Goal: Complete application form

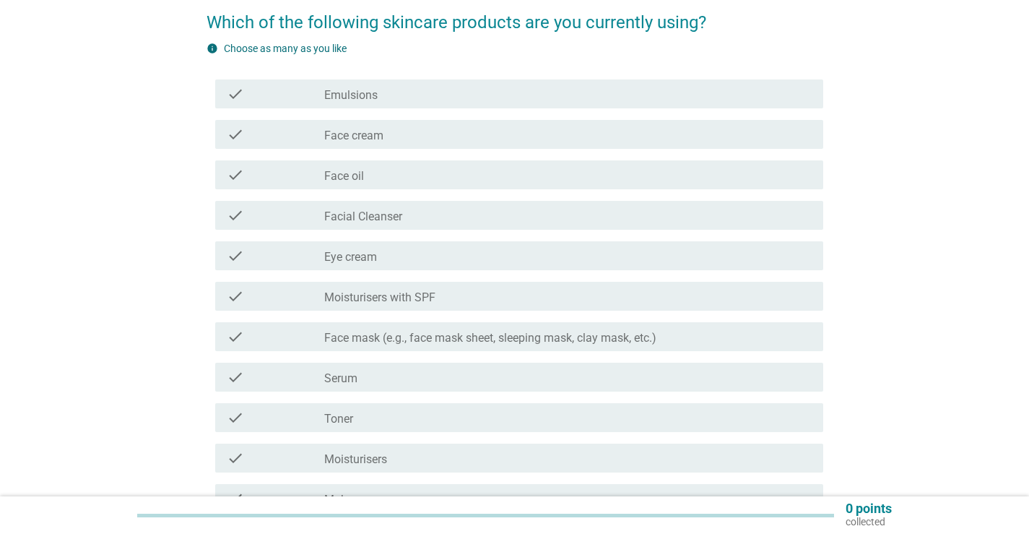
scroll to position [144, 0]
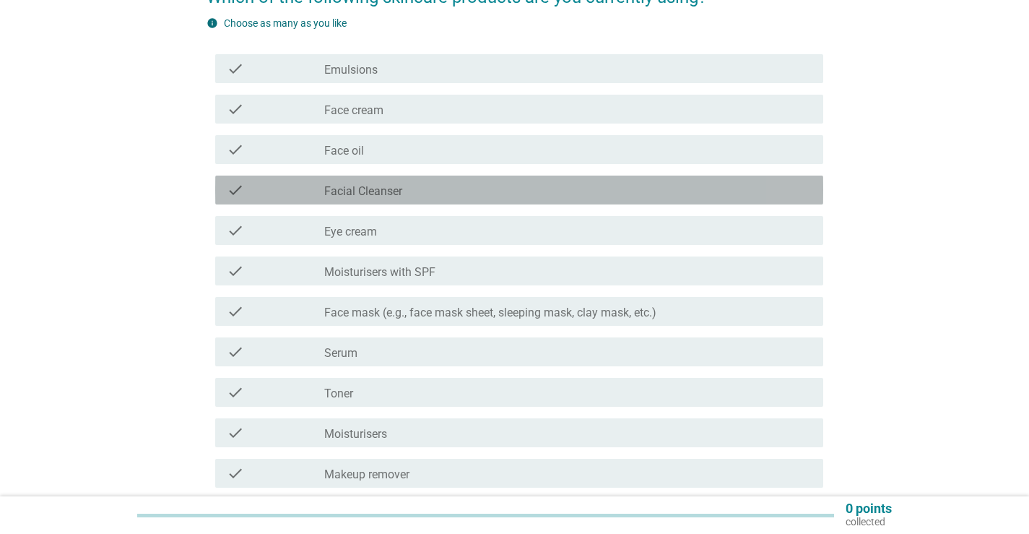
click at [406, 188] on div "check_box_outline_blank Facial Cleanser" at bounding box center [567, 189] width 487 height 17
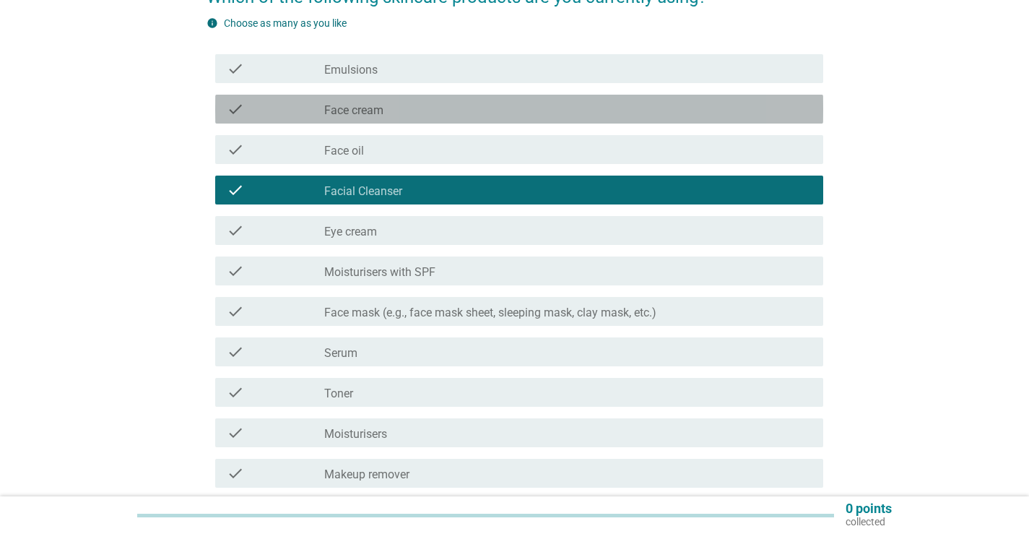
click at [399, 112] on div "check_box_outline_blank Face cream" at bounding box center [567, 108] width 487 height 17
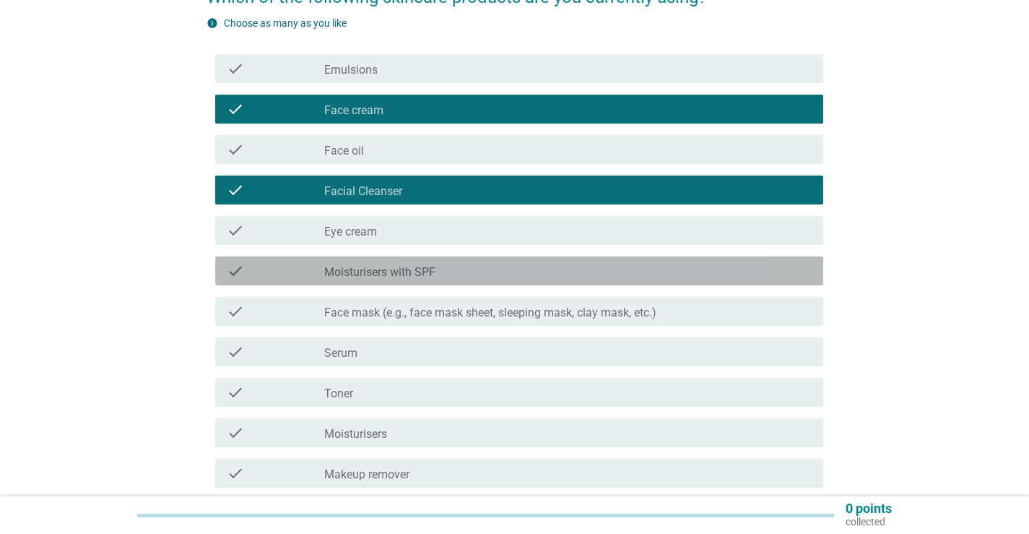
click at [414, 271] on label "Moisturisers with SPF" at bounding box center [379, 272] width 111 height 14
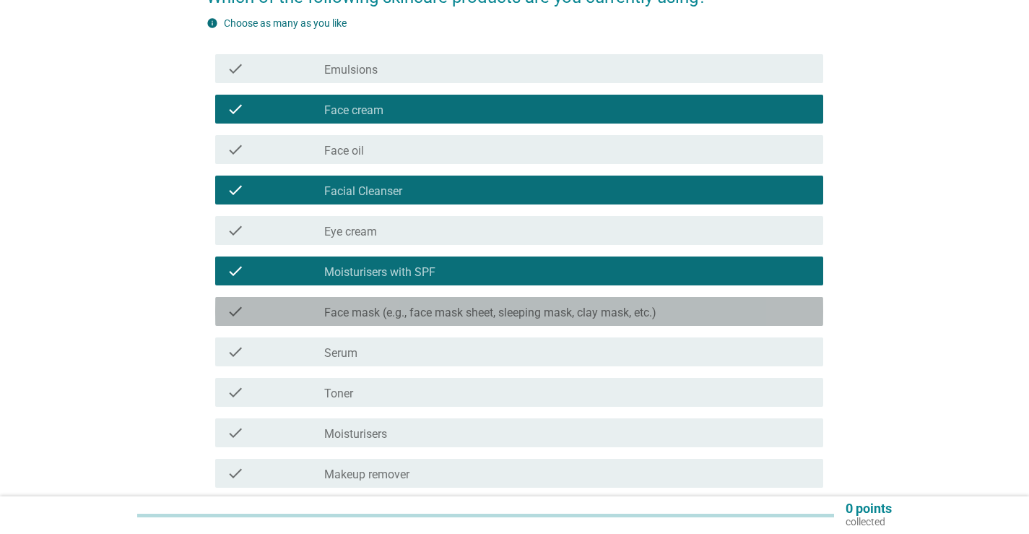
click at [419, 324] on div "check check_box_outline_blank Face mask (e.g., face mask sheet, sleeping mask, …" at bounding box center [519, 311] width 608 height 29
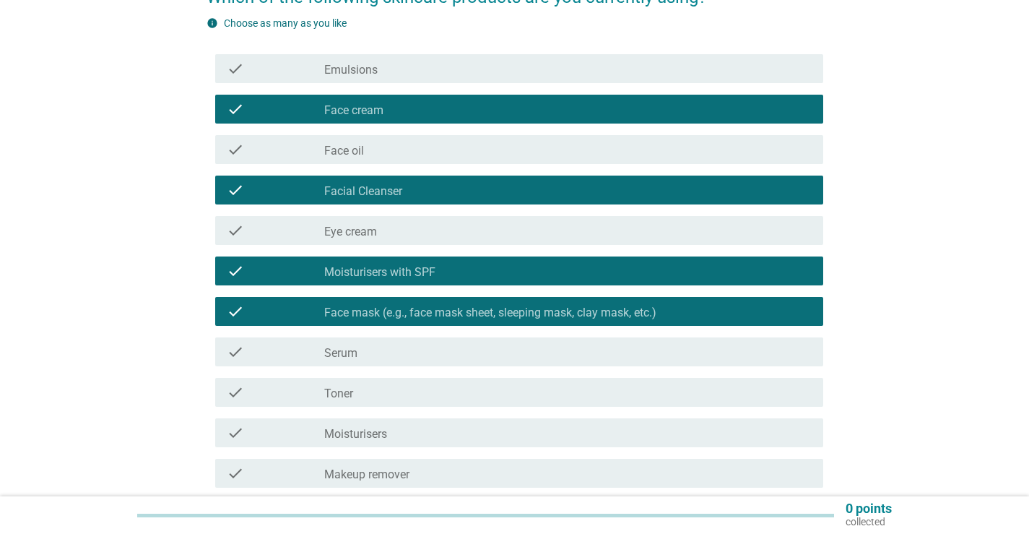
click at [414, 347] on div "check_box_outline_blank Serum" at bounding box center [567, 351] width 487 height 17
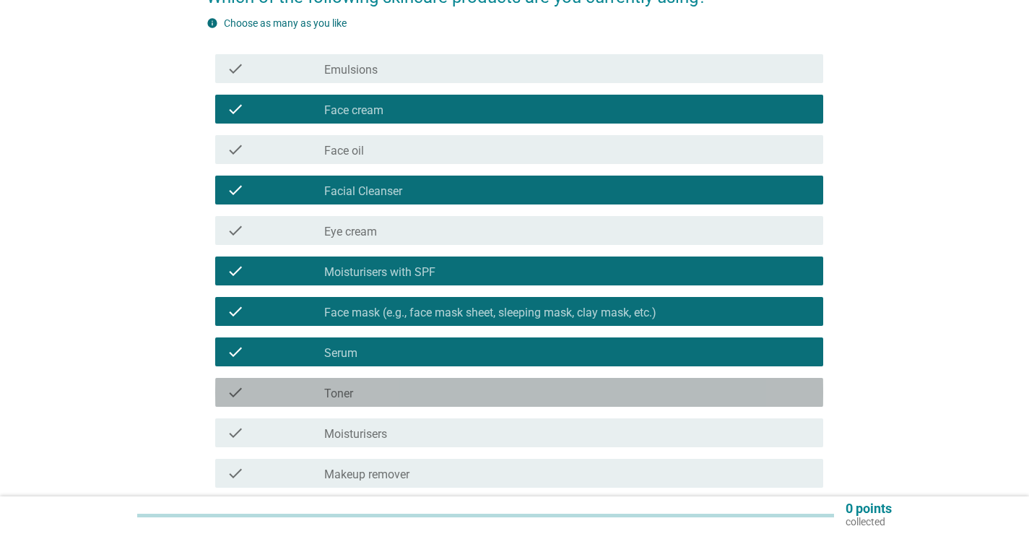
click at [404, 386] on div "check_box_outline_blank Toner" at bounding box center [567, 391] width 487 height 17
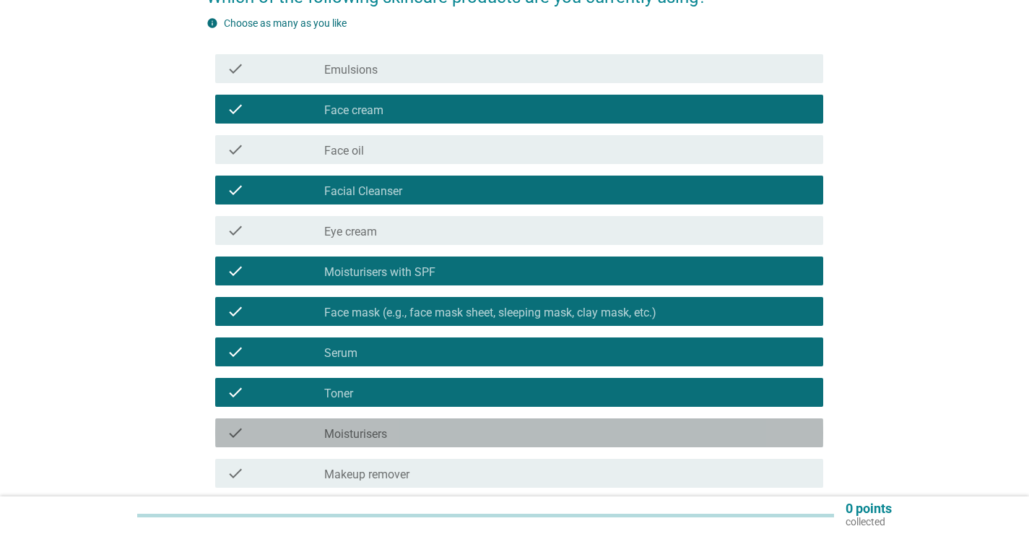
click at [390, 433] on div "check_box_outline_blank Moisturisers" at bounding box center [567, 432] width 487 height 17
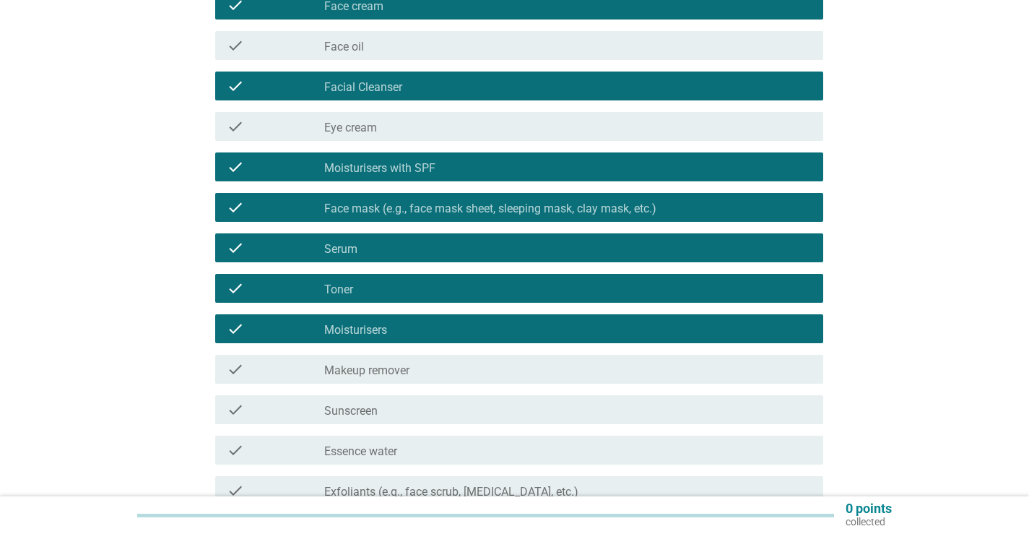
scroll to position [289, 0]
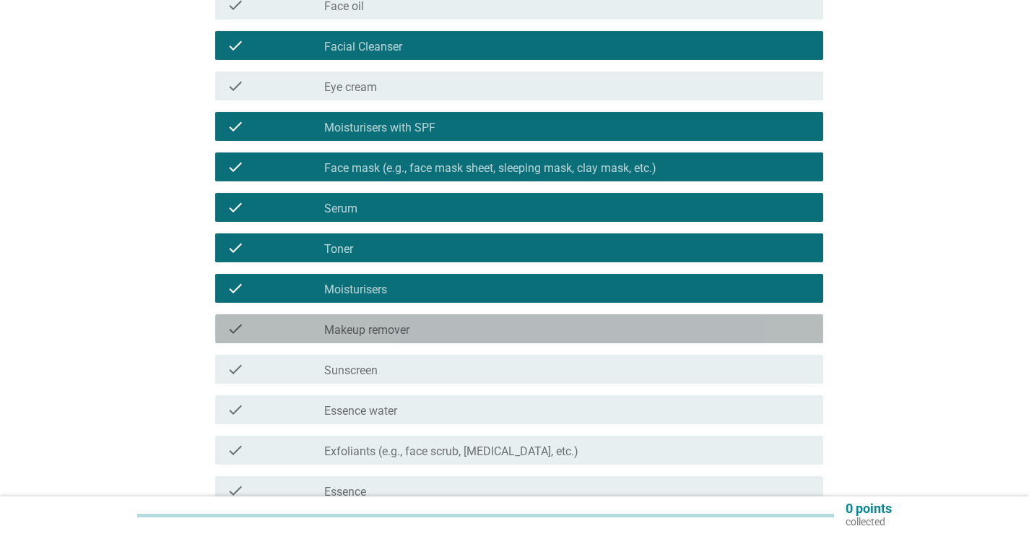
click at [391, 324] on label "Makeup remover" at bounding box center [366, 330] width 85 height 14
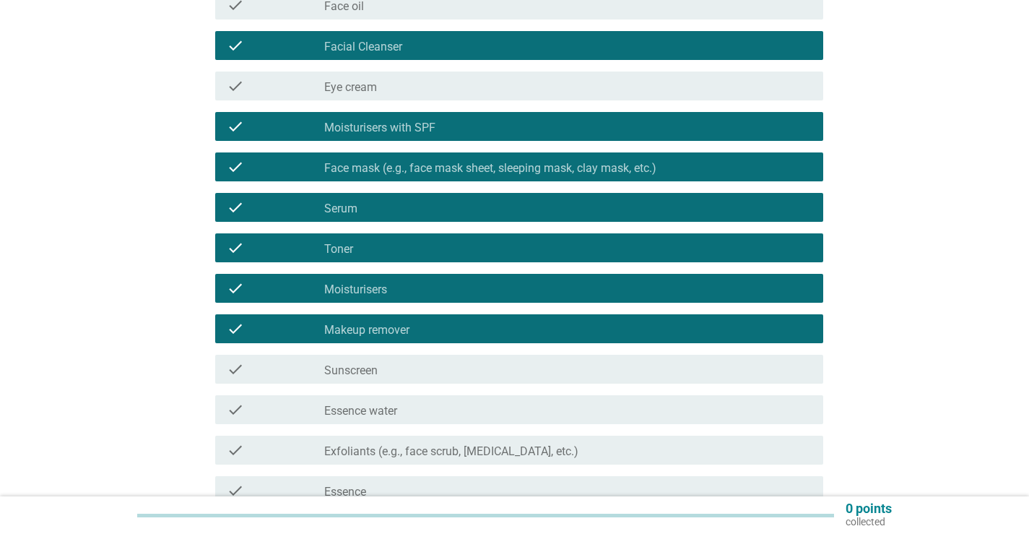
click at [378, 375] on label "Sunscreen" at bounding box center [350, 370] width 53 height 14
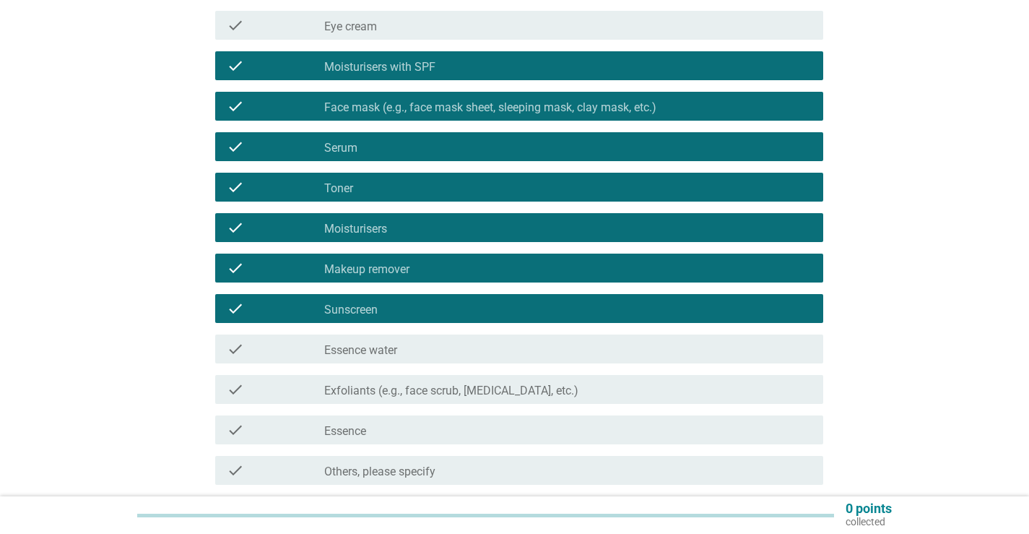
scroll to position [505, 0]
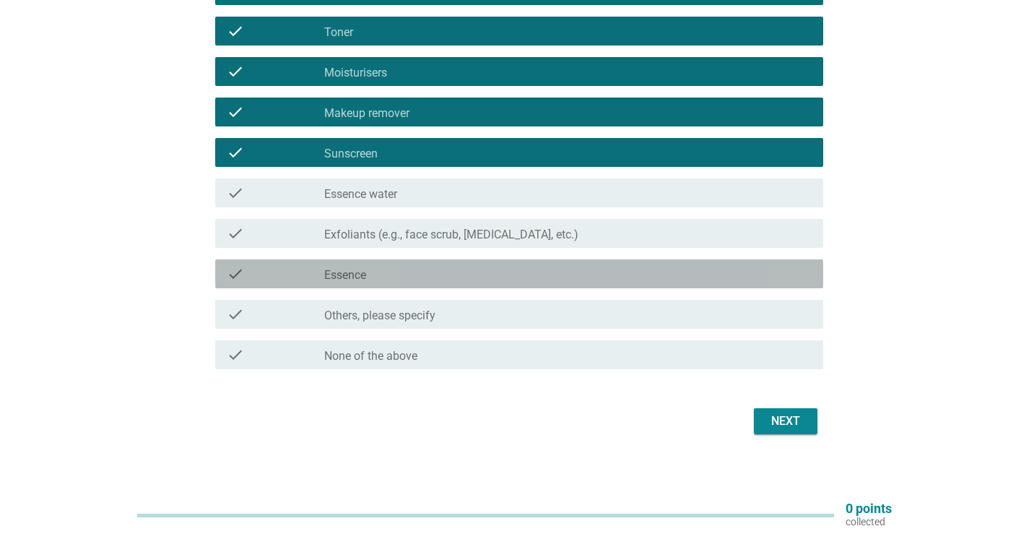
drag, startPoint x: 403, startPoint y: 272, endPoint x: 458, endPoint y: 303, distance: 63.0
click at [401, 270] on div "check_box_outline_blank Essence" at bounding box center [567, 273] width 487 height 17
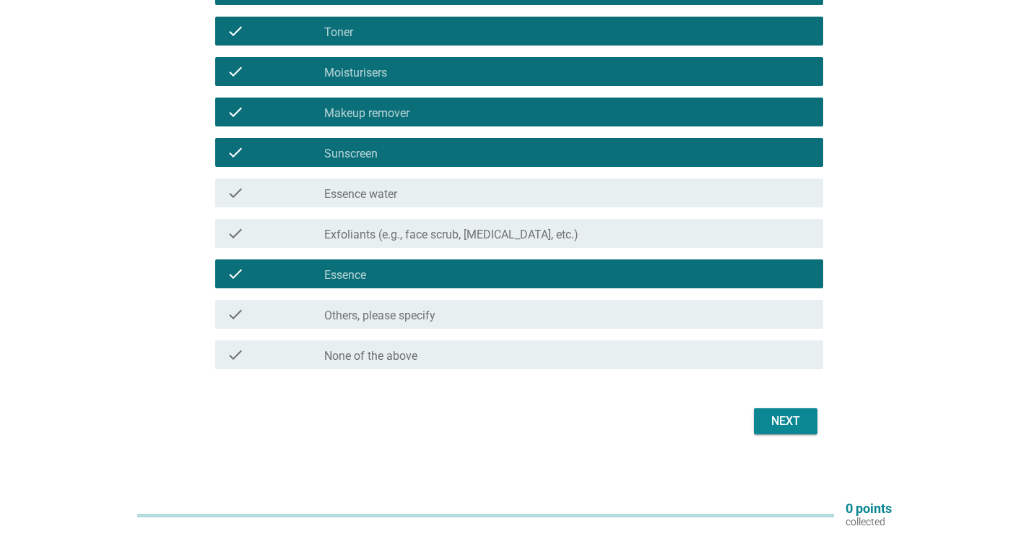
click at [776, 430] on button "Next" at bounding box center [786, 421] width 64 height 26
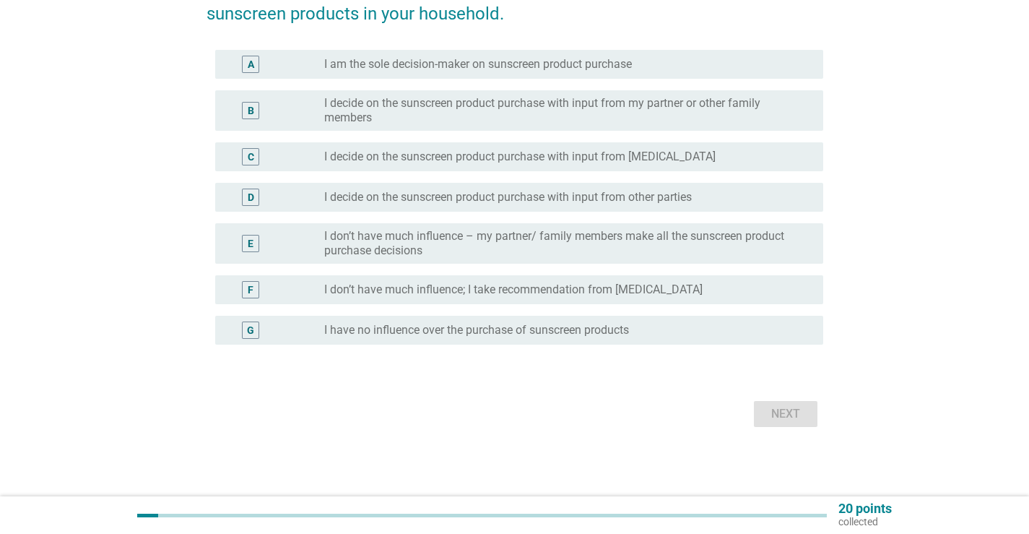
scroll to position [0, 0]
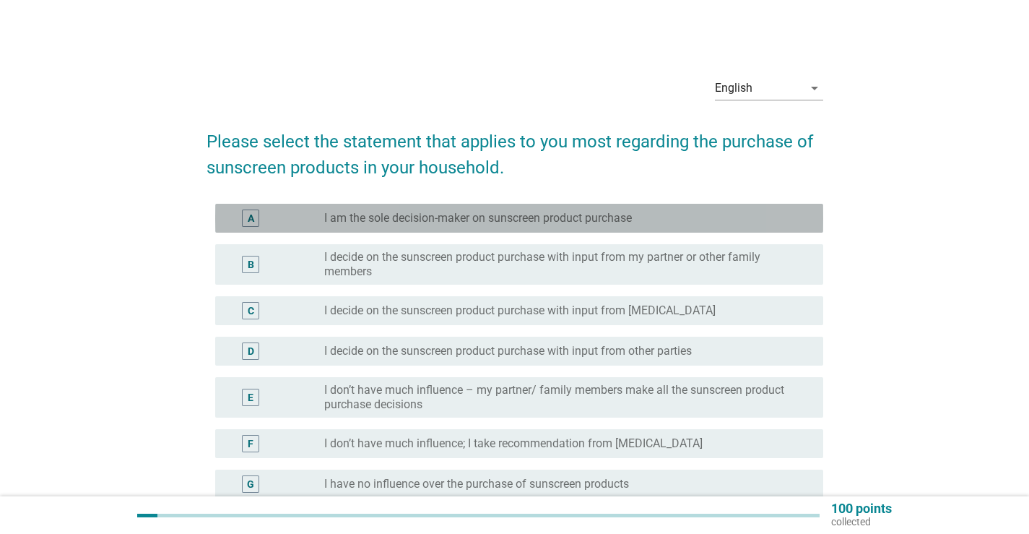
click at [596, 223] on label "I am the sole decision-maker on sunscreen product purchase" at bounding box center [478, 218] width 308 height 14
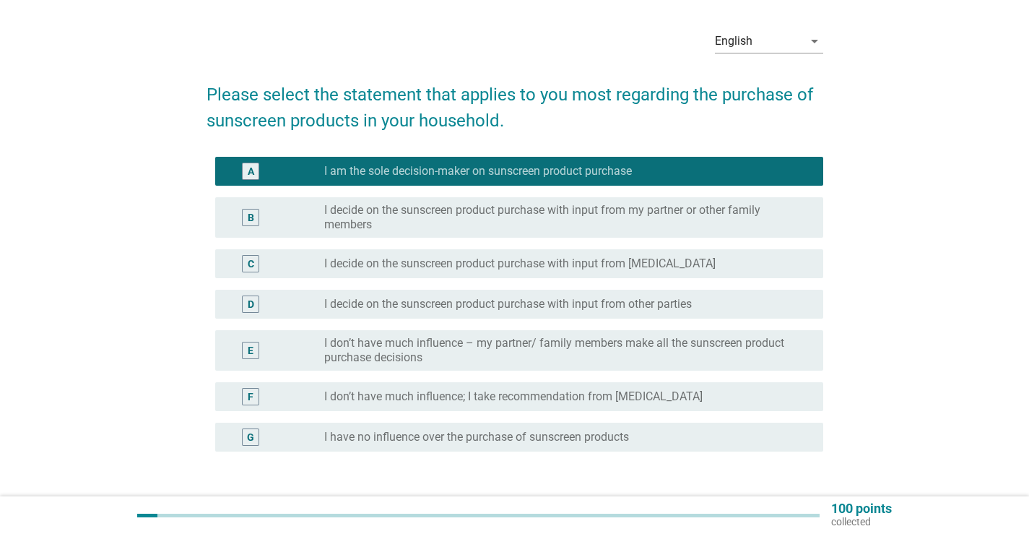
scroll to position [72, 0]
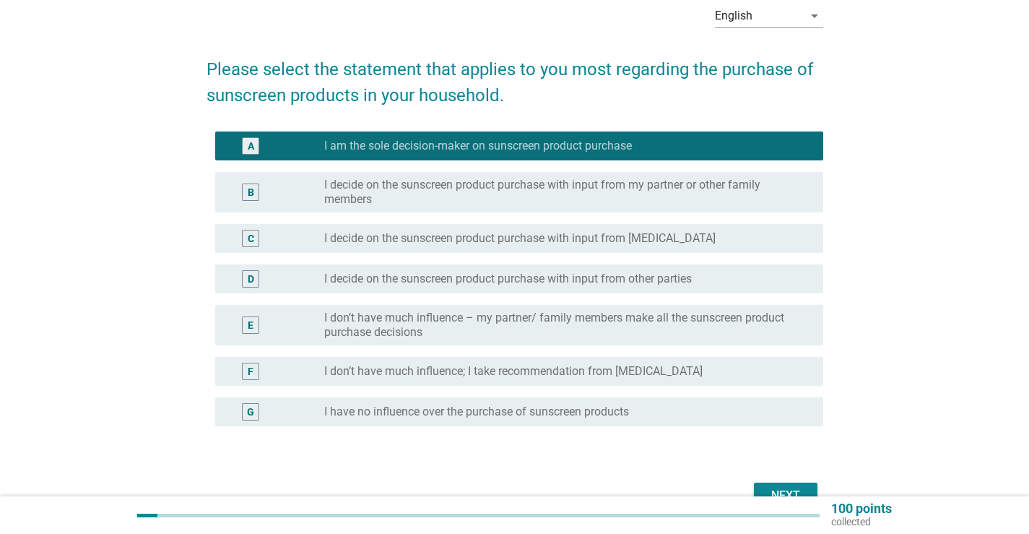
click at [814, 494] on button "Next" at bounding box center [786, 495] width 64 height 26
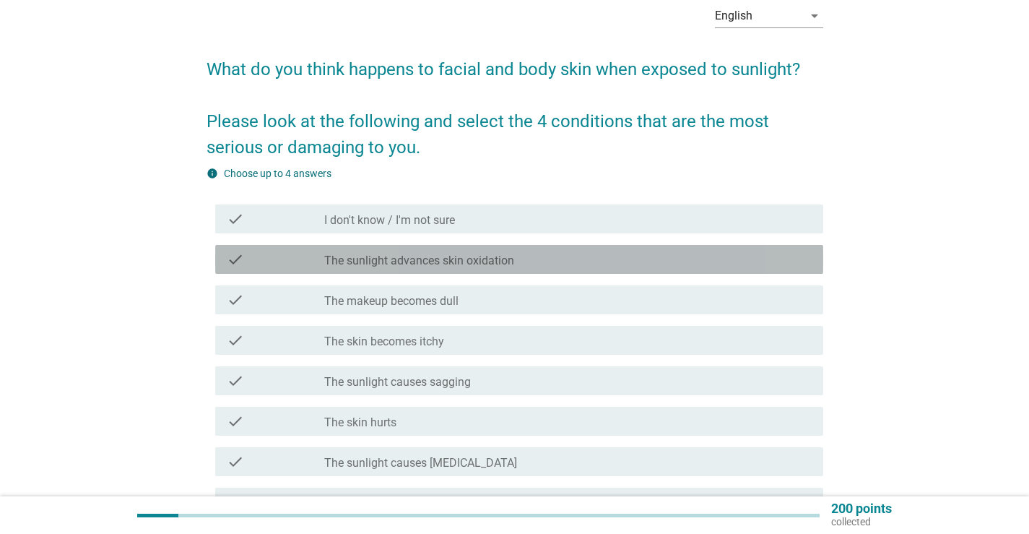
click at [465, 264] on label "The sunlight advances skin oxidation" at bounding box center [419, 260] width 190 height 14
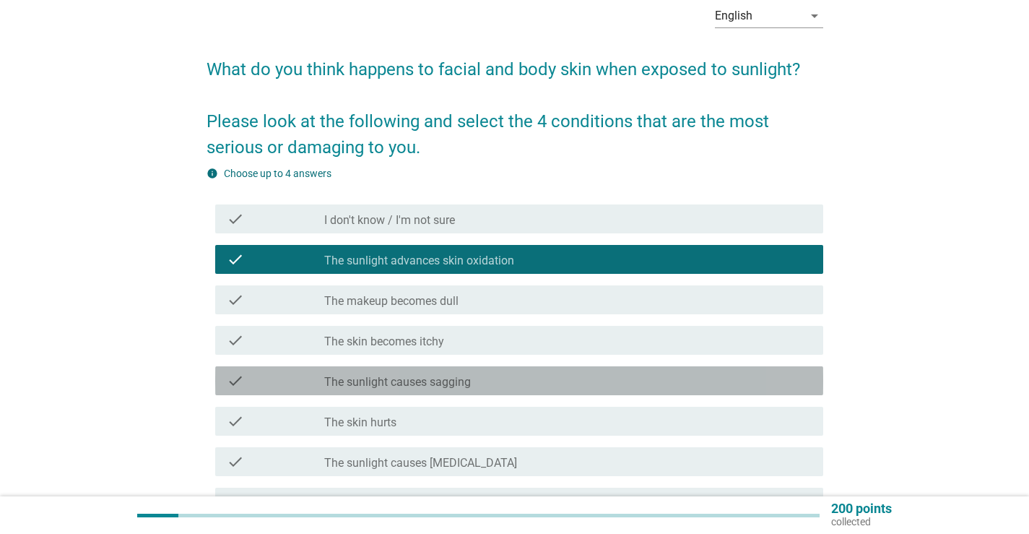
click at [443, 381] on label "The sunlight causes sagging" at bounding box center [397, 382] width 147 height 14
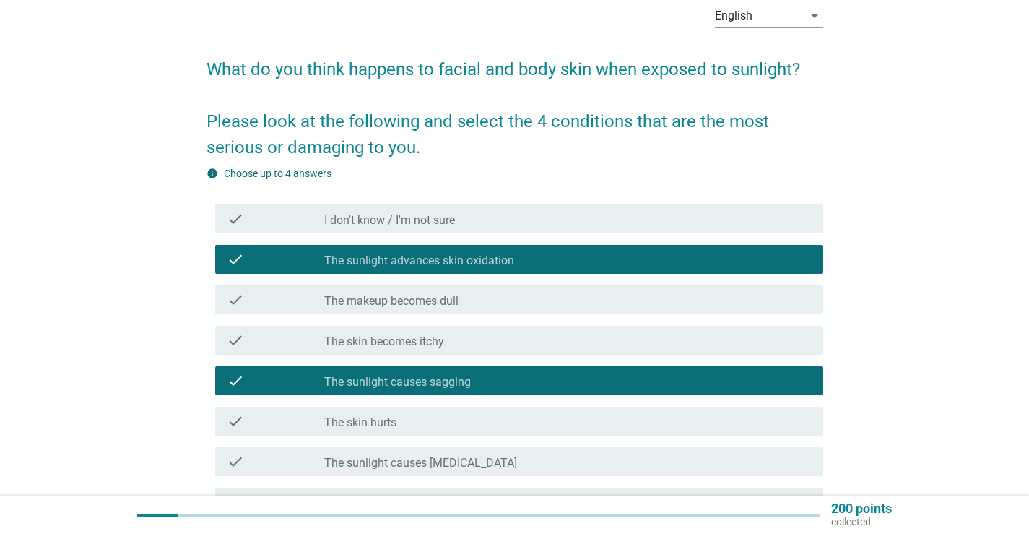
click at [434, 460] on label "The sunlight causes [MEDICAL_DATA]" at bounding box center [420, 463] width 193 height 14
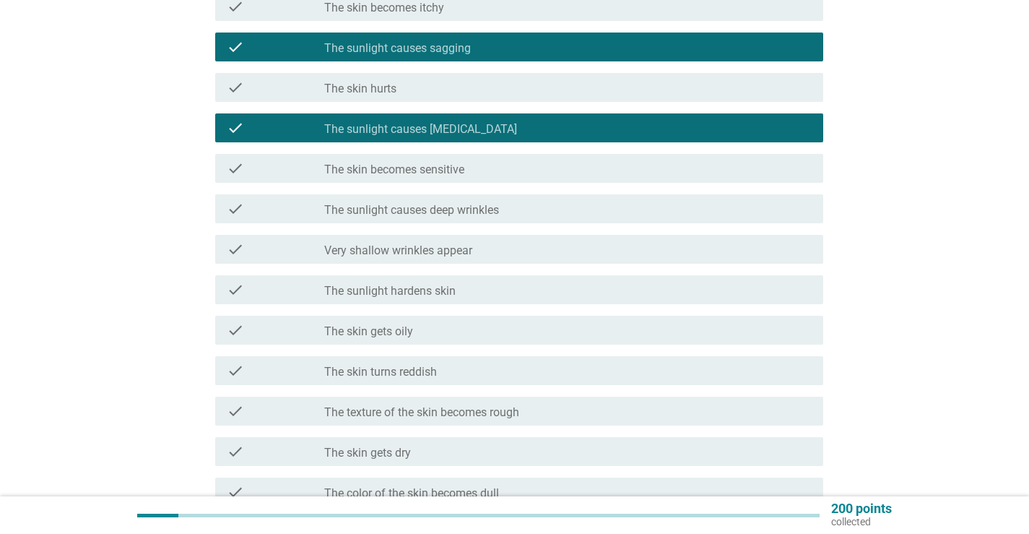
scroll to position [433, 0]
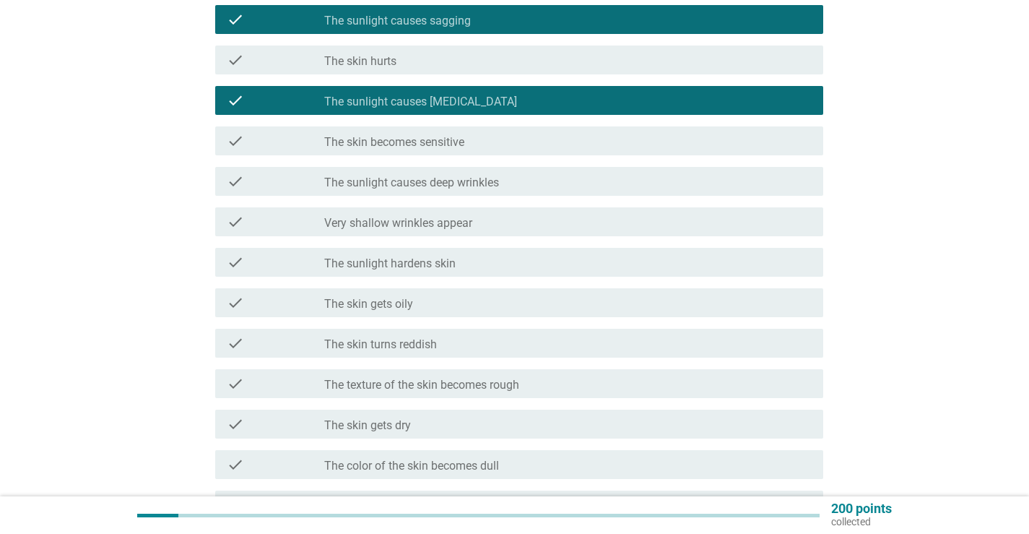
click at [420, 263] on label "The sunlight hardens skin" at bounding box center [389, 263] width 131 height 14
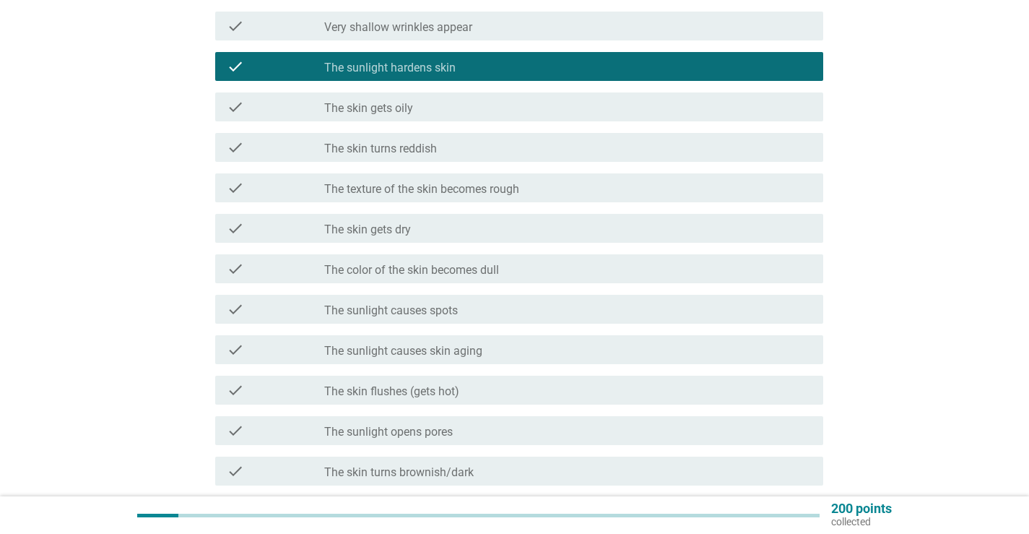
scroll to position [794, 0]
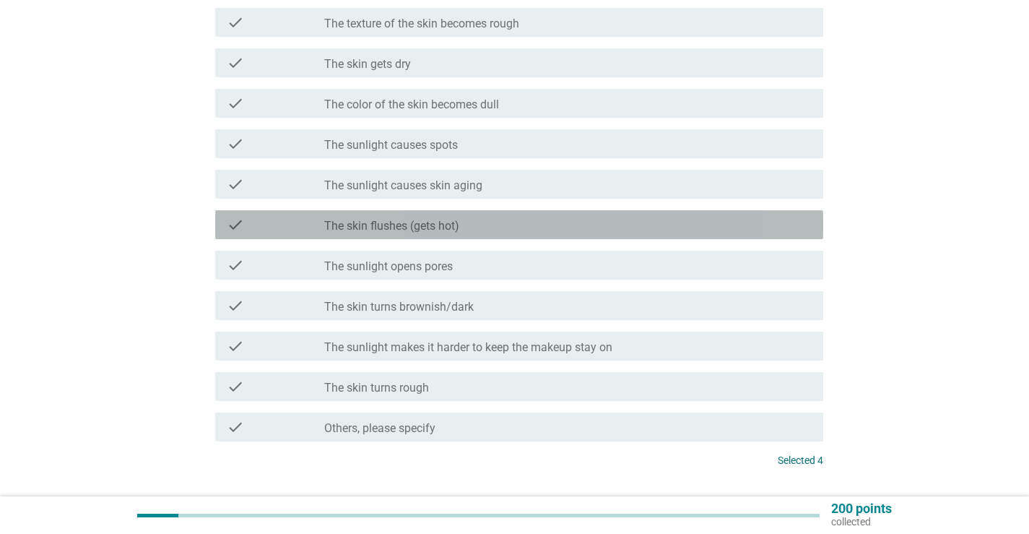
click at [429, 230] on label "The skin flushes (gets hot)" at bounding box center [391, 226] width 135 height 14
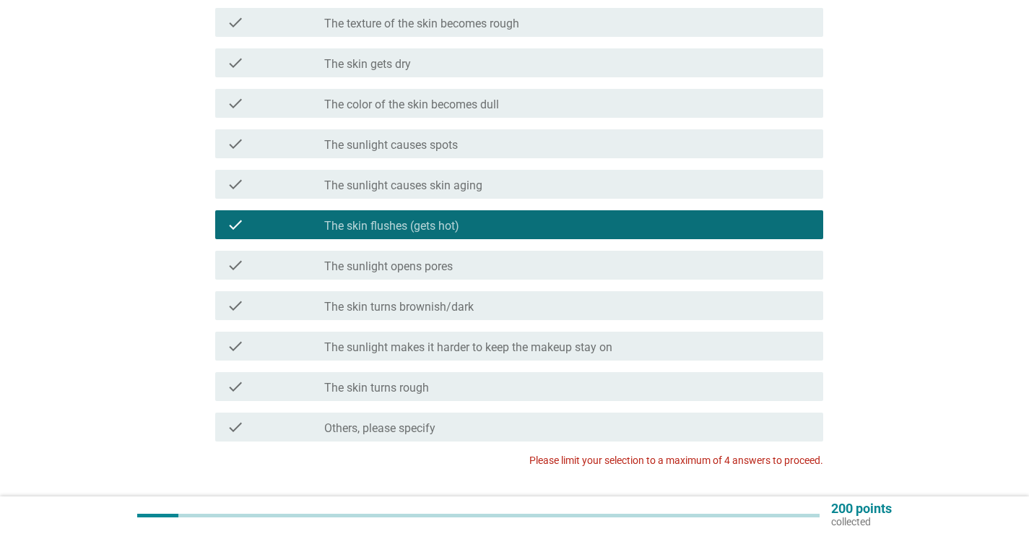
click at [427, 264] on label "The sunlight opens pores" at bounding box center [388, 266] width 129 height 14
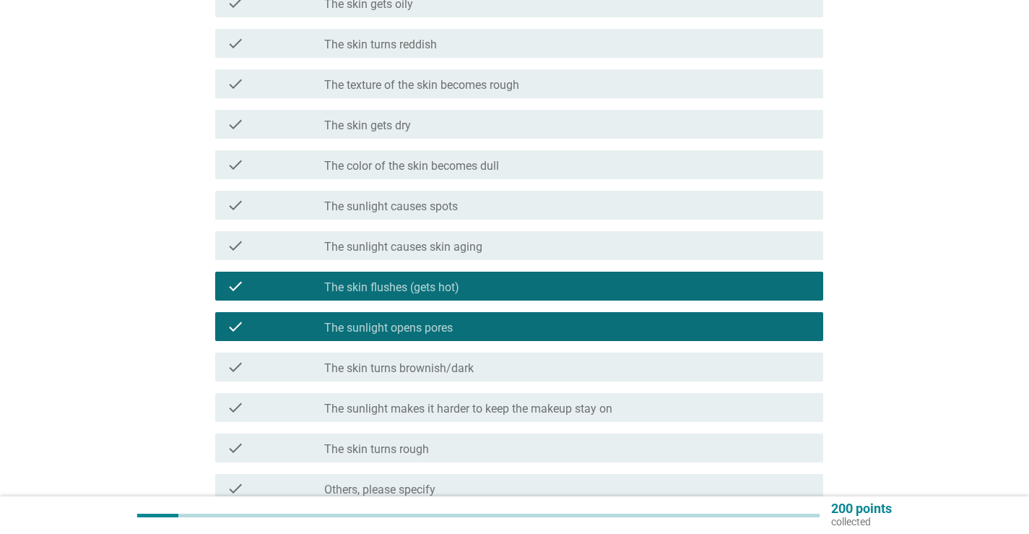
scroll to position [578, 0]
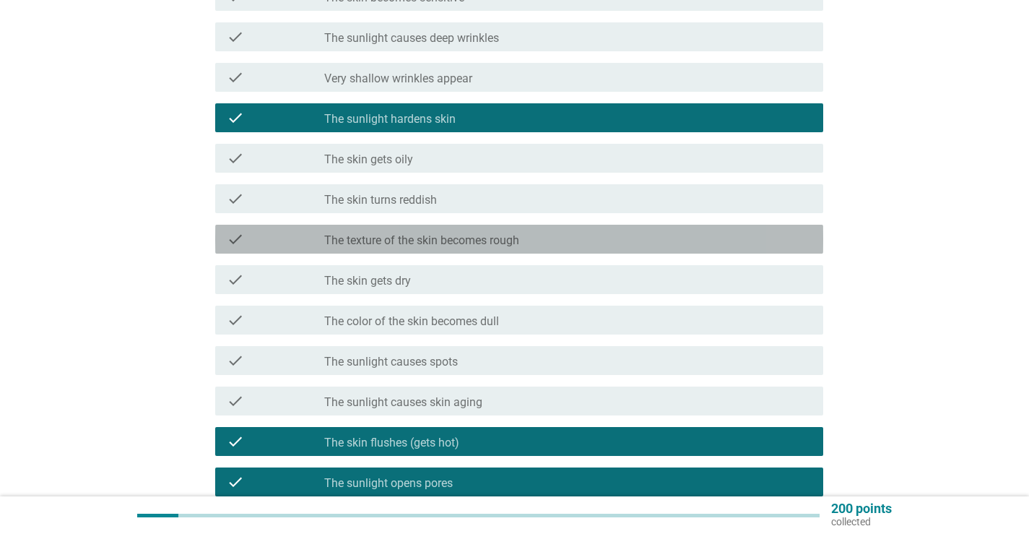
click at [431, 247] on label "The texture of the skin becomes rough" at bounding box center [421, 240] width 195 height 14
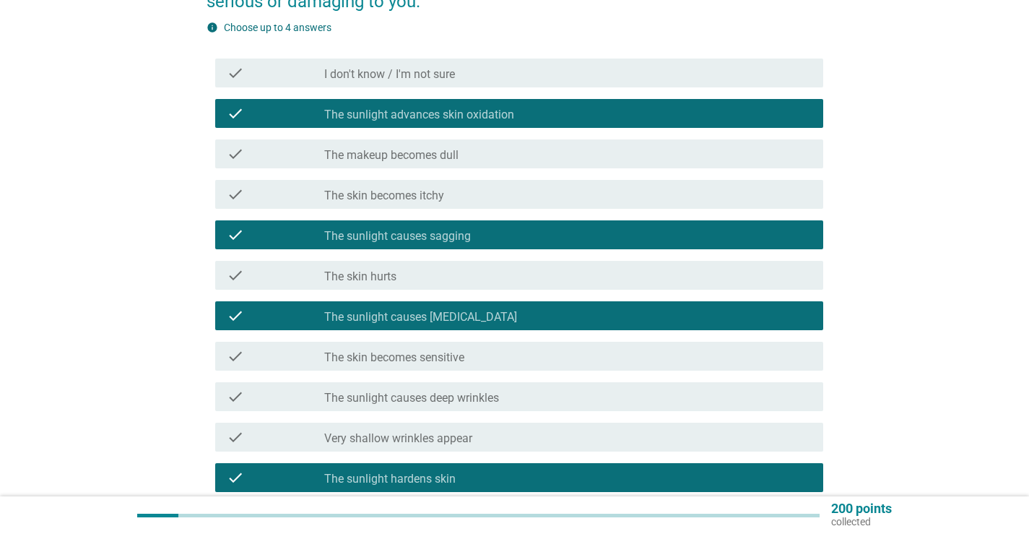
scroll to position [144, 0]
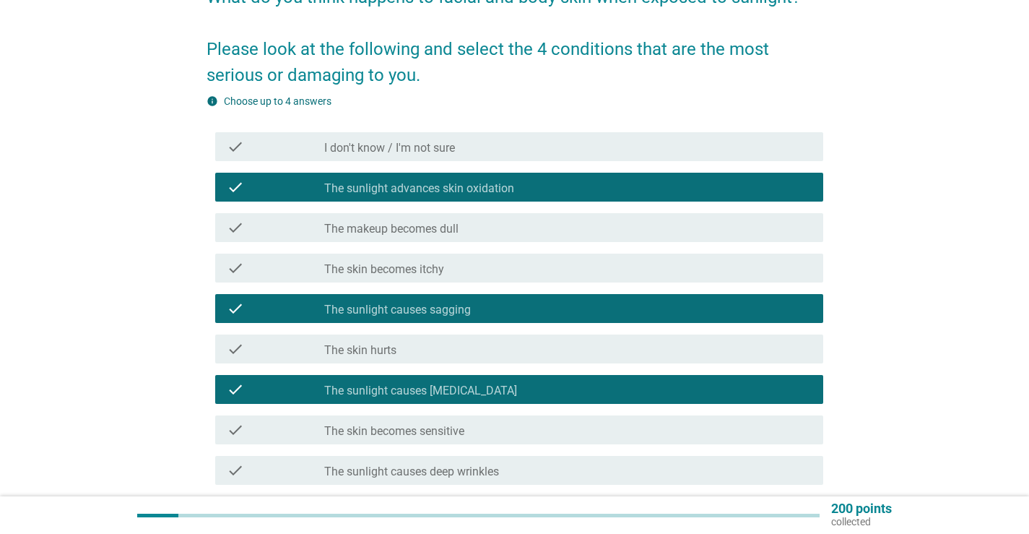
click at [443, 197] on div "check check_box The sunlight advances skin oxidation" at bounding box center [519, 187] width 608 height 29
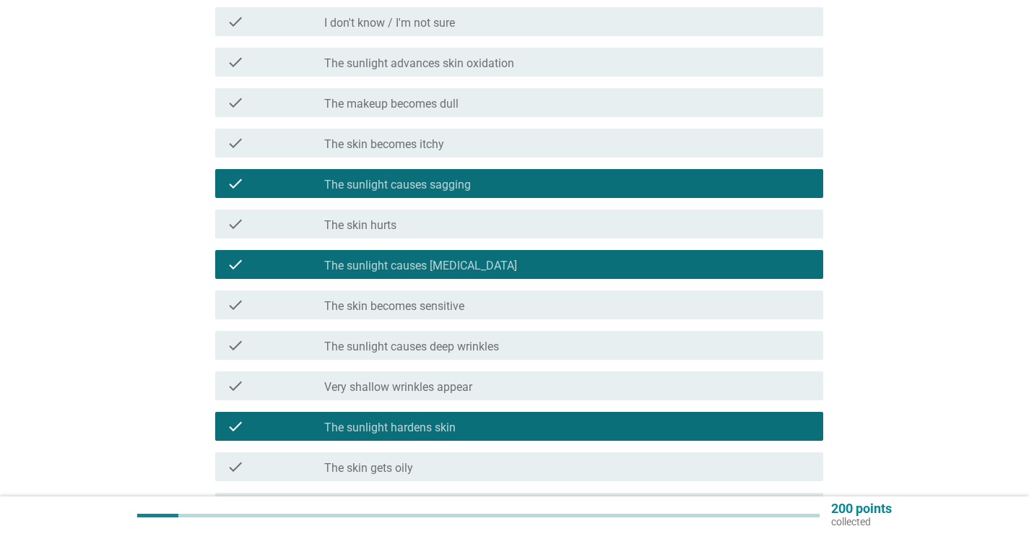
scroll to position [289, 0]
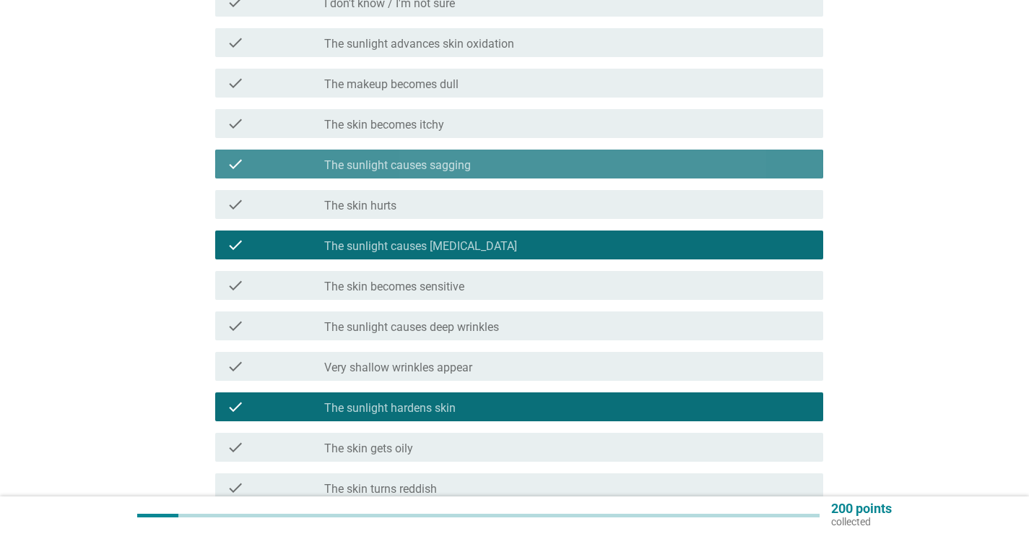
click at [445, 168] on label "The sunlight causes sagging" at bounding box center [397, 165] width 147 height 14
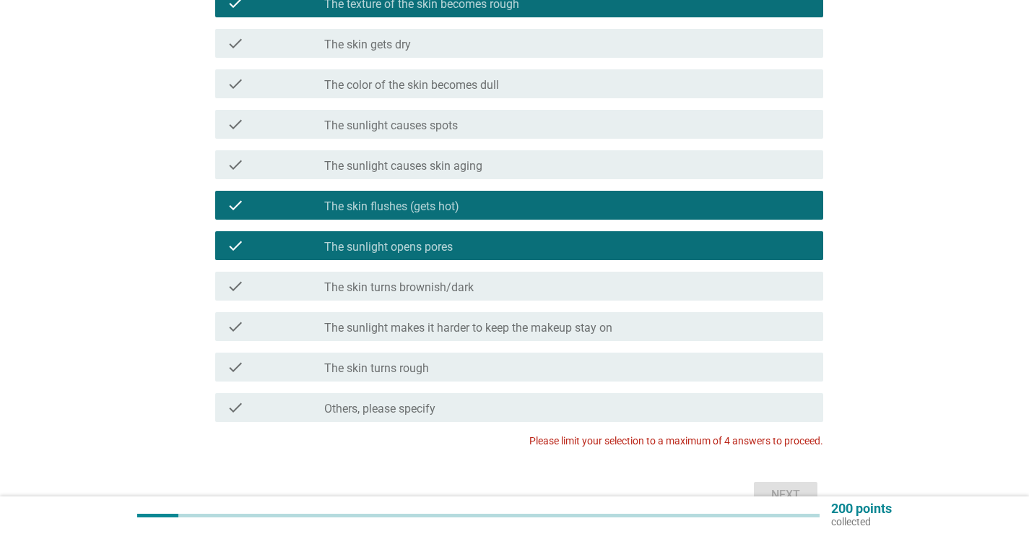
scroll to position [866, 0]
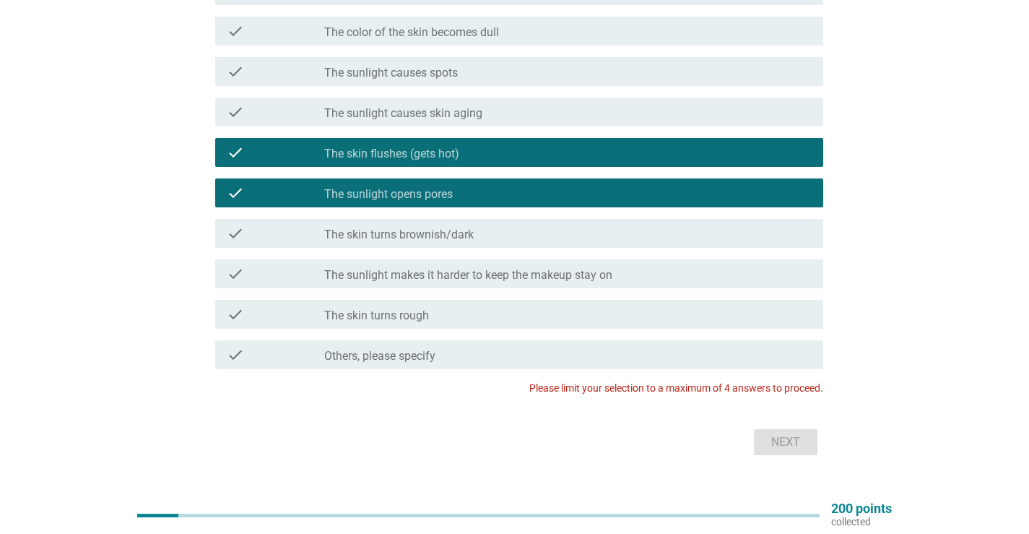
click at [700, 233] on div "check_box_outline_blank The skin turns brownish/dark" at bounding box center [567, 233] width 487 height 17
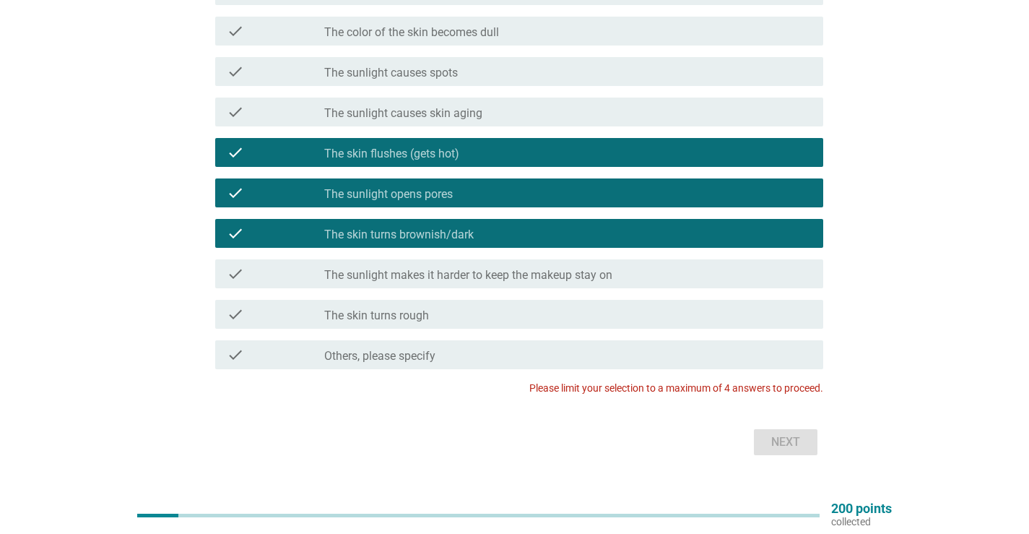
scroll to position [794, 0]
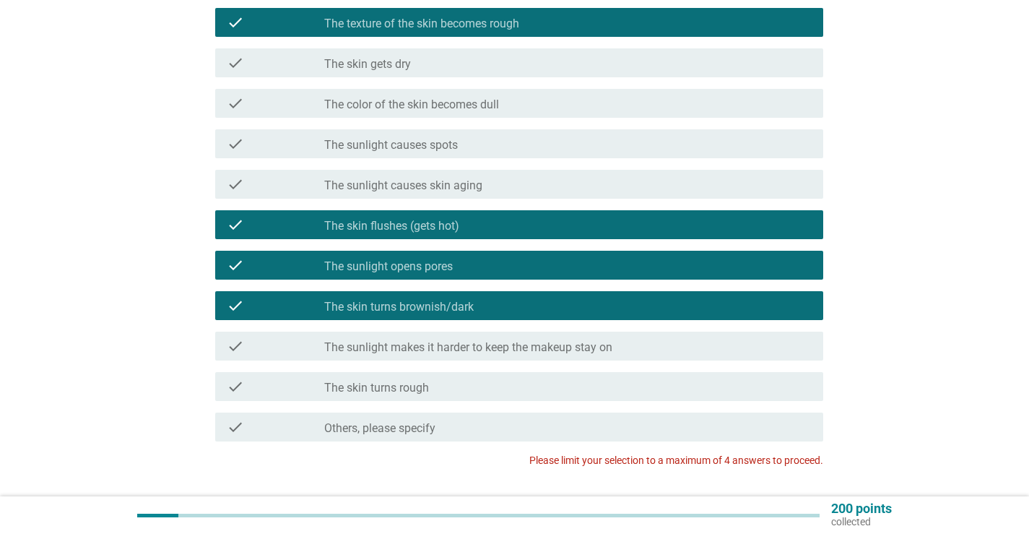
click at [623, 267] on div "check_box The sunlight opens pores" at bounding box center [567, 264] width 487 height 17
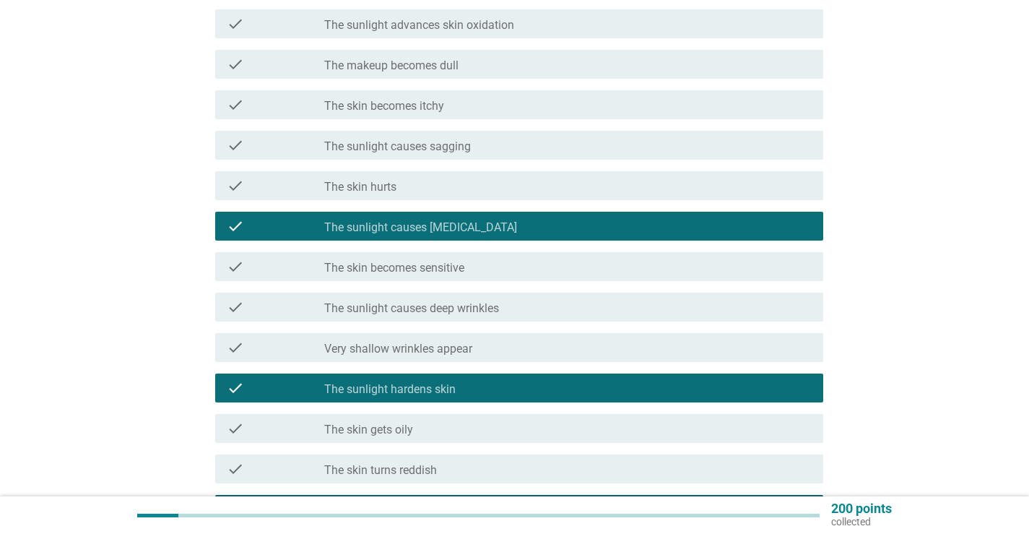
scroll to position [289, 0]
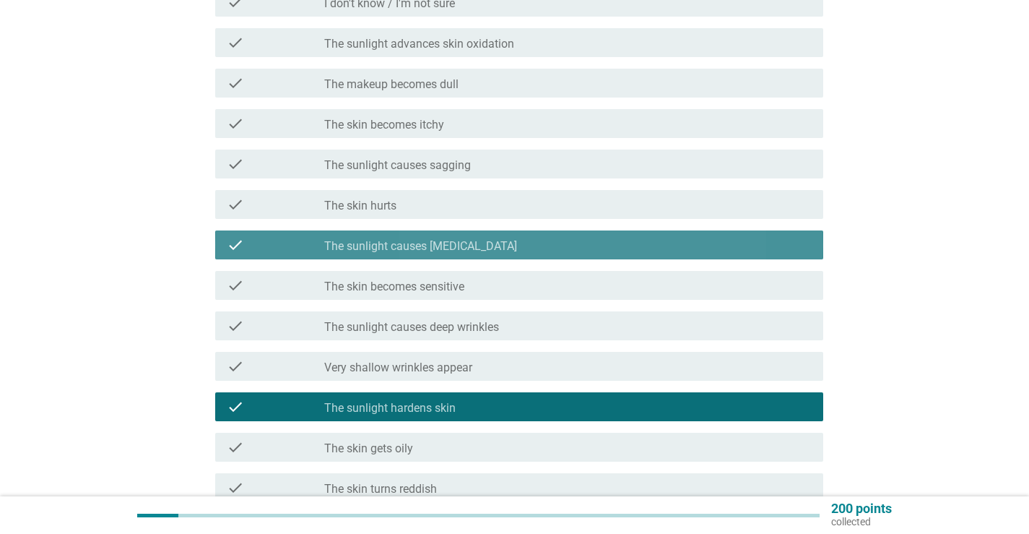
click at [778, 249] on div "check_box The sunlight causes [MEDICAL_DATA]" at bounding box center [567, 244] width 487 height 17
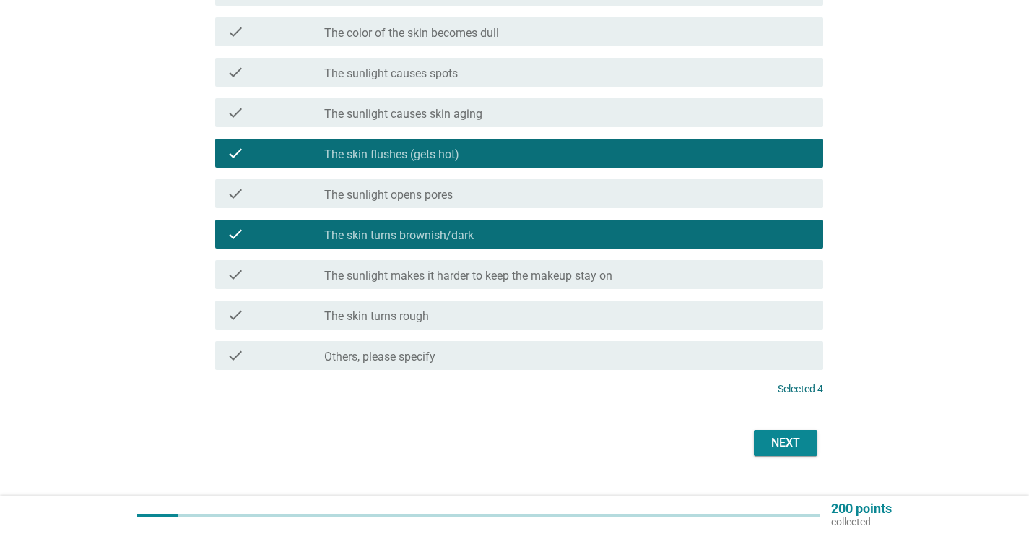
scroll to position [866, 0]
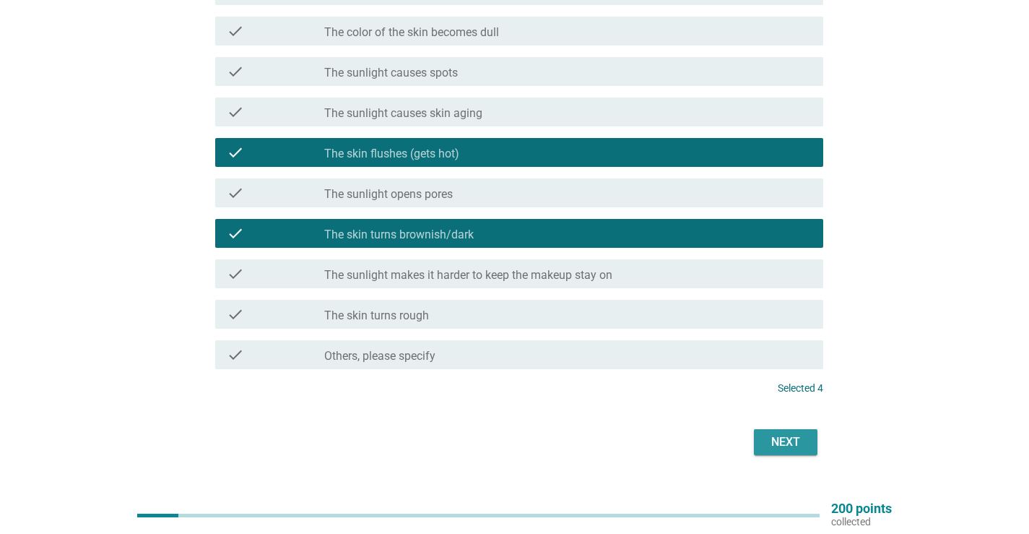
click at [791, 445] on div "Next" at bounding box center [785, 441] width 40 height 17
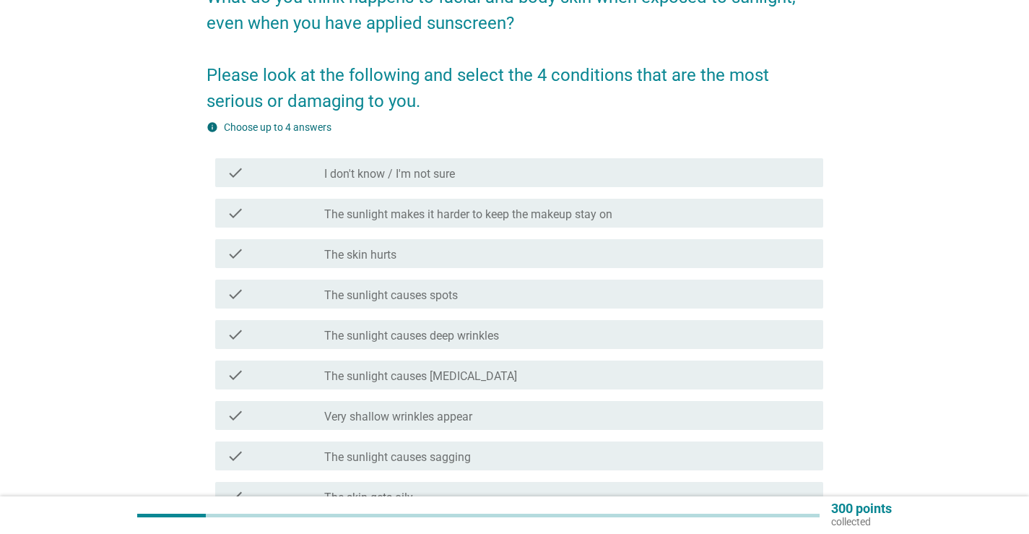
scroll to position [217, 0]
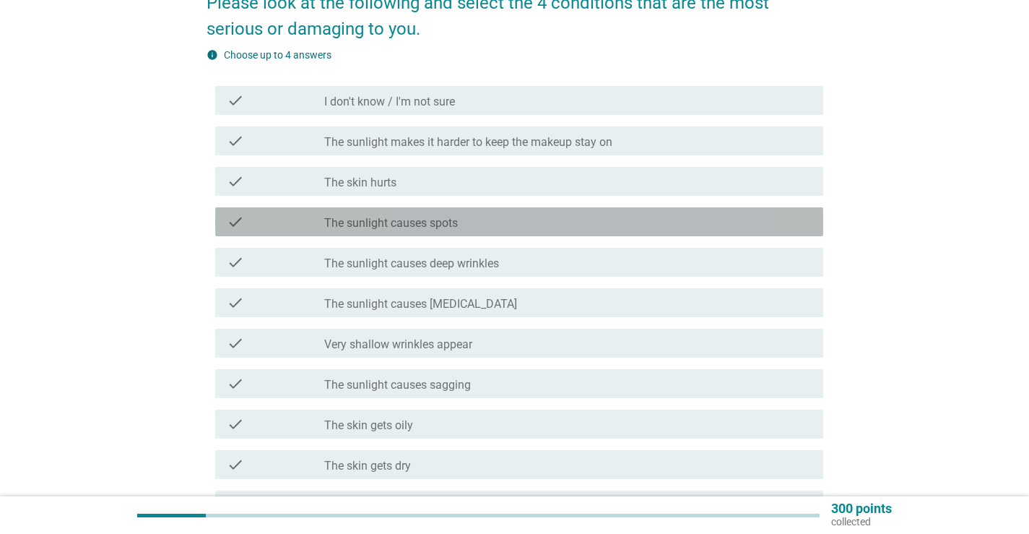
click at [491, 222] on div "check_box_outline_blank The sunlight causes spots" at bounding box center [567, 221] width 487 height 17
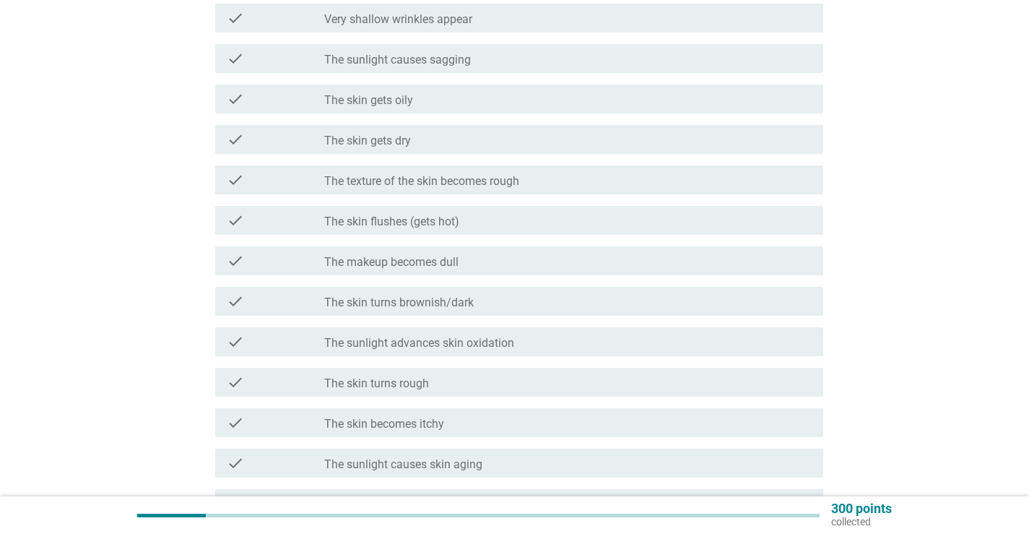
scroll to position [578, 0]
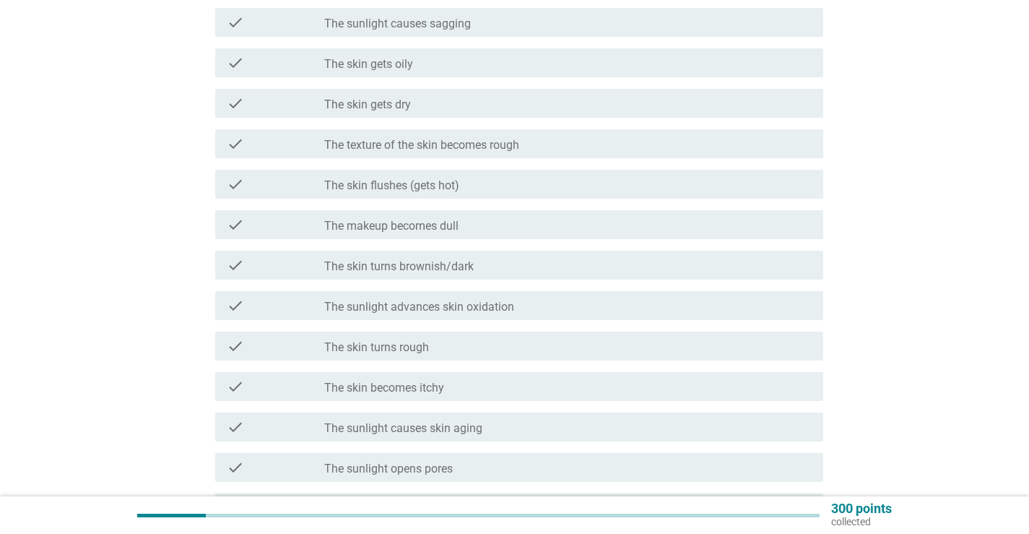
click at [469, 254] on div "check check_box_outline_blank The skin turns brownish/dark" at bounding box center [519, 265] width 608 height 29
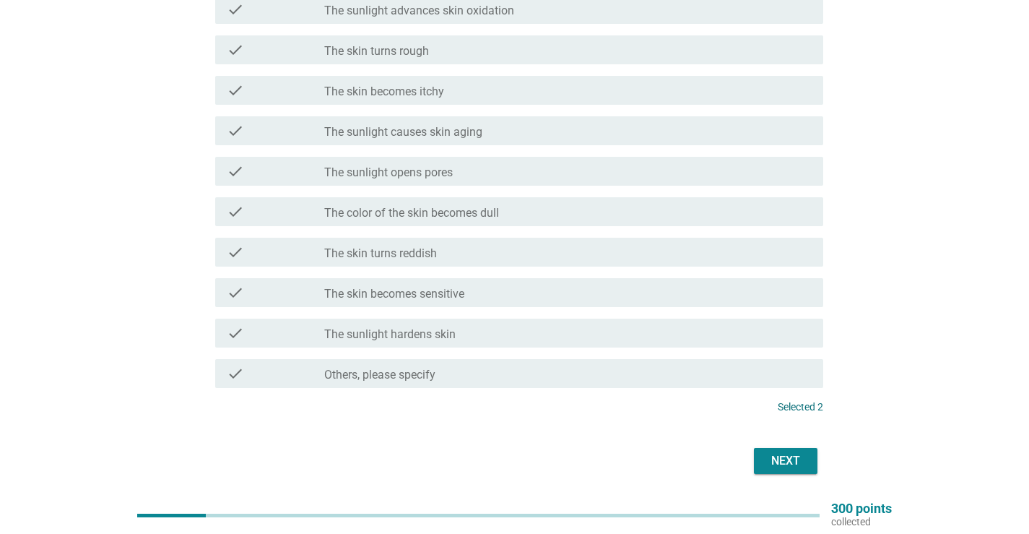
scroll to position [848, 0]
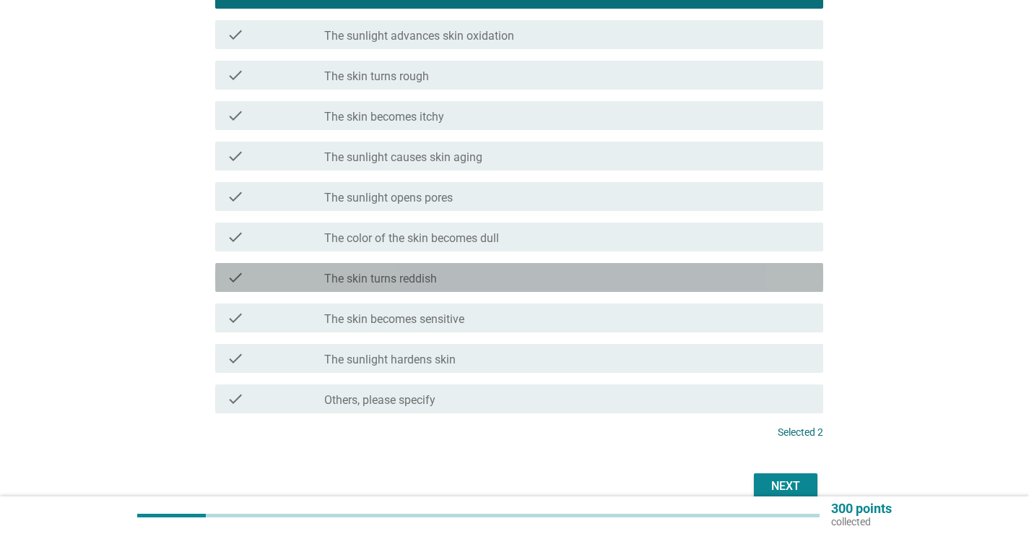
click at [474, 268] on div "check check_box_outline_blank The skin turns reddish" at bounding box center [519, 277] width 608 height 29
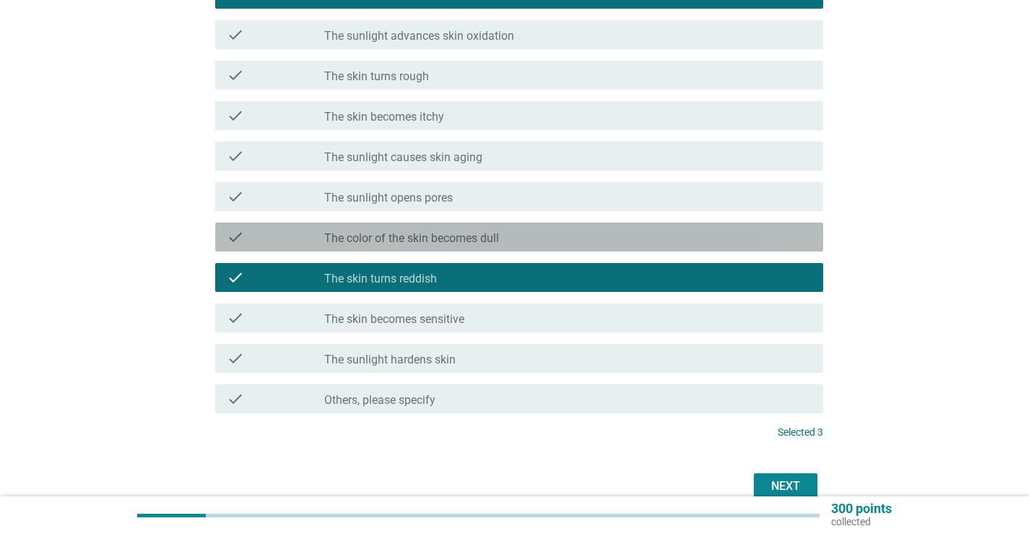
click at [482, 243] on label "The color of the skin becomes dull" at bounding box center [411, 238] width 175 height 14
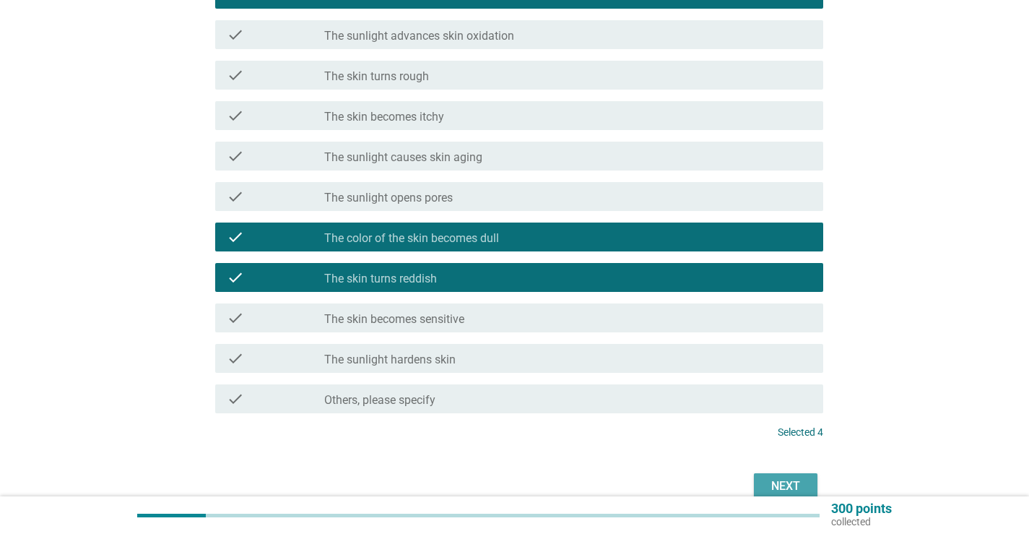
click at [766, 483] on div "Next" at bounding box center [785, 485] width 40 height 17
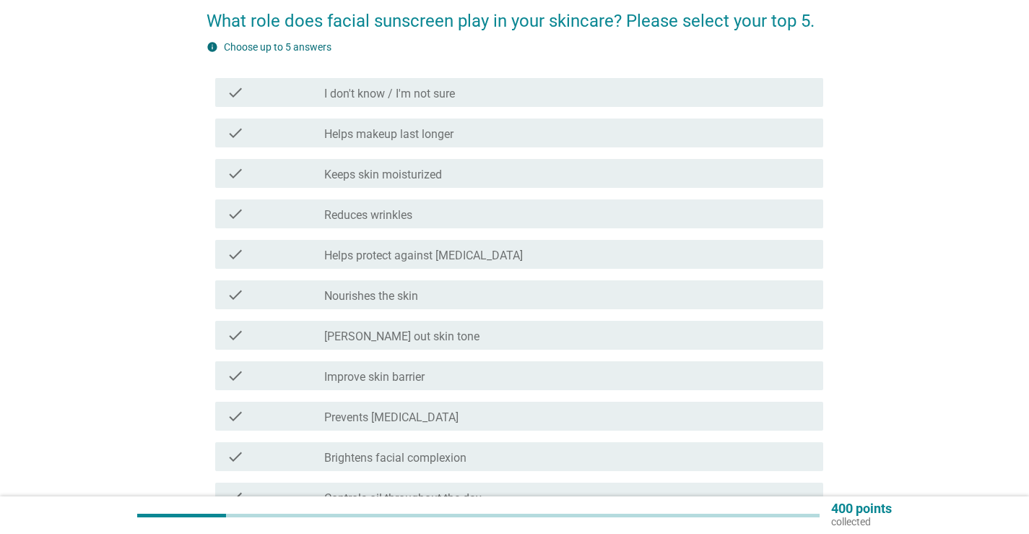
scroll to position [217, 0]
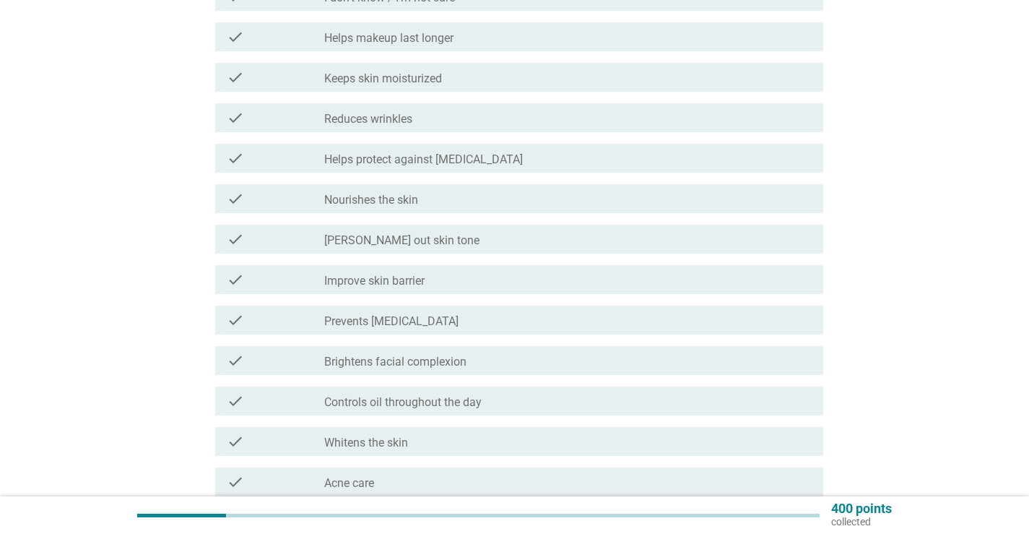
click at [448, 84] on div "check_box_outline_blank Keeps skin moisturized" at bounding box center [567, 77] width 487 height 17
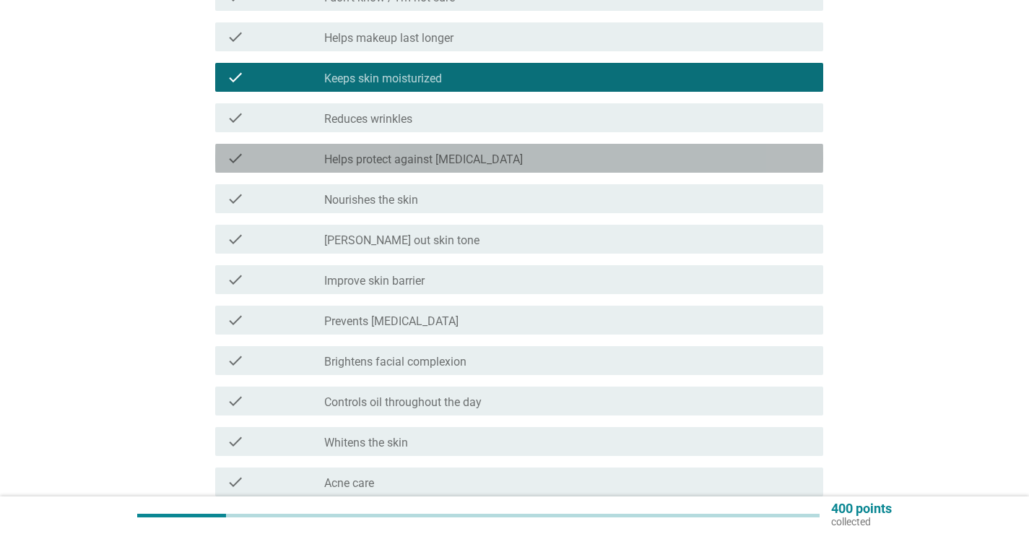
click at [458, 167] on div "check check_box_outline_blank Helps protect against [MEDICAL_DATA]" at bounding box center [519, 158] width 608 height 29
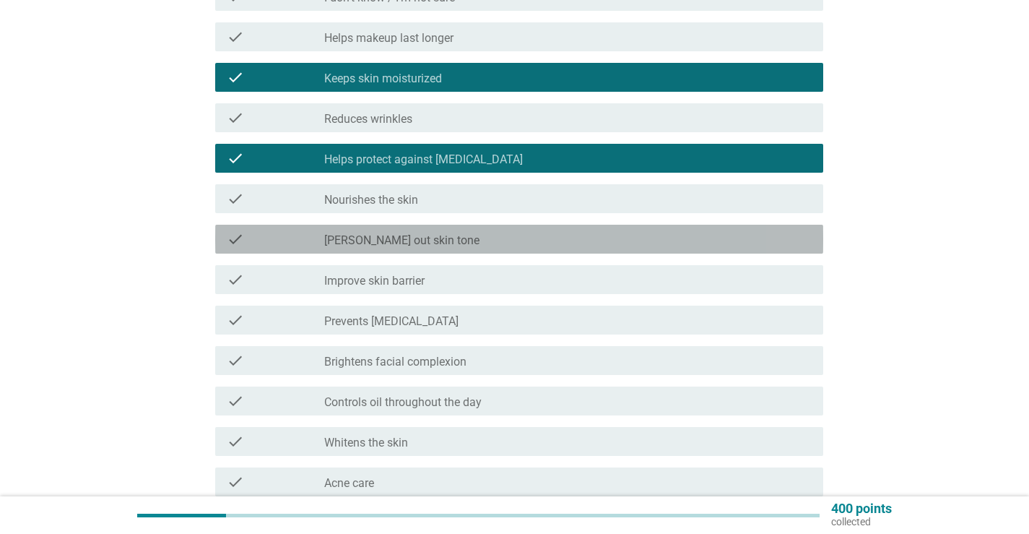
click at [443, 242] on div "check_box_outline_blank [PERSON_NAME] out skin tone" at bounding box center [567, 238] width 487 height 17
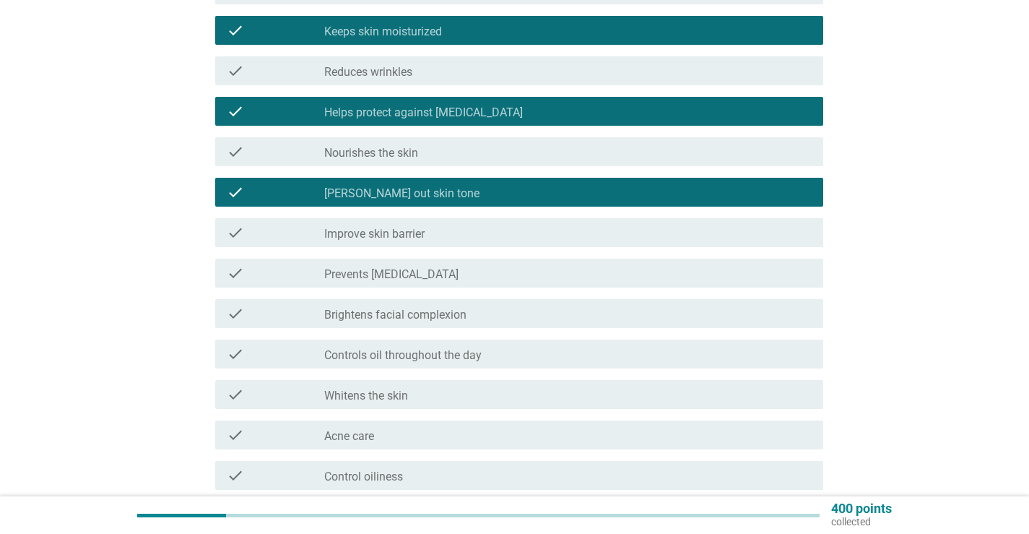
scroll to position [289, 0]
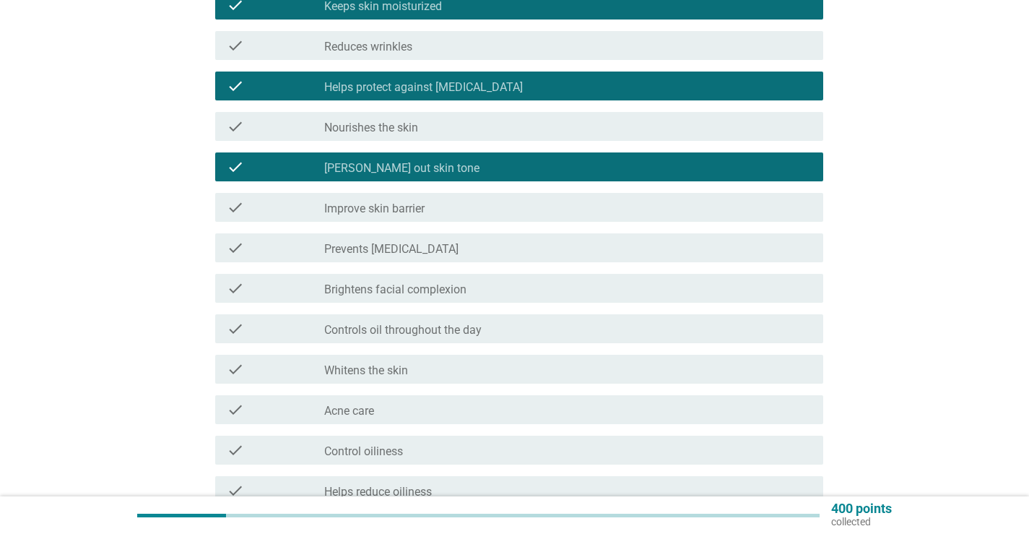
click at [443, 236] on div "check check_box_outline_blank Prevents [MEDICAL_DATA]" at bounding box center [519, 247] width 608 height 29
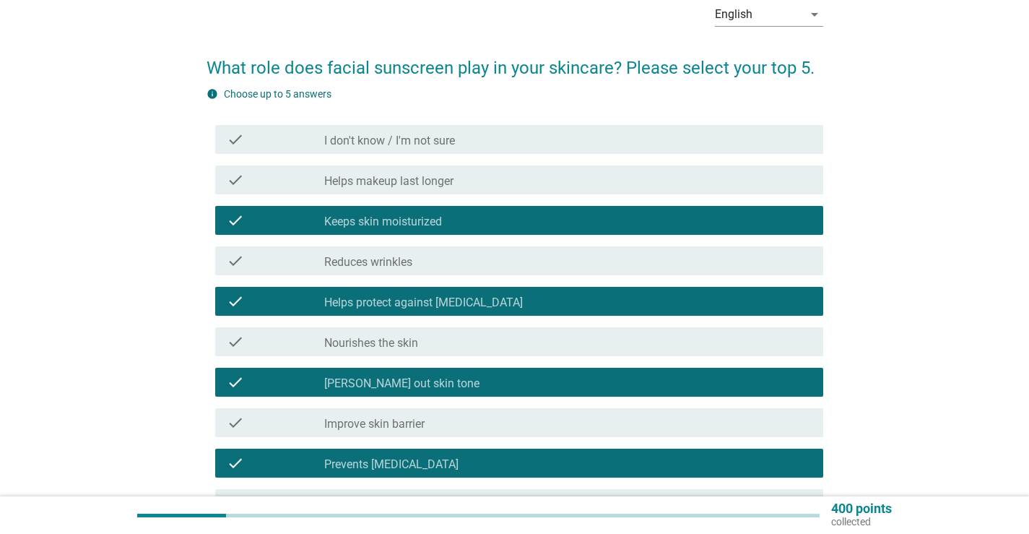
scroll to position [72, 0]
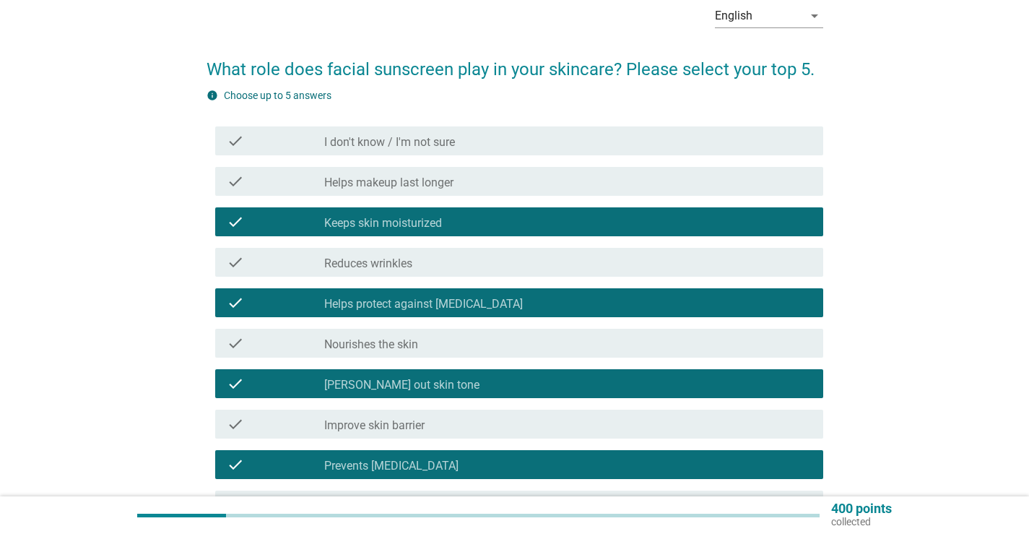
click at [457, 217] on div "check_box_outline_blank Keeps skin moisturized" at bounding box center [567, 221] width 487 height 17
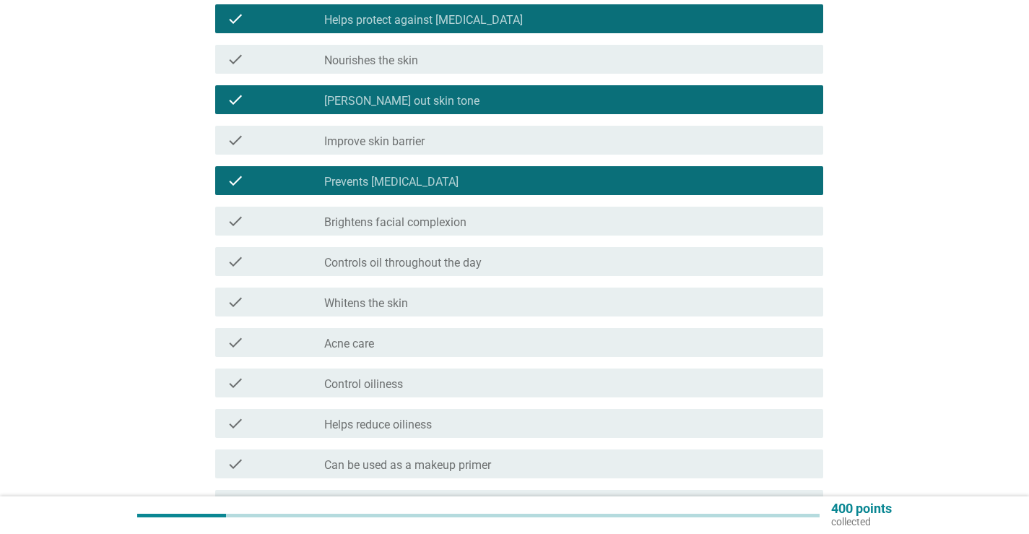
scroll to position [433, 0]
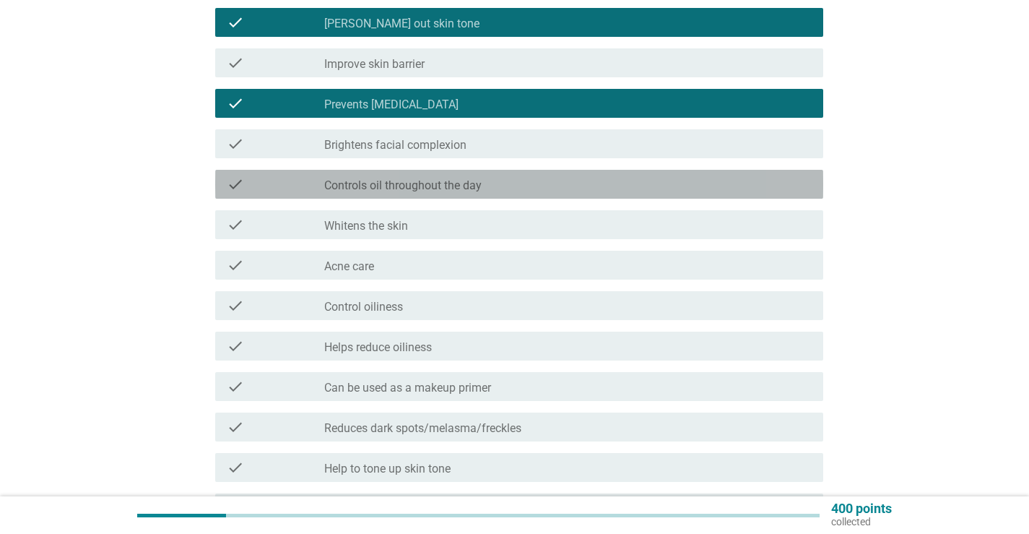
click at [469, 188] on label "Controls oil throughout the day" at bounding box center [402, 185] width 157 height 14
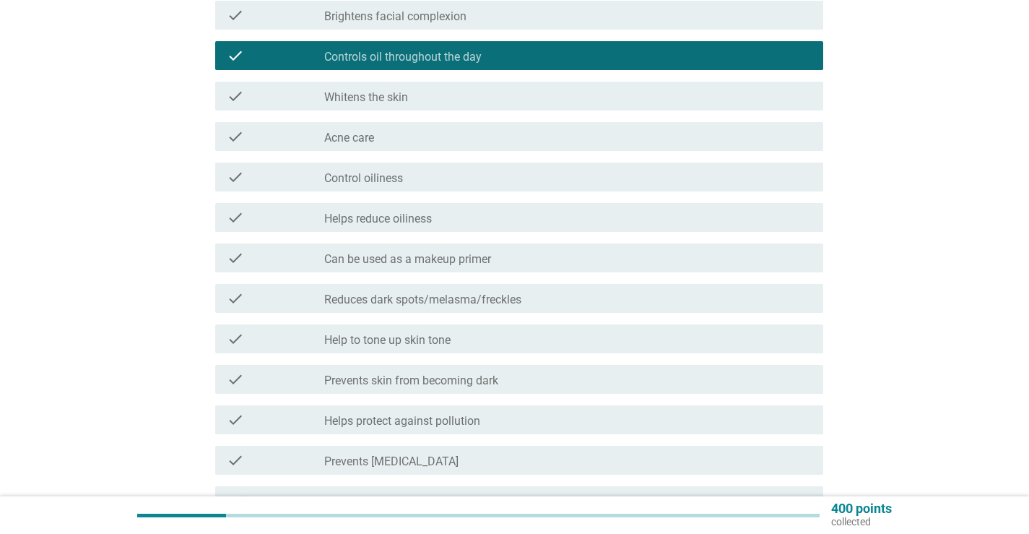
scroll to position [578, 0]
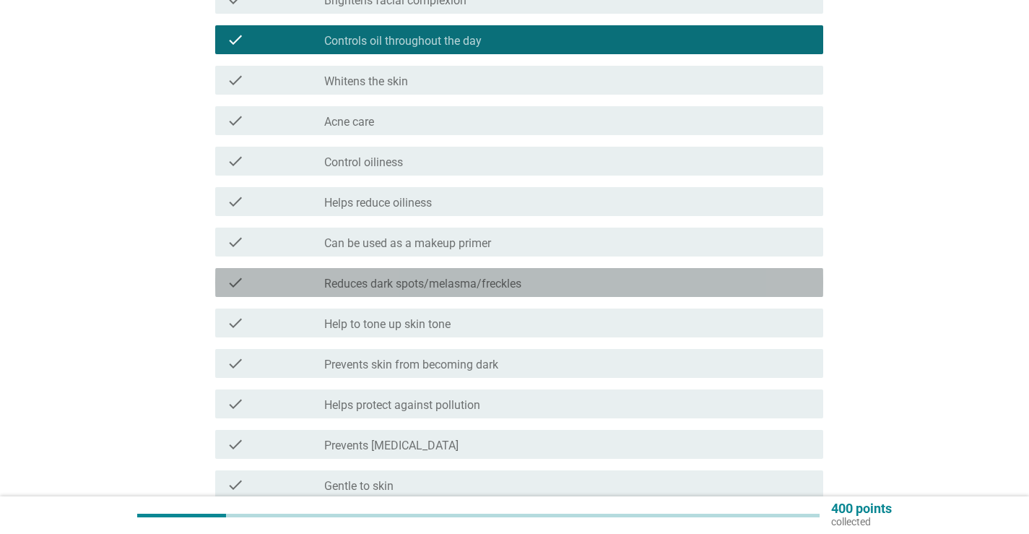
click at [466, 280] on label "Reduces dark spots/melasma/freckles" at bounding box center [422, 284] width 197 height 14
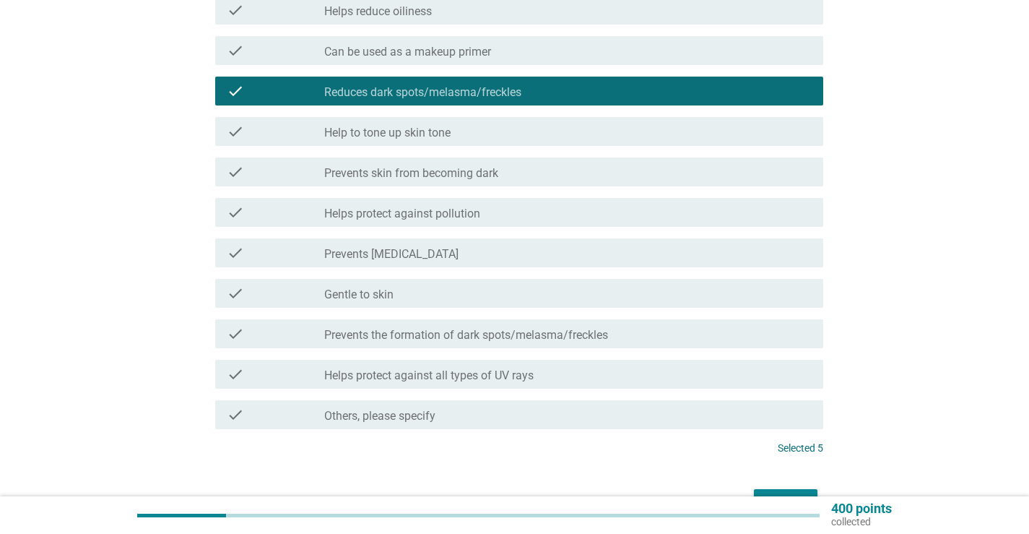
scroll to position [794, 0]
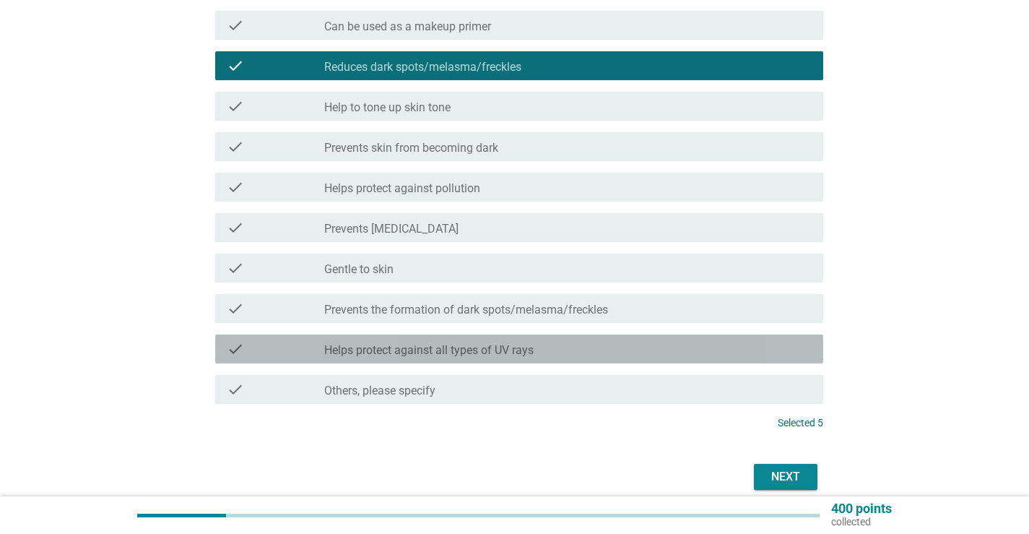
click at [569, 349] on div "check_box_outline_blank Helps protect against all types of UV rays" at bounding box center [567, 348] width 487 height 17
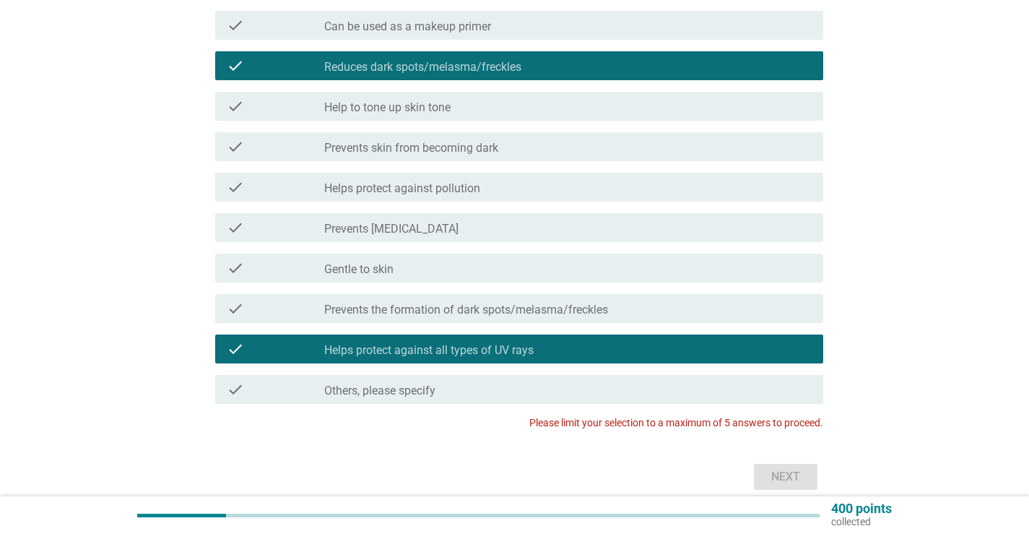
click at [578, 308] on label "Prevents the formation of dark spots/melasma/freckles" at bounding box center [466, 310] width 284 height 14
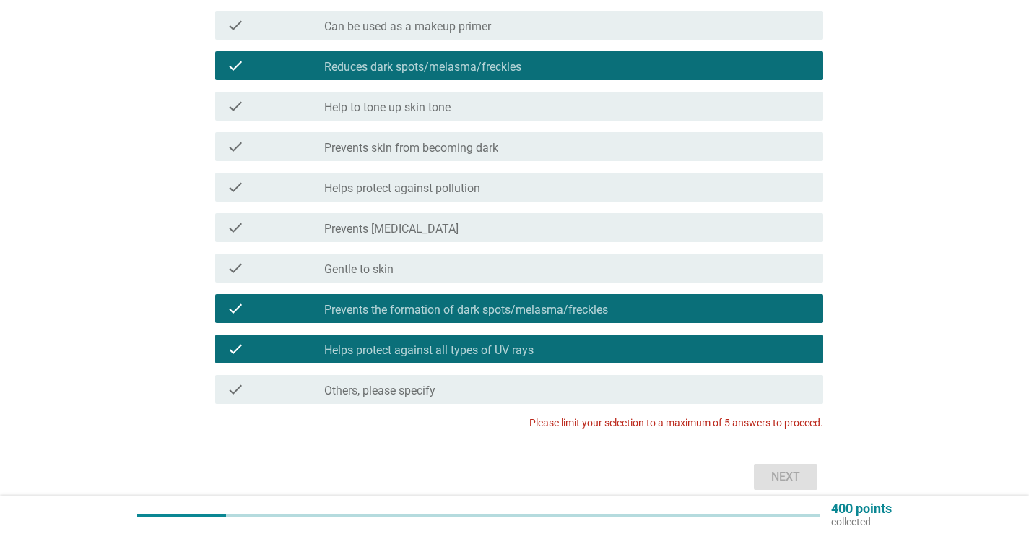
click at [456, 49] on div "check check_box Reduces dark spots/melasma/freckles" at bounding box center [514, 65] width 617 height 40
click at [461, 56] on div "check check_box Reduces dark spots/melasma/freckles" at bounding box center [519, 65] width 608 height 29
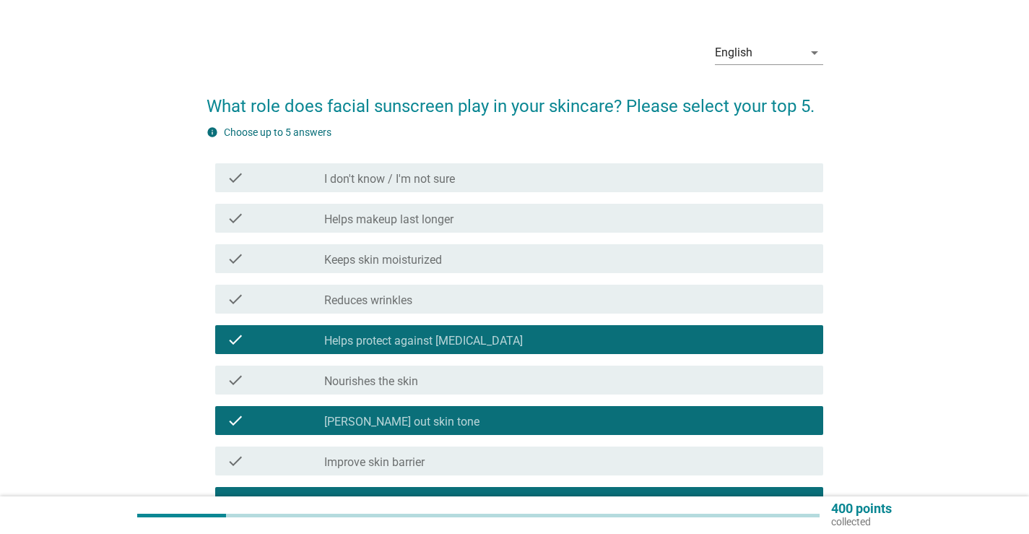
scroll to position [0, 0]
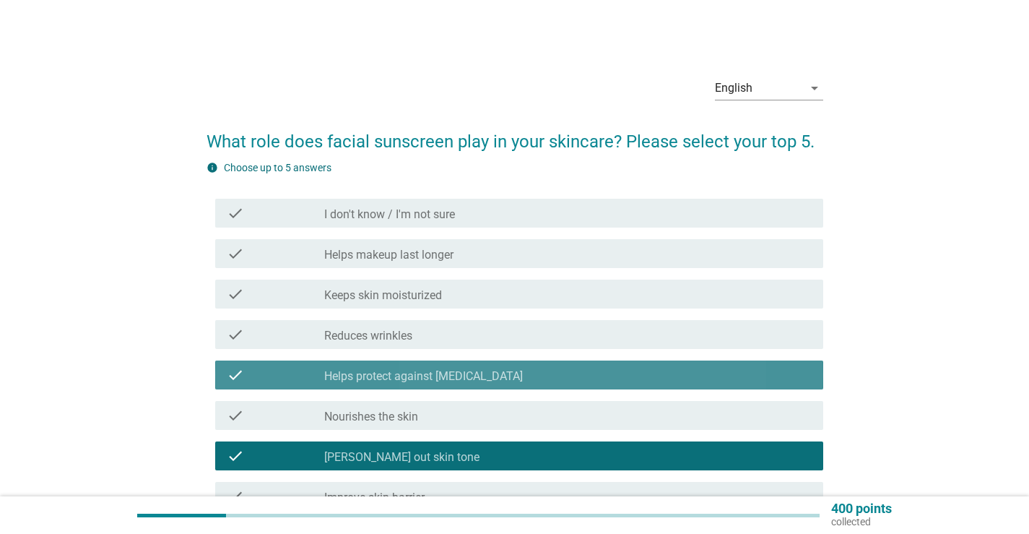
click at [632, 373] on div "check_box_outline_blank Helps protect against [MEDICAL_DATA]" at bounding box center [567, 374] width 487 height 17
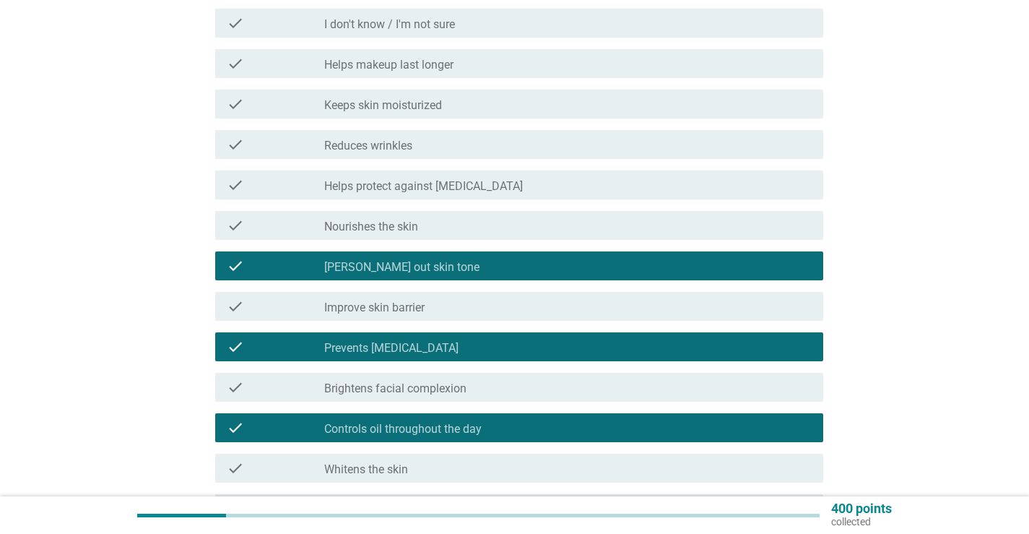
scroll to position [217, 0]
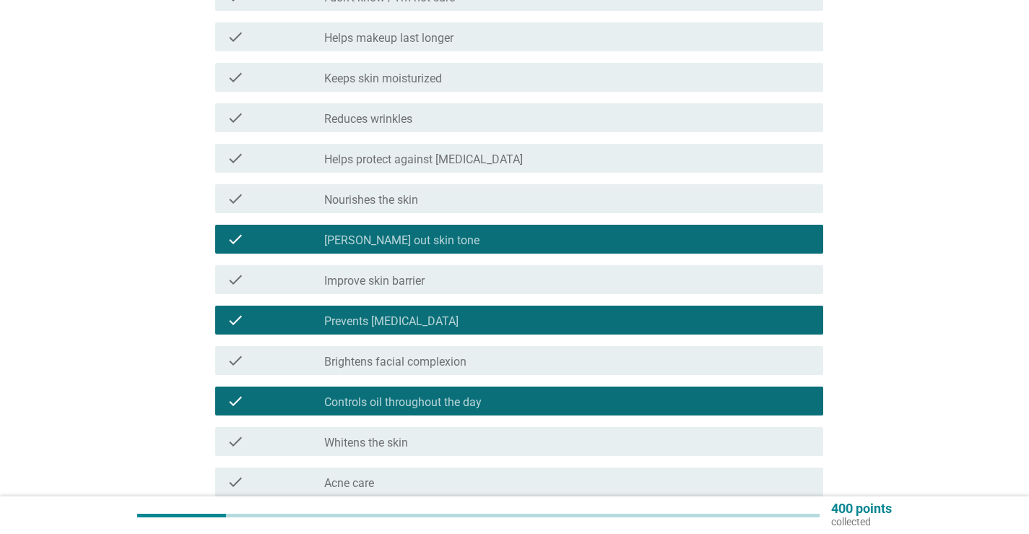
drag, startPoint x: 429, startPoint y: 329, endPoint x: 423, endPoint y: 339, distance: 11.6
click at [428, 329] on div "check check_box_outline_blank Prevents [MEDICAL_DATA]" at bounding box center [519, 319] width 608 height 29
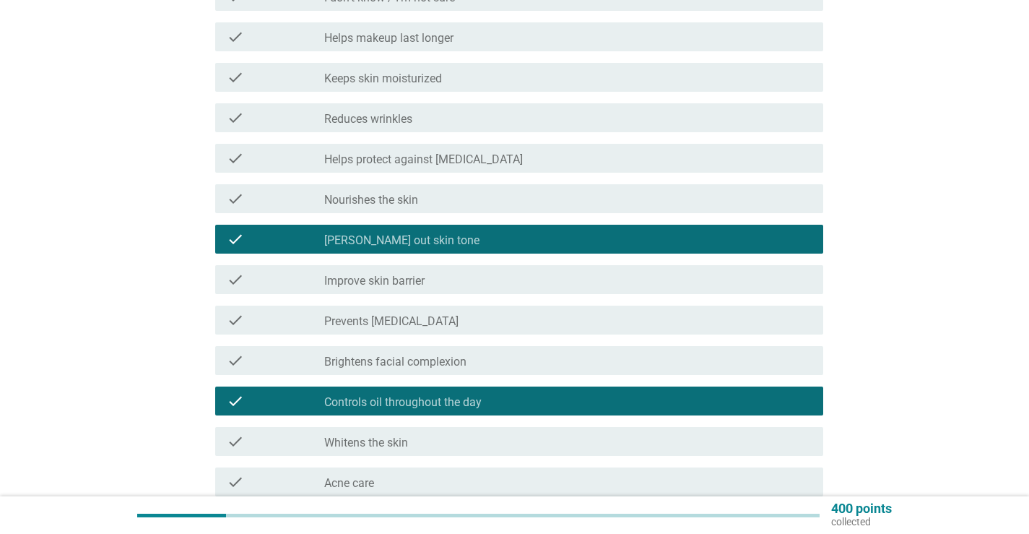
click at [425, 401] on label "Controls oil throughout the day" at bounding box center [402, 402] width 157 height 14
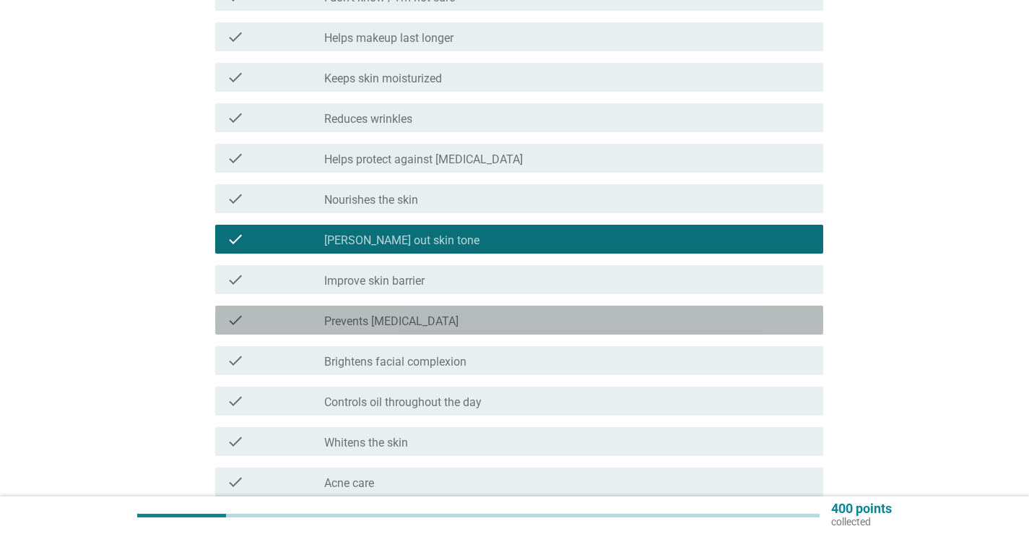
click at [487, 322] on div "check_box_outline_blank Prevents [MEDICAL_DATA]" at bounding box center [567, 319] width 487 height 17
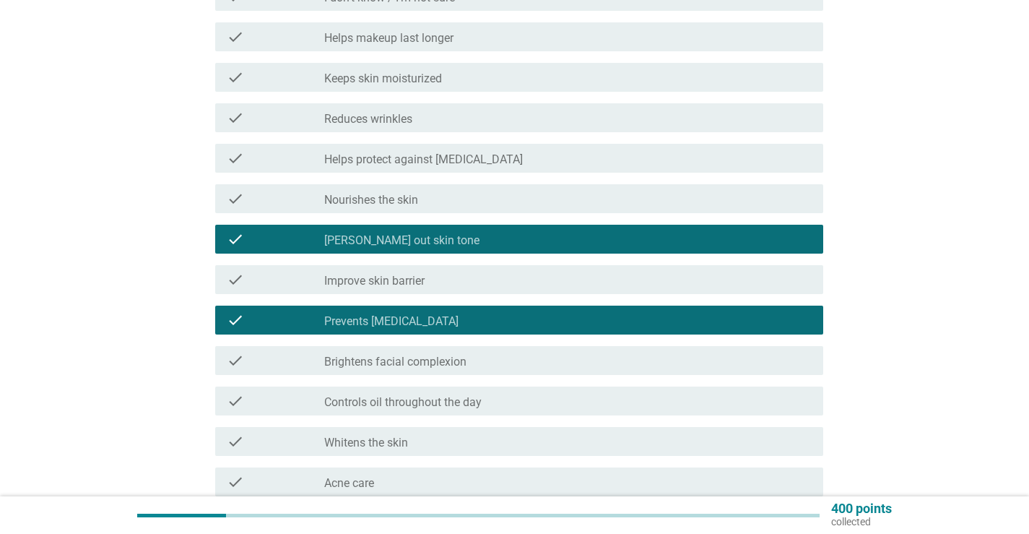
click at [576, 159] on div "check_box_outline_blank Helps protect against [MEDICAL_DATA]" at bounding box center [567, 157] width 487 height 17
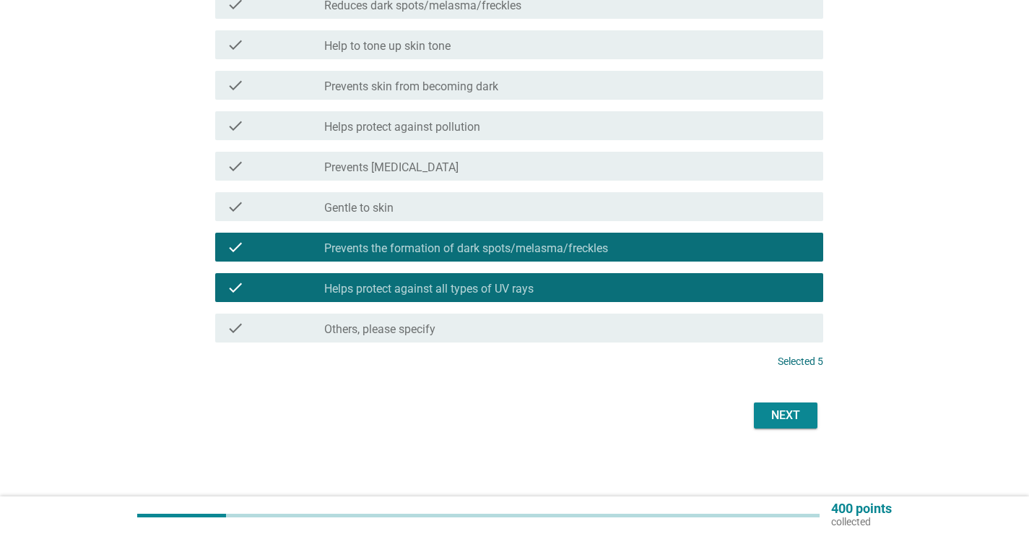
scroll to position [857, 0]
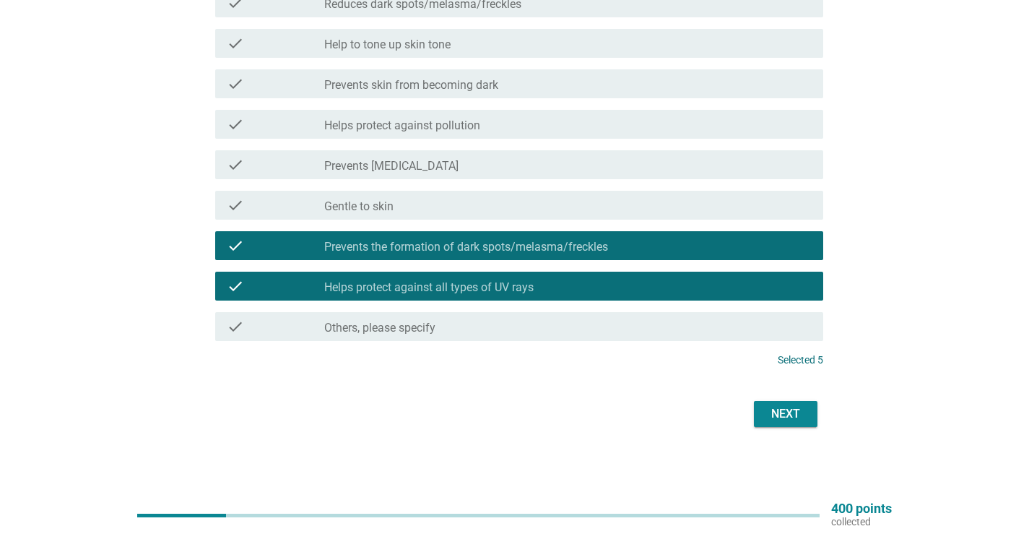
click at [807, 406] on button "Next" at bounding box center [786, 414] width 64 height 26
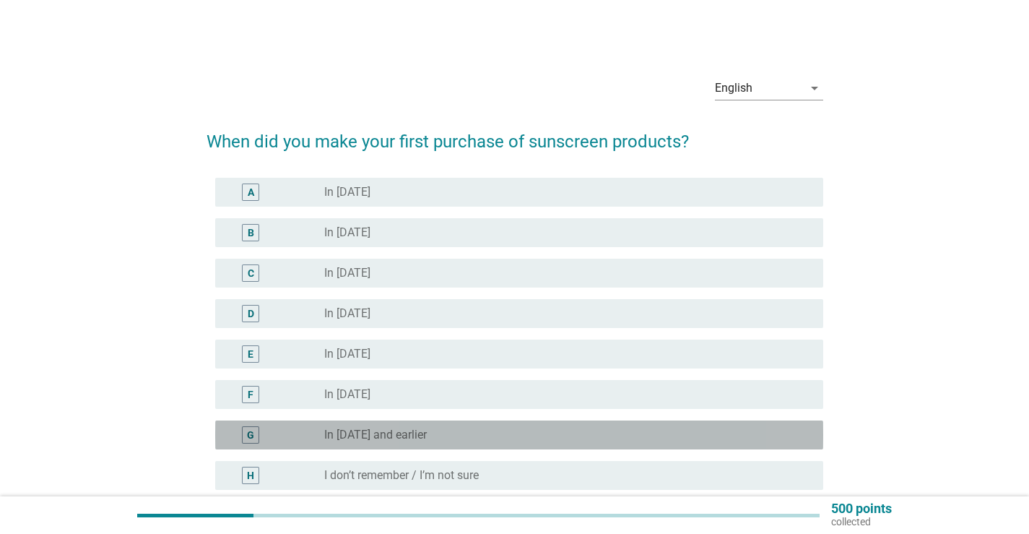
click at [339, 434] on label "In [DATE] and earlier" at bounding box center [375, 434] width 103 height 14
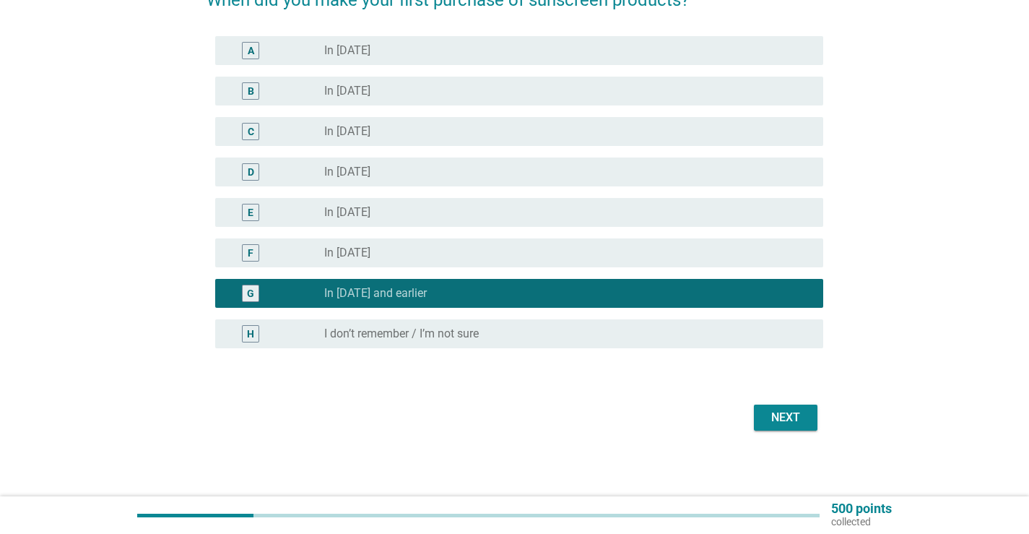
scroll to position [145, 0]
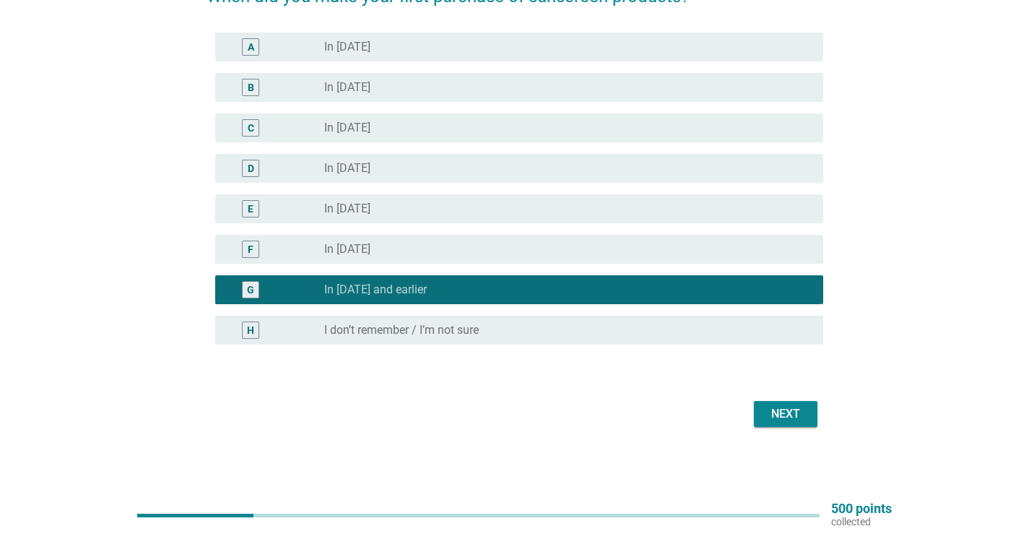
click at [793, 406] on div "Next" at bounding box center [785, 413] width 40 height 17
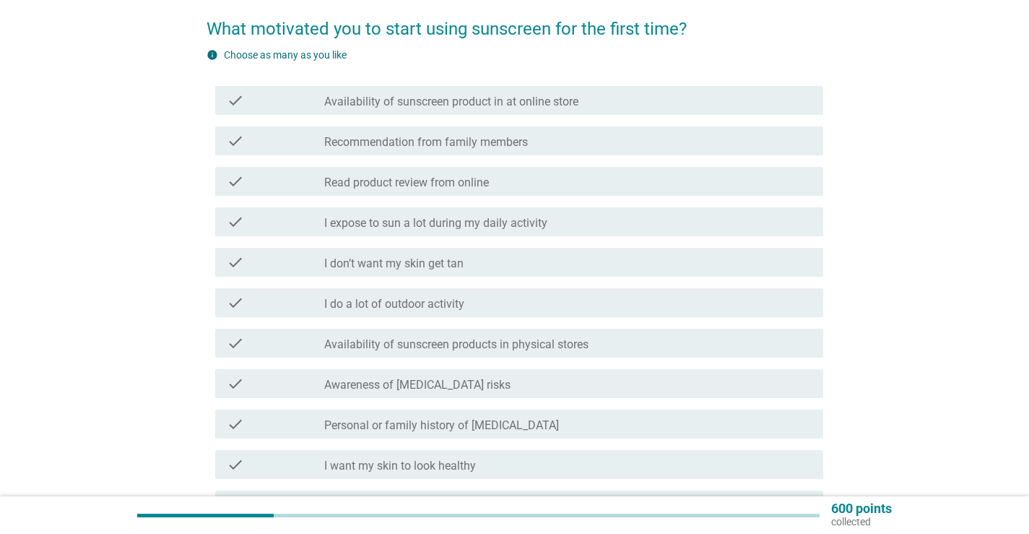
scroll to position [144, 0]
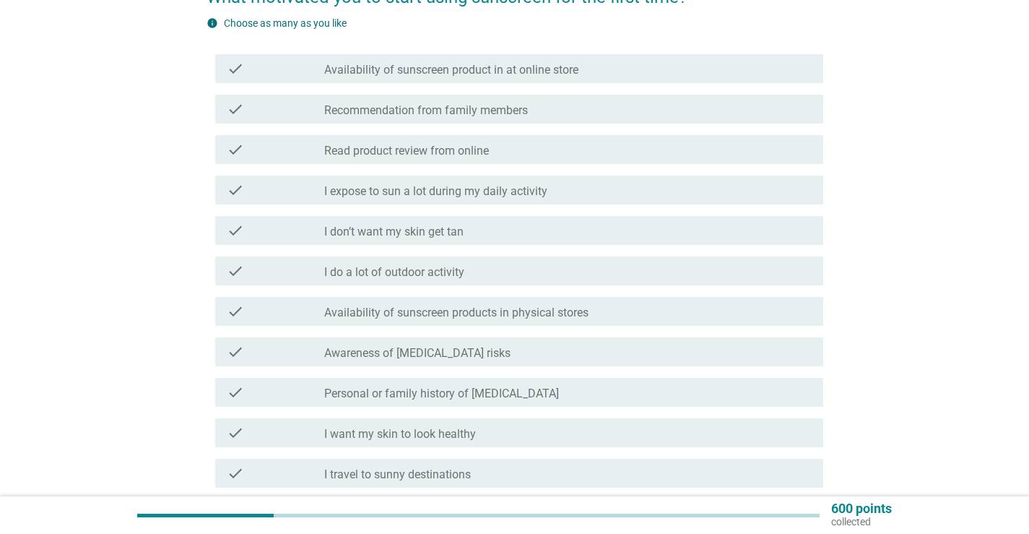
click at [501, 108] on label "Recommendation from family members" at bounding box center [426, 110] width 204 height 14
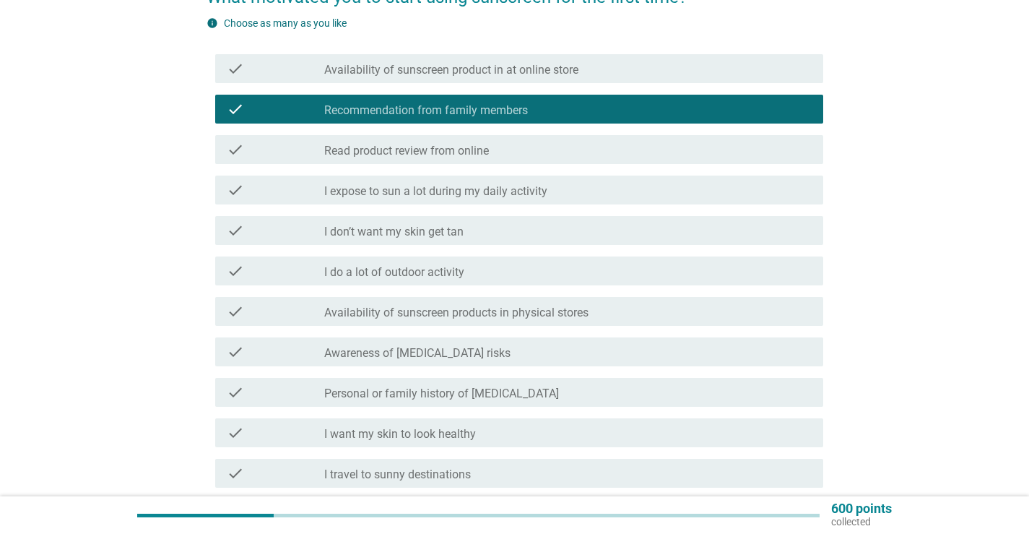
click at [522, 193] on label "I expose to sun a lot during my daily activity" at bounding box center [435, 191] width 223 height 14
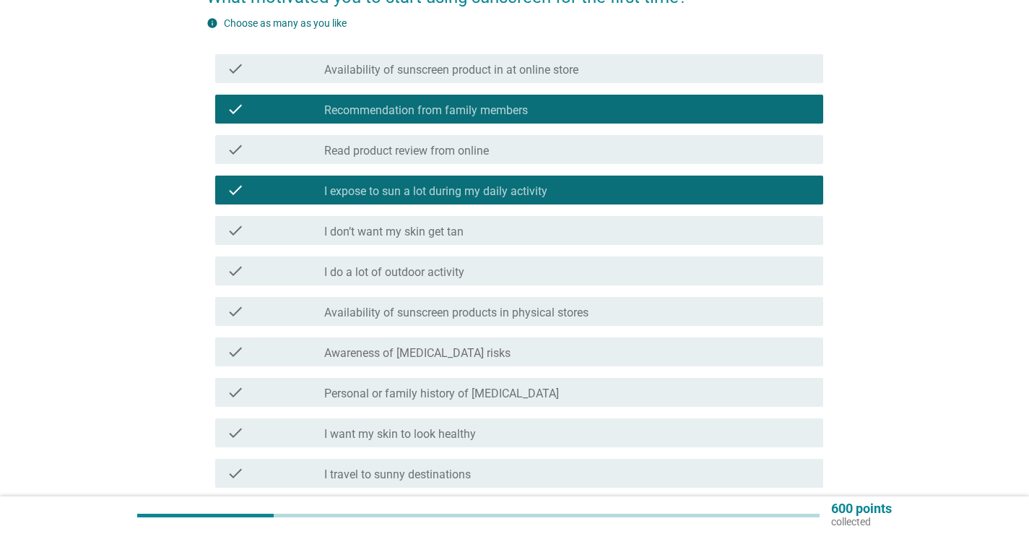
click at [549, 327] on div "check check_box_outline_blank Availability of sunscreen products in physical st…" at bounding box center [514, 311] width 617 height 40
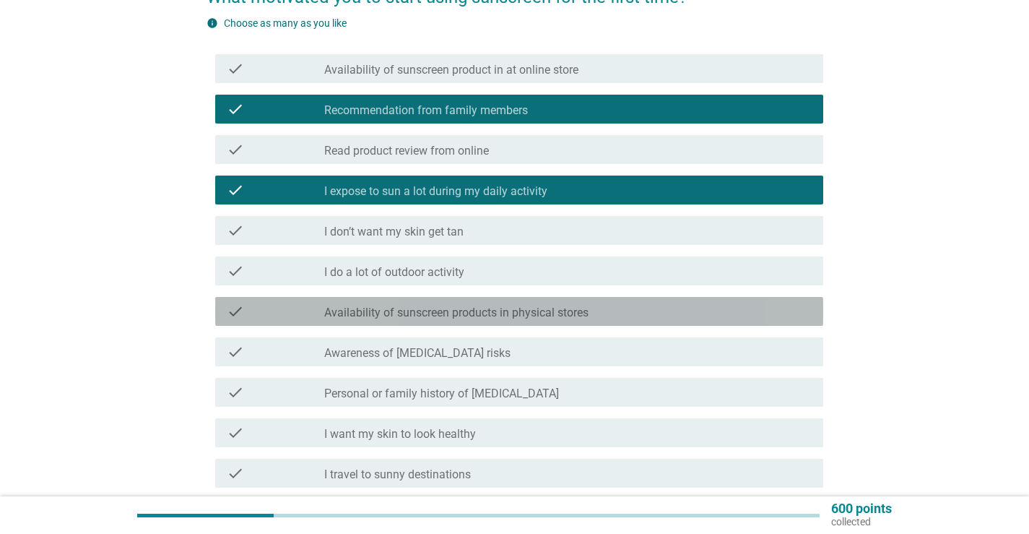
click at [552, 318] on label "Availability of sunscreen products in physical stores" at bounding box center [456, 312] width 264 height 14
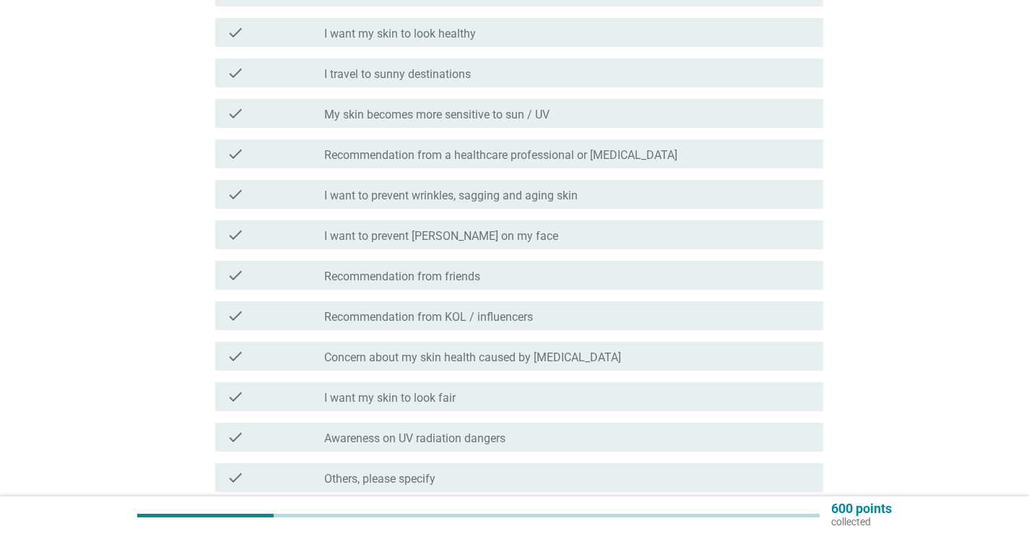
scroll to position [578, 0]
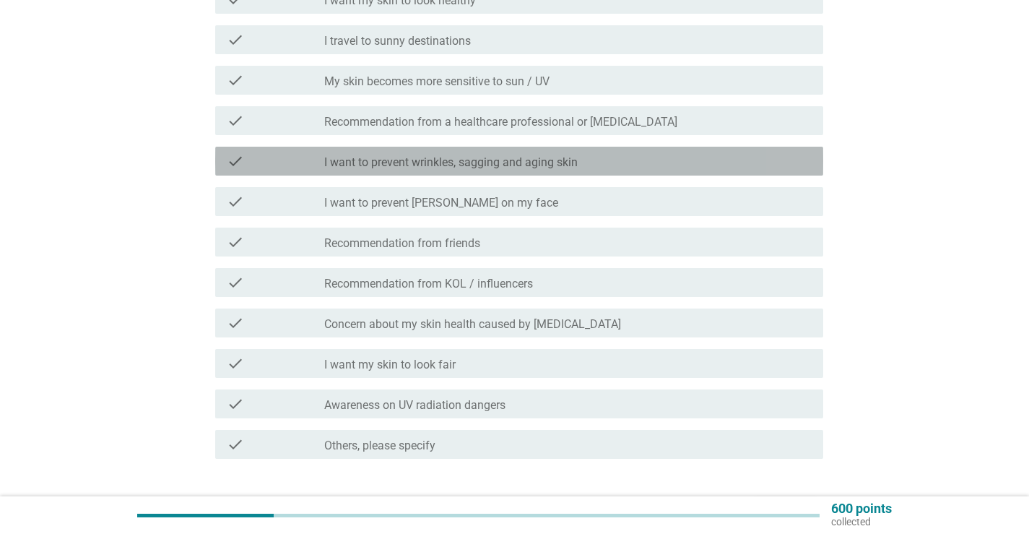
click at [537, 167] on label "I want to prevent wrinkles, sagging and aging skin" at bounding box center [450, 162] width 253 height 14
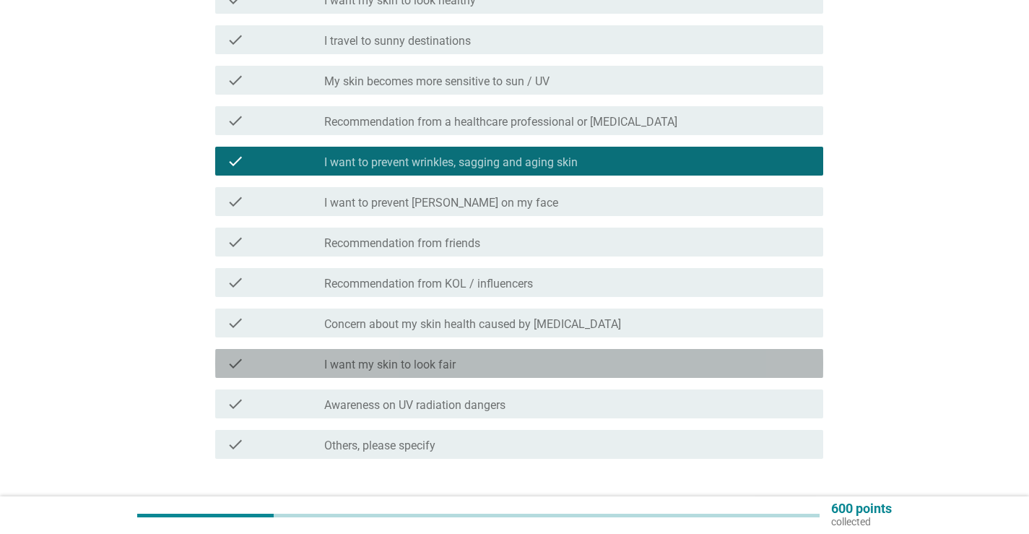
click at [490, 360] on div "check_box_outline_blank I want my skin to look fair" at bounding box center [567, 363] width 487 height 17
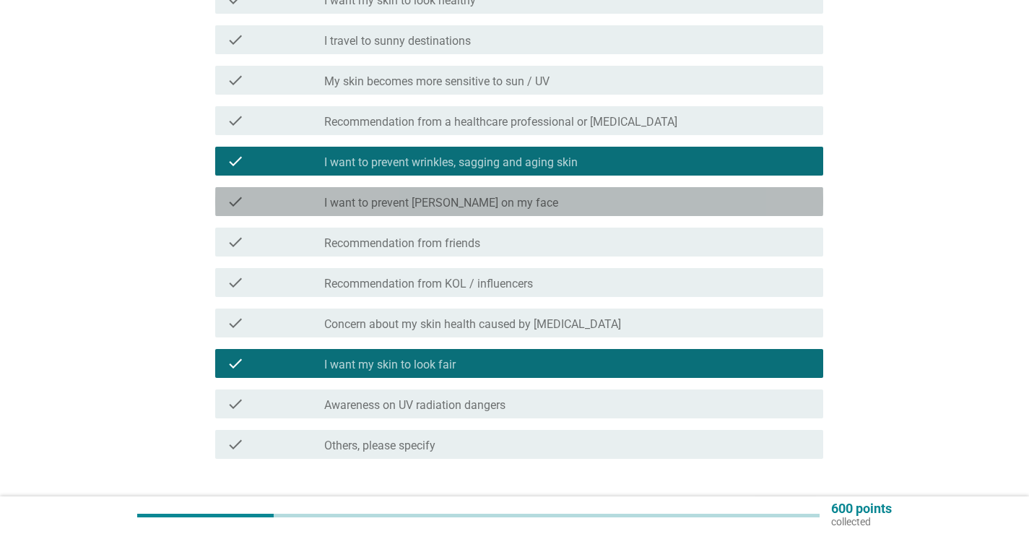
click at [506, 199] on label "I want to prevent [PERSON_NAME] on my face" at bounding box center [441, 203] width 234 height 14
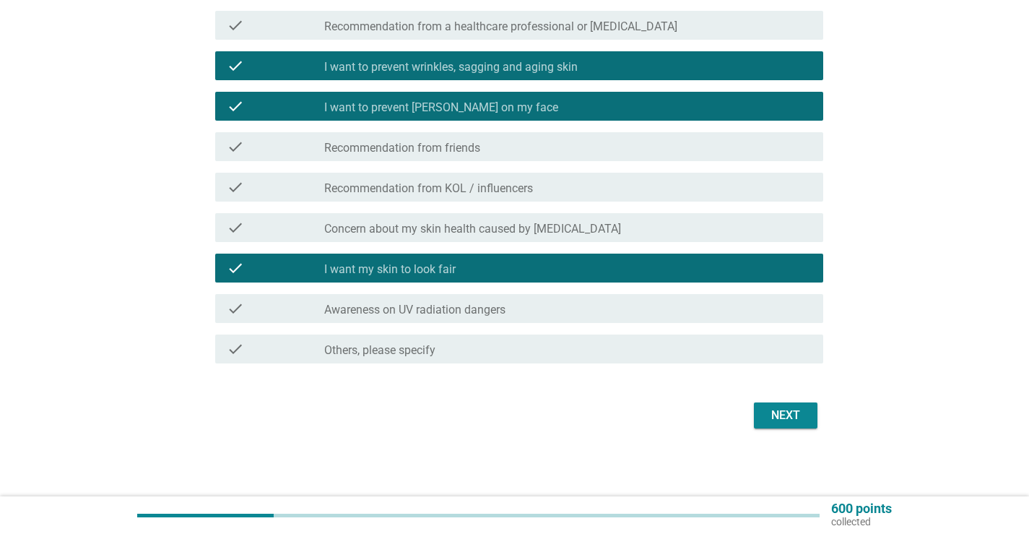
scroll to position [674, 0]
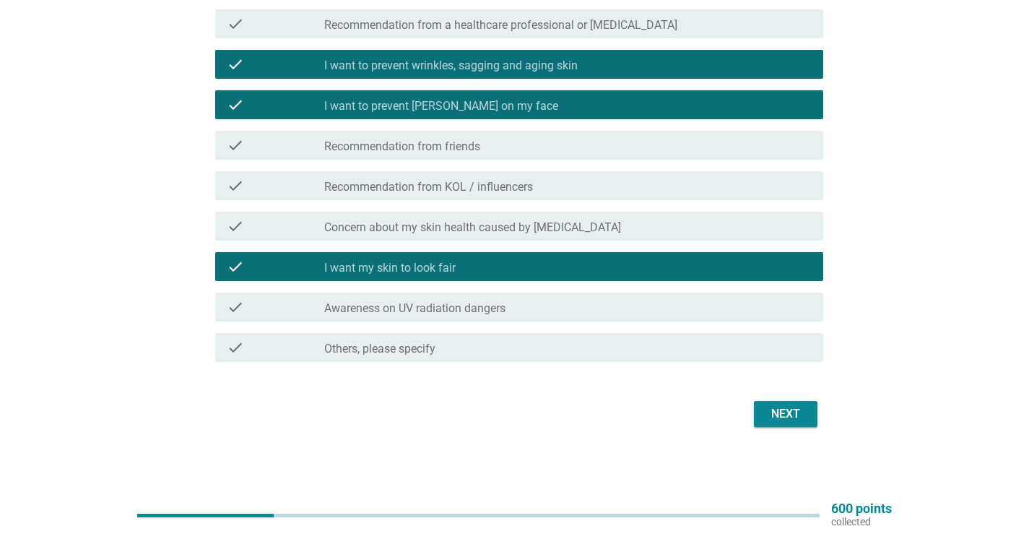
click at [791, 408] on div "Next" at bounding box center [785, 413] width 40 height 17
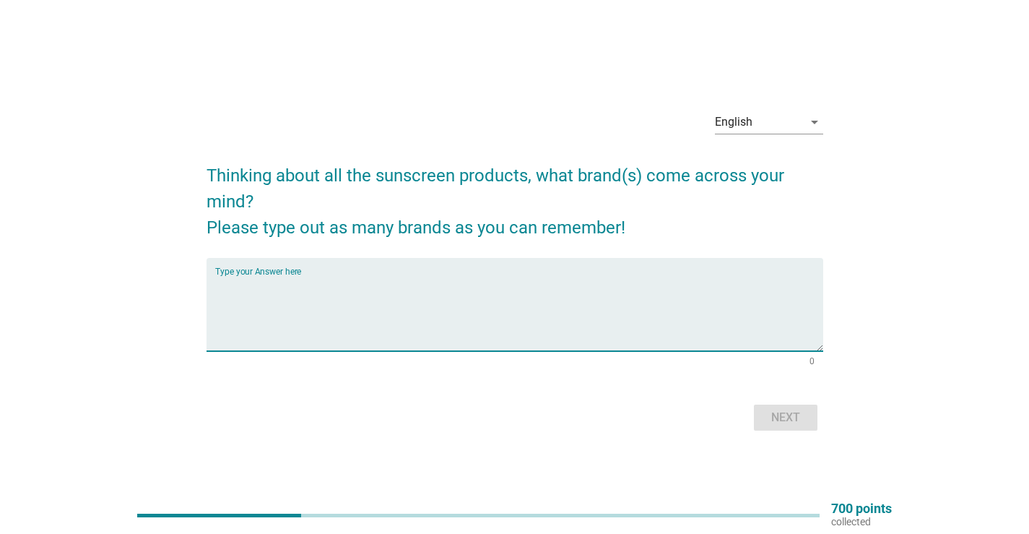
click at [744, 334] on textarea "Type your Answer here" at bounding box center [519, 313] width 608 height 76
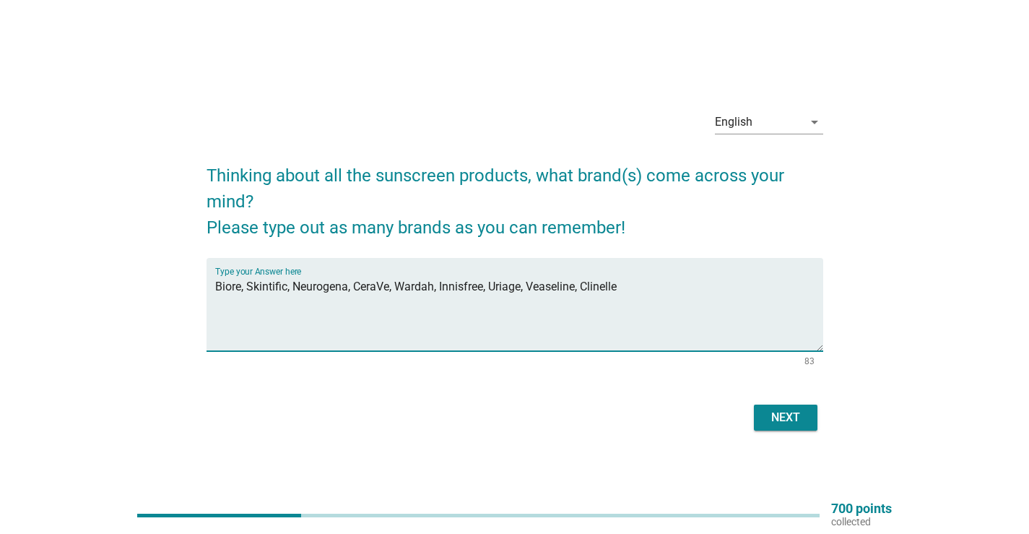
type textarea "Biore, Skintific, Neurogena, CeraVe, Wardah, Innisfree, Uriage, Veaseline, Clin…"
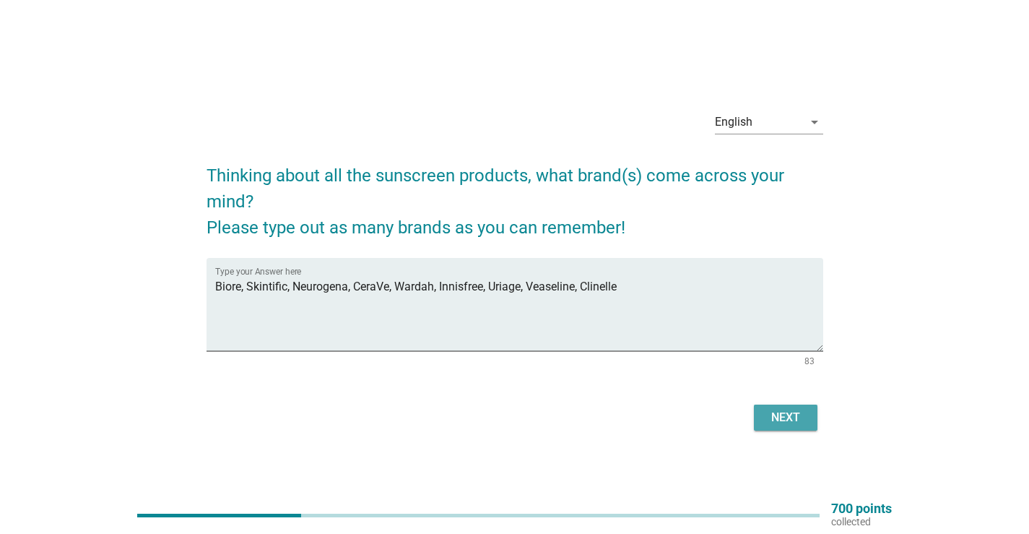
click at [773, 419] on div "Next" at bounding box center [785, 417] width 40 height 17
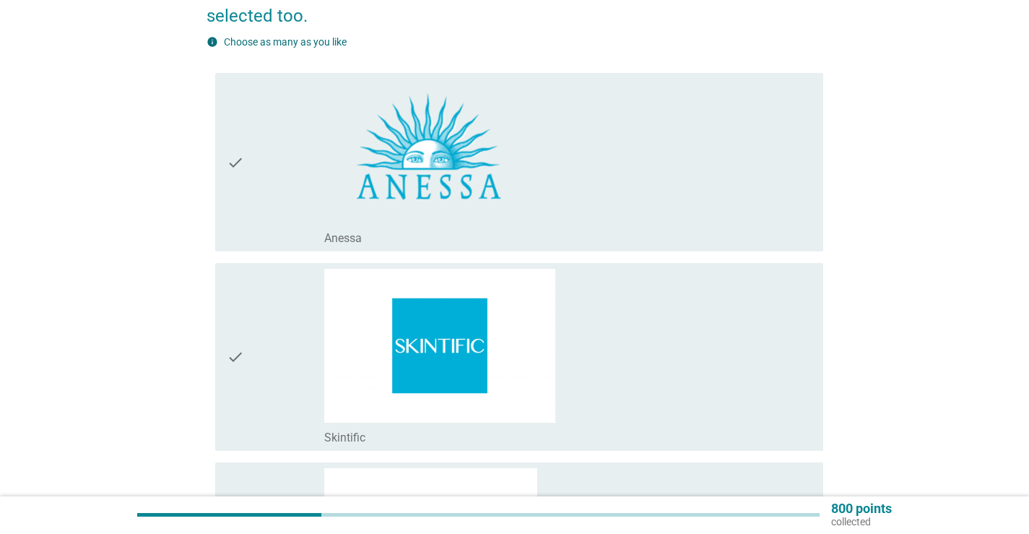
scroll to position [217, 0]
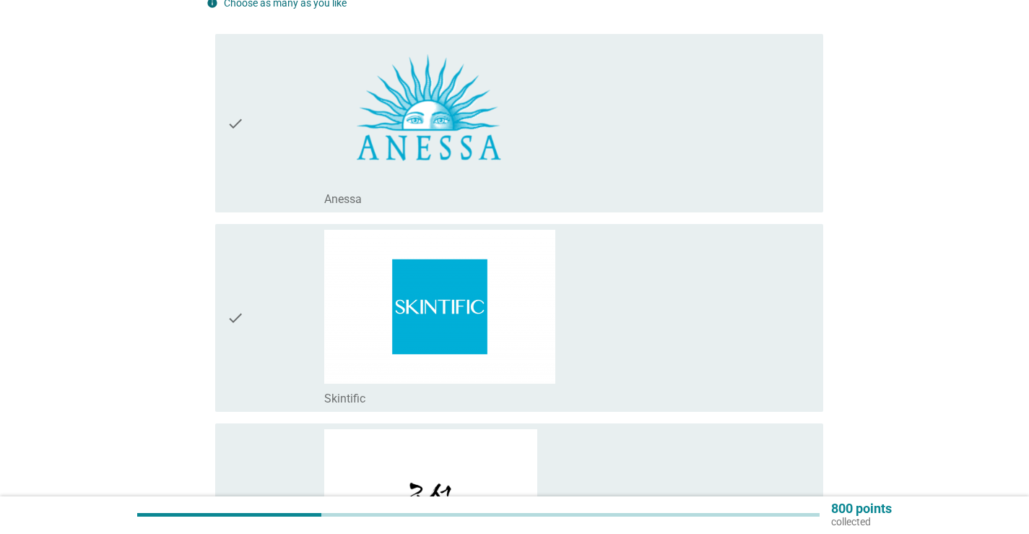
click at [533, 192] on div "check_box_outline_blank [PERSON_NAME]" at bounding box center [567, 197] width 487 height 17
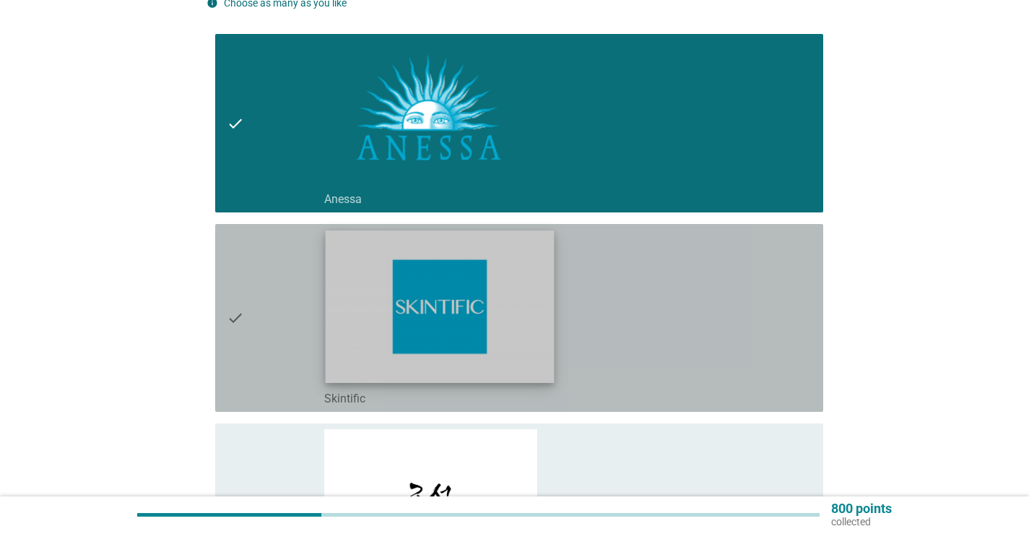
click at [510, 305] on img at bounding box center [439, 306] width 229 height 152
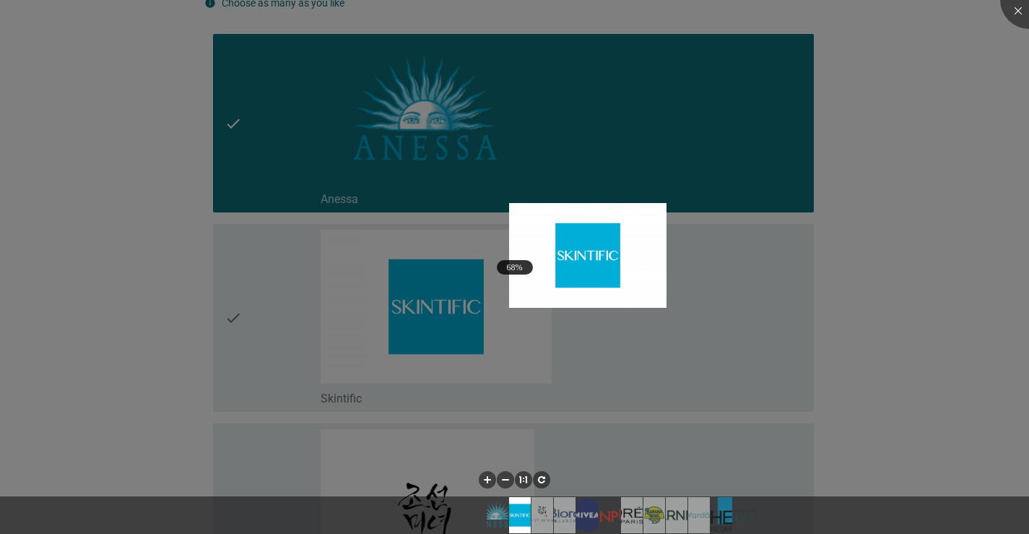
click at [729, 330] on div at bounding box center [514, 267] width 1029 height 534
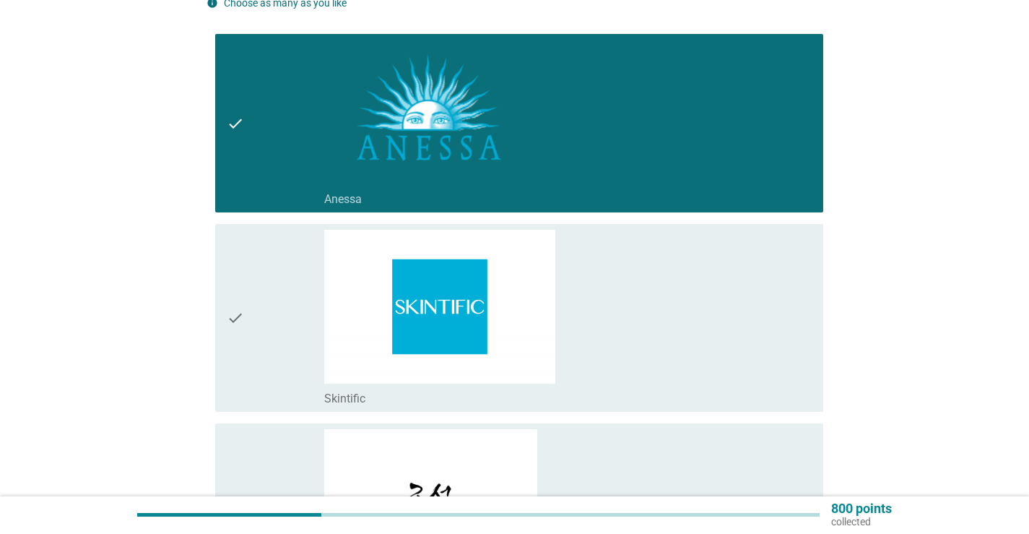
click at [729, 330] on div "check_box_outline_blank Skintific" at bounding box center [567, 318] width 487 height 176
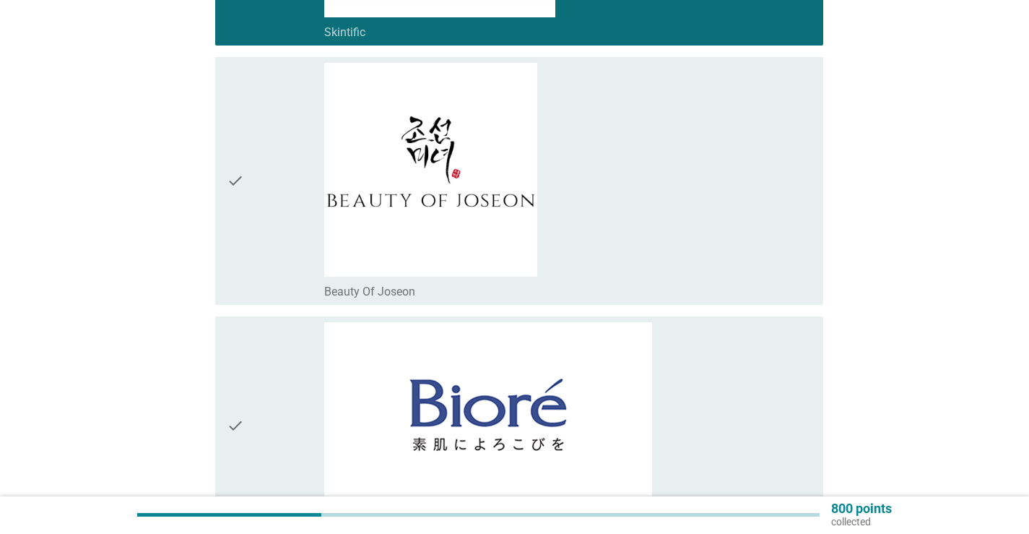
scroll to position [794, 0]
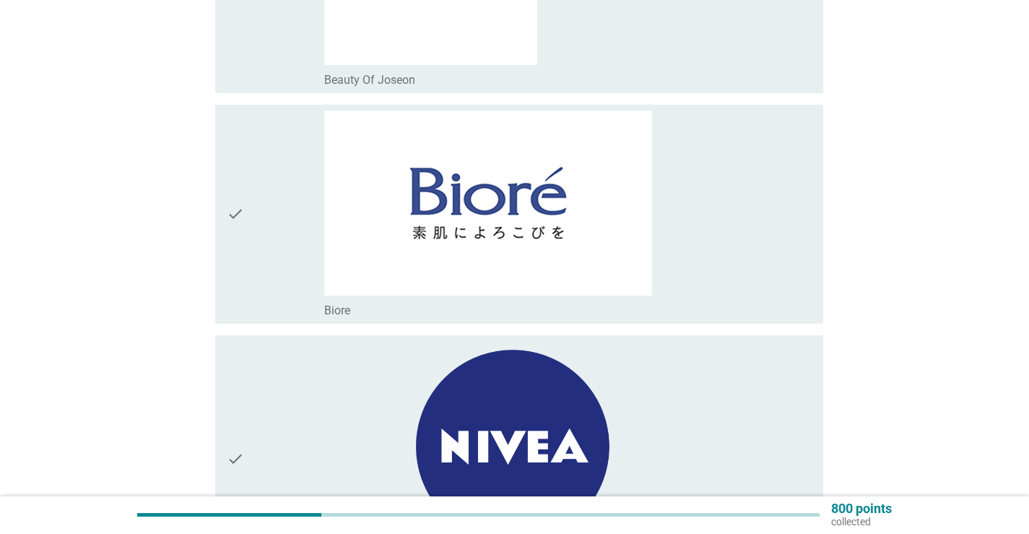
click at [698, 265] on div "check_box_outline_blank Biore" at bounding box center [567, 213] width 487 height 207
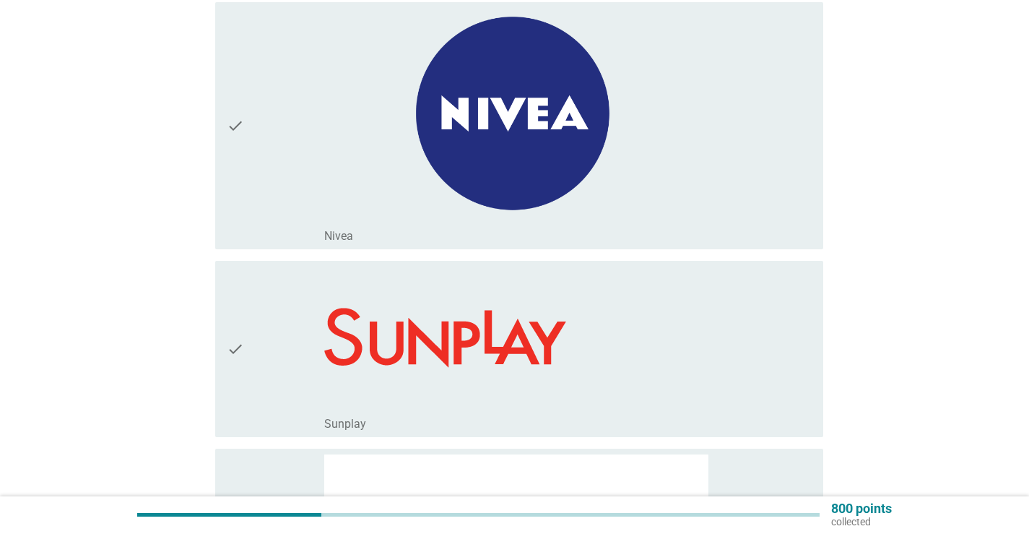
scroll to position [1155, 0]
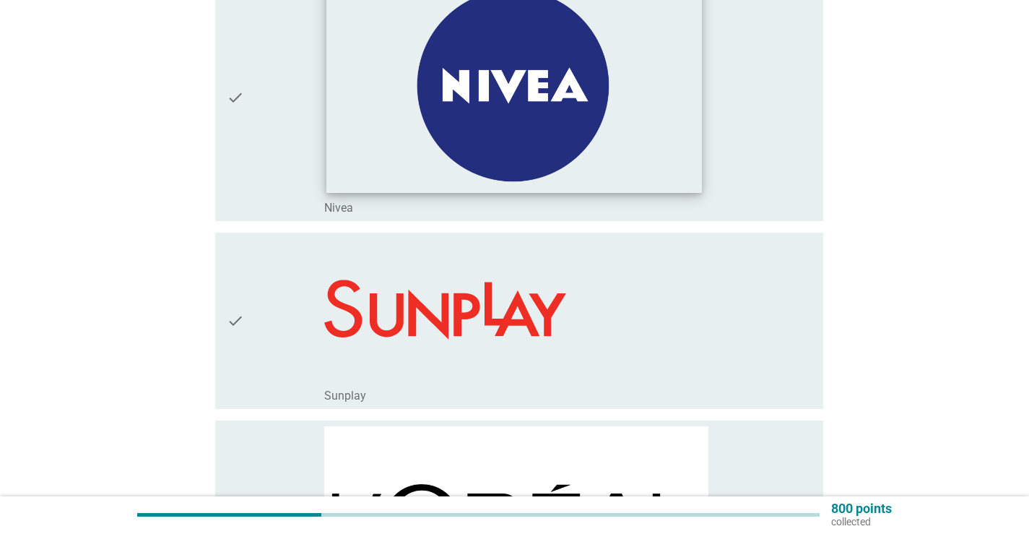
click at [625, 157] on img at bounding box center [513, 87] width 375 height 212
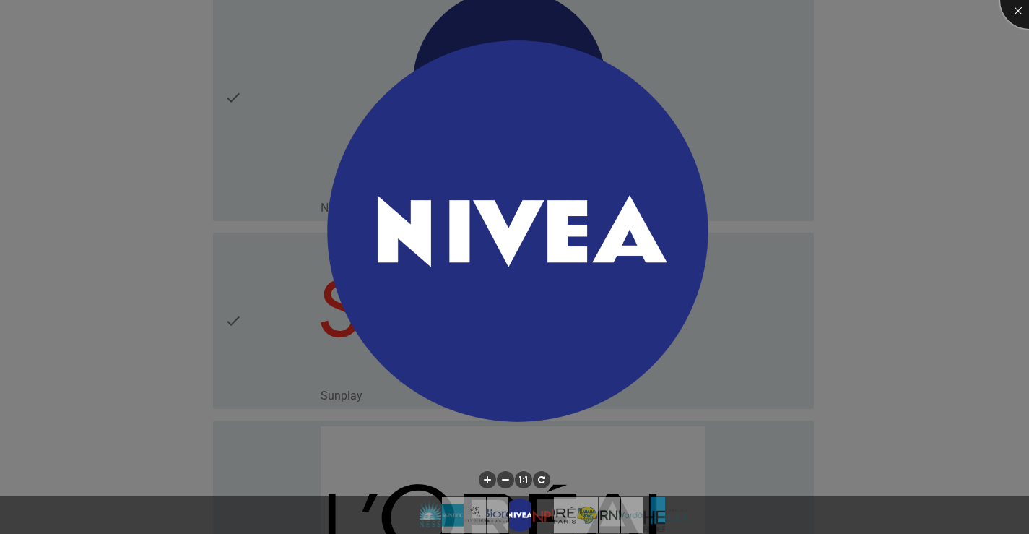
click at [1012, 6] on div at bounding box center [1029, 0] width 58 height 58
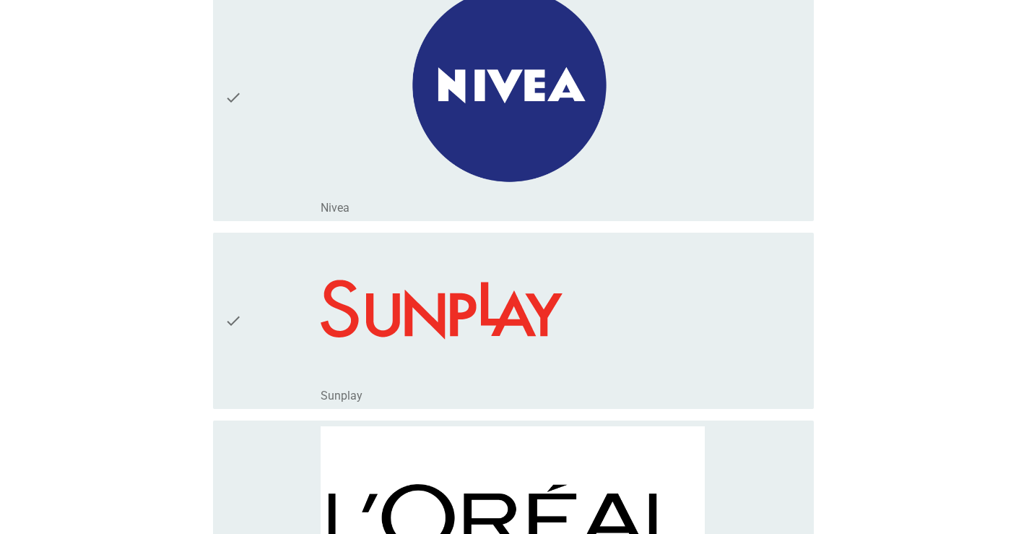
click at [733, 147] on div "check_box_outline_blank Nivea" at bounding box center [562, 98] width 482 height 236
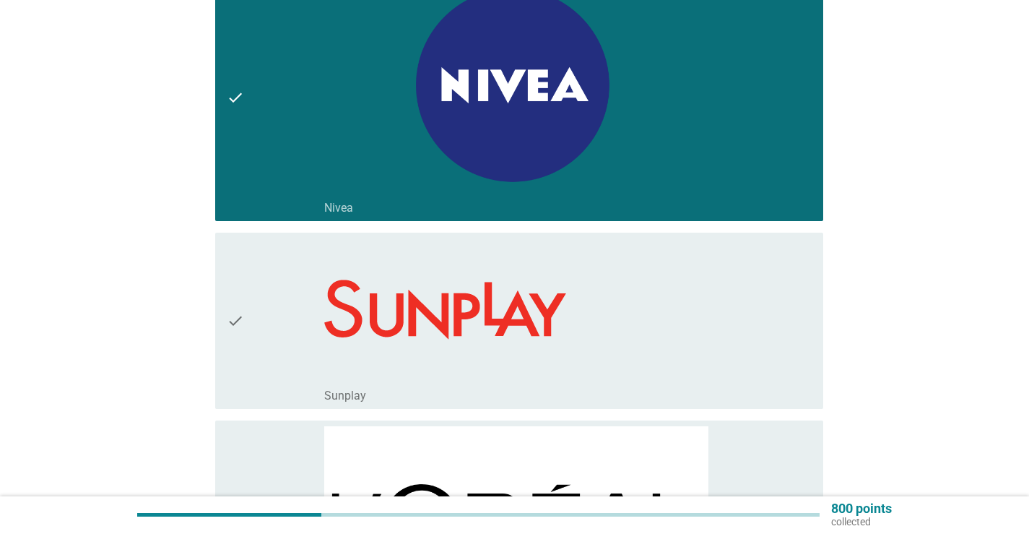
click at [758, 319] on div "check_box_outline_blank Sunplay" at bounding box center [567, 320] width 487 height 165
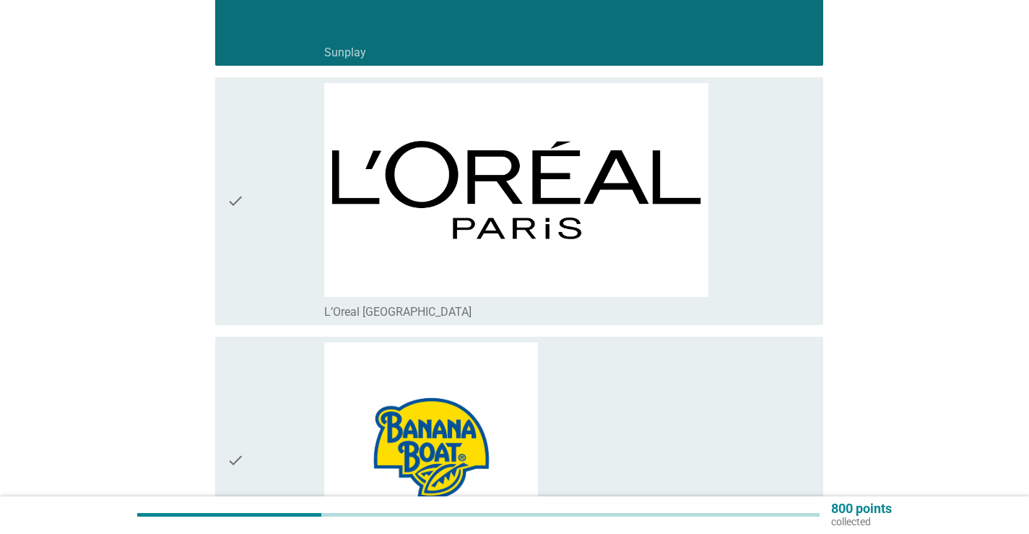
scroll to position [1588, 0]
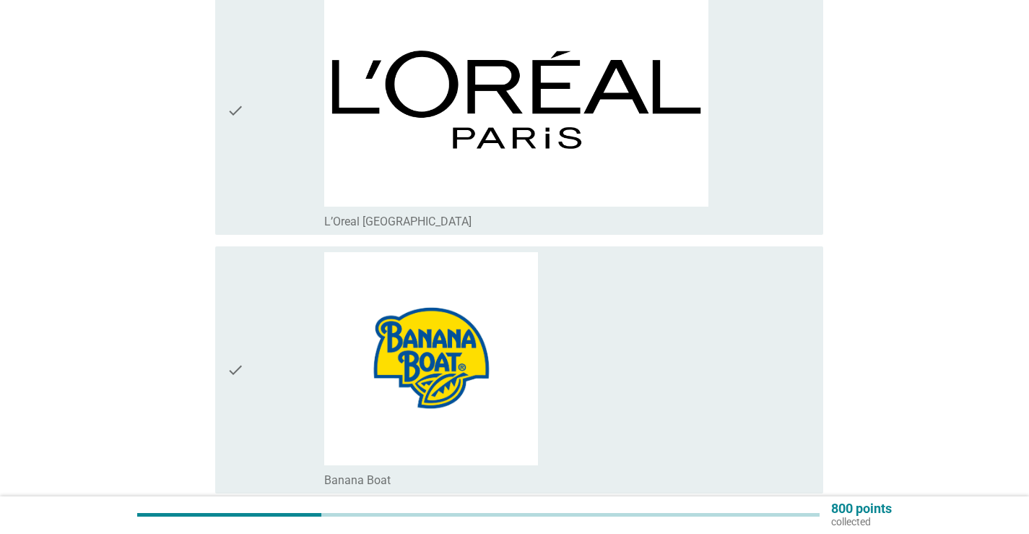
click at [806, 181] on div "check_box_outline_blank L’Oreal [GEOGRAPHIC_DATA]" at bounding box center [567, 111] width 487 height 236
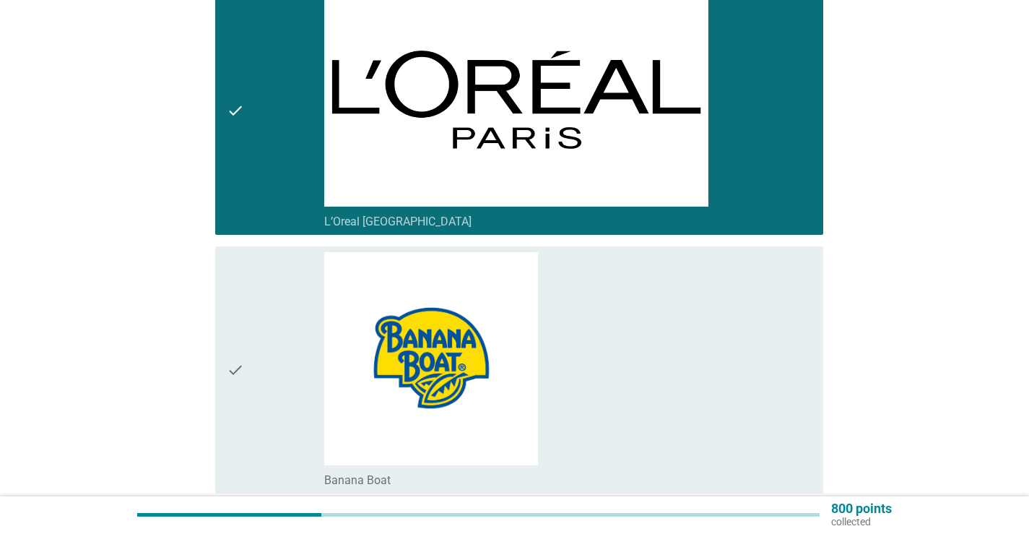
click at [778, 337] on div "check_box_outline_blank Banana Boat" at bounding box center [567, 370] width 487 height 236
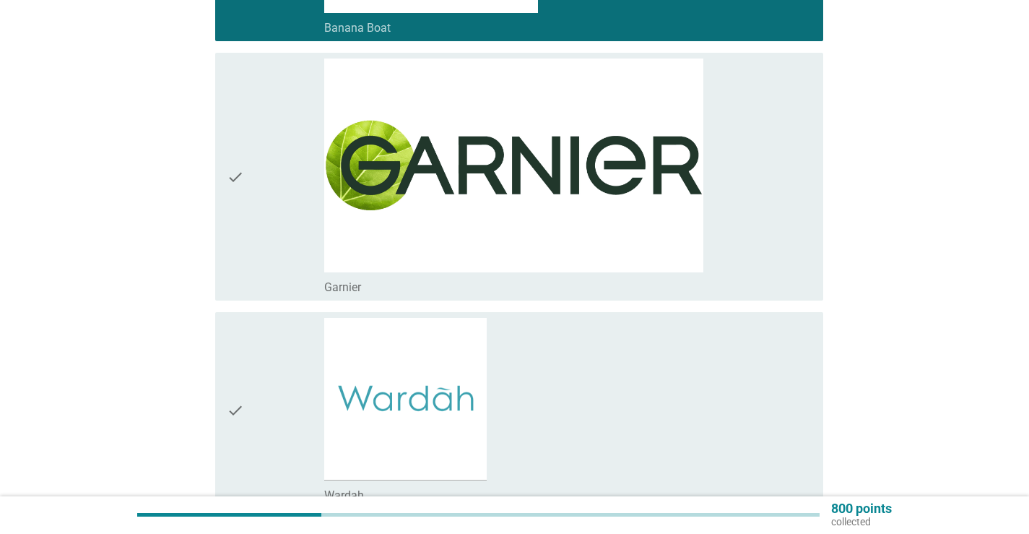
scroll to position [2094, 0]
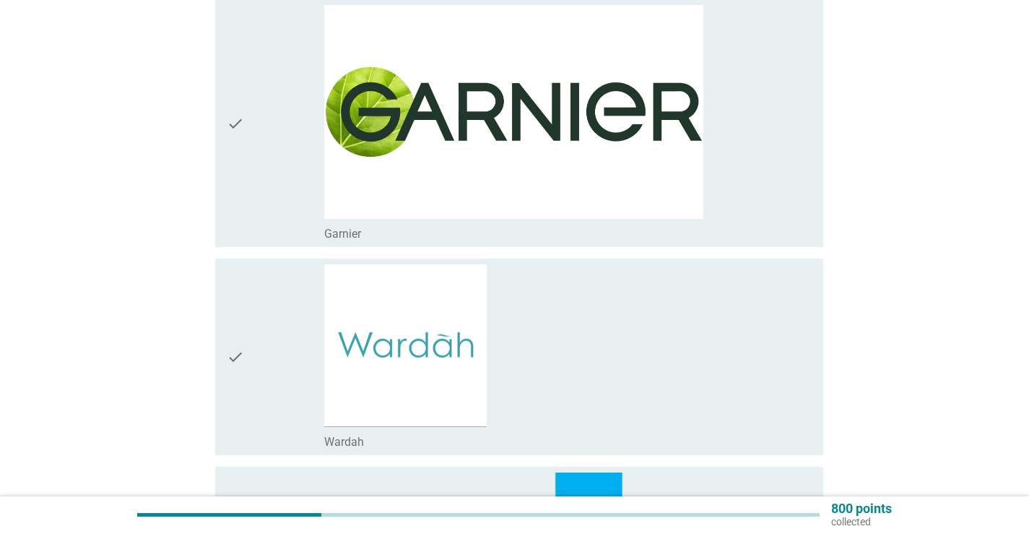
click at [777, 201] on div "check_box_outline_blank Garnier" at bounding box center [567, 123] width 487 height 236
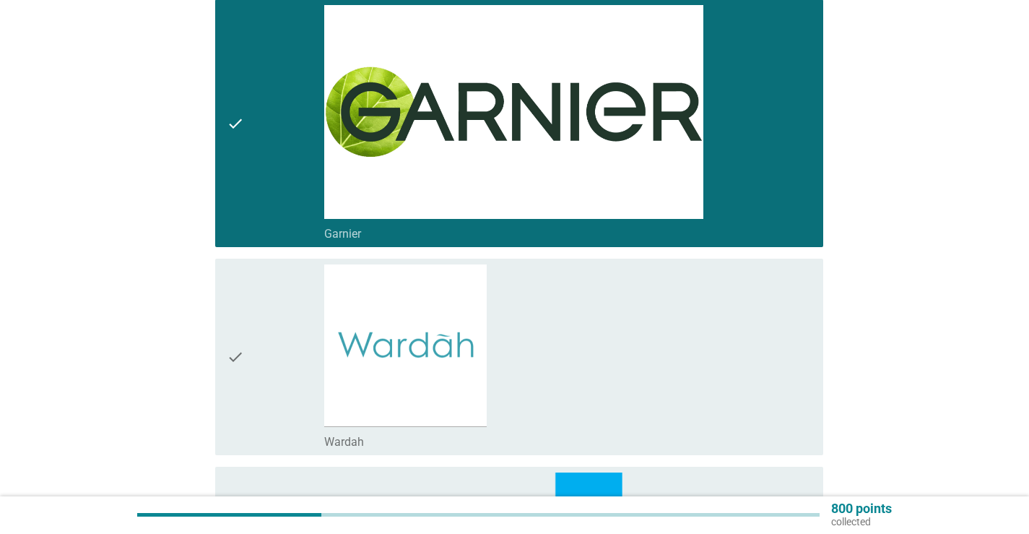
click at [742, 356] on div "check_box_outline_blank Wardah" at bounding box center [567, 356] width 487 height 185
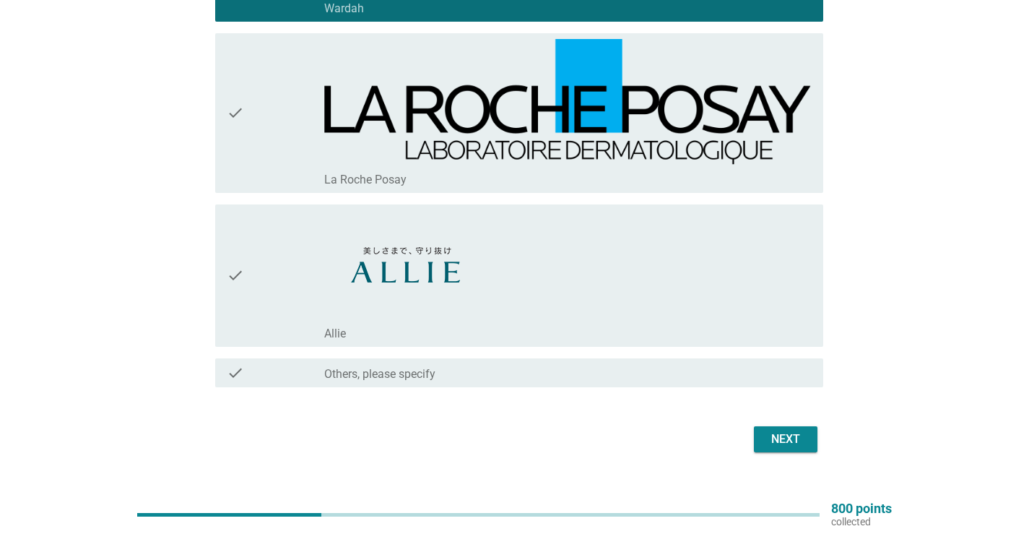
scroll to position [2552, 0]
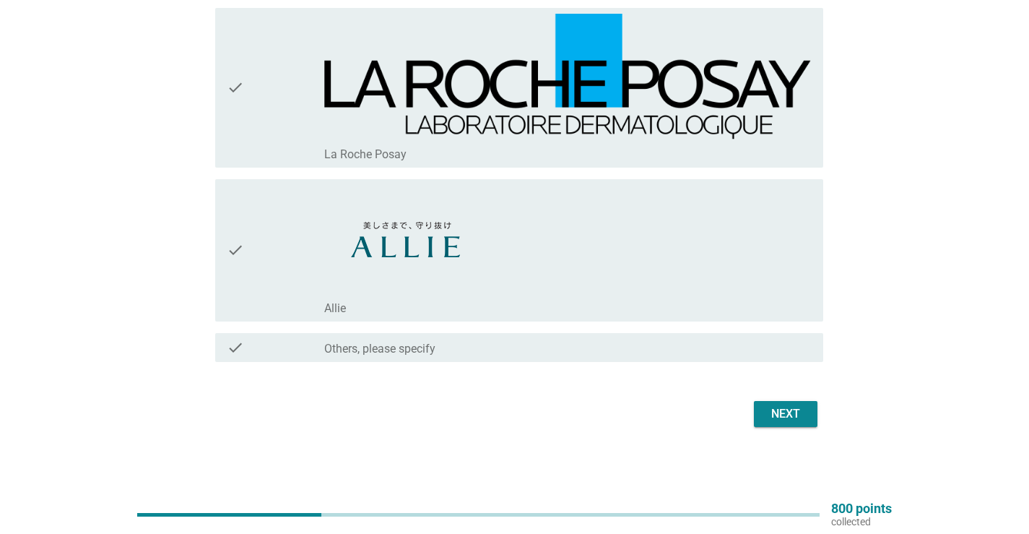
click at [801, 415] on div "Next" at bounding box center [785, 413] width 40 height 17
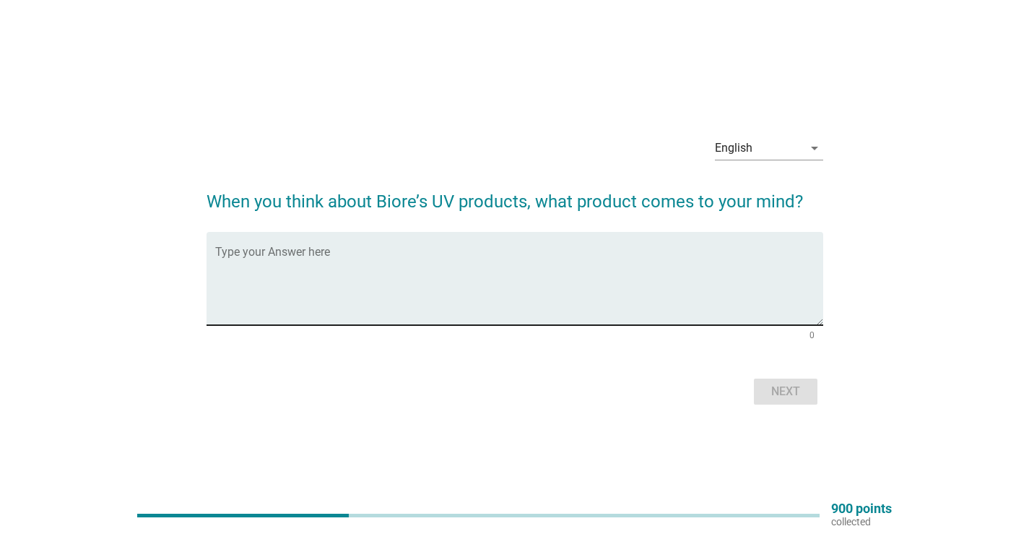
click at [770, 282] on textarea "Type your Answer here" at bounding box center [519, 287] width 608 height 76
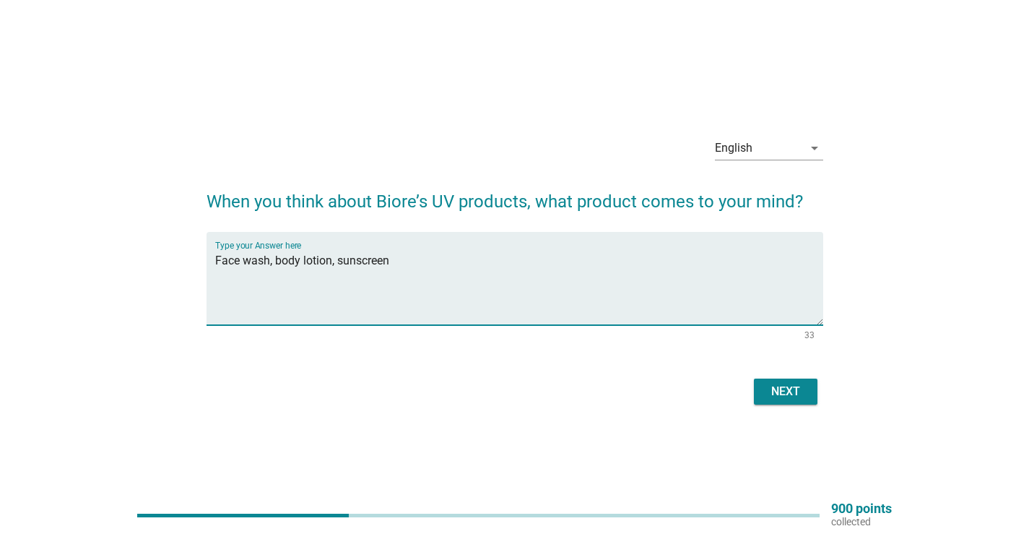
type textarea "Face wash, body lotion, sunscreen"
click at [796, 409] on div "English arrow_drop_down When you think about Biore’s UV products, what product …" at bounding box center [515, 266] width 640 height 307
click at [799, 386] on div "Next" at bounding box center [785, 391] width 40 height 17
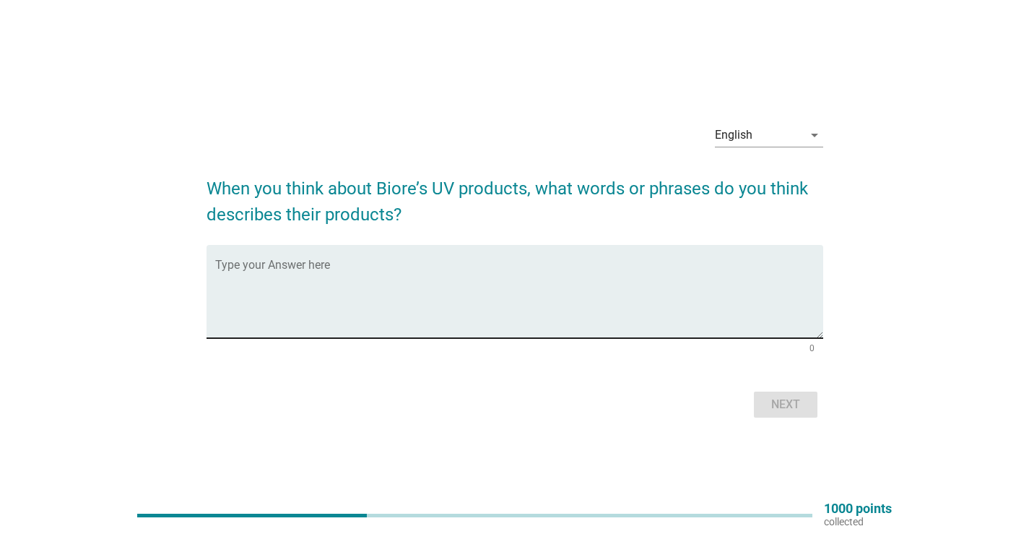
click at [681, 292] on textarea "Type your Answer here" at bounding box center [519, 300] width 608 height 76
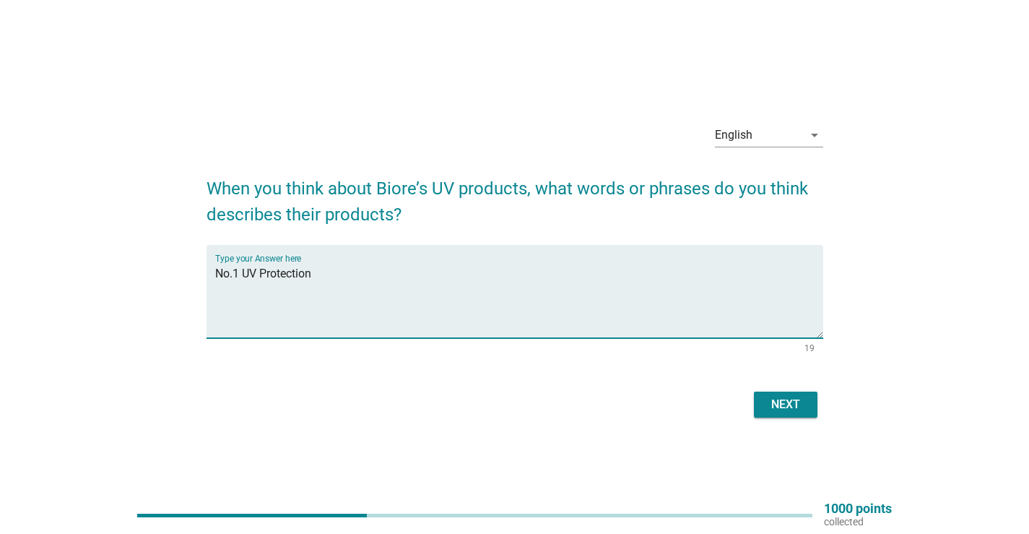
type textarea "No.1 UV Protection"
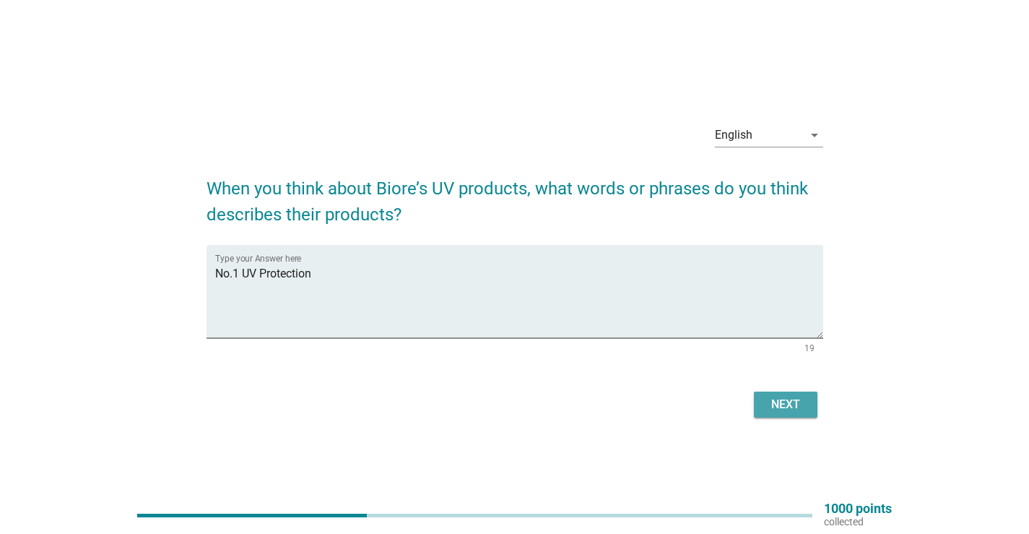
click at [799, 395] on button "Next" at bounding box center [786, 404] width 64 height 26
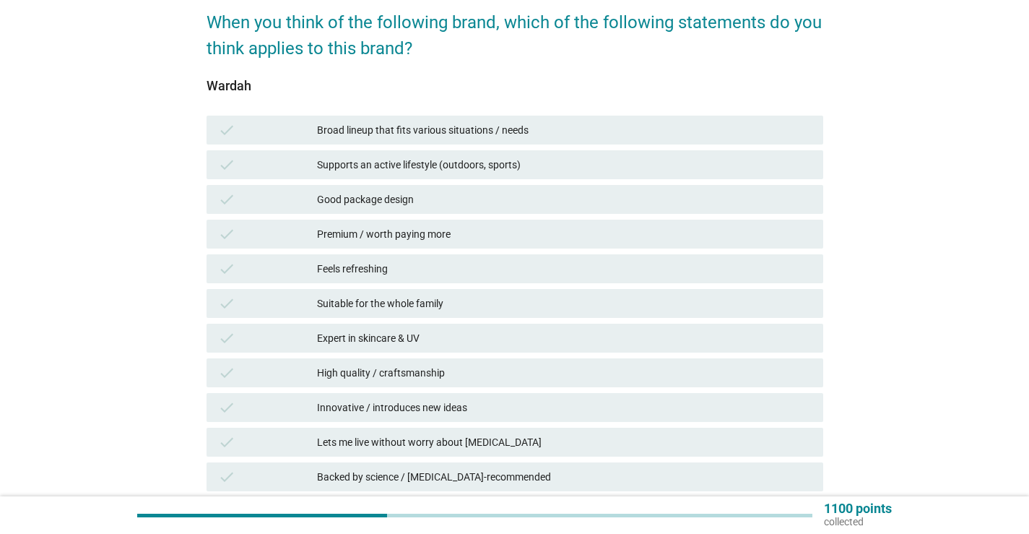
scroll to position [144, 0]
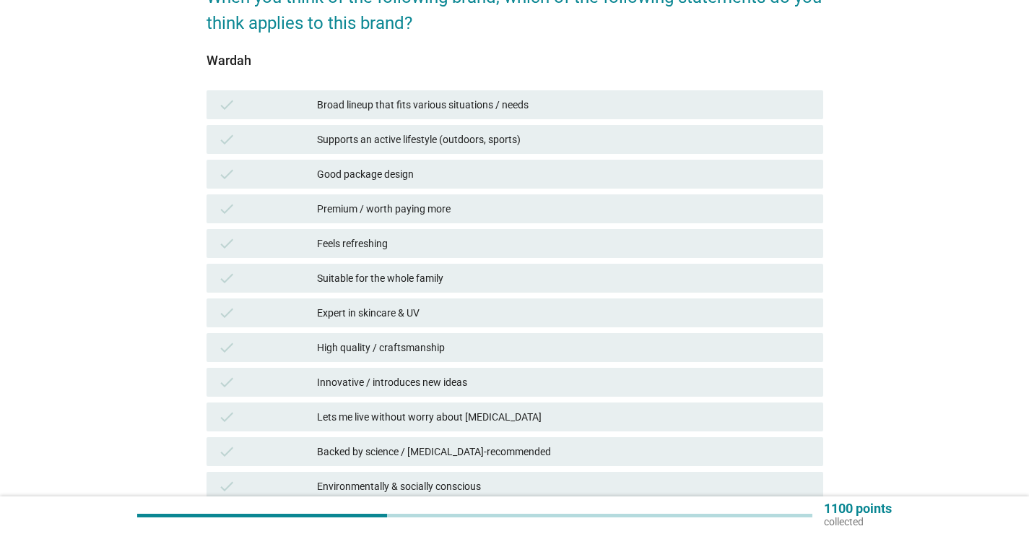
click at [536, 105] on div "Broad lineup that fits various situations / needs" at bounding box center [564, 104] width 495 height 17
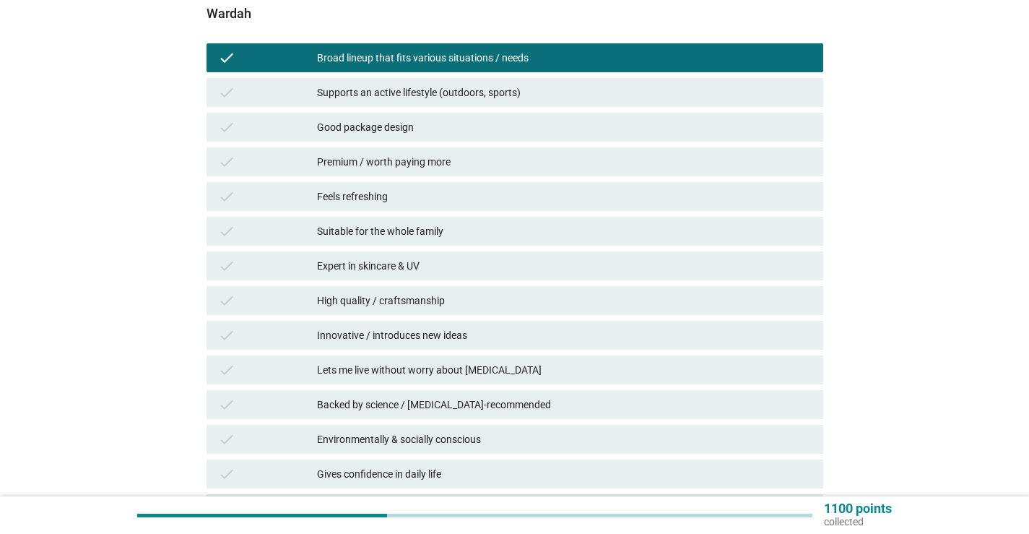
scroll to position [217, 0]
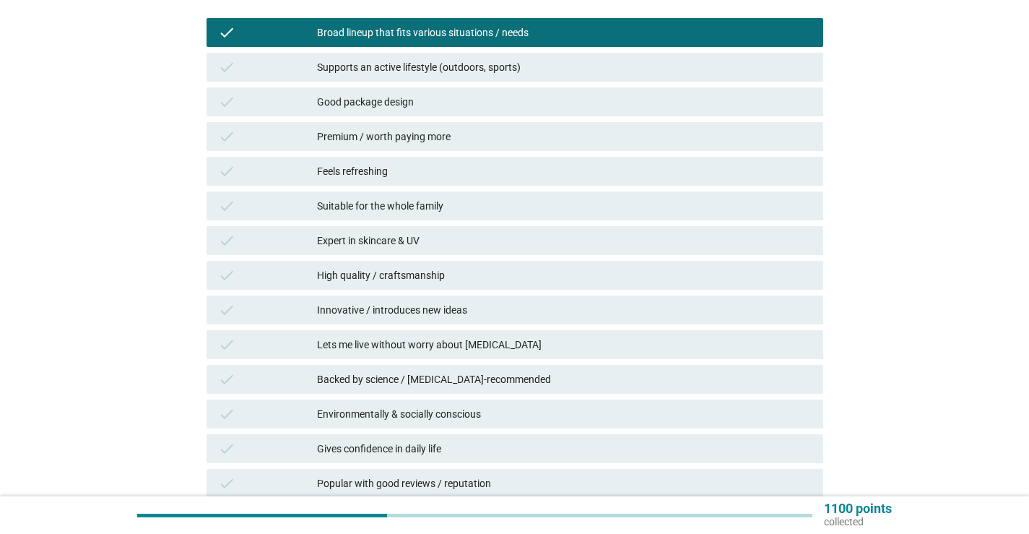
click at [469, 244] on div "Expert in skincare & UV" at bounding box center [564, 240] width 495 height 17
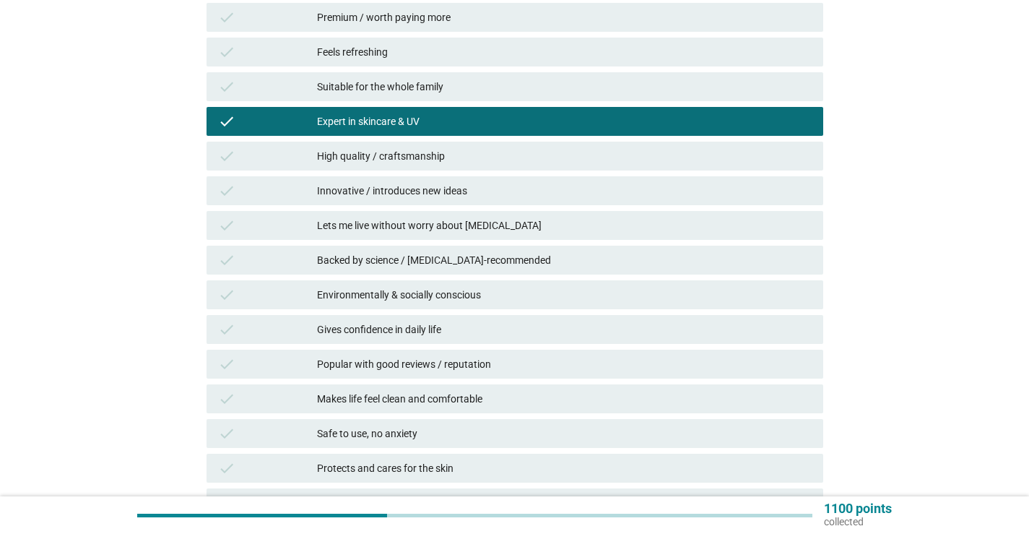
scroll to position [361, 0]
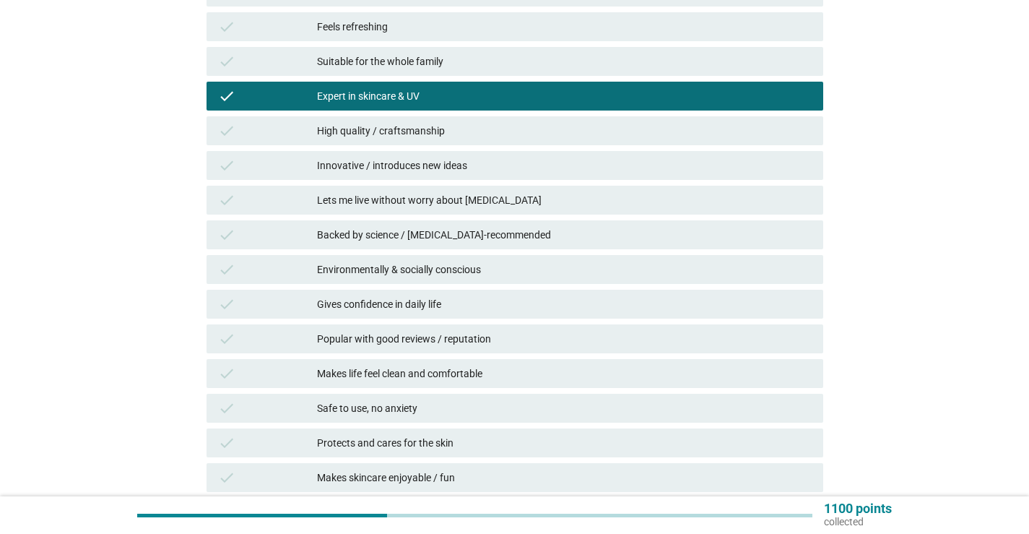
click at [489, 240] on div "Backed by science / [MEDICAL_DATA]-recommended" at bounding box center [564, 234] width 495 height 17
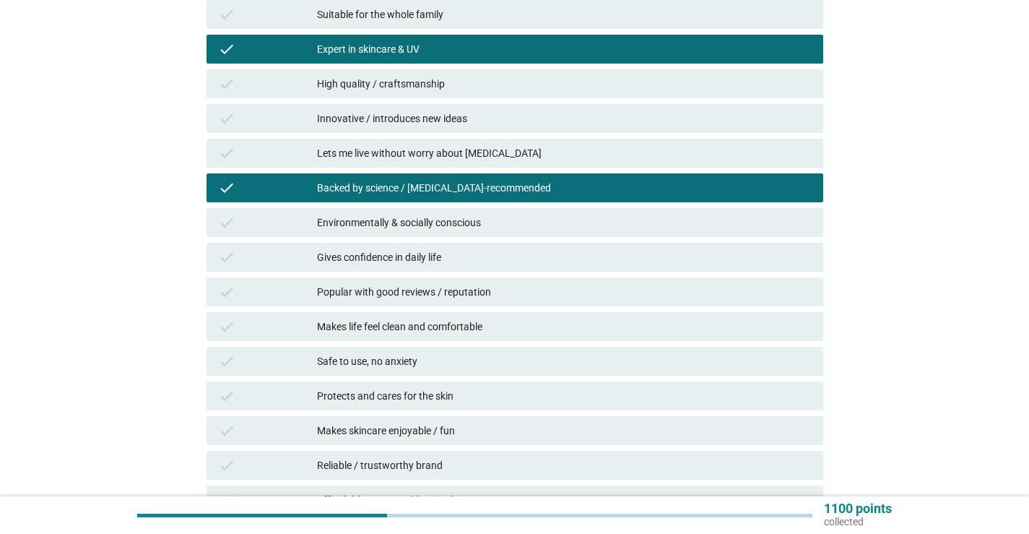
scroll to position [433, 0]
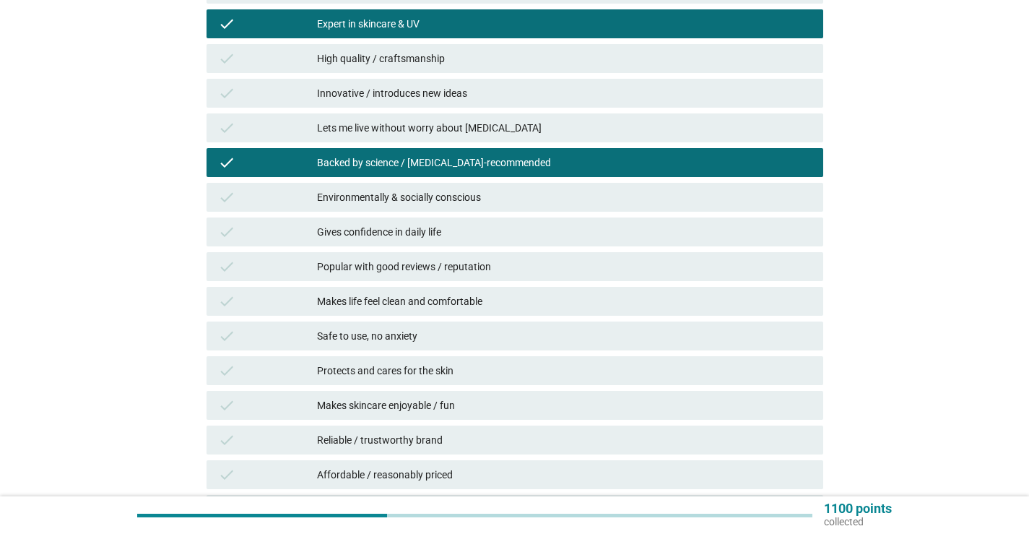
click at [484, 265] on div "Popular with good reviews / reputation" at bounding box center [564, 266] width 495 height 17
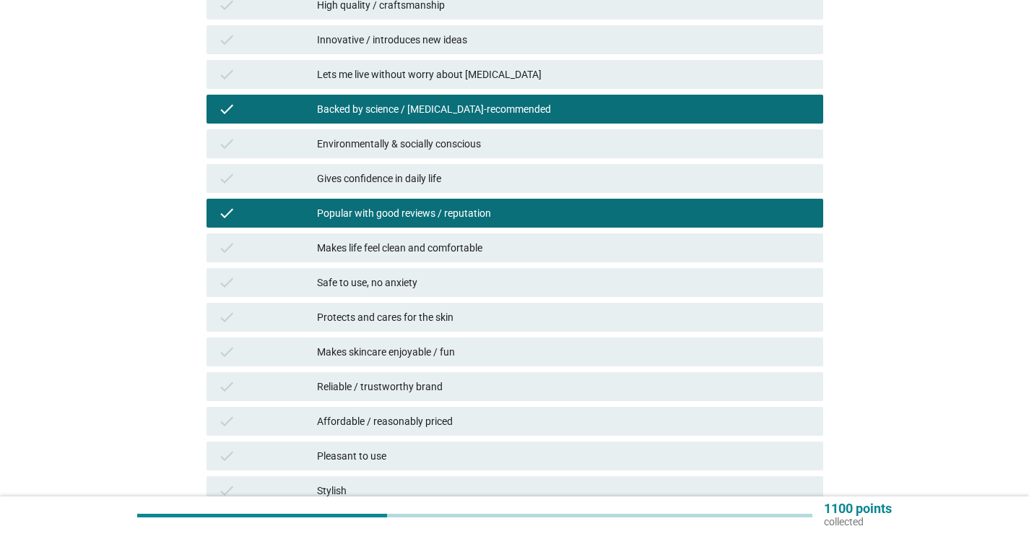
scroll to position [578, 0]
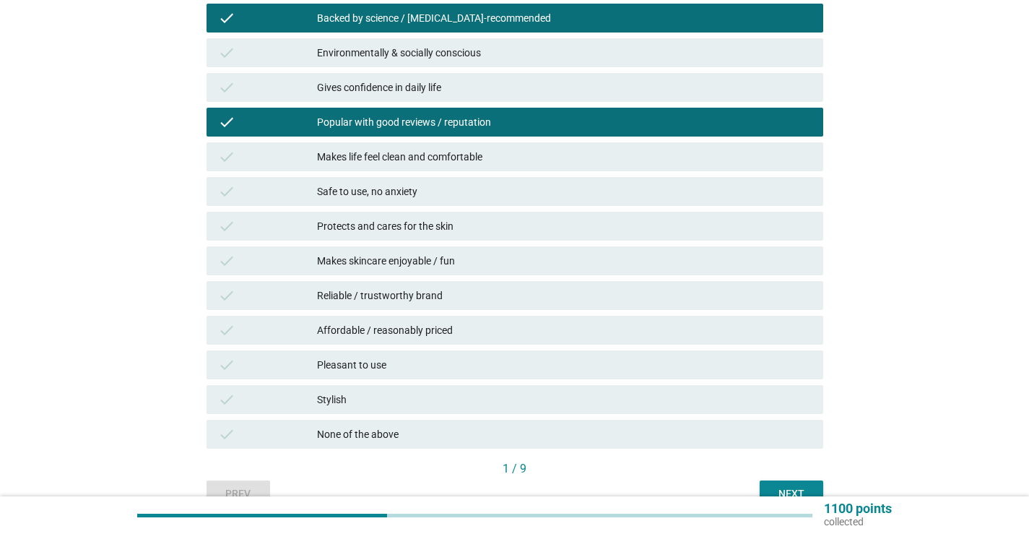
click at [434, 183] on div "Safe to use, no anxiety" at bounding box center [564, 191] width 495 height 17
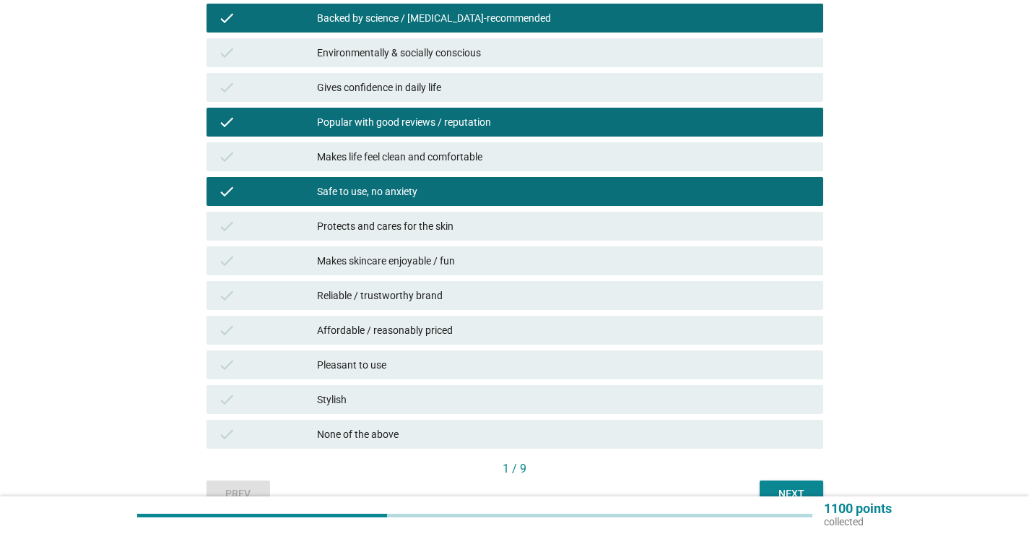
click at [414, 222] on div "Protects and cares for the skin" at bounding box center [564, 225] width 495 height 17
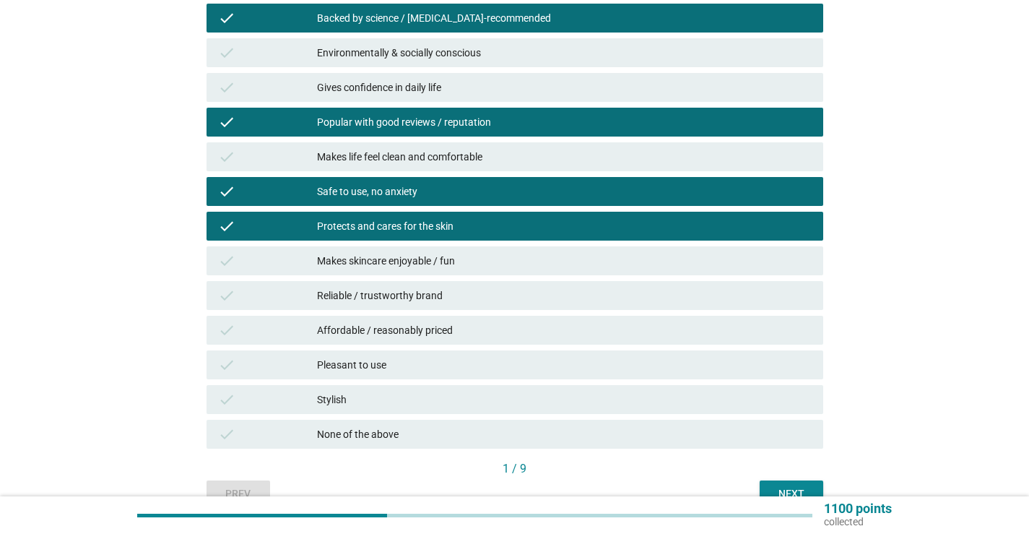
click at [384, 365] on div "Pleasant to use" at bounding box center [564, 364] width 495 height 17
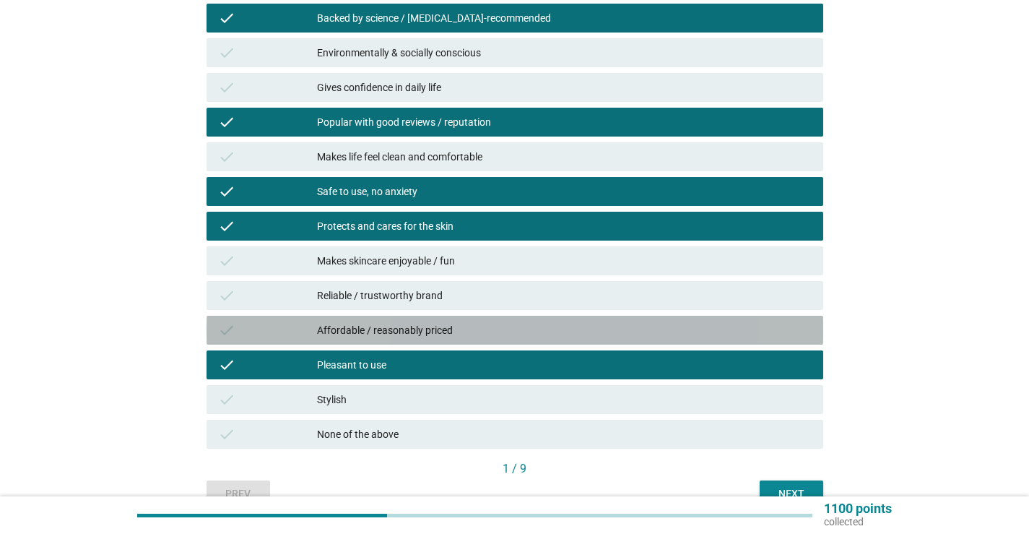
click at [409, 339] on div "check Affordable / reasonably priced" at bounding box center [514, 330] width 617 height 29
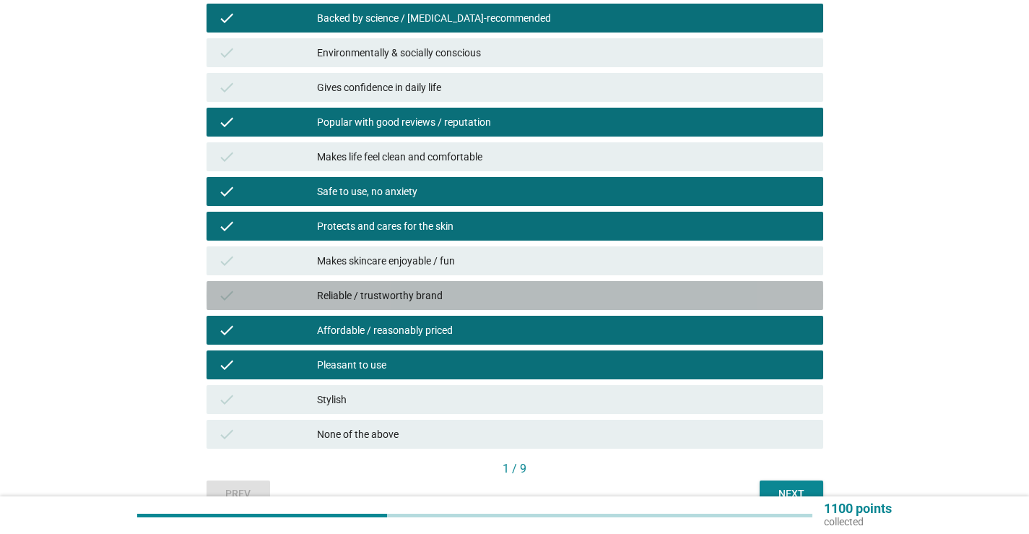
click at [435, 290] on div "Reliable / trustworthy brand" at bounding box center [564, 295] width 495 height 17
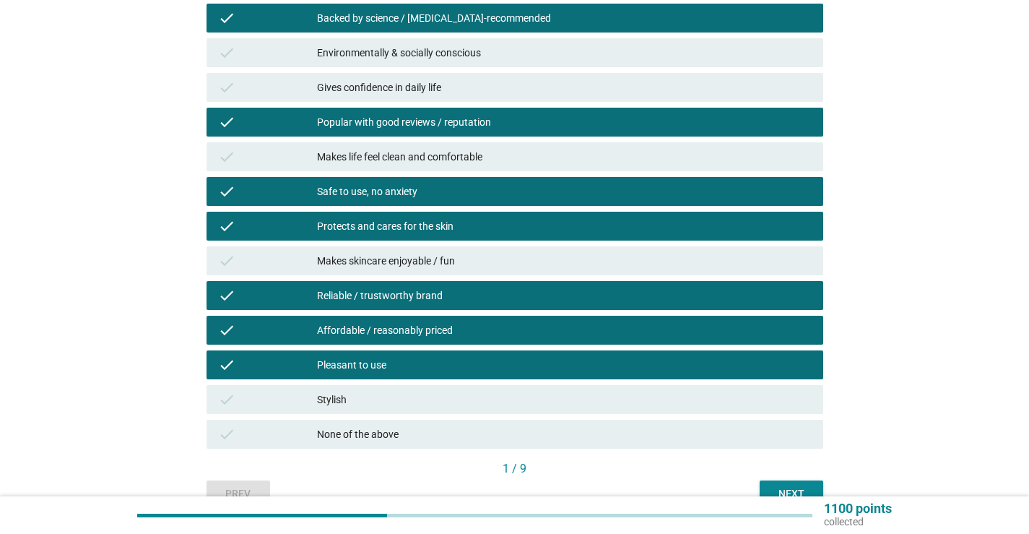
click at [776, 486] on div "Next" at bounding box center [791, 493] width 40 height 15
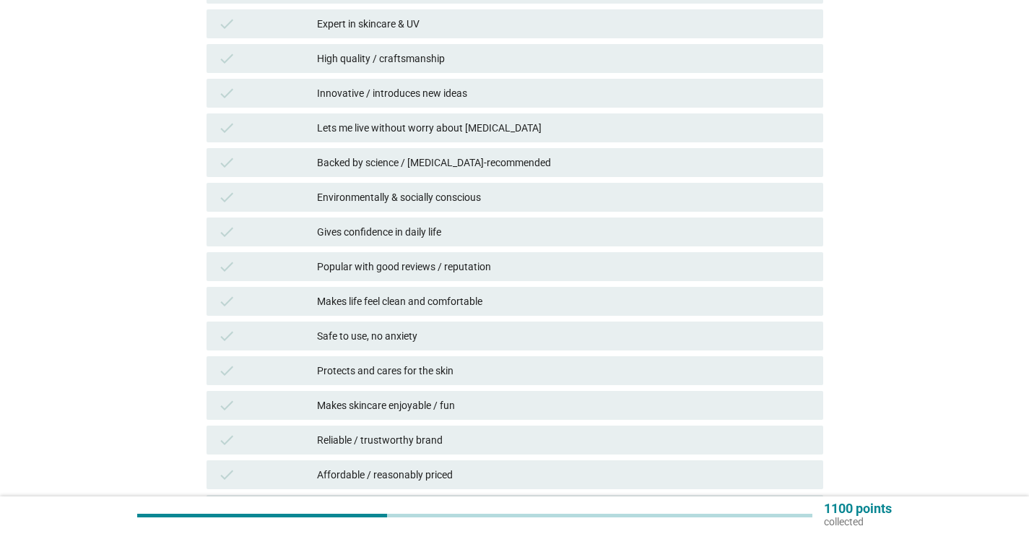
scroll to position [653, 0]
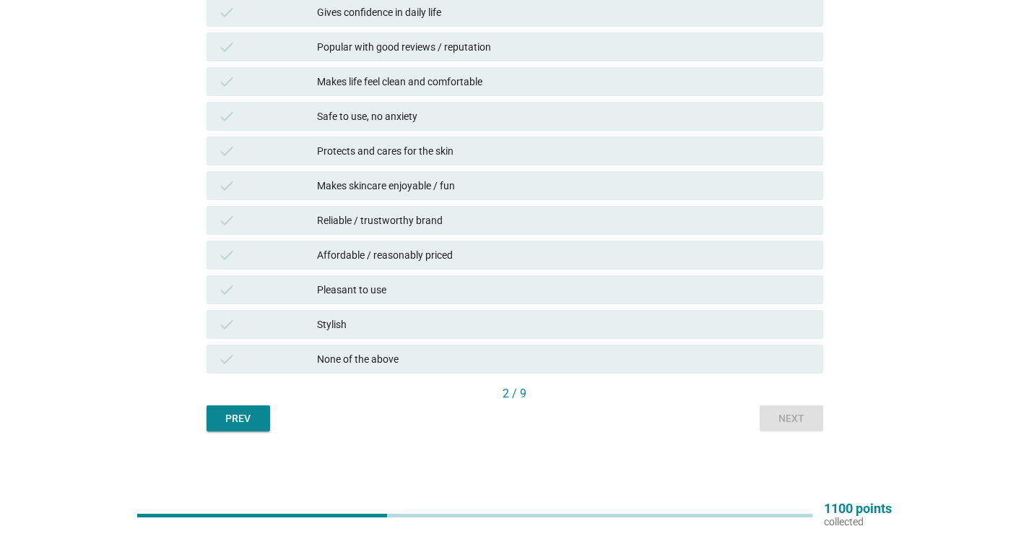
click at [233, 415] on div "Prev" at bounding box center [238, 418] width 40 height 15
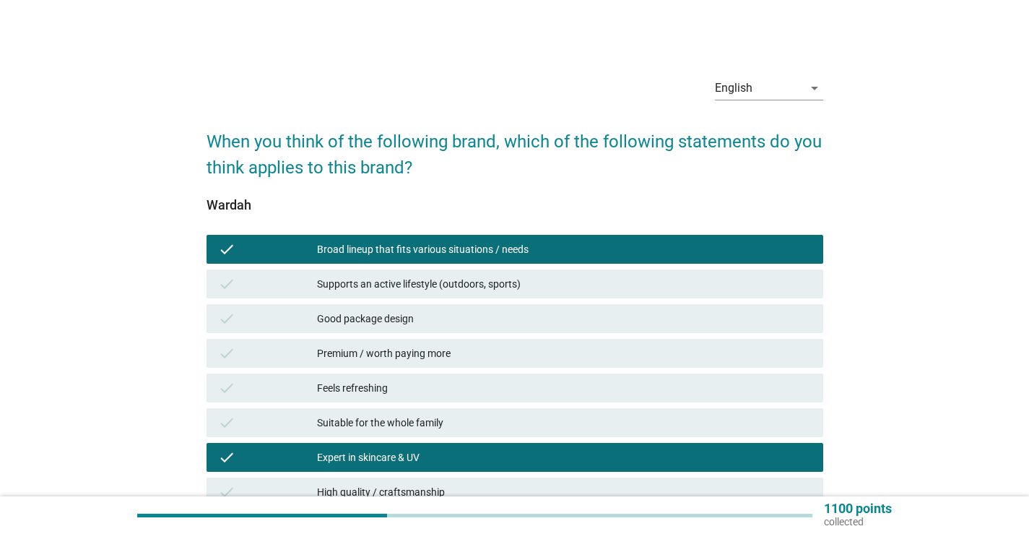
click at [518, 253] on div "Broad lineup that fits various situations / needs" at bounding box center [564, 248] width 495 height 17
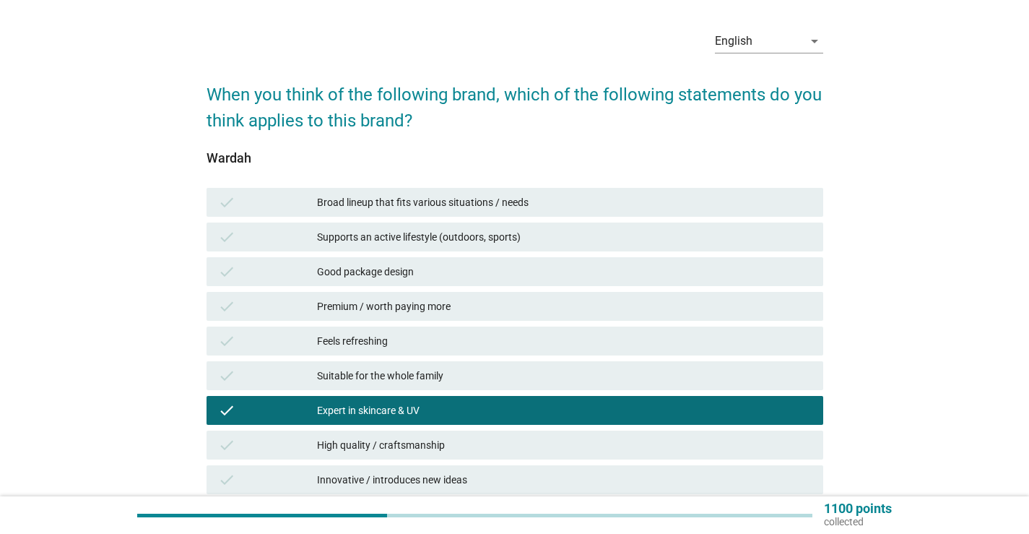
scroll to position [72, 0]
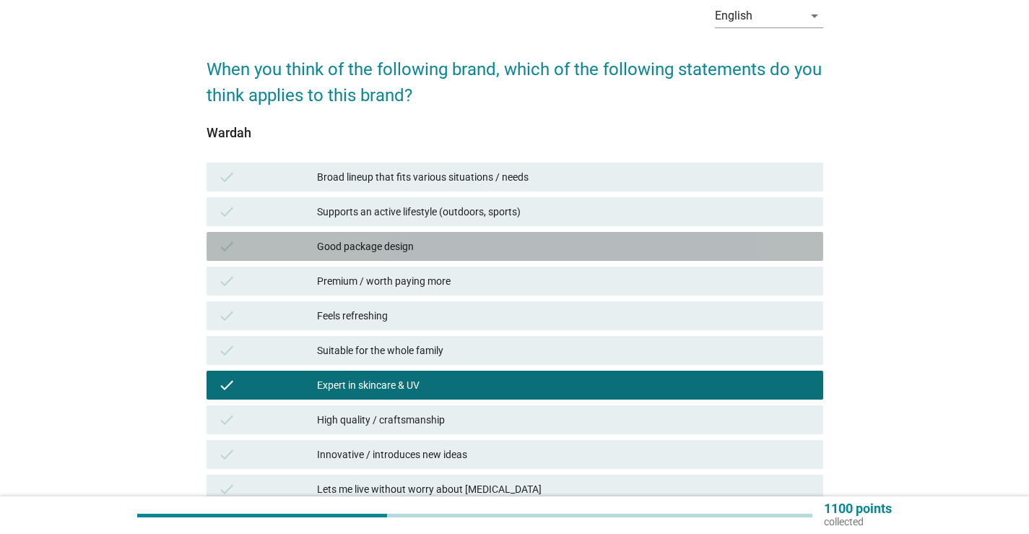
click at [526, 250] on div "Good package design" at bounding box center [564, 246] width 495 height 17
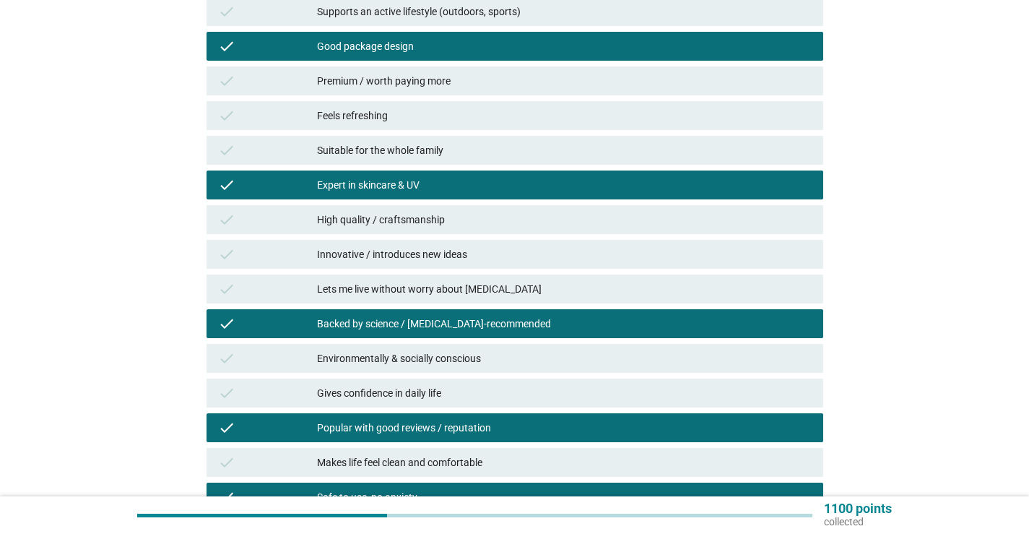
scroll to position [289, 0]
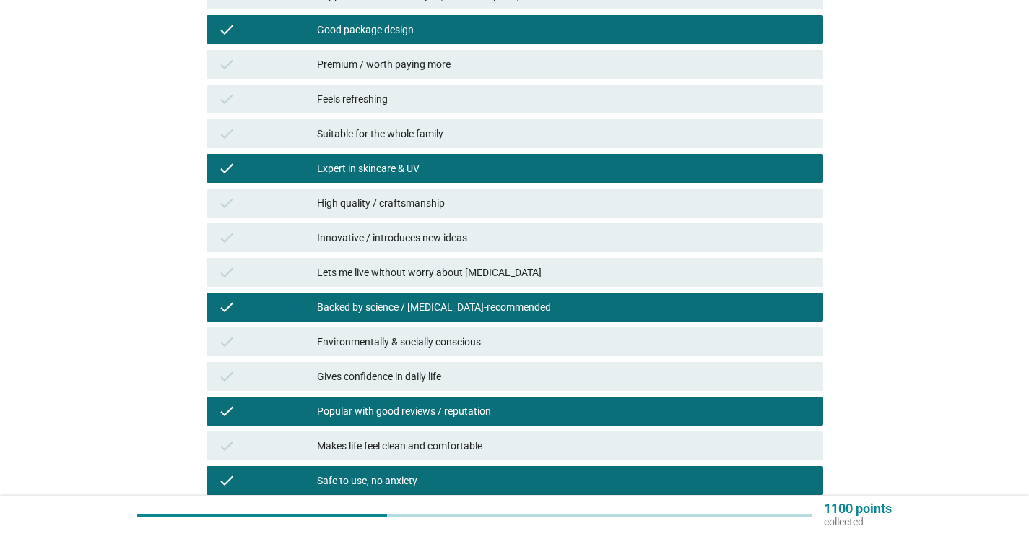
click at [422, 136] on div "Suitable for the whole family" at bounding box center [564, 133] width 495 height 17
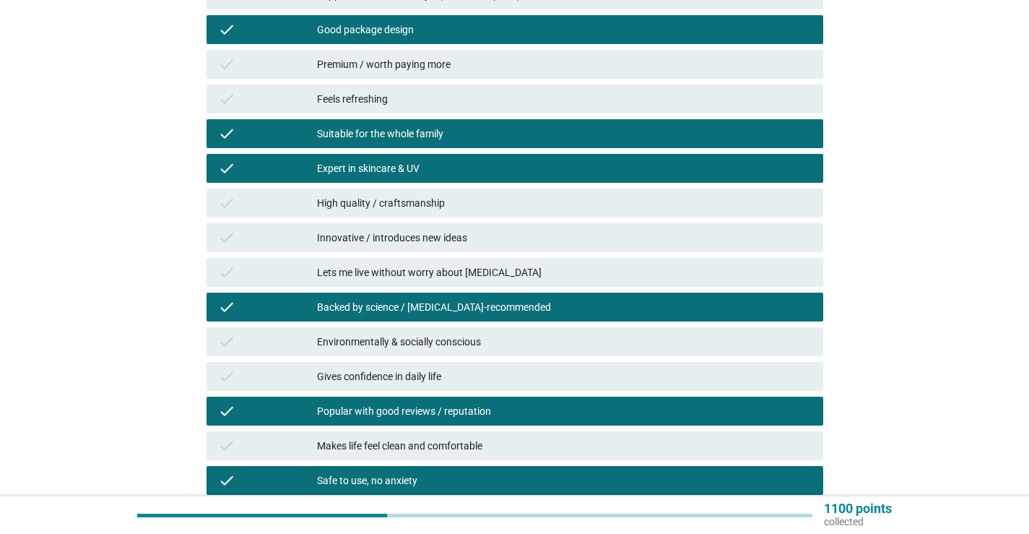
click at [410, 172] on div "Expert in skincare & UV" at bounding box center [564, 168] width 495 height 17
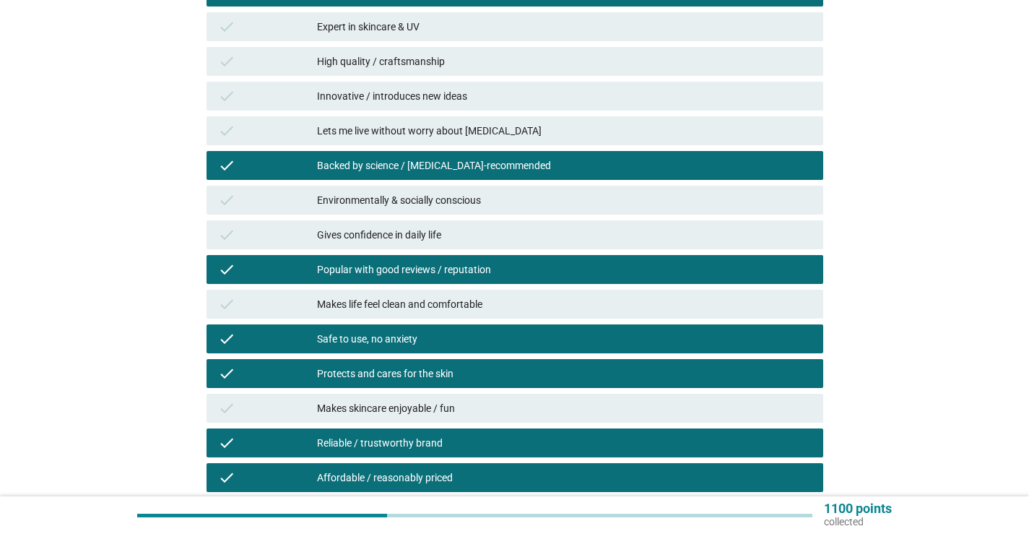
scroll to position [433, 0]
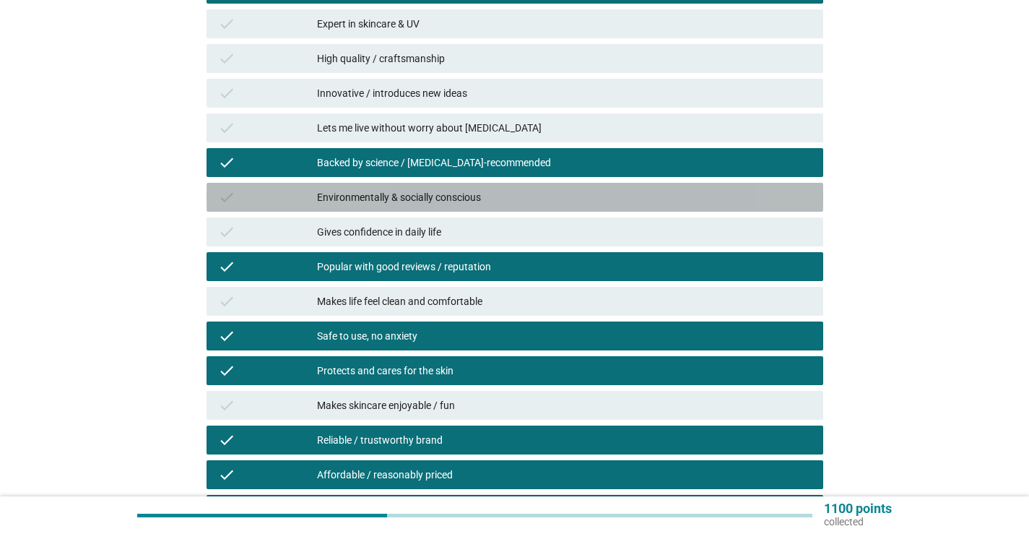
click at [409, 197] on div "Environmentally & socially conscious" at bounding box center [564, 196] width 495 height 17
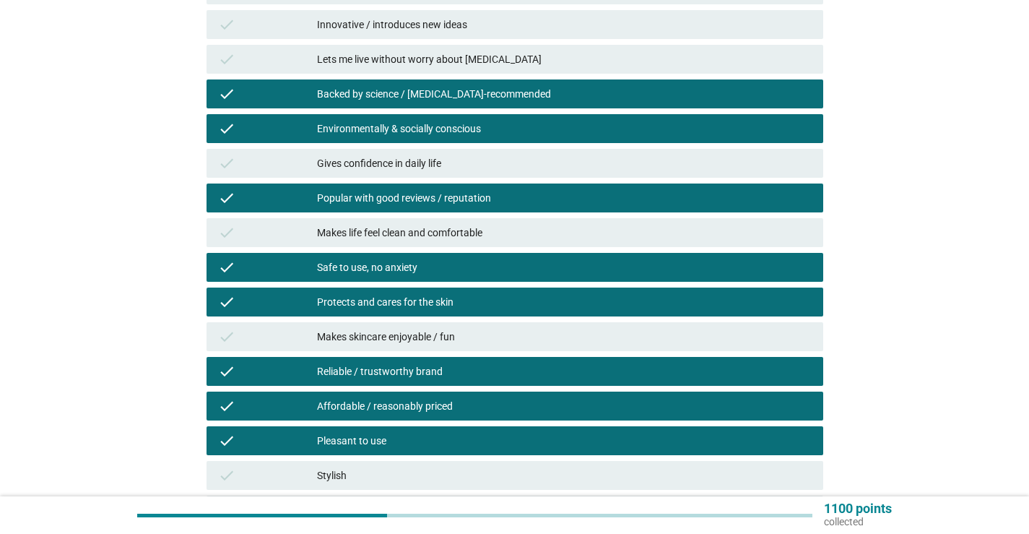
scroll to position [505, 0]
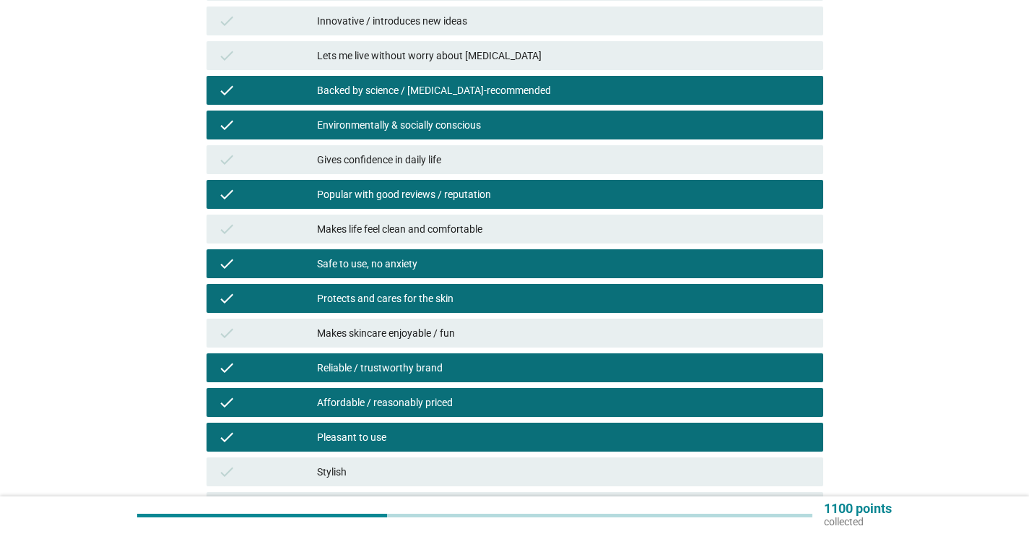
click at [412, 196] on div "Popular with good reviews / reputation" at bounding box center [564, 194] width 495 height 17
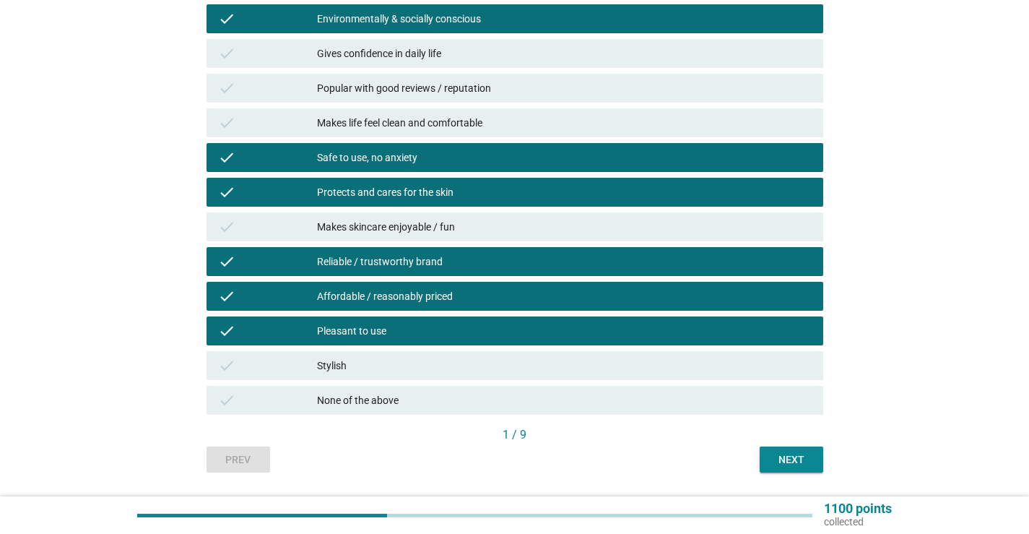
scroll to position [650, 0]
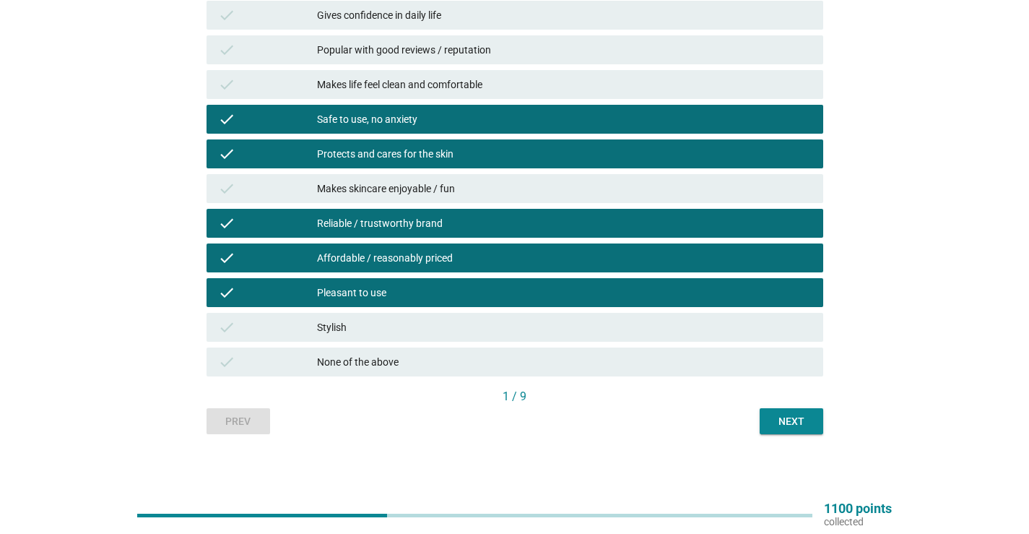
click at [407, 208] on div "check Reliable / trustworthy brand" at bounding box center [515, 223] width 622 height 35
click at [400, 219] on div "Reliable / trustworthy brand" at bounding box center [564, 222] width 495 height 17
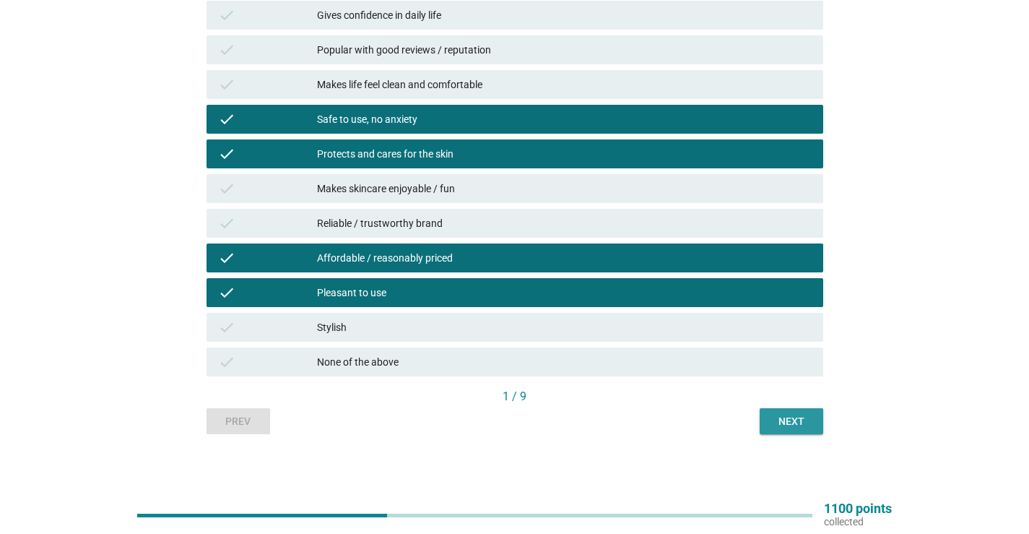
click at [764, 417] on button "Next" at bounding box center [792, 421] width 64 height 26
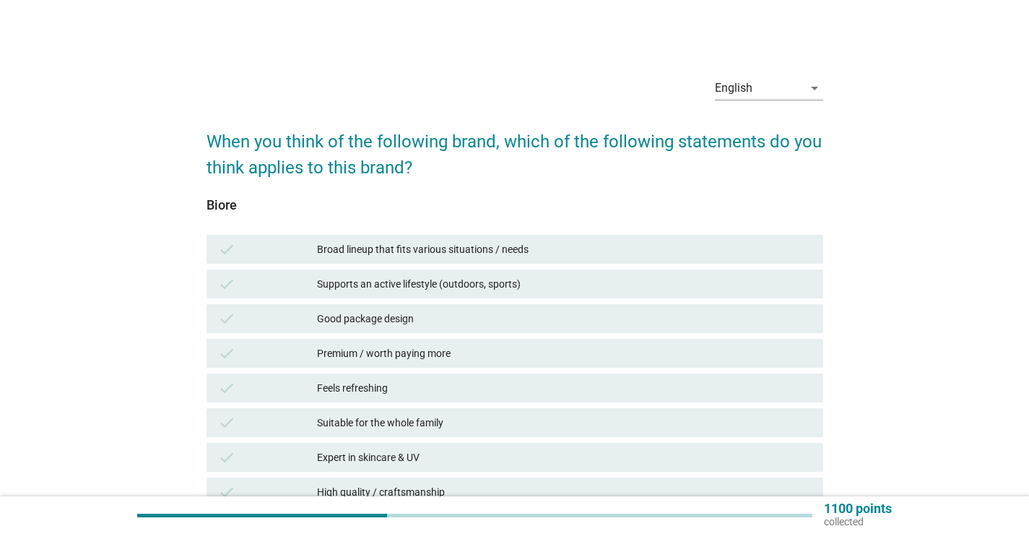
click at [432, 248] on div "Broad lineup that fits various situations / needs" at bounding box center [564, 248] width 495 height 17
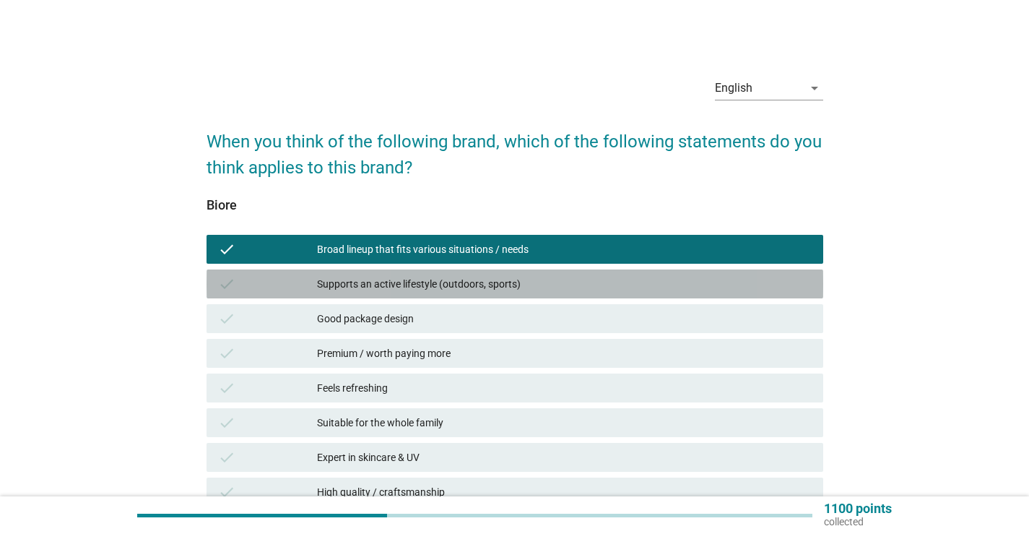
click at [419, 290] on div "Supports an active lifestyle (outdoors, sports)" at bounding box center [564, 283] width 495 height 17
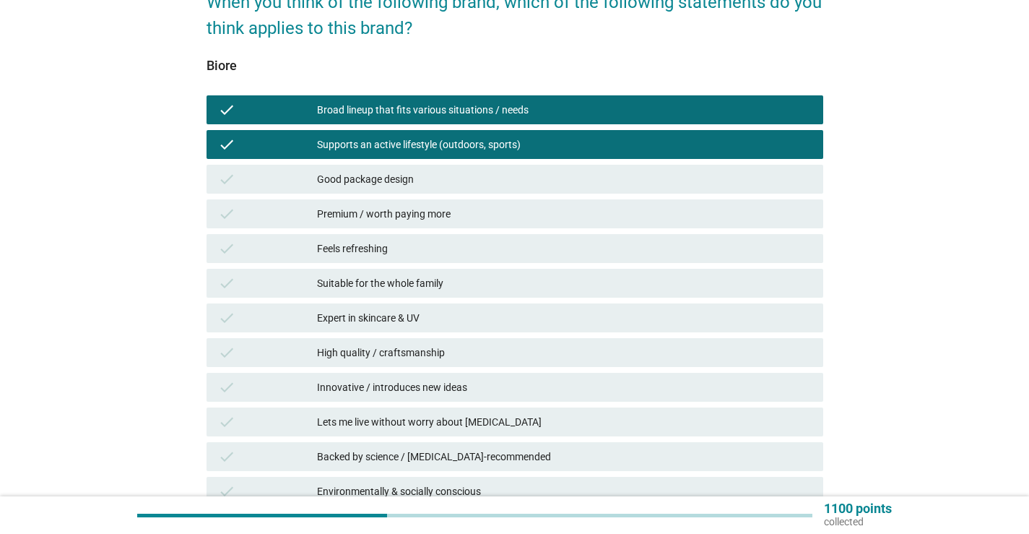
scroll to position [144, 0]
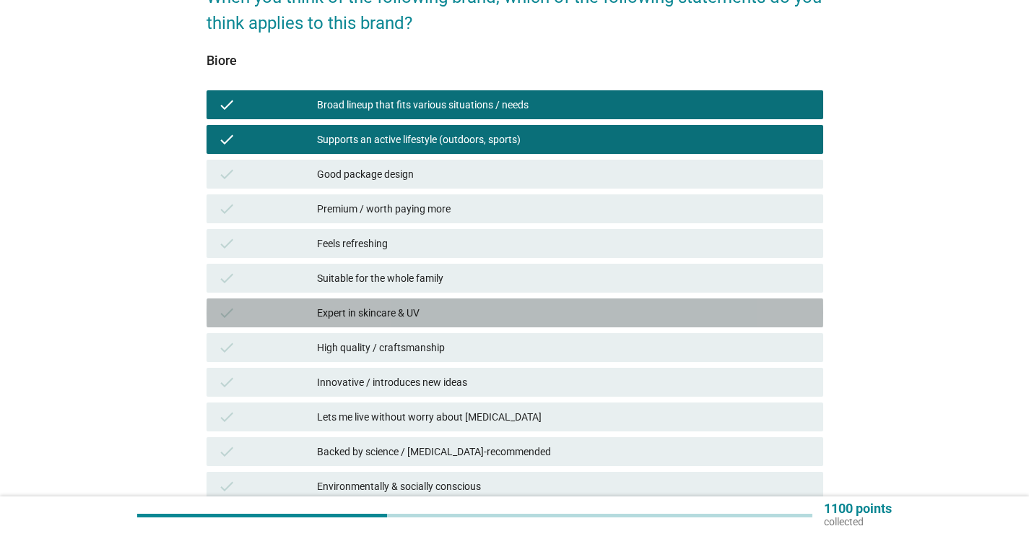
click at [385, 310] on div "Expert in skincare & UV" at bounding box center [564, 312] width 495 height 17
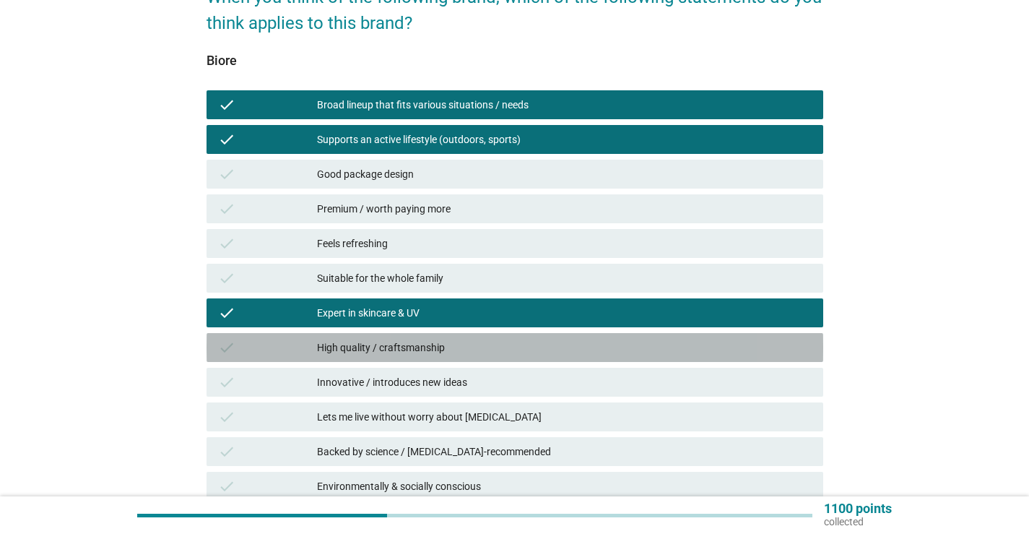
click at [378, 351] on div "High quality / craftsmanship" at bounding box center [564, 347] width 495 height 17
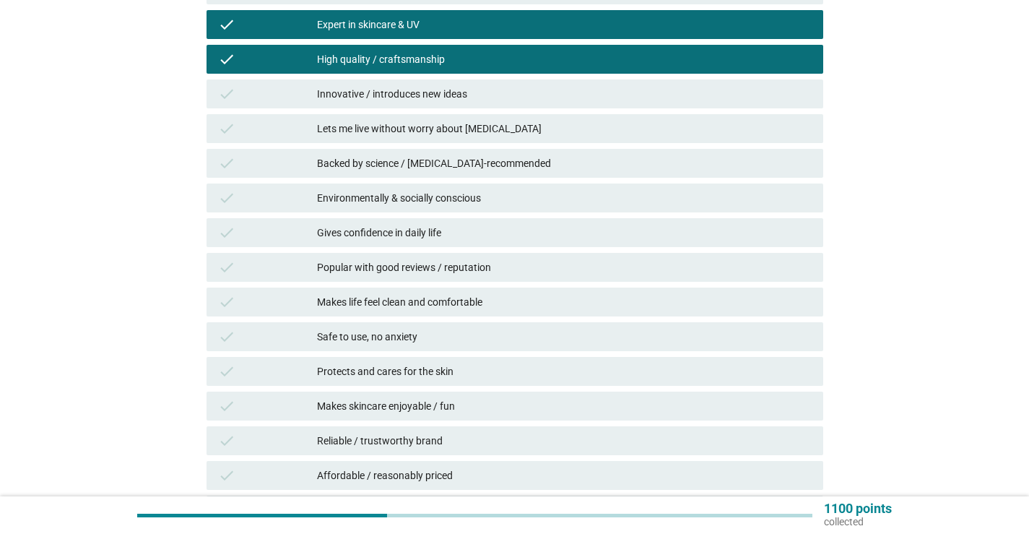
scroll to position [433, 0]
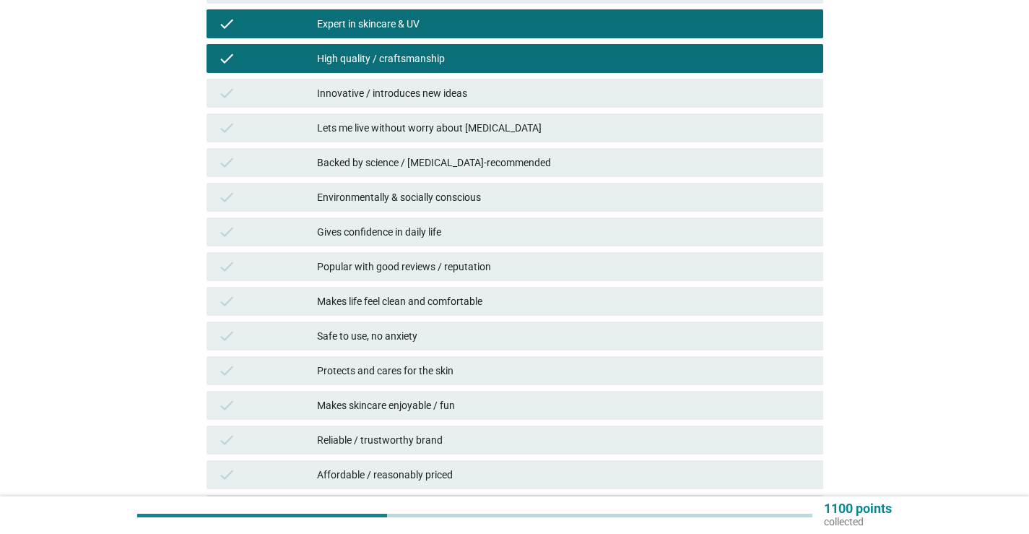
click at [410, 161] on div "Backed by science / [MEDICAL_DATA]-recommended" at bounding box center [564, 162] width 495 height 17
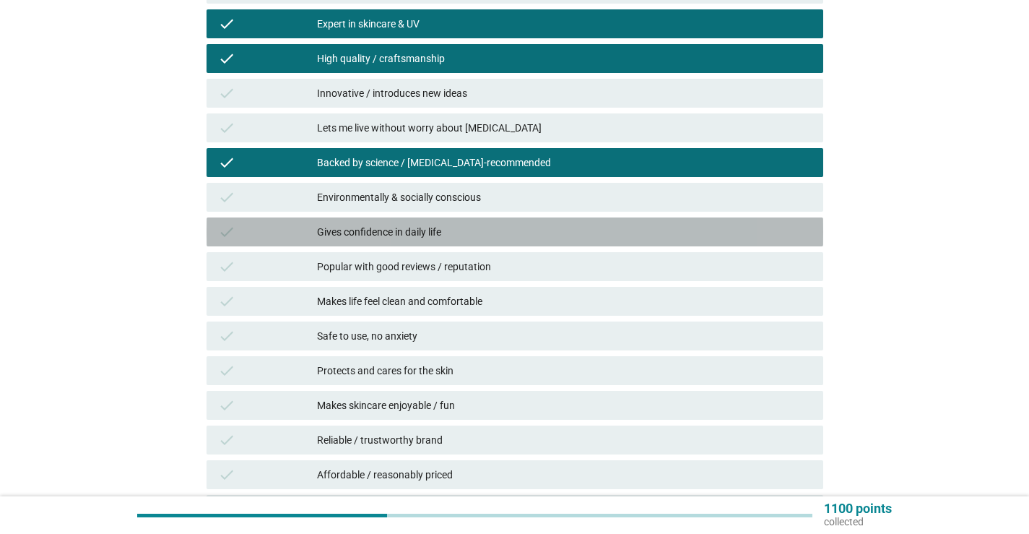
click at [405, 232] on div "Gives confidence in daily life" at bounding box center [564, 231] width 495 height 17
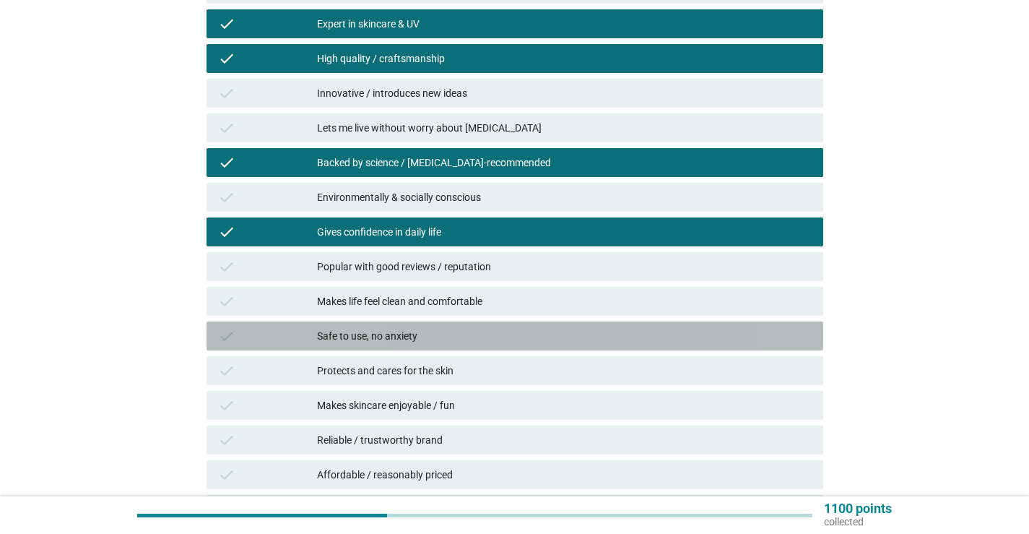
click at [406, 333] on div "Safe to use, no anxiety" at bounding box center [564, 335] width 495 height 17
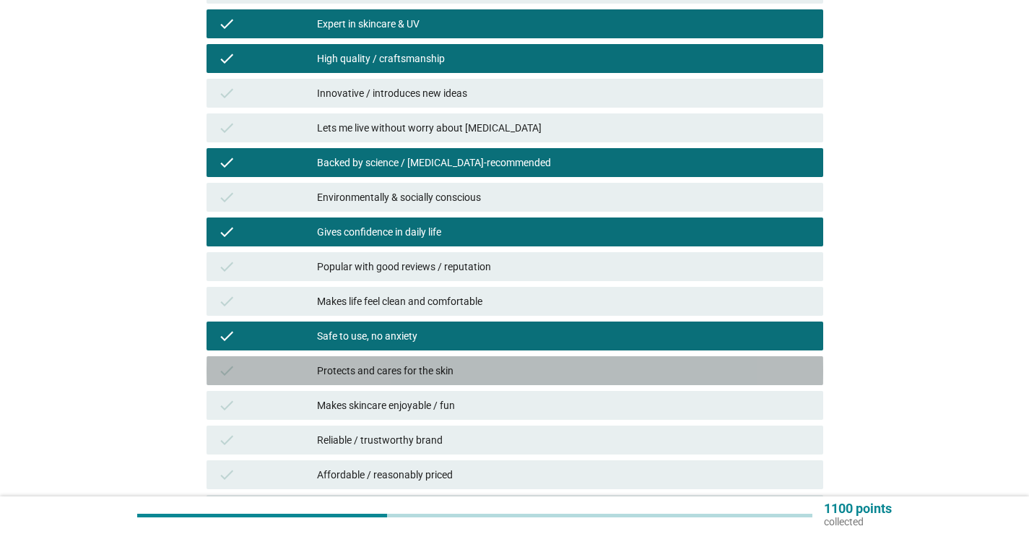
click at [408, 370] on div "Protects and cares for the skin" at bounding box center [564, 370] width 495 height 17
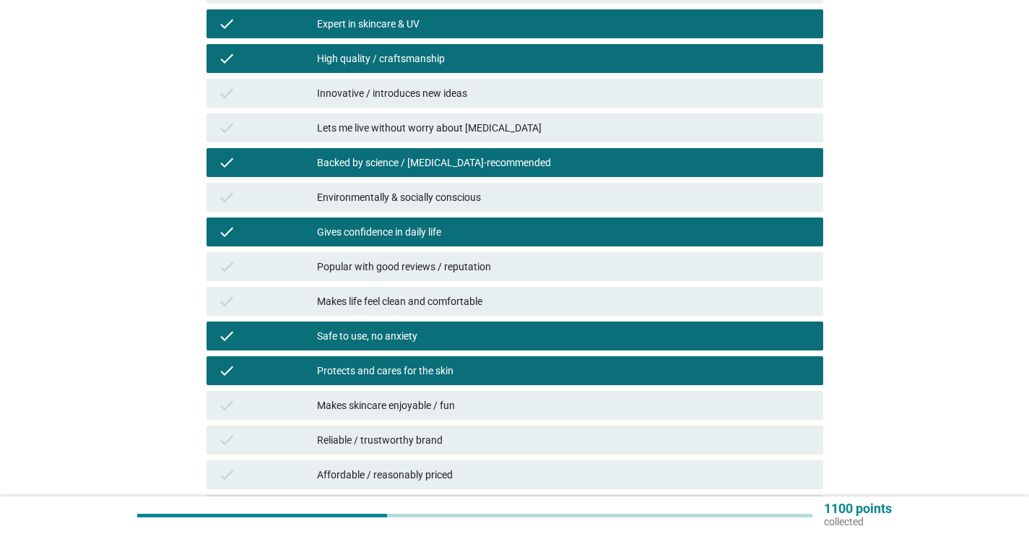
click at [393, 440] on div "Reliable / trustworthy brand" at bounding box center [564, 439] width 495 height 17
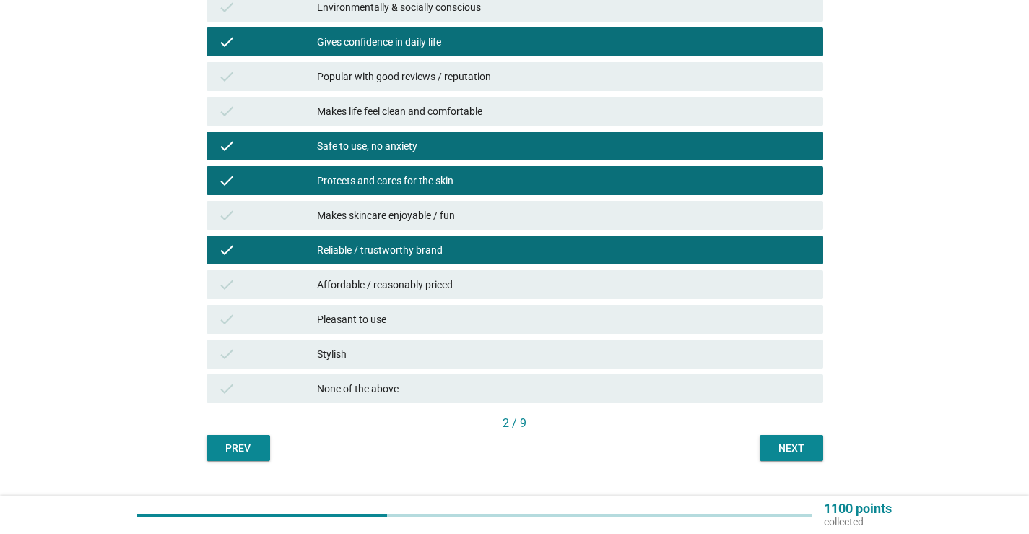
scroll to position [650, 0]
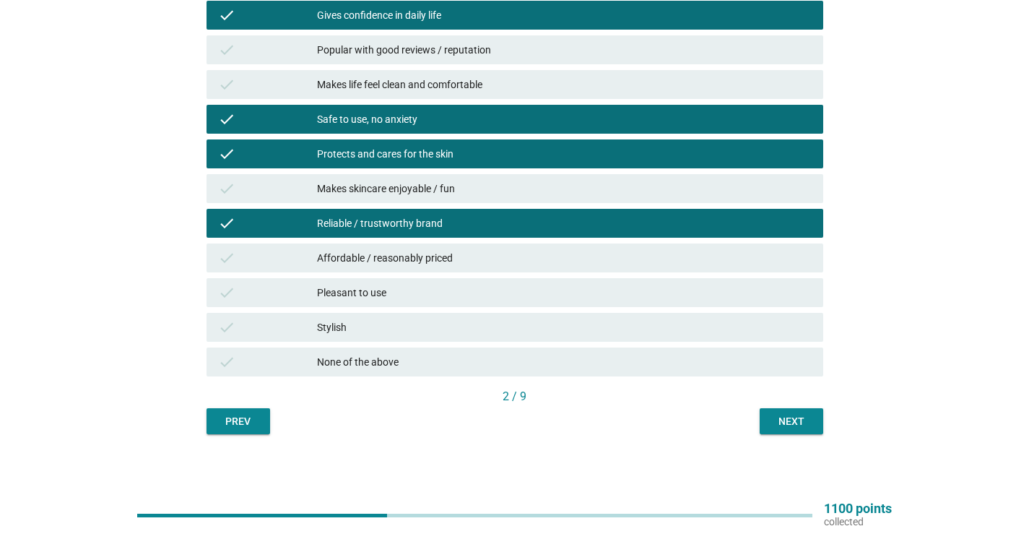
click at [362, 258] on div "Affordable / reasonably priced" at bounding box center [564, 257] width 495 height 17
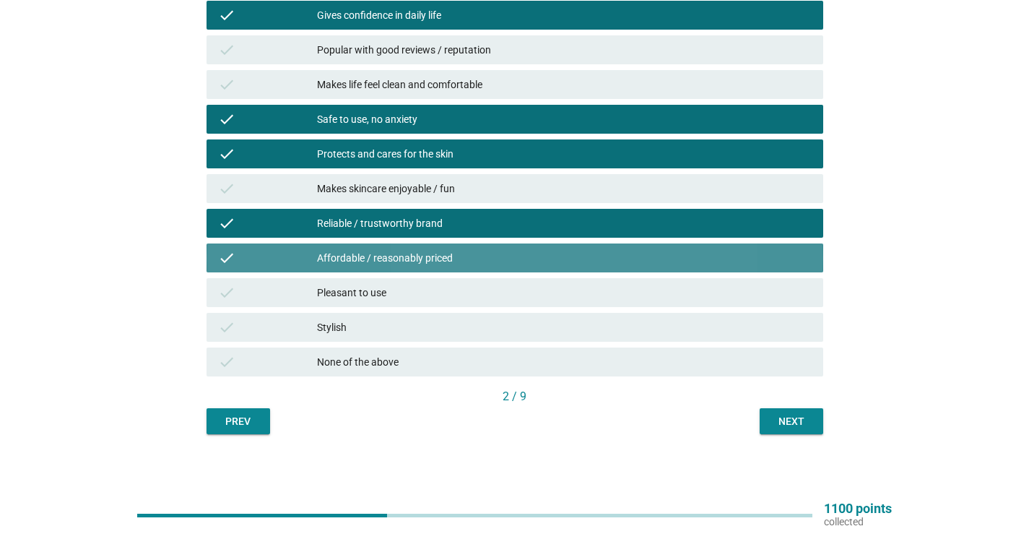
click at [357, 297] on div "Pleasant to use" at bounding box center [564, 292] width 495 height 17
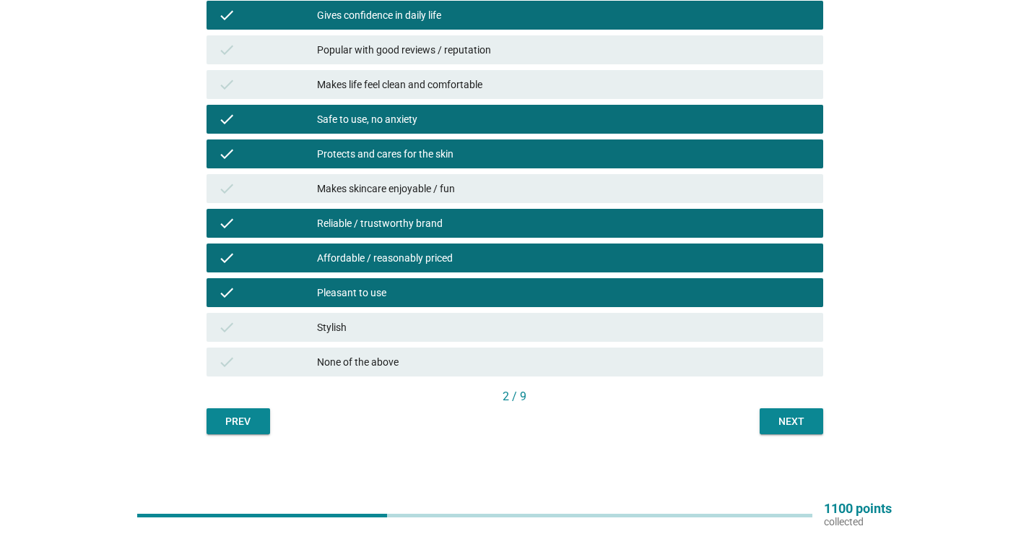
click at [773, 422] on div "Next" at bounding box center [791, 421] width 40 height 15
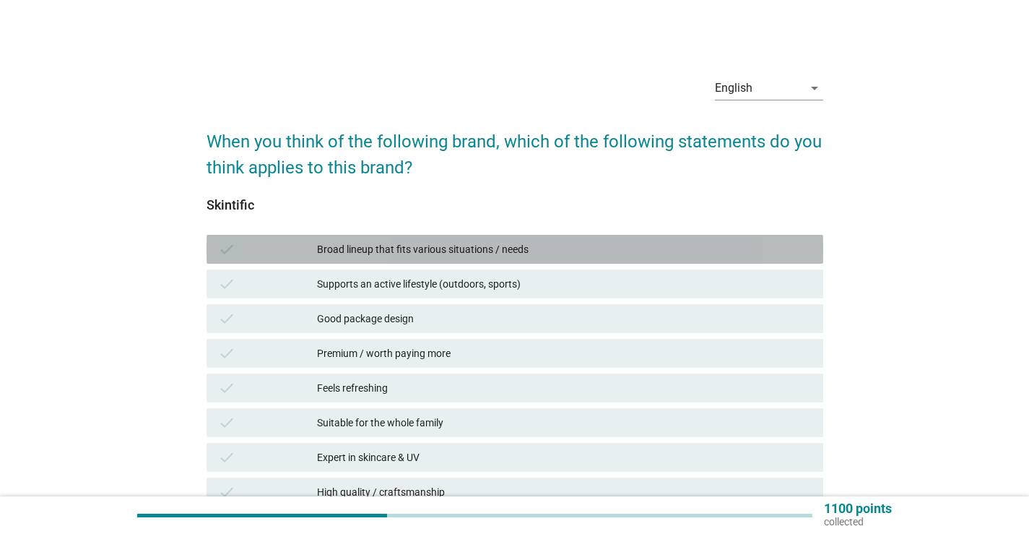
click at [490, 244] on div "Broad lineup that fits various situations / needs" at bounding box center [564, 248] width 495 height 17
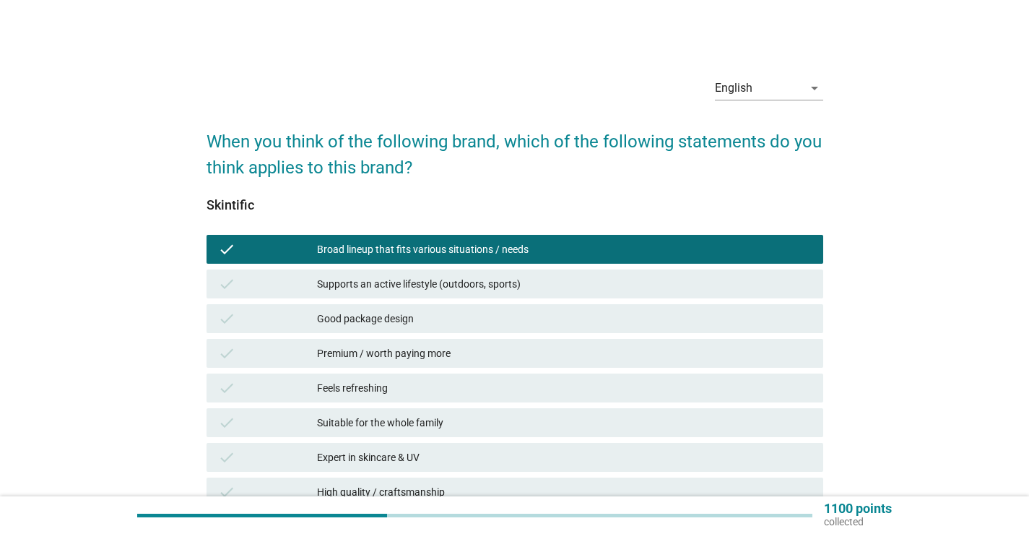
click at [422, 311] on div "Good package design" at bounding box center [564, 318] width 495 height 17
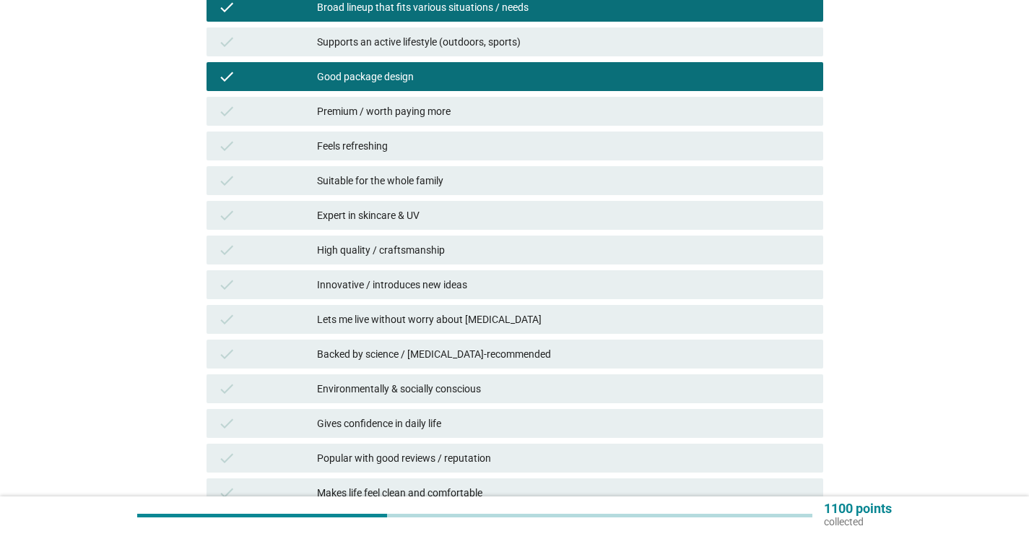
scroll to position [289, 0]
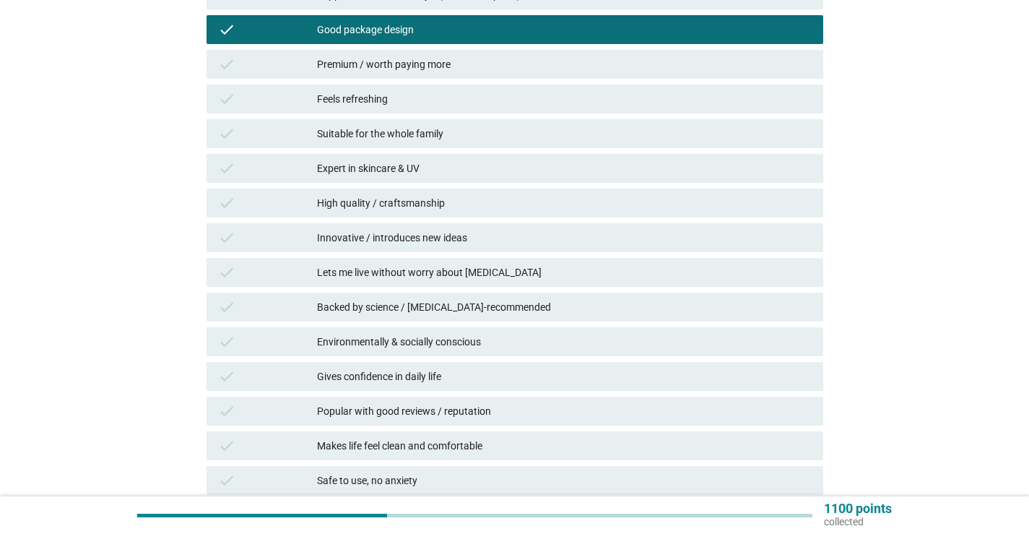
click at [419, 130] on div "Suitable for the whole family" at bounding box center [564, 133] width 495 height 17
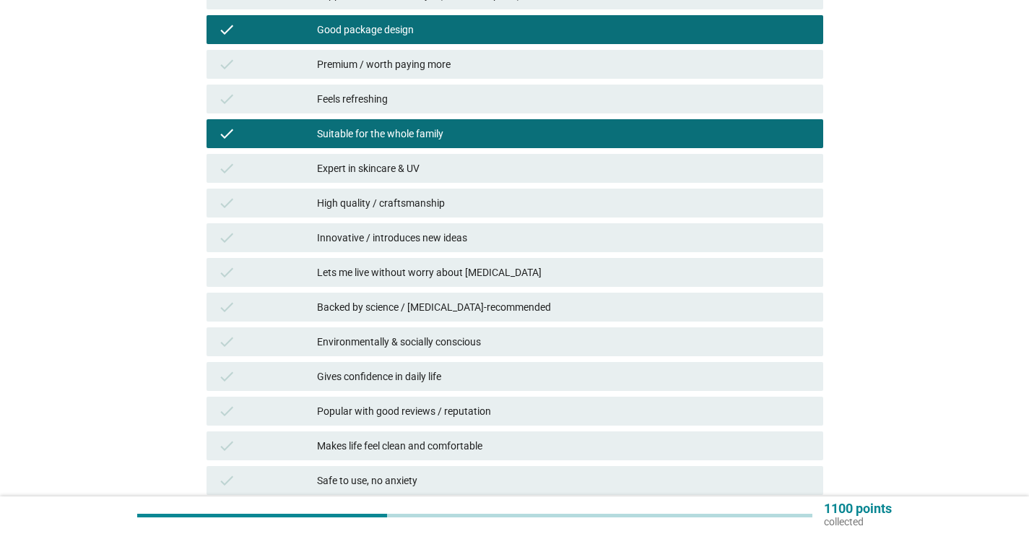
click at [395, 240] on div "Innovative / introduces new ideas" at bounding box center [564, 237] width 495 height 17
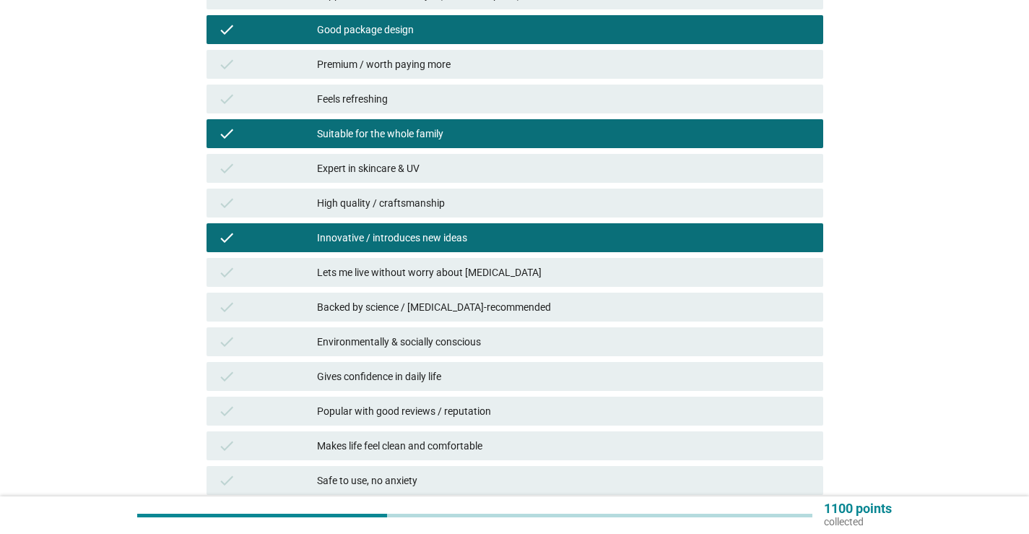
click at [395, 303] on div "Backed by science / [MEDICAL_DATA]-recommended" at bounding box center [564, 306] width 495 height 17
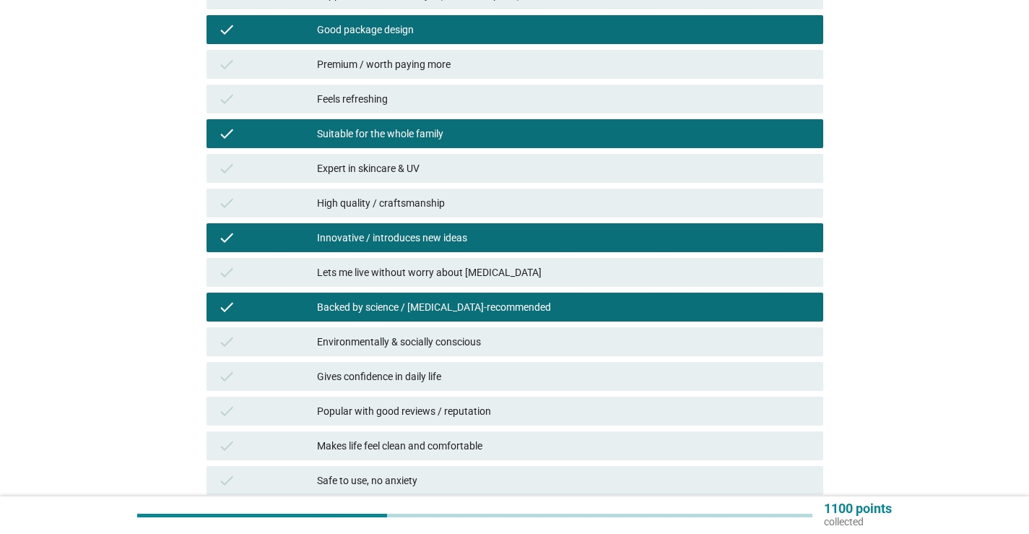
click at [360, 408] on div "Popular with good reviews / reputation" at bounding box center [564, 410] width 495 height 17
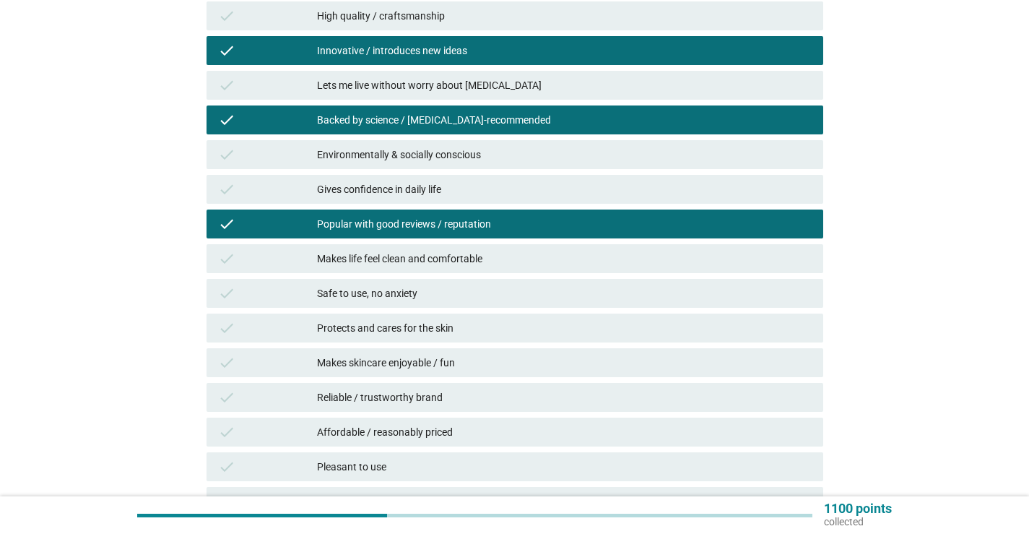
scroll to position [505, 0]
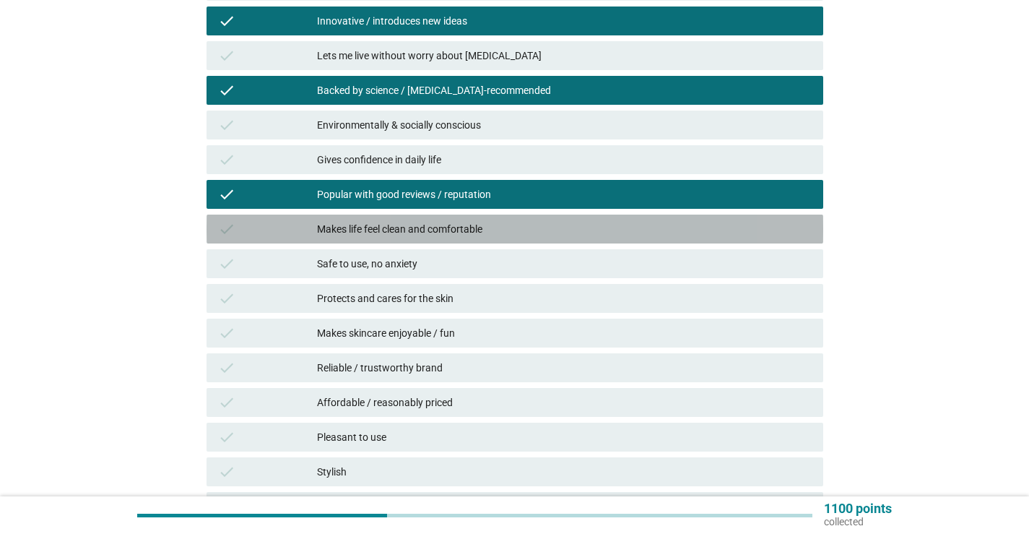
click at [365, 238] on div "check Makes life feel clean and comfortable" at bounding box center [514, 228] width 617 height 29
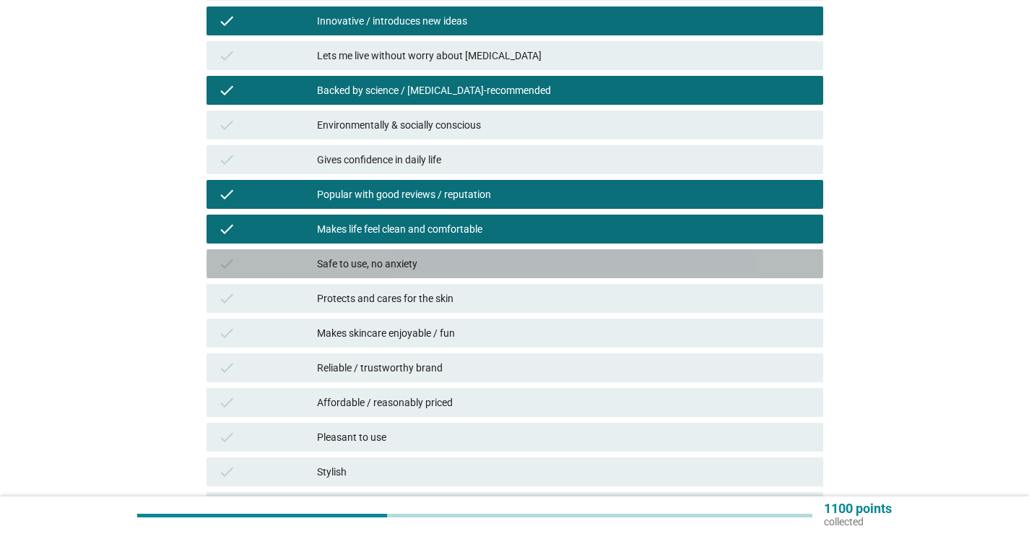
click at [354, 265] on div "Safe to use, no anxiety" at bounding box center [564, 263] width 495 height 17
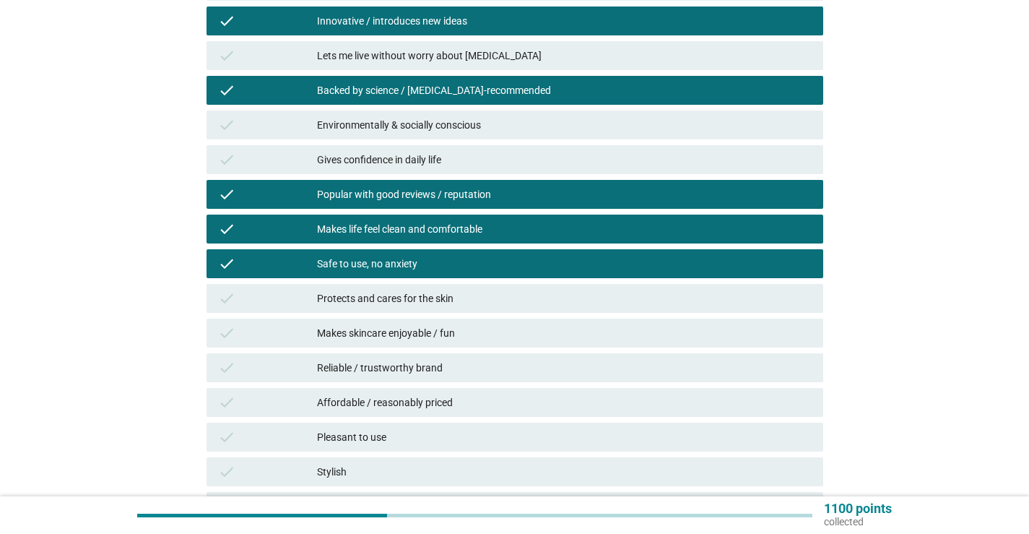
click at [352, 288] on div "check Protects and cares for the skin" at bounding box center [514, 298] width 617 height 29
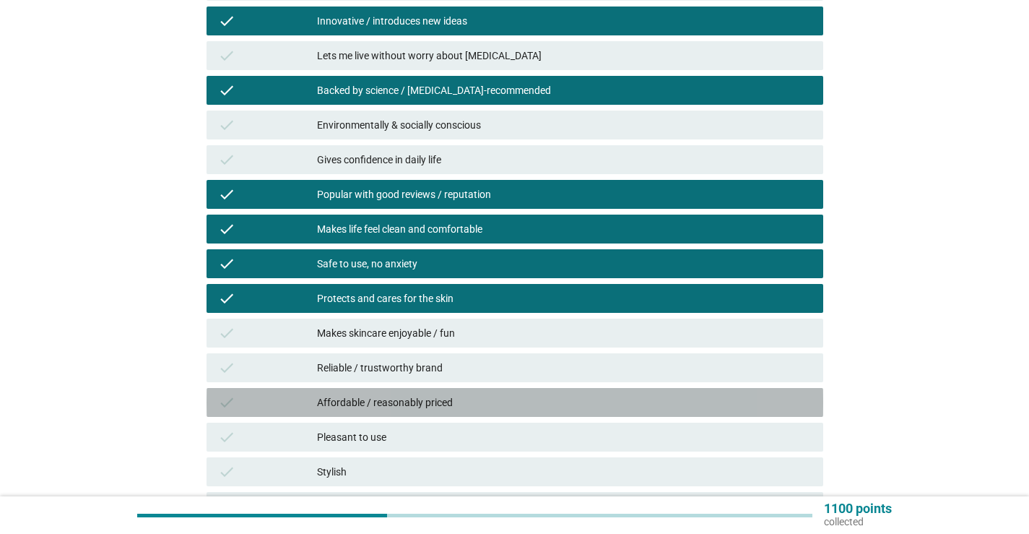
click at [463, 399] on div "Affordable / reasonably priced" at bounding box center [564, 401] width 495 height 17
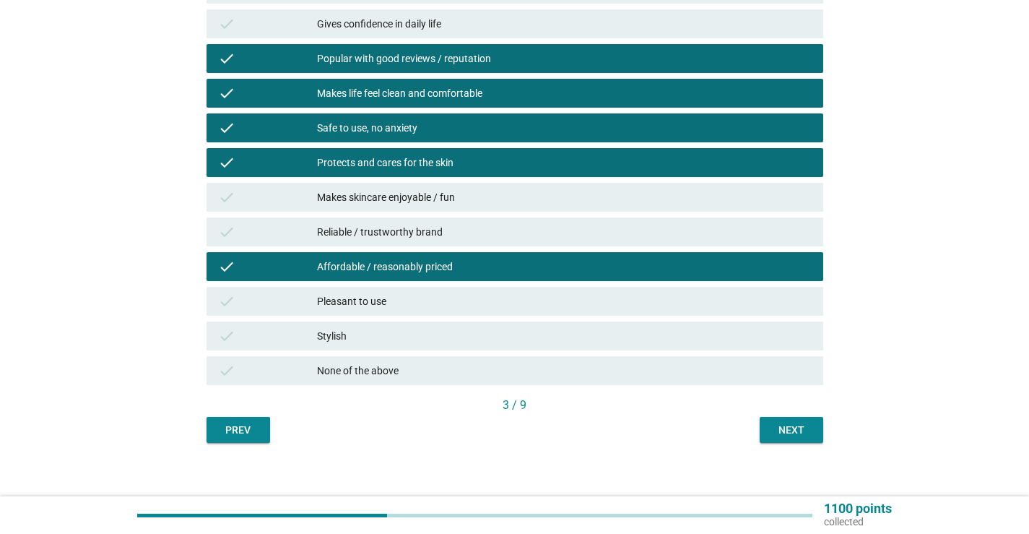
scroll to position [650, 0]
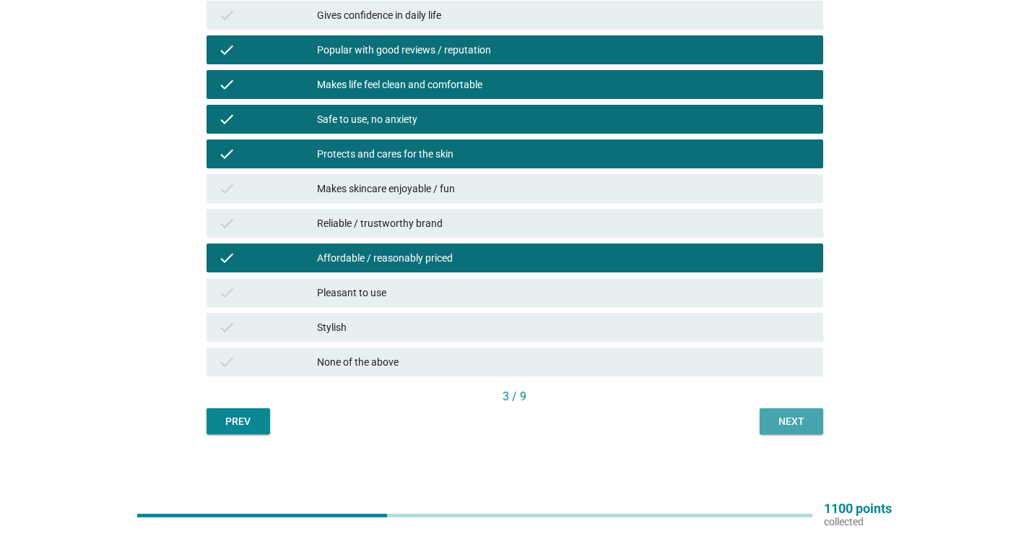
click at [799, 427] on div "Next" at bounding box center [791, 421] width 40 height 15
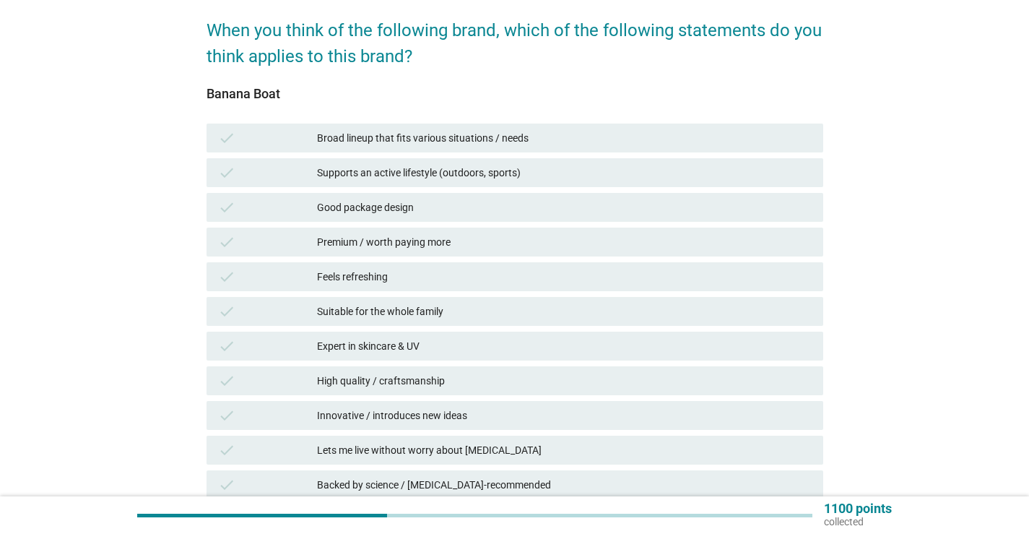
scroll to position [144, 0]
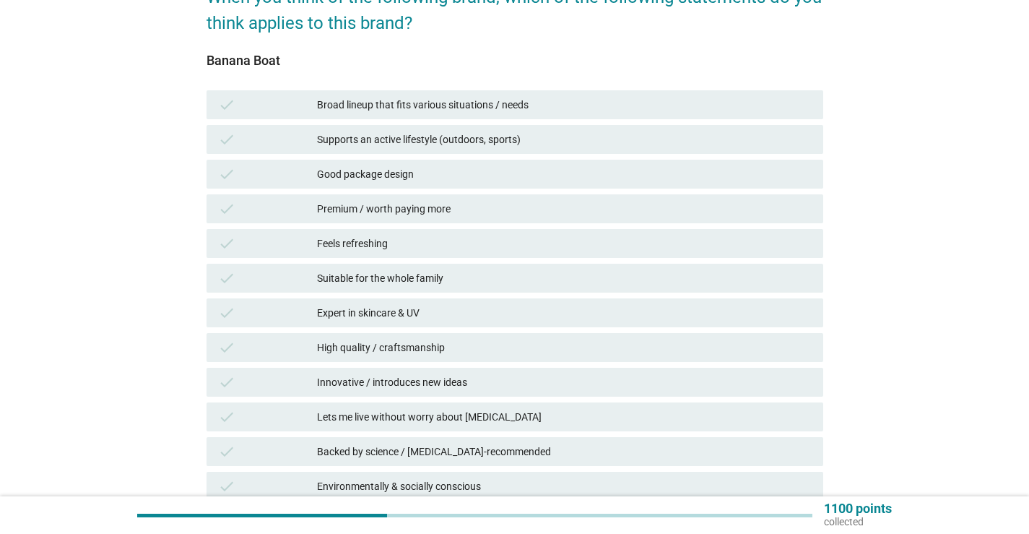
click at [415, 108] on div "Broad lineup that fits various situations / needs" at bounding box center [564, 104] width 495 height 17
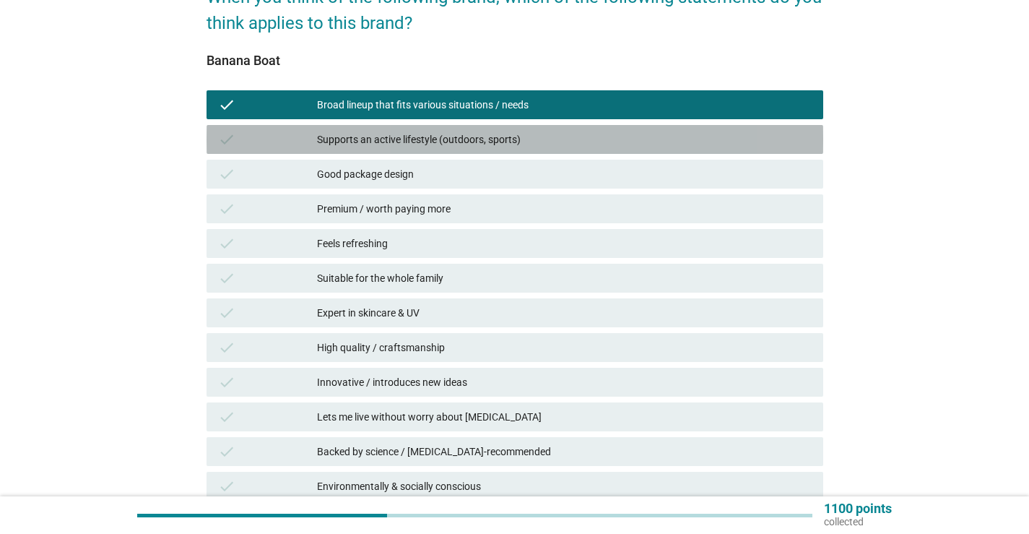
click at [402, 141] on div "Supports an active lifestyle (outdoors, sports)" at bounding box center [564, 139] width 495 height 17
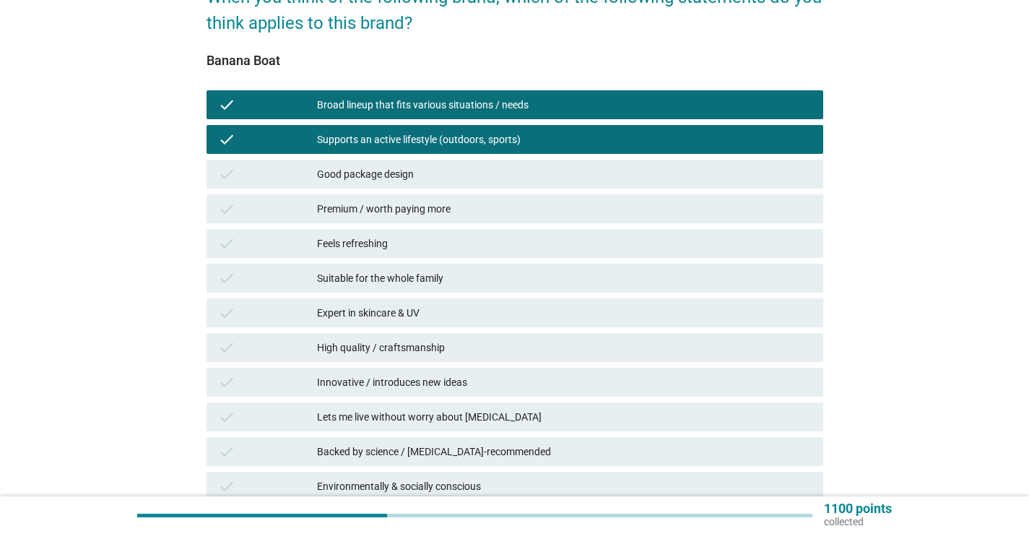
click at [396, 176] on div "Good package design" at bounding box center [564, 173] width 495 height 17
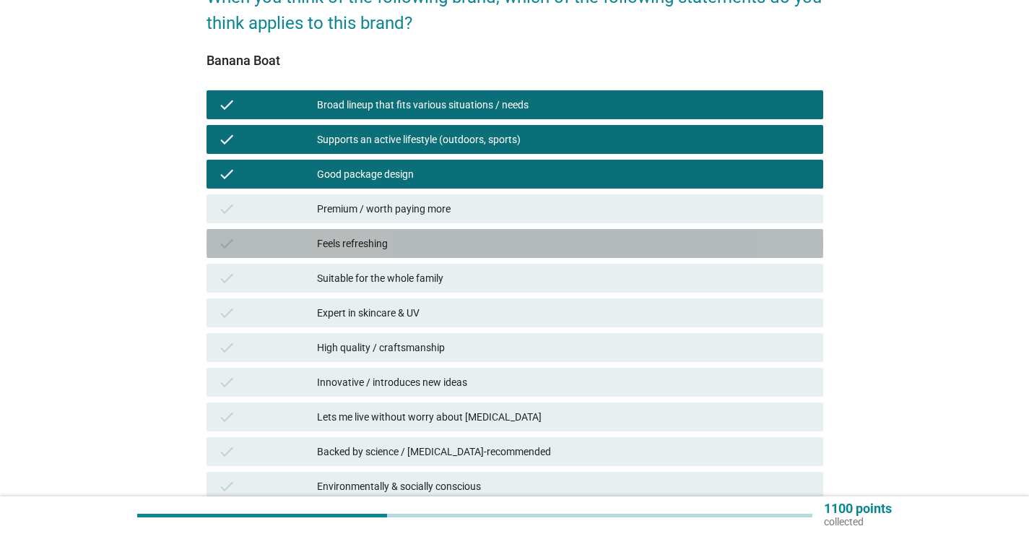
click at [384, 240] on div "Feels refreshing" at bounding box center [564, 243] width 495 height 17
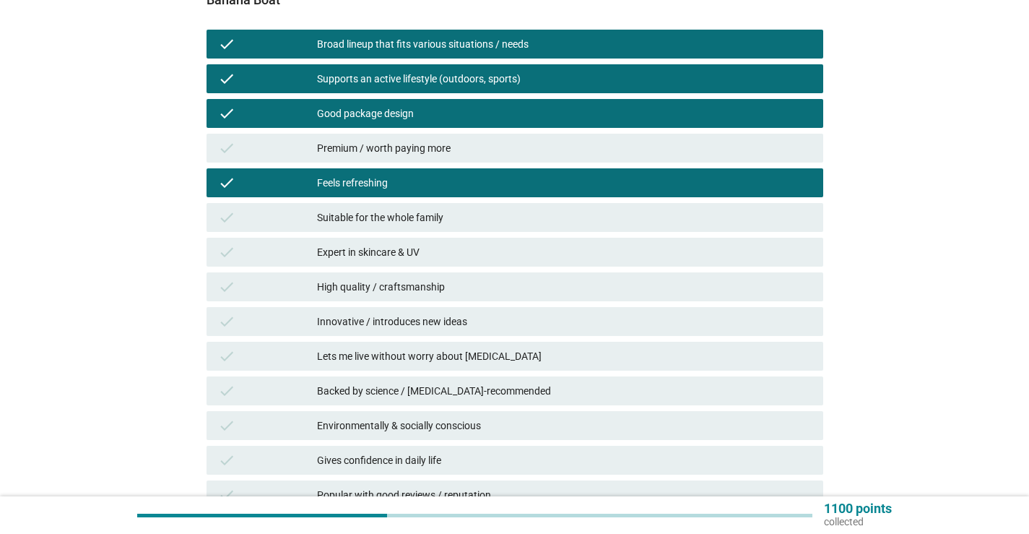
scroll to position [289, 0]
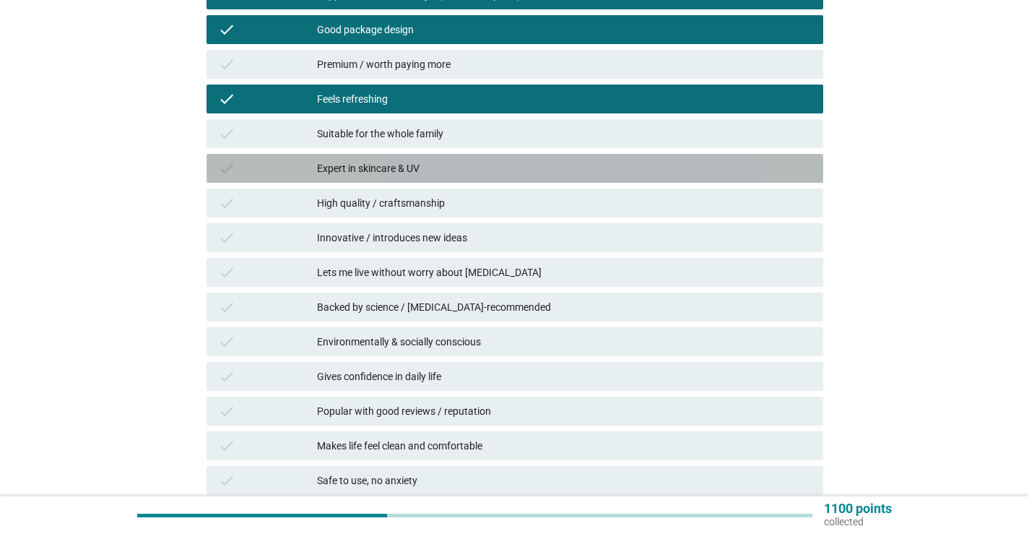
click at [393, 168] on div "Expert in skincare & UV" at bounding box center [564, 168] width 495 height 17
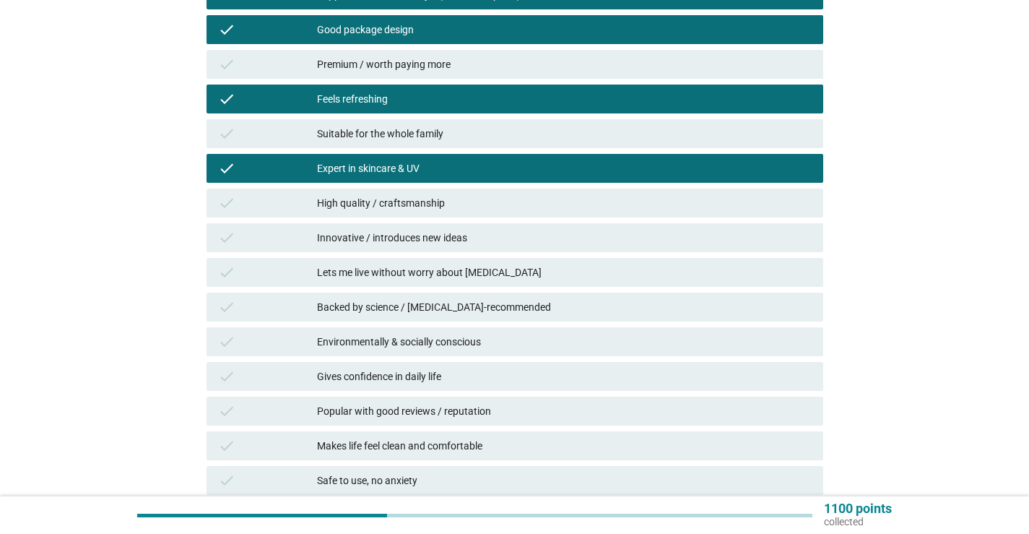
click at [388, 311] on div "Backed by science / [MEDICAL_DATA]-recommended" at bounding box center [564, 306] width 495 height 17
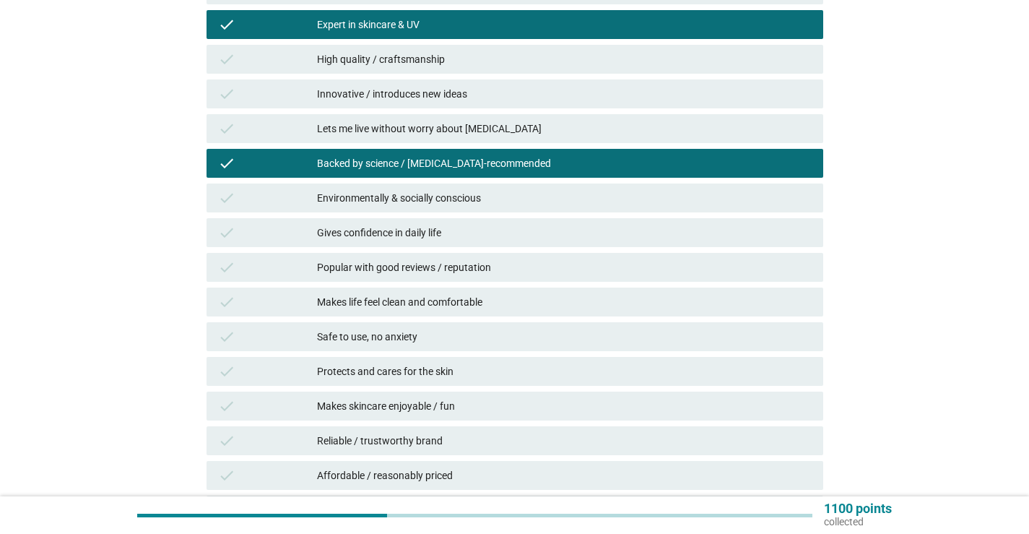
scroll to position [433, 0]
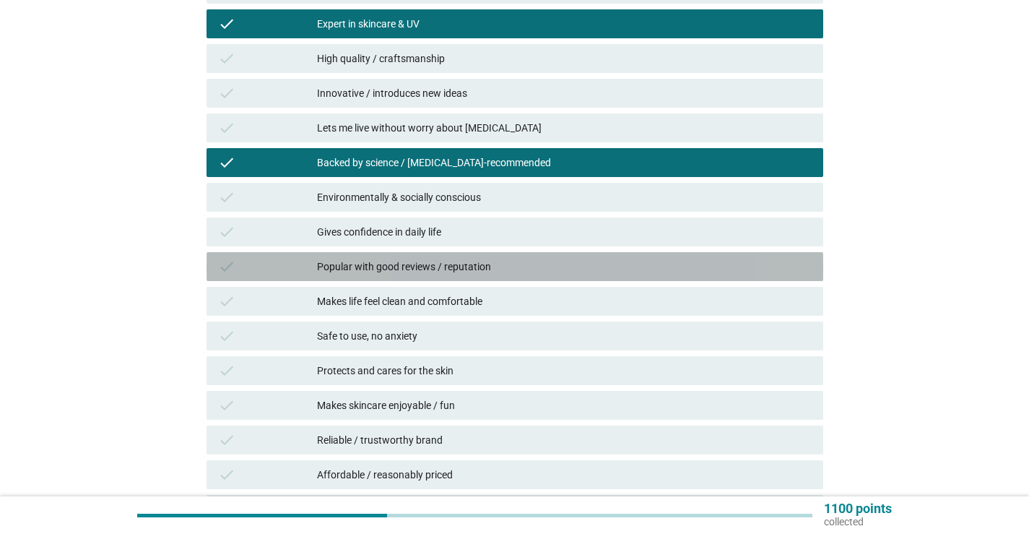
click at [402, 266] on div "Popular with good reviews / reputation" at bounding box center [564, 266] width 495 height 17
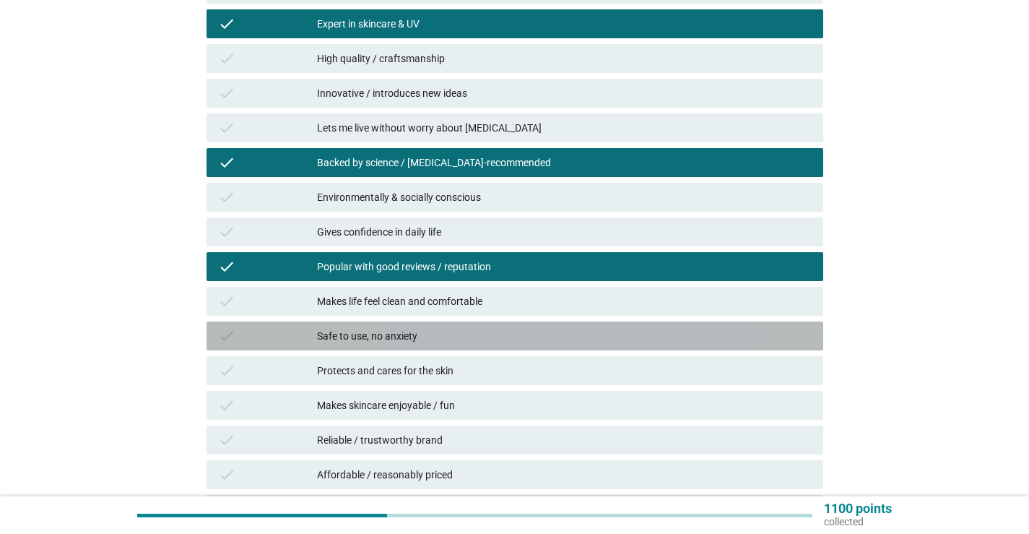
click at [395, 334] on div "Safe to use, no anxiety" at bounding box center [564, 335] width 495 height 17
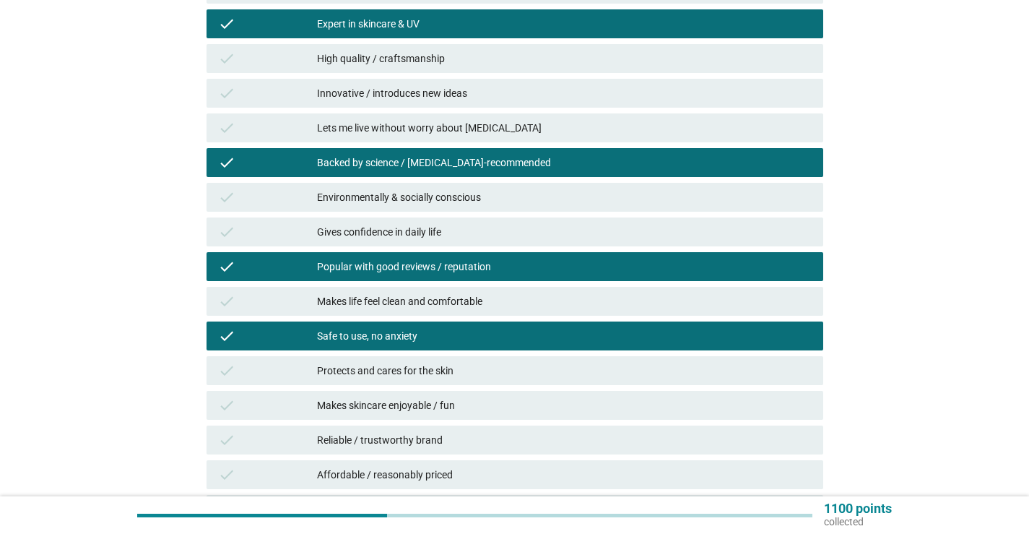
click at [386, 375] on div "Protects and cares for the skin" at bounding box center [564, 370] width 495 height 17
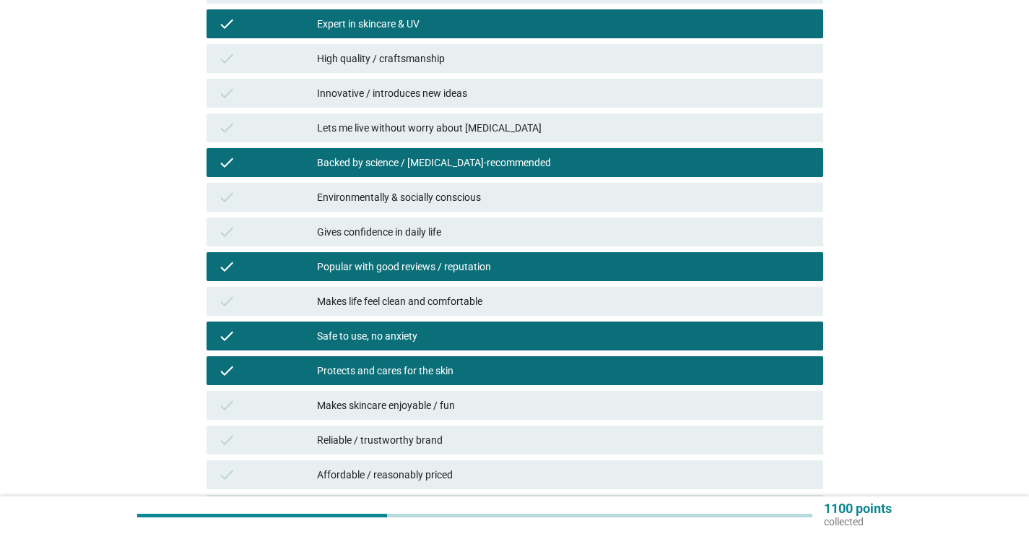
click at [458, 436] on div "Reliable / trustworthy brand" at bounding box center [564, 439] width 495 height 17
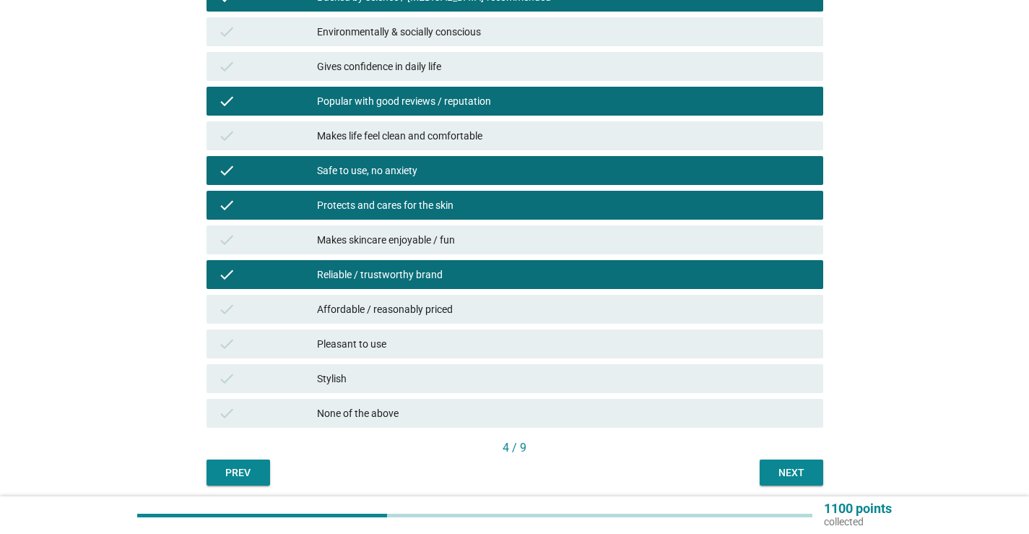
scroll to position [650, 0]
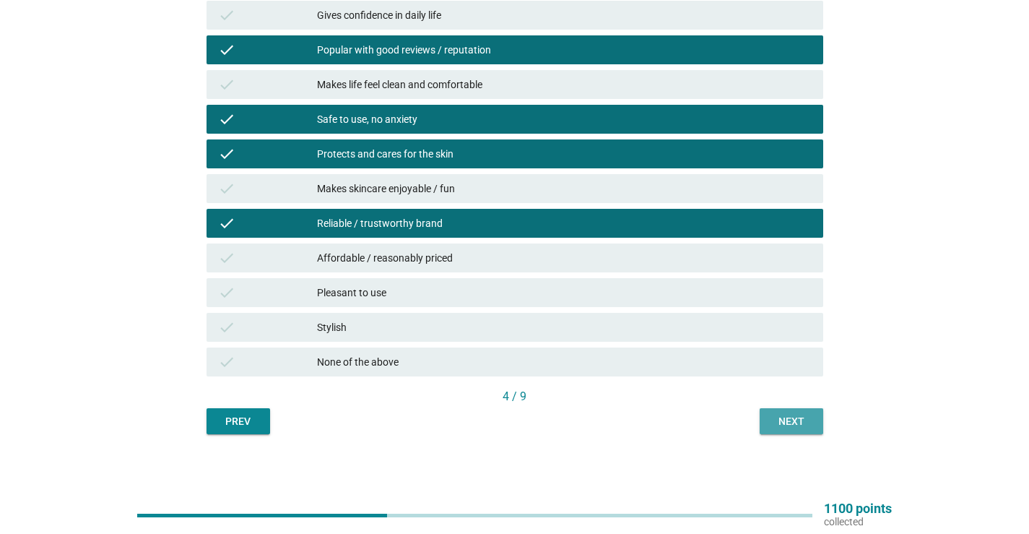
click at [800, 416] on div "Next" at bounding box center [791, 421] width 40 height 15
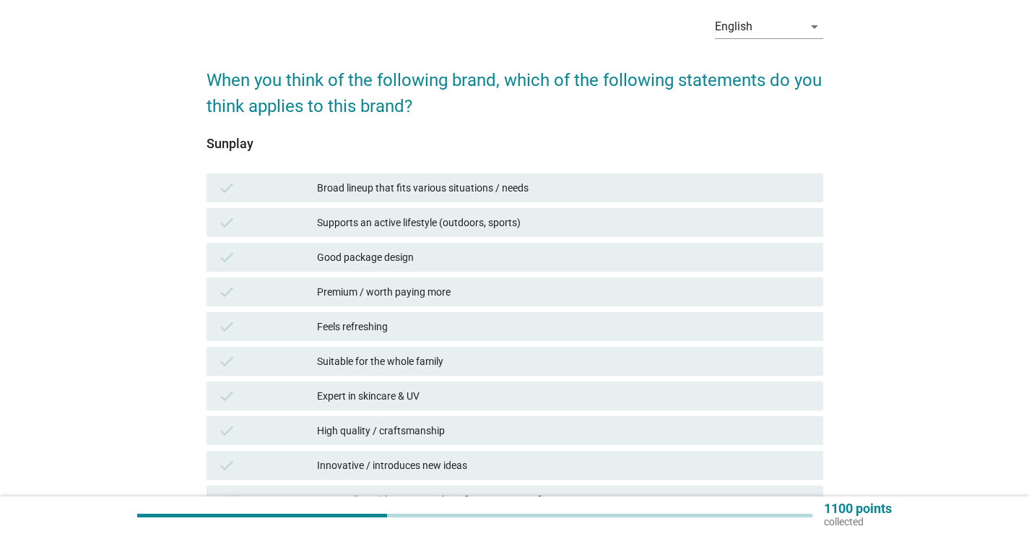
scroll to position [144, 0]
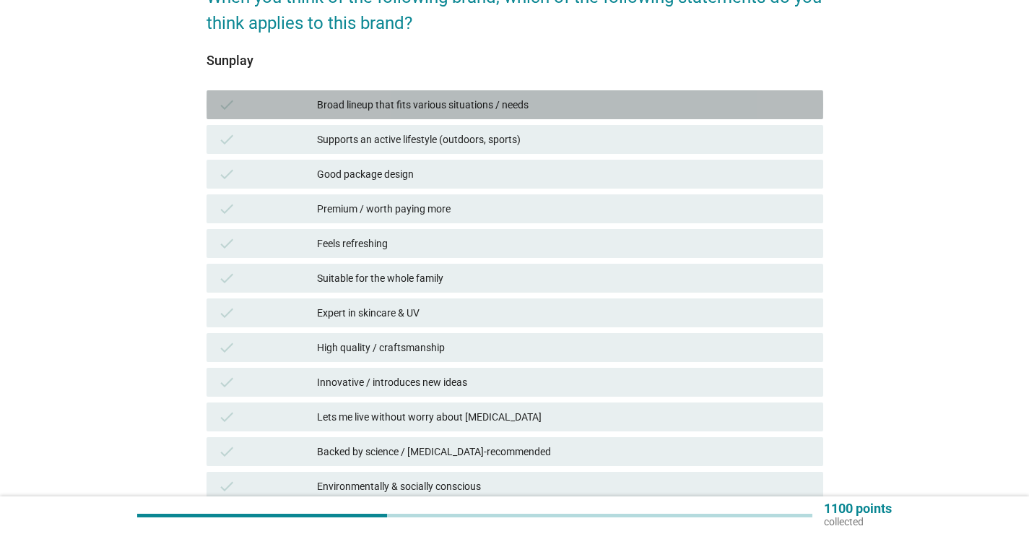
click at [523, 103] on div "Broad lineup that fits various situations / needs" at bounding box center [564, 104] width 495 height 17
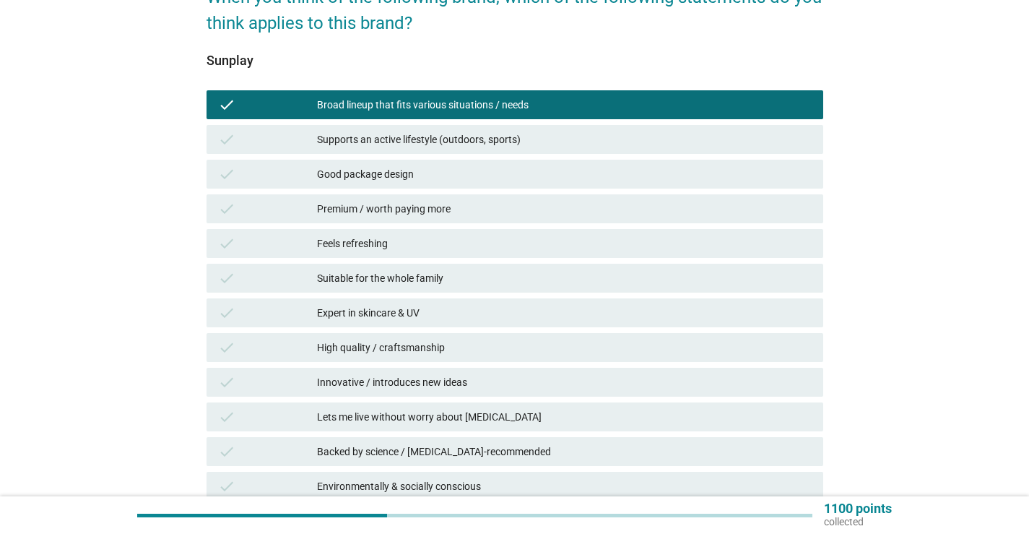
click at [496, 145] on div "Supports an active lifestyle (outdoors, sports)" at bounding box center [564, 139] width 495 height 17
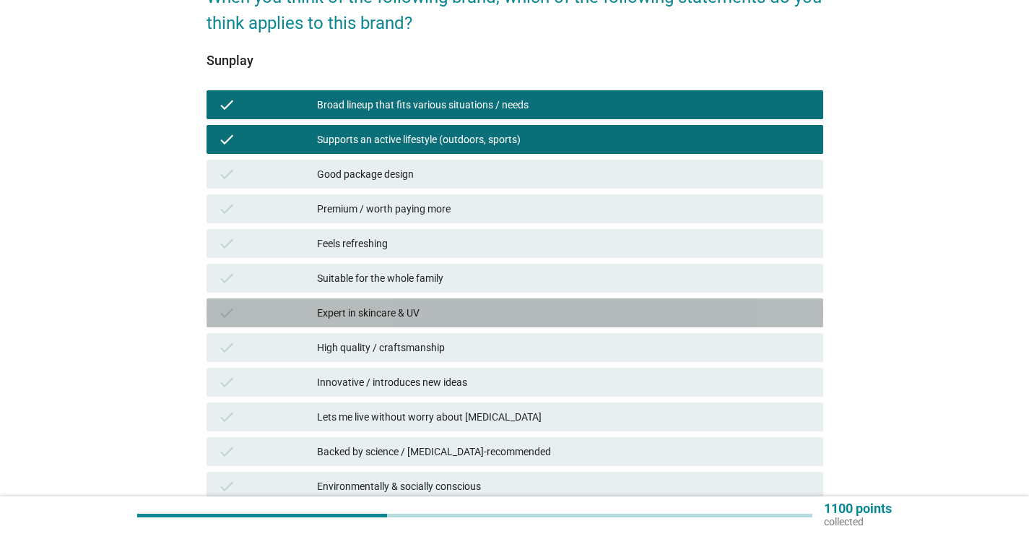
click at [389, 312] on div "Expert in skincare & UV" at bounding box center [564, 312] width 495 height 17
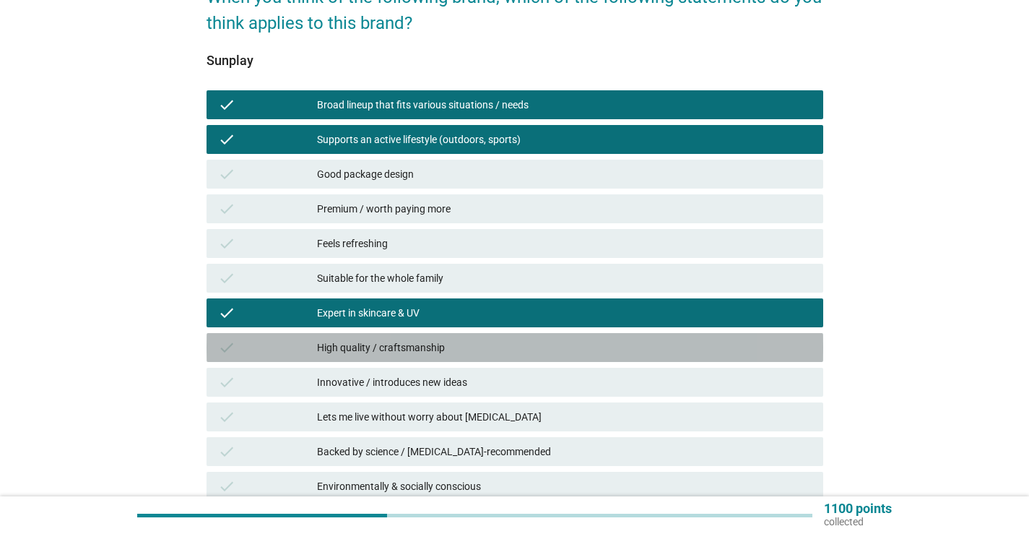
click at [375, 351] on div "High quality / craftsmanship" at bounding box center [564, 347] width 495 height 17
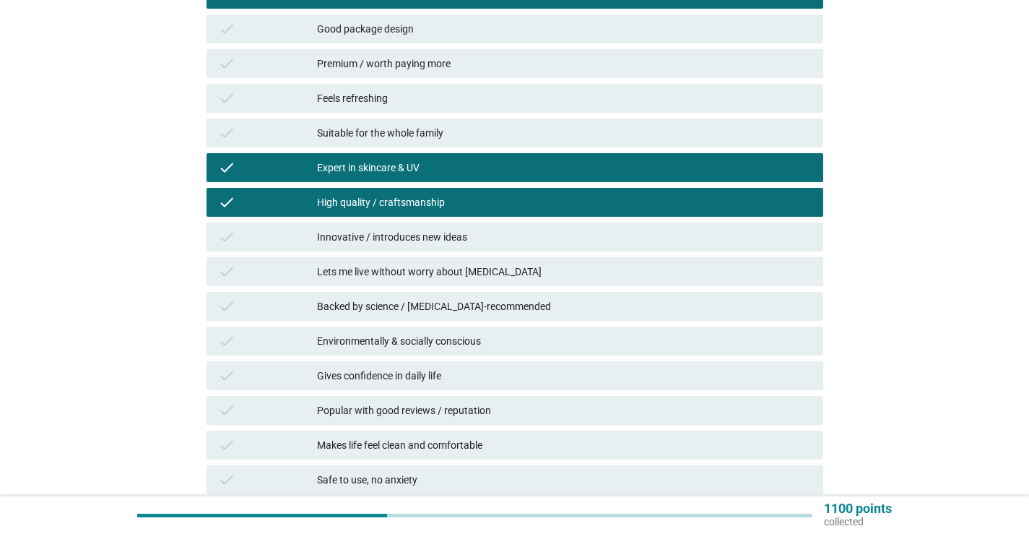
scroll to position [361, 0]
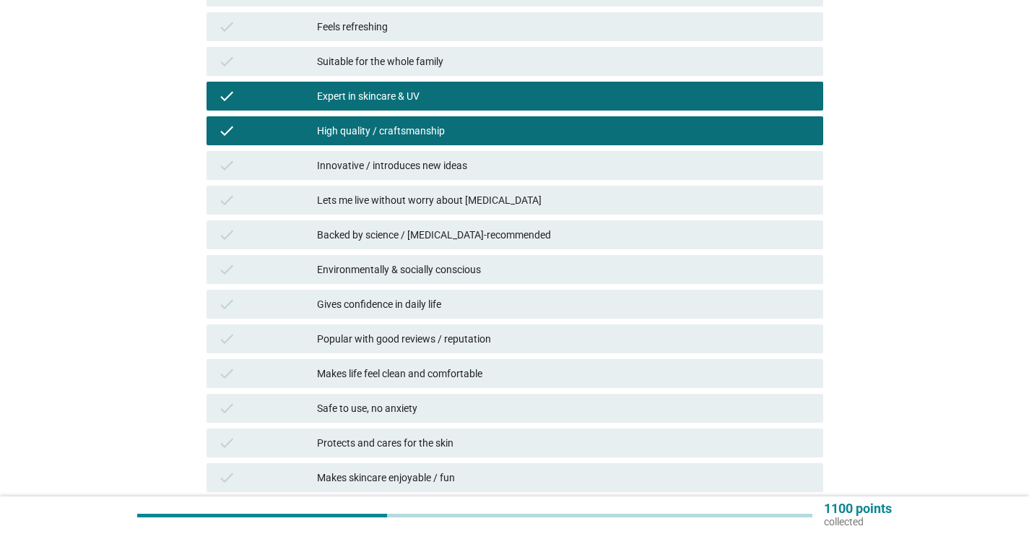
click at [414, 200] on div "Lets me live without worry about [MEDICAL_DATA]" at bounding box center [564, 199] width 495 height 17
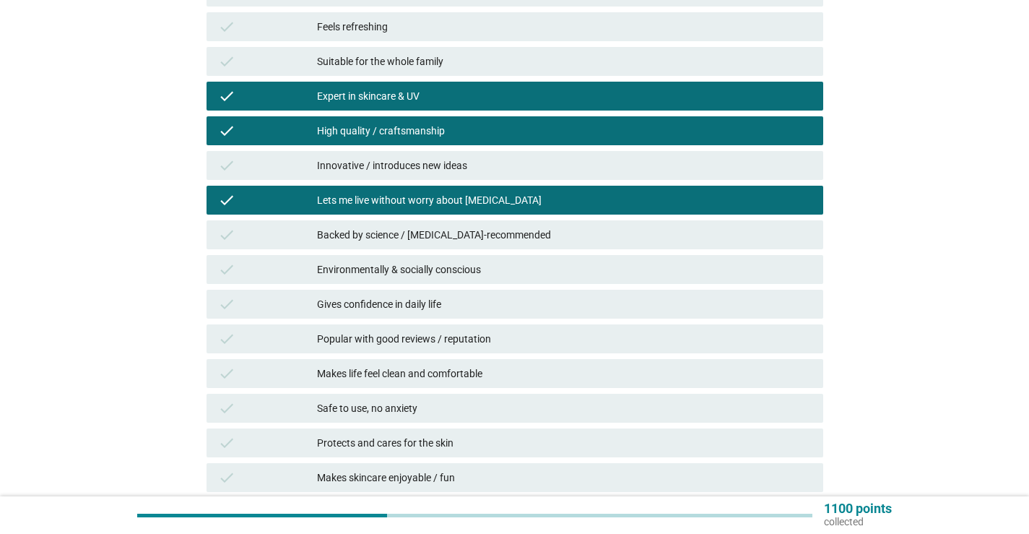
click at [409, 234] on div "Backed by science / [MEDICAL_DATA]-recommended" at bounding box center [564, 234] width 495 height 17
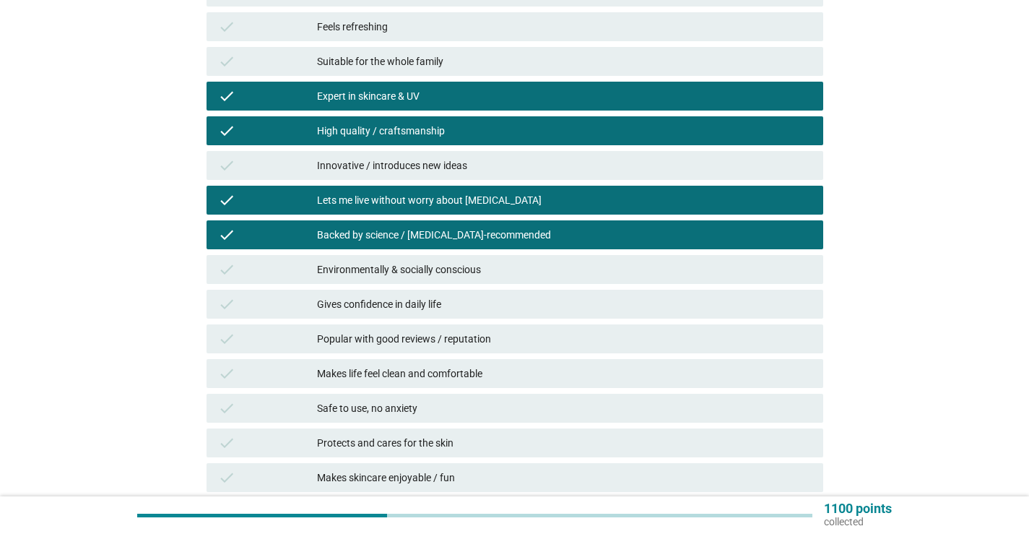
click at [404, 339] on div "Popular with good reviews / reputation" at bounding box center [564, 338] width 495 height 17
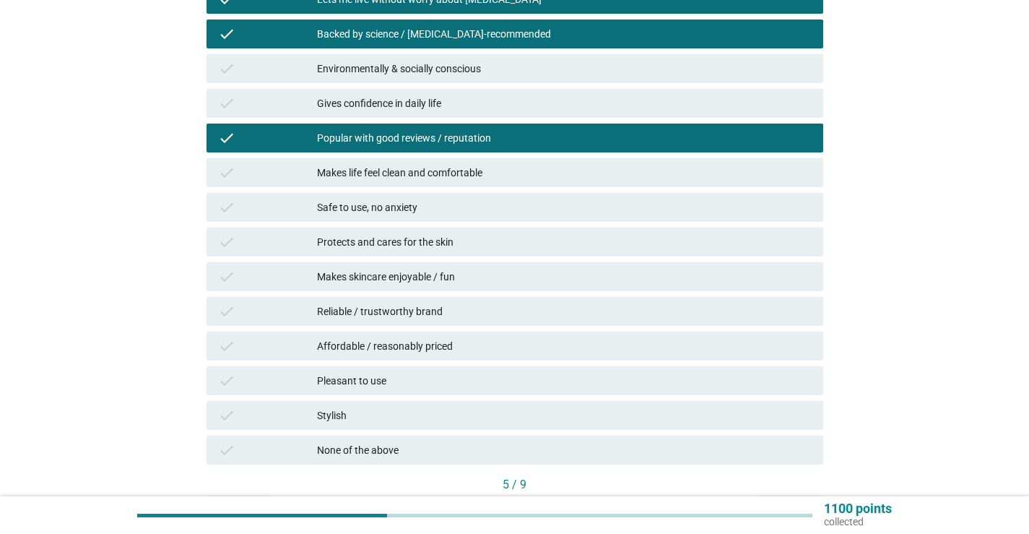
scroll to position [578, 0]
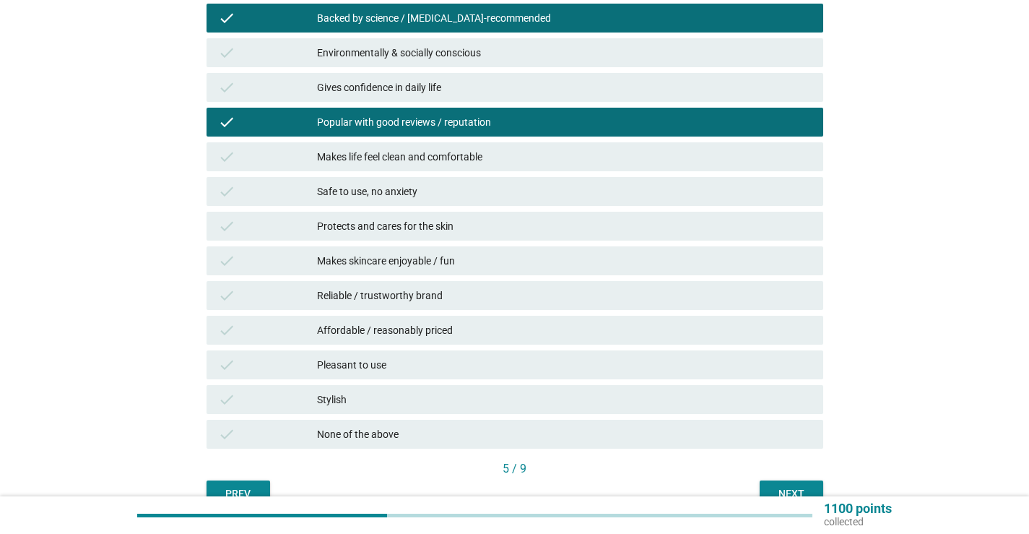
click at [466, 296] on div "Reliable / trustworthy brand" at bounding box center [564, 295] width 495 height 17
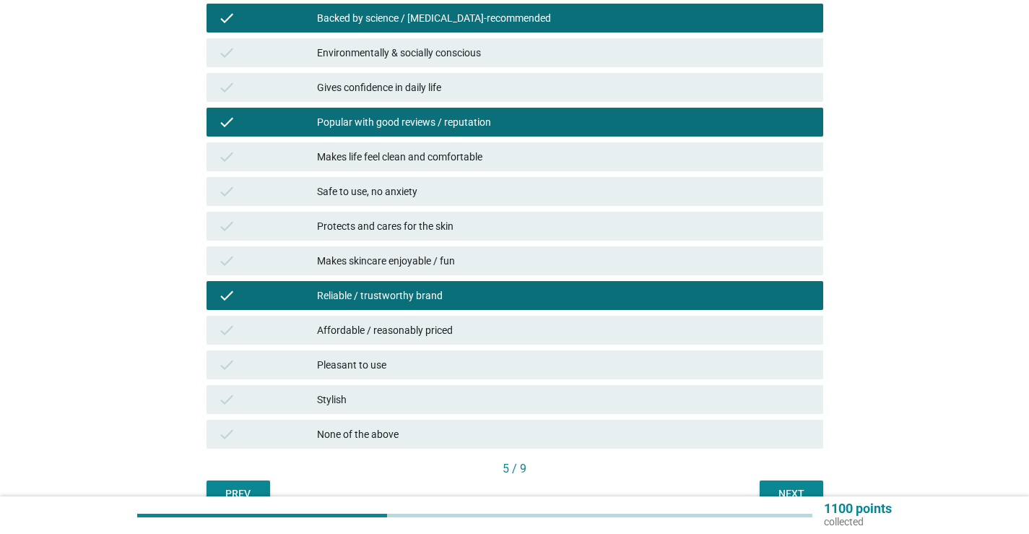
click at [441, 329] on div "Affordable / reasonably priced" at bounding box center [564, 329] width 495 height 17
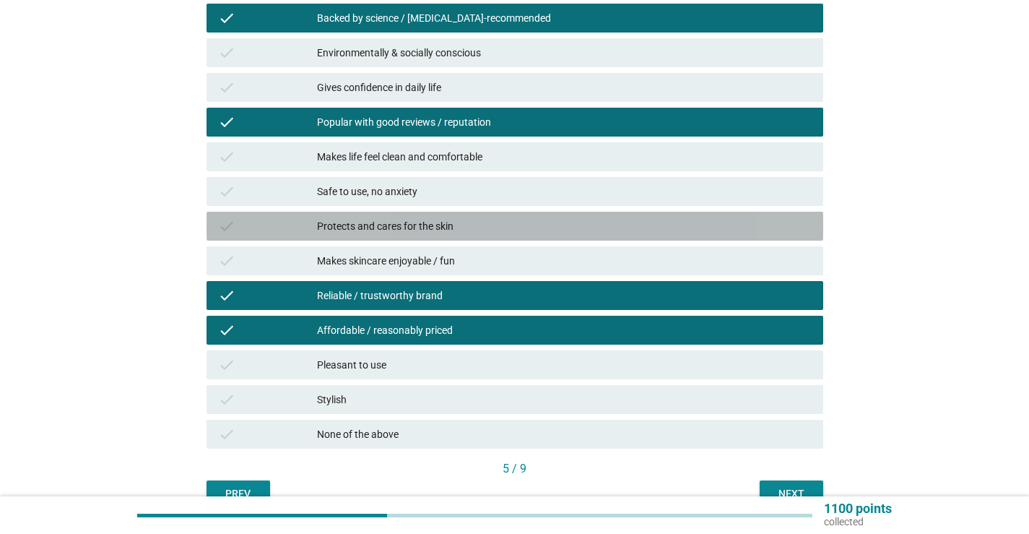
click at [441, 231] on div "Protects and cares for the skin" at bounding box center [564, 225] width 495 height 17
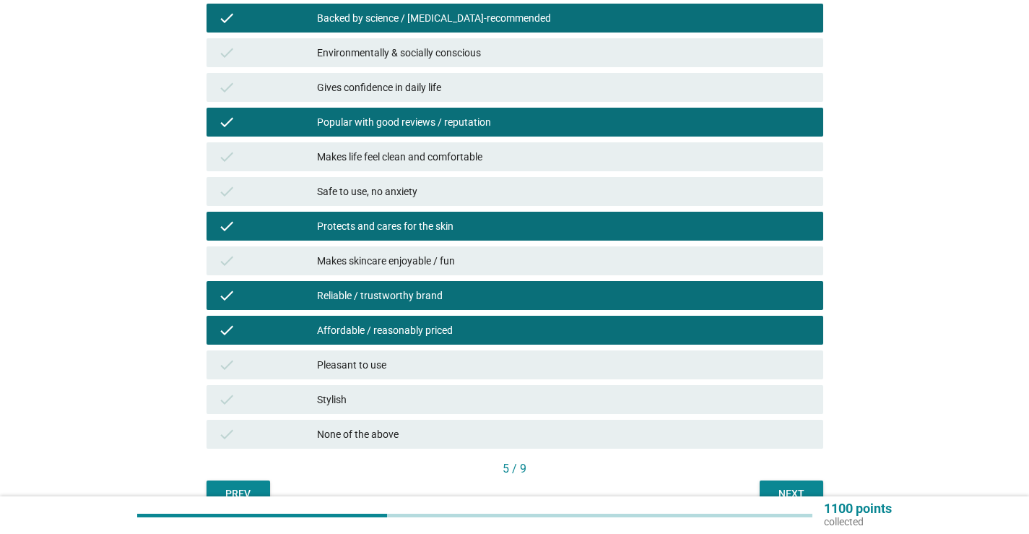
click at [776, 486] on div "Next" at bounding box center [791, 493] width 40 height 15
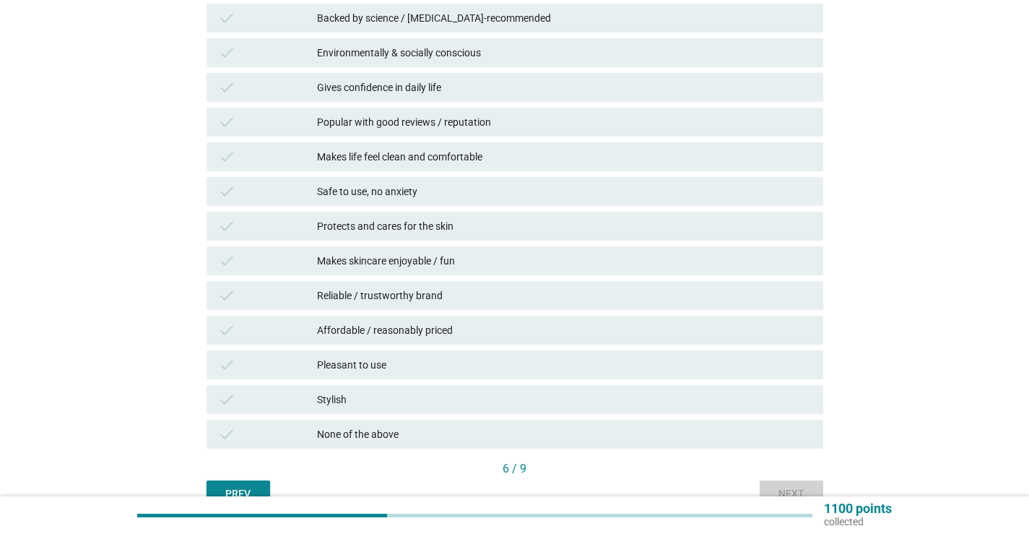
scroll to position [0, 0]
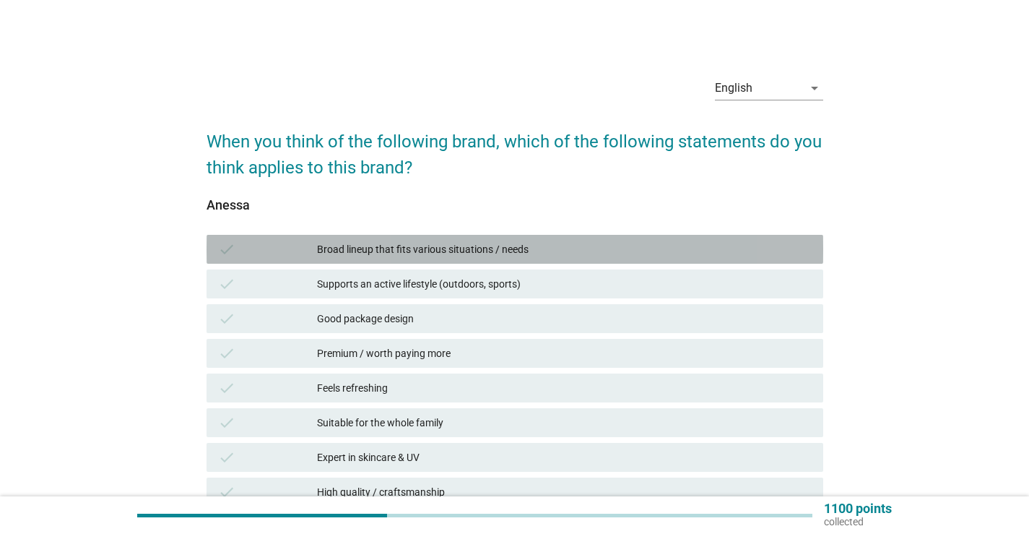
click at [480, 248] on div "Broad lineup that fits various situations / needs" at bounding box center [564, 248] width 495 height 17
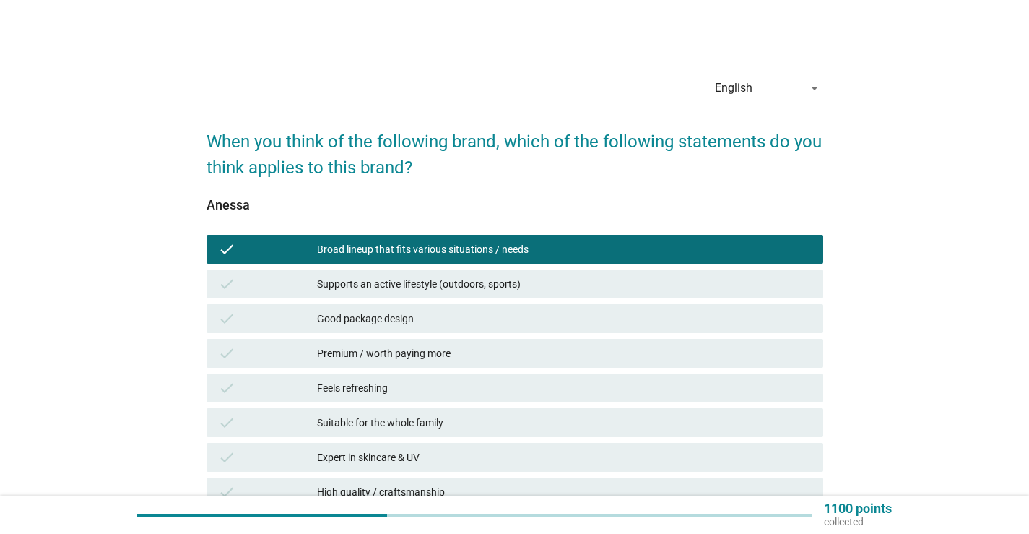
click at [393, 388] on div "Feels refreshing" at bounding box center [564, 387] width 495 height 17
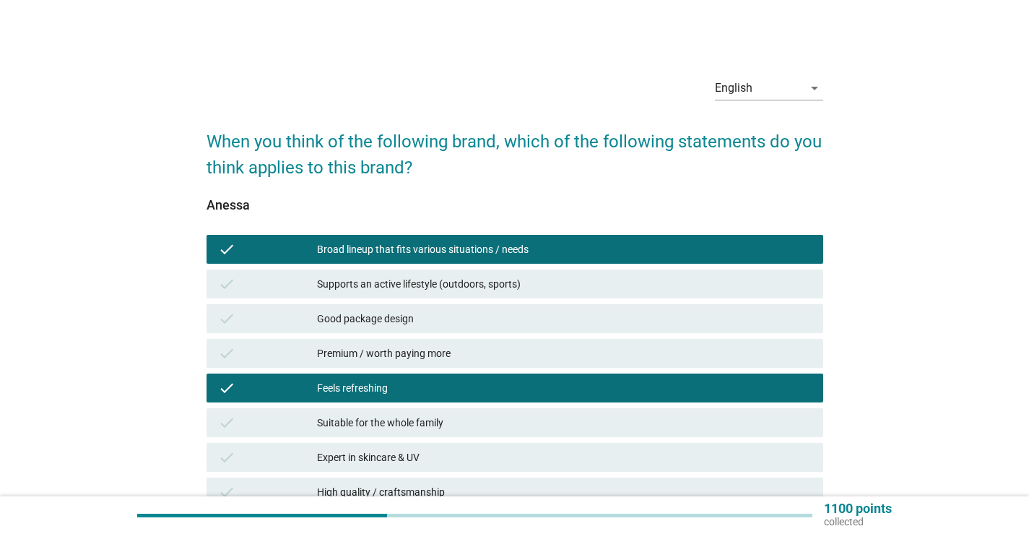
click at [393, 417] on div "Suitable for the whole family" at bounding box center [564, 422] width 495 height 17
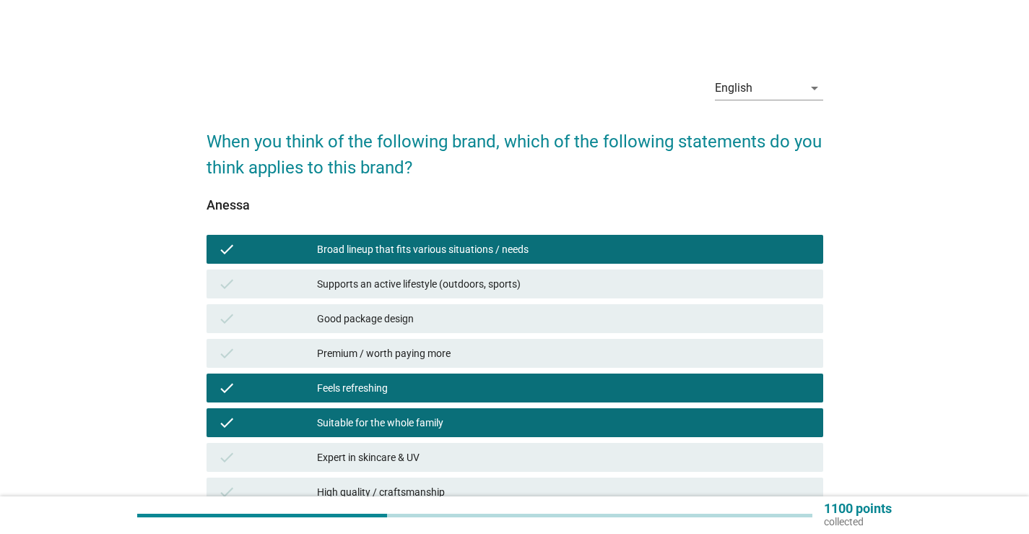
click at [388, 446] on div "check Expert in skincare & UV" at bounding box center [514, 457] width 617 height 29
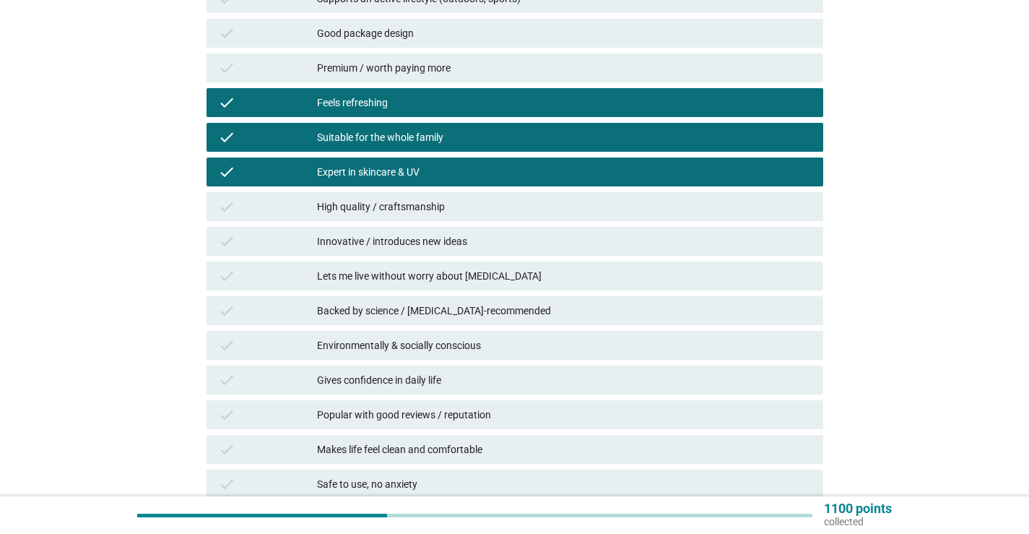
scroll to position [289, 0]
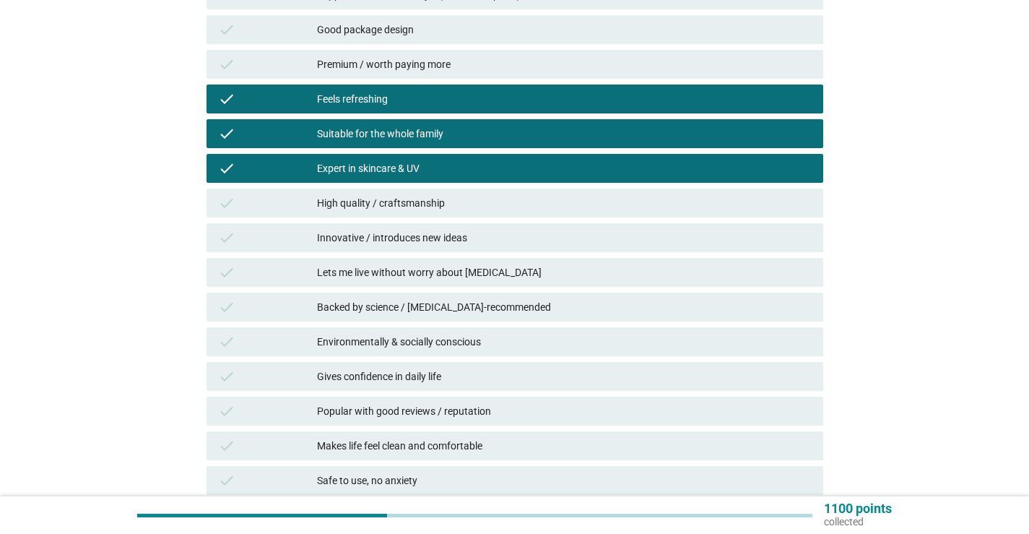
click at [426, 169] on div "Expert in skincare & UV" at bounding box center [564, 168] width 495 height 17
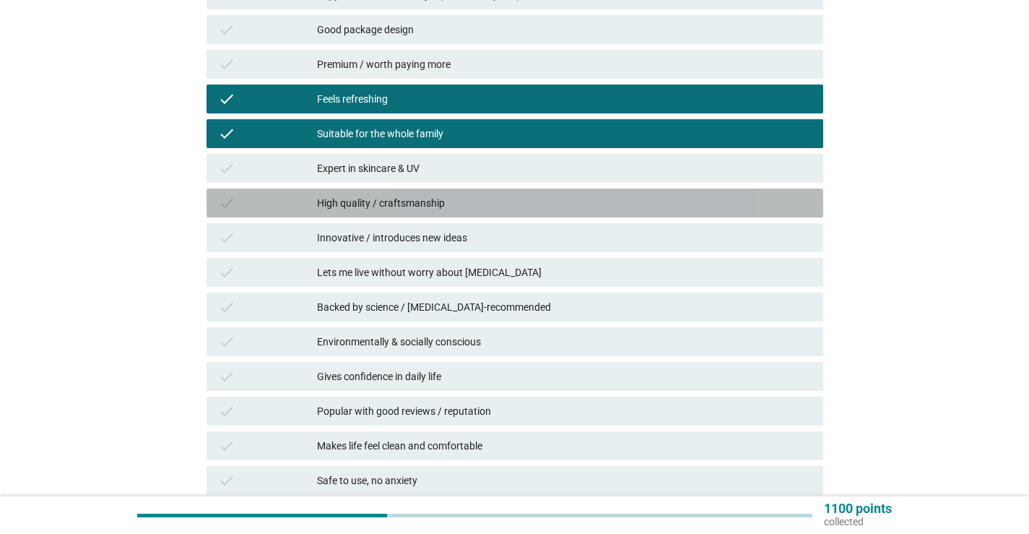
click at [418, 200] on div "High quality / craftsmanship" at bounding box center [564, 202] width 495 height 17
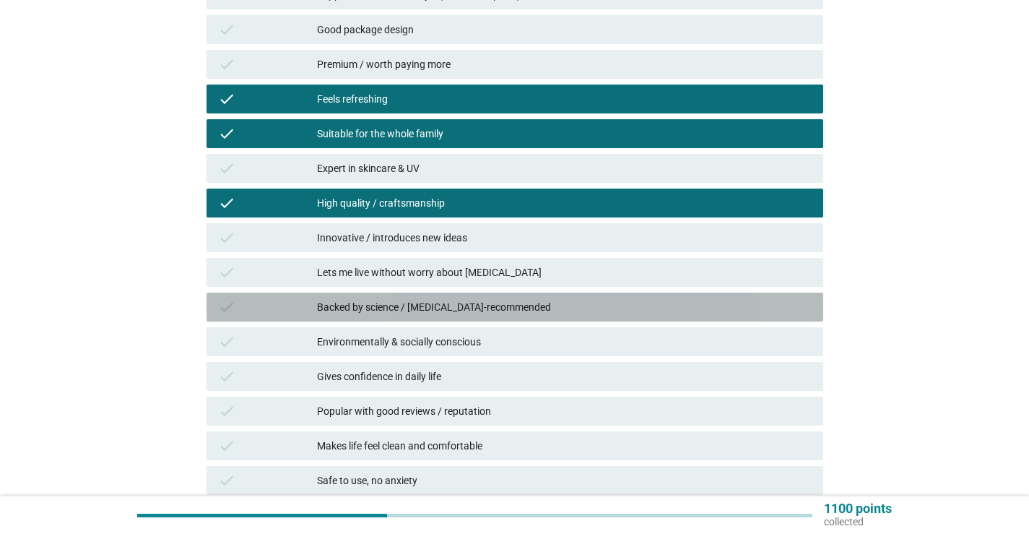
click at [393, 296] on div "check Backed by science / [MEDICAL_DATA]-recommended" at bounding box center [514, 306] width 617 height 29
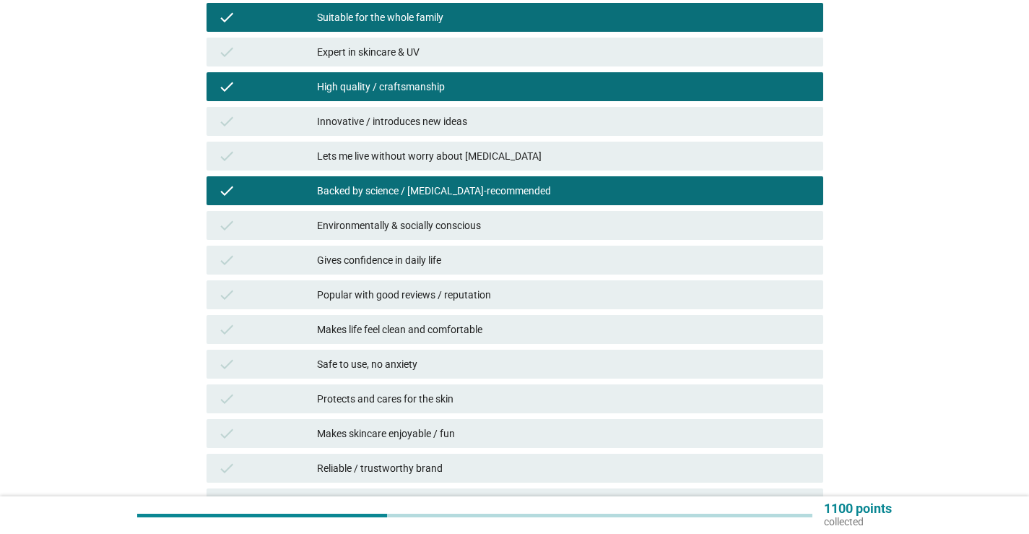
scroll to position [433, 0]
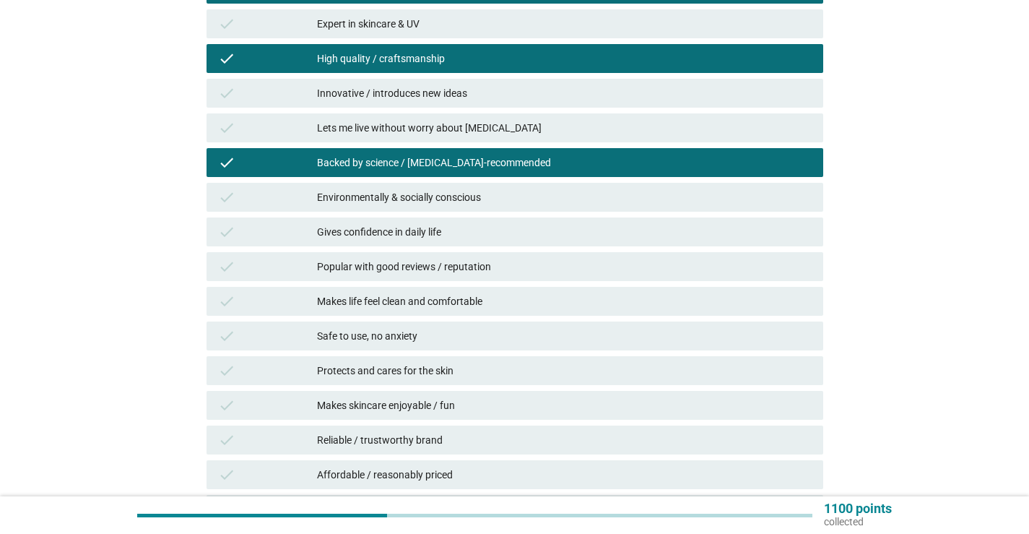
click at [403, 264] on div "Popular with good reviews / reputation" at bounding box center [564, 266] width 495 height 17
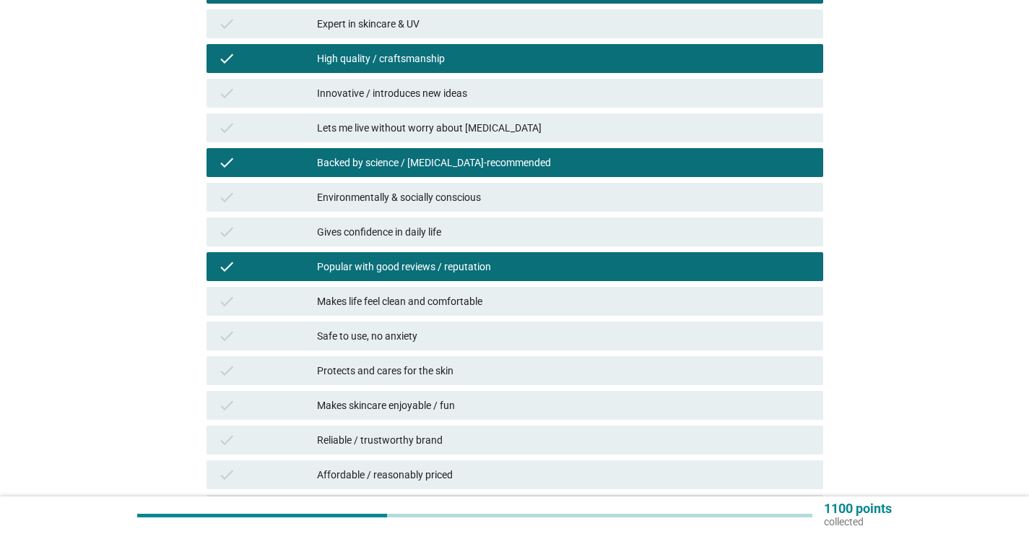
click at [370, 329] on div "Safe to use, no anxiety" at bounding box center [564, 335] width 495 height 17
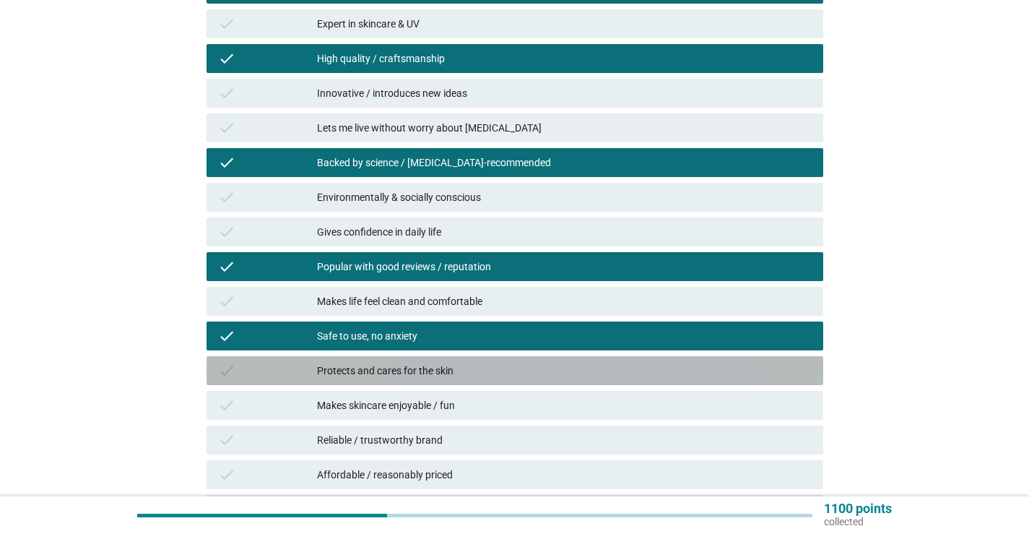
click at [360, 360] on div "check Protects and cares for the skin" at bounding box center [514, 370] width 617 height 29
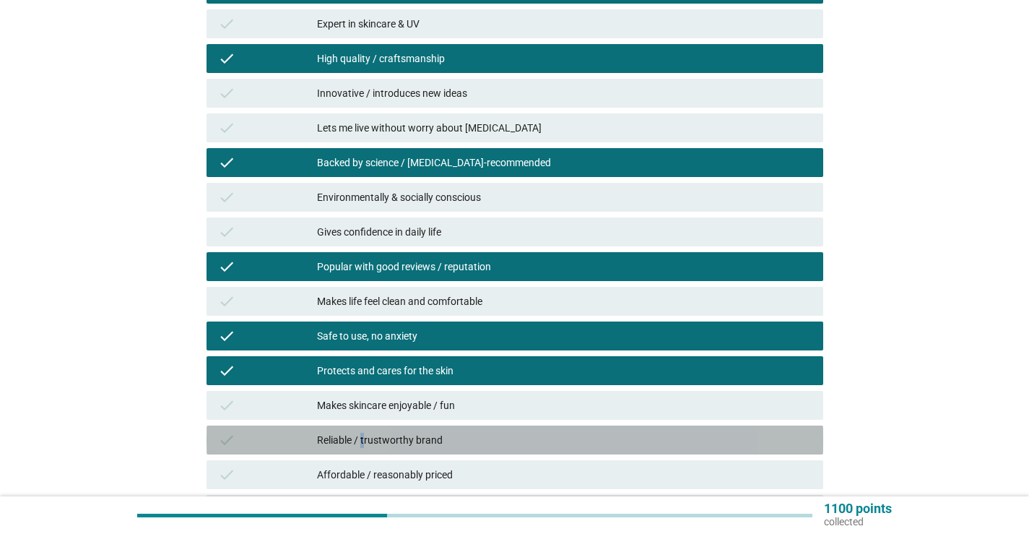
click at [363, 432] on div "Reliable / trustworthy brand" at bounding box center [564, 439] width 495 height 17
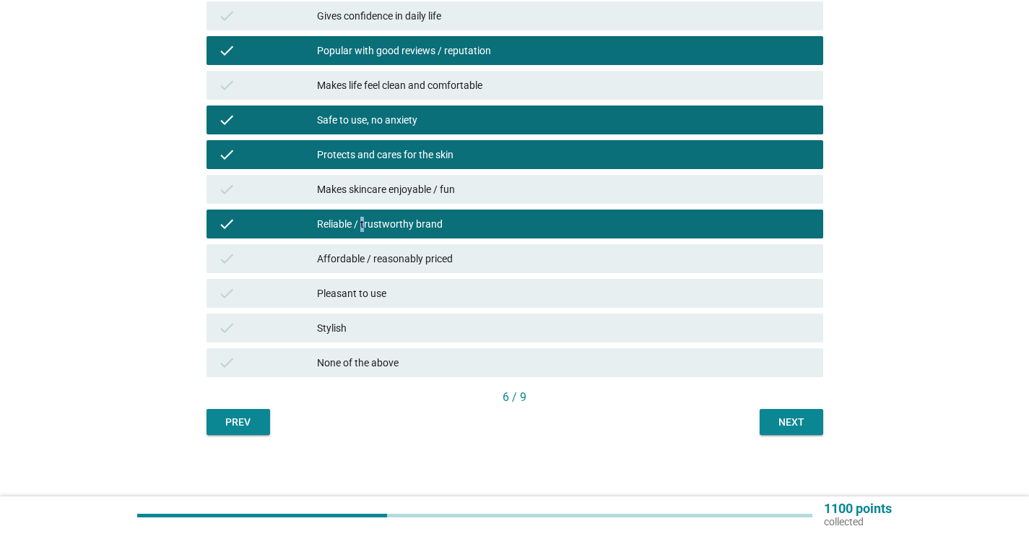
scroll to position [650, 0]
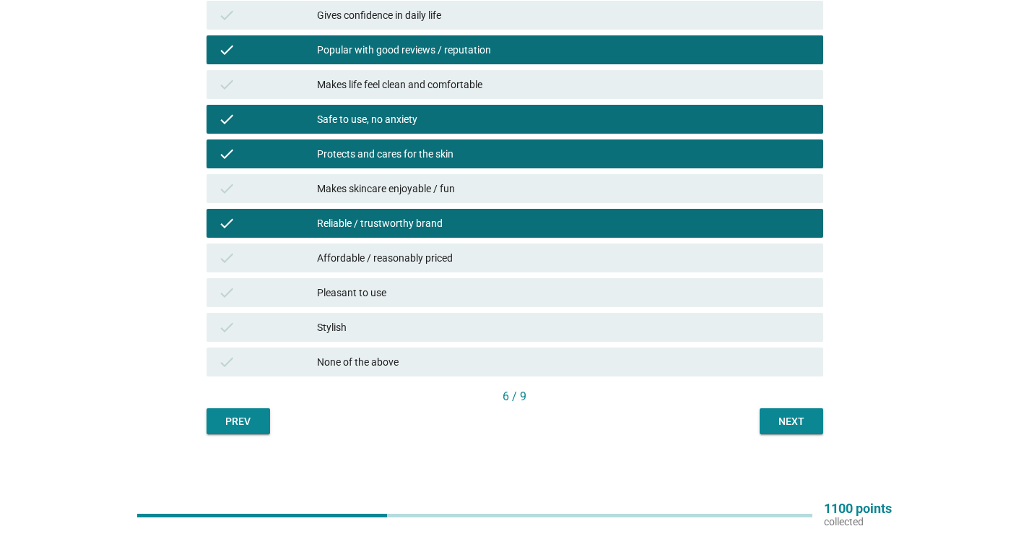
click at [360, 299] on div "Pleasant to use" at bounding box center [564, 292] width 495 height 17
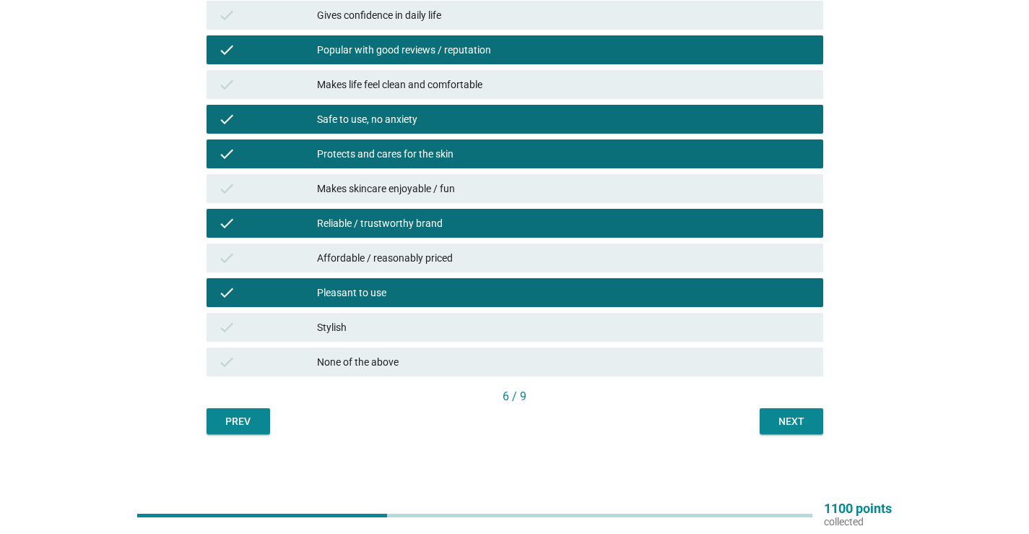
click at [773, 417] on div "Next" at bounding box center [791, 421] width 40 height 15
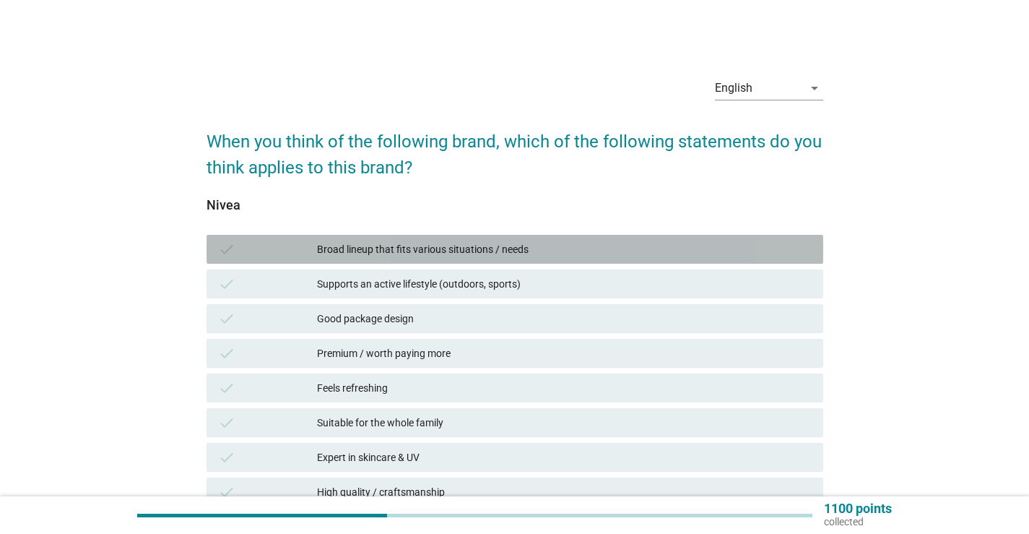
click at [467, 258] on div "check Broad lineup that fits various situations / needs" at bounding box center [514, 249] width 617 height 29
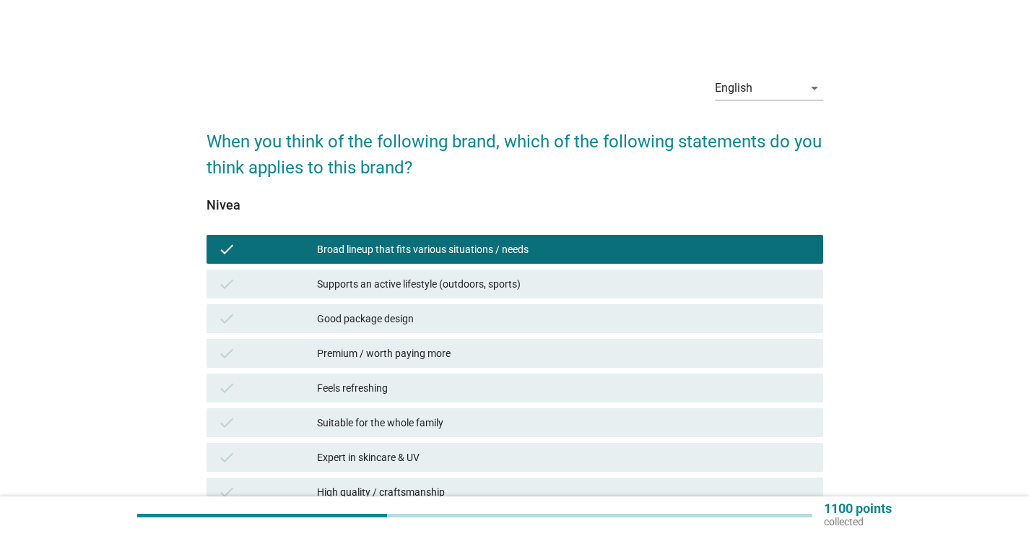
click at [432, 318] on div "Good package design" at bounding box center [564, 318] width 495 height 17
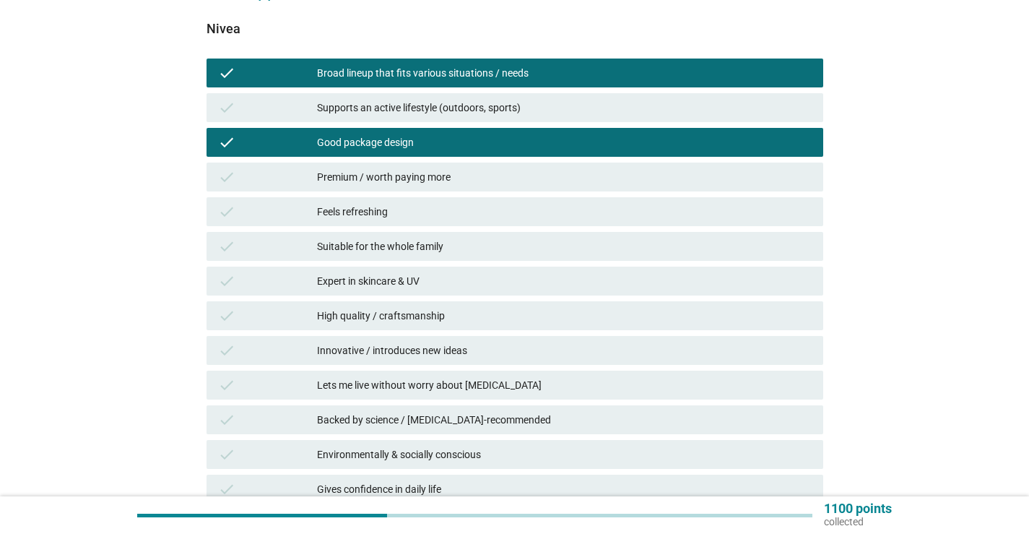
scroll to position [217, 0]
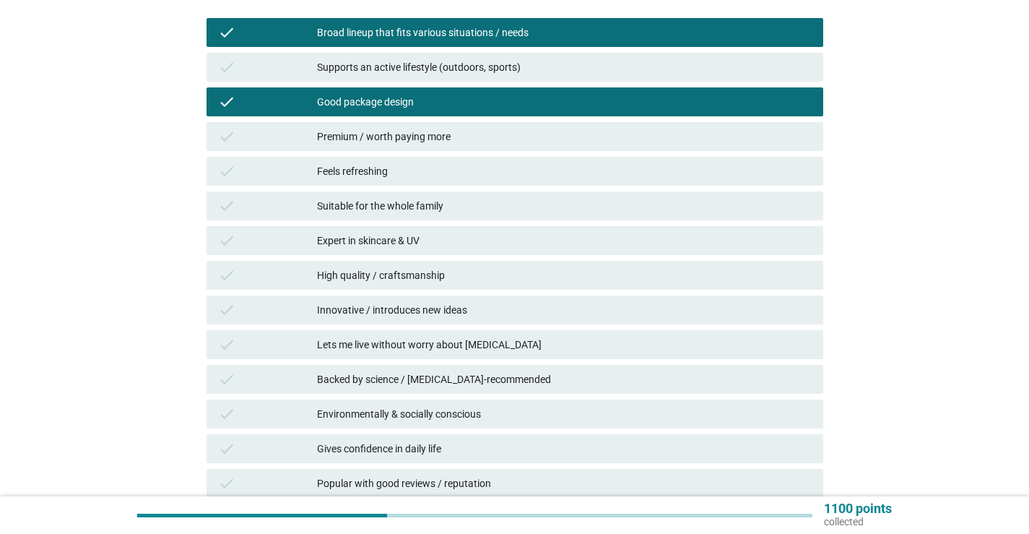
click at [432, 198] on div "Suitable for the whole family" at bounding box center [564, 205] width 495 height 17
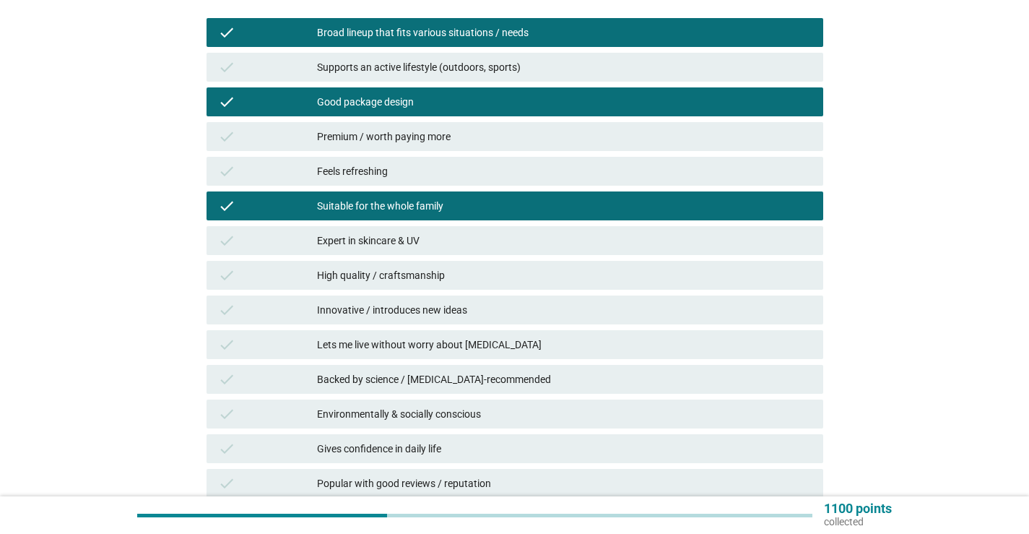
click at [425, 226] on div "check Expert in skincare & UV" at bounding box center [514, 240] width 617 height 29
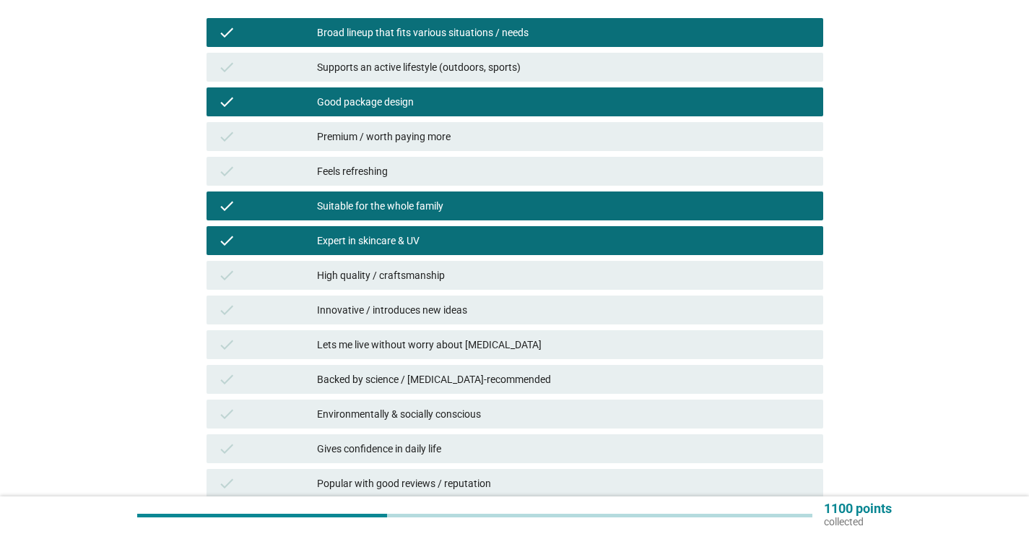
click at [402, 277] on div "High quality / craftsmanship" at bounding box center [564, 274] width 495 height 17
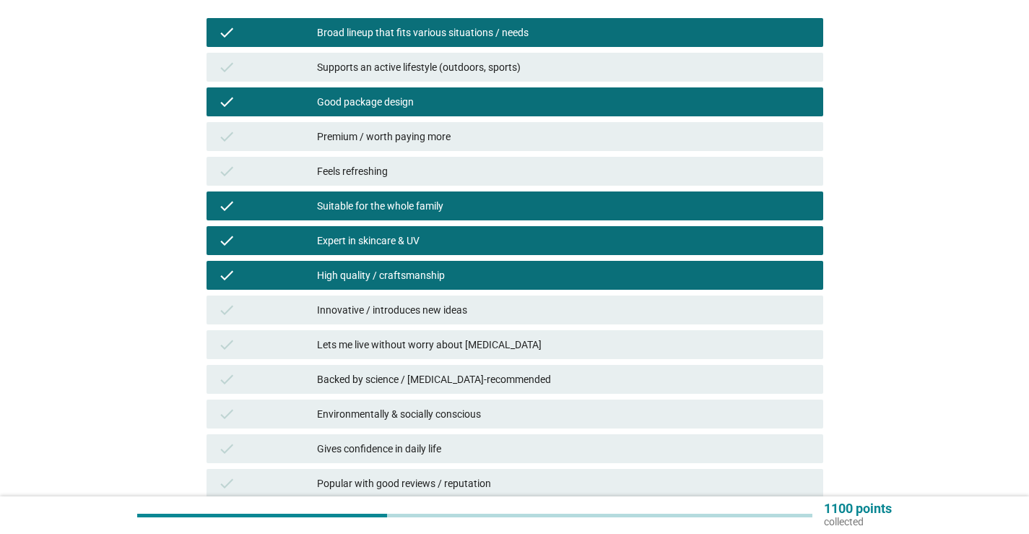
click at [398, 349] on div "Lets me live without worry about [MEDICAL_DATA]" at bounding box center [564, 344] width 495 height 17
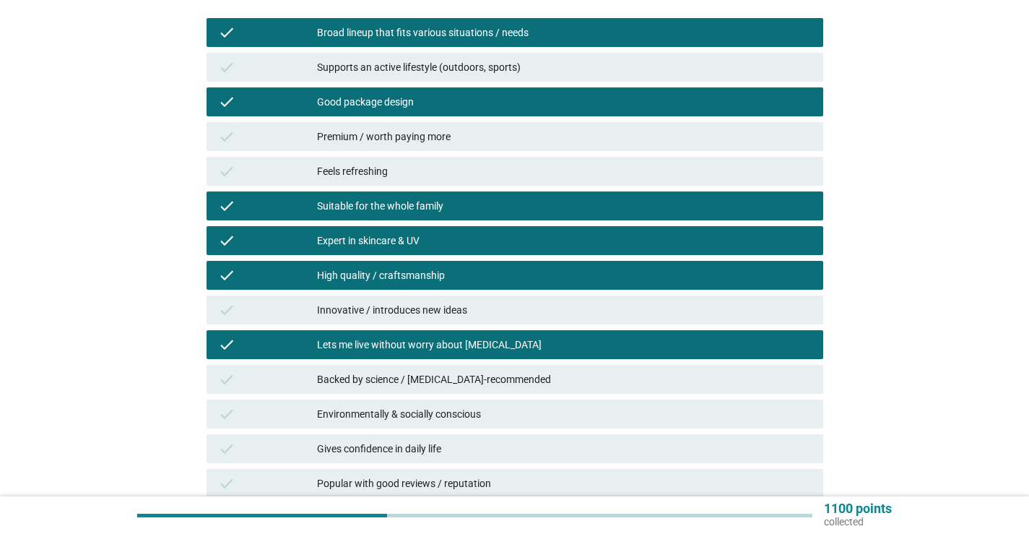
click at [391, 373] on div "Backed by science / [MEDICAL_DATA]-recommended" at bounding box center [564, 378] width 495 height 17
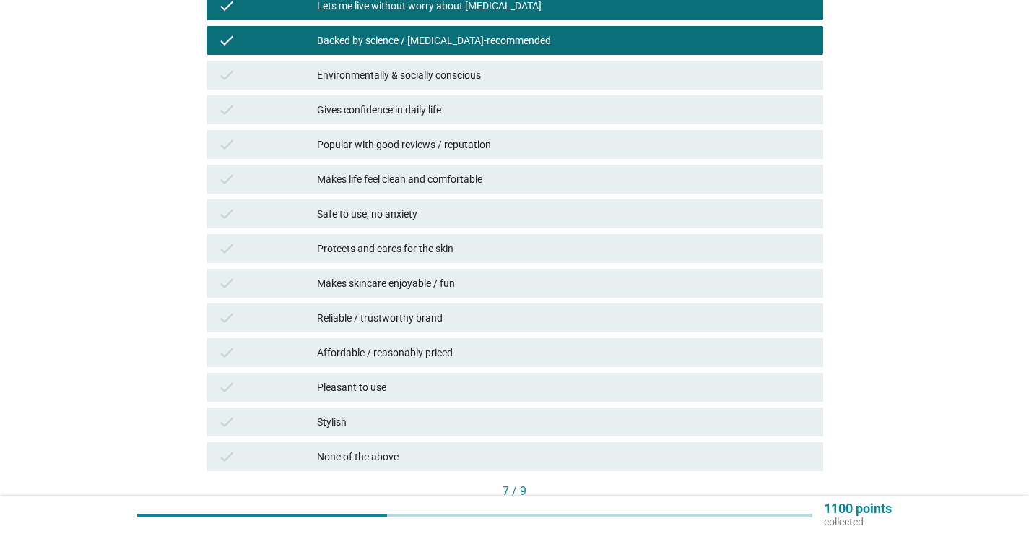
scroll to position [578, 0]
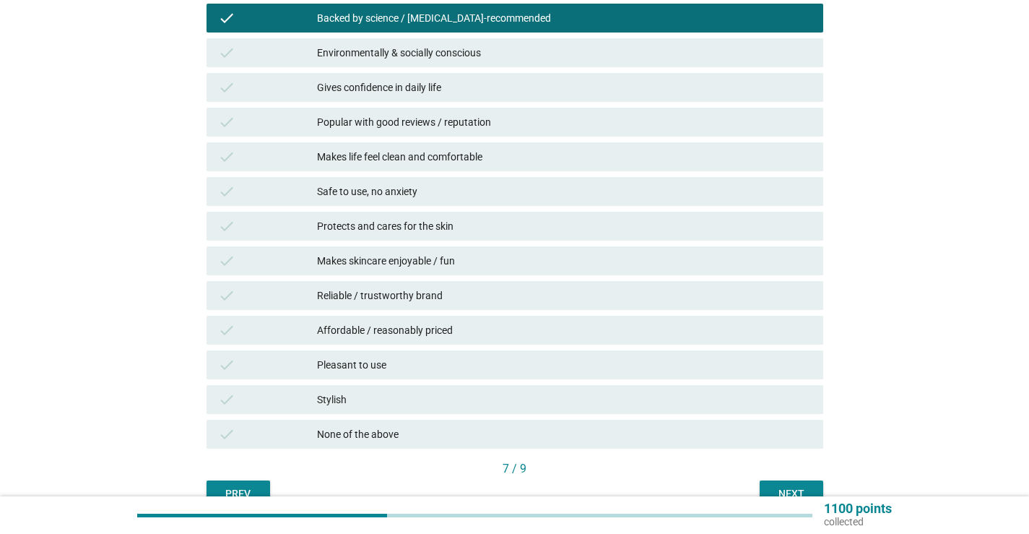
click at [383, 305] on div "check Reliable / trustworthy brand" at bounding box center [514, 295] width 617 height 29
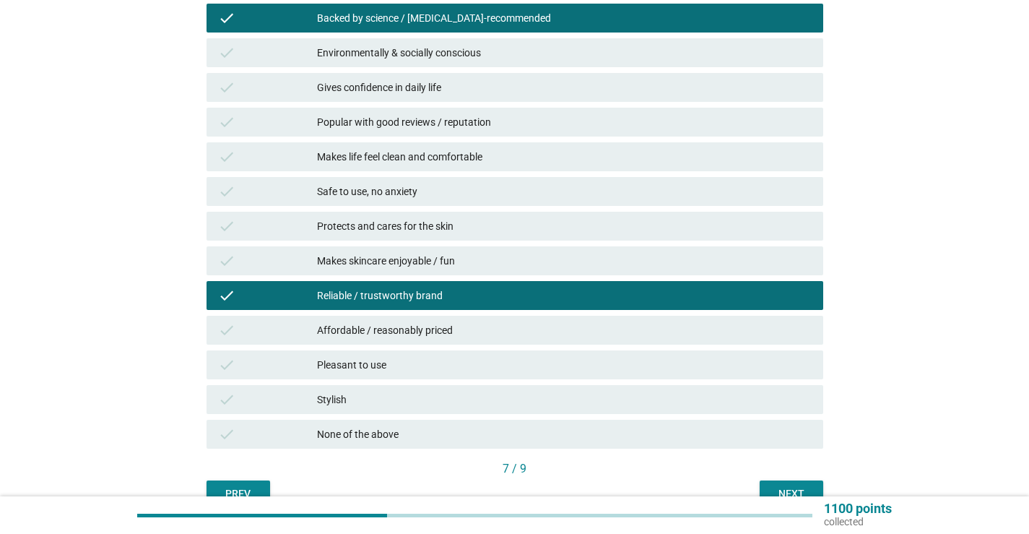
click at [400, 230] on div "Protects and cares for the skin" at bounding box center [564, 225] width 495 height 17
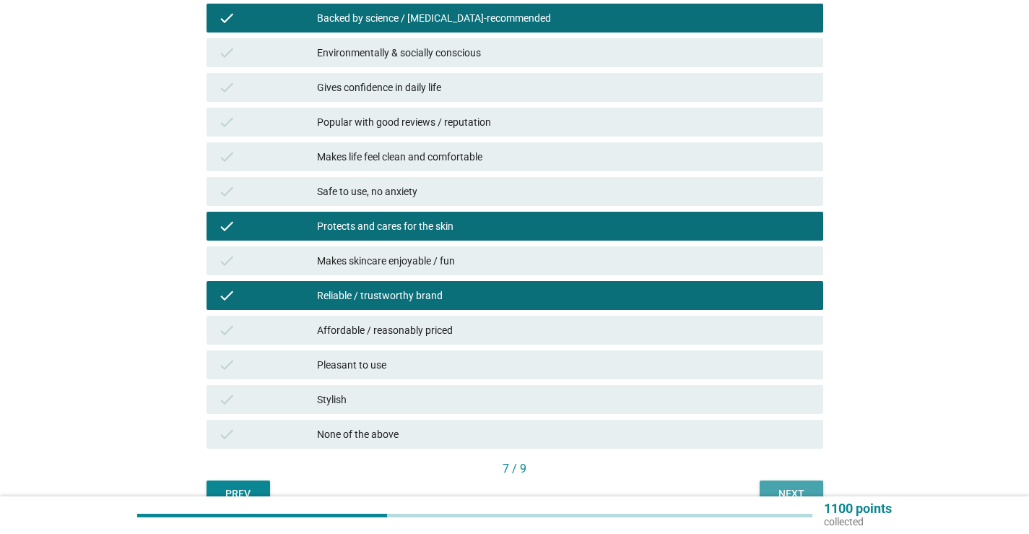
click at [768, 491] on button "Next" at bounding box center [792, 493] width 64 height 26
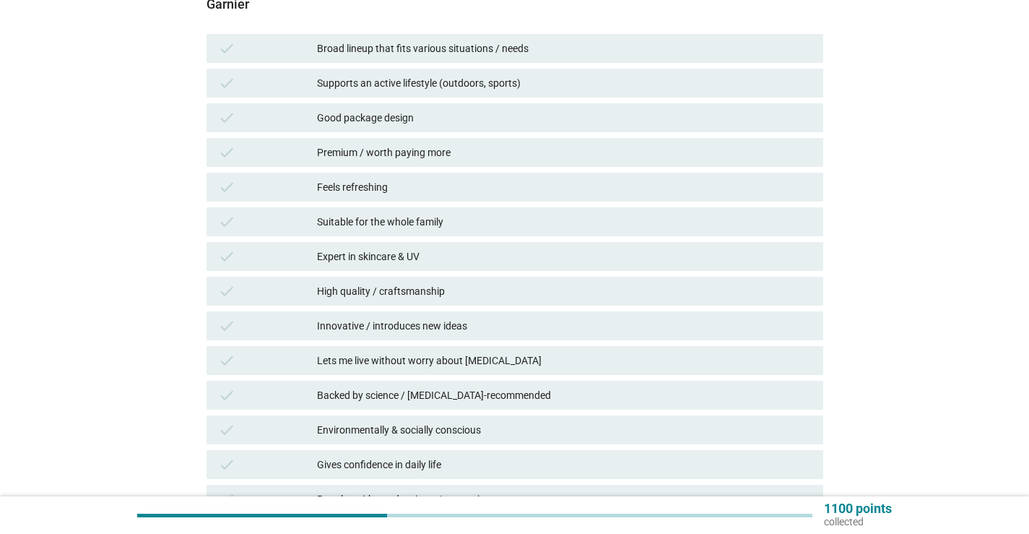
scroll to position [217, 0]
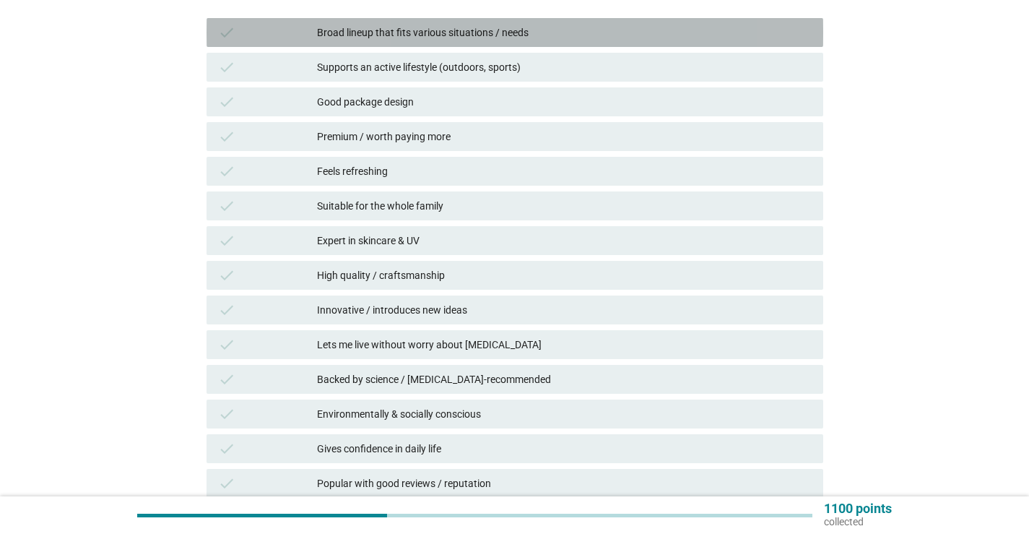
click at [460, 27] on div "Broad lineup that fits various situations / needs" at bounding box center [564, 32] width 495 height 17
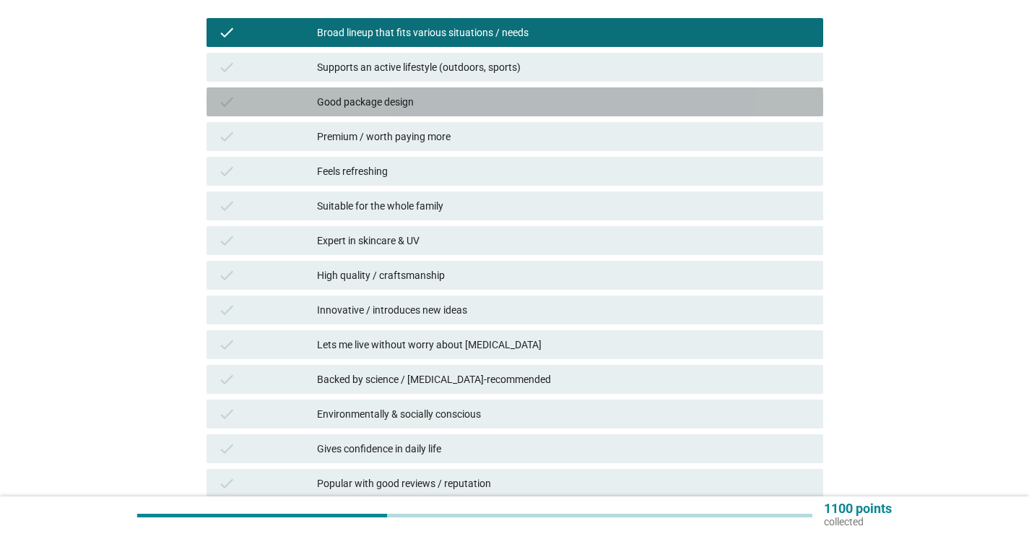
click at [419, 108] on div "Good package design" at bounding box center [564, 101] width 495 height 17
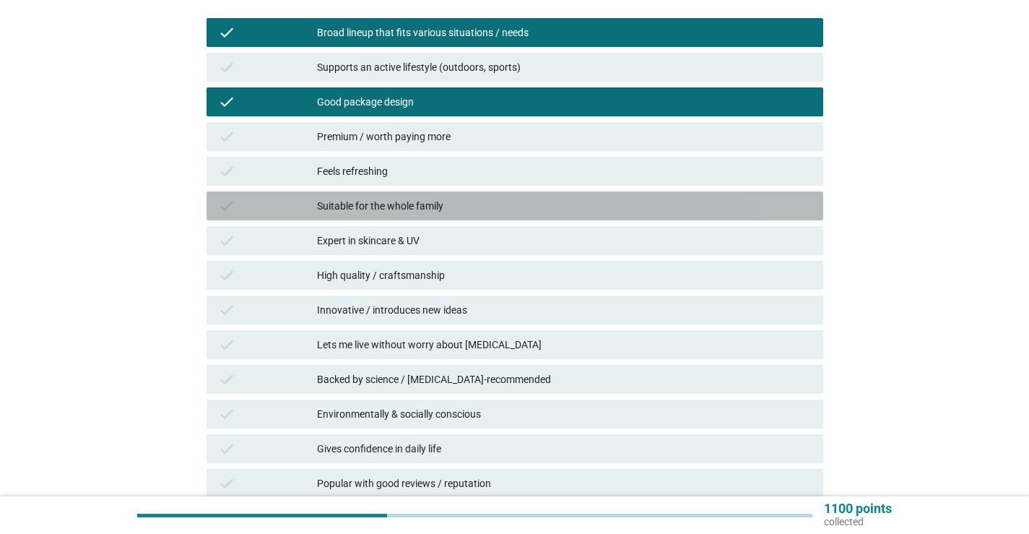
click at [406, 201] on div "Suitable for the whole family" at bounding box center [564, 205] width 495 height 17
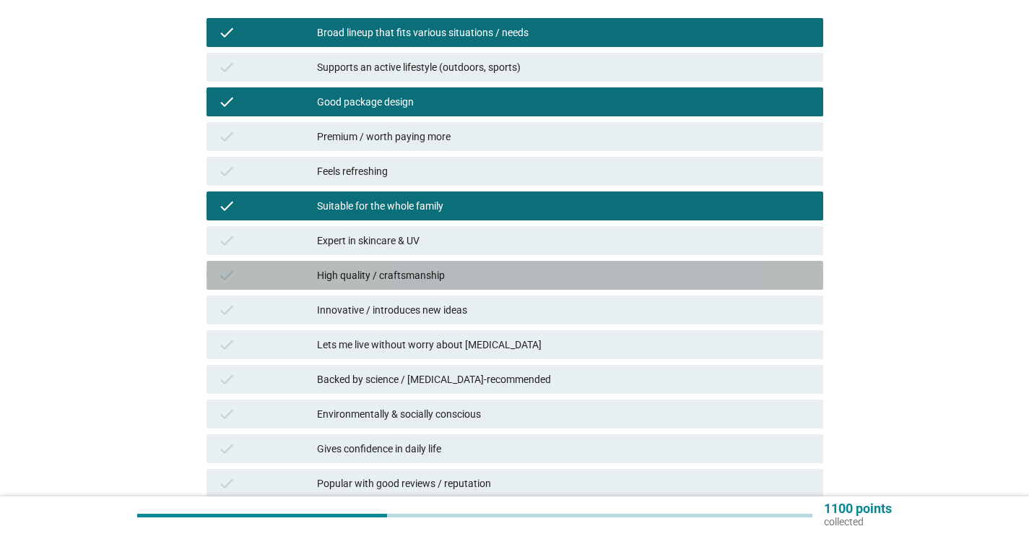
click at [402, 278] on div "High quality / craftsmanship" at bounding box center [564, 274] width 495 height 17
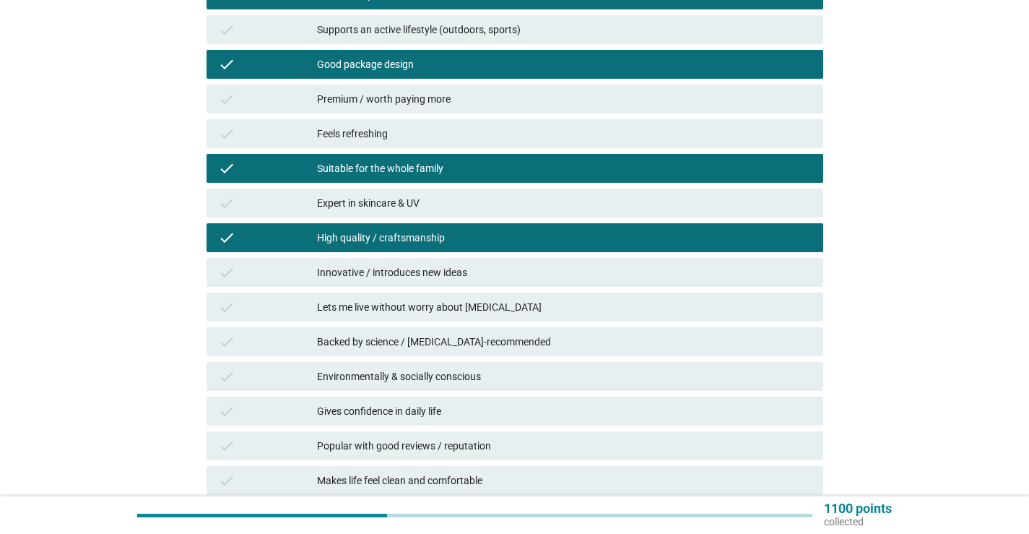
scroll to position [361, 0]
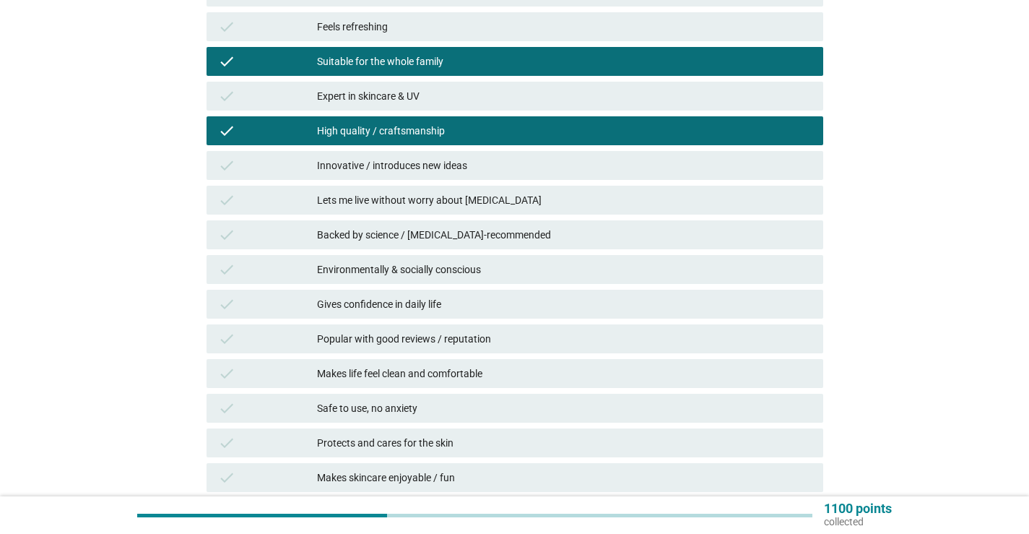
click at [401, 236] on div "Backed by science / [MEDICAL_DATA]-recommended" at bounding box center [564, 234] width 495 height 17
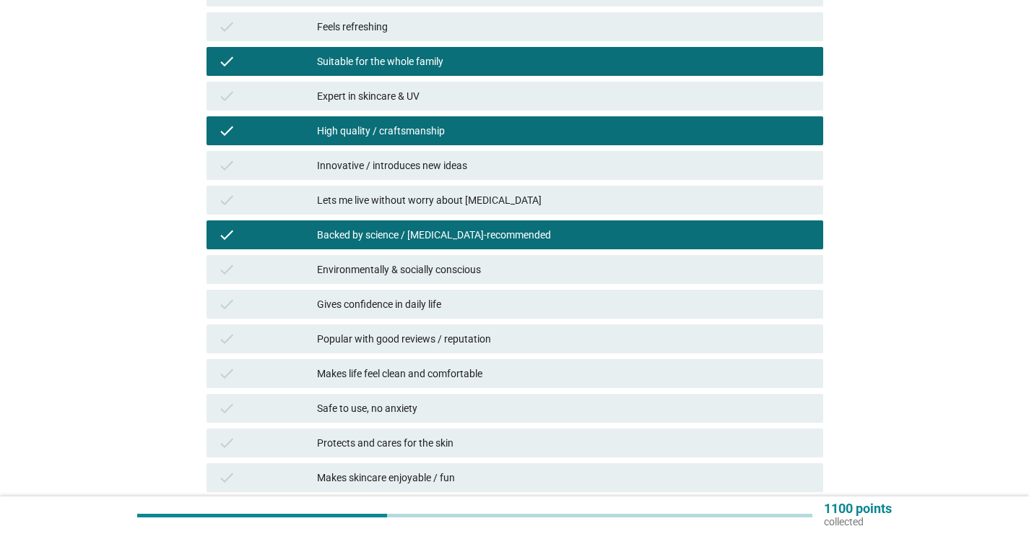
click at [402, 261] on div "Environmentally & socially conscious" at bounding box center [564, 269] width 495 height 17
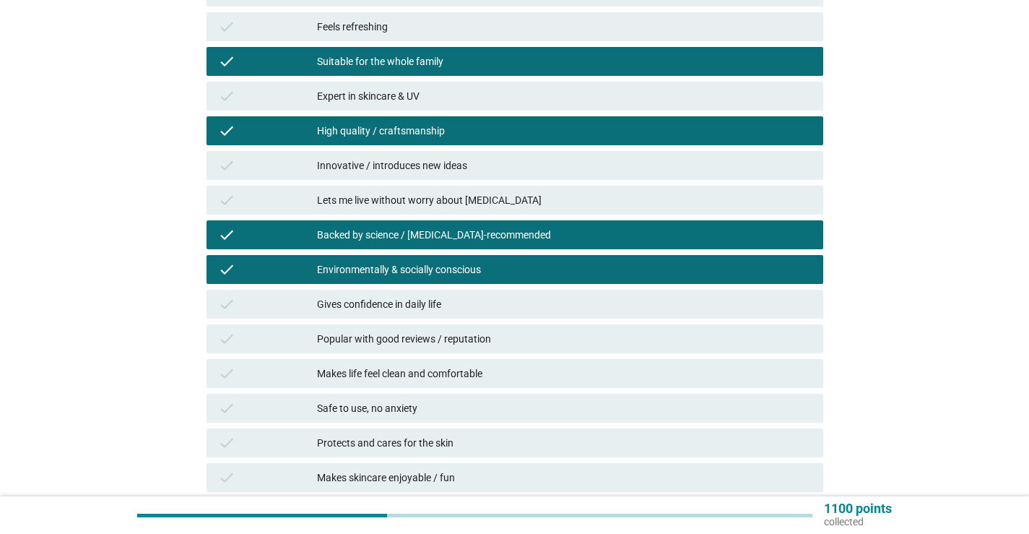
click at [404, 331] on div "Popular with good reviews / reputation" at bounding box center [564, 338] width 495 height 17
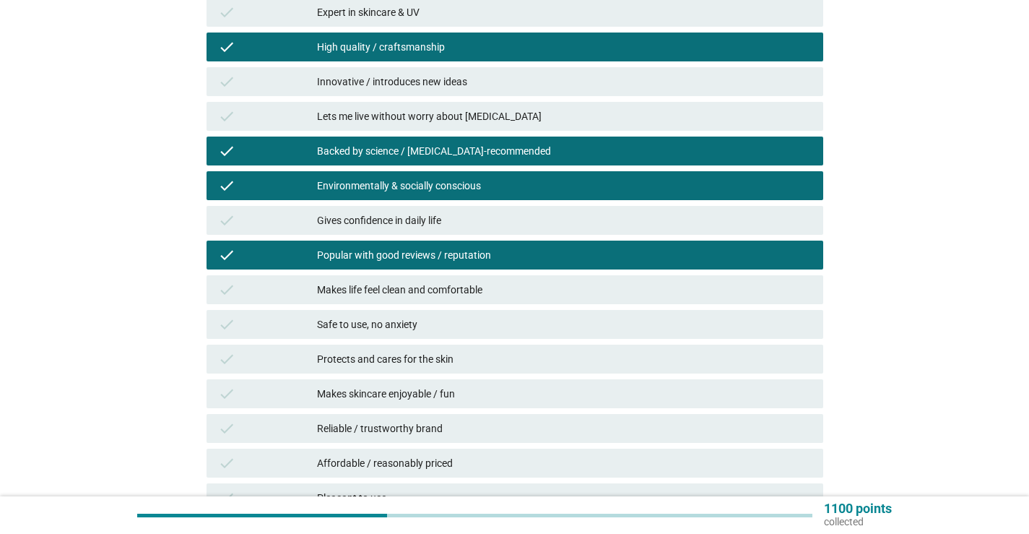
scroll to position [505, 0]
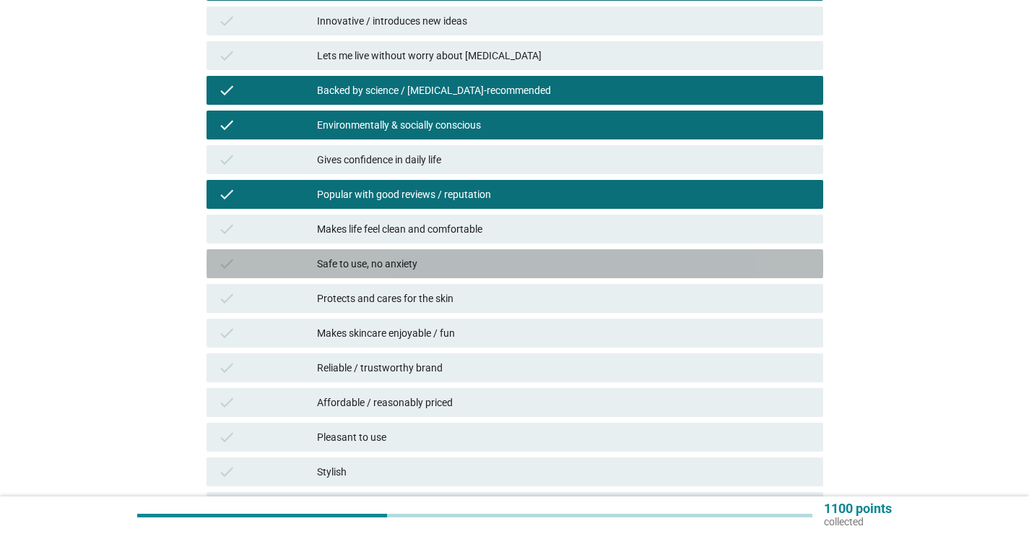
click at [408, 269] on div "Safe to use, no anxiety" at bounding box center [564, 263] width 495 height 17
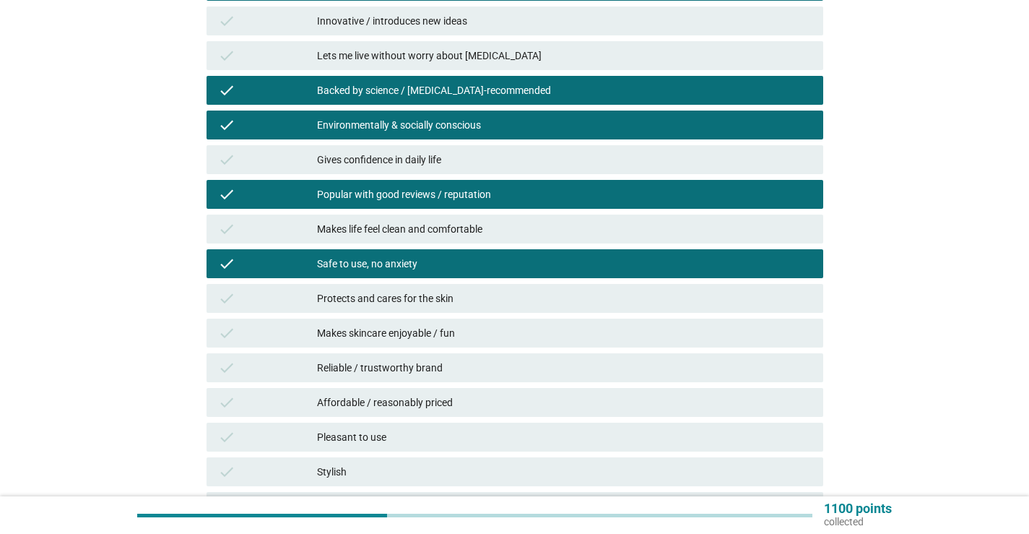
click at [386, 371] on div "Reliable / trustworthy brand" at bounding box center [564, 367] width 495 height 17
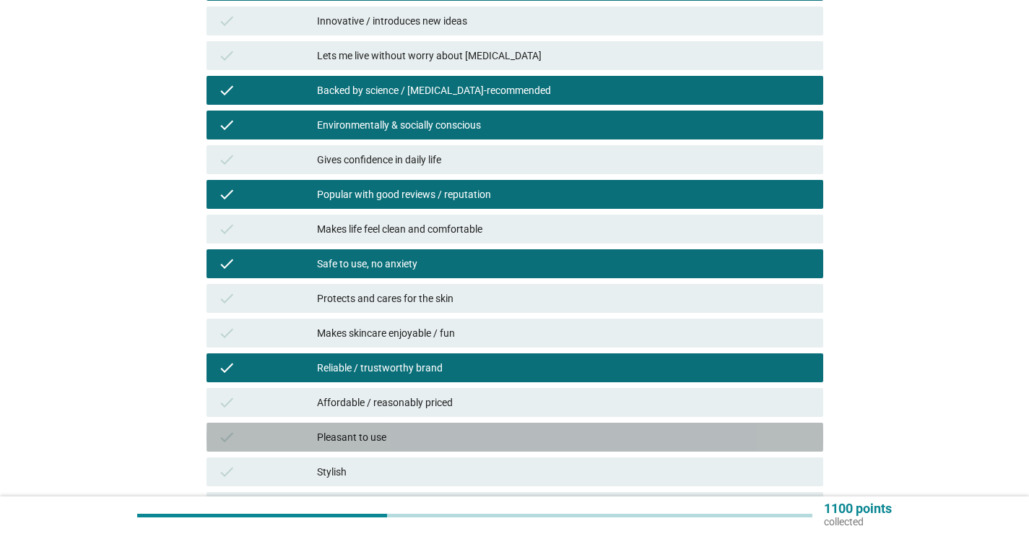
click at [508, 444] on div "Pleasant to use" at bounding box center [564, 436] width 495 height 17
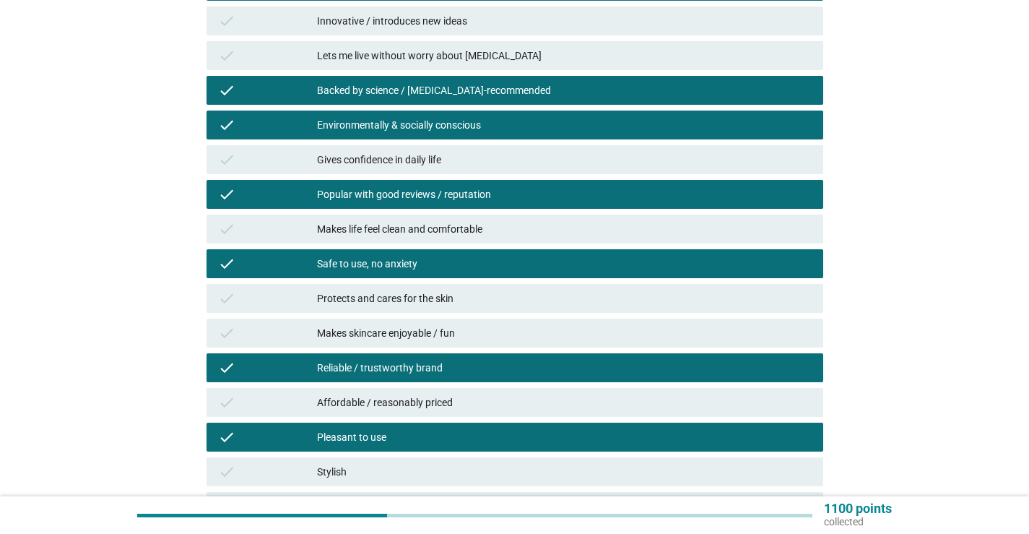
drag, startPoint x: 510, startPoint y: 440, endPoint x: 505, endPoint y: 412, distance: 28.7
click at [509, 438] on div "Pleasant to use" at bounding box center [564, 436] width 495 height 17
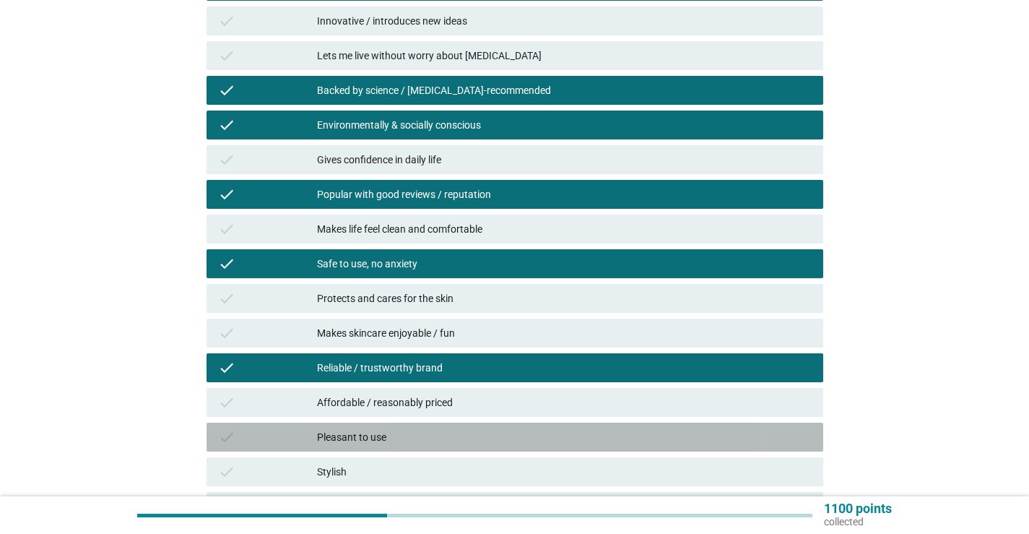
click at [505, 411] on div "check Affordable / reasonably priced" at bounding box center [514, 402] width 617 height 29
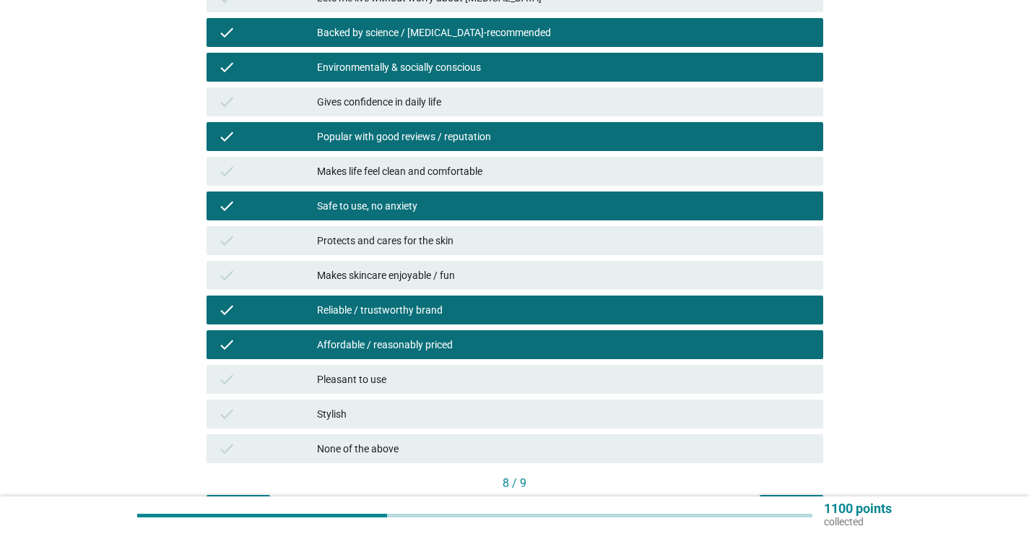
scroll to position [650, 0]
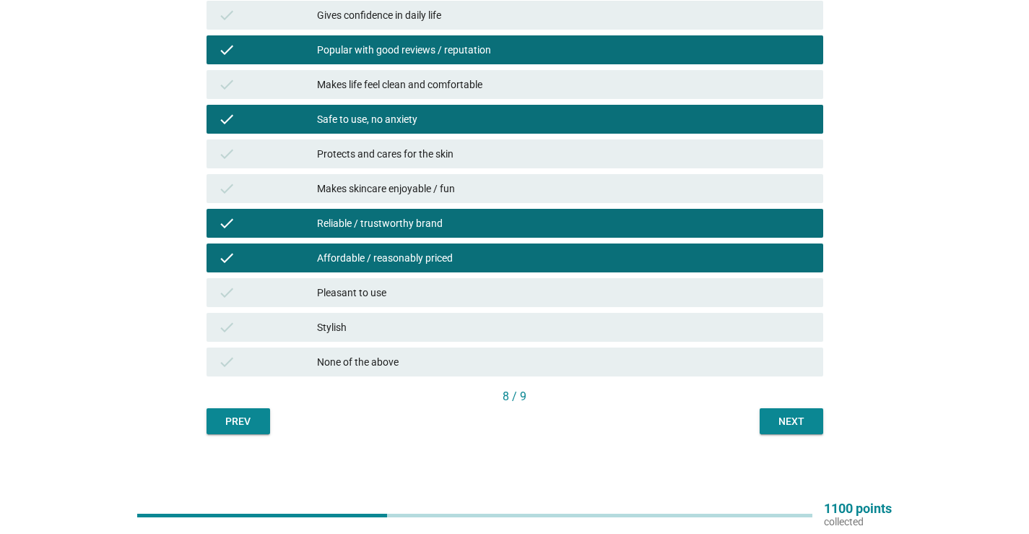
click at [769, 419] on button "Next" at bounding box center [792, 421] width 64 height 26
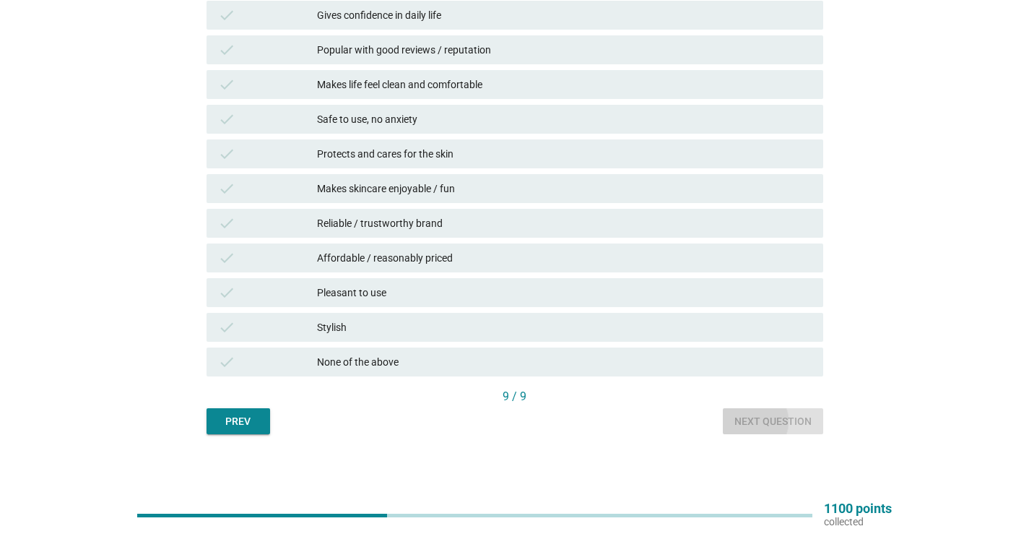
scroll to position [0, 0]
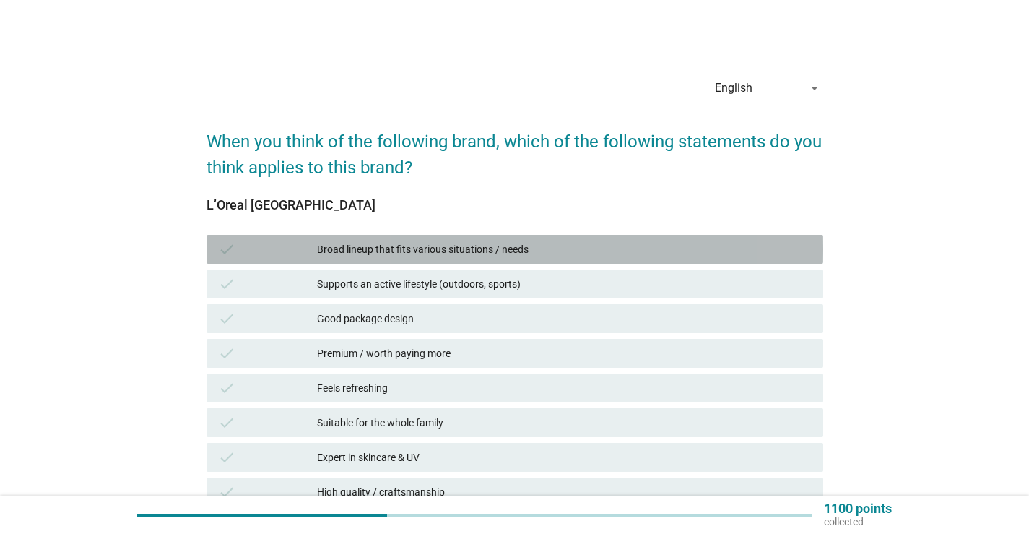
click at [462, 243] on div "Broad lineup that fits various situations / needs" at bounding box center [564, 248] width 495 height 17
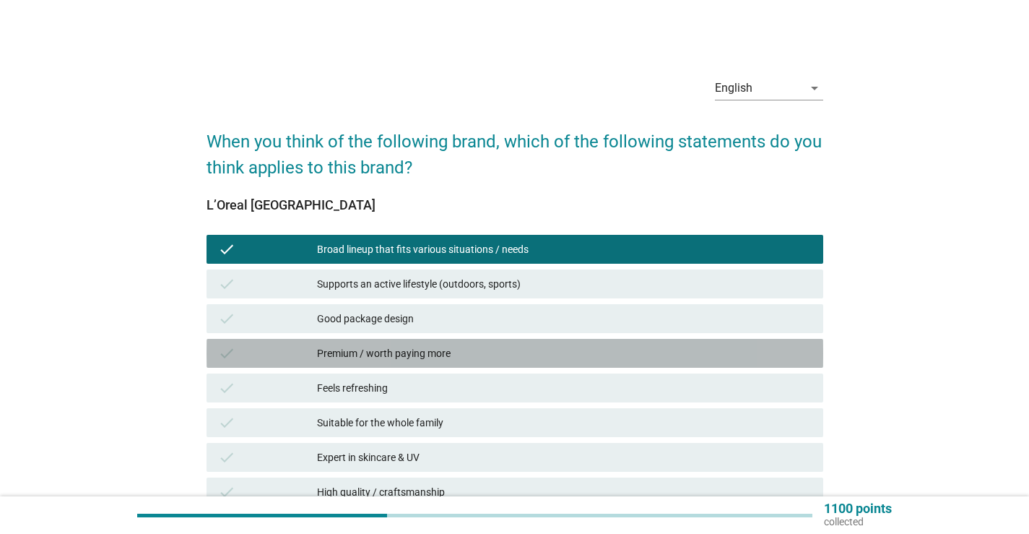
click at [370, 349] on div "Premium / worth paying more" at bounding box center [564, 352] width 495 height 17
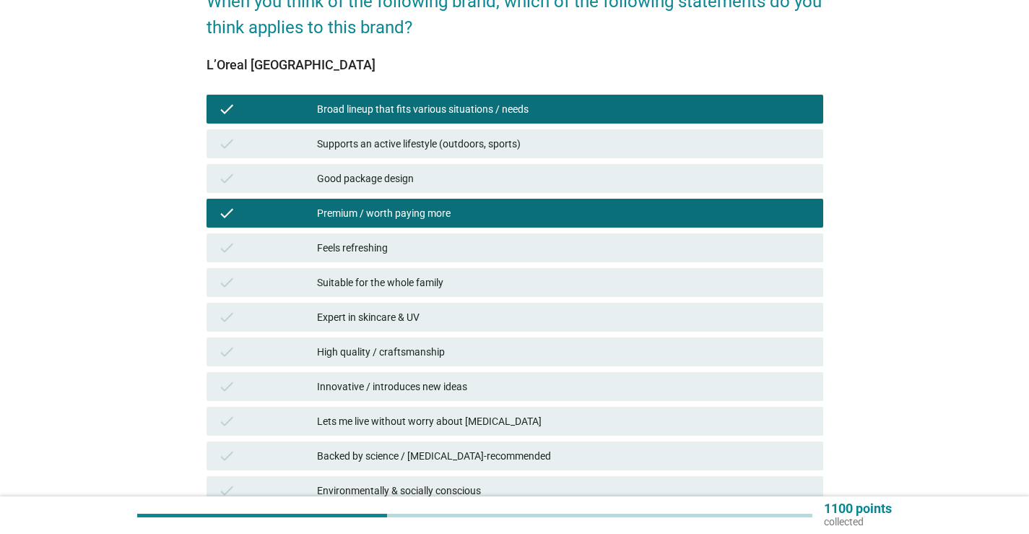
scroll to position [217, 0]
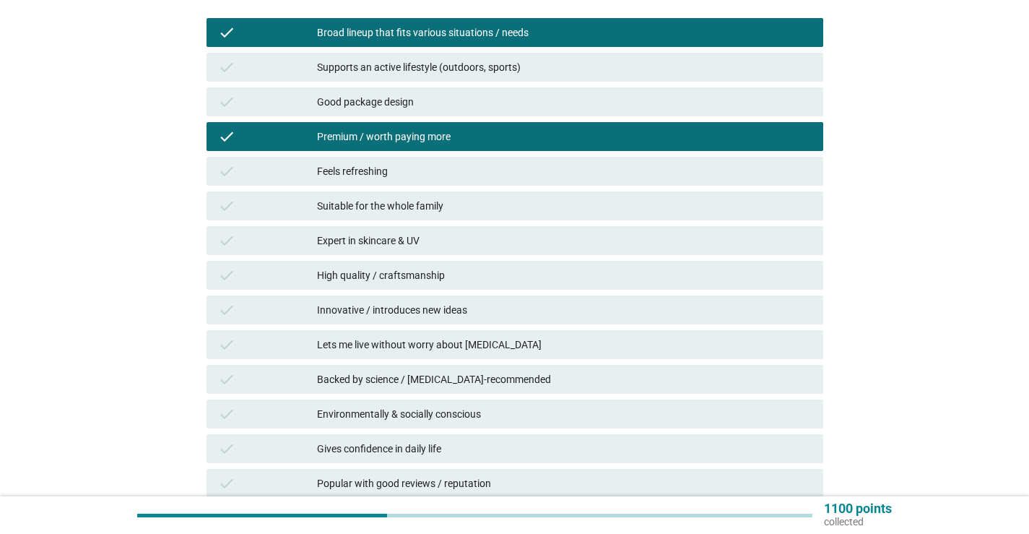
click at [380, 240] on div "Expert in skincare & UV" at bounding box center [564, 240] width 495 height 17
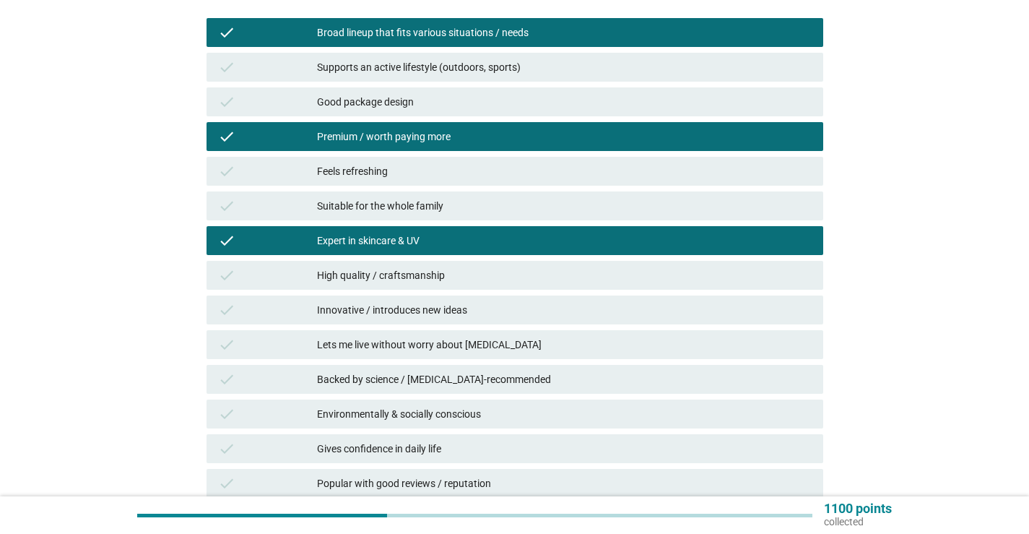
click at [373, 274] on div "High quality / craftsmanship" at bounding box center [564, 274] width 495 height 17
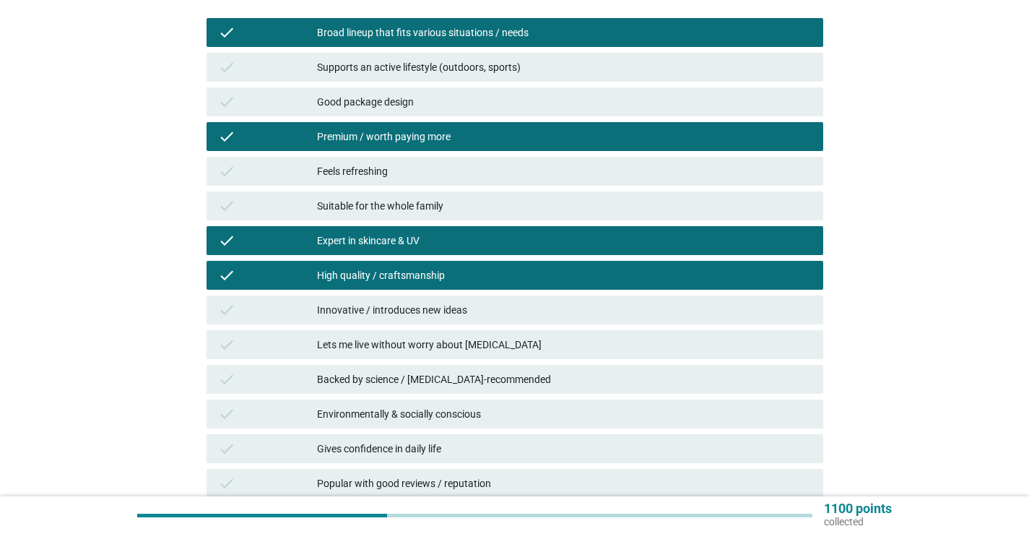
click at [364, 338] on div "Lets me live without worry about [MEDICAL_DATA]" at bounding box center [564, 344] width 495 height 17
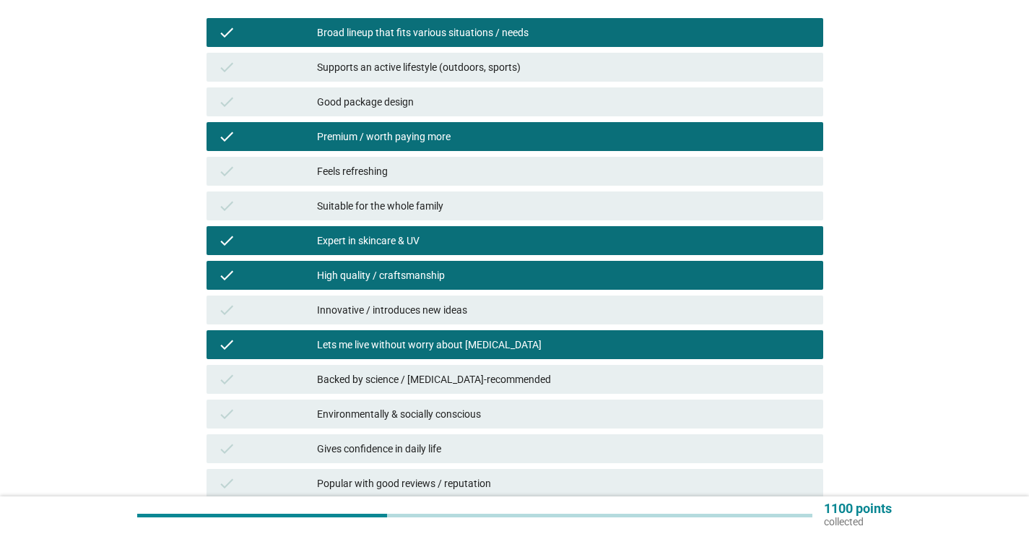
click at [356, 382] on div "Backed by science / [MEDICAL_DATA]-recommended" at bounding box center [564, 378] width 495 height 17
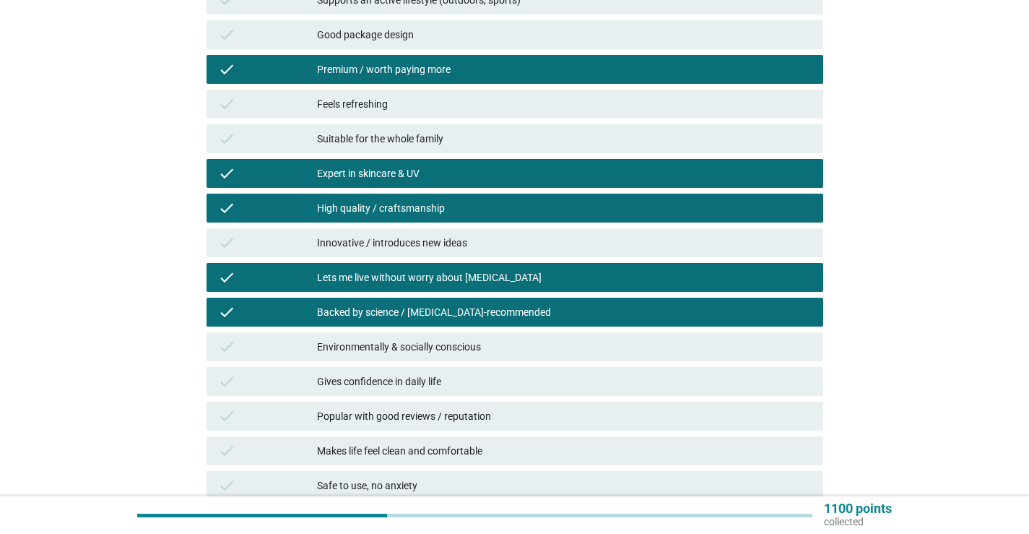
scroll to position [433, 0]
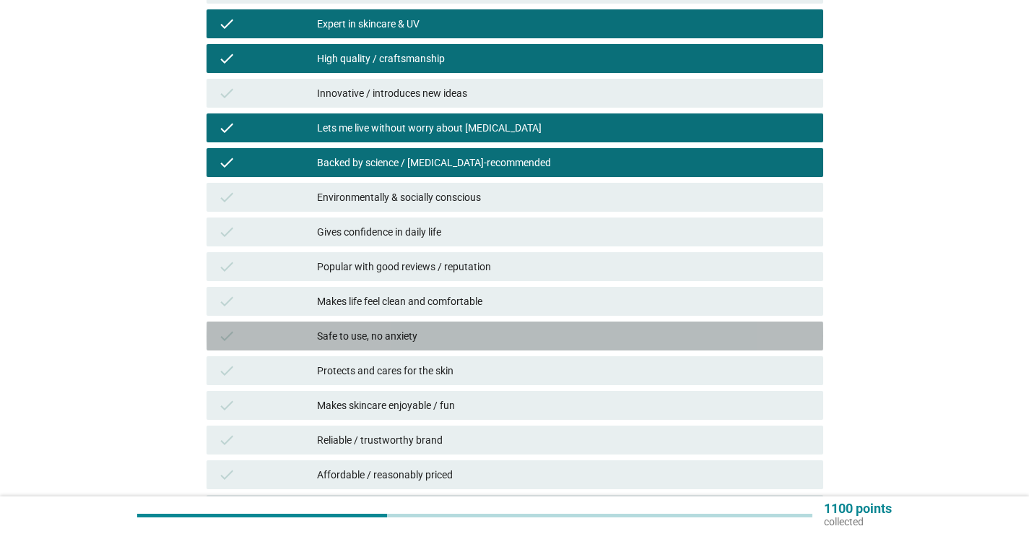
click at [355, 341] on div "Safe to use, no anxiety" at bounding box center [564, 335] width 495 height 17
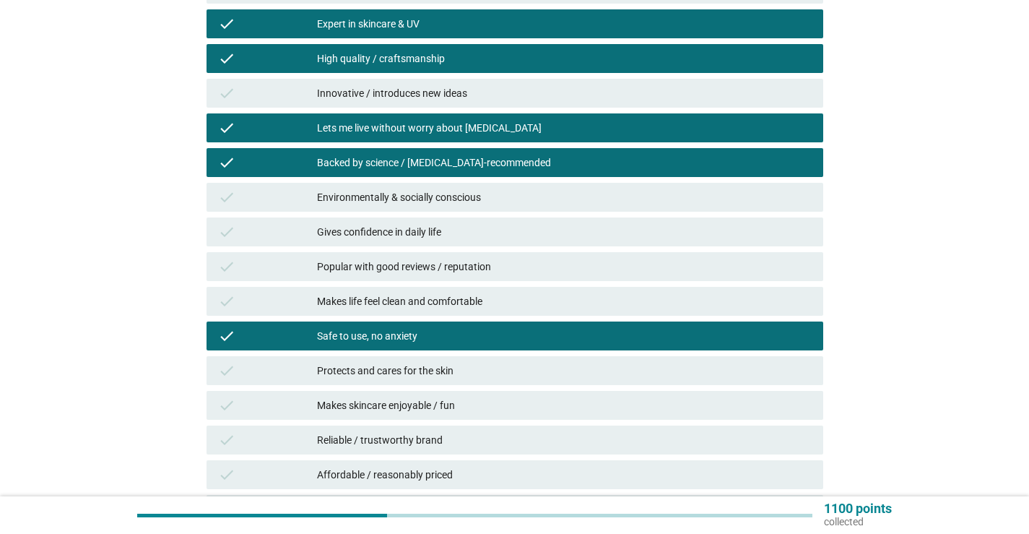
click at [375, 265] on div "Popular with good reviews / reputation" at bounding box center [564, 266] width 495 height 17
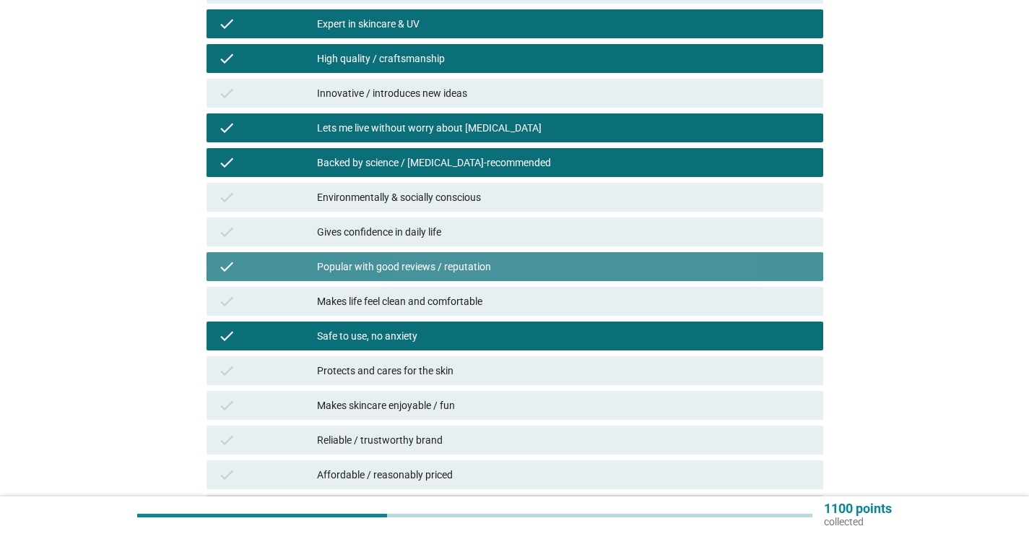
click at [375, 265] on div "Popular with good reviews / reputation" at bounding box center [564, 266] width 495 height 17
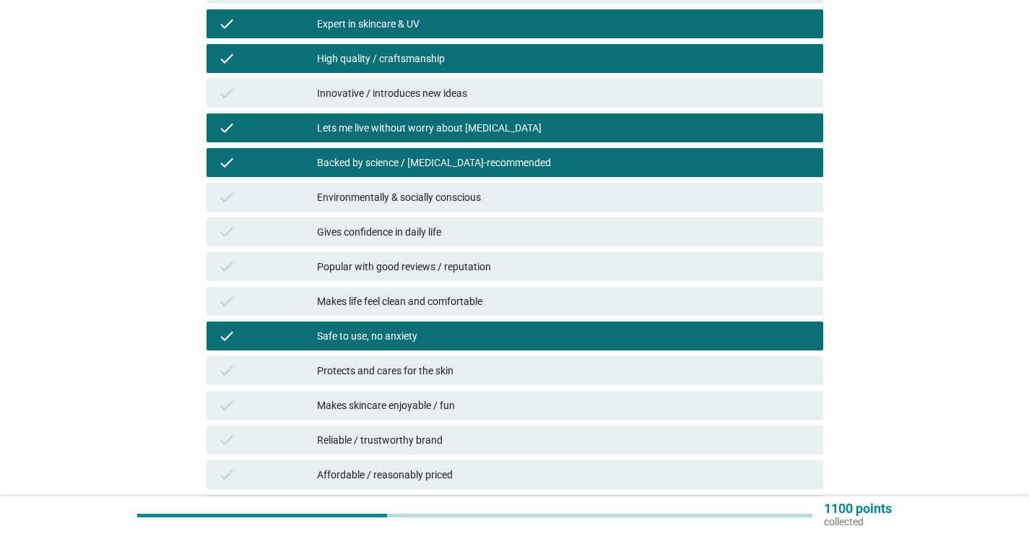
click at [349, 432] on div "Reliable / trustworthy brand" at bounding box center [564, 439] width 495 height 17
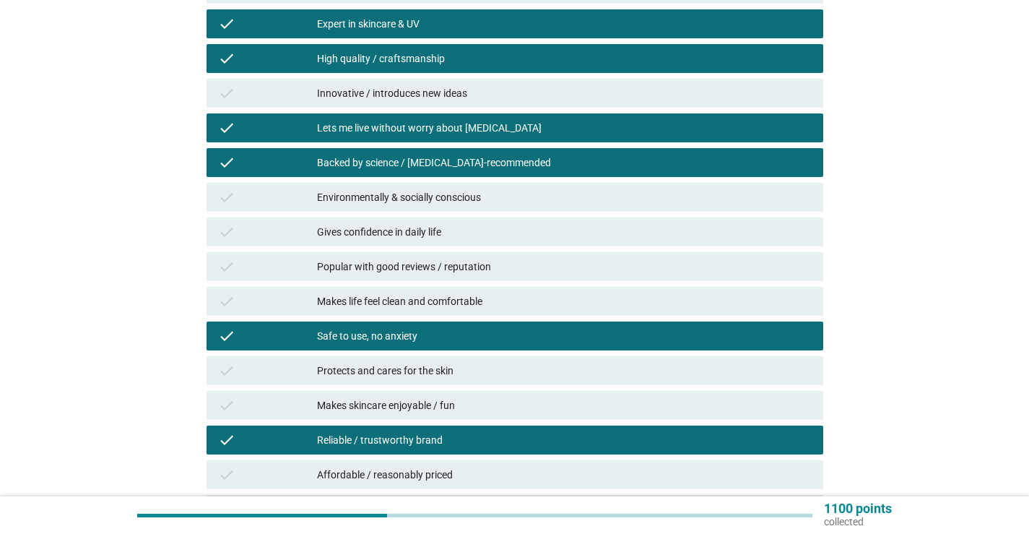
click at [363, 361] on div "check Protects and cares for the skin" at bounding box center [514, 370] width 617 height 29
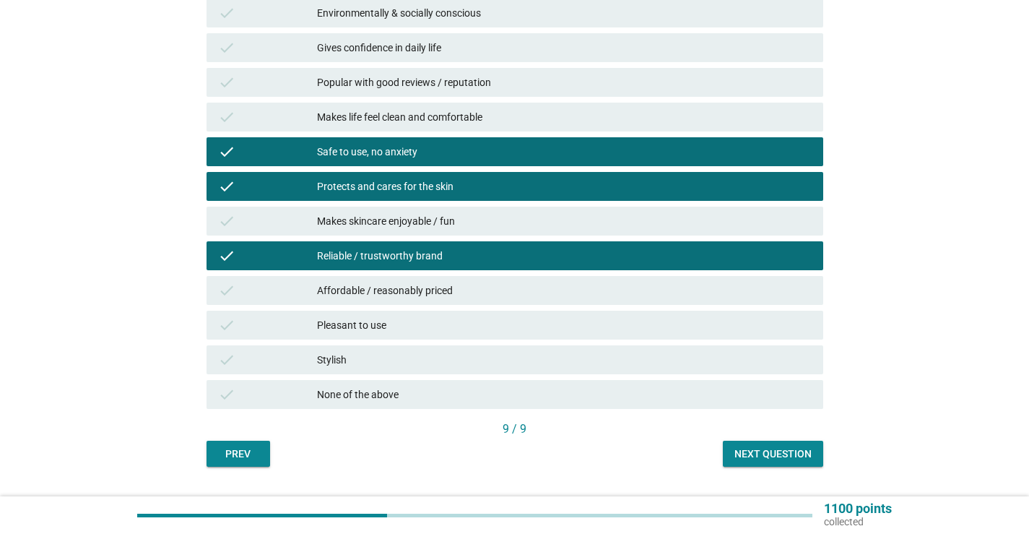
scroll to position [650, 0]
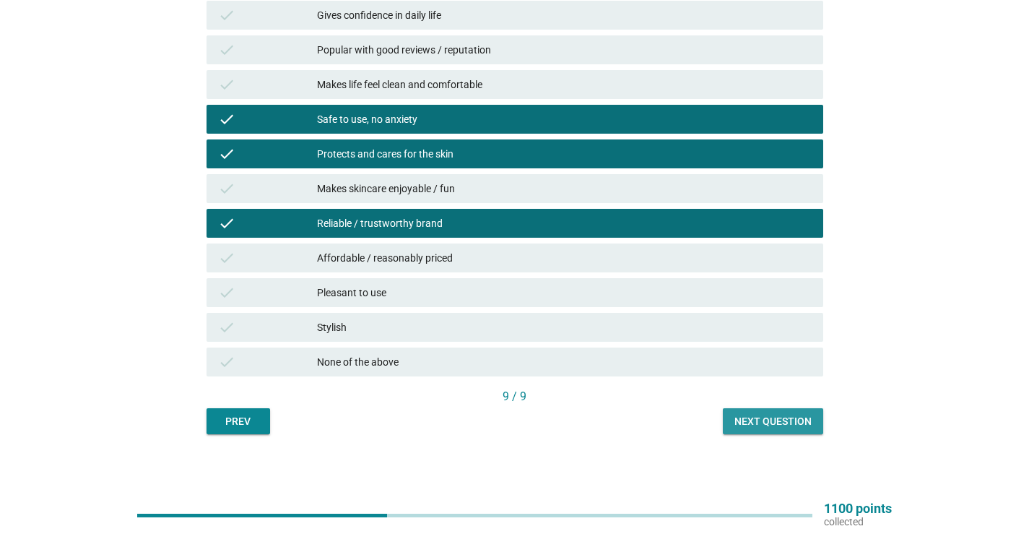
click at [773, 417] on div "Next question" at bounding box center [772, 421] width 77 height 15
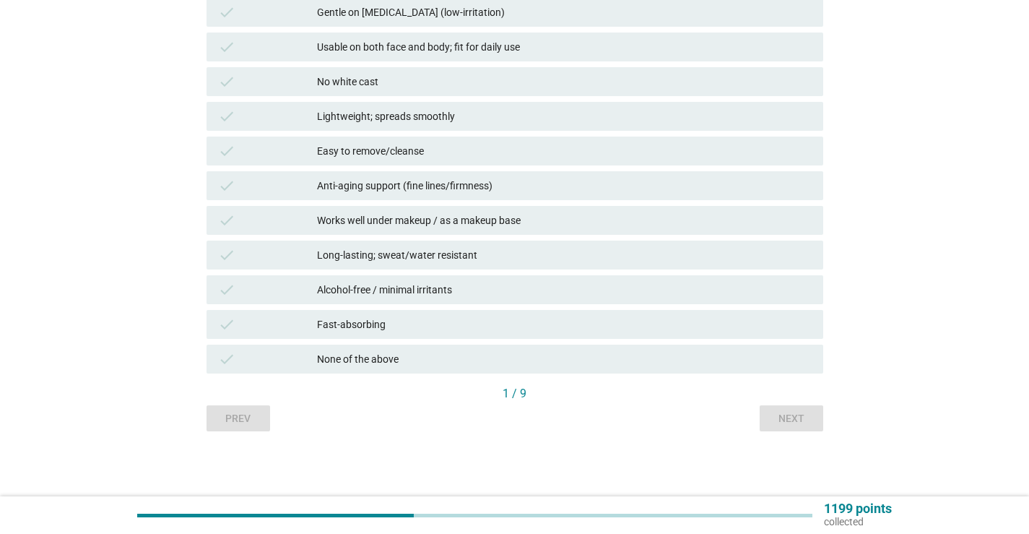
scroll to position [0, 0]
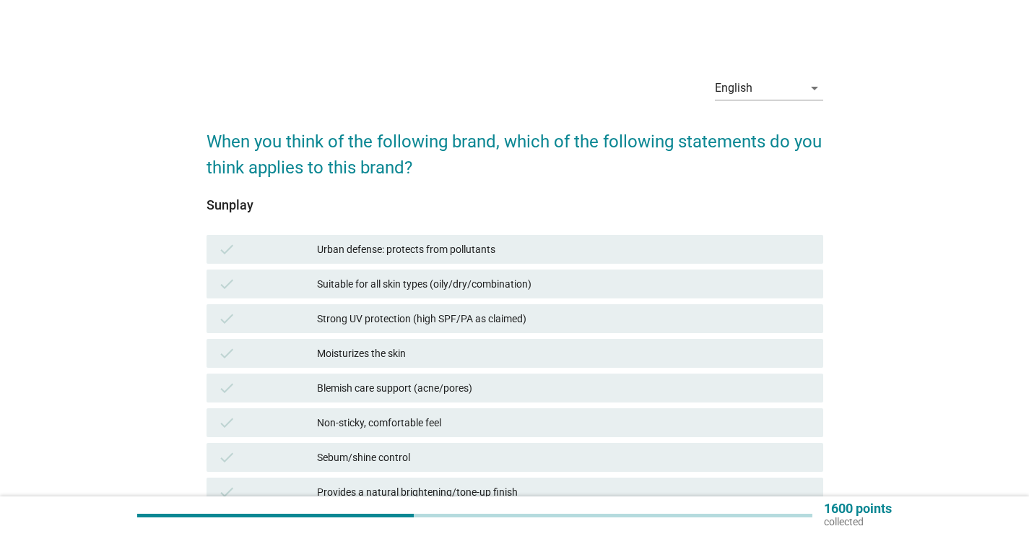
click at [591, 283] on div "Suitable for all skin types (oily/dry/combination)" at bounding box center [564, 283] width 495 height 17
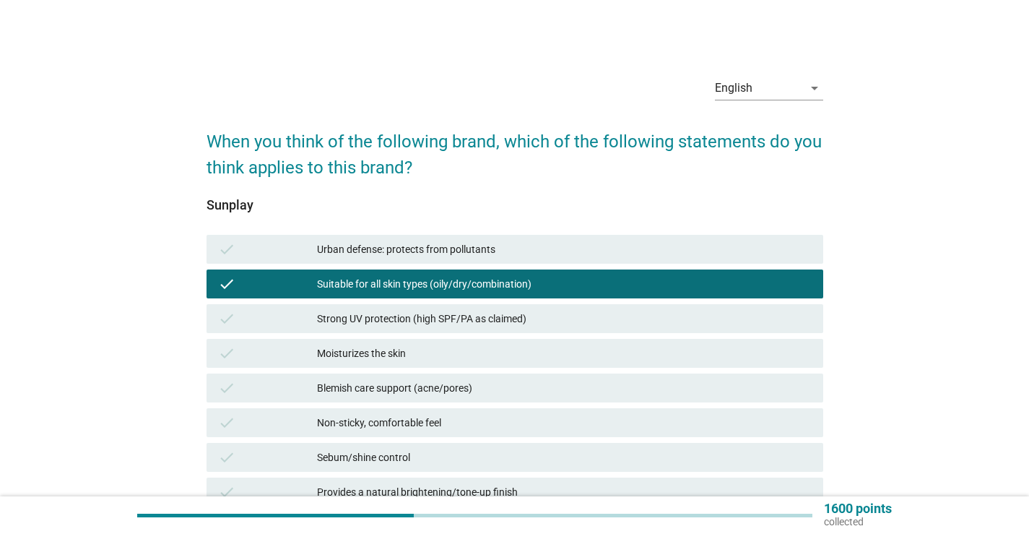
click at [573, 318] on div "Strong UV protection (high SPF/PA as claimed)" at bounding box center [564, 318] width 495 height 17
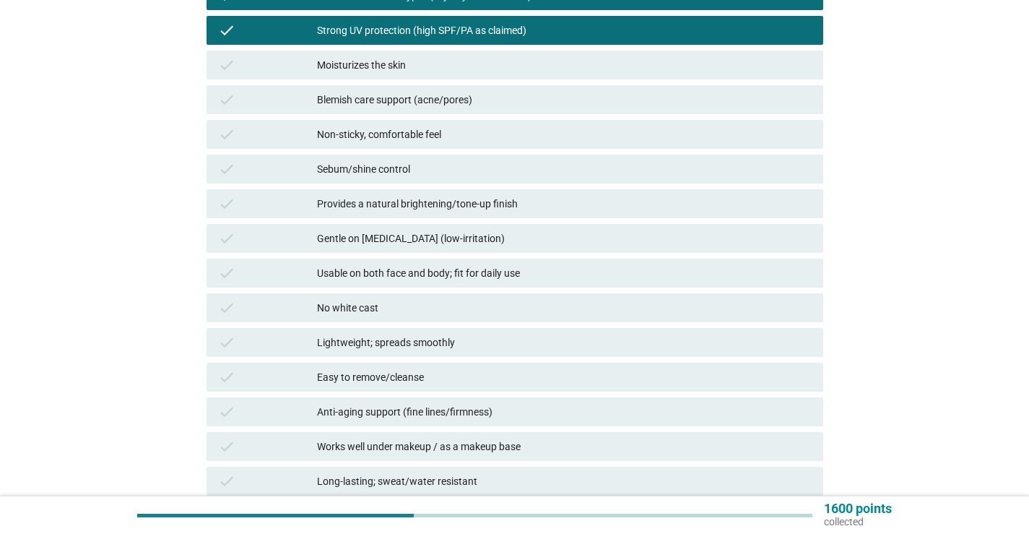
scroll to position [289, 0]
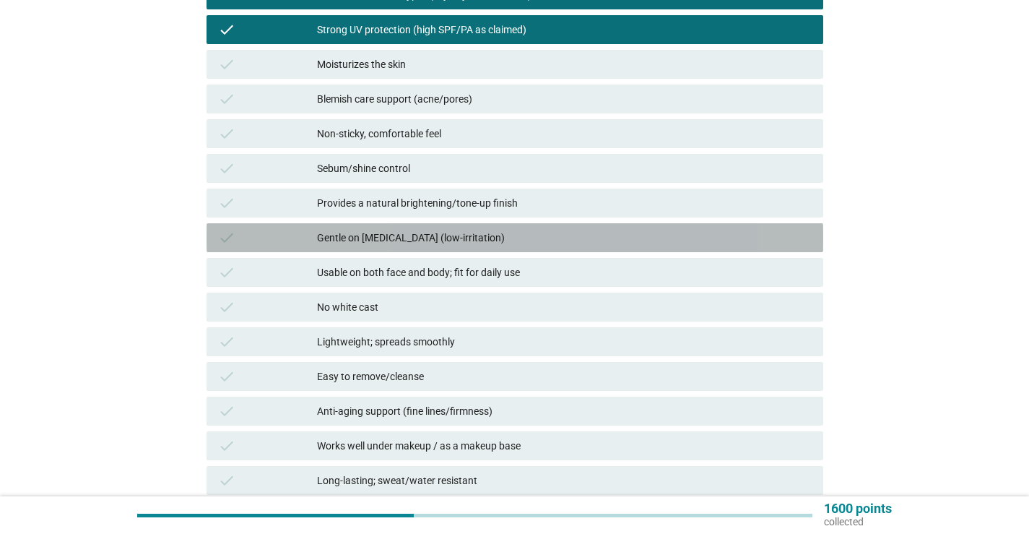
click at [514, 239] on div "Gentle on [MEDICAL_DATA] (low-irritation)" at bounding box center [564, 237] width 495 height 17
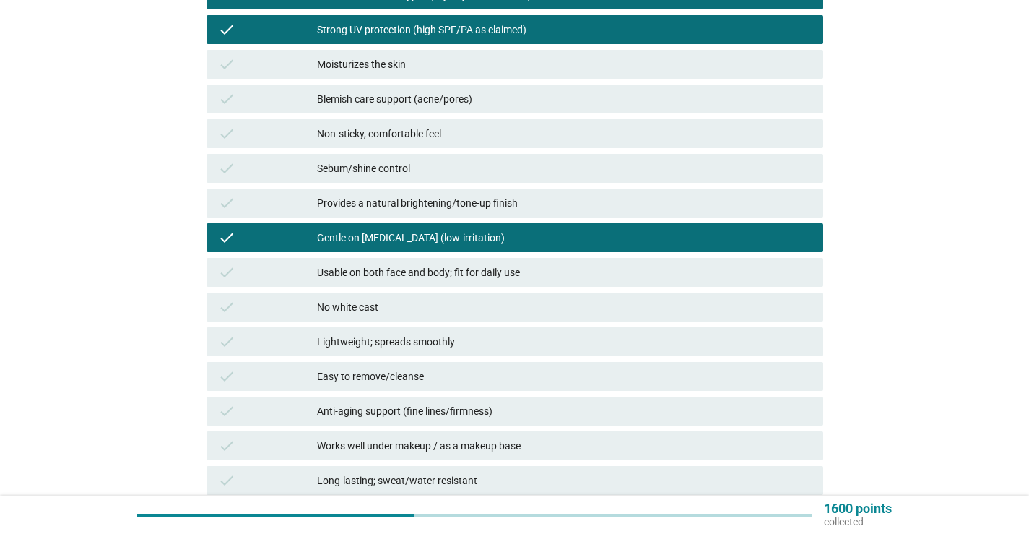
click at [499, 271] on div "Usable on both face and body; fit for daily use" at bounding box center [564, 272] width 495 height 17
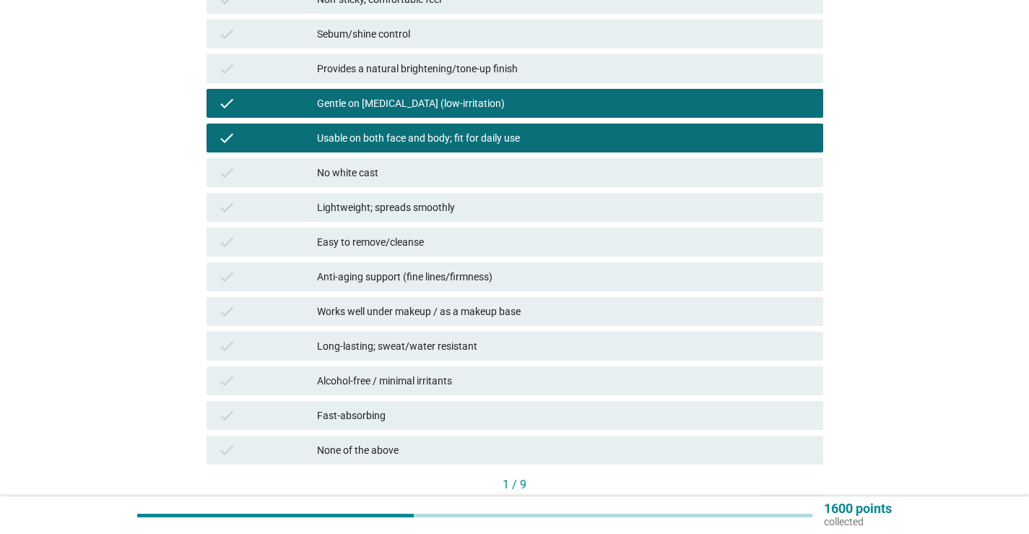
scroll to position [433, 0]
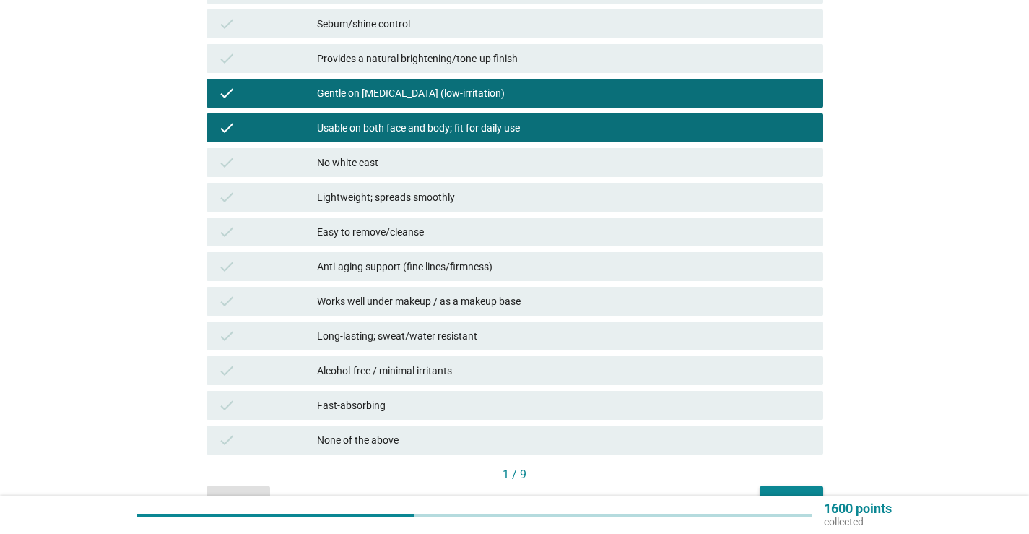
click at [456, 199] on div "Lightweight; spreads smoothly" at bounding box center [564, 196] width 495 height 17
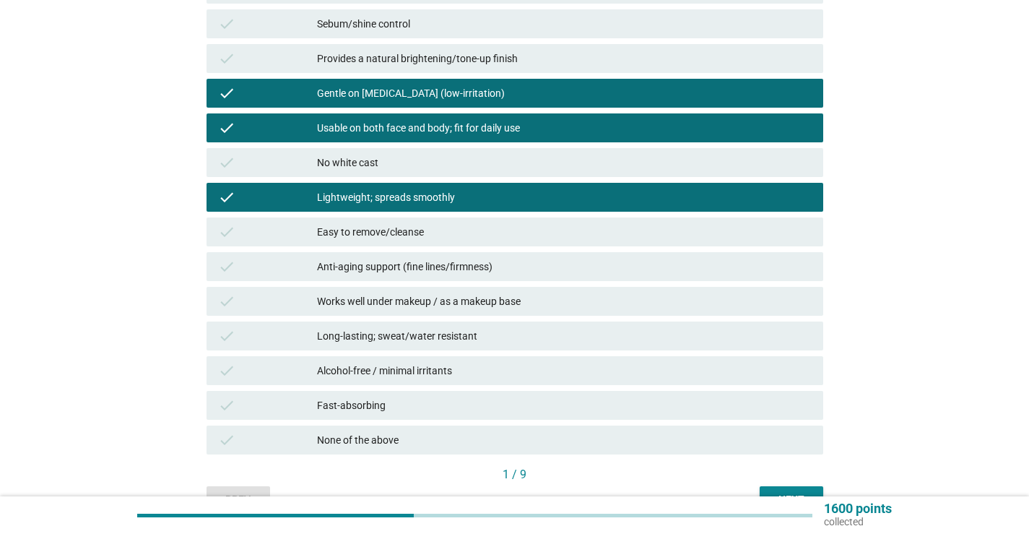
click at [487, 339] on div "Long-lasting; sweat/water resistant" at bounding box center [564, 335] width 495 height 17
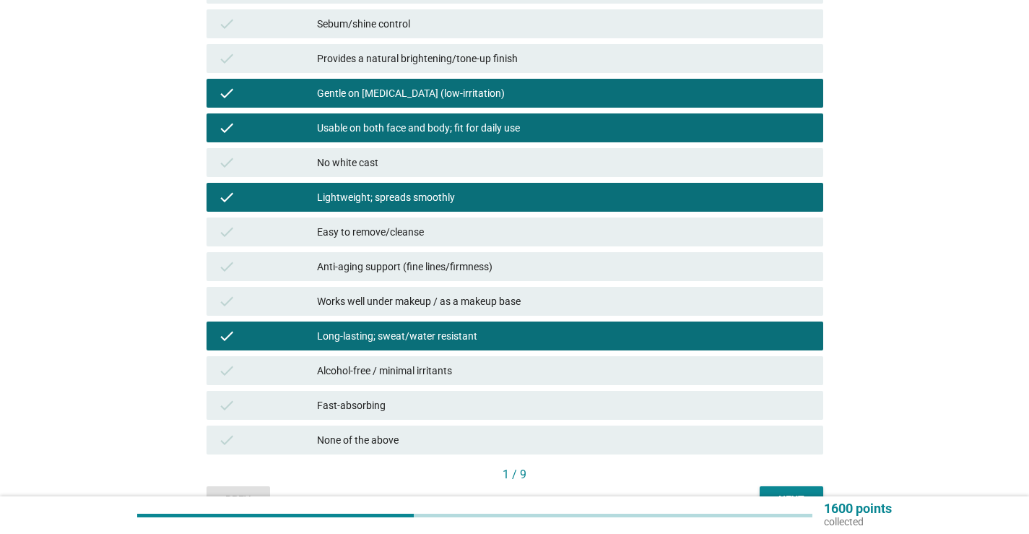
click at [470, 400] on div "Fast-absorbing" at bounding box center [564, 404] width 495 height 17
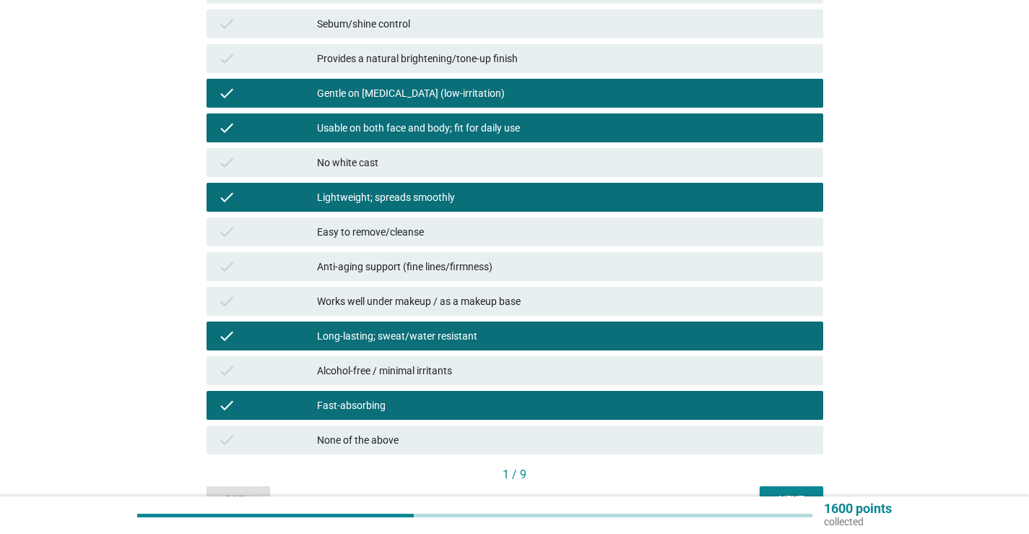
scroll to position [505, 0]
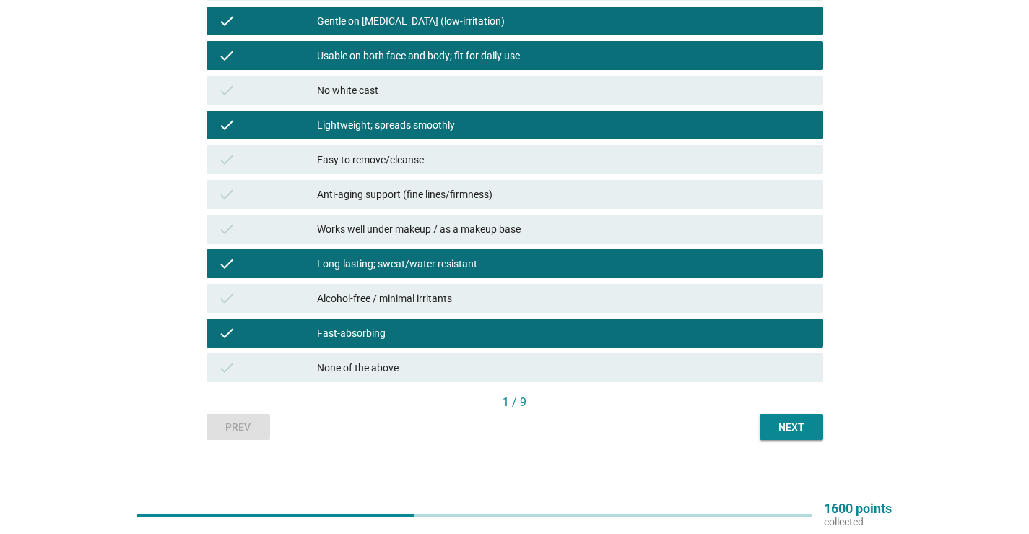
click at [817, 428] on button "Next" at bounding box center [792, 427] width 64 height 26
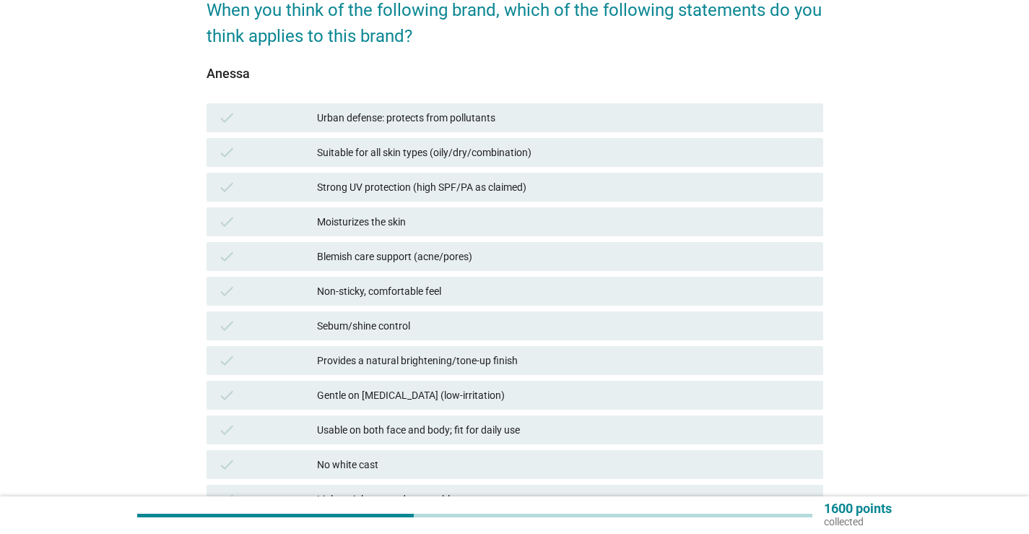
scroll to position [144, 0]
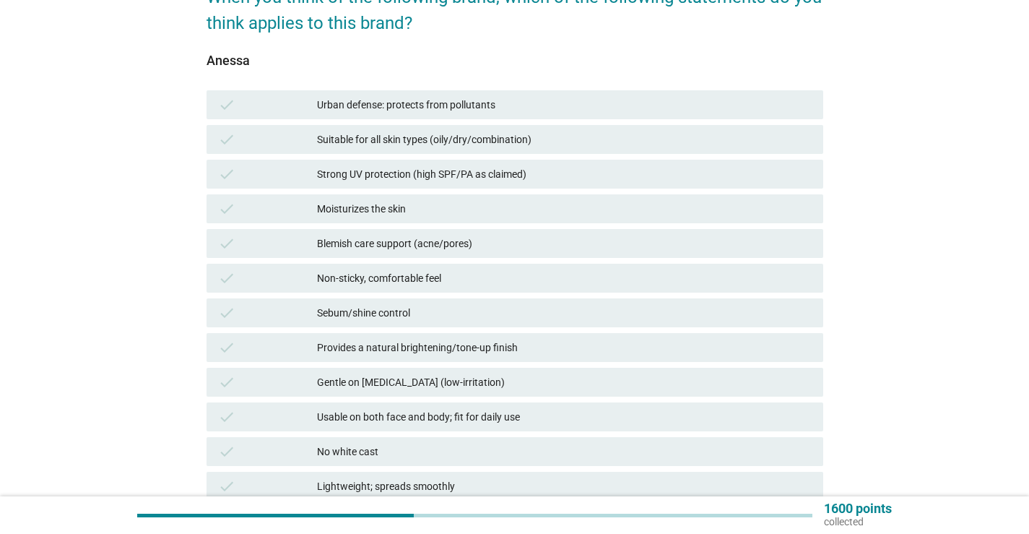
click at [431, 108] on div "Urban defense: protects from pollutants" at bounding box center [564, 104] width 495 height 17
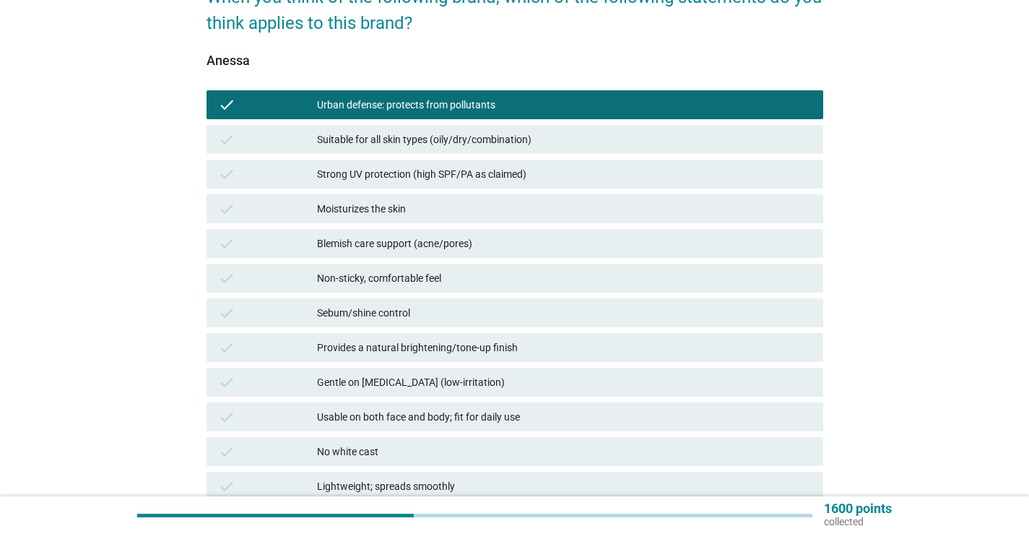
click at [421, 149] on div "check Suitable for all skin types (oily/dry/combination)" at bounding box center [514, 139] width 617 height 29
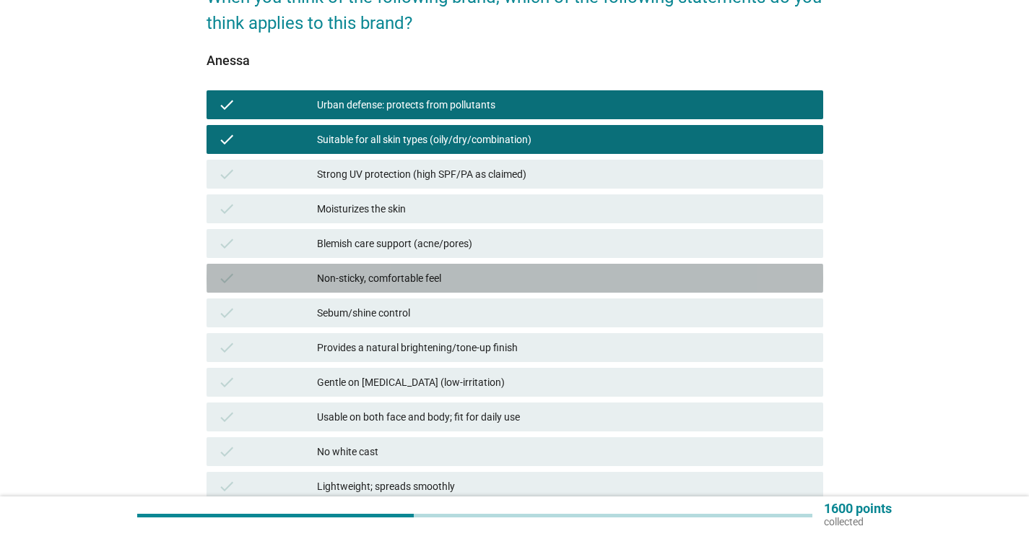
click at [392, 275] on div "Non-sticky, comfortable feel" at bounding box center [564, 277] width 495 height 17
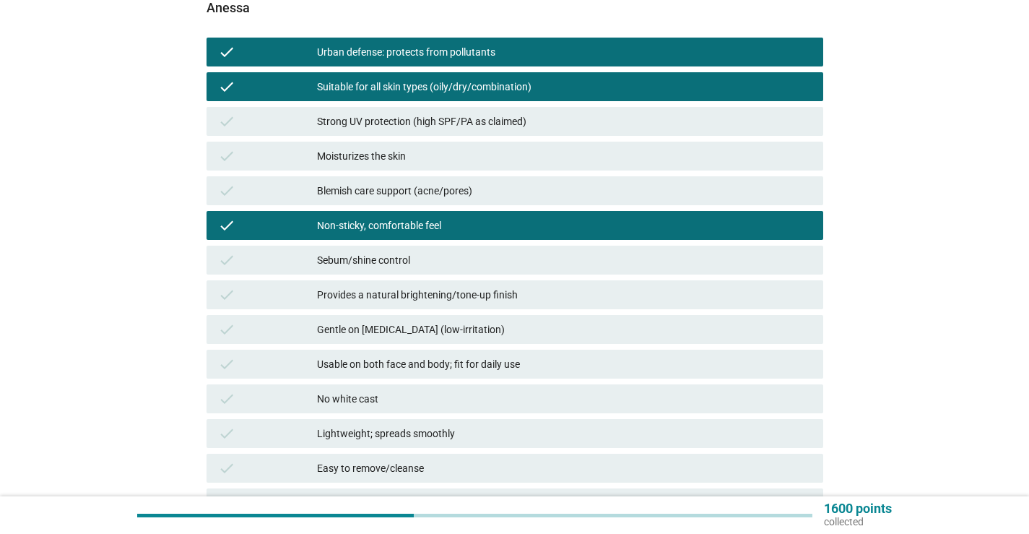
scroll to position [289, 0]
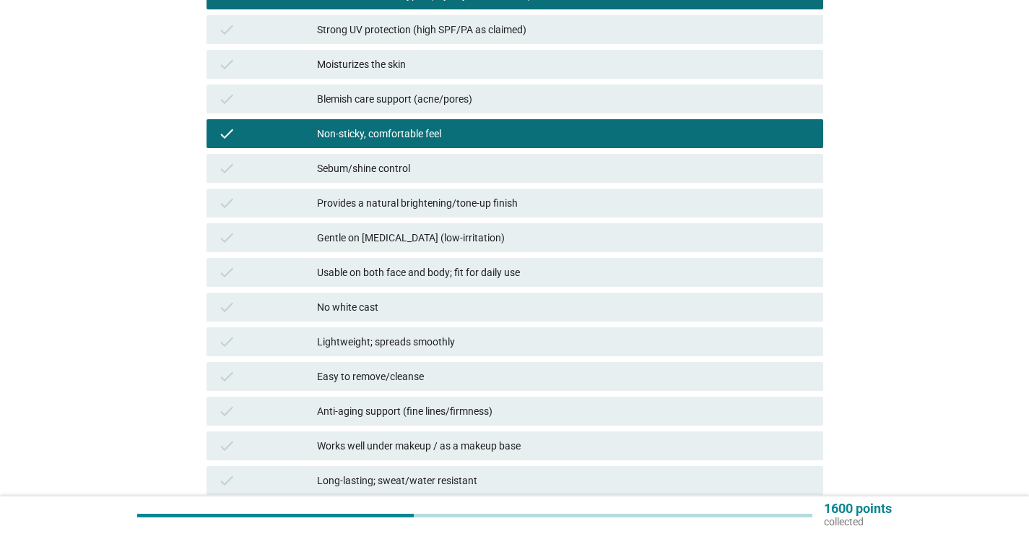
click at [404, 199] on div "Provides a natural brightening/tone-up finish" at bounding box center [564, 202] width 495 height 17
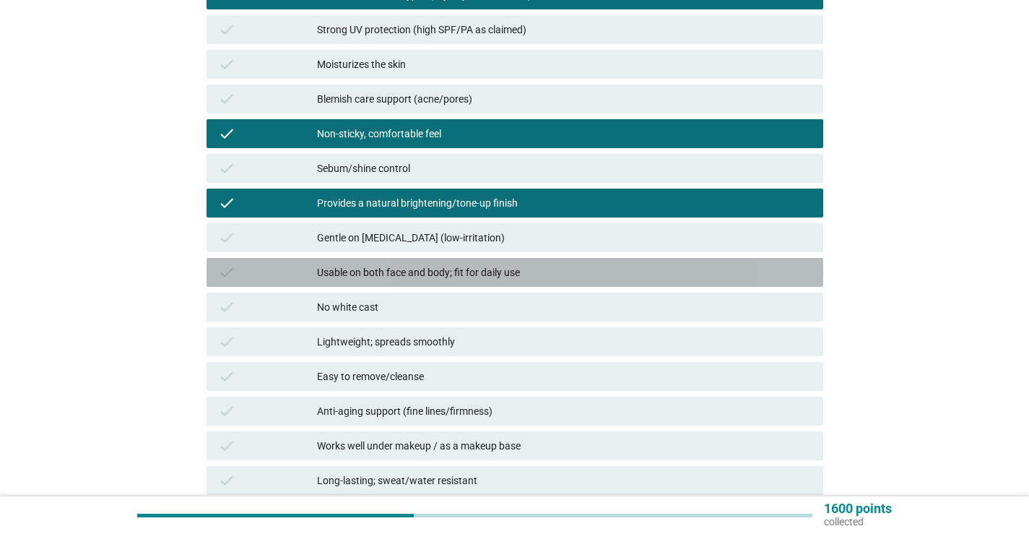
click at [375, 273] on div "Usable on both face and body; fit for daily use" at bounding box center [564, 272] width 495 height 17
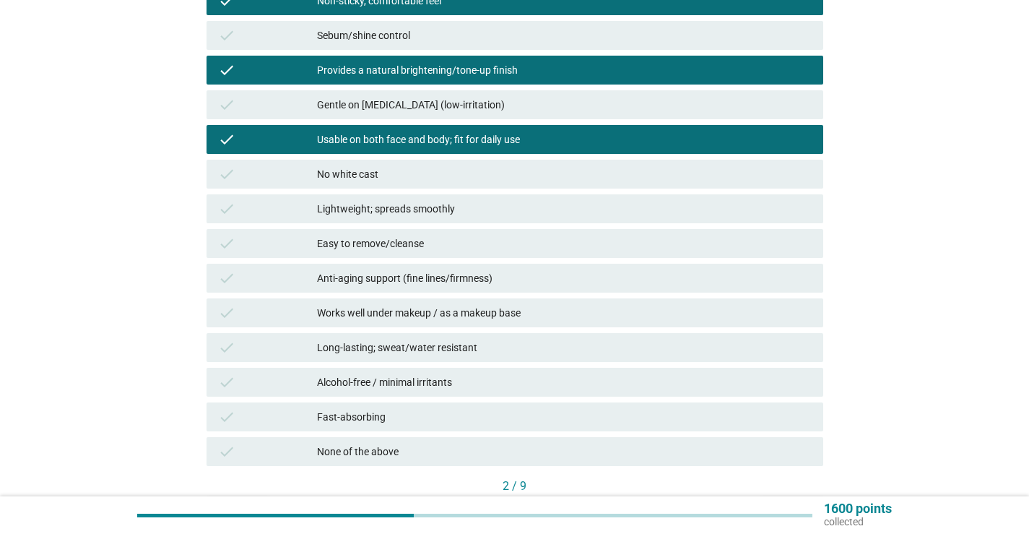
scroll to position [433, 0]
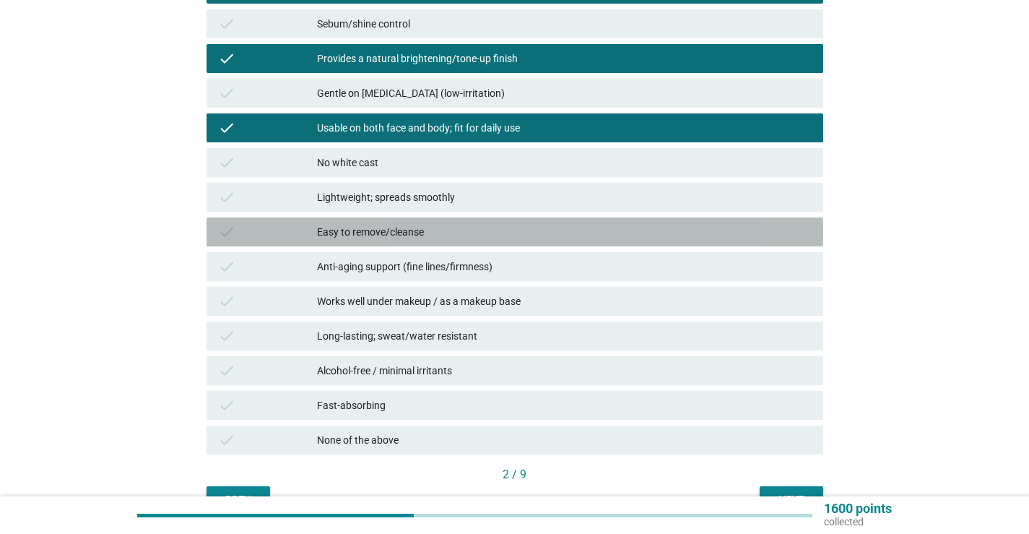
click at [382, 243] on div "check Easy to remove/cleanse" at bounding box center [514, 231] width 617 height 29
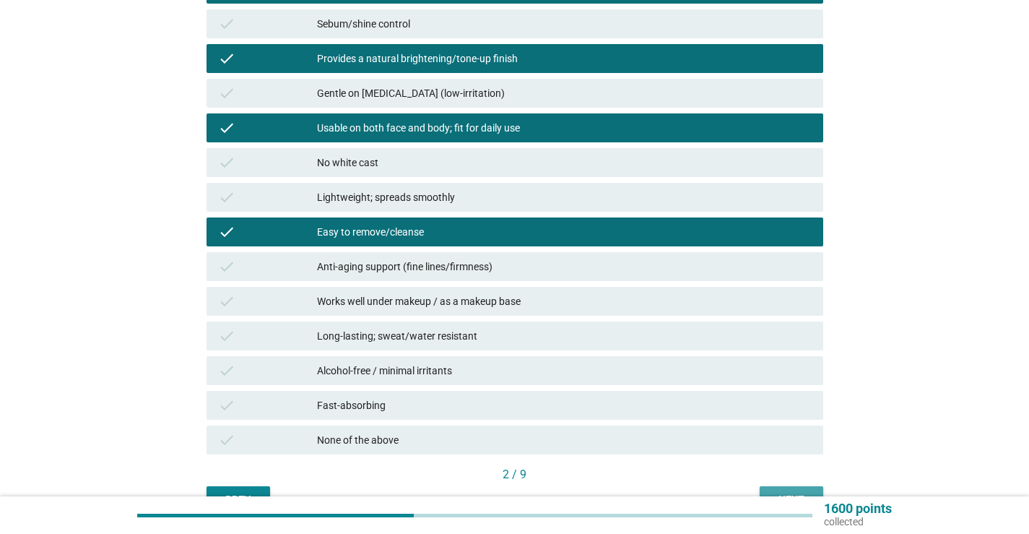
click at [787, 490] on button "Next" at bounding box center [792, 499] width 64 height 26
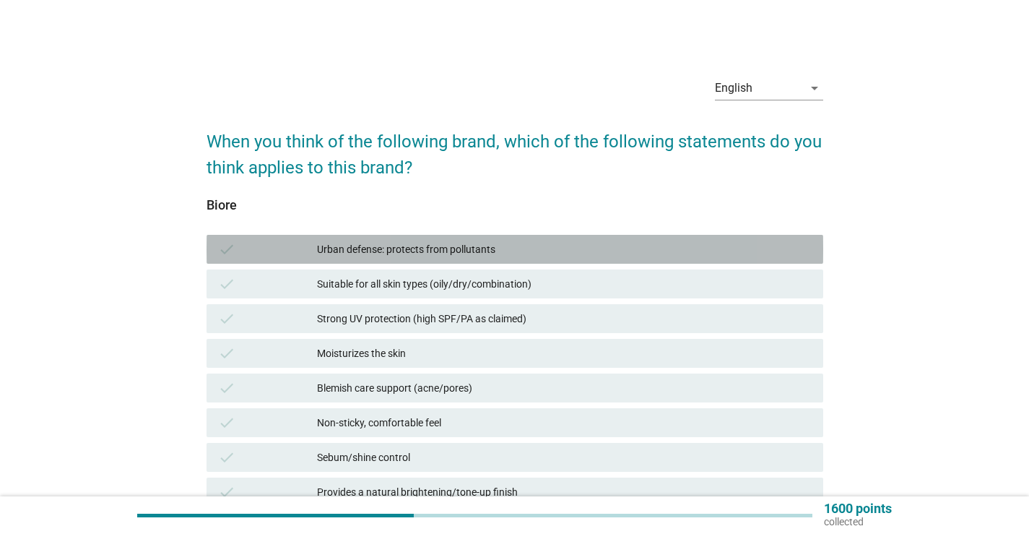
click at [412, 255] on div "Urban defense: protects from pollutants" at bounding box center [564, 248] width 495 height 17
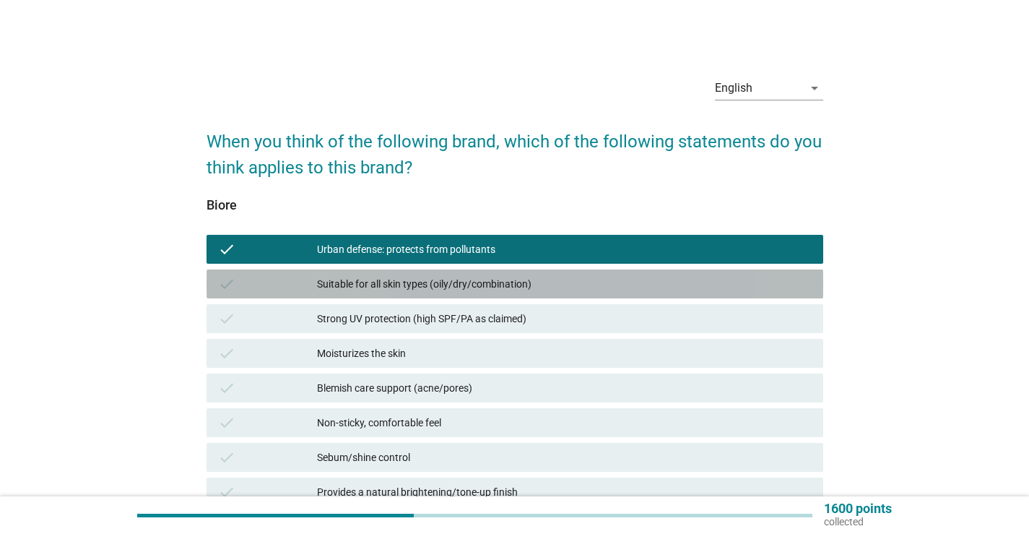
click at [399, 290] on div "Suitable for all skin types (oily/dry/combination)" at bounding box center [564, 283] width 495 height 17
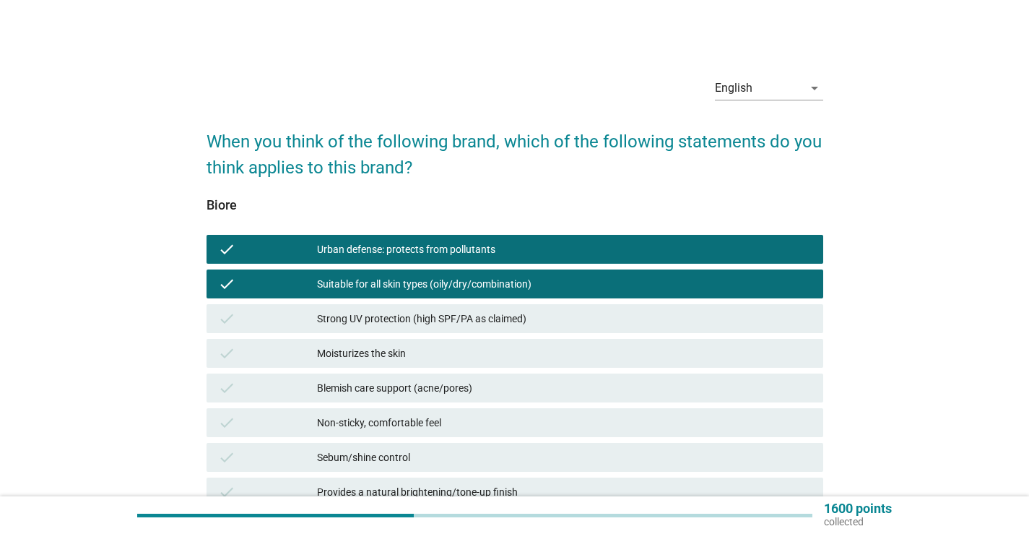
click at [389, 317] on div "Strong UV protection (high SPF/PA as claimed)" at bounding box center [564, 318] width 495 height 17
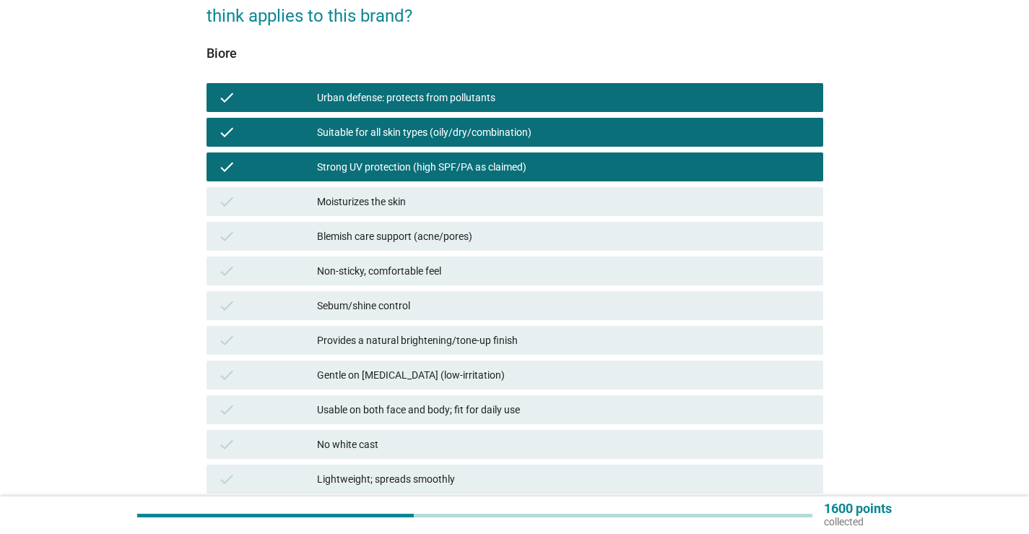
scroll to position [217, 0]
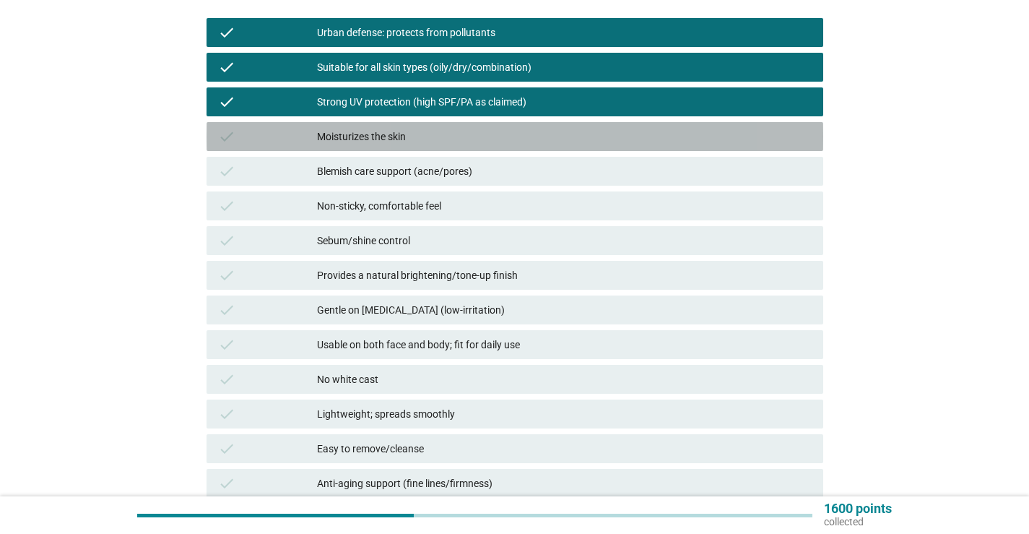
click at [344, 141] on div "Moisturizes the skin" at bounding box center [564, 136] width 495 height 17
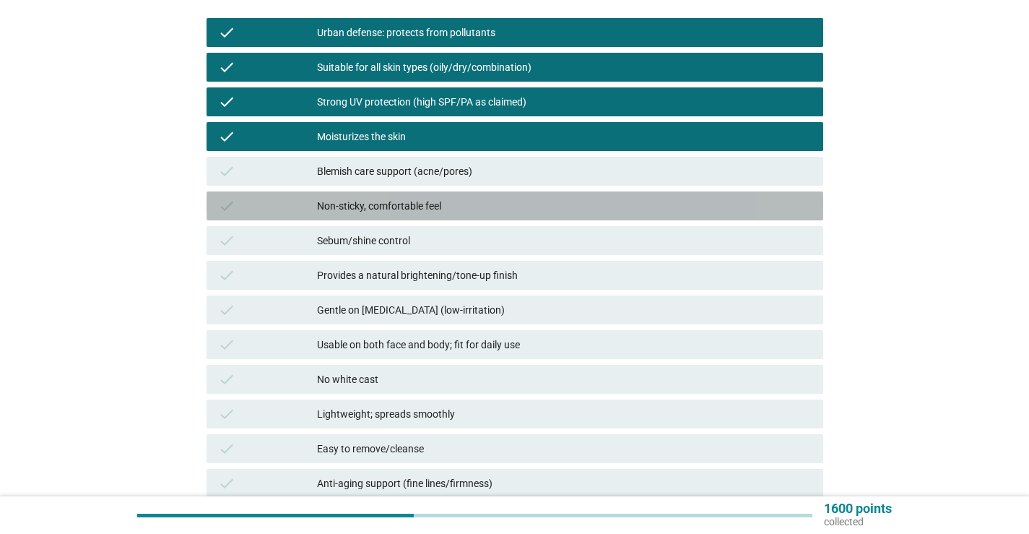
click at [344, 199] on div "Non-sticky, comfortable feel" at bounding box center [564, 205] width 495 height 17
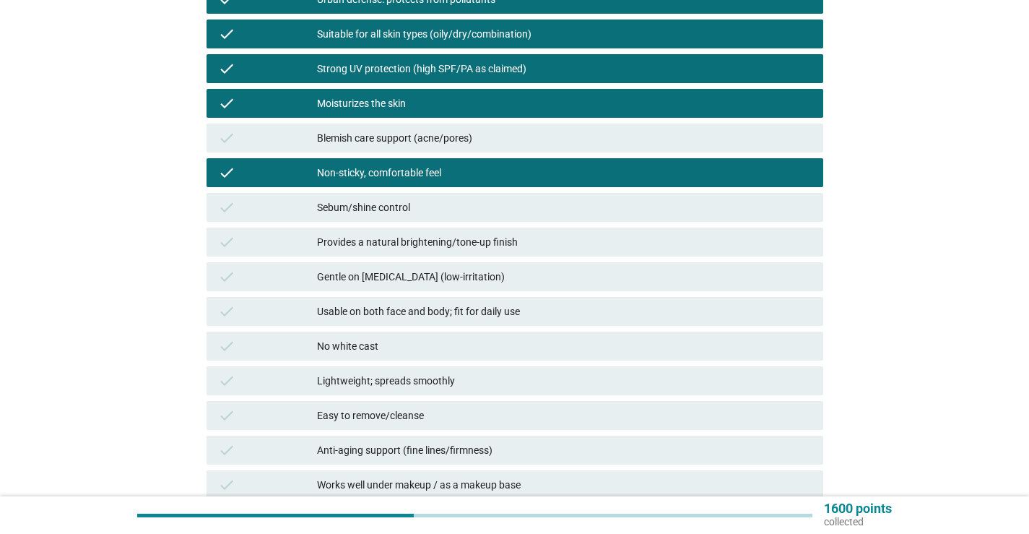
scroll to position [289, 0]
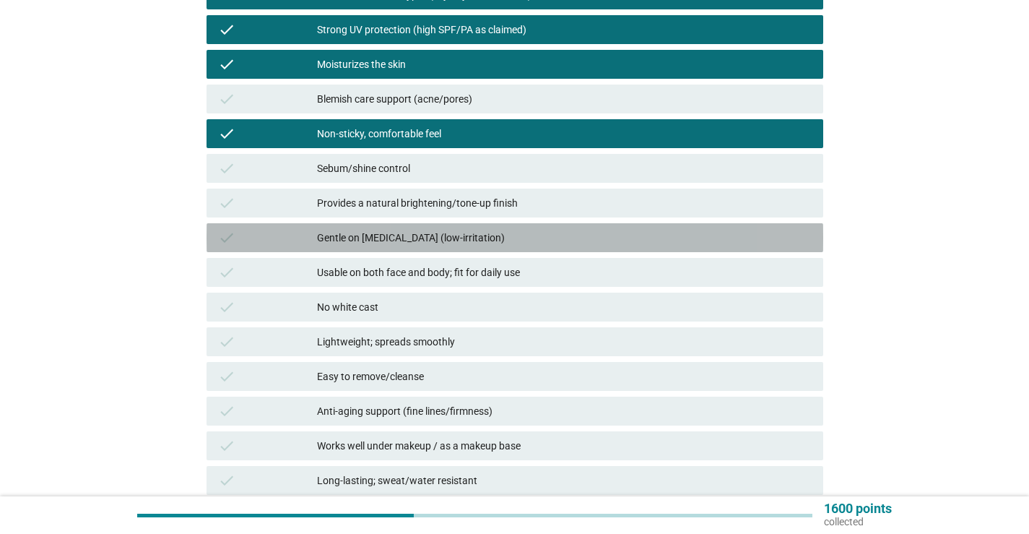
click at [557, 243] on div "Gentle on [MEDICAL_DATA] (low-irritation)" at bounding box center [564, 237] width 495 height 17
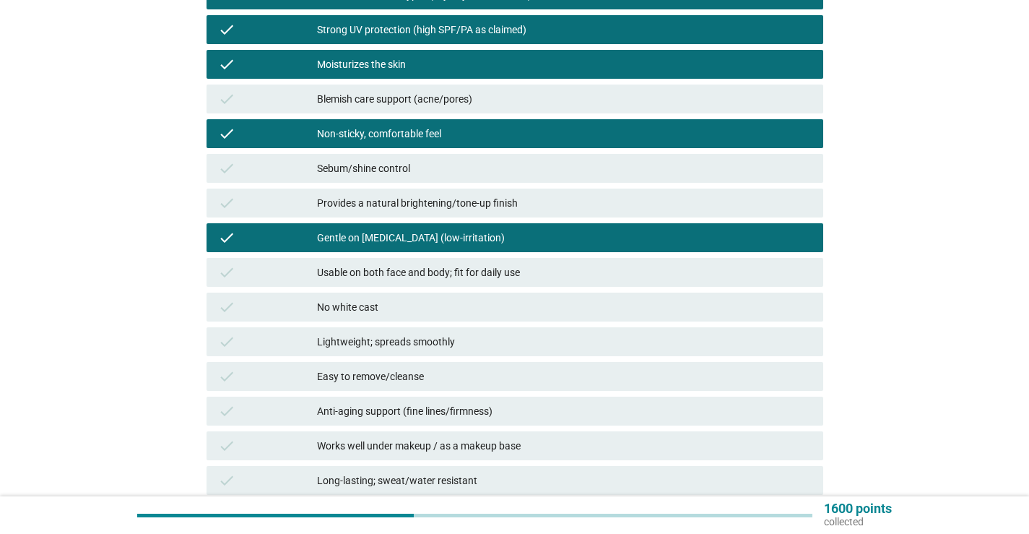
click at [561, 201] on div "Provides a natural brightening/tone-up finish" at bounding box center [564, 202] width 495 height 17
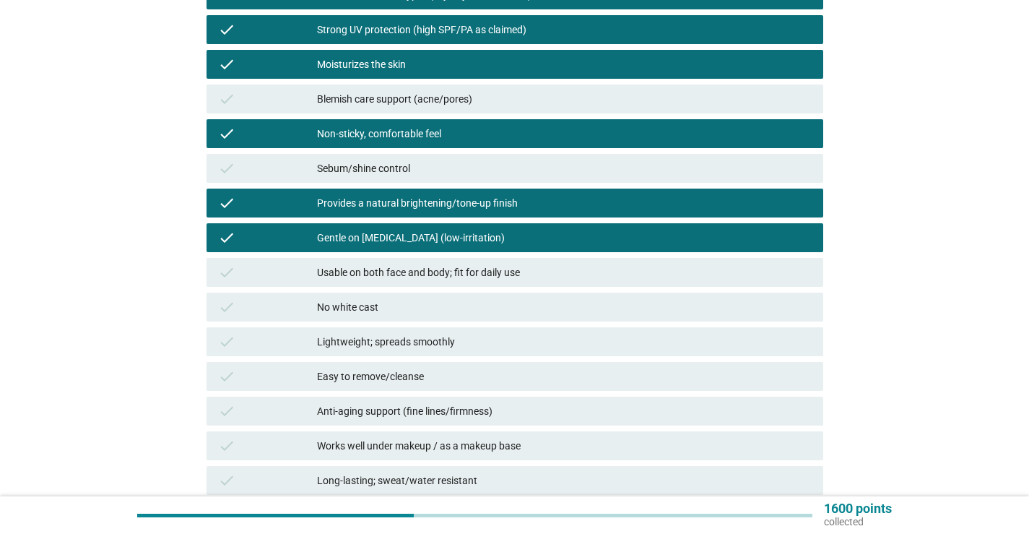
click at [518, 264] on div "Usable on both face and body; fit for daily use" at bounding box center [564, 272] width 495 height 17
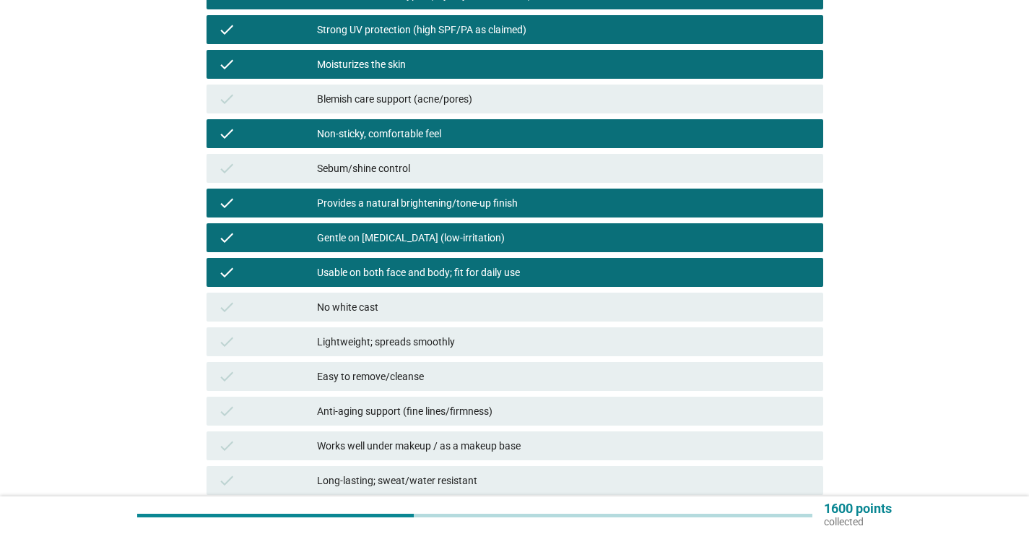
click at [442, 371] on div "Easy to remove/cleanse" at bounding box center [564, 376] width 495 height 17
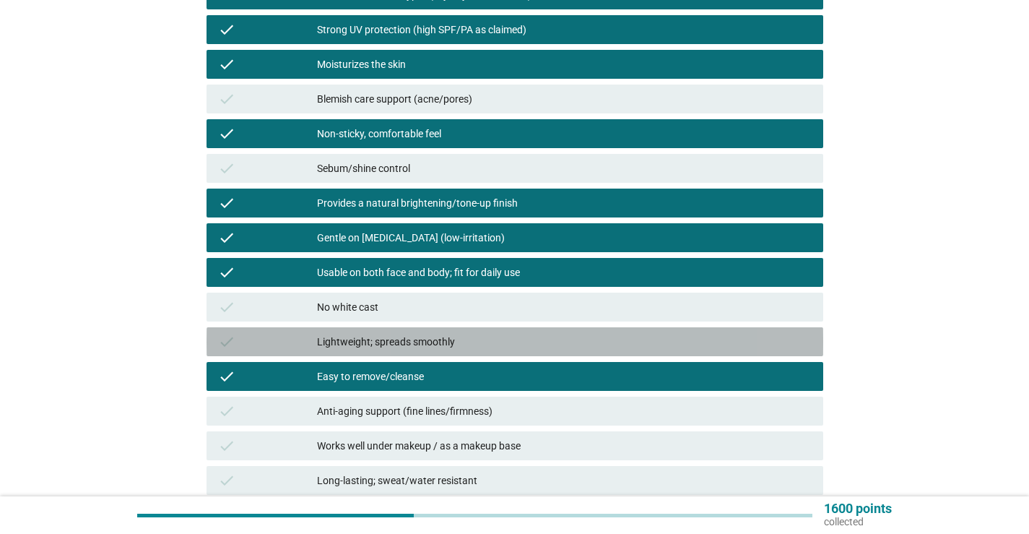
click at [442, 347] on div "Lightweight; spreads smoothly" at bounding box center [564, 341] width 495 height 17
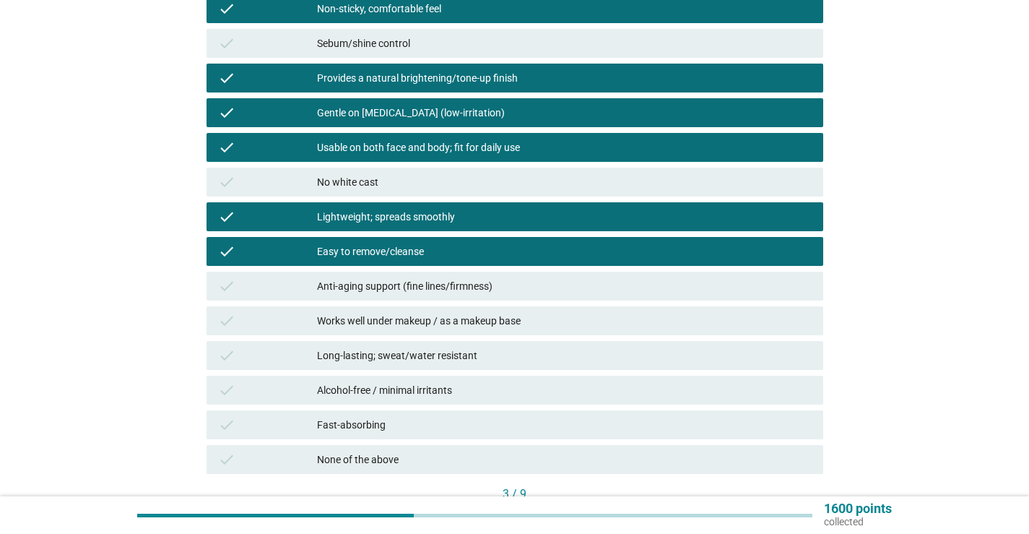
scroll to position [433, 0]
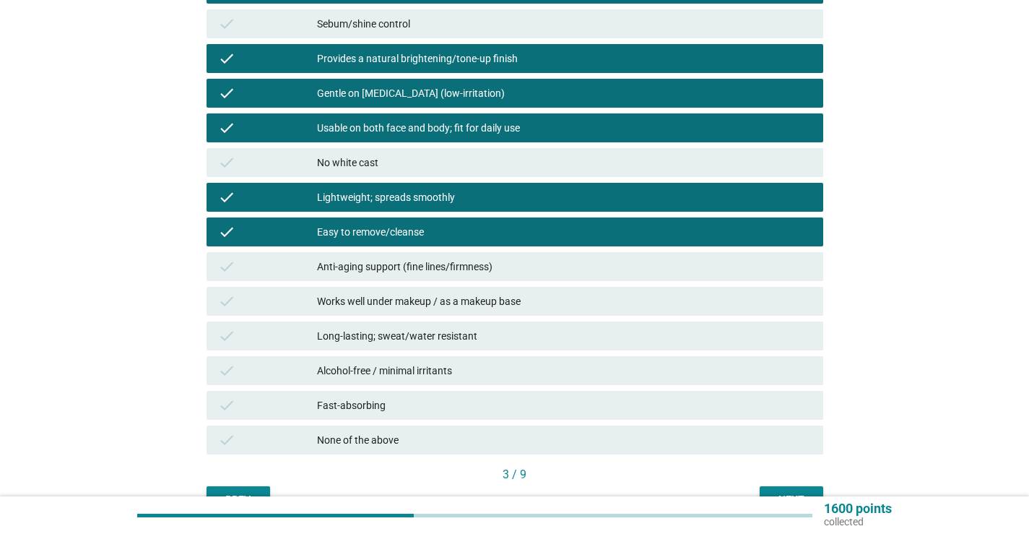
click at [458, 304] on div "Works well under makeup / as a makeup base" at bounding box center [564, 300] width 495 height 17
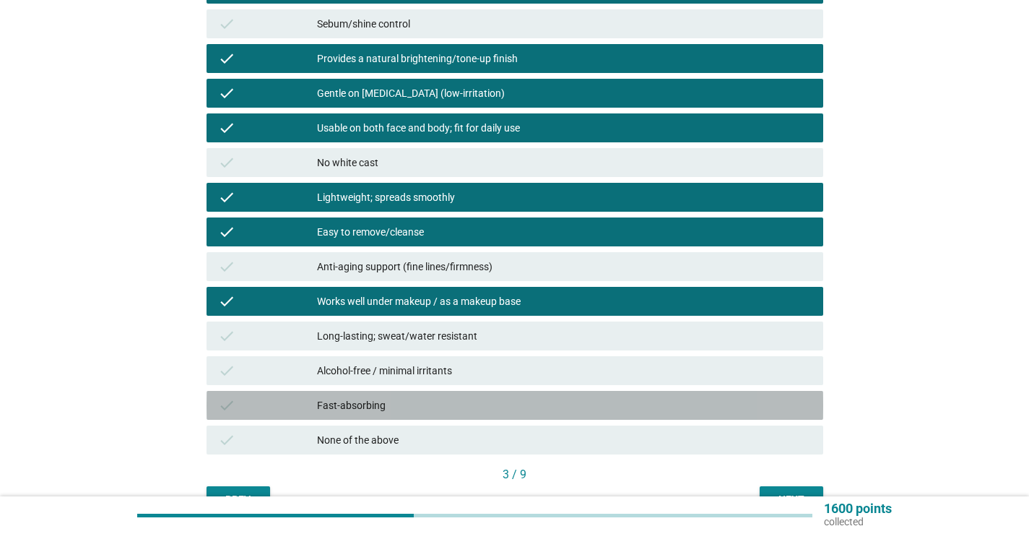
click at [429, 400] on div "Fast-absorbing" at bounding box center [564, 404] width 495 height 17
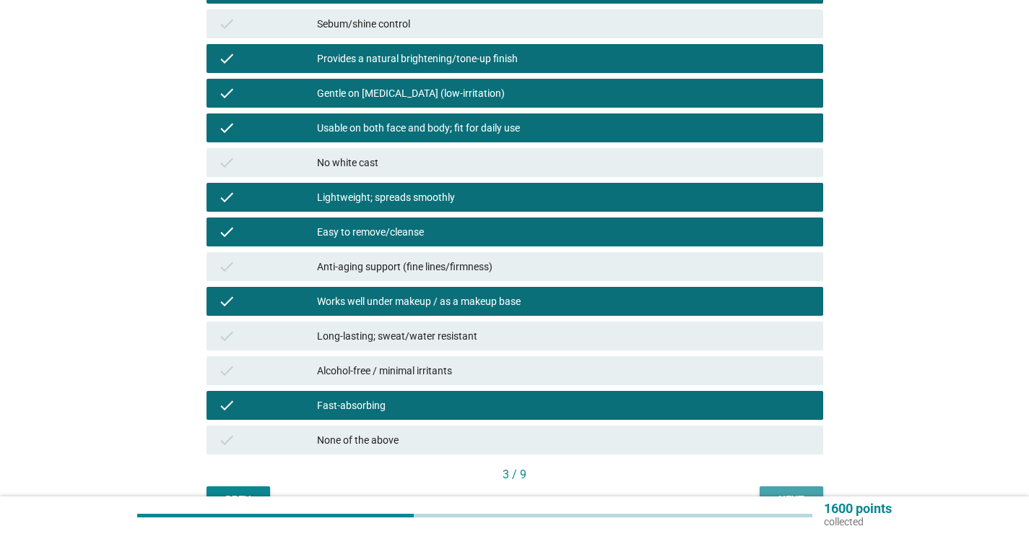
click at [801, 487] on button "Next" at bounding box center [792, 499] width 64 height 26
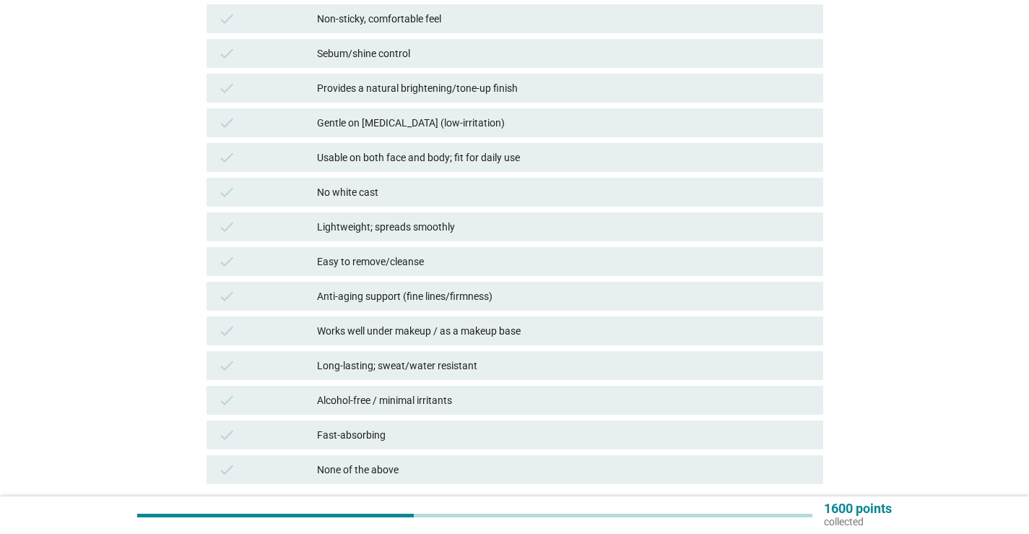
scroll to position [505, 0]
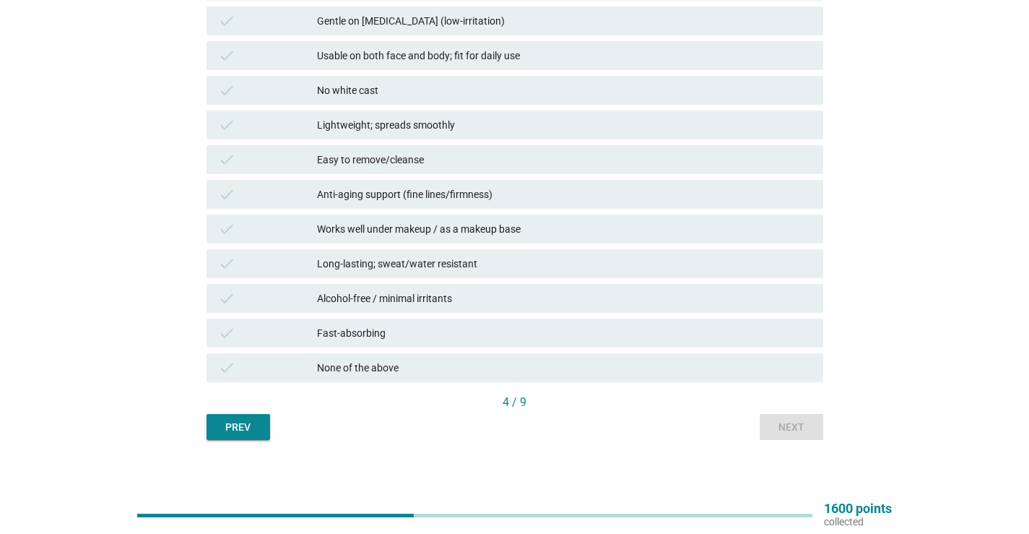
click at [434, 329] on div "Fast-absorbing" at bounding box center [564, 332] width 495 height 17
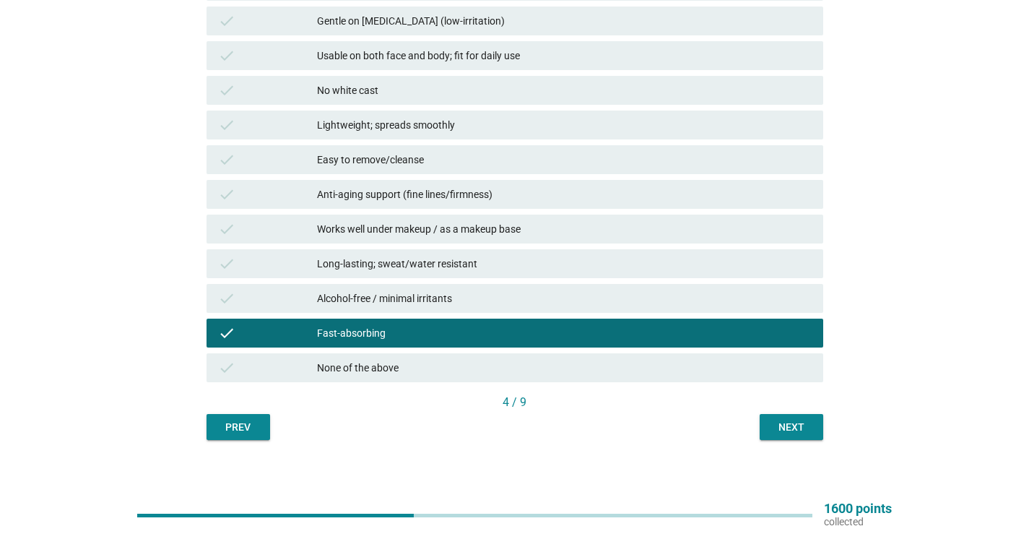
click at [436, 160] on div "Easy to remove/cleanse" at bounding box center [564, 159] width 495 height 17
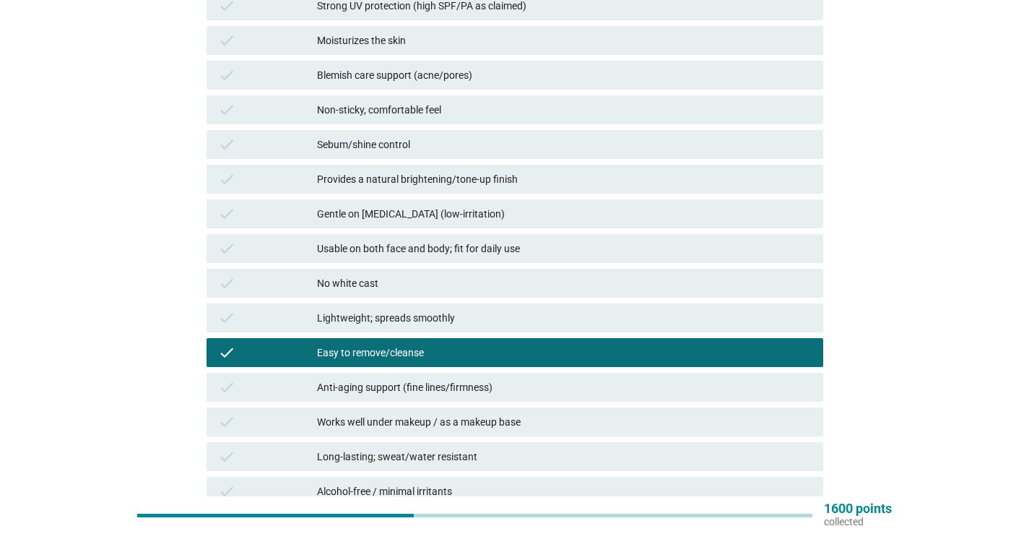
scroll to position [289, 0]
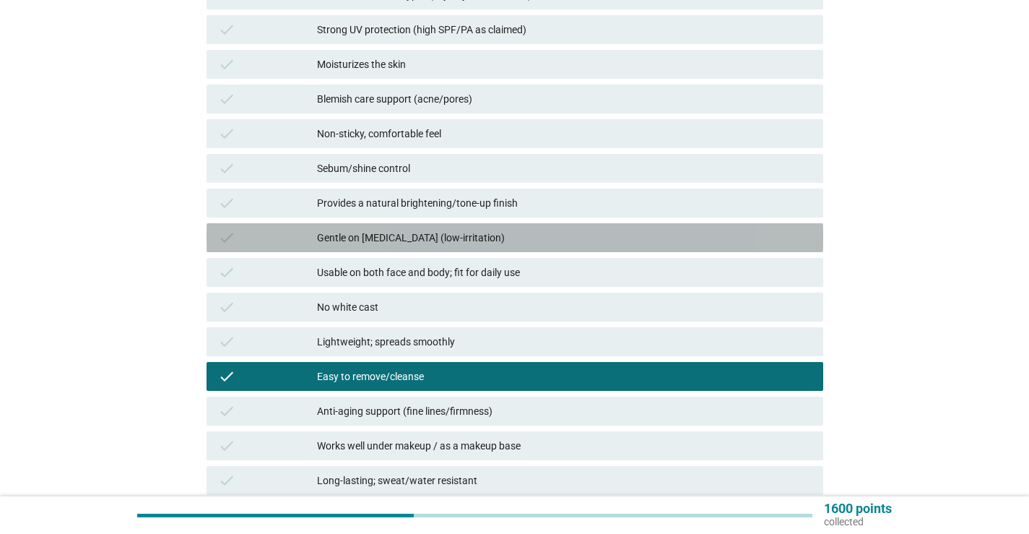
click at [435, 233] on div "Gentle on [MEDICAL_DATA] (low-irritation)" at bounding box center [564, 237] width 495 height 17
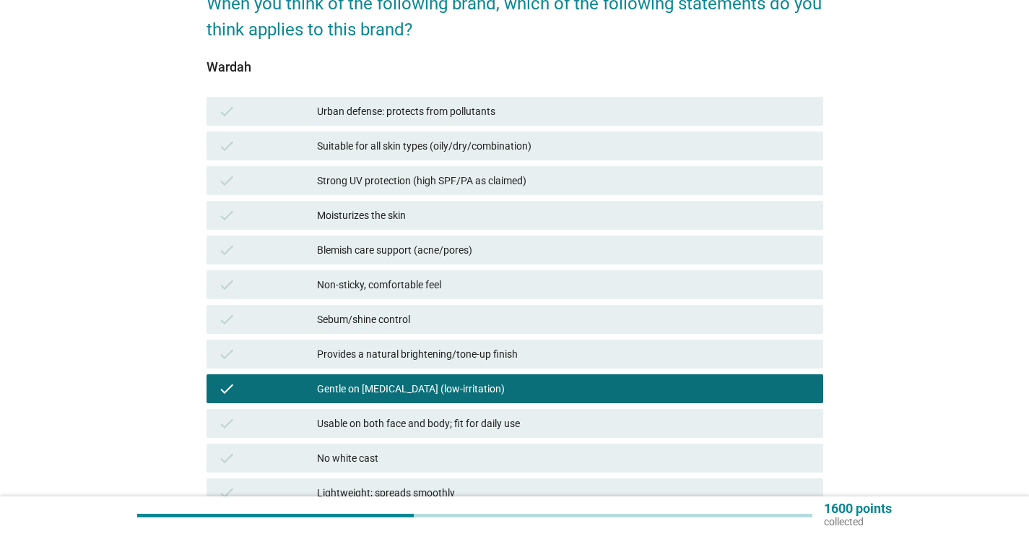
scroll to position [72, 0]
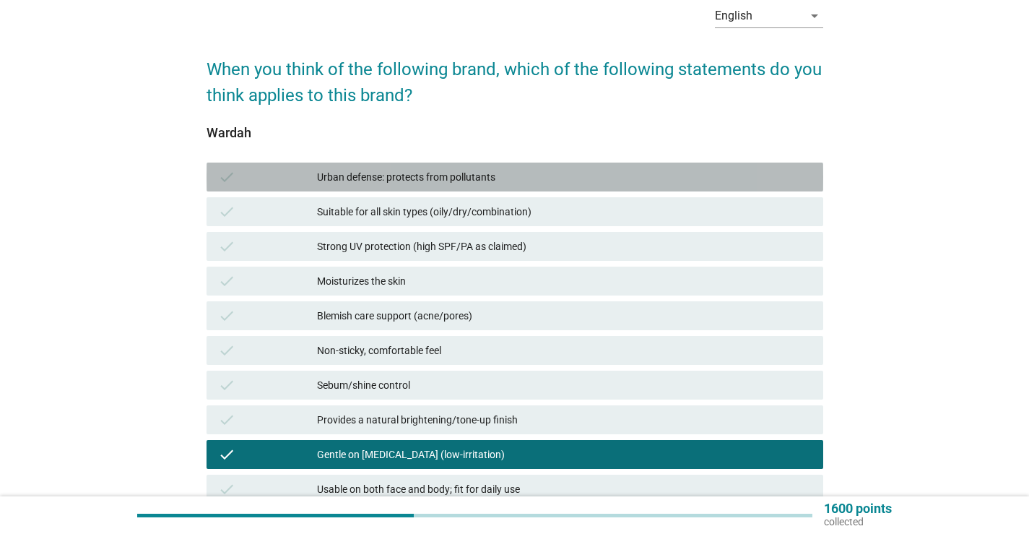
click at [427, 166] on div "check Urban defense: protects from pollutants" at bounding box center [514, 176] width 617 height 29
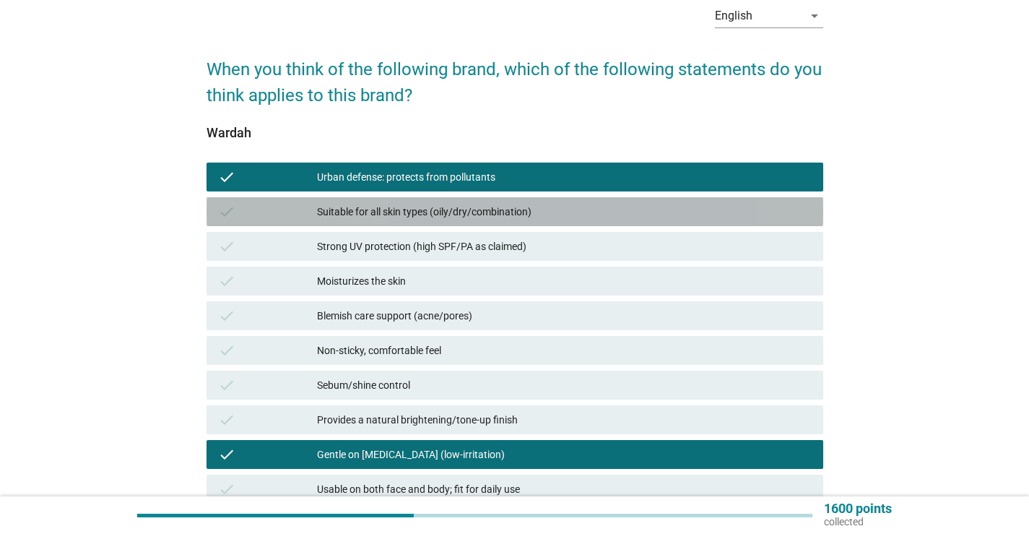
click at [427, 197] on div "check Suitable for all skin types (oily/dry/combination)" at bounding box center [514, 211] width 617 height 29
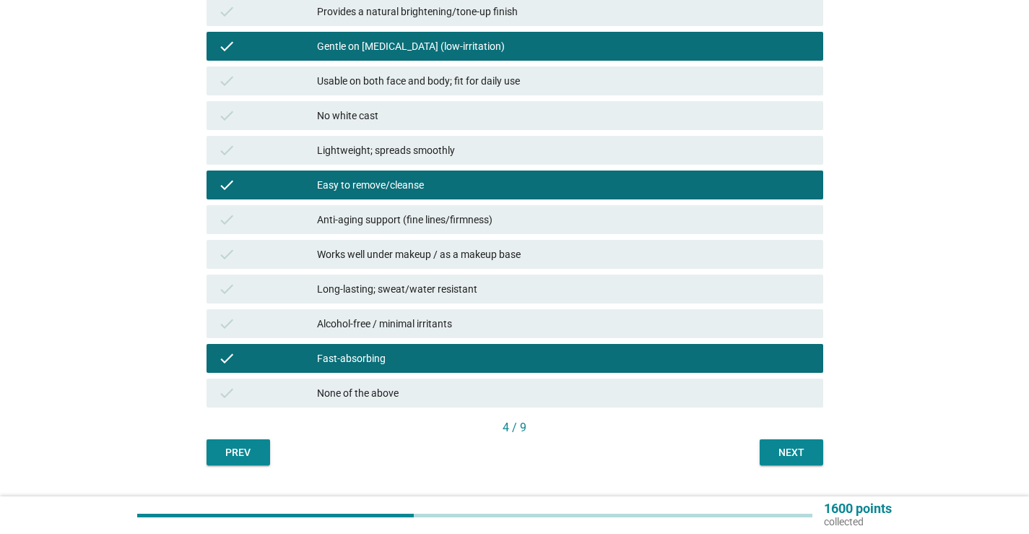
scroll to position [514, 0]
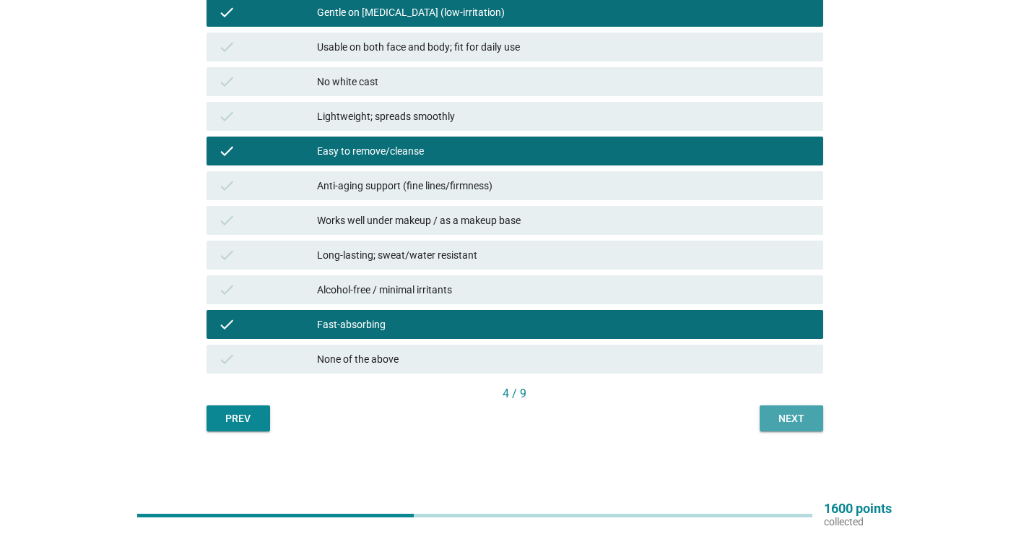
click at [794, 416] on div "Next" at bounding box center [791, 418] width 40 height 15
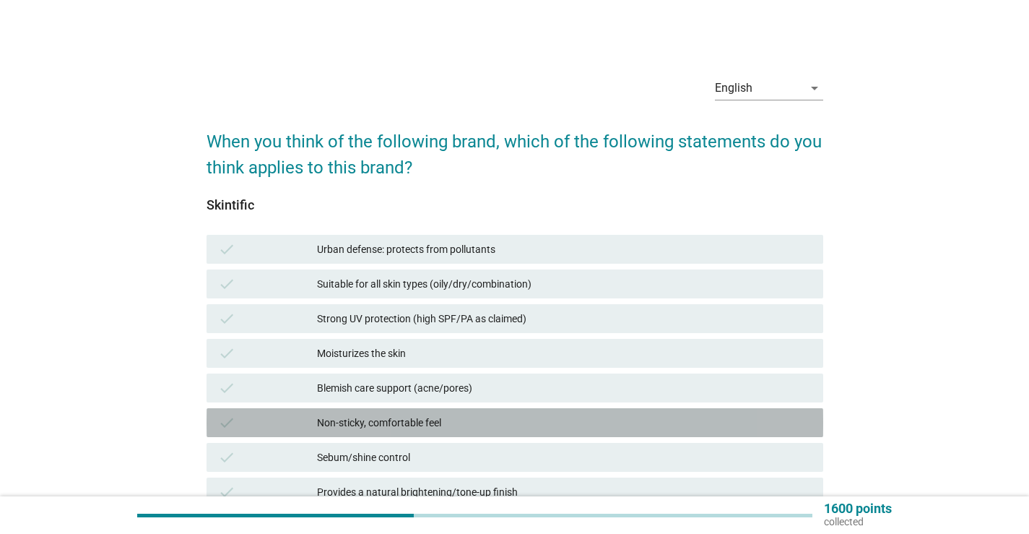
click at [503, 417] on div "Non-sticky, comfortable feel" at bounding box center [564, 422] width 495 height 17
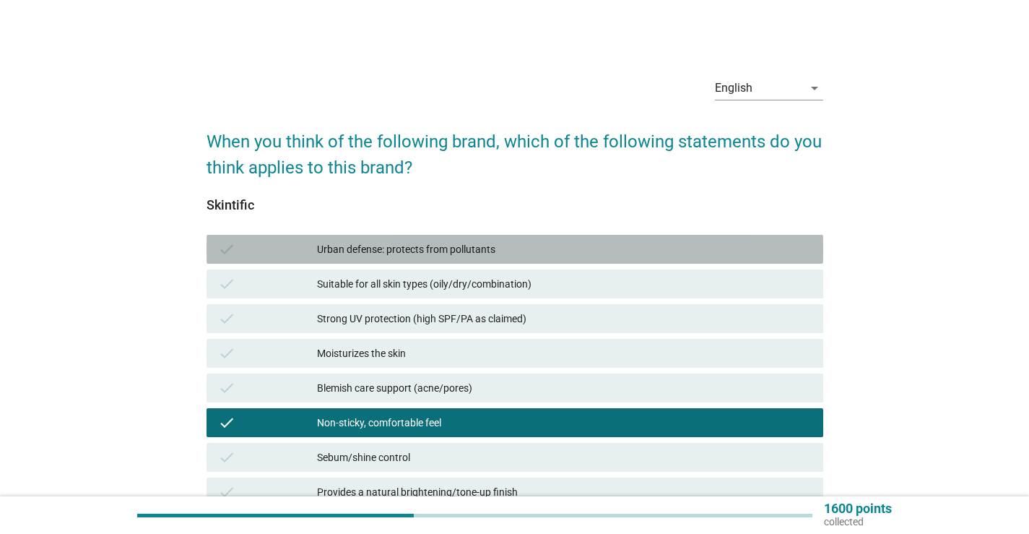
click at [489, 253] on div "Urban defense: protects from pollutants" at bounding box center [564, 248] width 495 height 17
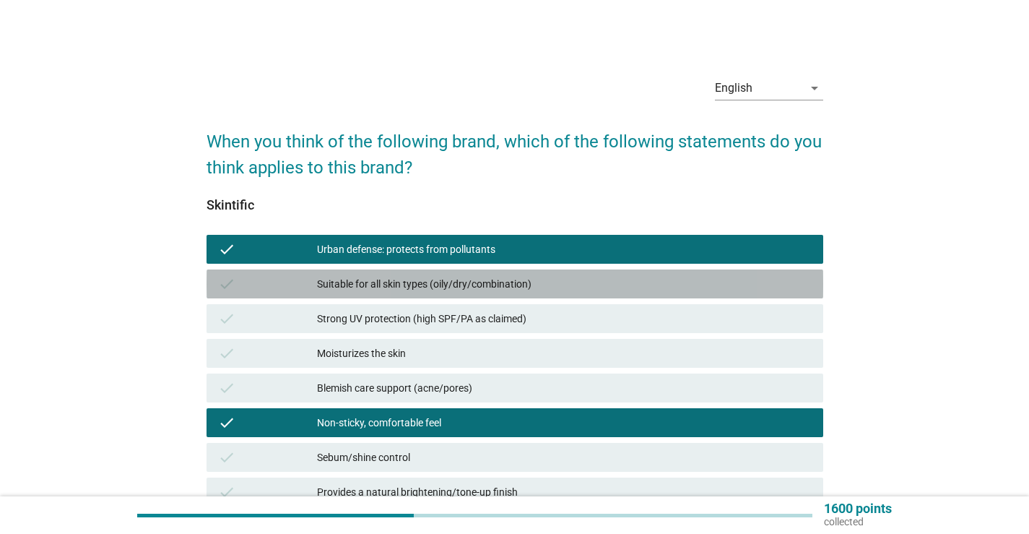
click at [479, 297] on div "check Suitable for all skin types (oily/dry/combination)" at bounding box center [514, 283] width 617 height 29
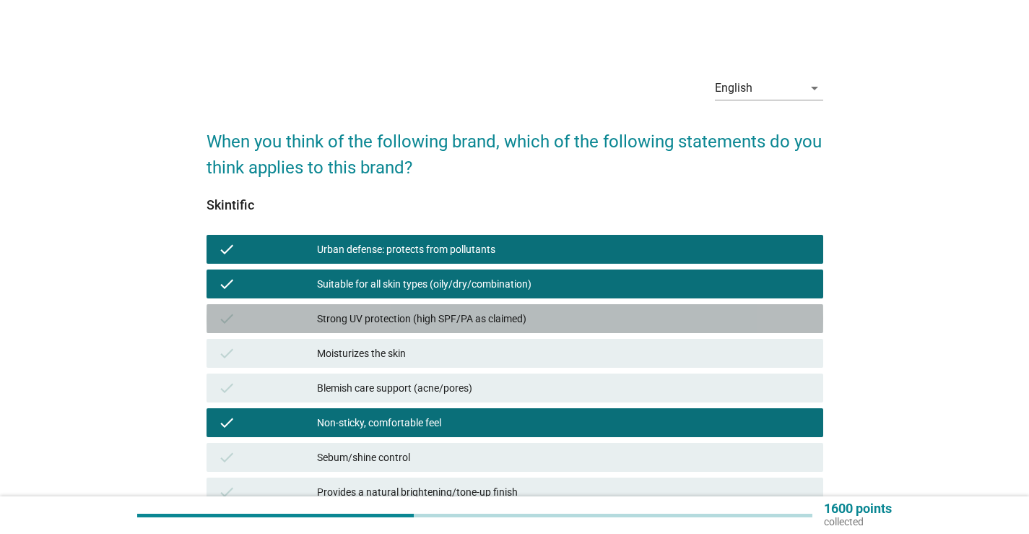
click at [474, 314] on div "Strong UV protection (high SPF/PA as claimed)" at bounding box center [564, 318] width 495 height 17
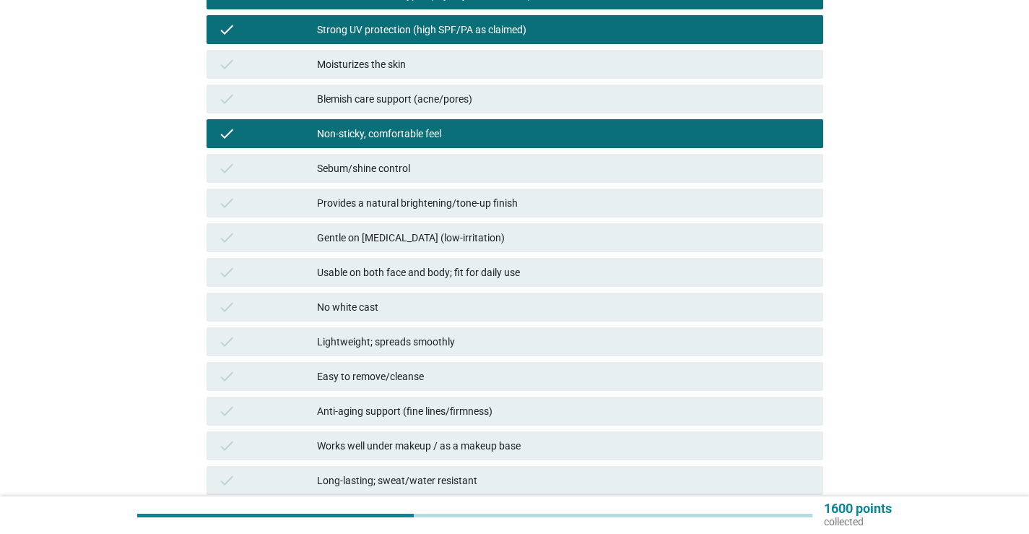
scroll to position [361, 0]
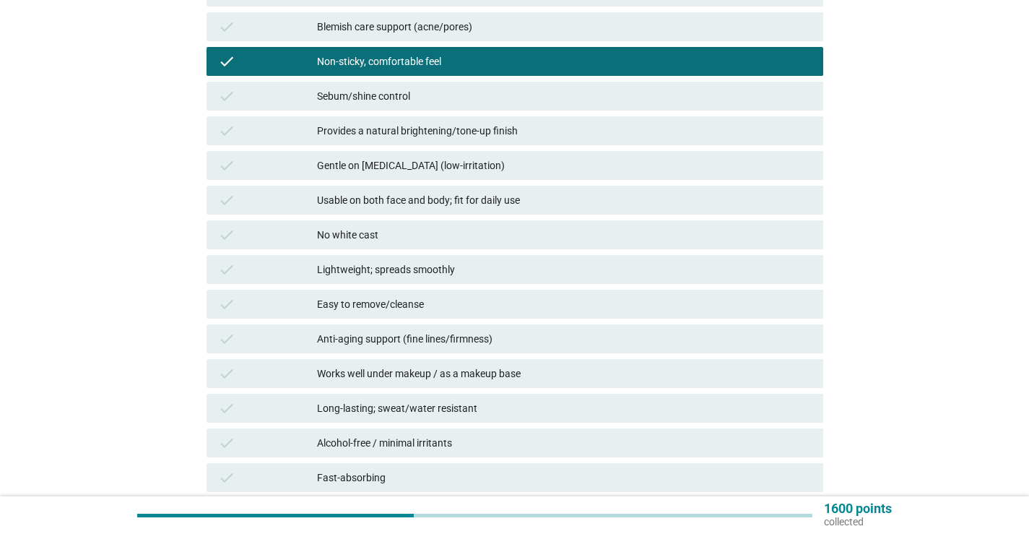
click at [480, 300] on div "Easy to remove/cleanse" at bounding box center [564, 303] width 495 height 17
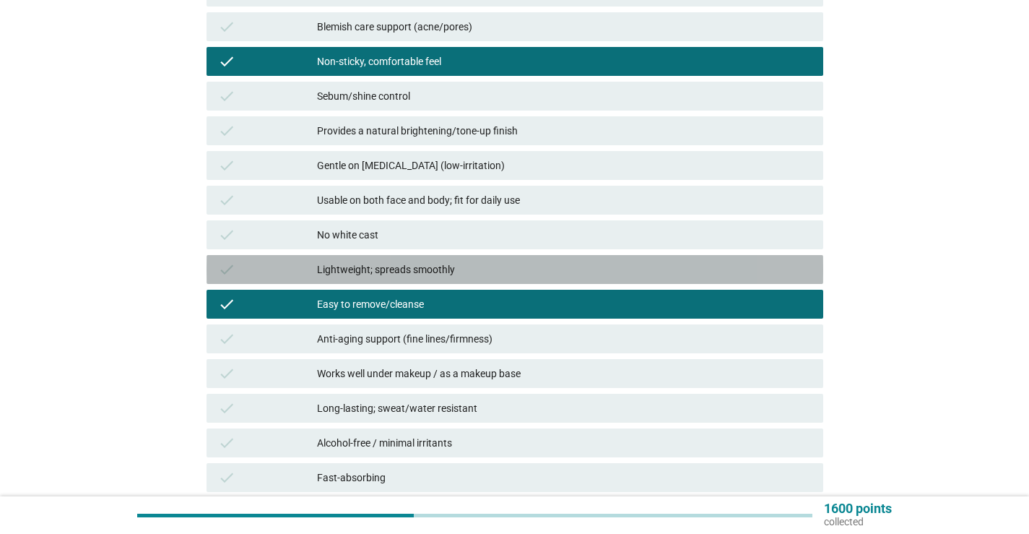
click at [482, 262] on div "Lightweight; spreads smoothly" at bounding box center [564, 269] width 495 height 17
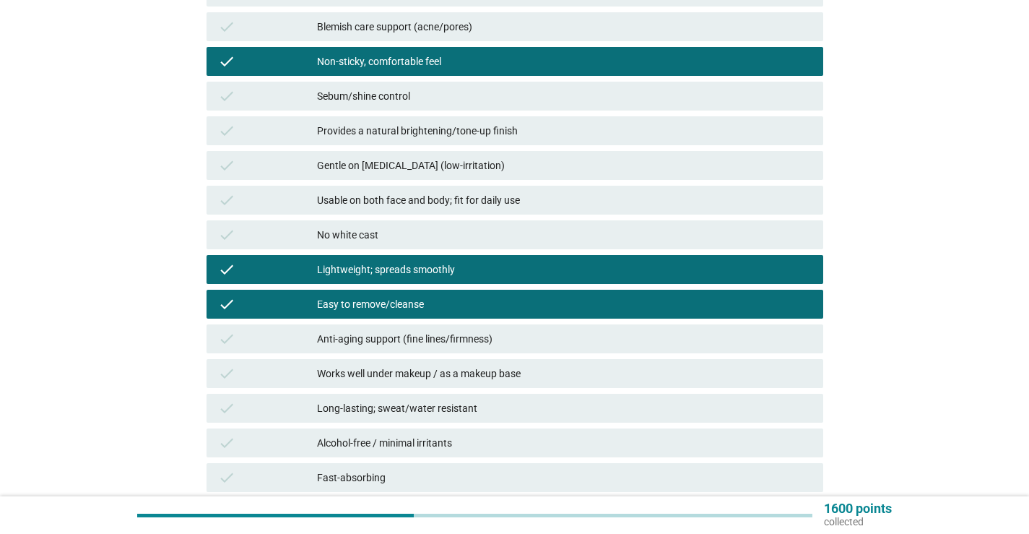
click at [412, 479] on div "Fast-absorbing" at bounding box center [564, 477] width 495 height 17
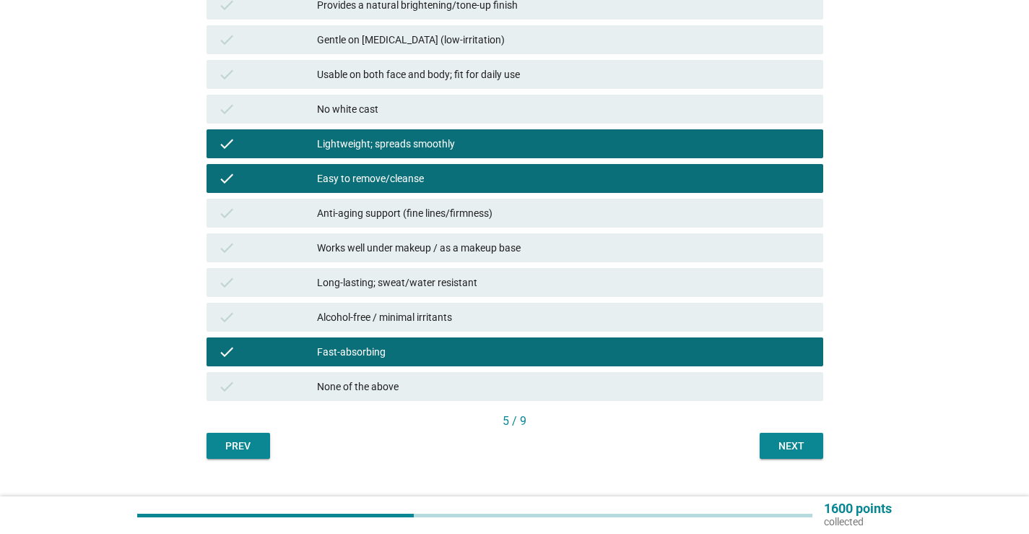
scroll to position [514, 0]
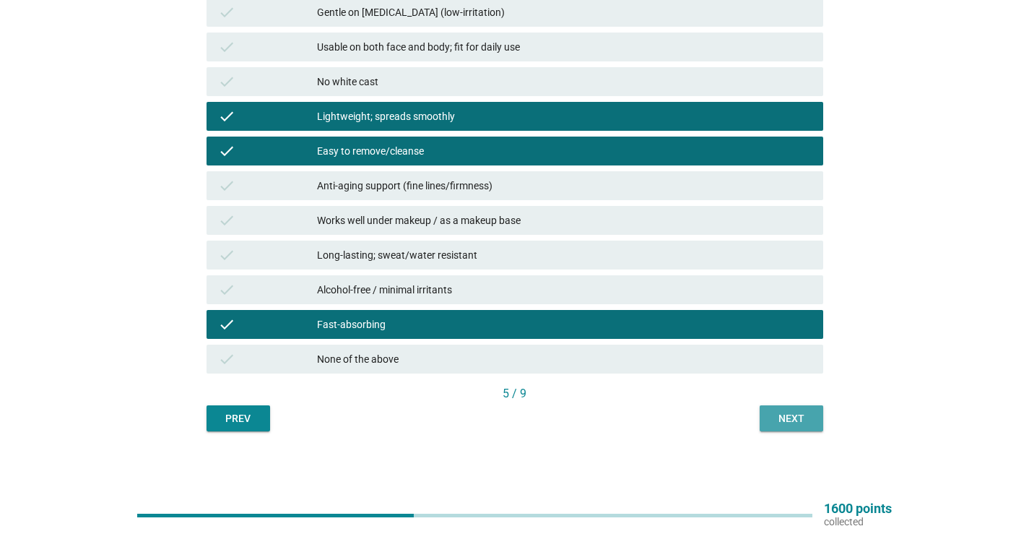
click at [812, 415] on button "Next" at bounding box center [792, 418] width 64 height 26
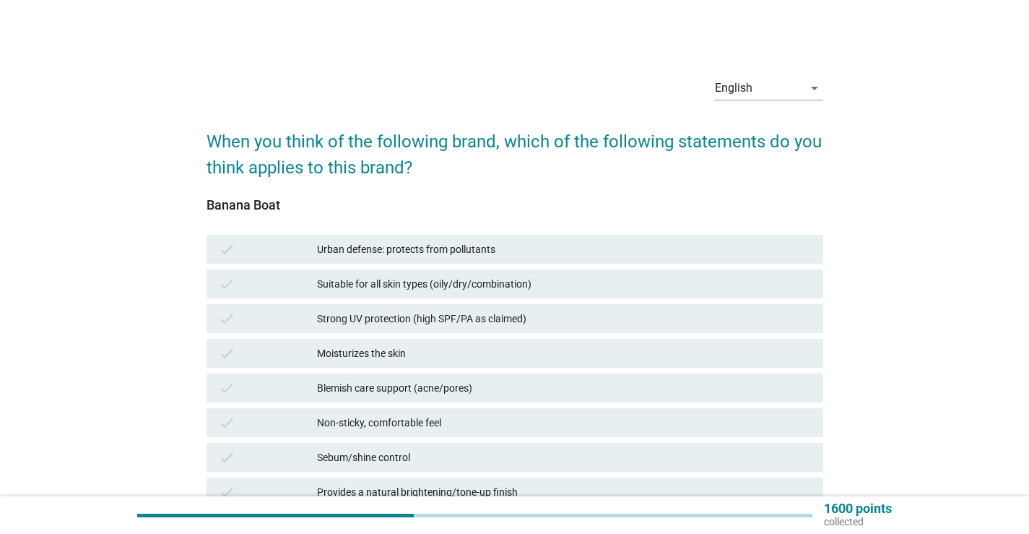
click at [536, 242] on div "Urban defense: protects from pollutants" at bounding box center [564, 248] width 495 height 17
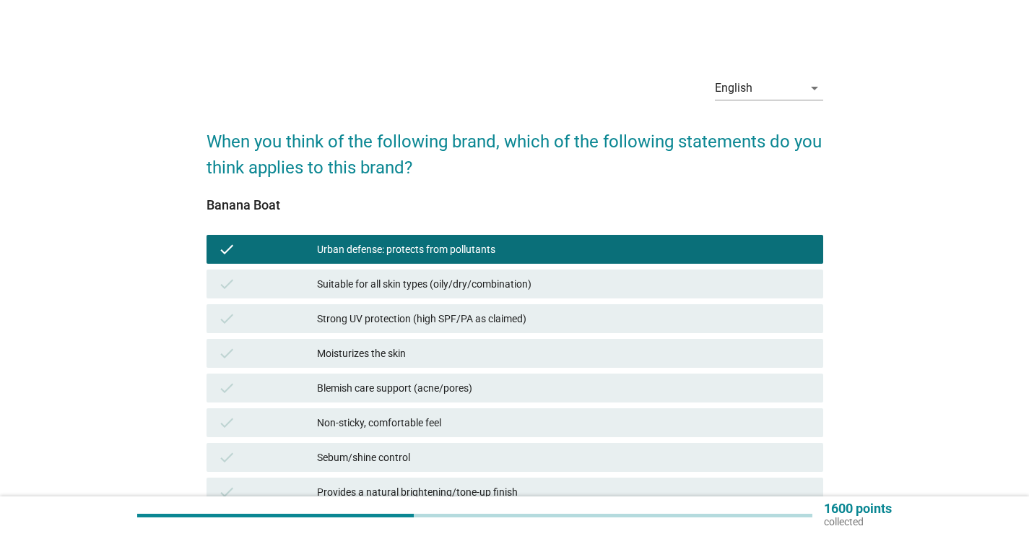
click at [479, 285] on div "Suitable for all skin types (oily/dry/combination)" at bounding box center [564, 283] width 495 height 17
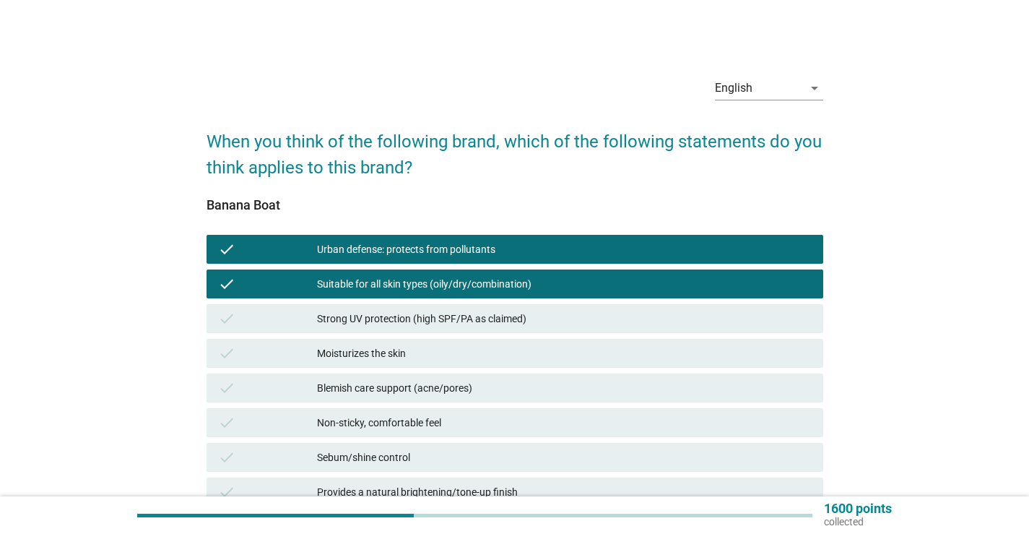
click at [466, 313] on div "Strong UV protection (high SPF/PA as claimed)" at bounding box center [564, 318] width 495 height 17
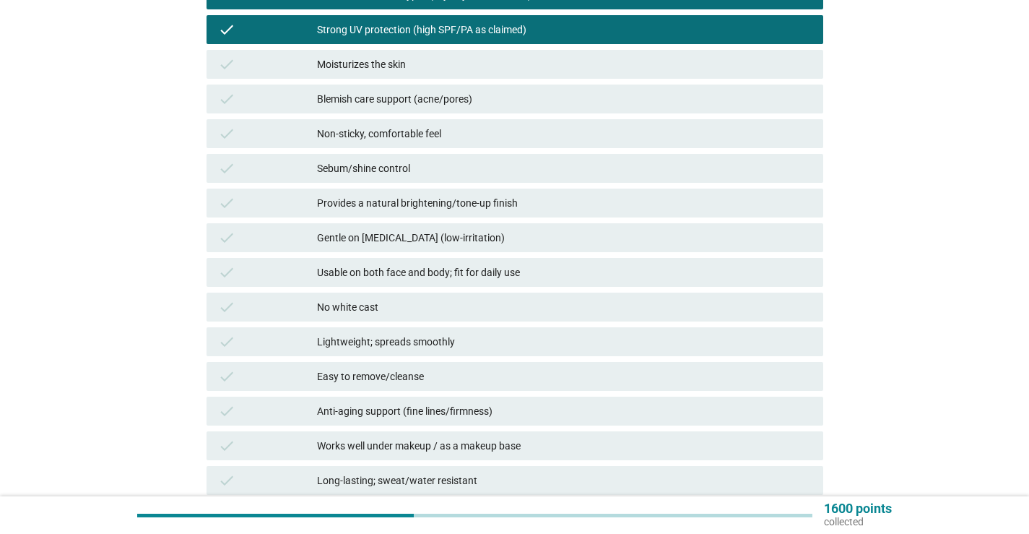
scroll to position [361, 0]
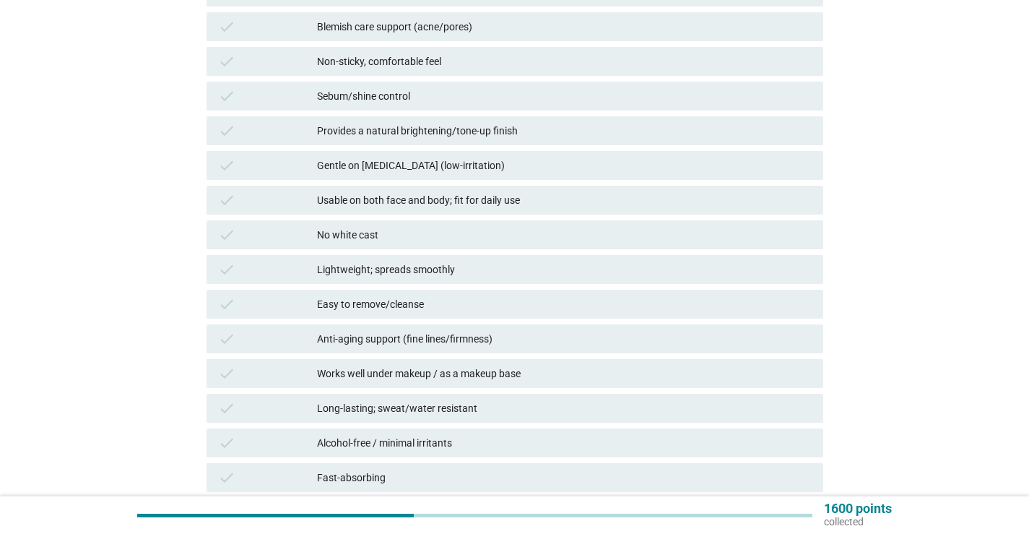
click at [458, 266] on div "Lightweight; spreads smoothly" at bounding box center [564, 269] width 495 height 17
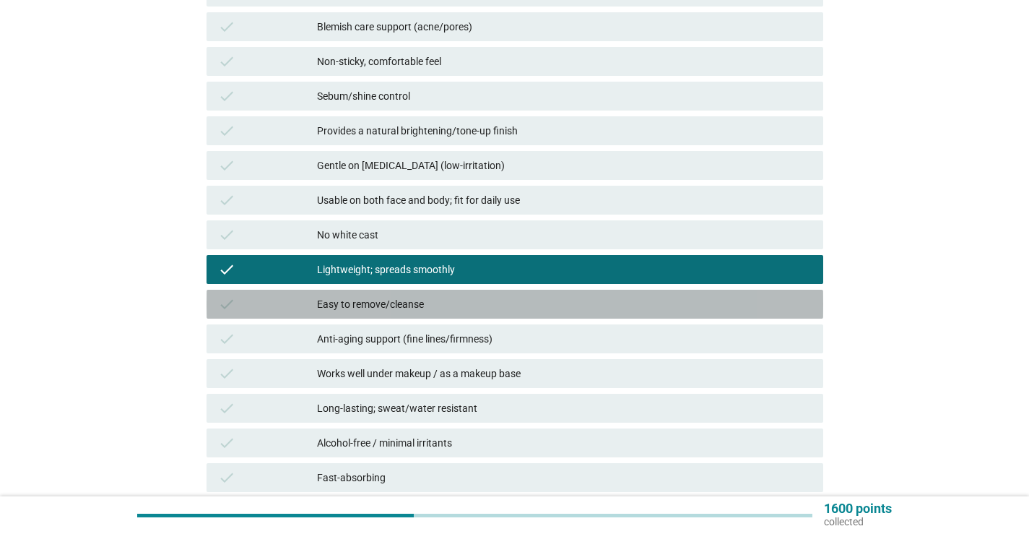
click at [449, 297] on div "Easy to remove/cleanse" at bounding box center [564, 303] width 495 height 17
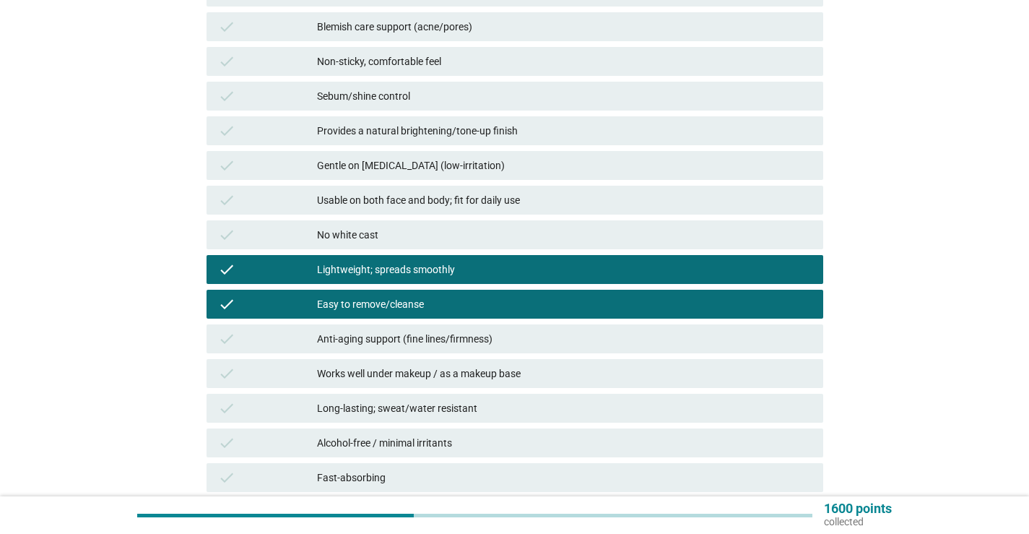
click at [461, 196] on div "Usable on both face and body; fit for daily use" at bounding box center [564, 199] width 495 height 17
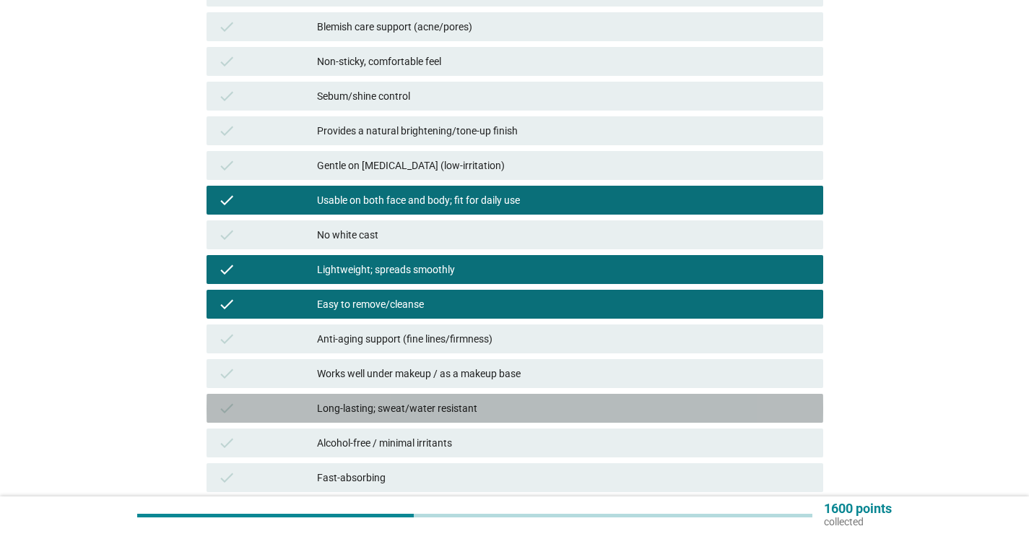
click at [461, 414] on div "Long-lasting; sweat/water resistant" at bounding box center [564, 407] width 495 height 17
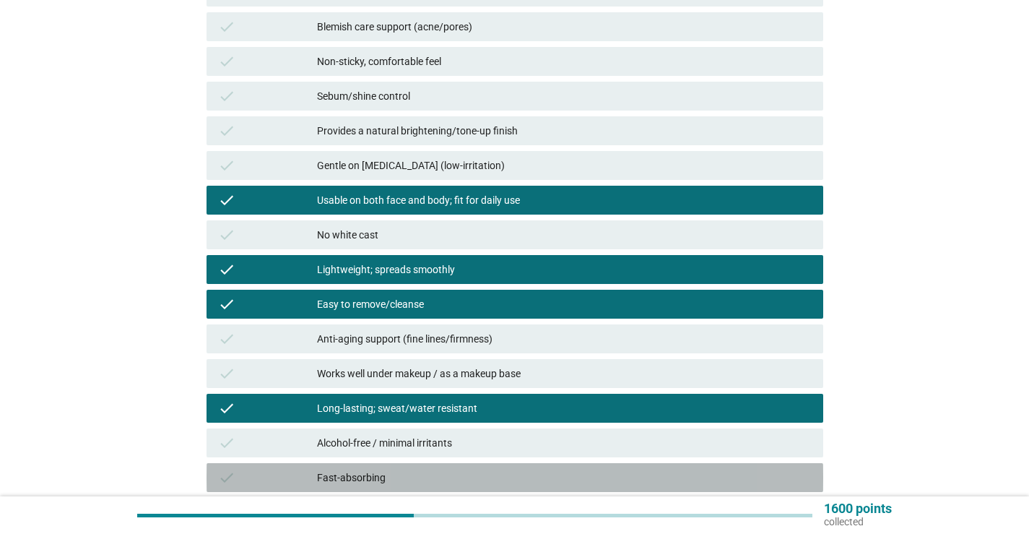
click at [448, 469] on div "Fast-absorbing" at bounding box center [564, 477] width 495 height 17
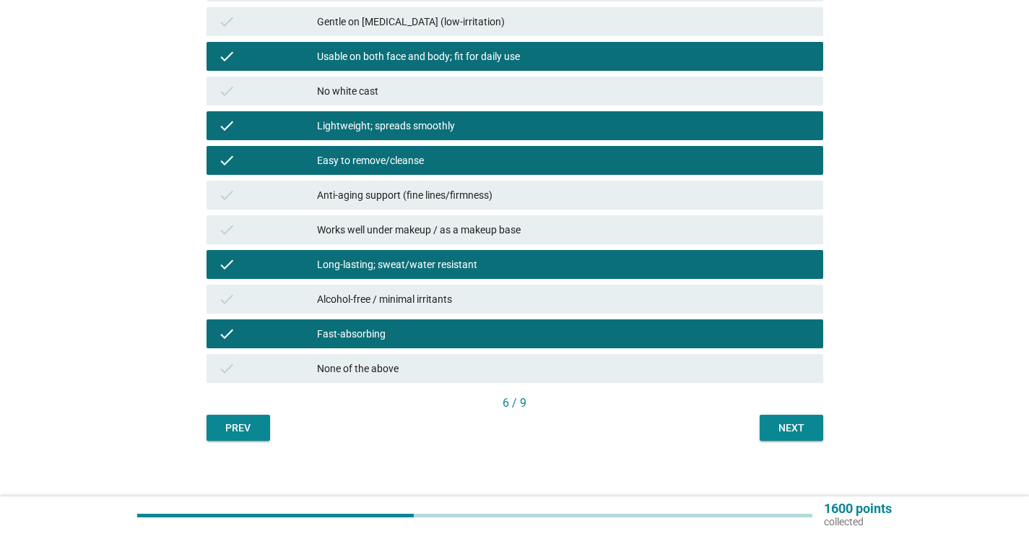
scroll to position [514, 0]
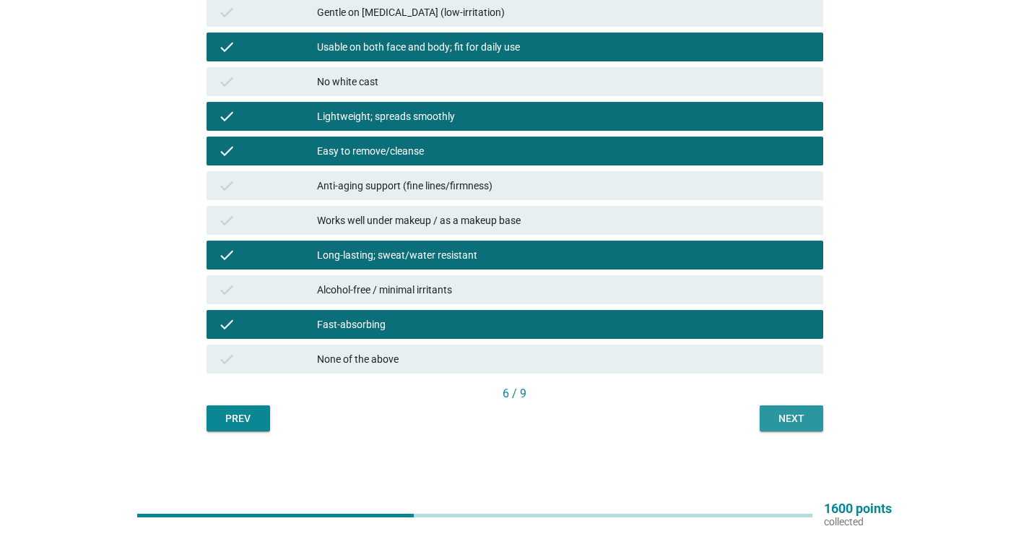
click at [807, 421] on div "Next" at bounding box center [791, 418] width 40 height 15
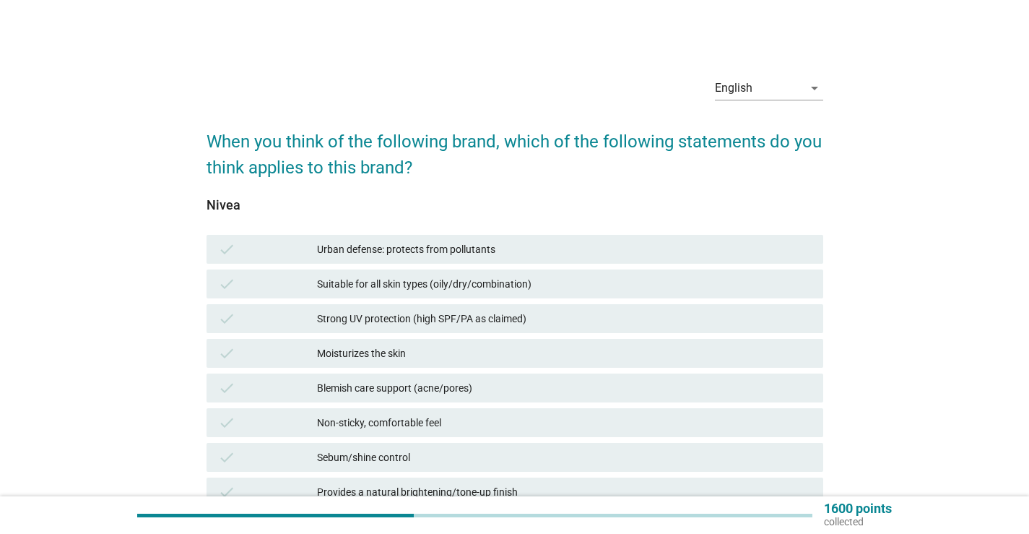
click at [425, 248] on div "Urban defense: protects from pollutants" at bounding box center [564, 248] width 495 height 17
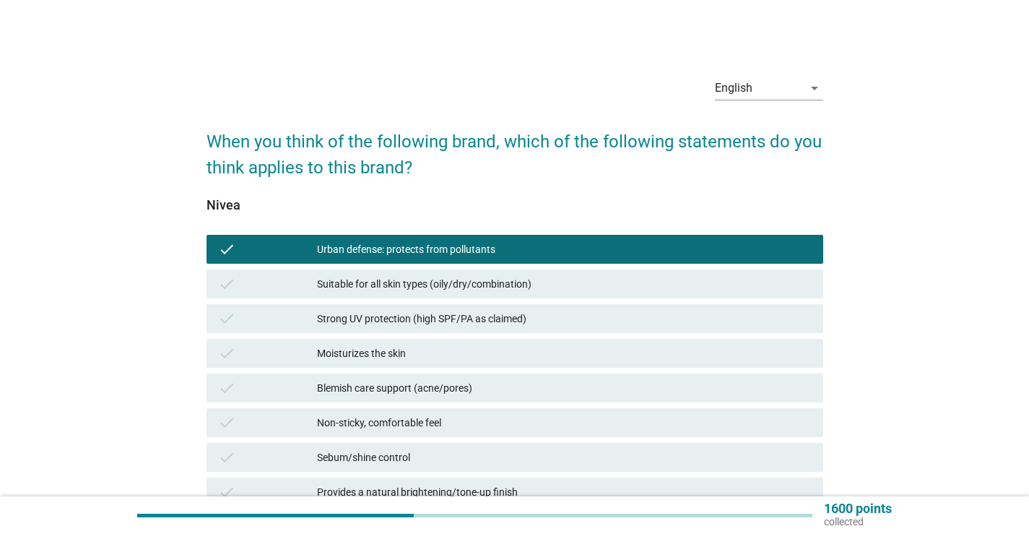
click at [419, 282] on div "Suitable for all skin types (oily/dry/combination)" at bounding box center [564, 283] width 495 height 17
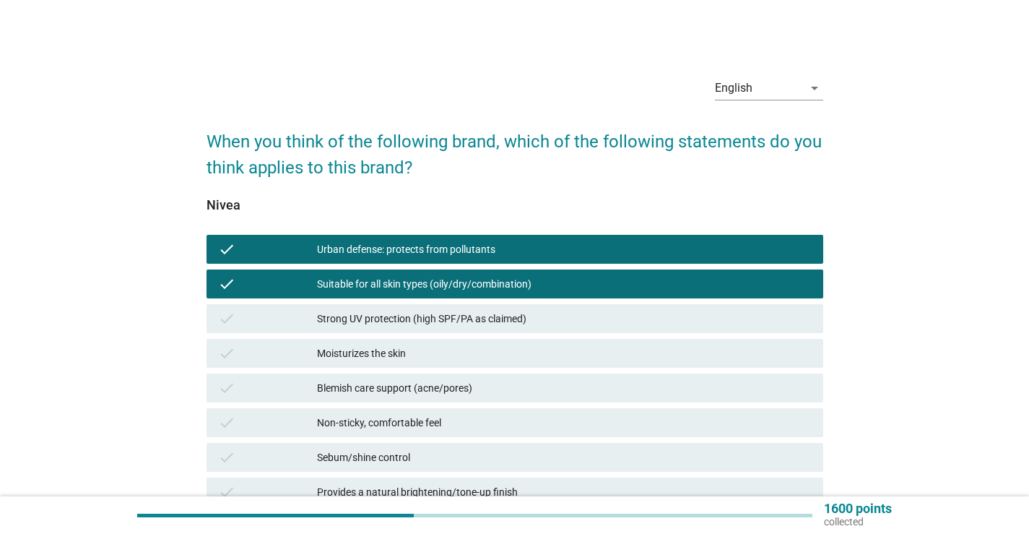
click at [412, 317] on div "Strong UV protection (high SPF/PA as claimed)" at bounding box center [564, 318] width 495 height 17
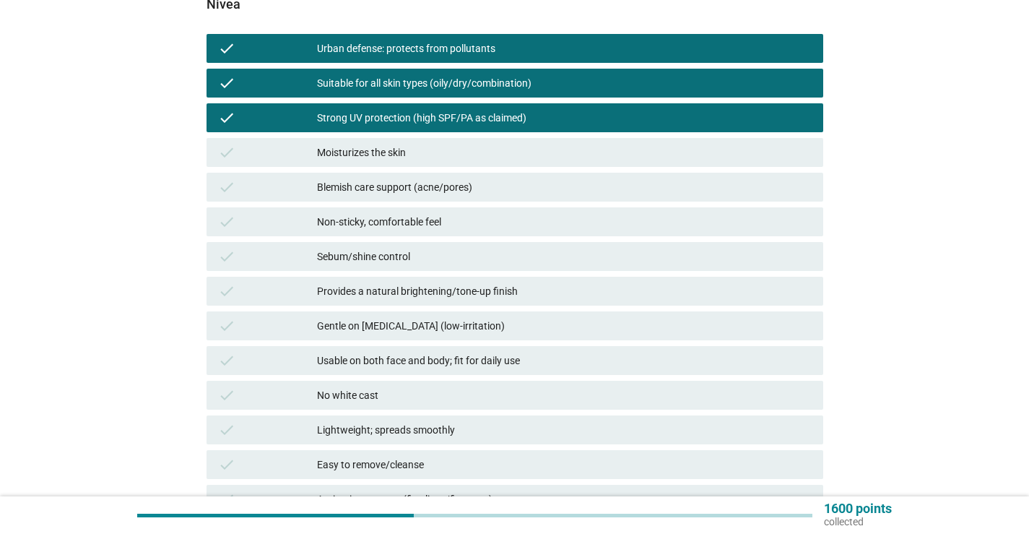
scroll to position [217, 0]
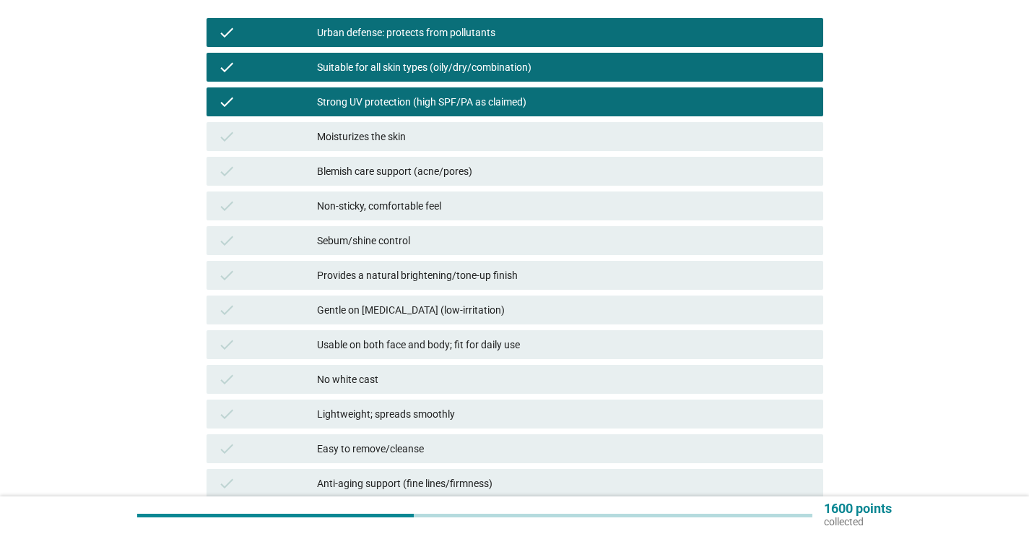
click at [435, 292] on div "check Gentle on [MEDICAL_DATA] (low-irritation)" at bounding box center [515, 309] width 622 height 35
click at [435, 303] on div "Gentle on [MEDICAL_DATA] (low-irritation)" at bounding box center [564, 309] width 495 height 17
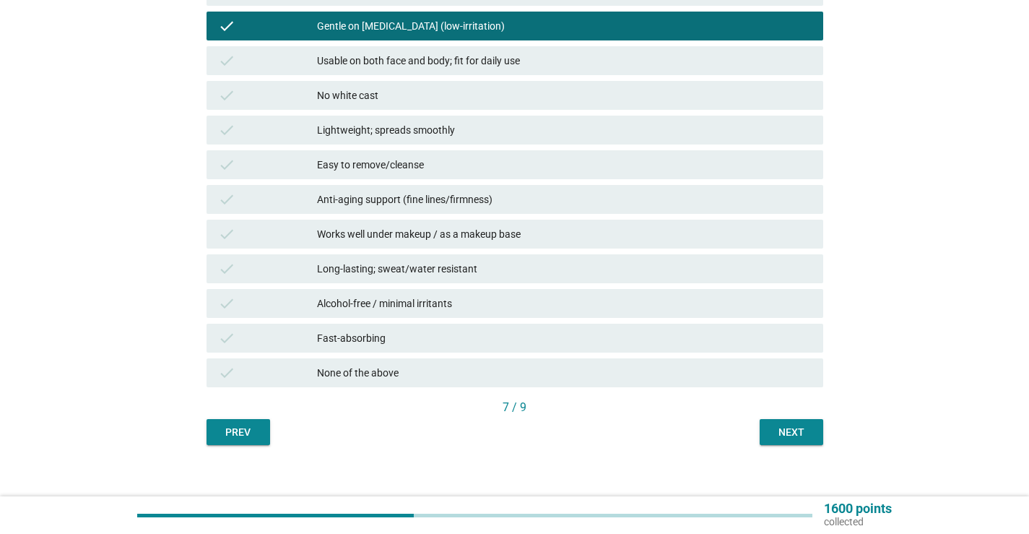
scroll to position [505, 0]
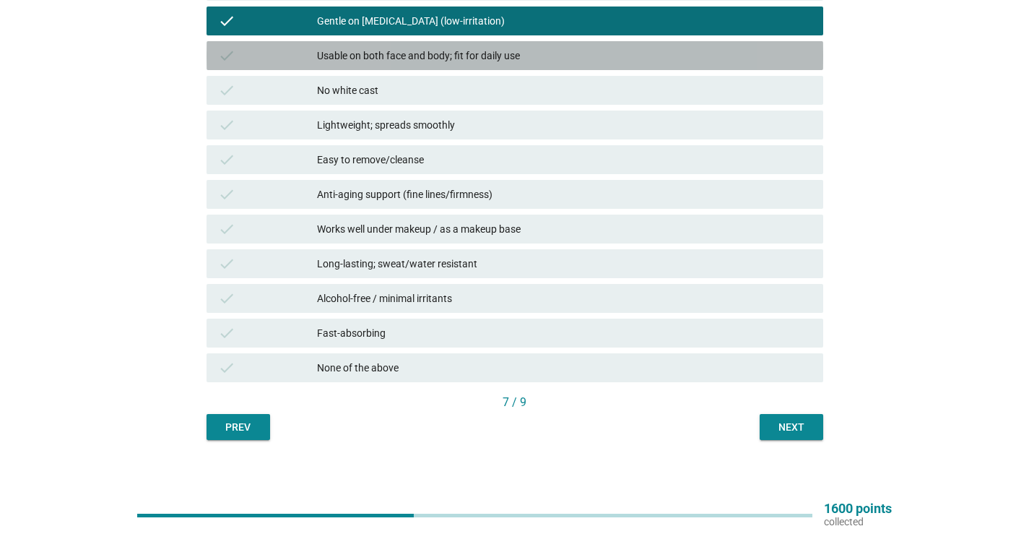
click at [477, 60] on div "Usable on both face and body; fit for daily use" at bounding box center [564, 55] width 495 height 17
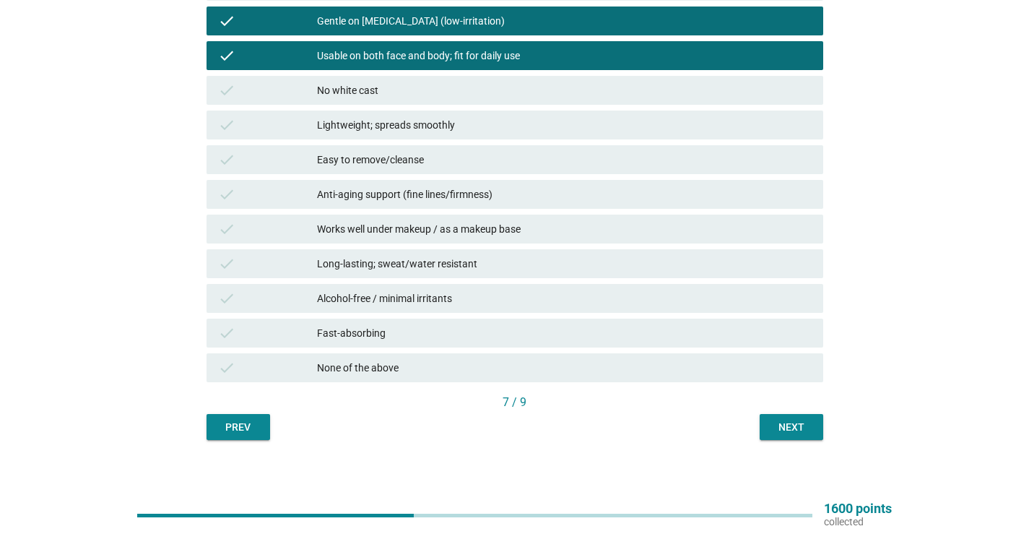
click at [449, 259] on div "Long-lasting; sweat/water resistant" at bounding box center [564, 263] width 495 height 17
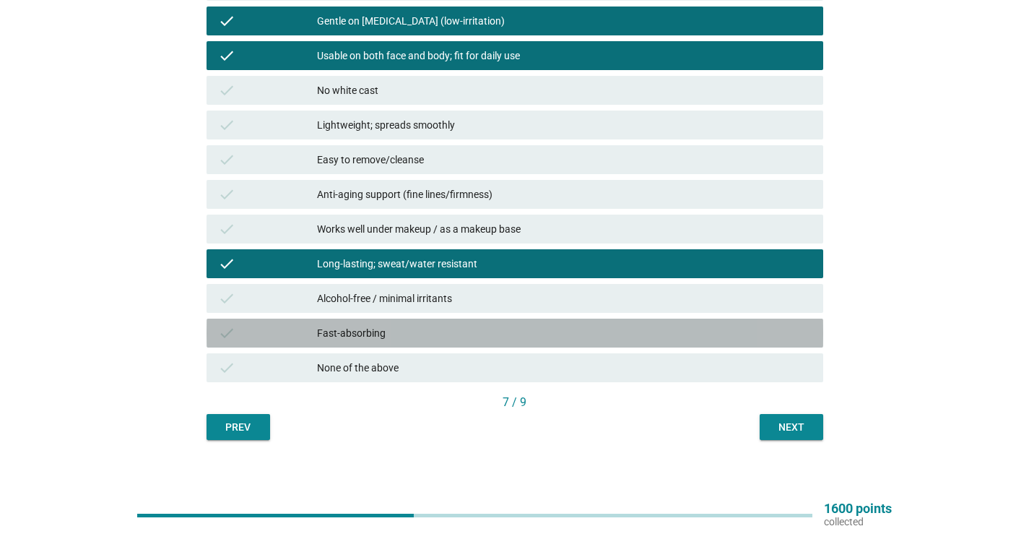
click at [426, 332] on div "Fast-absorbing" at bounding box center [564, 332] width 495 height 17
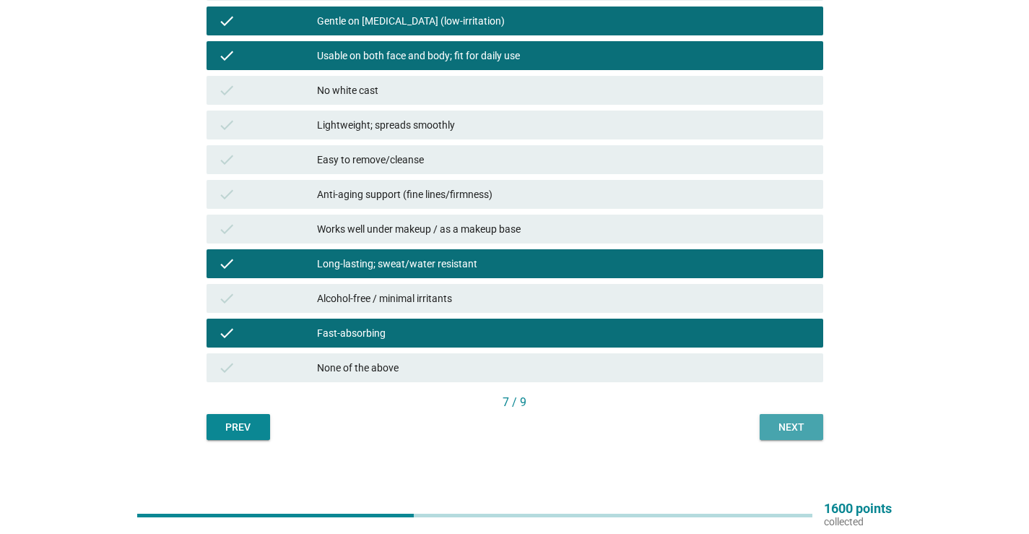
click at [769, 421] on button "Next" at bounding box center [792, 427] width 64 height 26
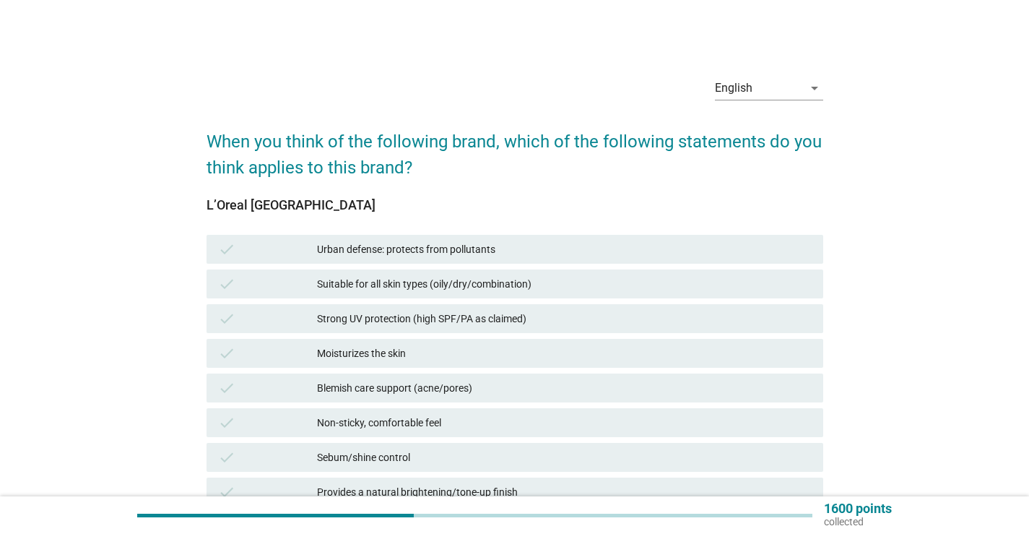
click at [468, 250] on div "Urban defense: protects from pollutants" at bounding box center [564, 248] width 495 height 17
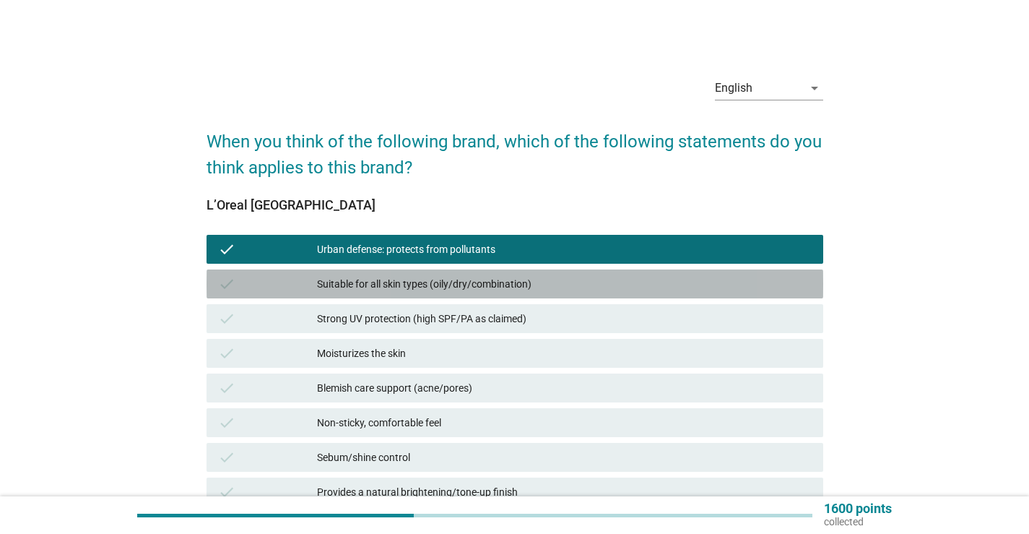
click at [451, 287] on div "Suitable for all skin types (oily/dry/combination)" at bounding box center [564, 283] width 495 height 17
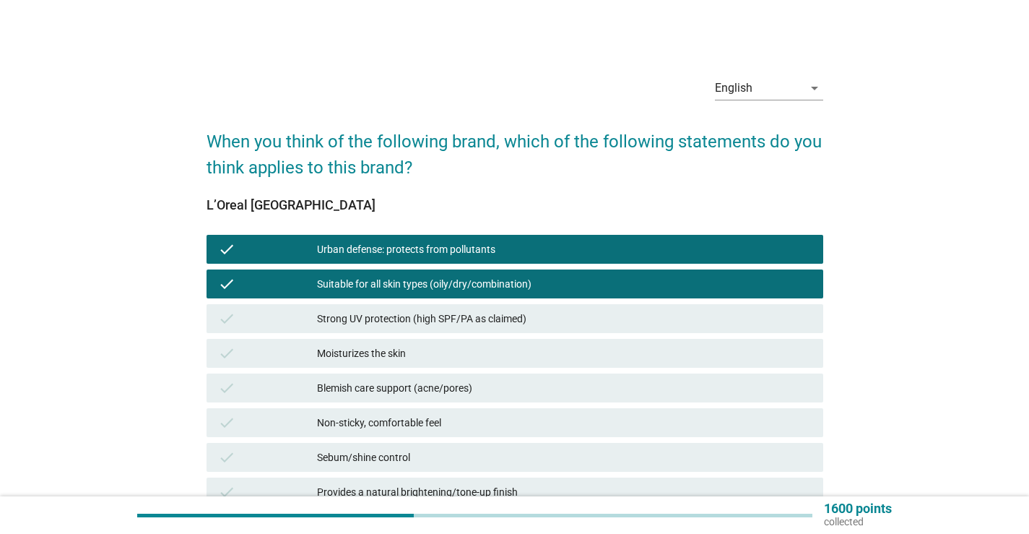
click at [439, 313] on div "Strong UV protection (high SPF/PA as claimed)" at bounding box center [564, 318] width 495 height 17
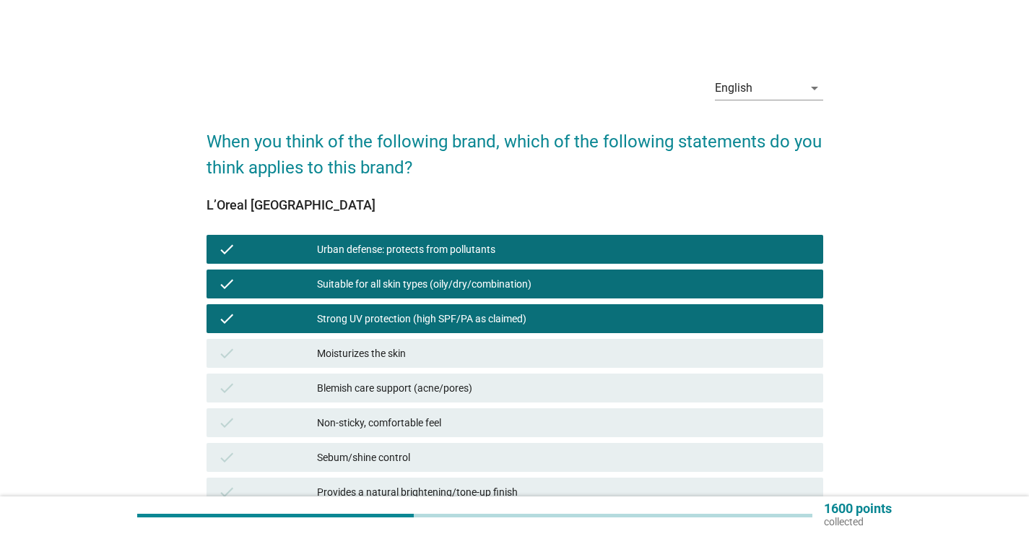
click at [417, 355] on div "Moisturizes the skin" at bounding box center [564, 352] width 495 height 17
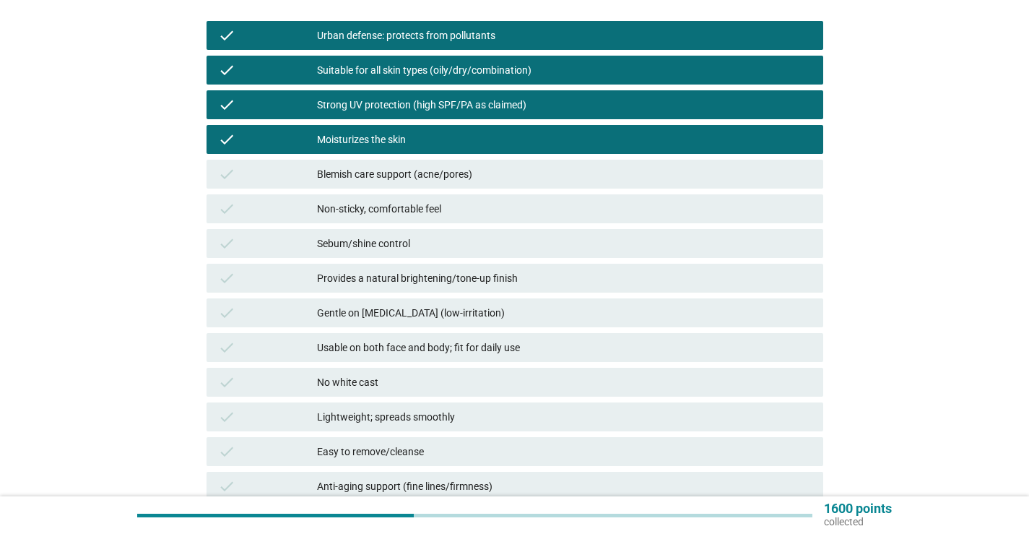
scroll to position [289, 0]
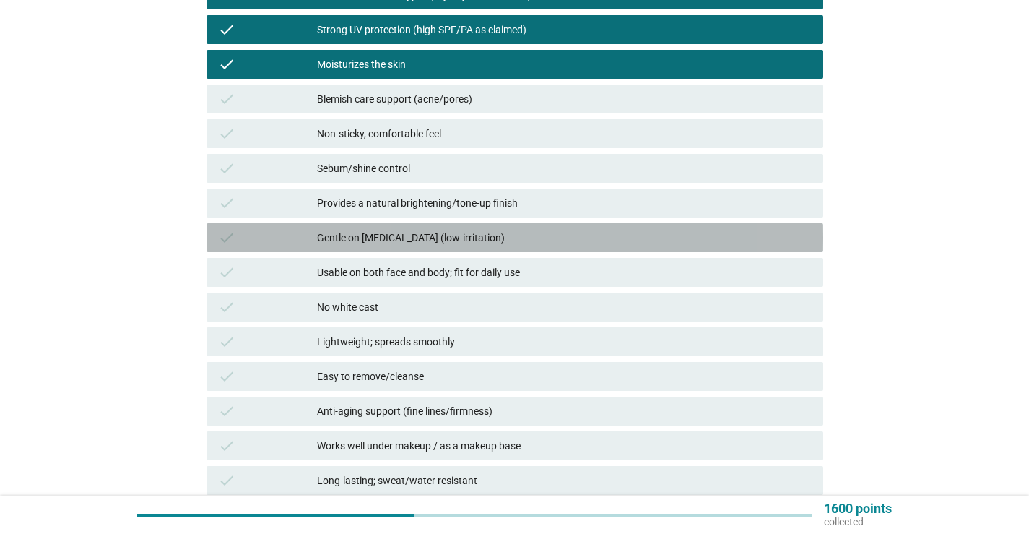
click at [417, 235] on div "Gentle on [MEDICAL_DATA] (low-irritation)" at bounding box center [564, 237] width 495 height 17
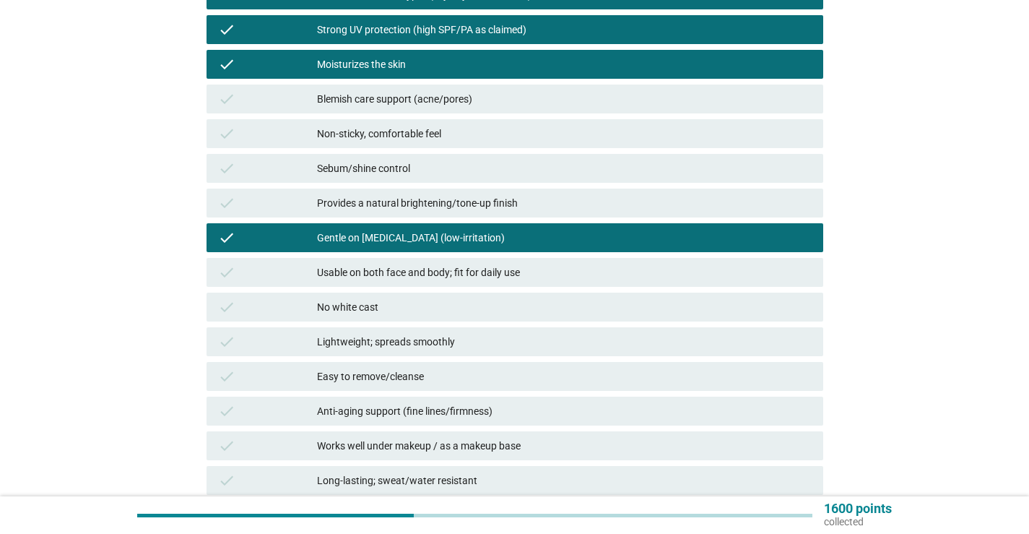
click at [414, 271] on div "Usable on both face and body; fit for daily use" at bounding box center [564, 272] width 495 height 17
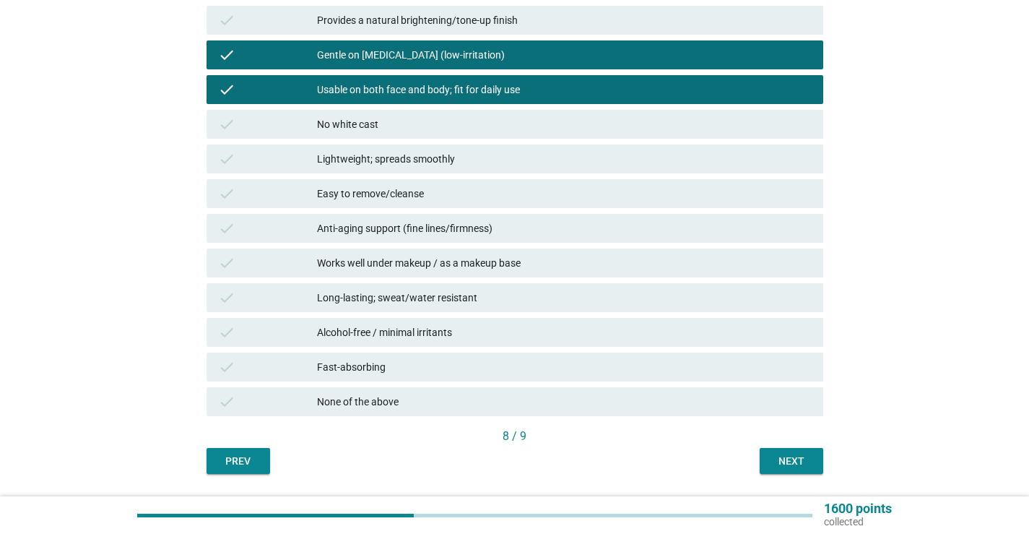
scroll to position [505, 0]
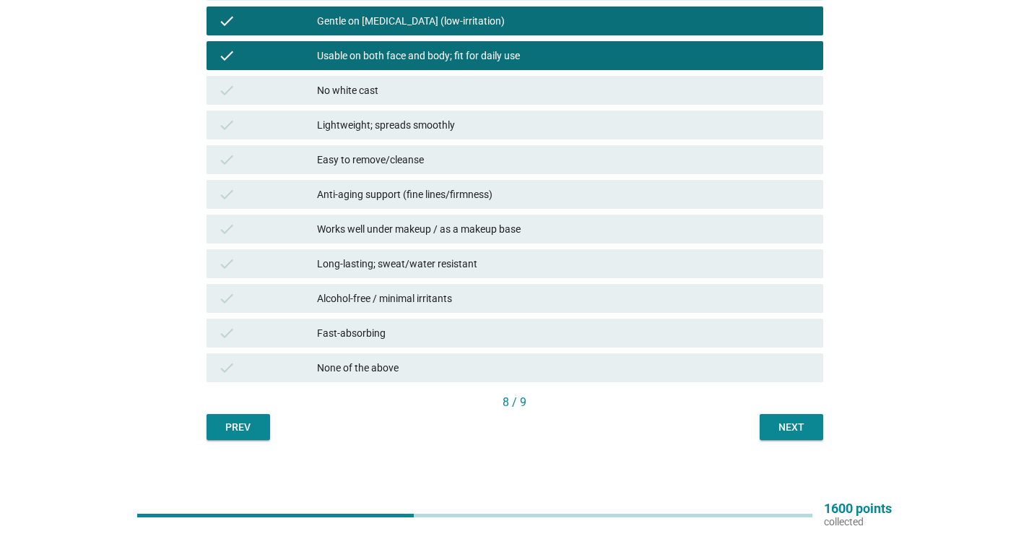
click at [411, 332] on div "Fast-absorbing" at bounding box center [564, 332] width 495 height 17
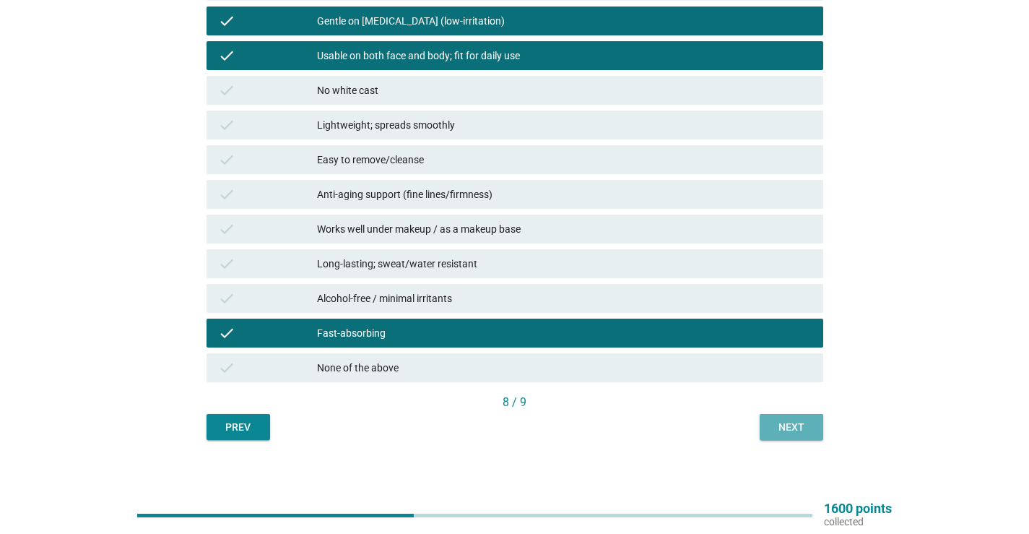
click at [778, 423] on div "Next" at bounding box center [791, 426] width 40 height 15
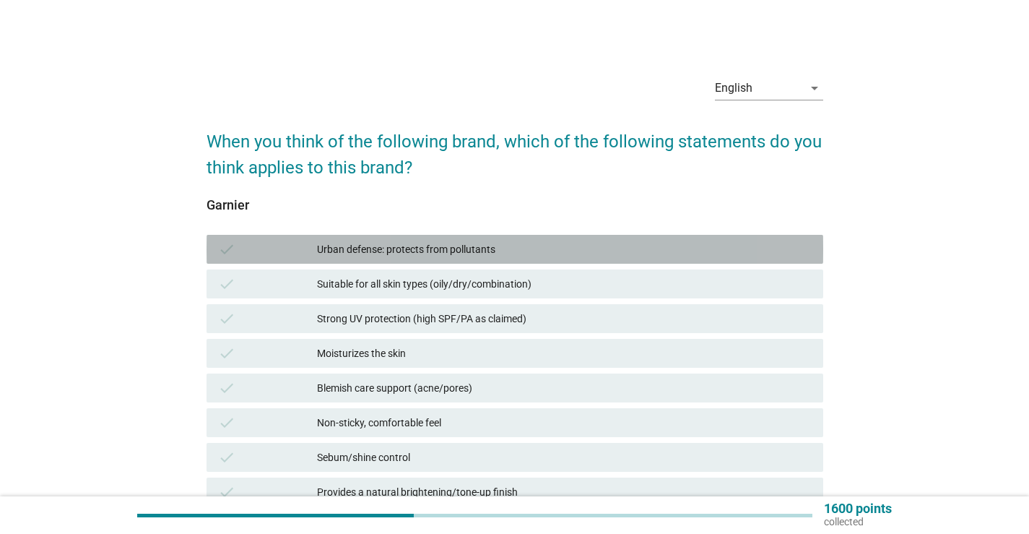
click at [425, 245] on div "Urban defense: protects from pollutants" at bounding box center [564, 248] width 495 height 17
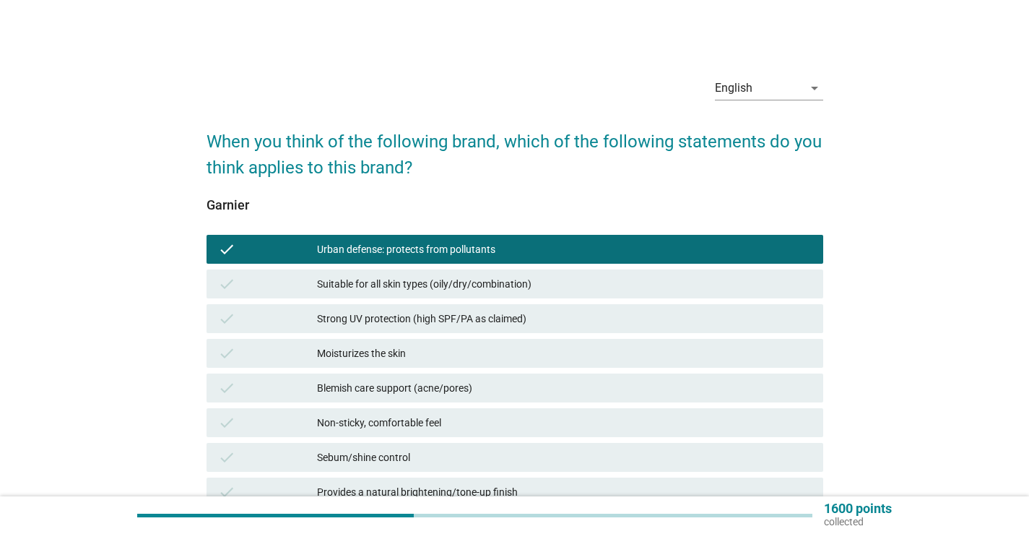
click at [425, 245] on div "Urban defense: protects from pollutants" at bounding box center [564, 248] width 495 height 17
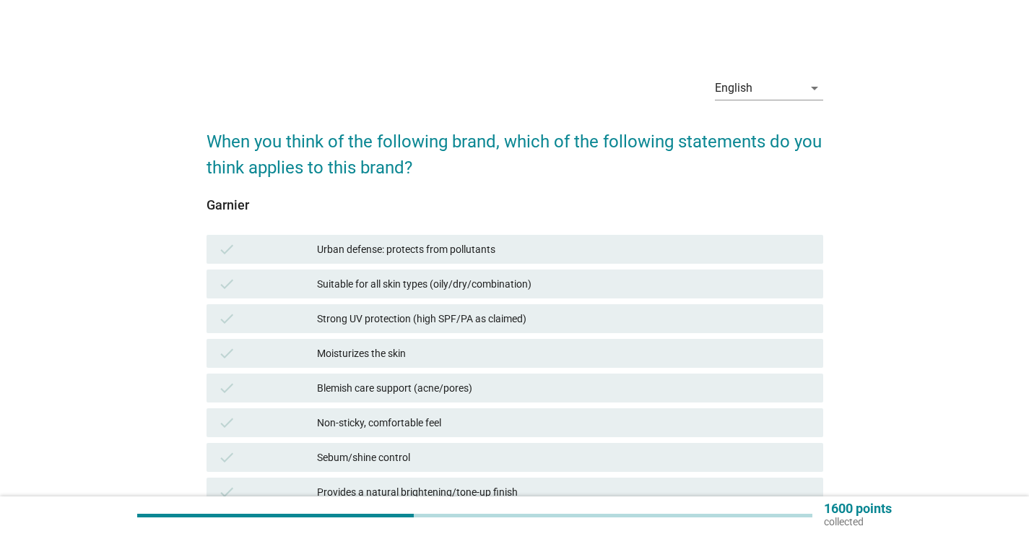
click at [422, 291] on div "Suitable for all skin types (oily/dry/combination)" at bounding box center [564, 283] width 495 height 17
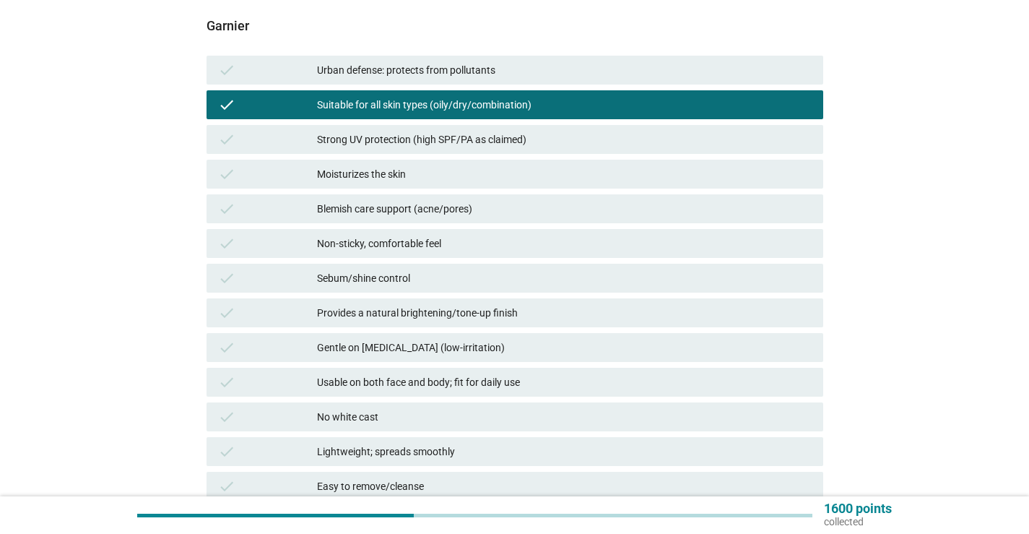
scroll to position [144, 0]
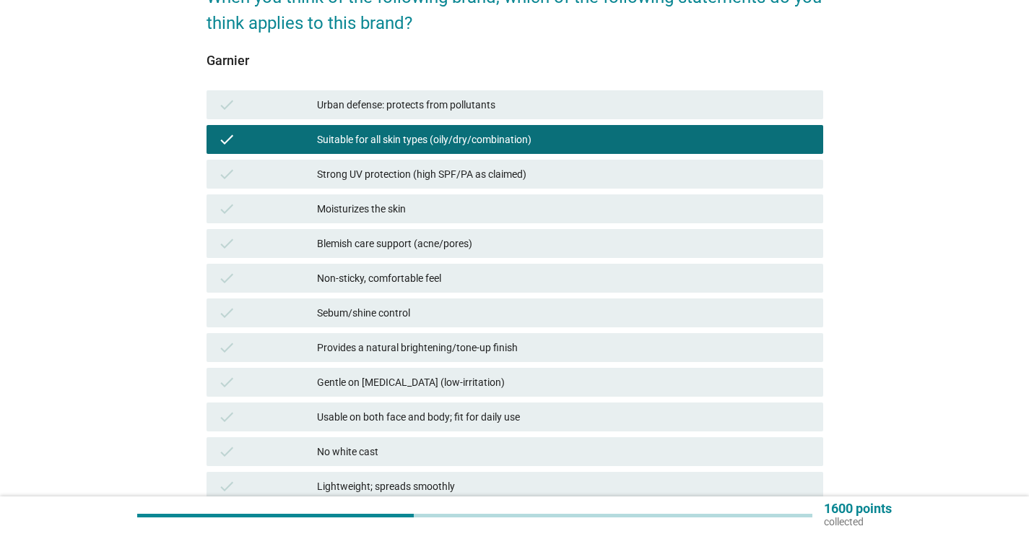
click at [415, 211] on div "Moisturizes the skin" at bounding box center [564, 208] width 495 height 17
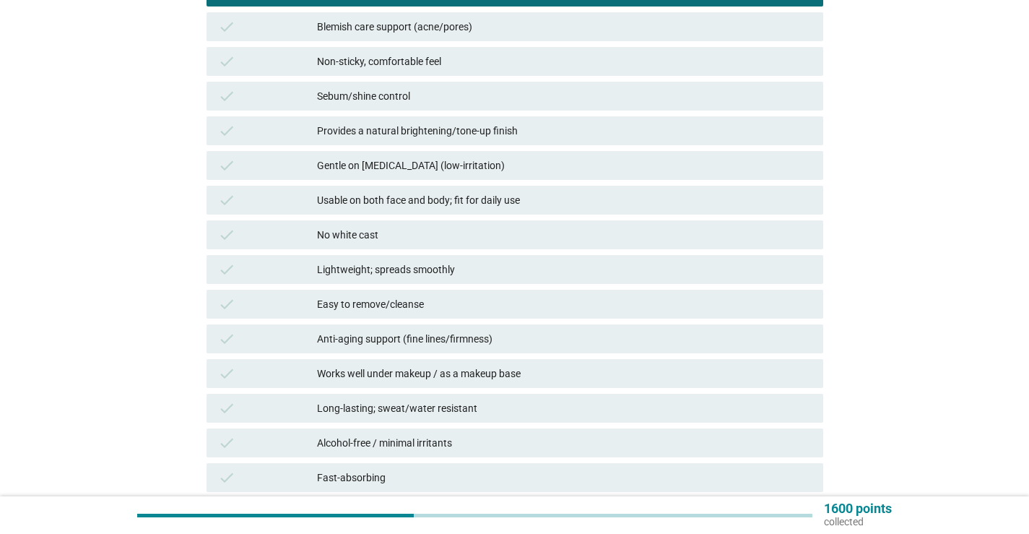
scroll to position [433, 0]
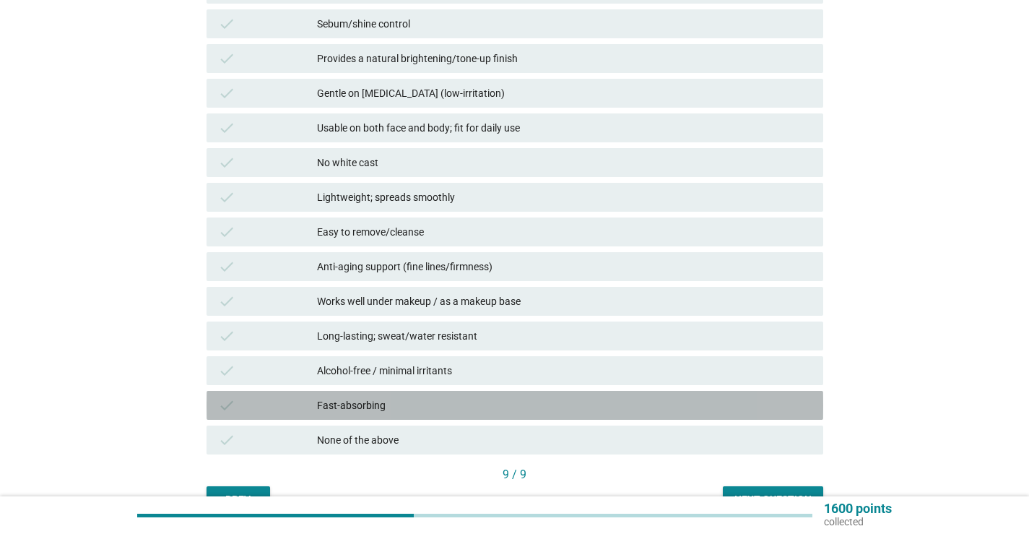
click at [482, 408] on div "Fast-absorbing" at bounding box center [564, 404] width 495 height 17
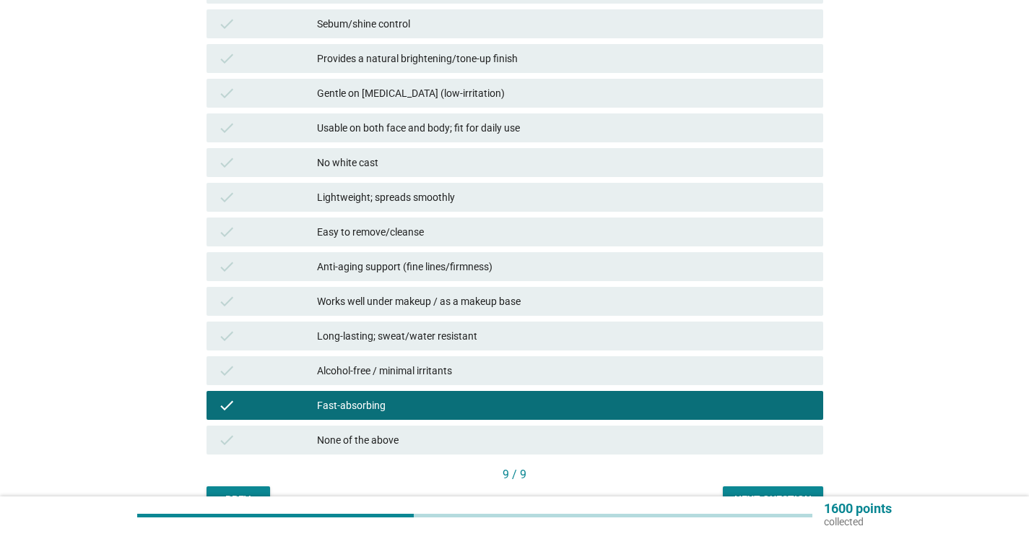
click at [778, 486] on button "Next question" at bounding box center [773, 499] width 100 height 26
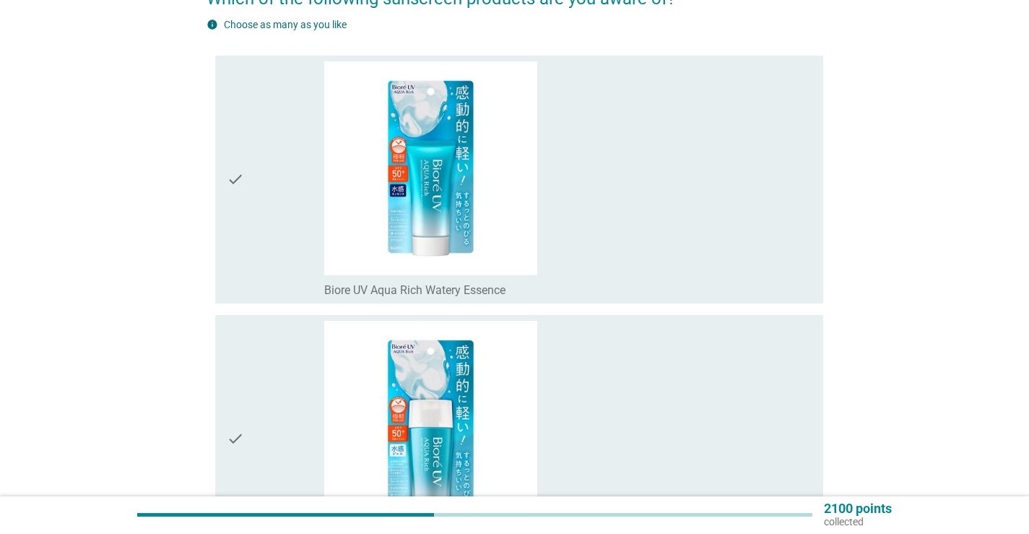
scroll to position [144, 0]
click at [601, 262] on div "check_box_outline_blank Biore UV Aqua Rich Watery Essence" at bounding box center [567, 178] width 487 height 236
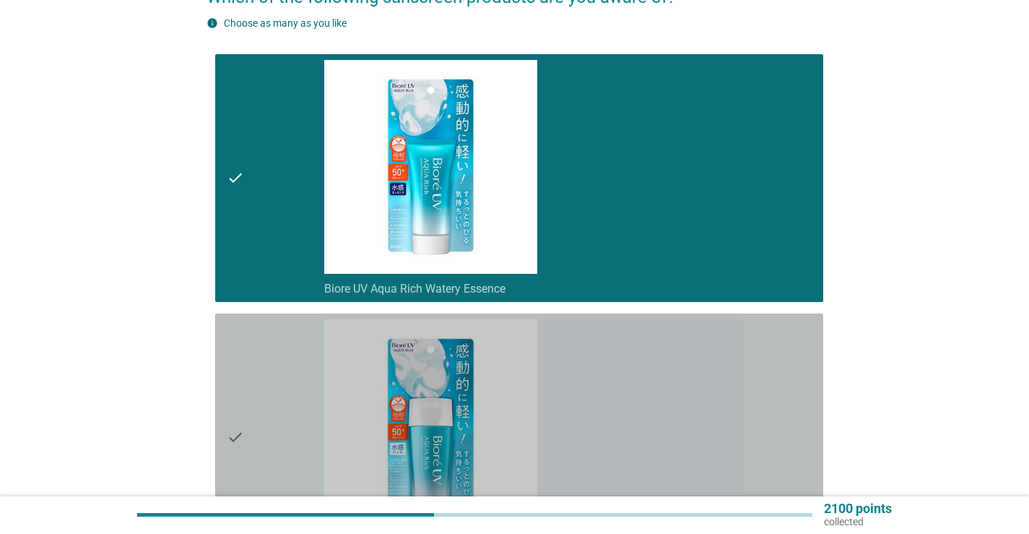
click at [624, 354] on div "check_box_outline_blank Biore UV Aqua Rich Watery Gel" at bounding box center [567, 437] width 487 height 236
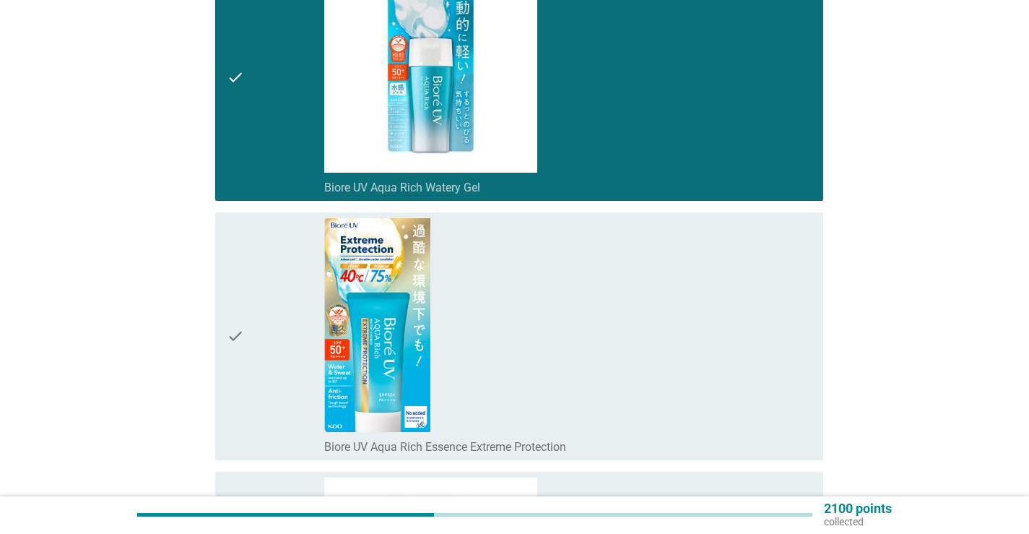
scroll to position [505, 0]
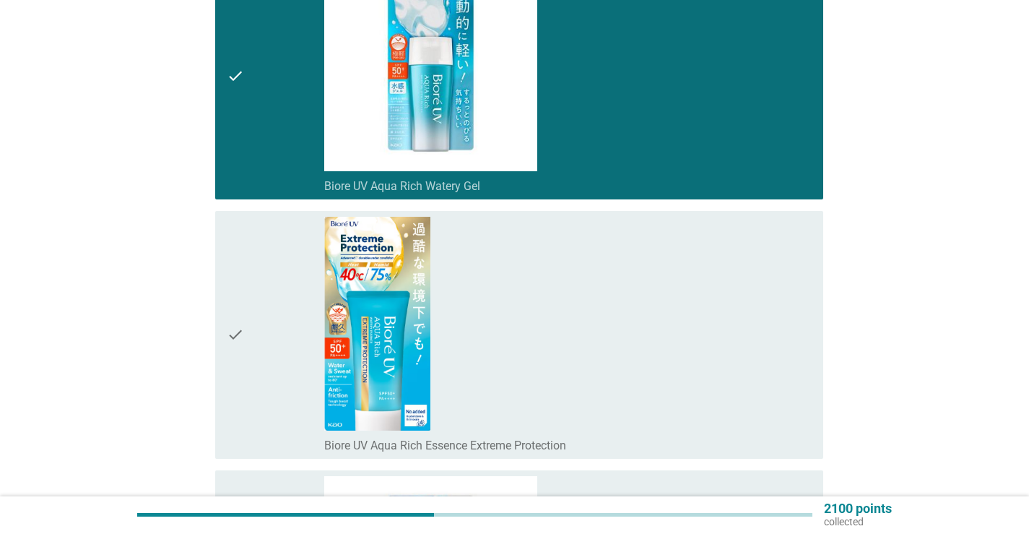
click at [624, 354] on div "check_box_outline_blank Biore UV Aqua Rich Essence Extreme Protection" at bounding box center [567, 335] width 487 height 236
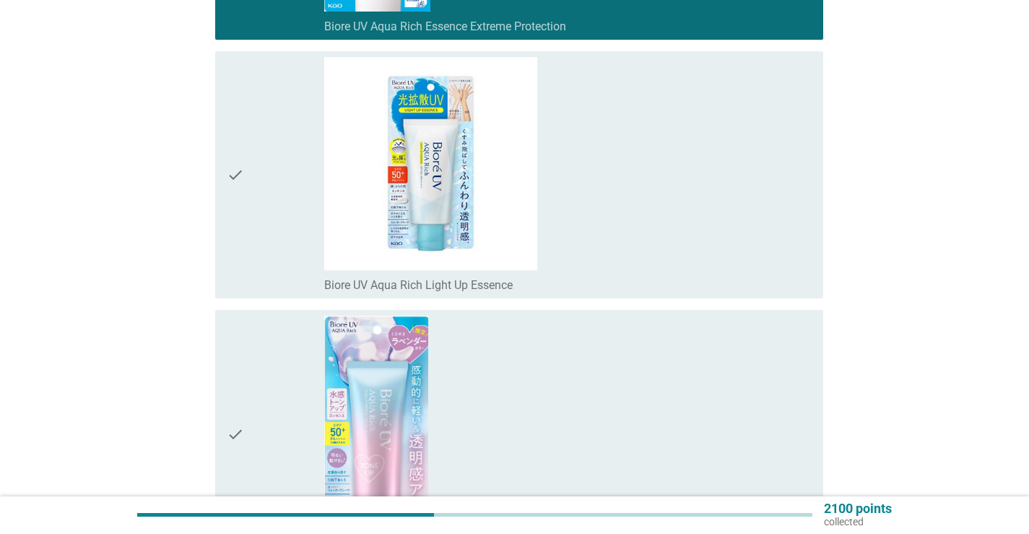
scroll to position [939, 0]
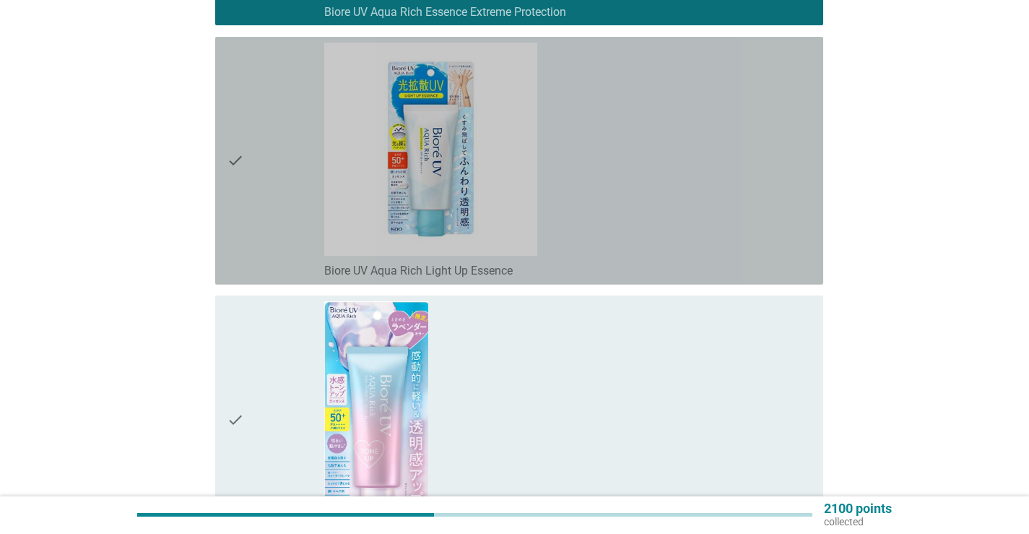
click at [630, 227] on div "check_box_outline_blank Biore UV Aqua Rich Light Up Essence" at bounding box center [567, 161] width 487 height 236
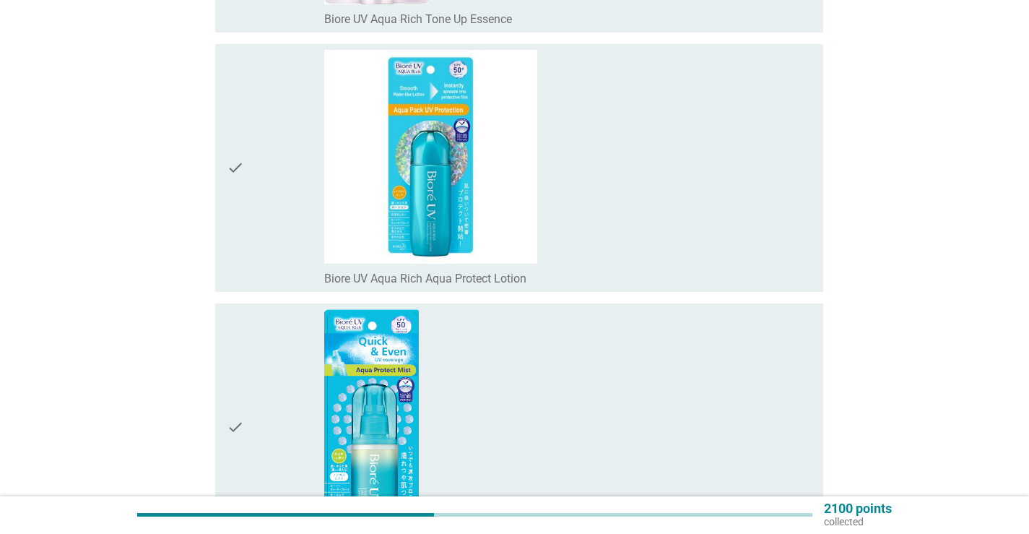
scroll to position [1516, 0]
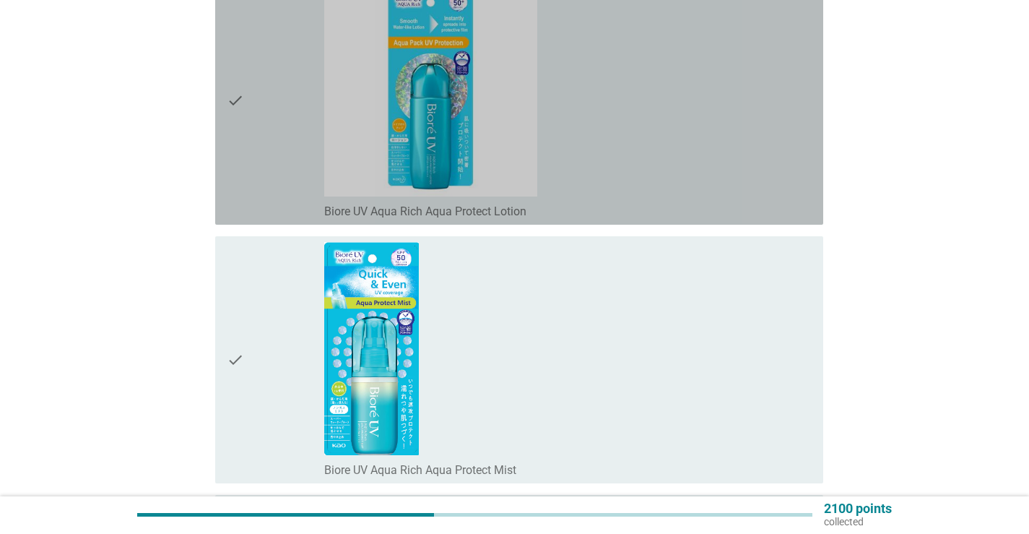
click at [615, 150] on div "check_box_outline_blank Biore UV Aqua Rich Aqua Protect Lotion" at bounding box center [567, 101] width 487 height 236
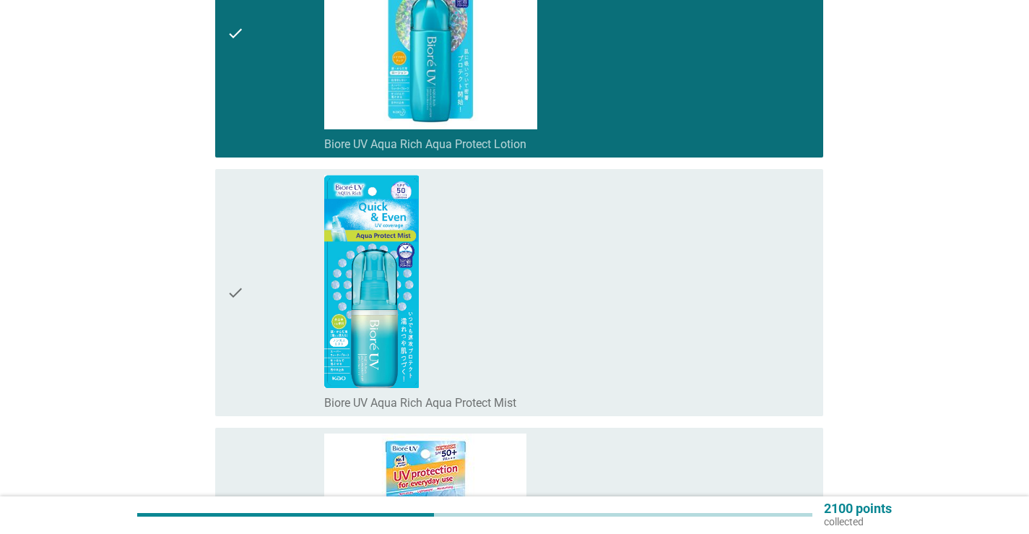
scroll to position [1733, 0]
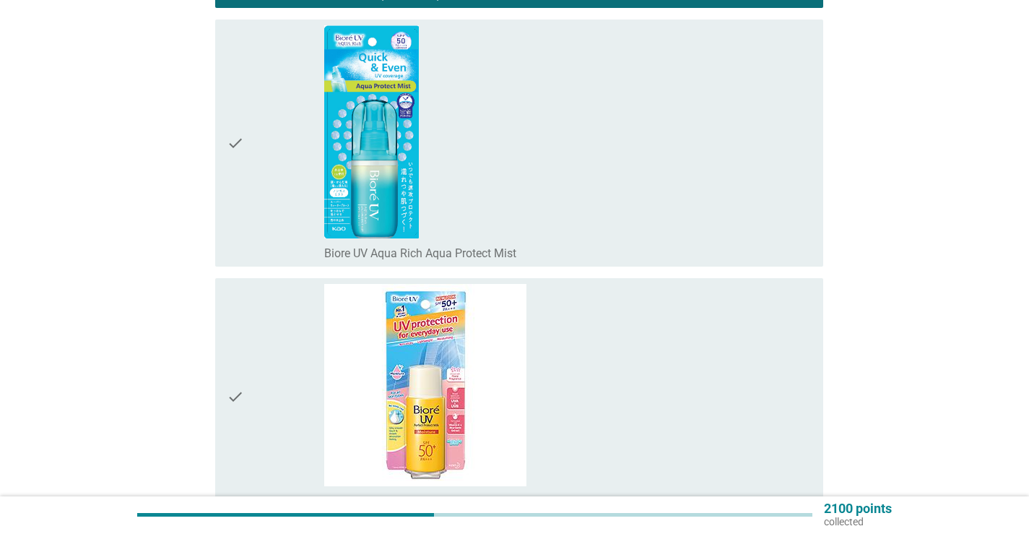
click at [619, 329] on div "check_box_outline_blank Biore UV Perfect Protect Milk Moisture" at bounding box center [567, 396] width 487 height 225
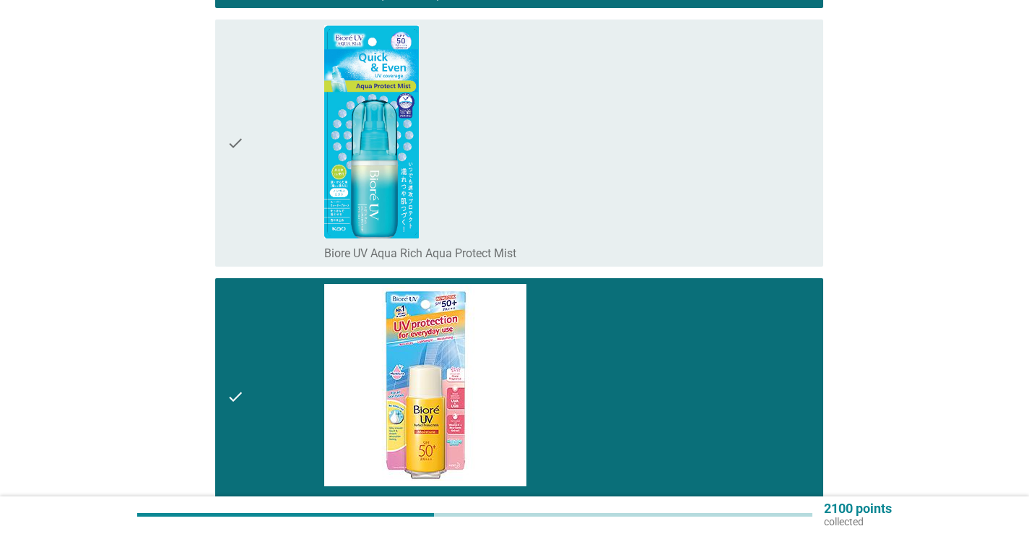
click at [612, 202] on div "check_box_outline_blank Biore UV Aqua Rich Aqua Protect Mist" at bounding box center [567, 143] width 487 height 236
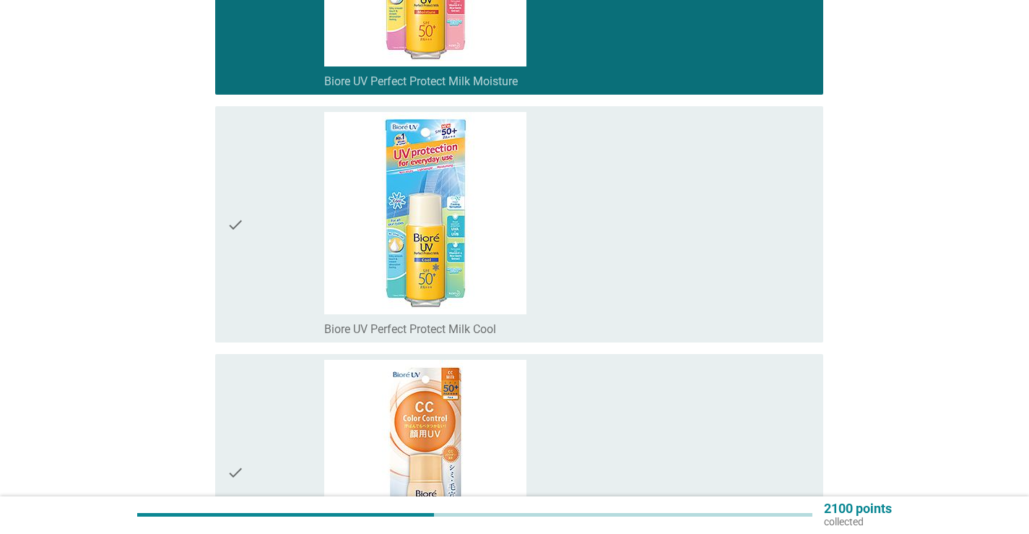
scroll to position [2166, 0]
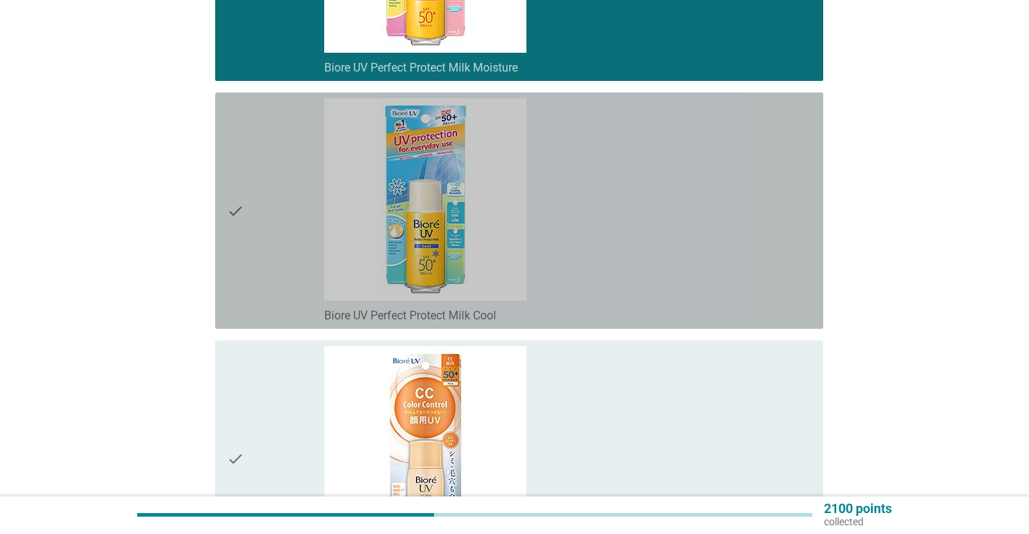
click at [612, 202] on div "check_box_outline_blank Biore UV Perfect Protect Milk Cool" at bounding box center [567, 210] width 487 height 225
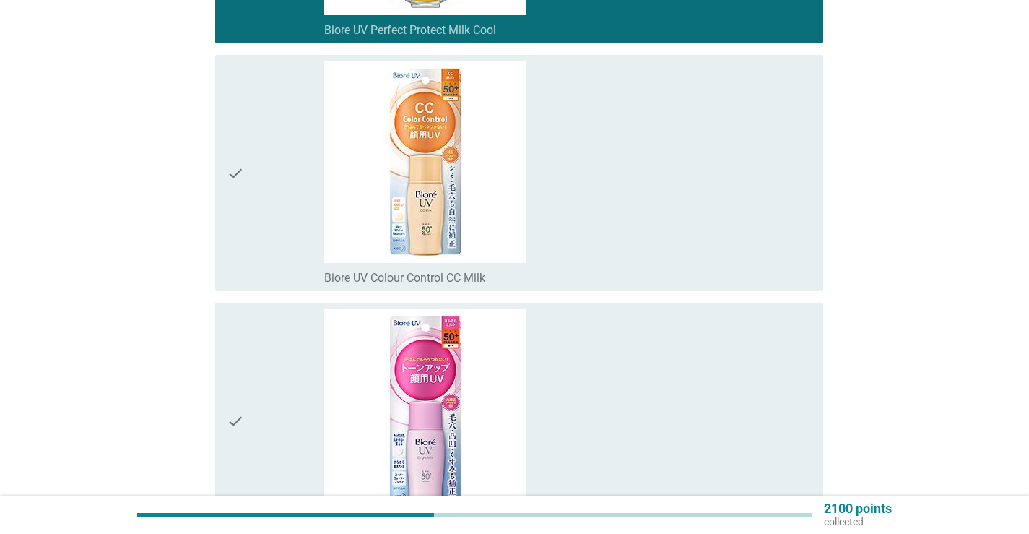
scroll to position [2599, 0]
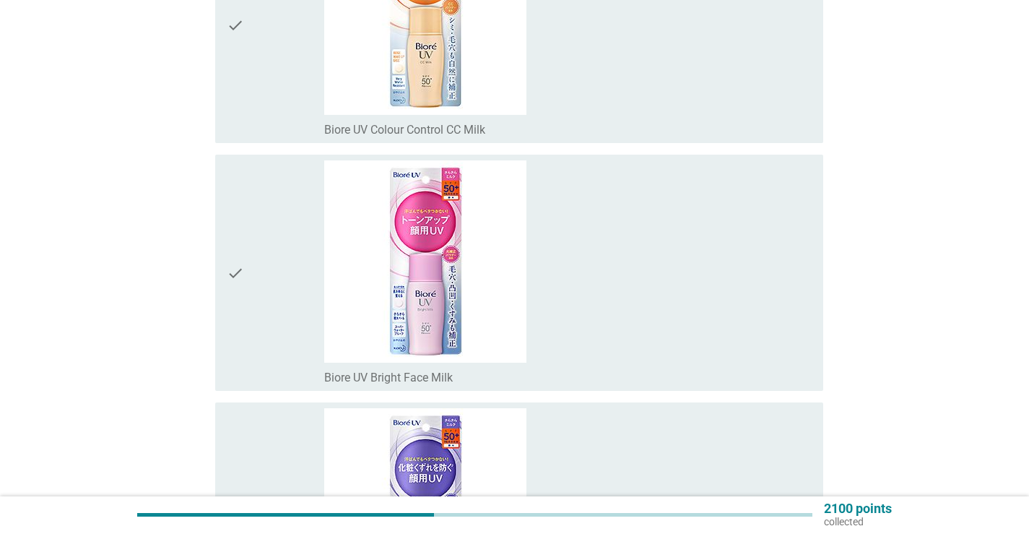
click at [612, 202] on div "check_box_outline_blank Biore UV Bright Face Milk" at bounding box center [567, 272] width 487 height 225
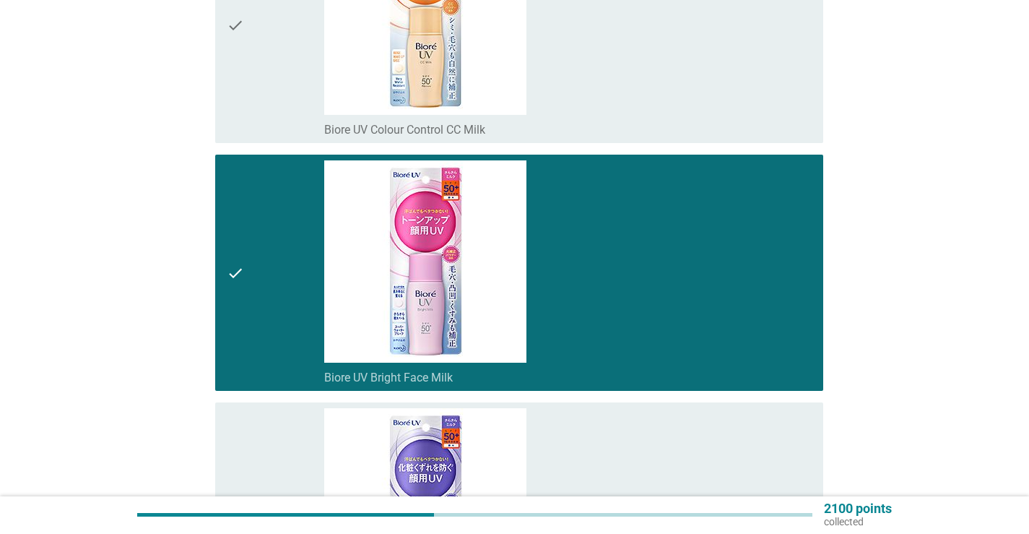
click at [640, 113] on div "check_box_outline_blank Biore UV Colour Control CC Milk" at bounding box center [567, 25] width 487 height 225
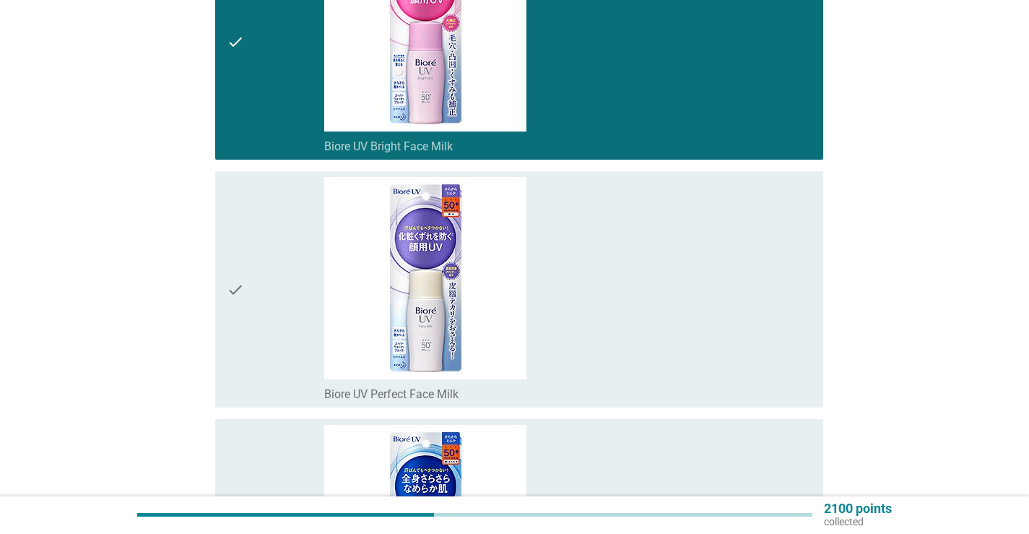
scroll to position [2960, 0]
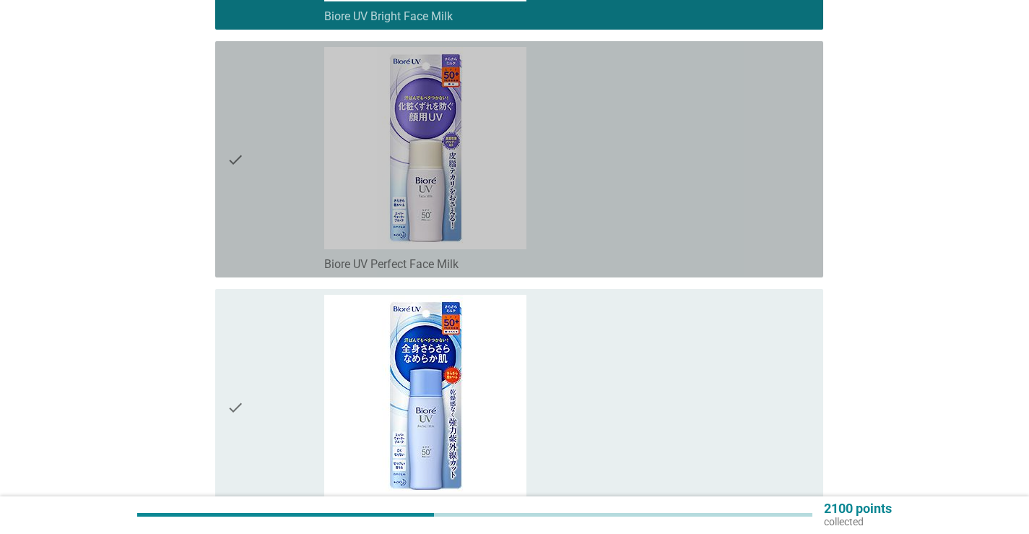
click at [642, 219] on div "check_box_outline_blank Biore UV Perfect Face Milk" at bounding box center [567, 159] width 487 height 225
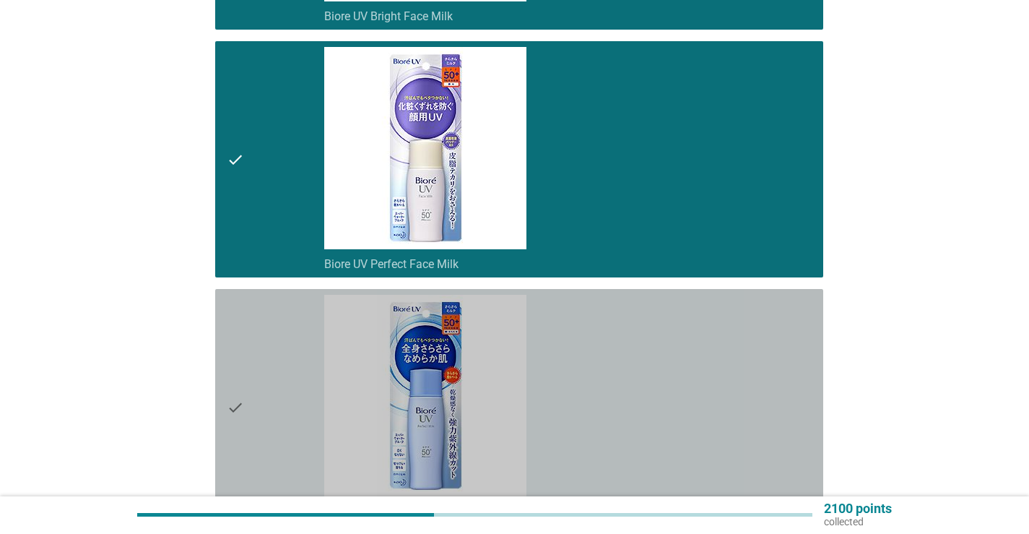
click at [654, 413] on div "check_box_outline_blank Biore UV Perfect Milk" at bounding box center [567, 407] width 487 height 225
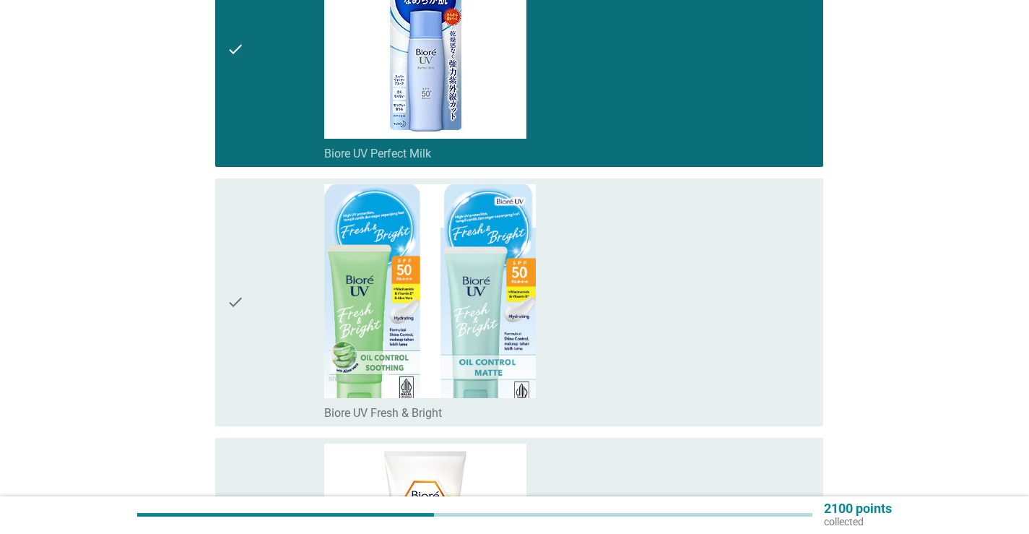
scroll to position [3321, 0]
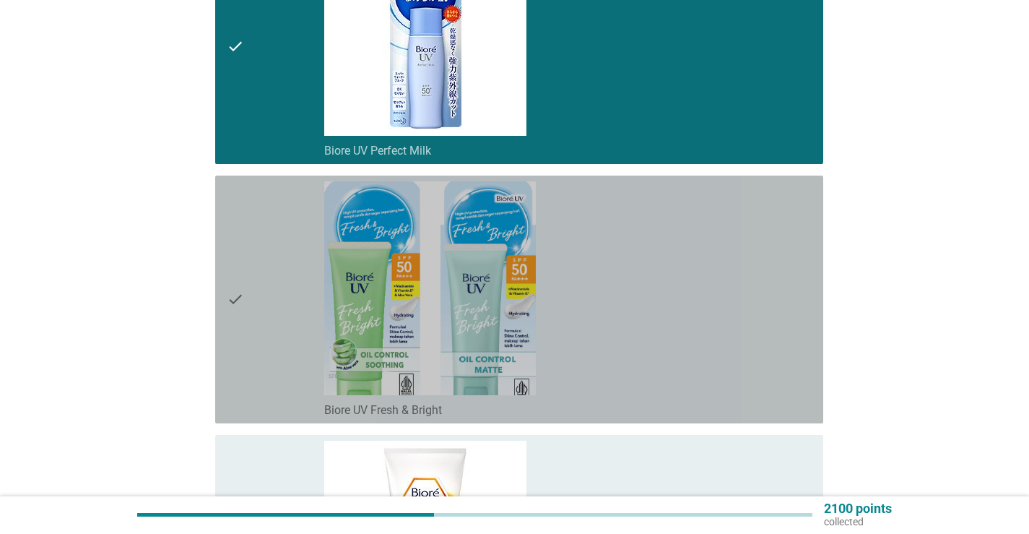
click at [656, 413] on div "check_box_outline_blank Biore UV Fresh & Bright" at bounding box center [567, 408] width 487 height 17
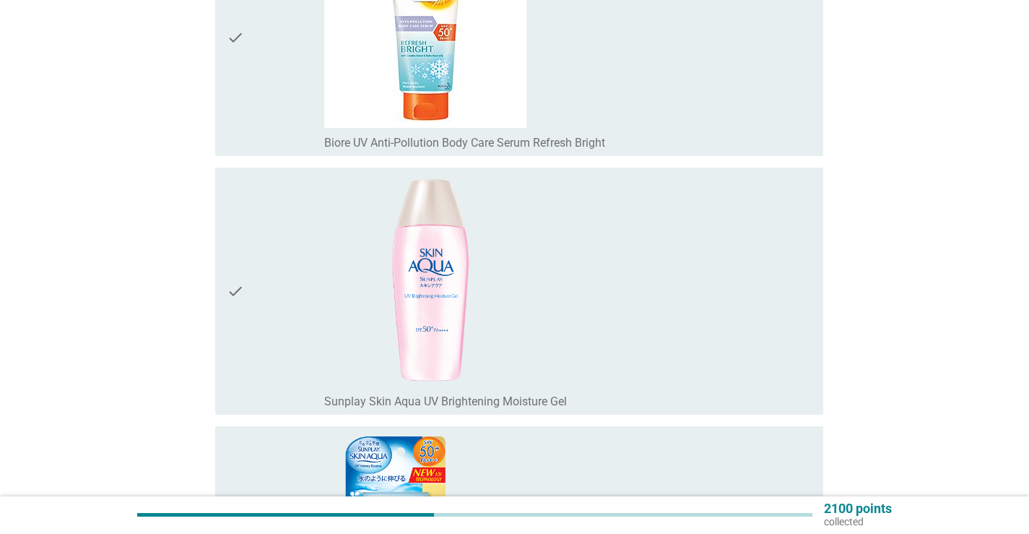
scroll to position [4332, 0]
click at [675, 358] on div "check_box_outline_blank Sunplay Skin Aqua UV Brightening Moisture Gel" at bounding box center [567, 291] width 487 height 236
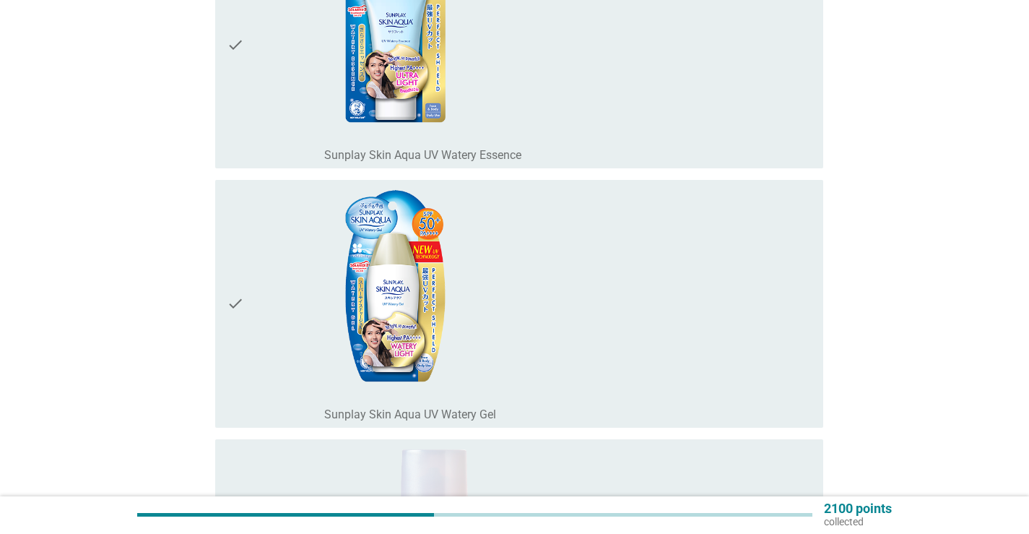
scroll to position [4837, 0]
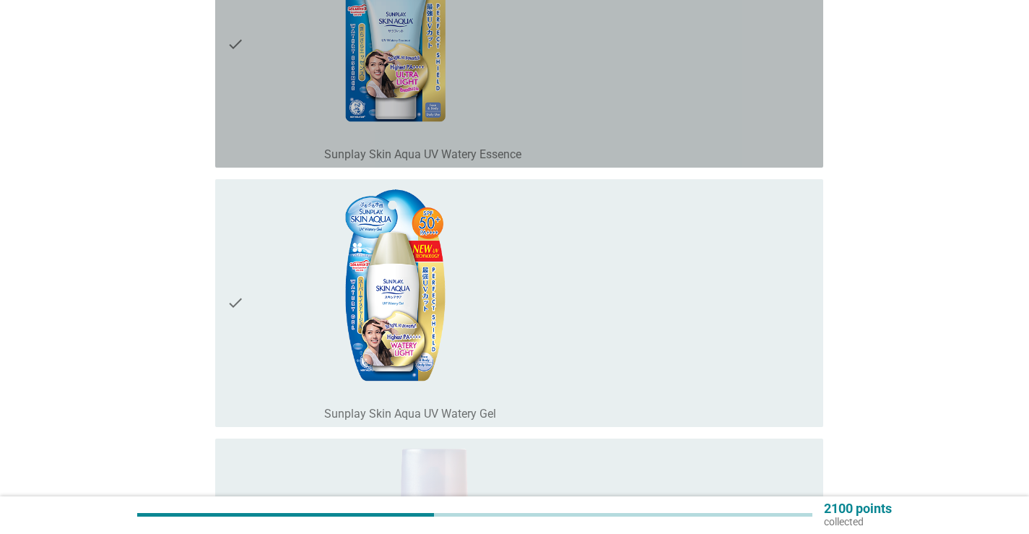
click at [549, 122] on div "check_box_outline_blank Sunplay Skin Aqua UV Watery Essence" at bounding box center [567, 44] width 487 height 236
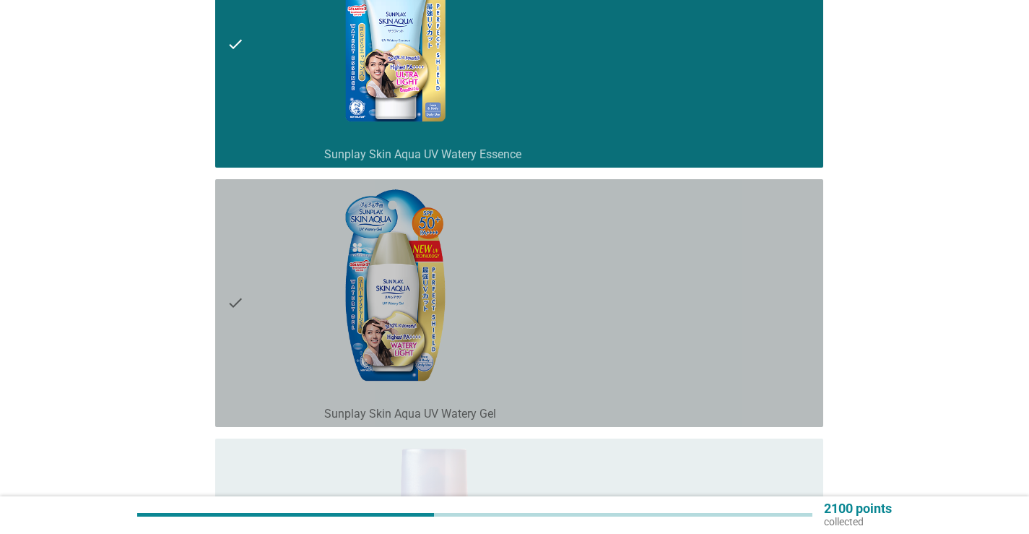
click at [552, 271] on div "check_box_outline_blank Sunplay Skin Aqua UV Watery Gel" at bounding box center [567, 303] width 487 height 236
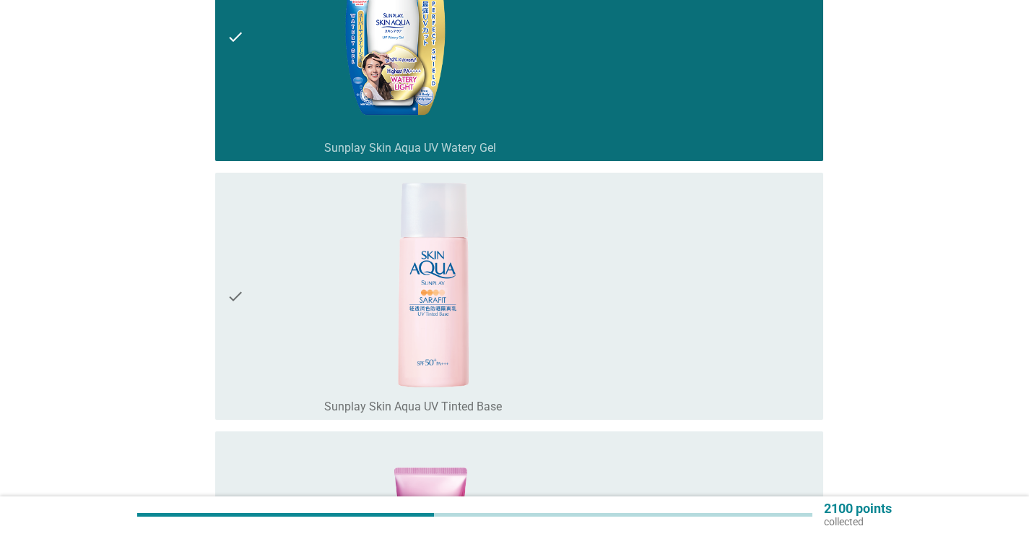
scroll to position [5271, 0]
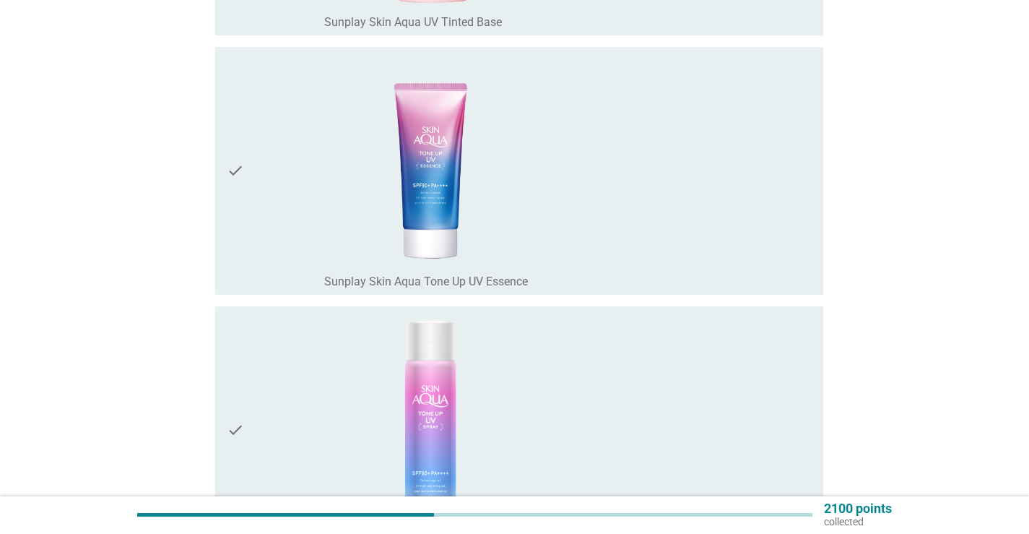
click at [552, 271] on div "check_box_outline_blank Sunplay Skin Aqua Tone Up UV Essence" at bounding box center [567, 279] width 487 height 17
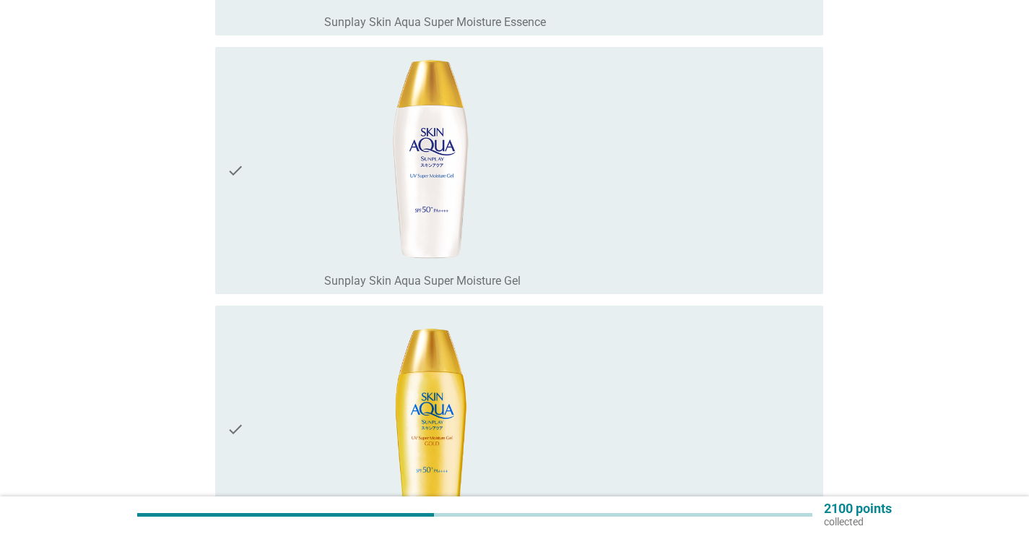
scroll to position [6498, 0]
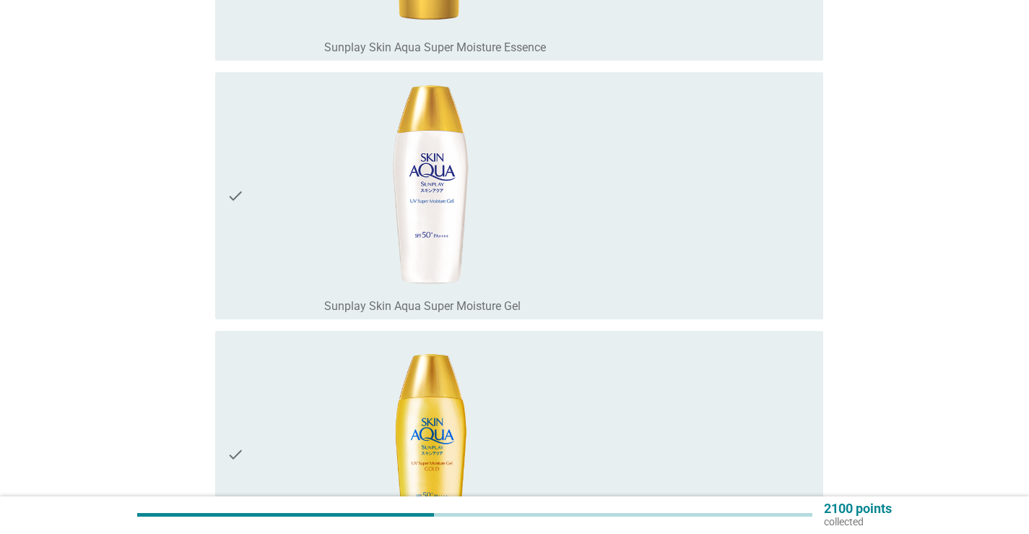
drag, startPoint x: 314, startPoint y: 288, endPoint x: 253, endPoint y: 329, distance: 73.3
drag, startPoint x: 253, startPoint y: 329, endPoint x: 170, endPoint y: 393, distance: 105.0
click at [297, 269] on div "check" at bounding box center [275, 196] width 97 height 236
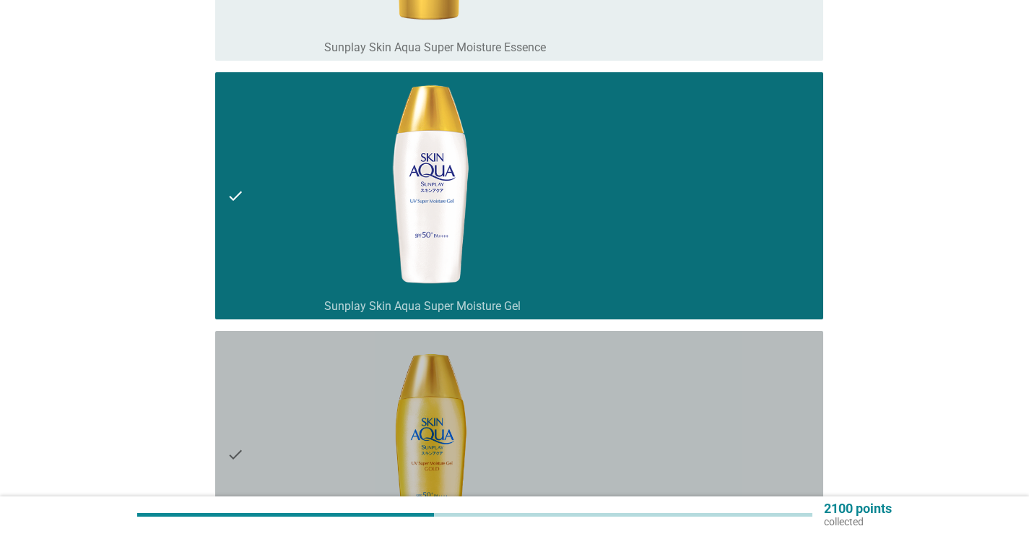
click at [305, 373] on div "check" at bounding box center [275, 454] width 97 height 236
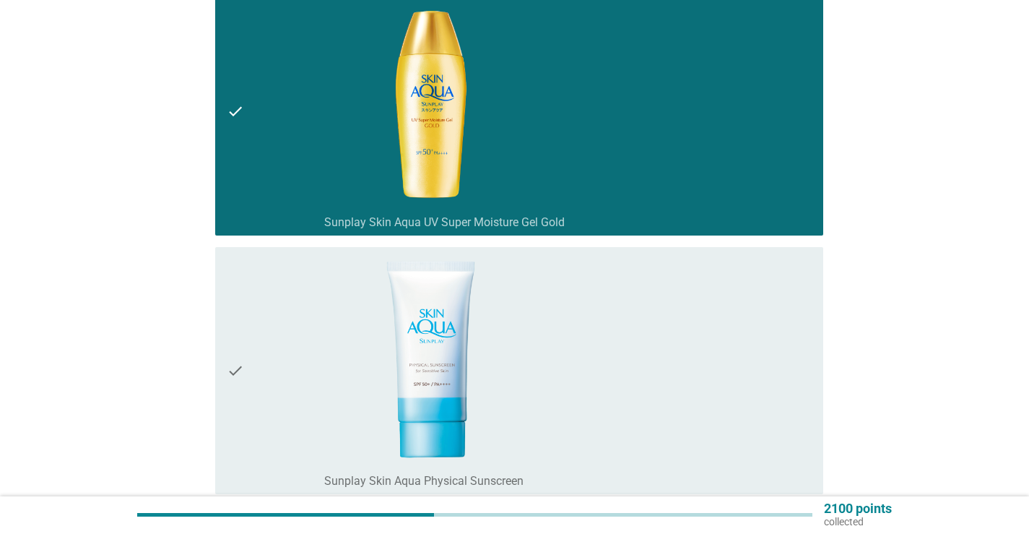
scroll to position [7220, 0]
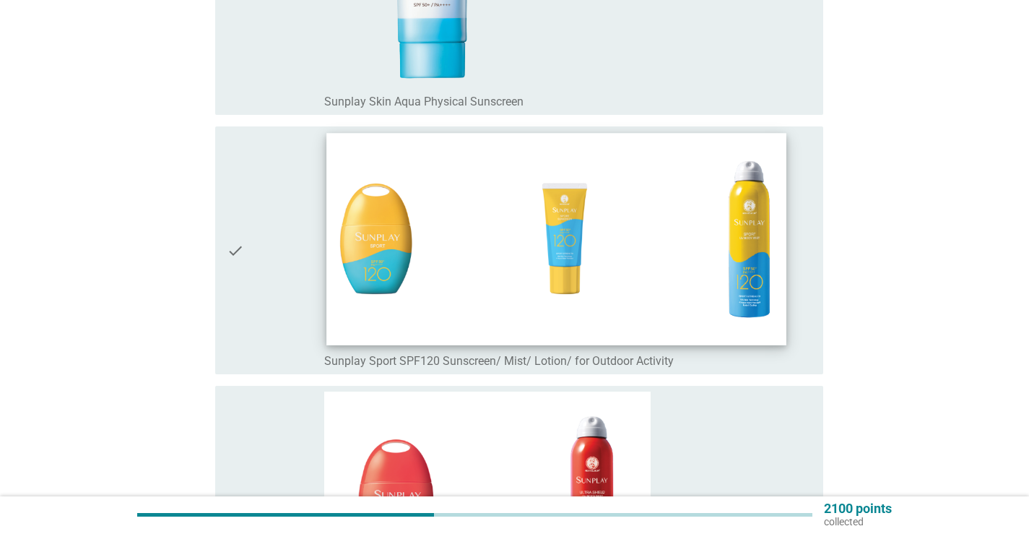
click at [348, 316] on img at bounding box center [556, 240] width 460 height 212
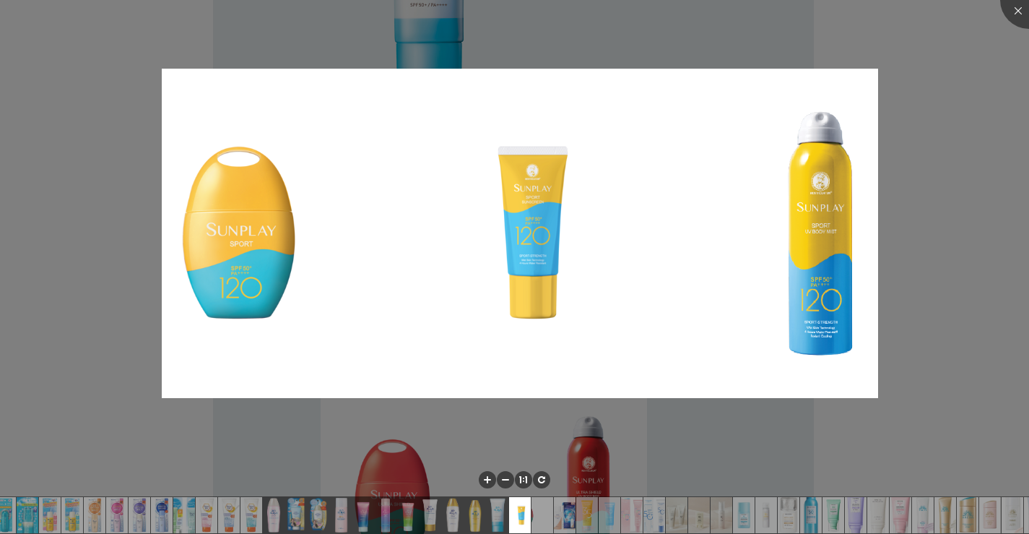
click at [129, 330] on div at bounding box center [514, 267] width 1029 height 534
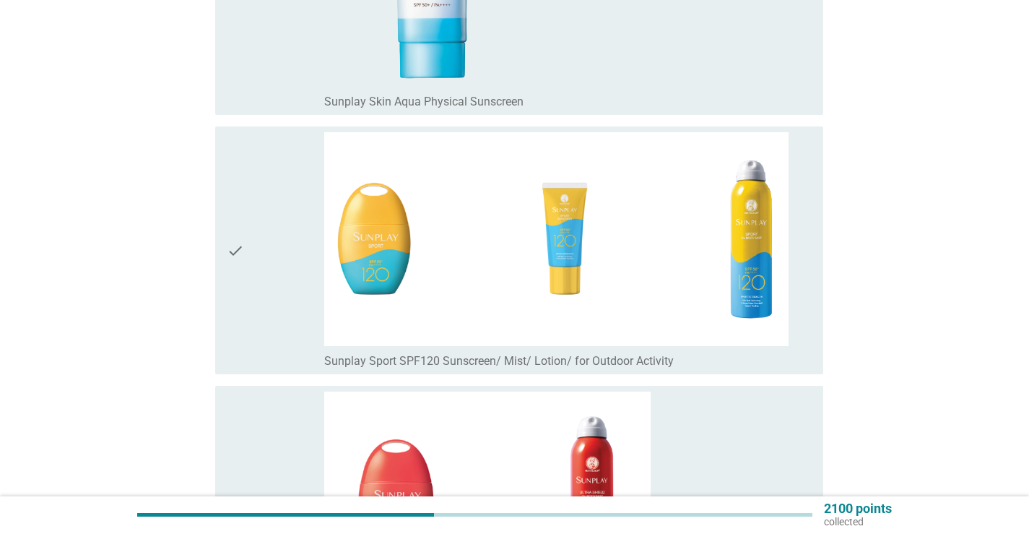
click at [308, 325] on div "check" at bounding box center [275, 250] width 97 height 236
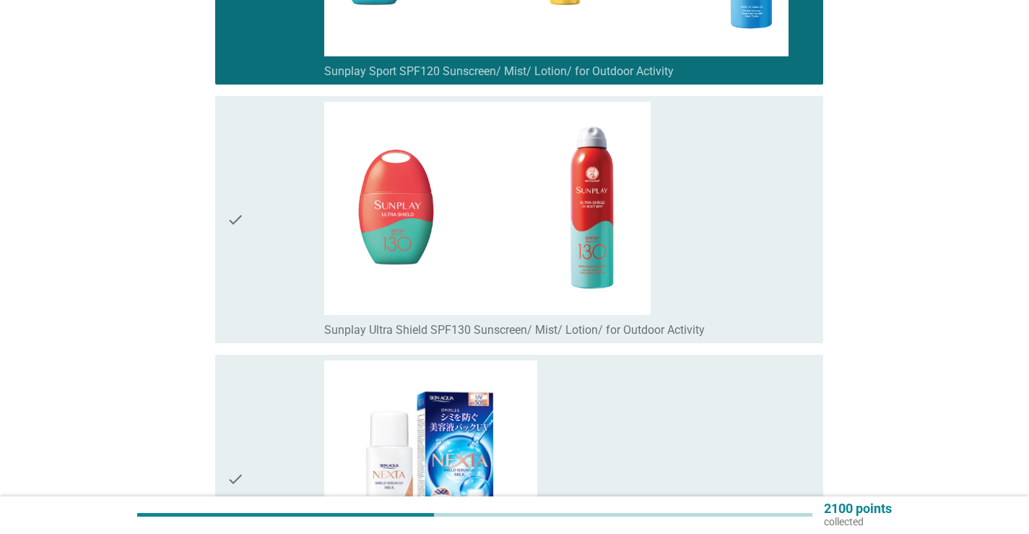
scroll to position [7653, 0]
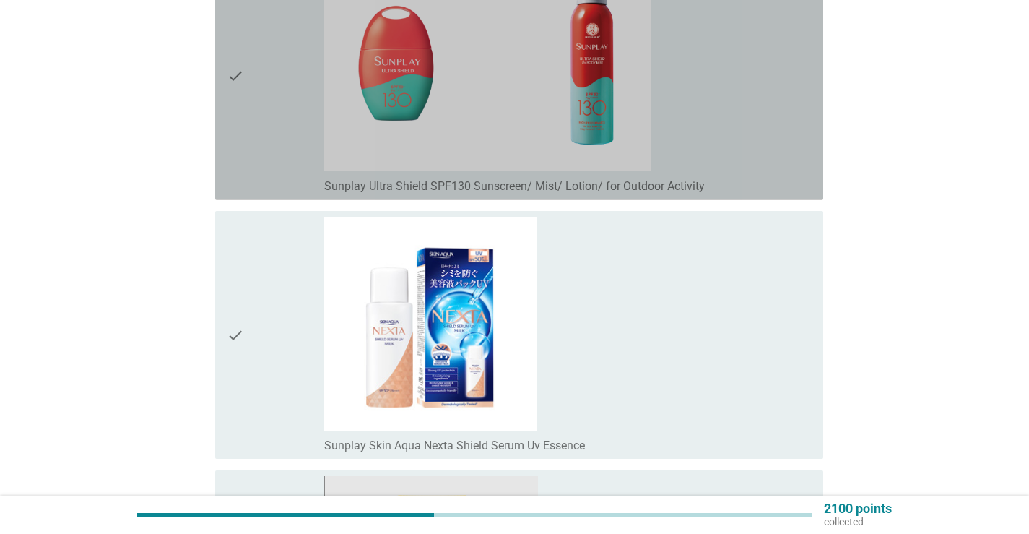
click at [279, 171] on div "check" at bounding box center [275, 76] width 97 height 236
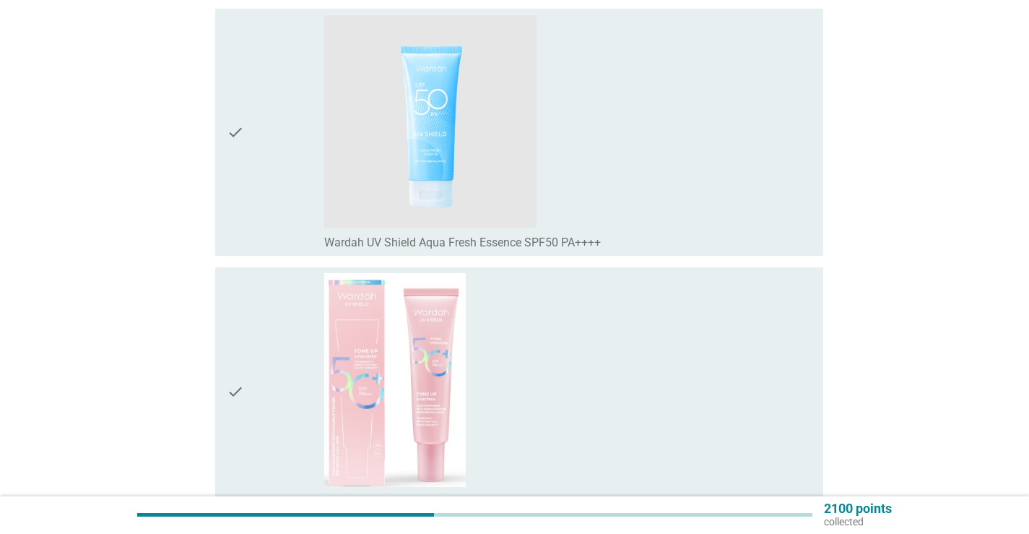
scroll to position [8375, 0]
click at [259, 199] on div "check" at bounding box center [275, 131] width 97 height 236
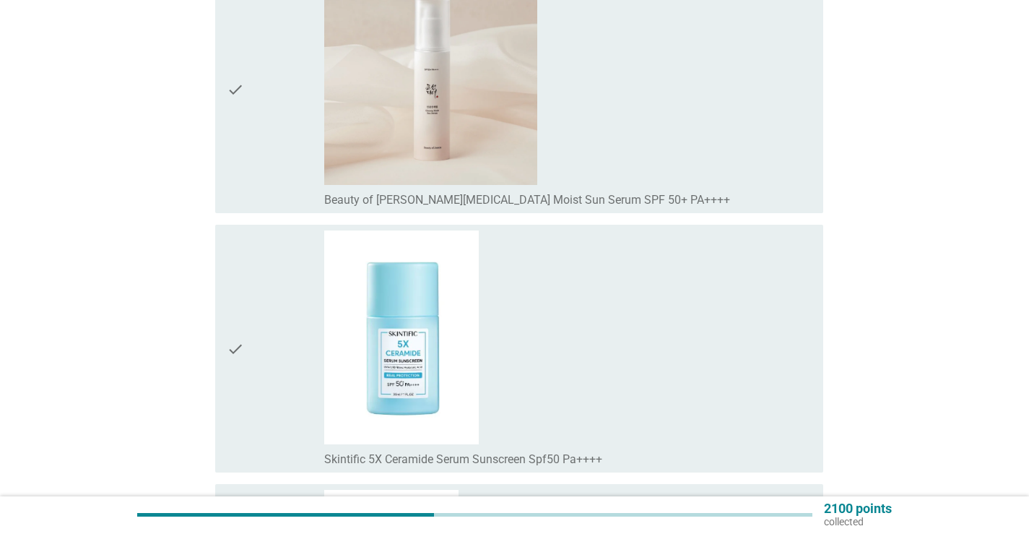
scroll to position [9747, 0]
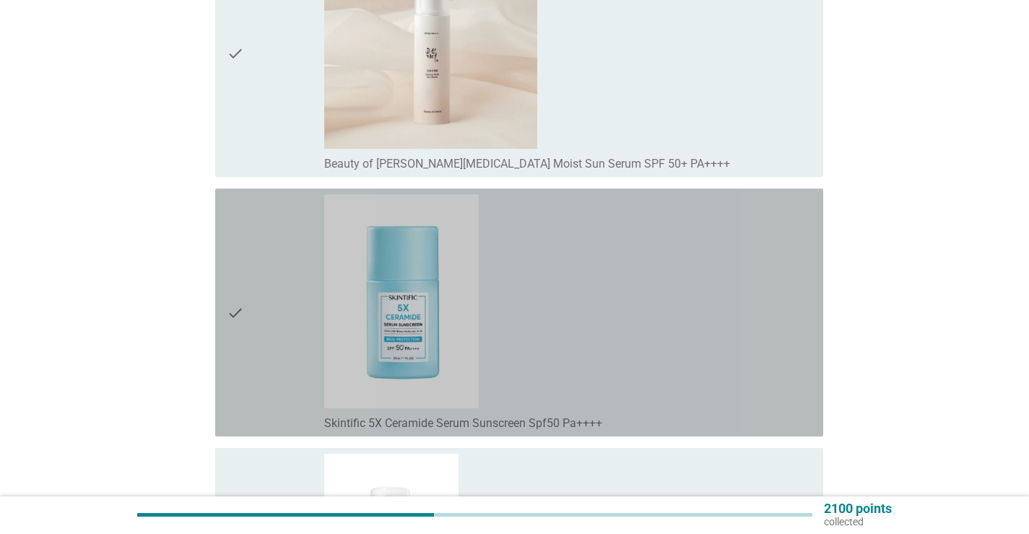
click at [762, 401] on div "check_box_outline_blank Skintific 5X Ceramide Serum Sunscreen Spf50 Pa++++" at bounding box center [567, 312] width 487 height 236
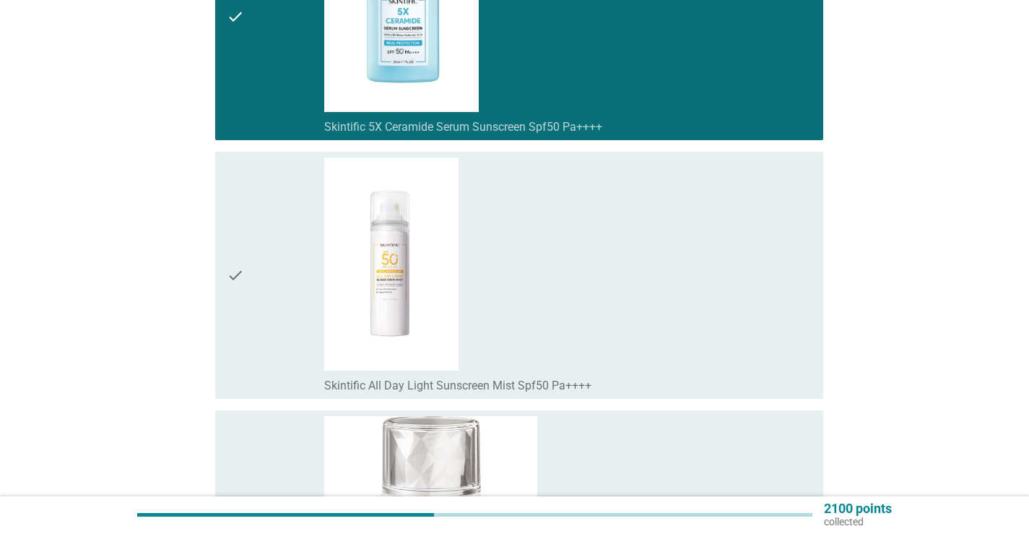
scroll to position [10108, 0]
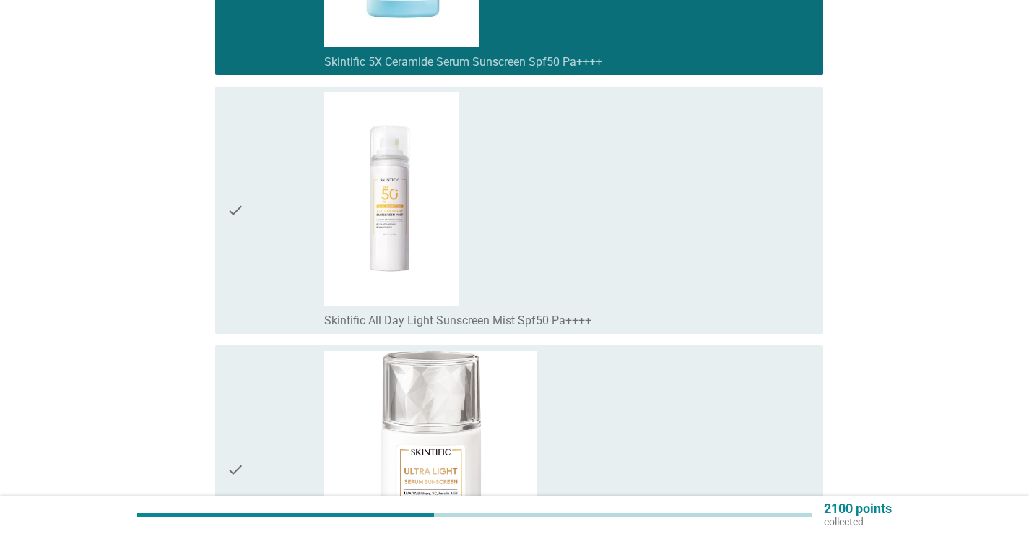
click at [661, 251] on div "check_box_outline_blank Skintific All Day Light Sunscreen Mist Spf50 Pa++++" at bounding box center [567, 210] width 487 height 236
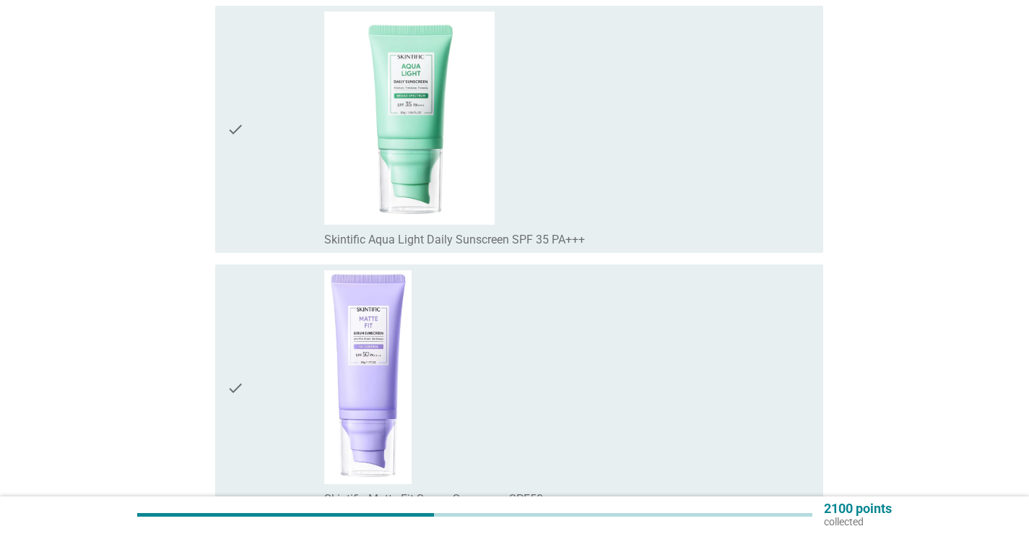
scroll to position [10974, 0]
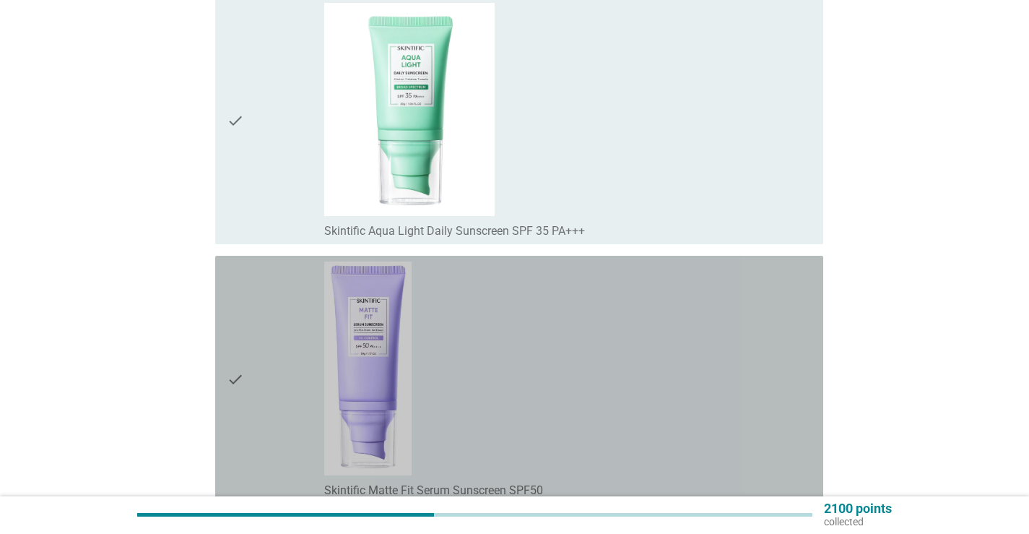
click at [643, 333] on div "check_box_outline_blank Skintific Matte Fit Serum Sunscreen SPF50" at bounding box center [567, 379] width 487 height 236
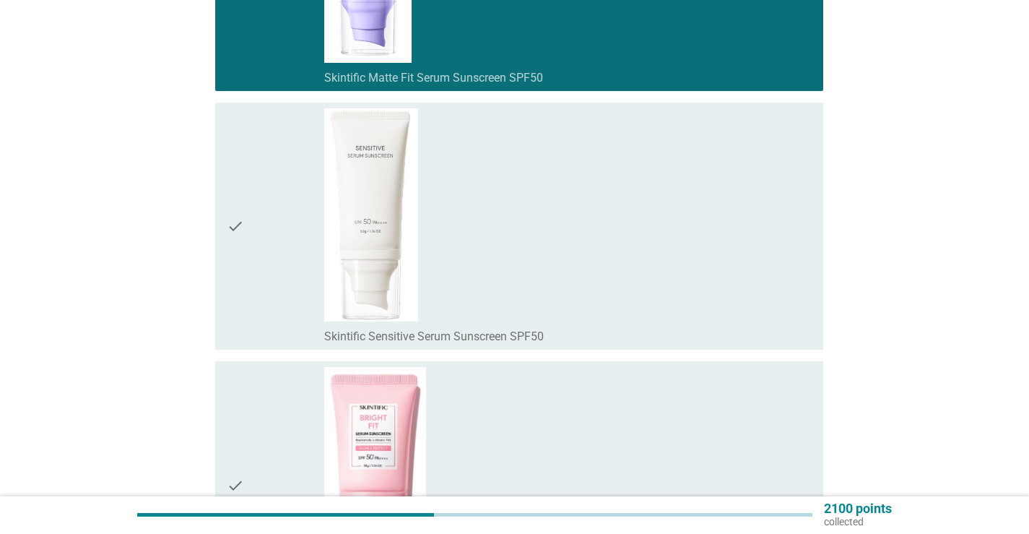
scroll to position [11408, 0]
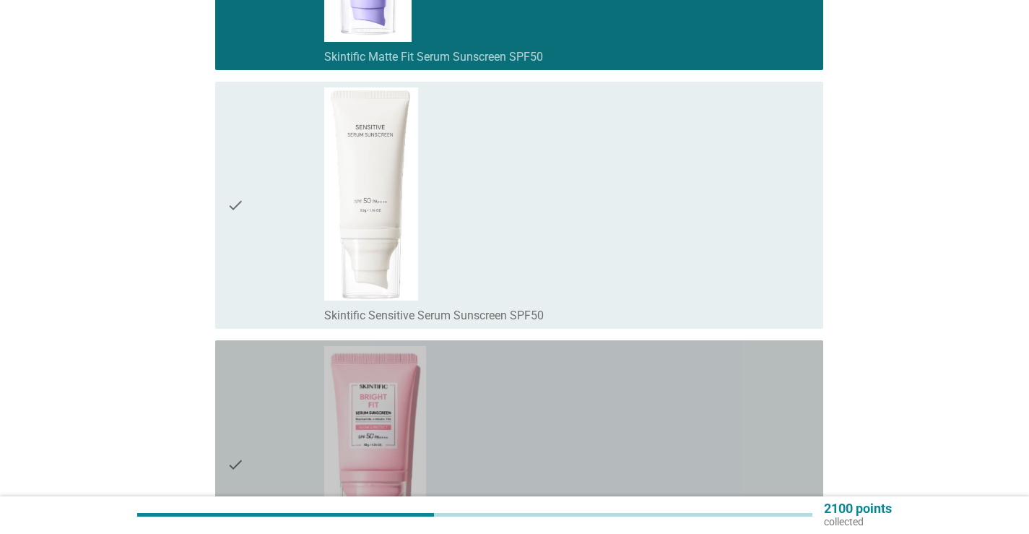
click at [632, 392] on div "check_box_outline_blank Skintific Bright Fit Serum Sunscreen SPF50" at bounding box center [567, 464] width 487 height 236
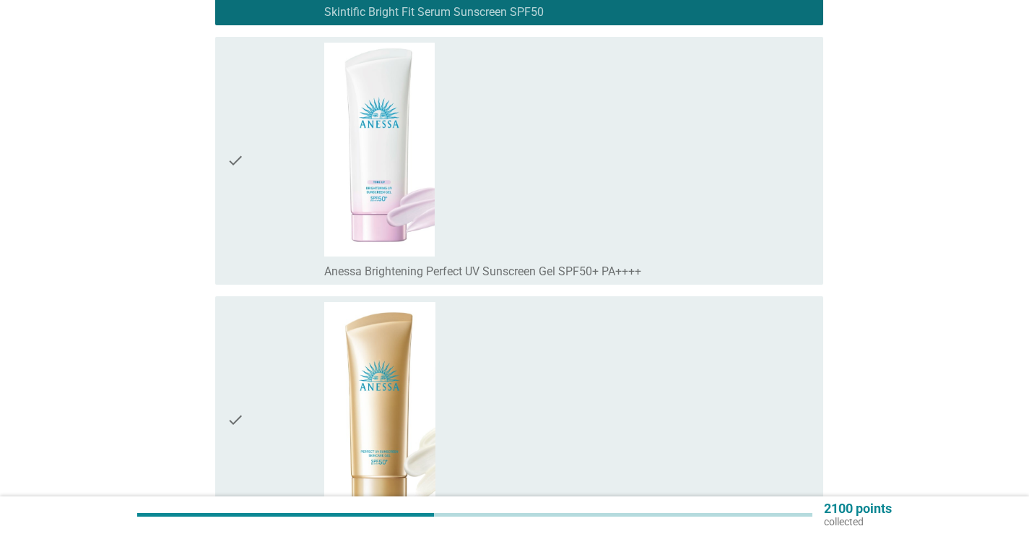
scroll to position [12057, 0]
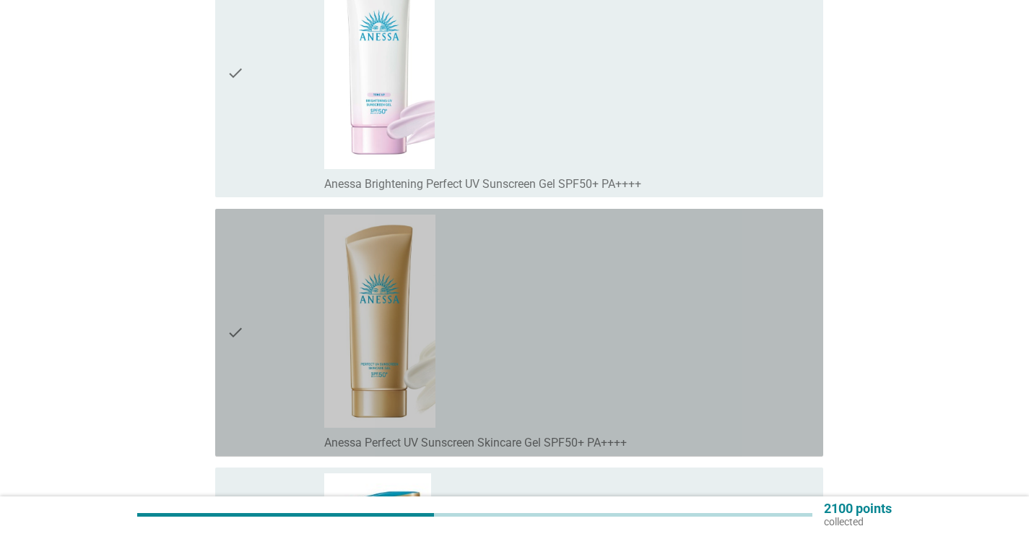
click at [631, 391] on div "check_box_outline_blank [PERSON_NAME] Perfect UV Sunscreen Skincare Gel SPF50+ …" at bounding box center [567, 332] width 487 height 236
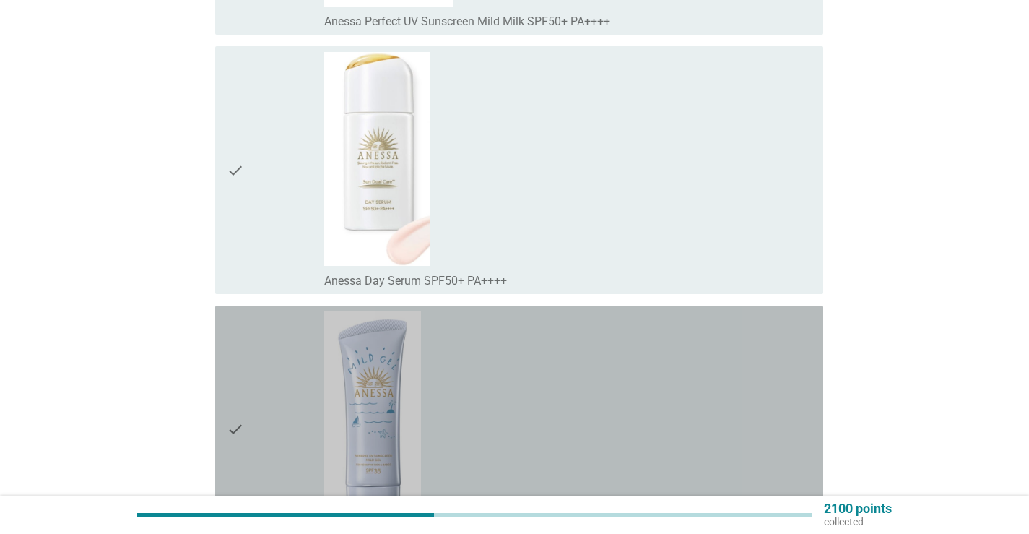
click at [623, 379] on div "check_box_outline_blank [PERSON_NAME] Moisture UV Sunscreen Mild Gel N SPF 35 P…" at bounding box center [567, 429] width 487 height 236
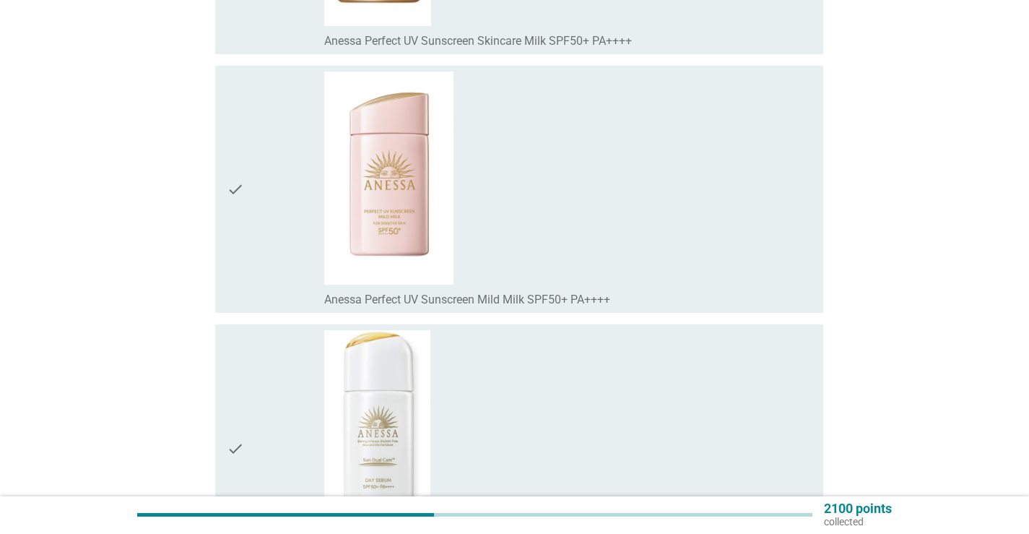
scroll to position [12707, 0]
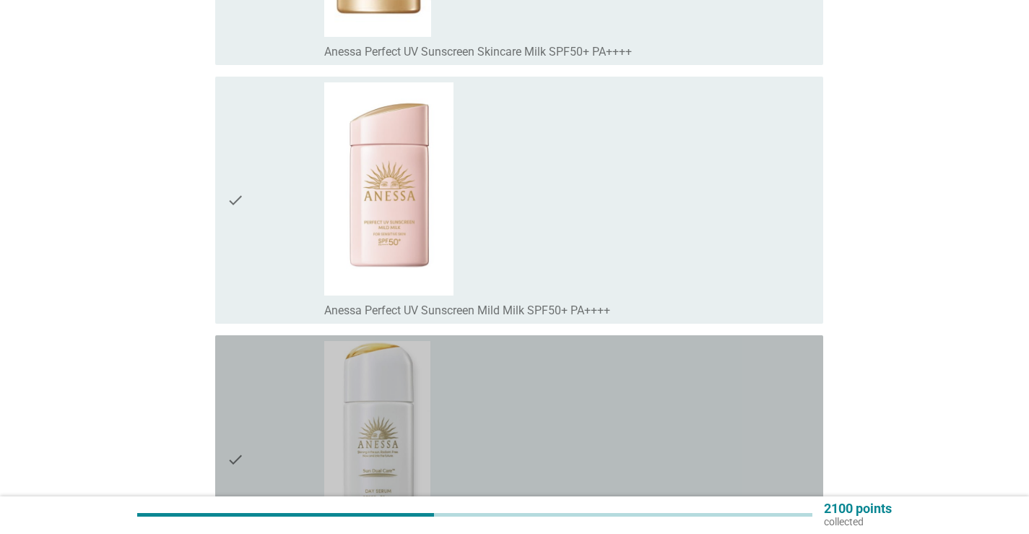
click at [623, 379] on div "check_box_outline_blank [PERSON_NAME] Day Serum SPF50+ PA++++" at bounding box center [567, 459] width 487 height 236
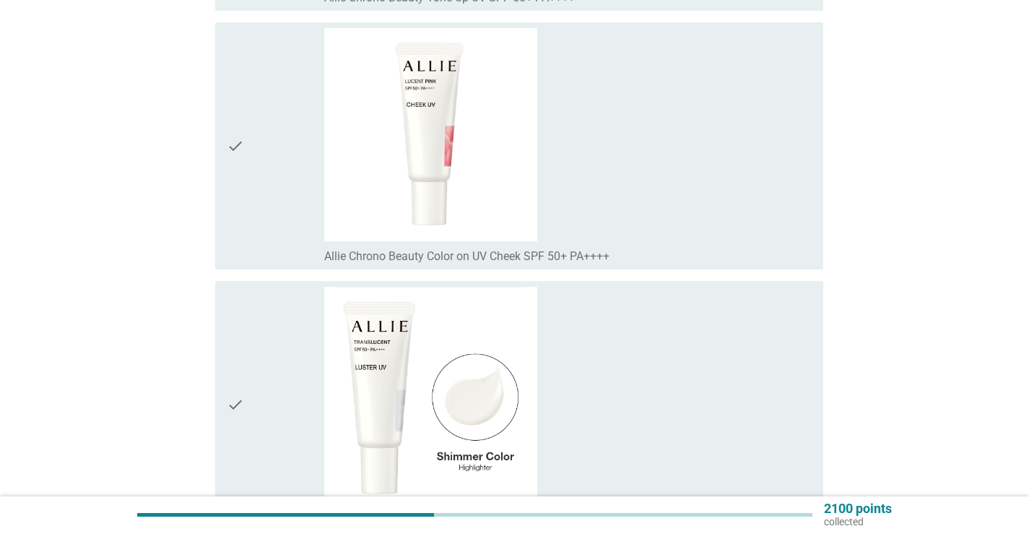
scroll to position [15081, 0]
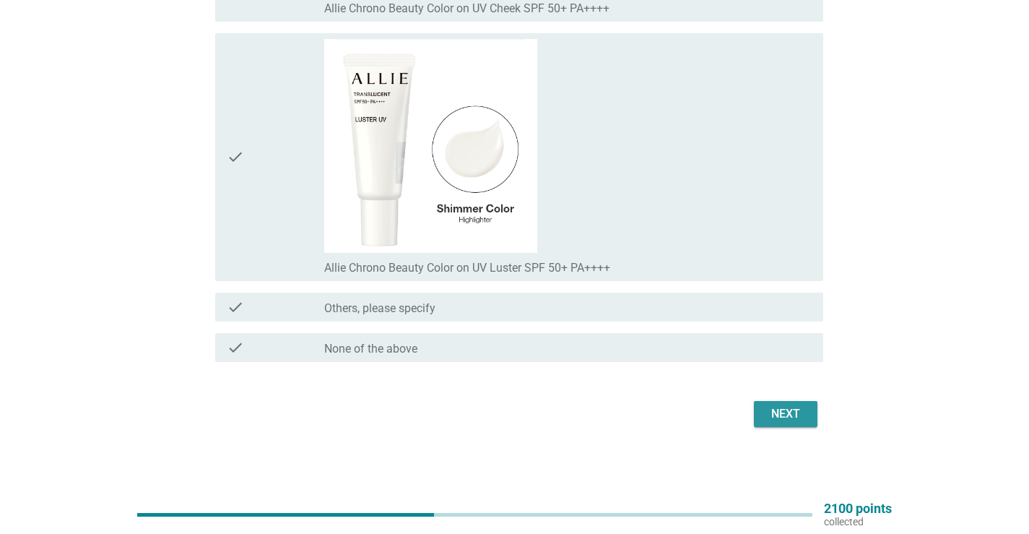
click at [796, 413] on div "Next" at bounding box center [785, 413] width 40 height 17
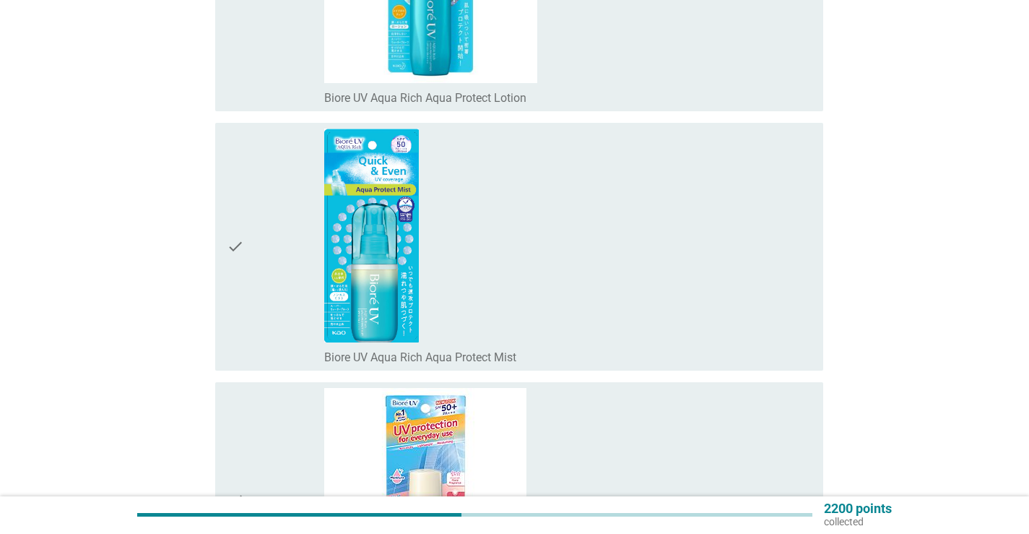
scroll to position [1372, 0]
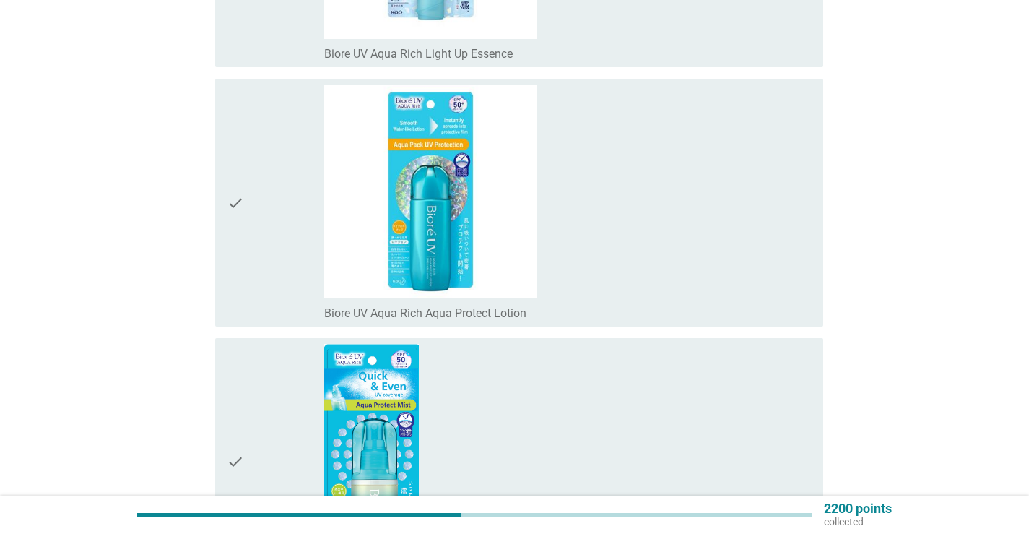
click at [701, 276] on div "check_box_outline_blank Biore UV Aqua Rich Aqua Protect Lotion" at bounding box center [567, 202] width 487 height 236
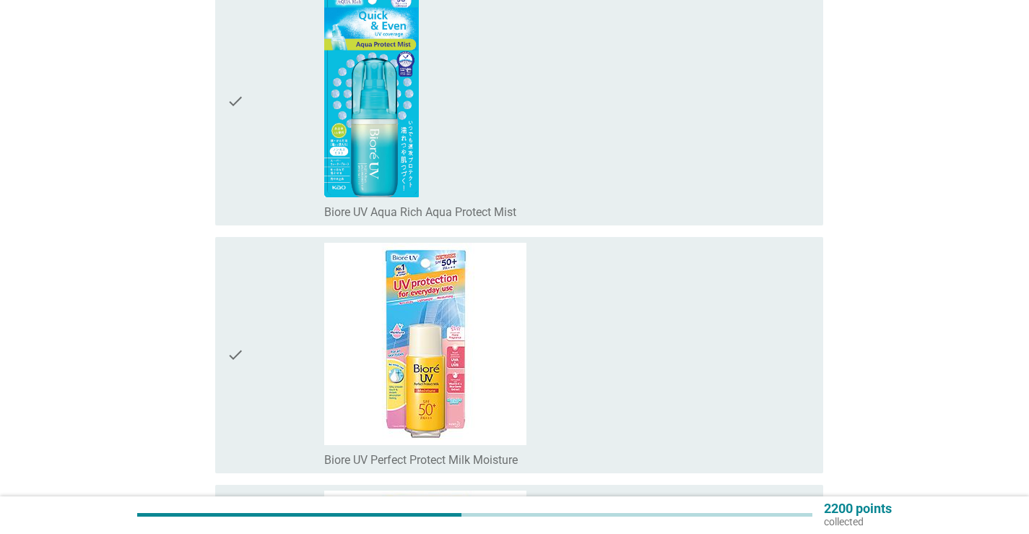
scroll to position [1516, 0]
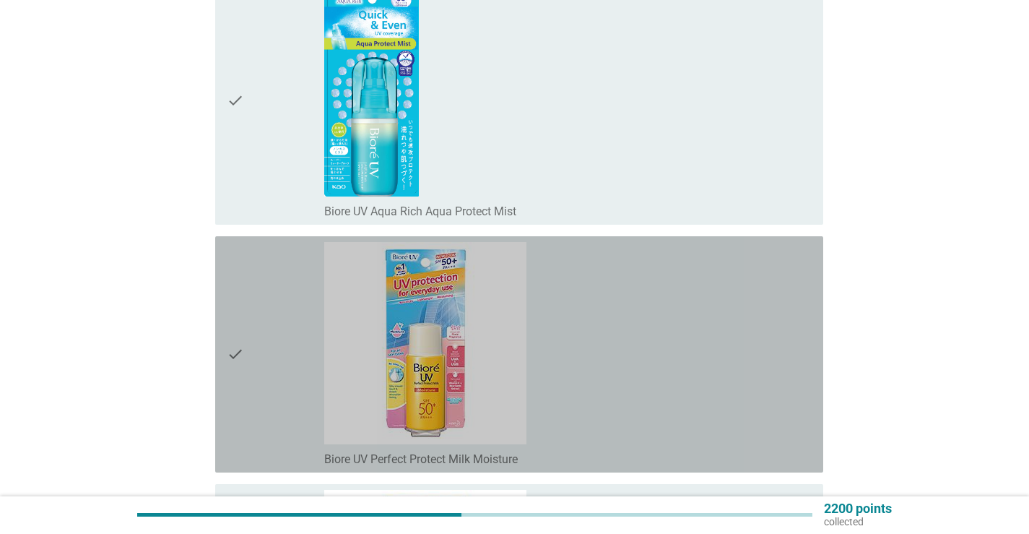
click at [693, 295] on div "check_box_outline_blank Biore UV Perfect Protect Milk Moisture" at bounding box center [567, 354] width 487 height 225
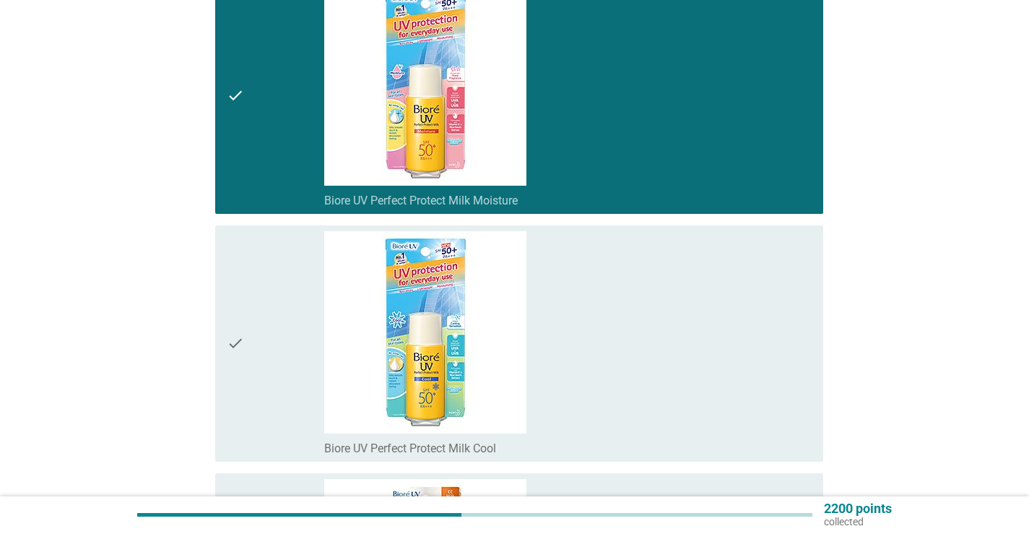
scroll to position [1877, 0]
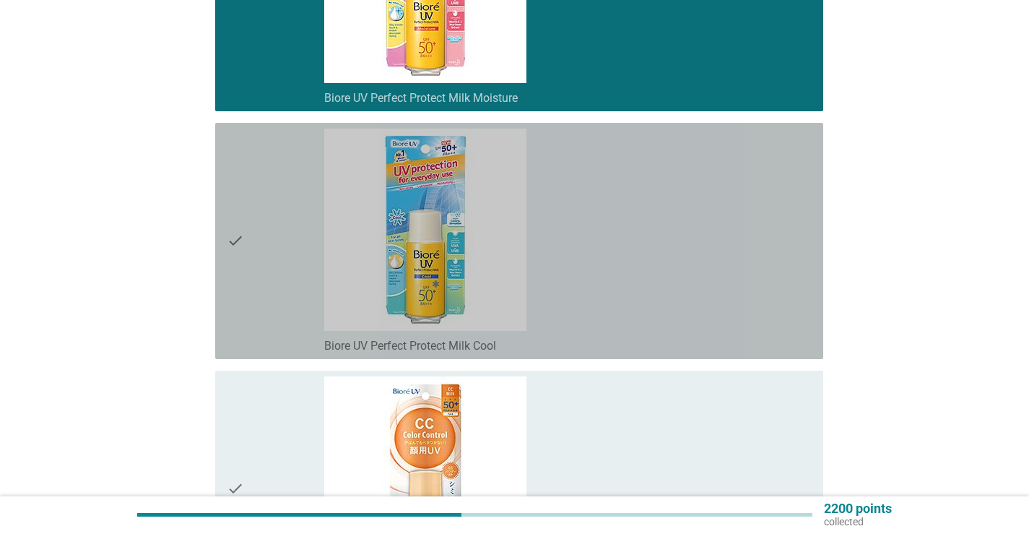
click at [693, 295] on div "check_box_outline_blank Biore UV Perfect Protect Milk Cool" at bounding box center [567, 241] width 487 height 225
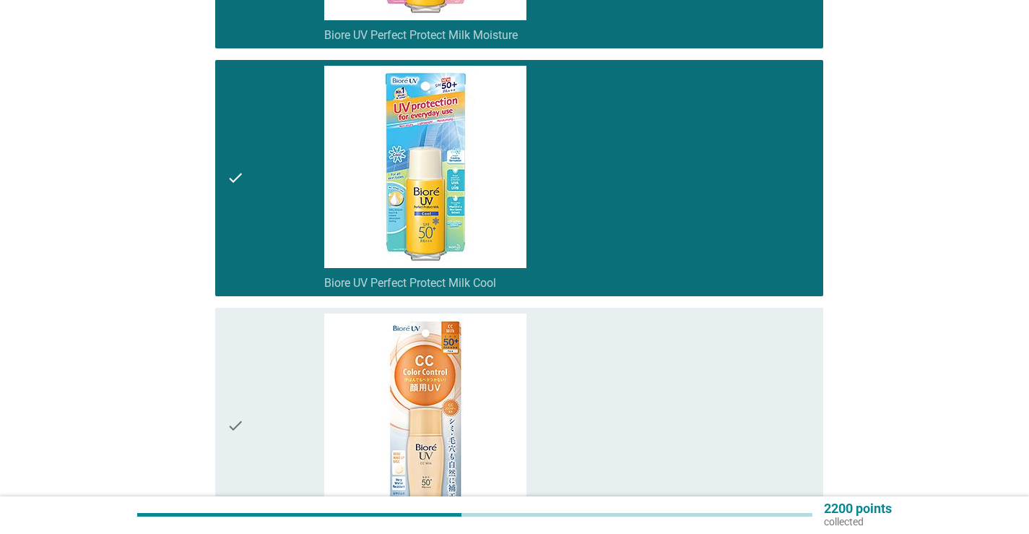
scroll to position [2238, 0]
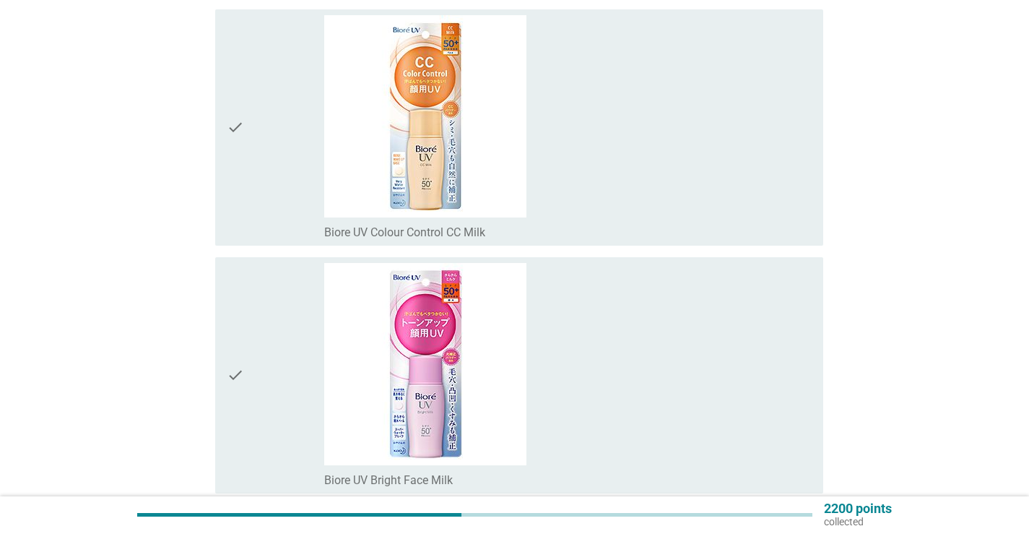
click at [641, 313] on div "check_box_outline_blank Biore UV Bright Face Milk" at bounding box center [567, 375] width 487 height 225
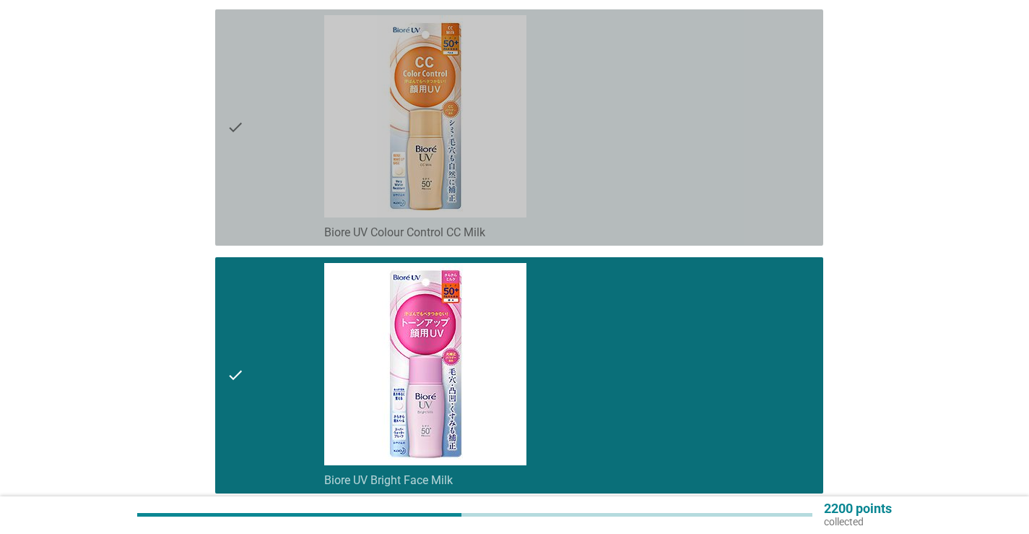
click at [614, 207] on div "check_box_outline_blank Biore UV Colour Control CC Milk" at bounding box center [567, 127] width 487 height 225
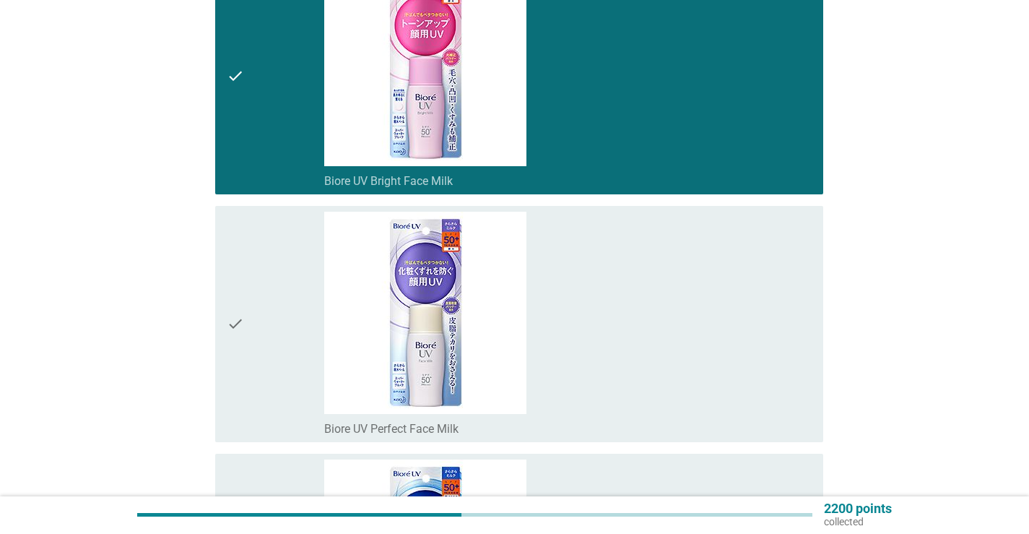
scroll to position [2599, 0]
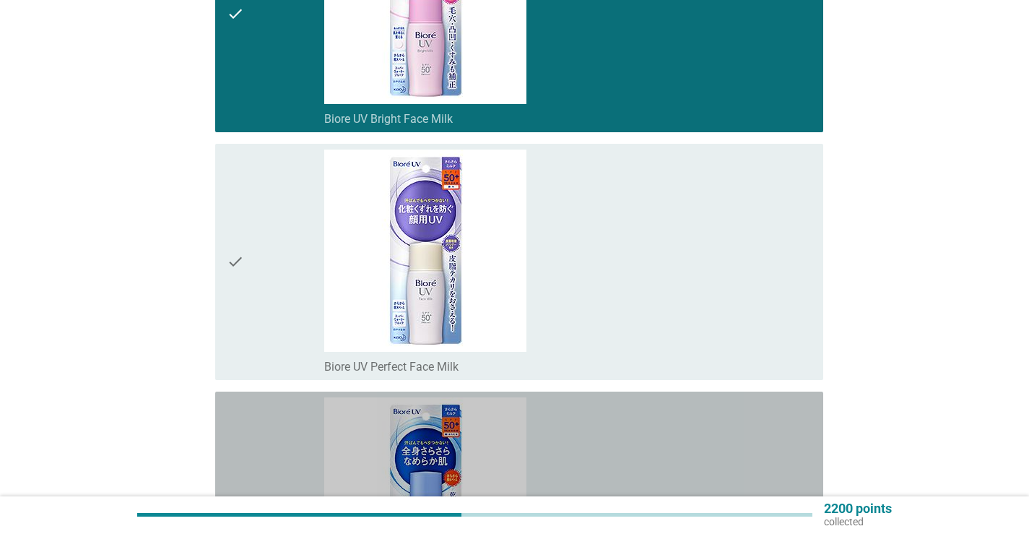
click at [578, 456] on div "check_box_outline_blank Biore UV Perfect Milk" at bounding box center [567, 509] width 487 height 225
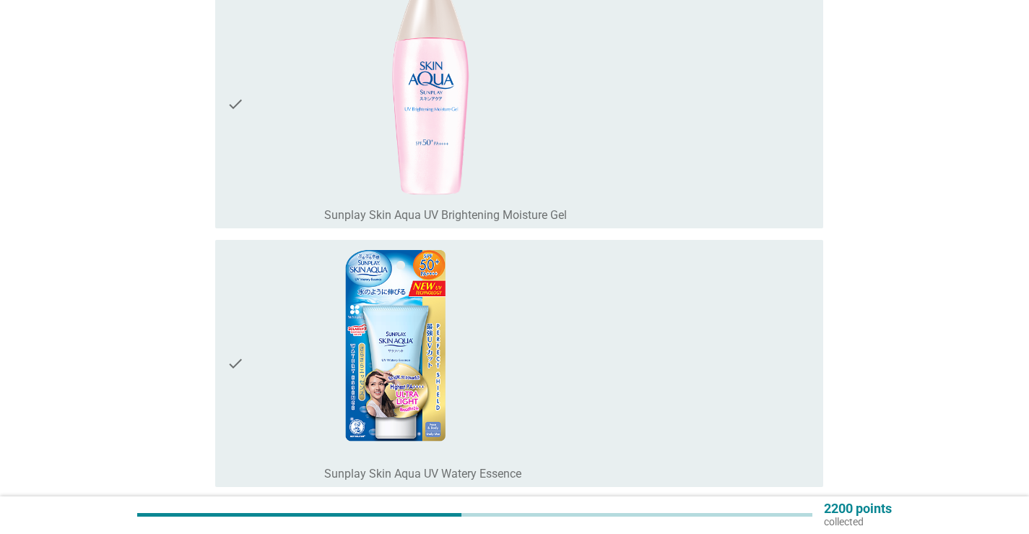
scroll to position [3538, 0]
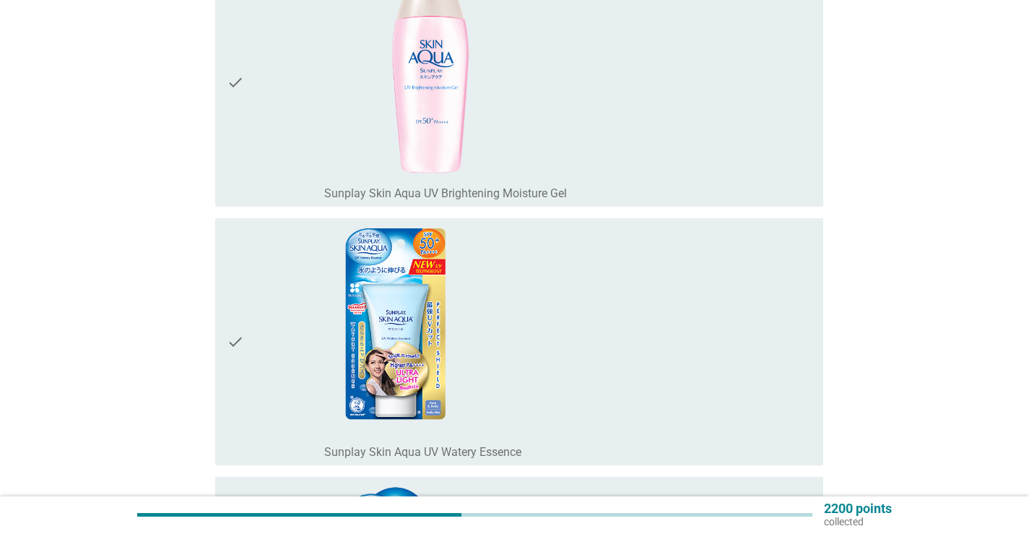
click at [555, 168] on div "check_box_outline_blank Sunplay Skin Aqua UV Brightening Moisture Gel" at bounding box center [567, 83] width 487 height 236
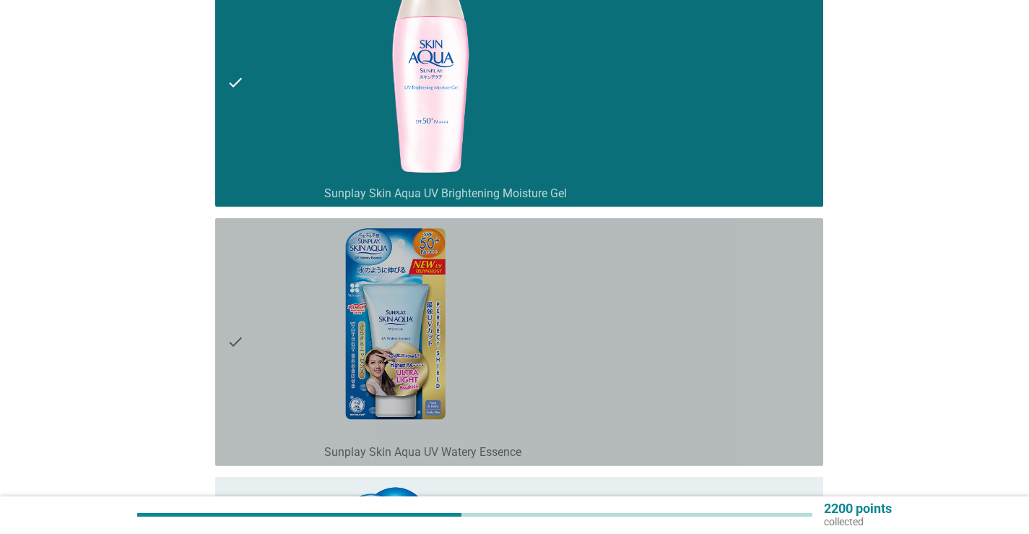
click at [558, 292] on div "check_box_outline_blank Sunplay Skin Aqua UV Watery Essence" at bounding box center [567, 342] width 487 height 236
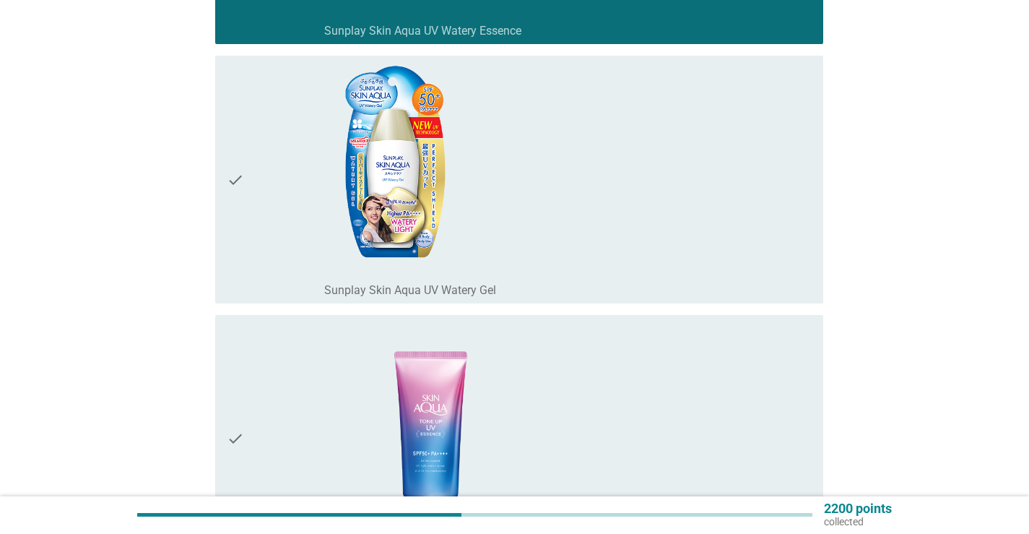
scroll to position [3971, 0]
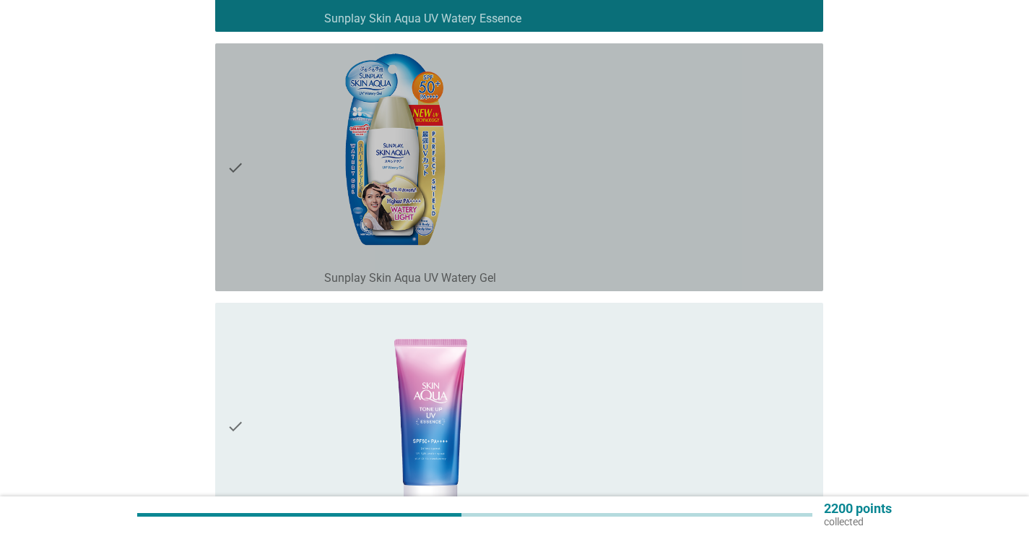
click at [573, 224] on div "check_box_outline_blank Sunplay Skin Aqua UV Watery Gel" at bounding box center [567, 167] width 487 height 236
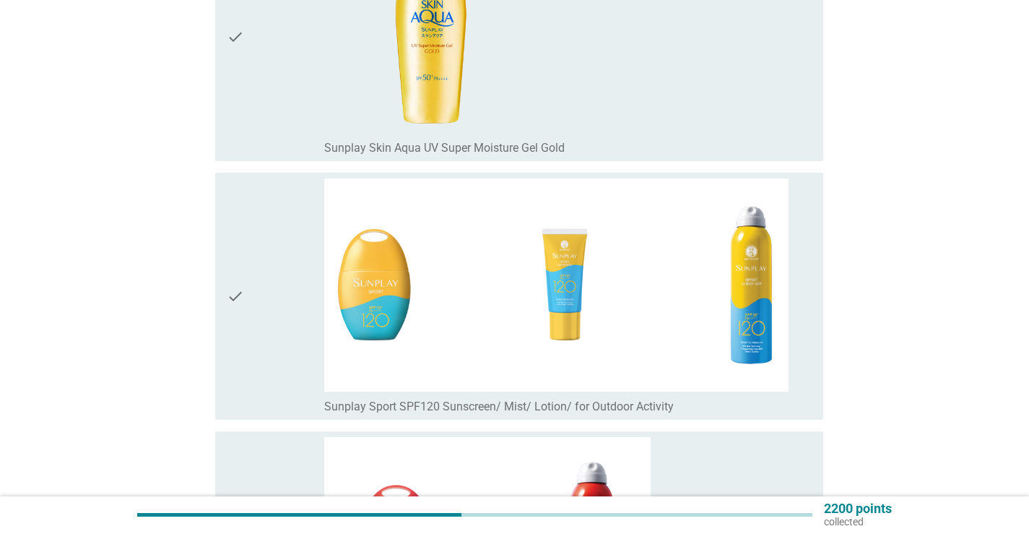
scroll to position [4910, 0]
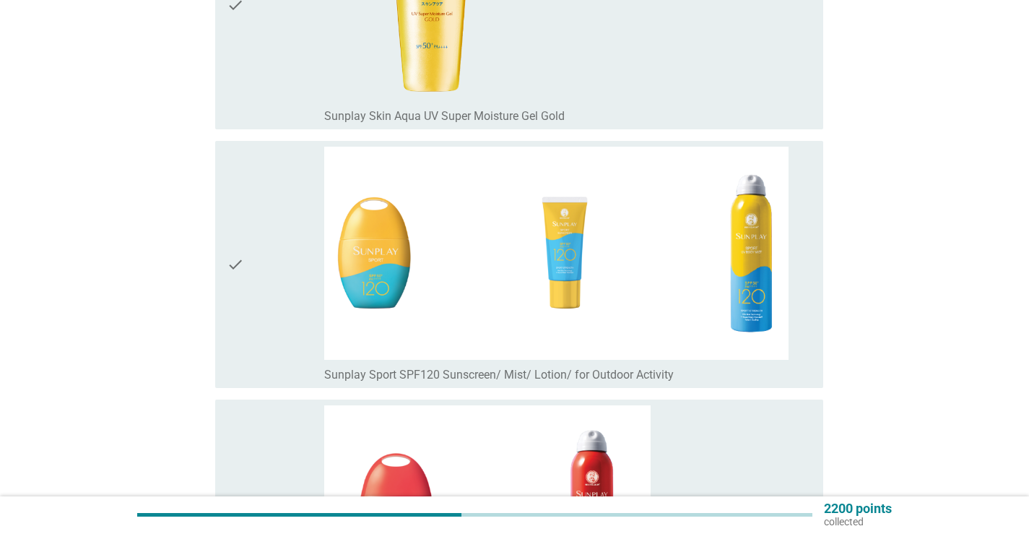
click at [279, 349] on div "check" at bounding box center [275, 265] width 97 height 236
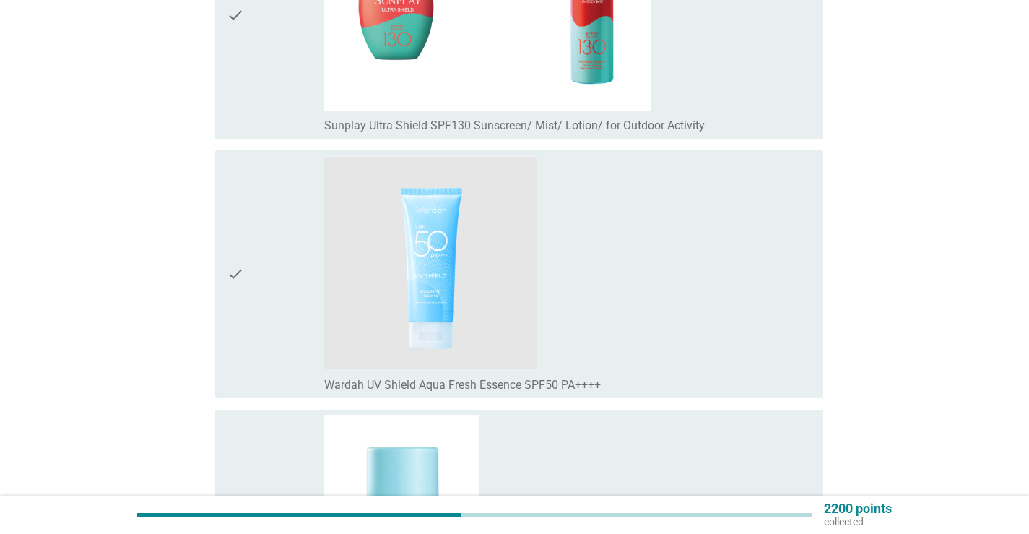
scroll to position [5415, 0]
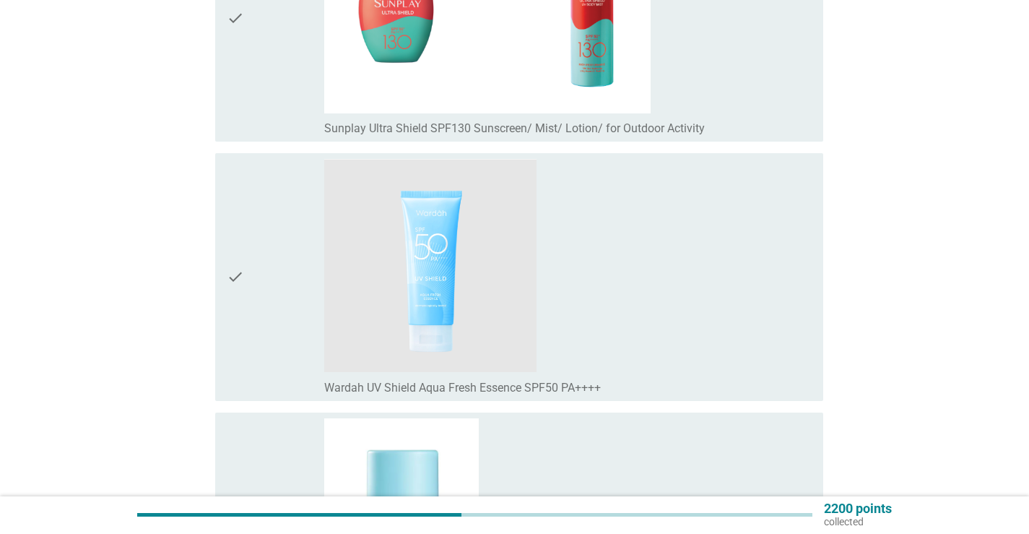
click at [278, 348] on div "check" at bounding box center [275, 277] width 97 height 236
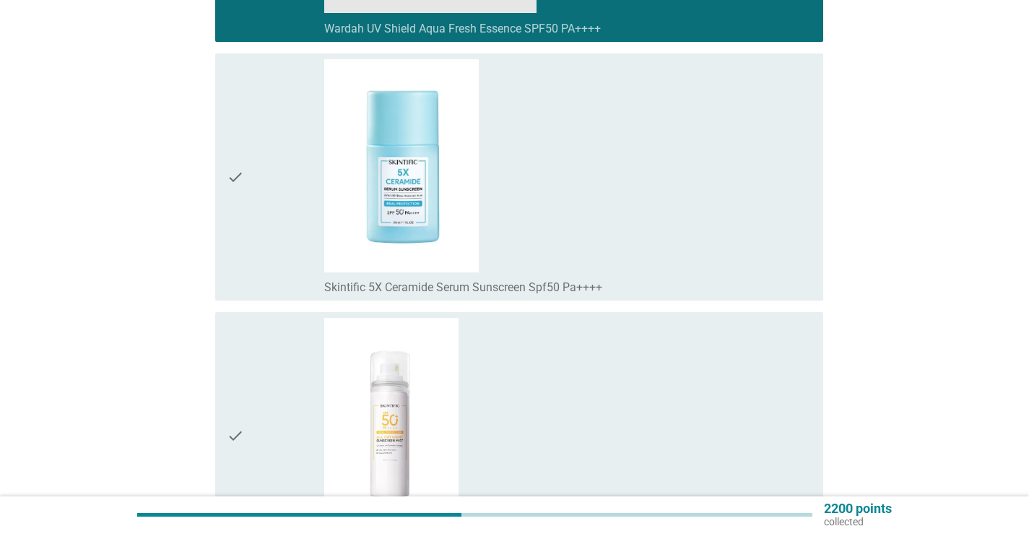
scroll to position [5776, 0]
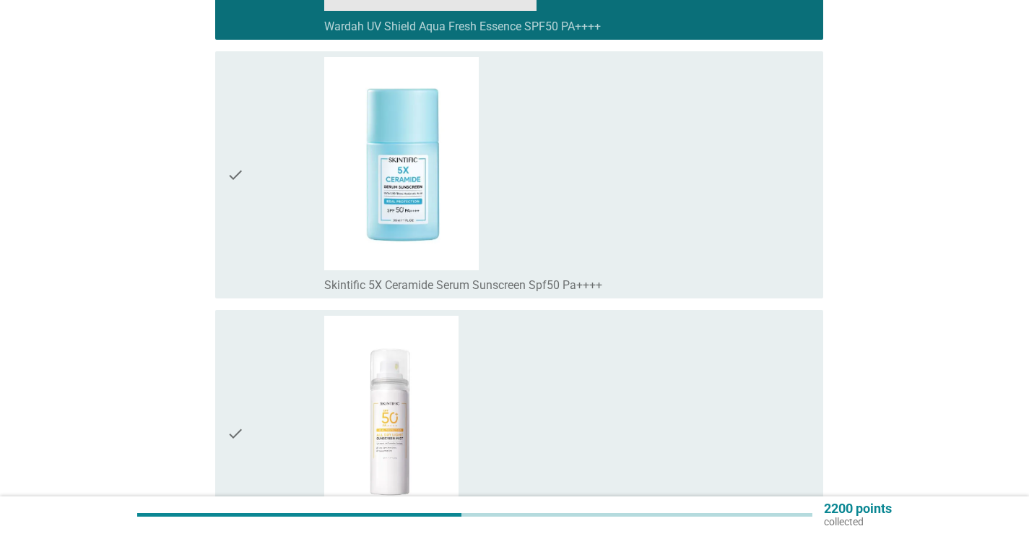
click at [266, 352] on div "check" at bounding box center [275, 434] width 97 height 236
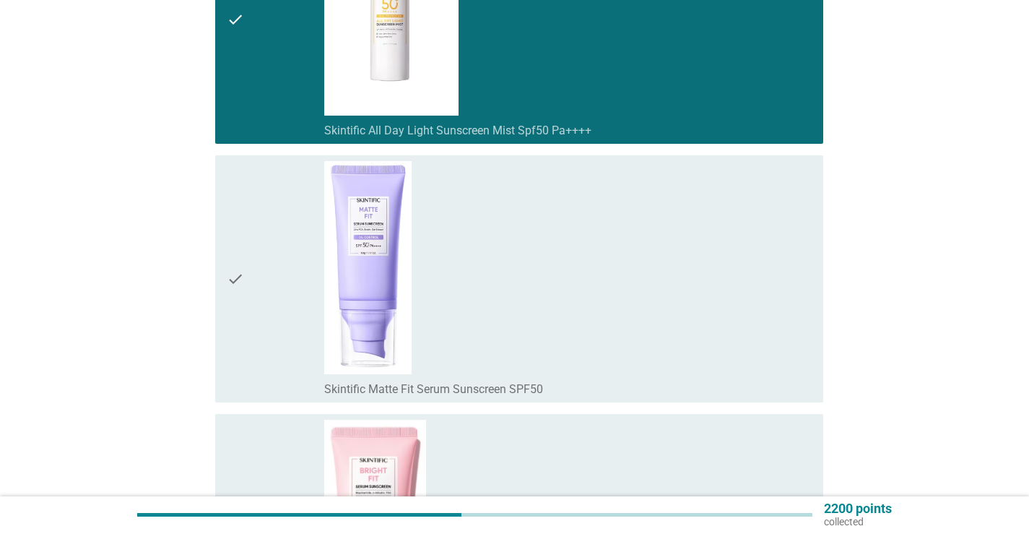
scroll to position [6209, 0]
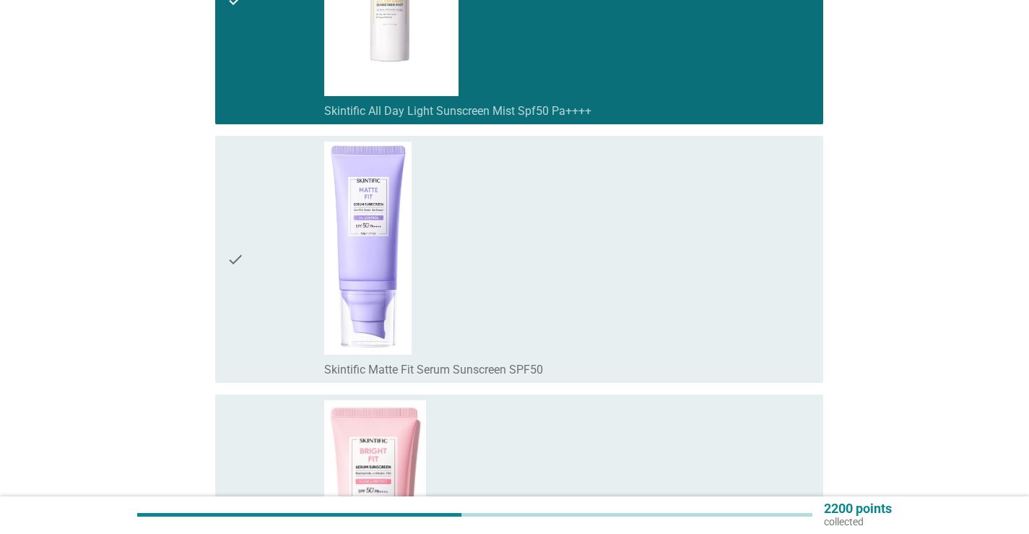
click at [266, 352] on div "check" at bounding box center [275, 260] width 97 height 236
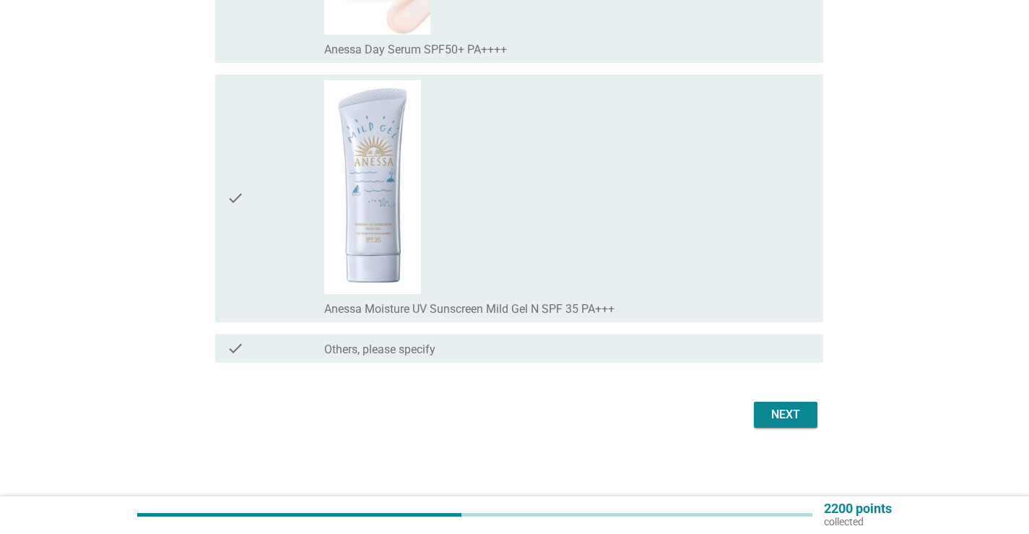
scroll to position [7307, 0]
click at [776, 422] on button "Next" at bounding box center [786, 414] width 64 height 26
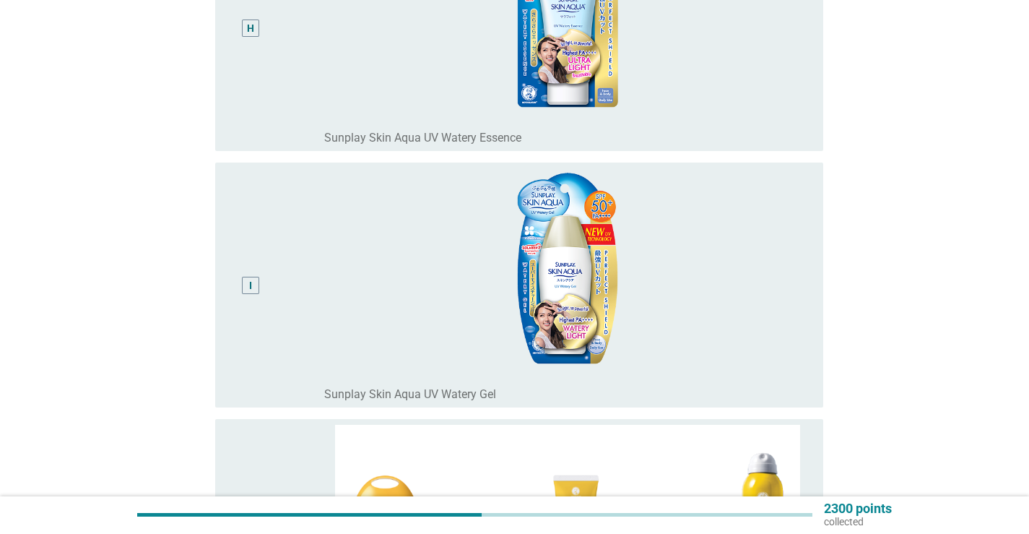
scroll to position [2166, 0]
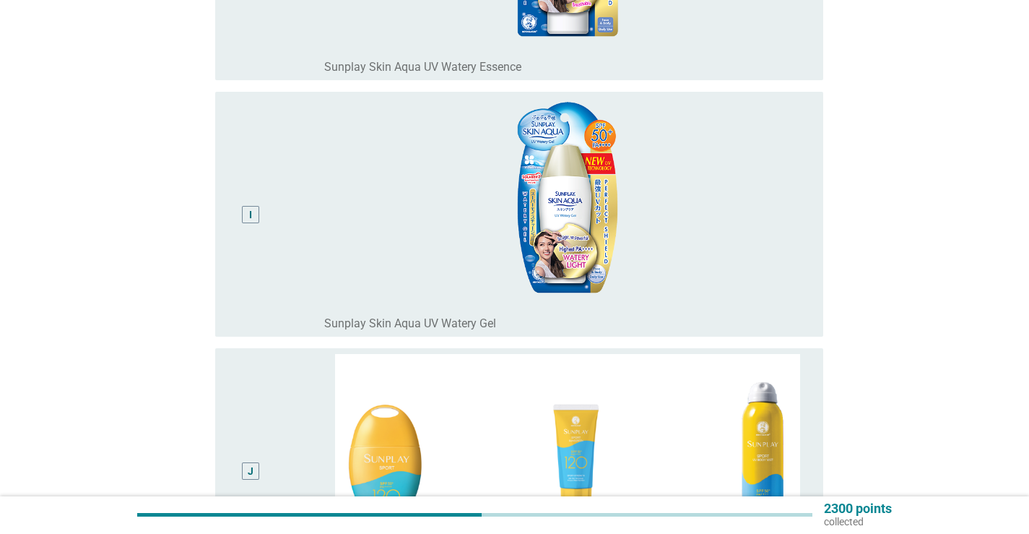
click at [706, 295] on img at bounding box center [567, 204] width 487 height 214
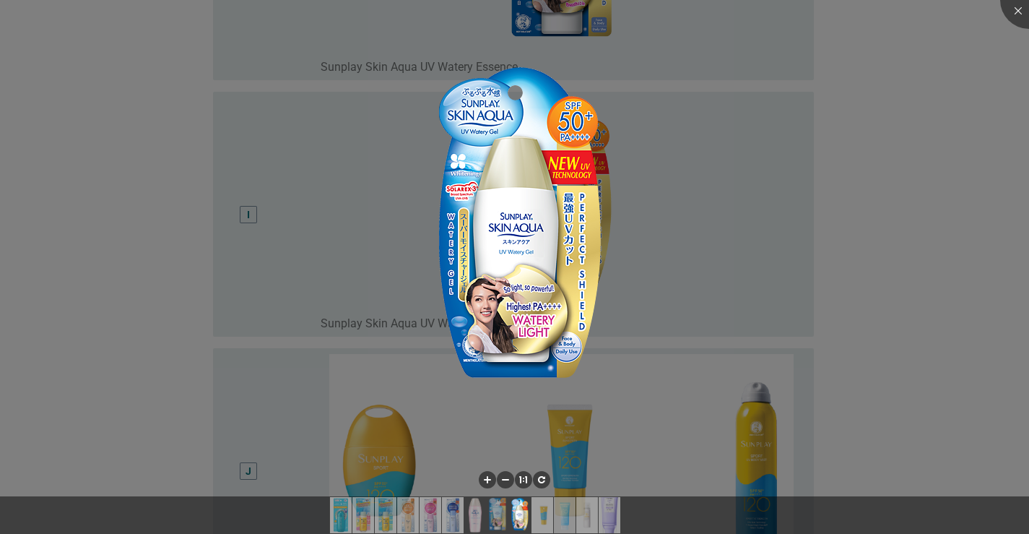
click at [760, 254] on div at bounding box center [514, 267] width 1029 height 534
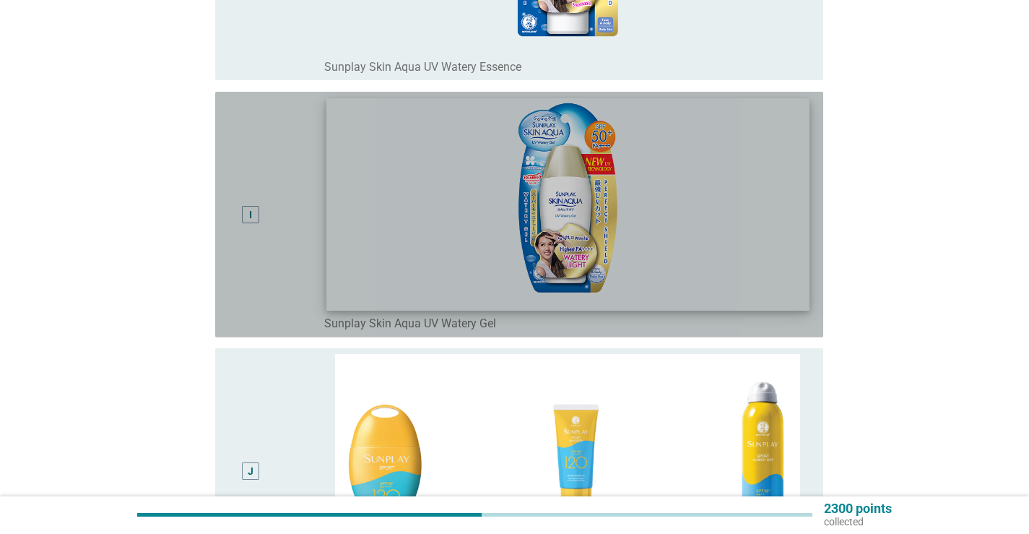
click at [777, 230] on img at bounding box center [567, 204] width 482 height 212
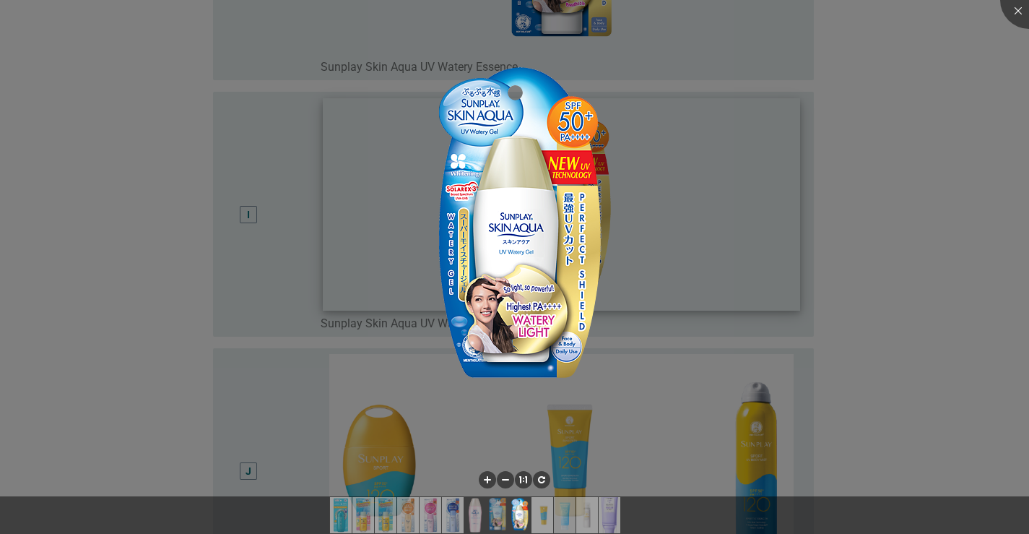
click at [777, 230] on div at bounding box center [514, 267] width 1029 height 534
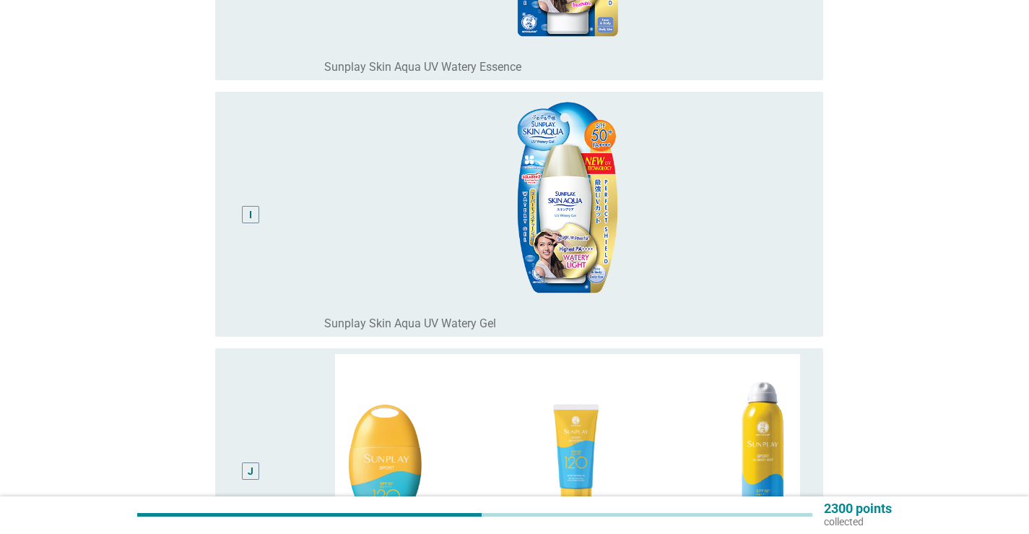
click at [537, 321] on div "radio_button_unchecked Sunplay Skin Aqua UV Watery Gel" at bounding box center [562, 323] width 476 height 14
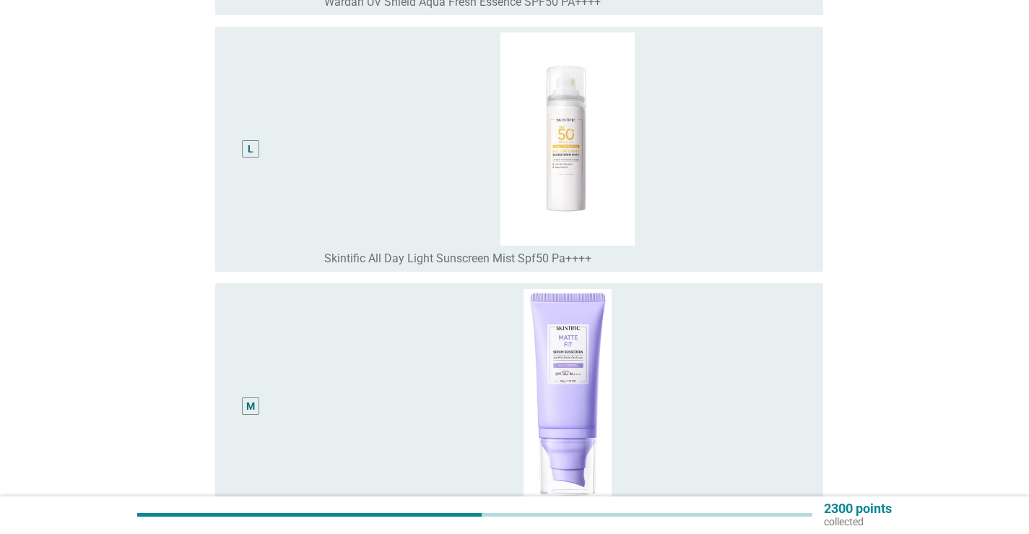
scroll to position [3177, 0]
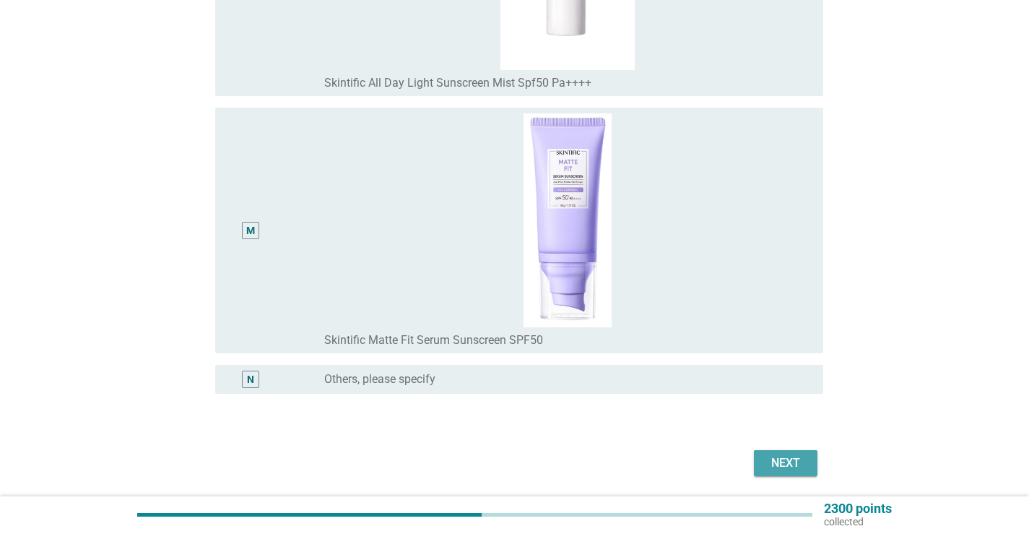
click at [786, 462] on div "Next" at bounding box center [785, 462] width 40 height 17
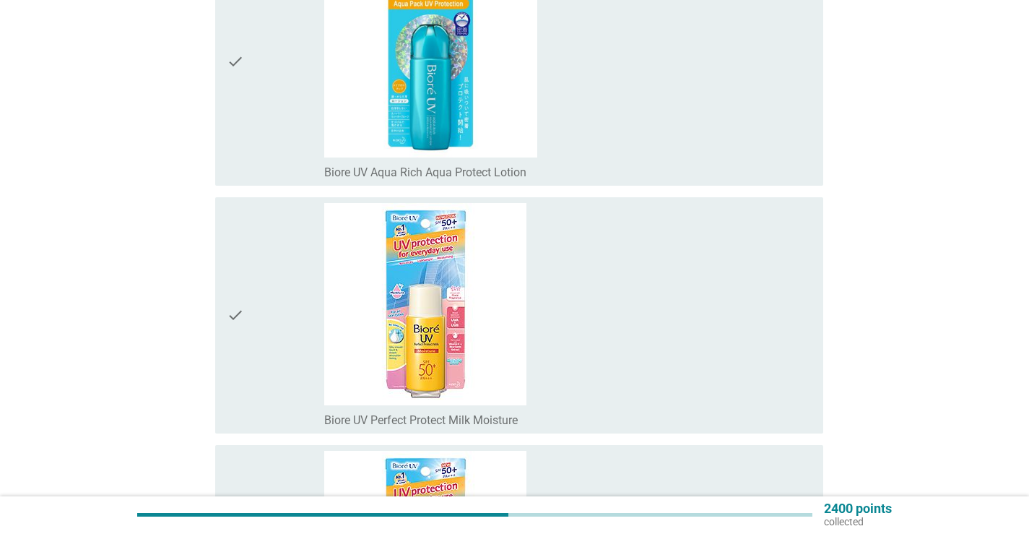
scroll to position [289, 0]
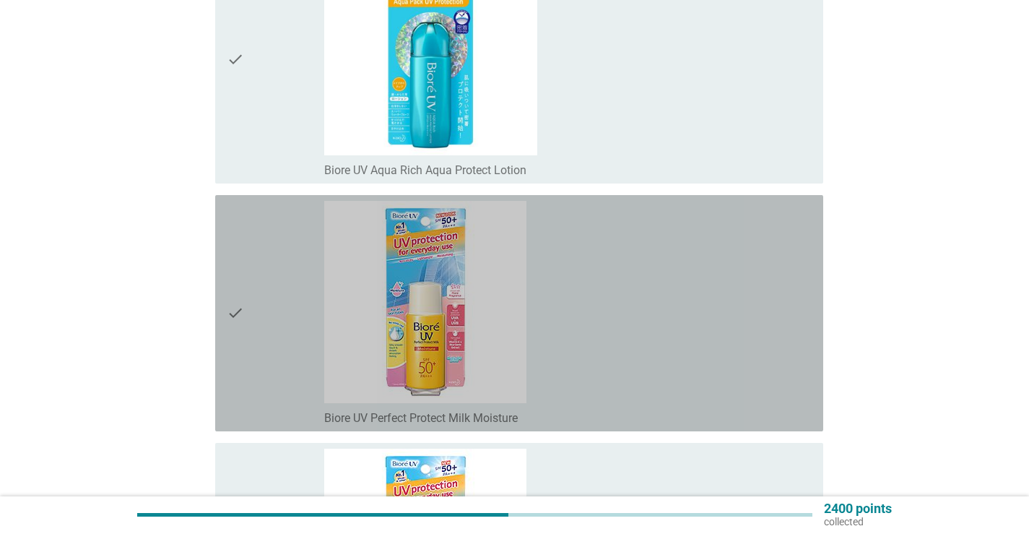
click at [763, 399] on div "check_box_outline_blank Biore UV Perfect Protect Milk Moisture" at bounding box center [567, 313] width 487 height 225
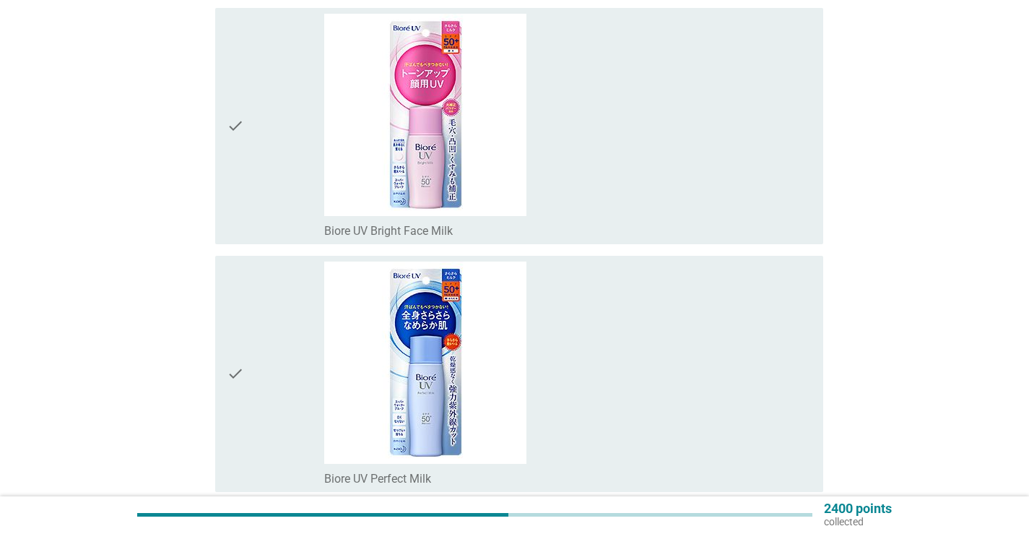
scroll to position [1227, 0]
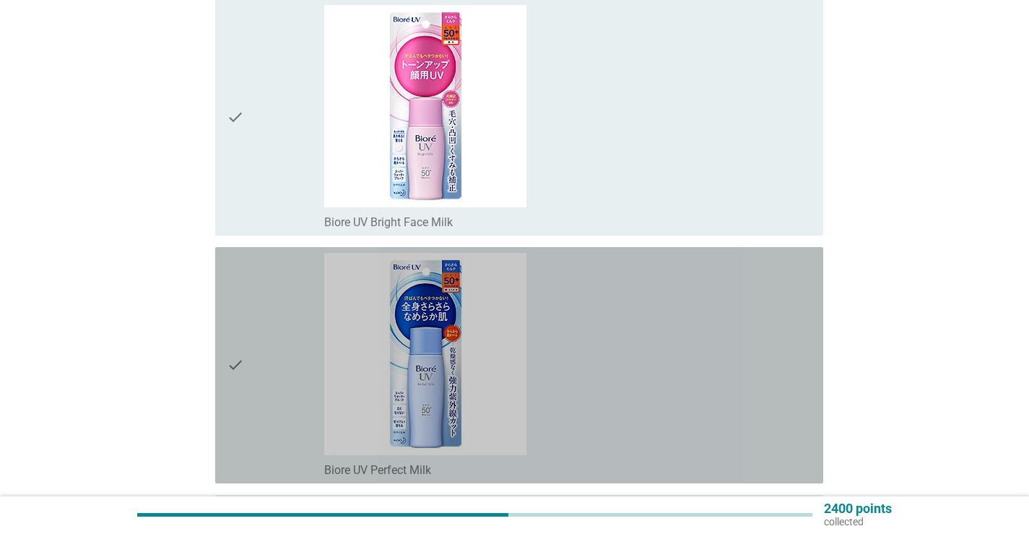
click at [763, 399] on div "check_box_outline_blank Biore UV Perfect Milk" at bounding box center [567, 365] width 487 height 225
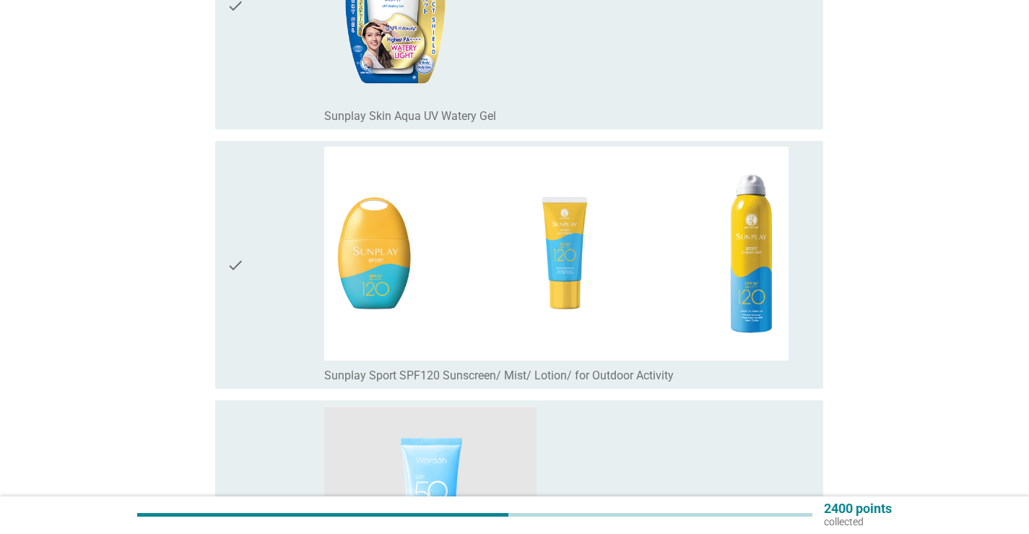
scroll to position [2383, 0]
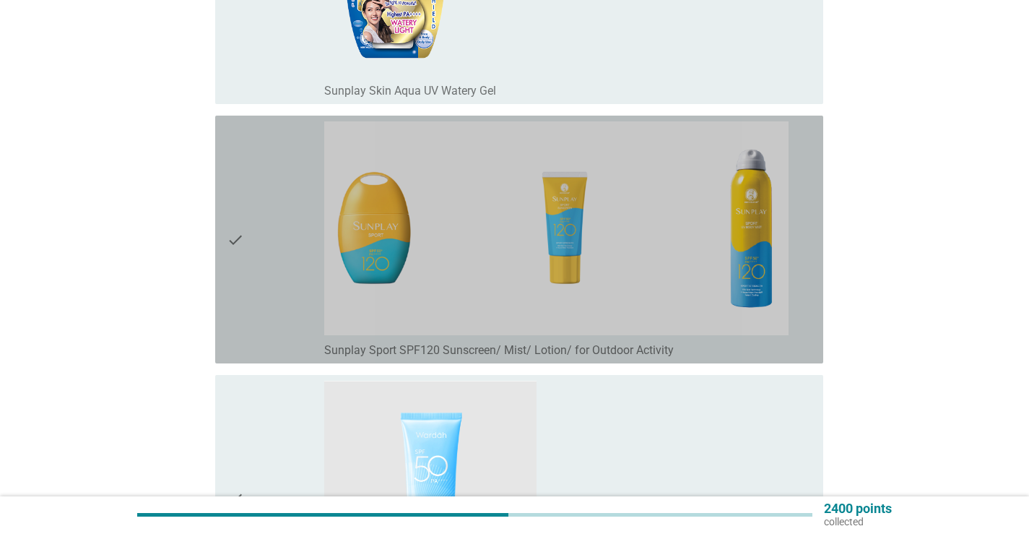
click at [763, 350] on div "check_box_outline_blank Sunplay Sport SPF120 Sunscreen/ Mist/ Lotion/ for Outdo…" at bounding box center [567, 348] width 487 height 17
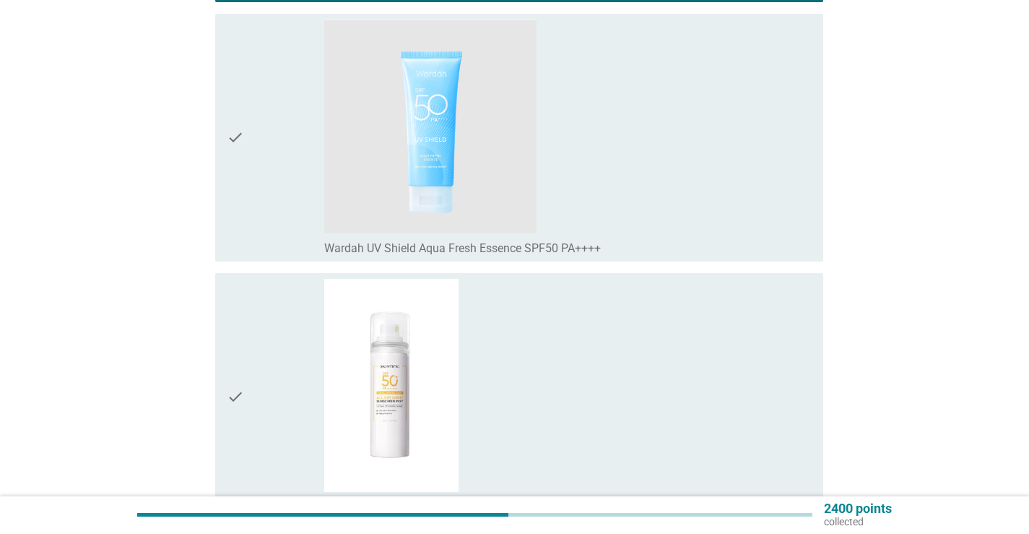
scroll to position [3032, 0]
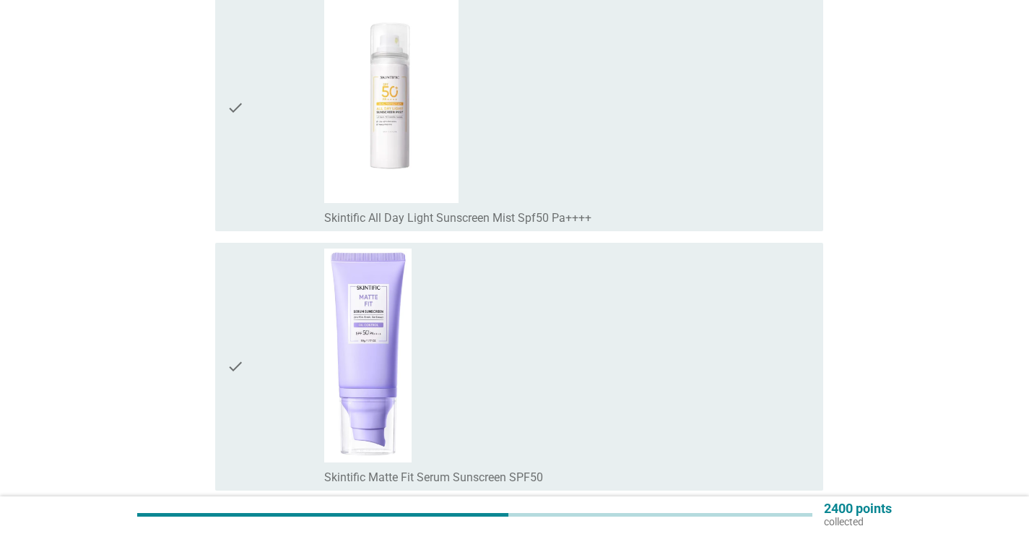
click at [726, 222] on div "check_box_outline_blank Skintific All Day Light Sunscreen Mist Spf50 Pa++++" at bounding box center [567, 216] width 487 height 17
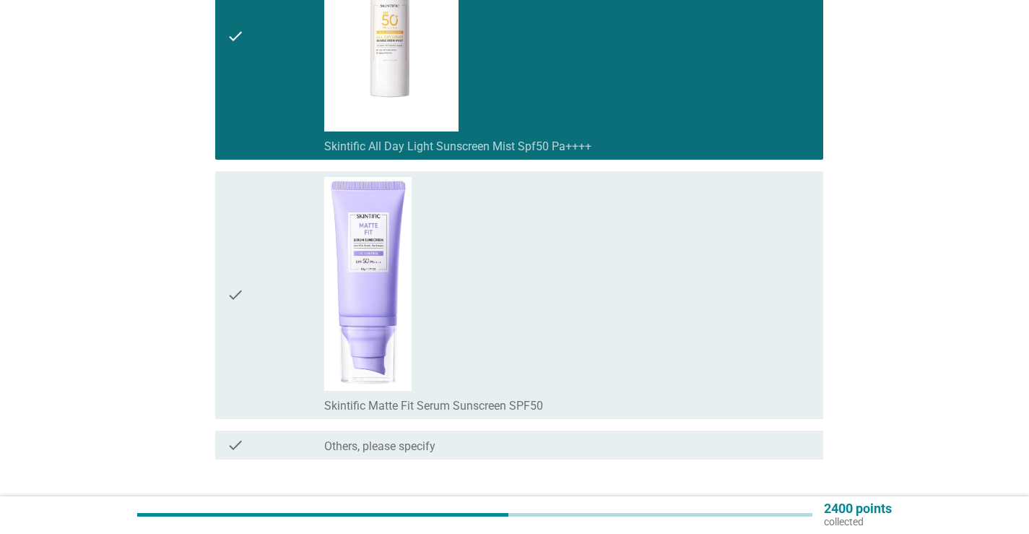
scroll to position [3201, 0]
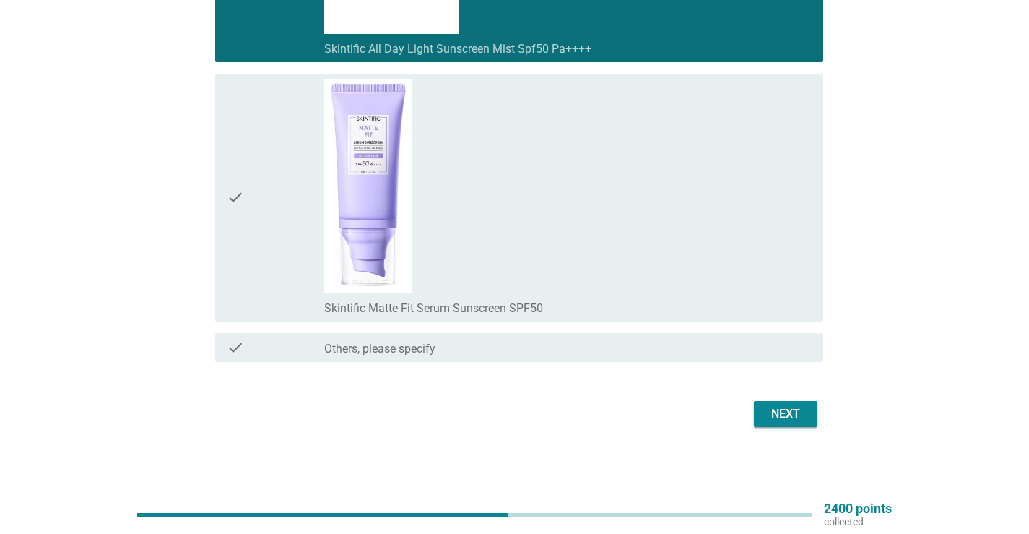
click at [791, 397] on div "Next" at bounding box center [514, 413] width 617 height 35
click at [788, 409] on div "Next" at bounding box center [785, 413] width 40 height 17
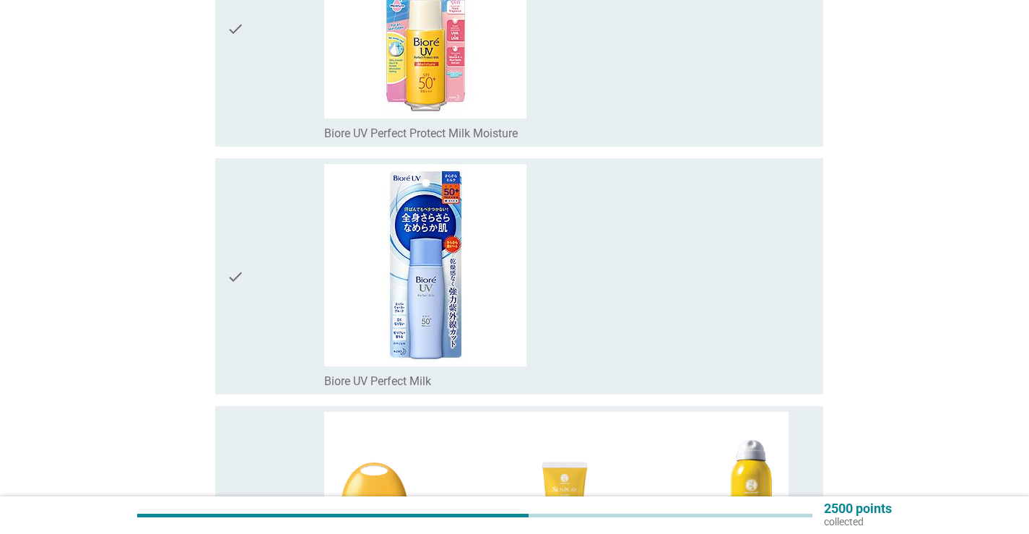
scroll to position [289, 0]
click at [786, 388] on div "check check_box Biore UV Perfect Milk" at bounding box center [519, 275] width 608 height 236
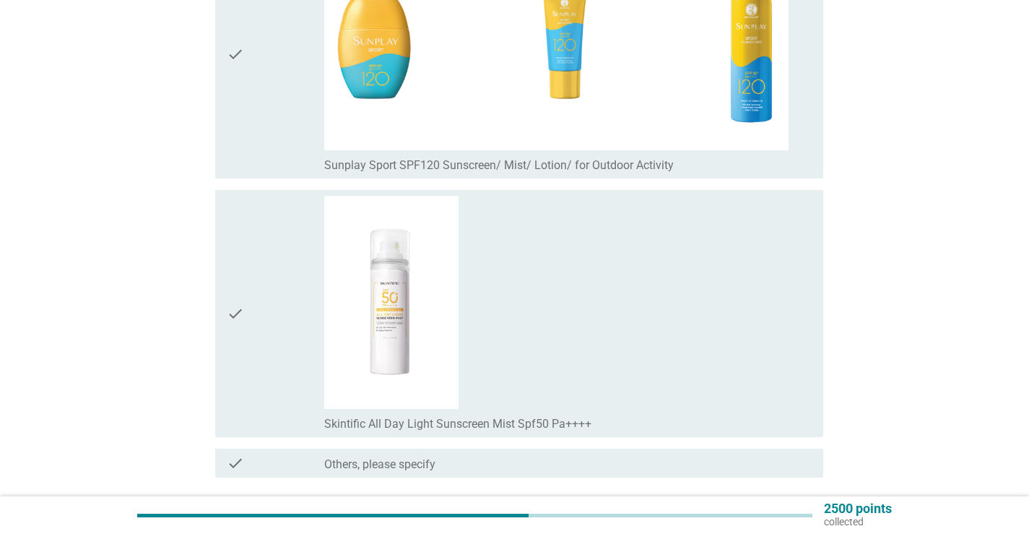
scroll to position [794, 0]
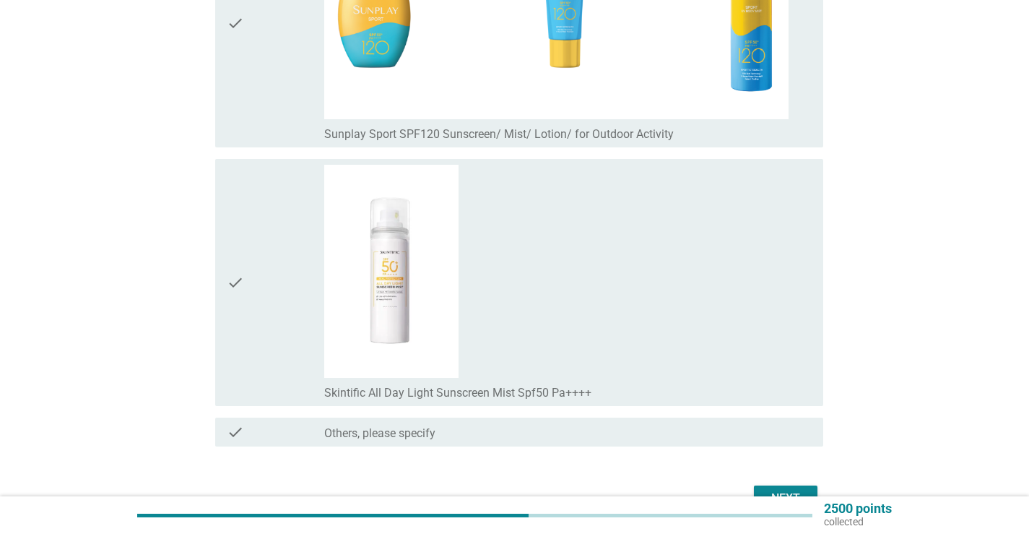
click at [786, 362] on div "check_box Skintific All Day Light Sunscreen Mist Spf50 Pa++++" at bounding box center [567, 283] width 487 height 236
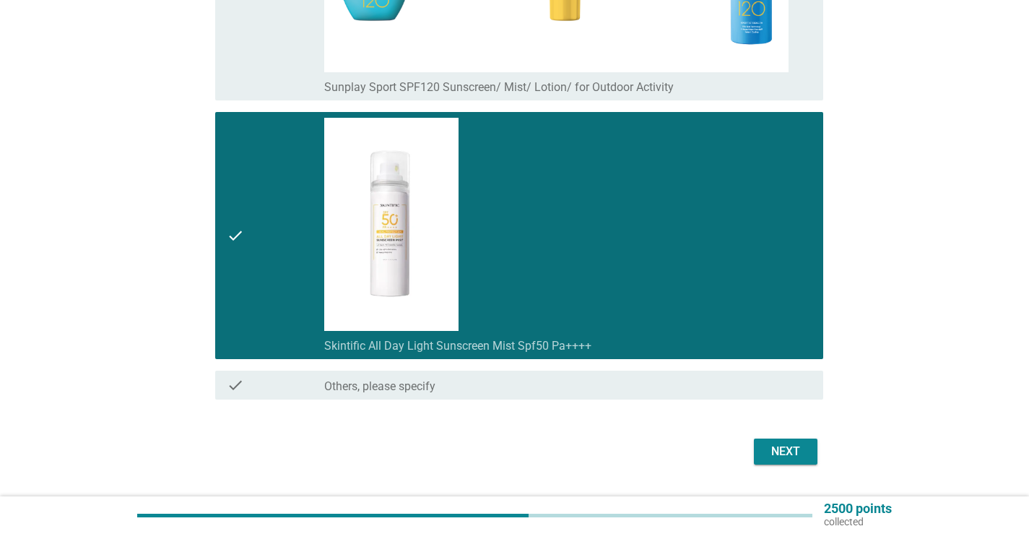
scroll to position [866, 0]
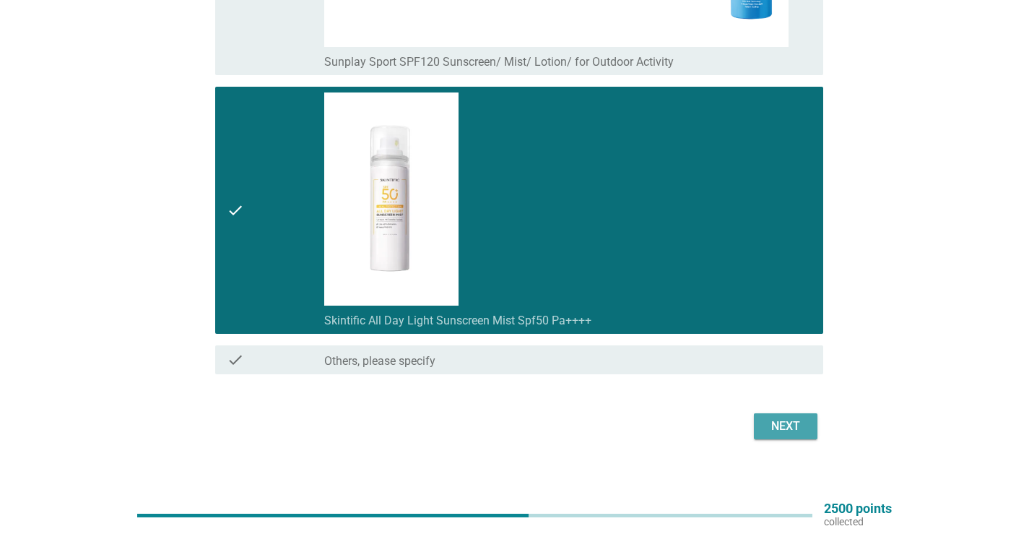
click at [773, 416] on button "Next" at bounding box center [786, 426] width 64 height 26
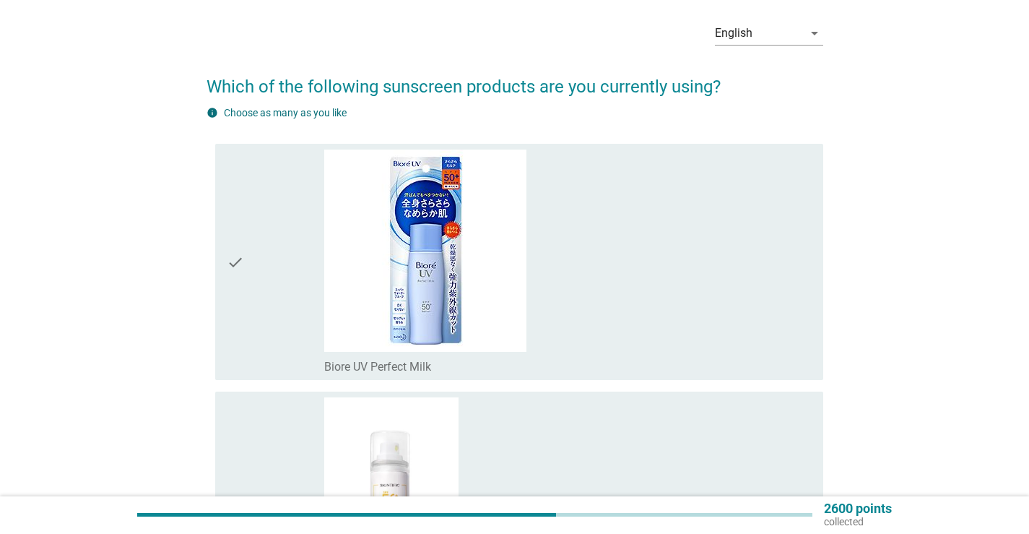
scroll to position [144, 0]
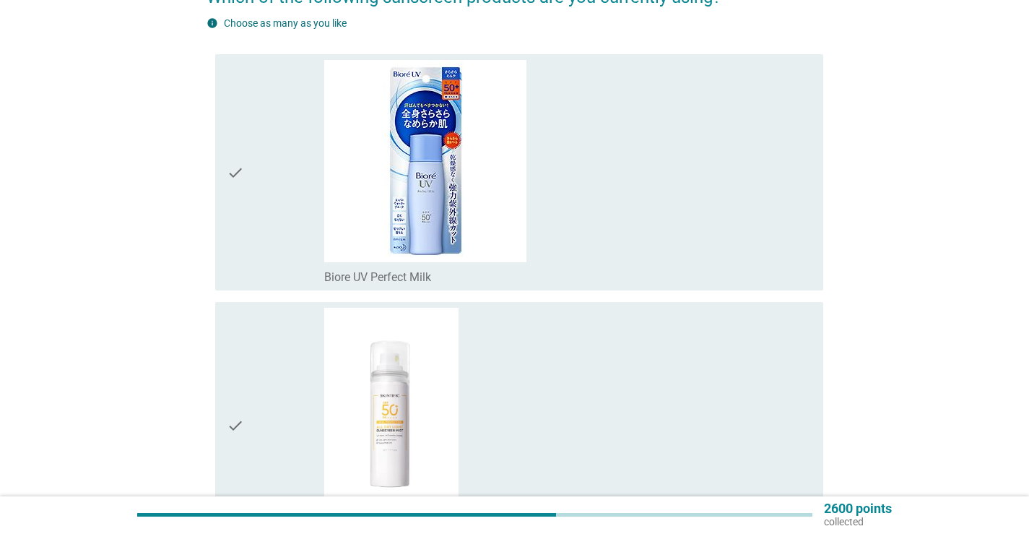
click at [702, 269] on div "check_box Biore UV Perfect Milk" at bounding box center [567, 275] width 487 height 17
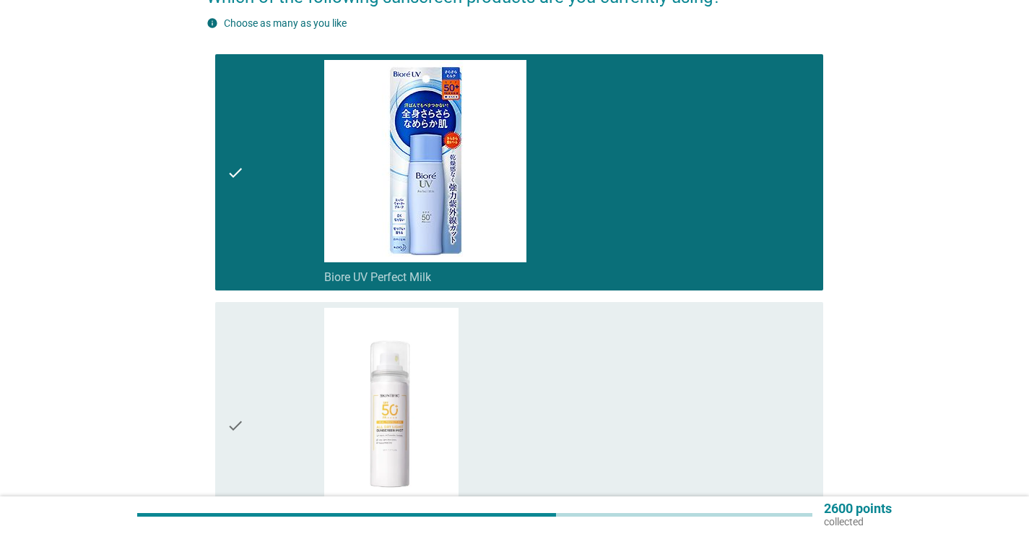
click at [695, 372] on div "check_box Skintific All Day Light Sunscreen Mist Spf50 Pa++++" at bounding box center [567, 426] width 487 height 236
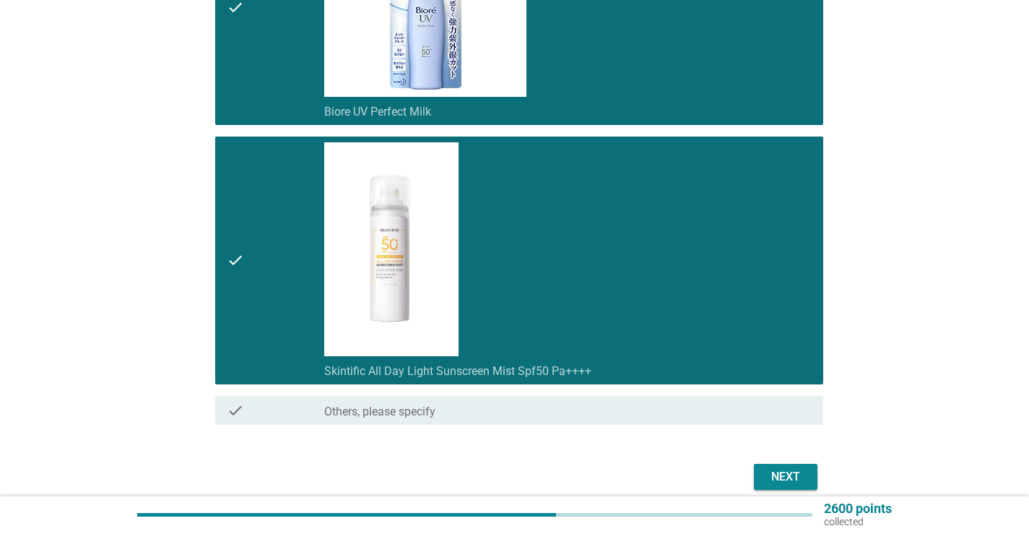
scroll to position [373, 0]
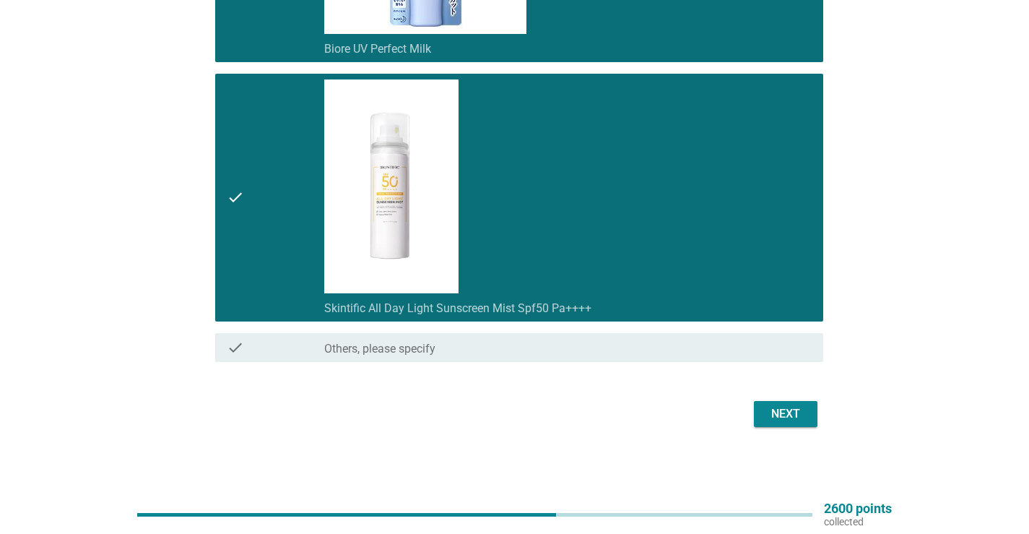
click at [796, 408] on div "Next" at bounding box center [785, 413] width 40 height 17
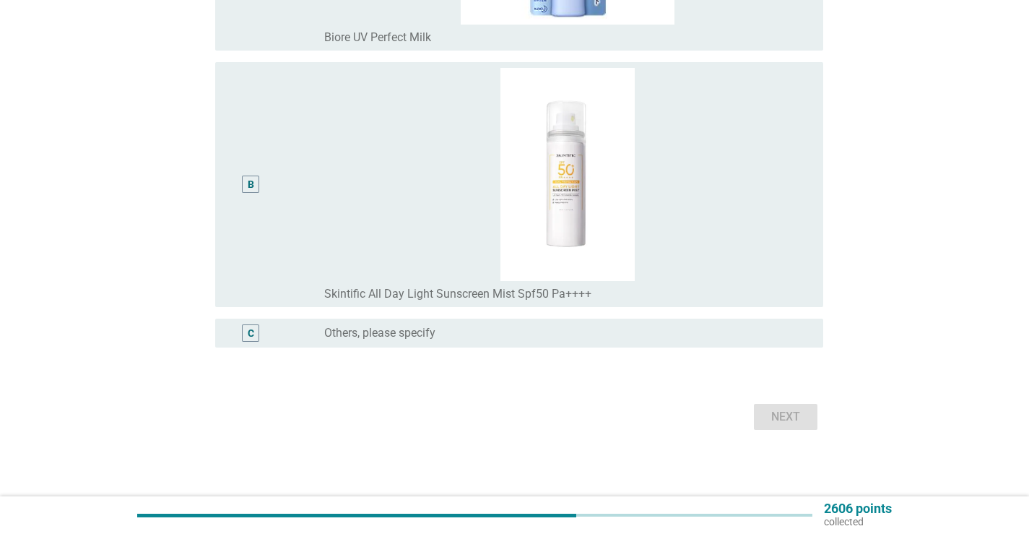
scroll to position [0, 0]
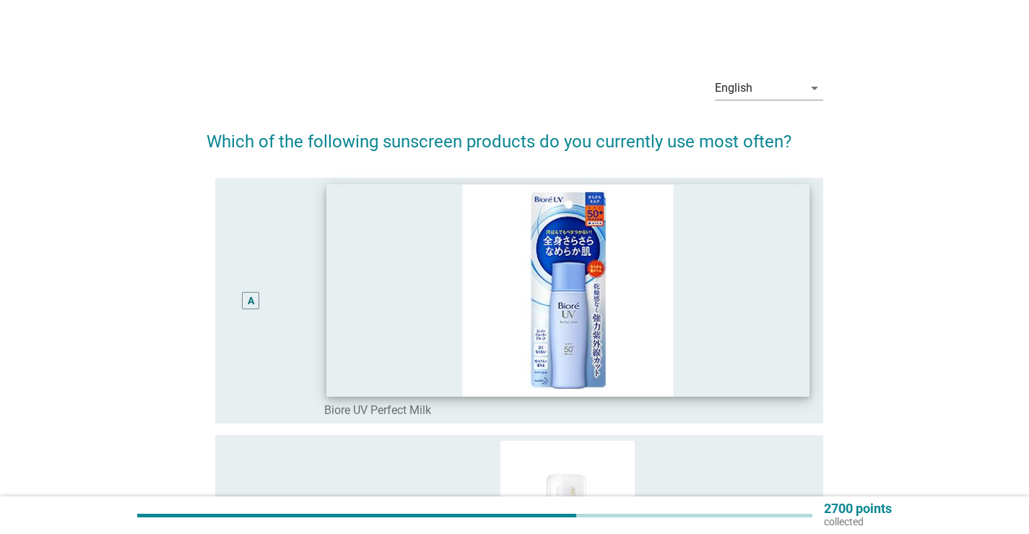
click at [758, 358] on img at bounding box center [567, 290] width 482 height 212
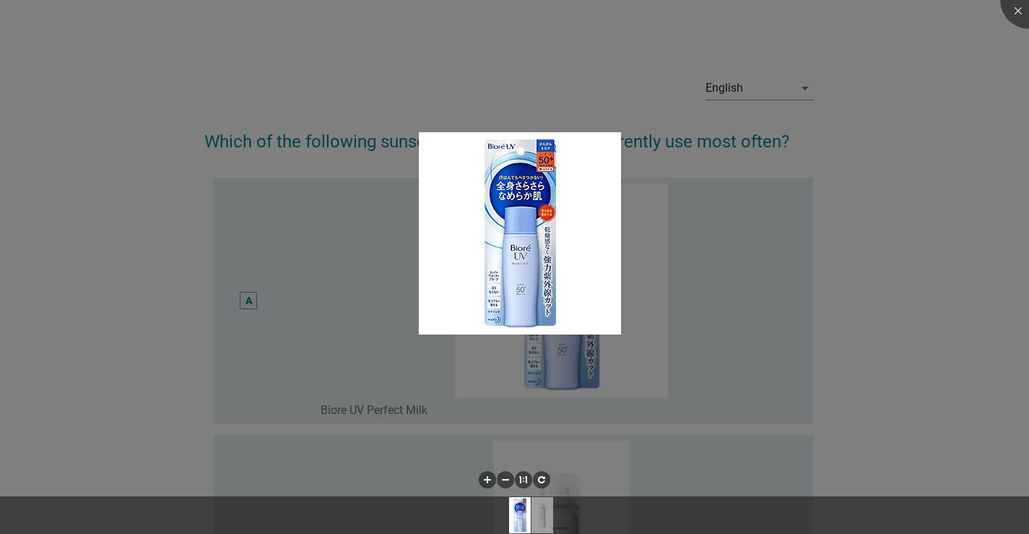
click at [844, 380] on div at bounding box center [514, 267] width 1029 height 534
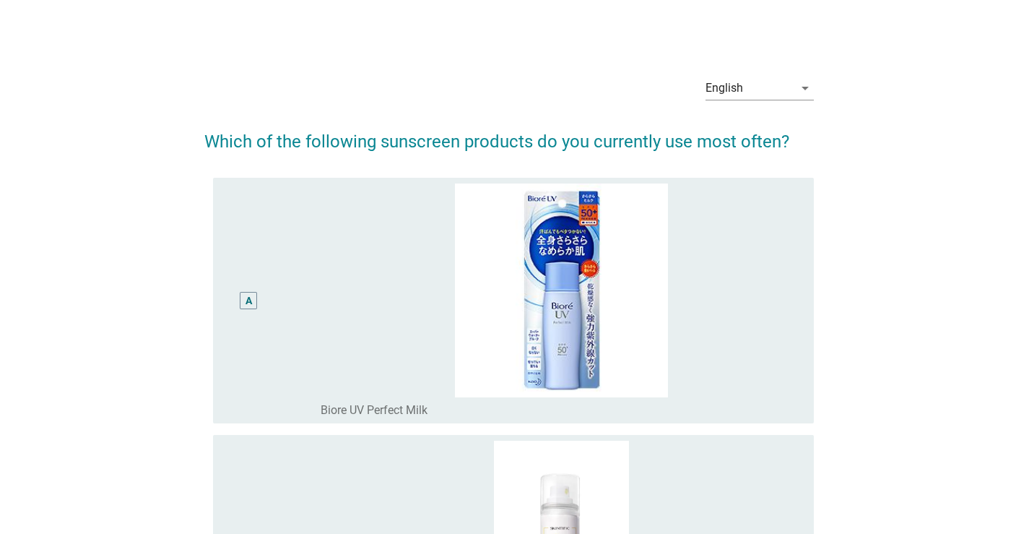
click at [793, 408] on div at bounding box center [514, 267] width 1029 height 534
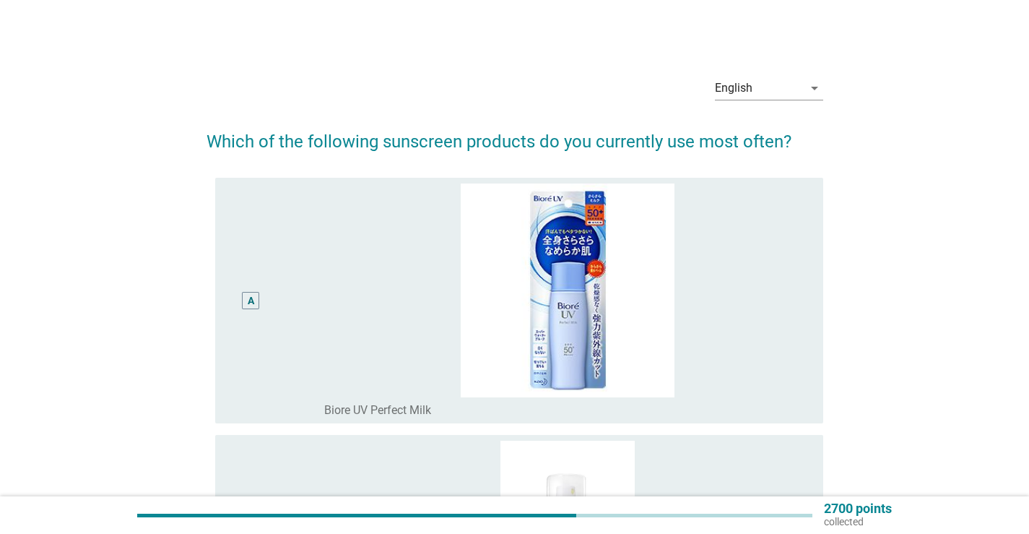
click at [788, 410] on div "radio_button_unchecked Biore UV Perfect Milk" at bounding box center [562, 410] width 476 height 14
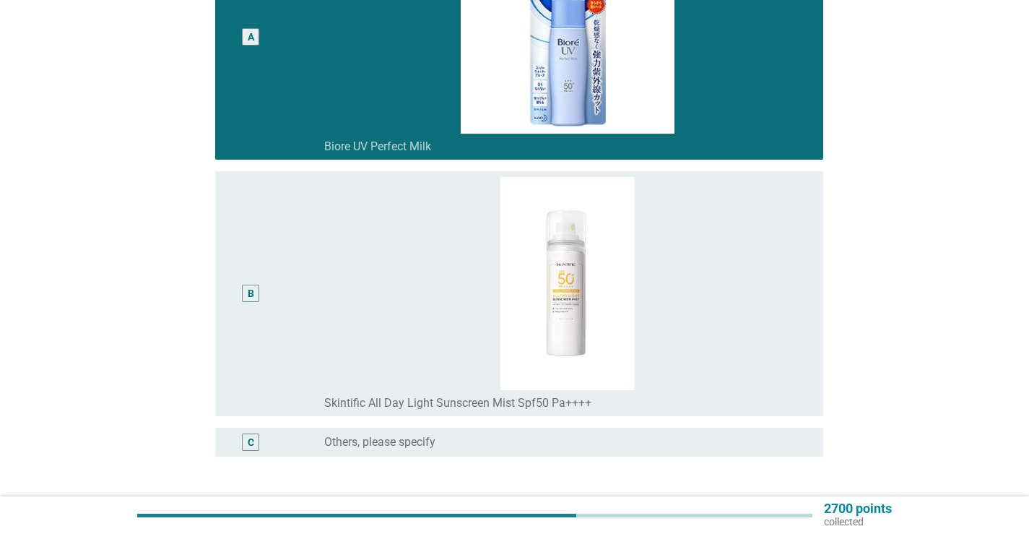
scroll to position [361, 0]
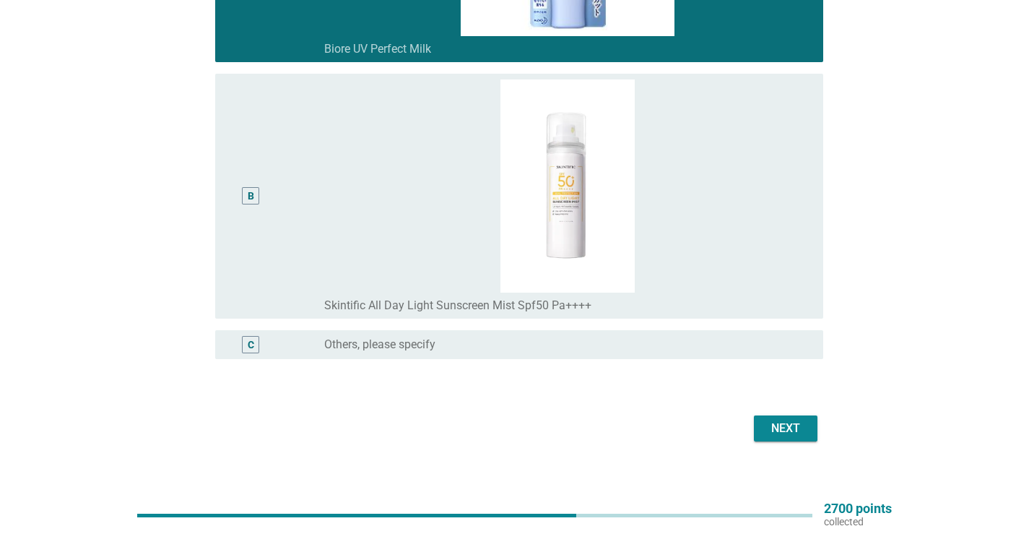
click at [791, 429] on div "Next" at bounding box center [785, 427] width 40 height 17
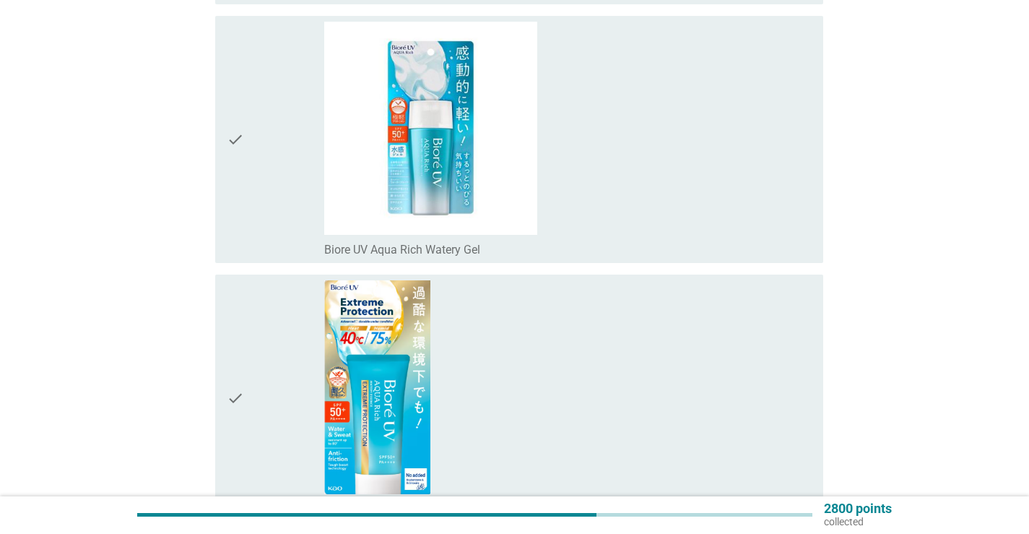
scroll to position [578, 0]
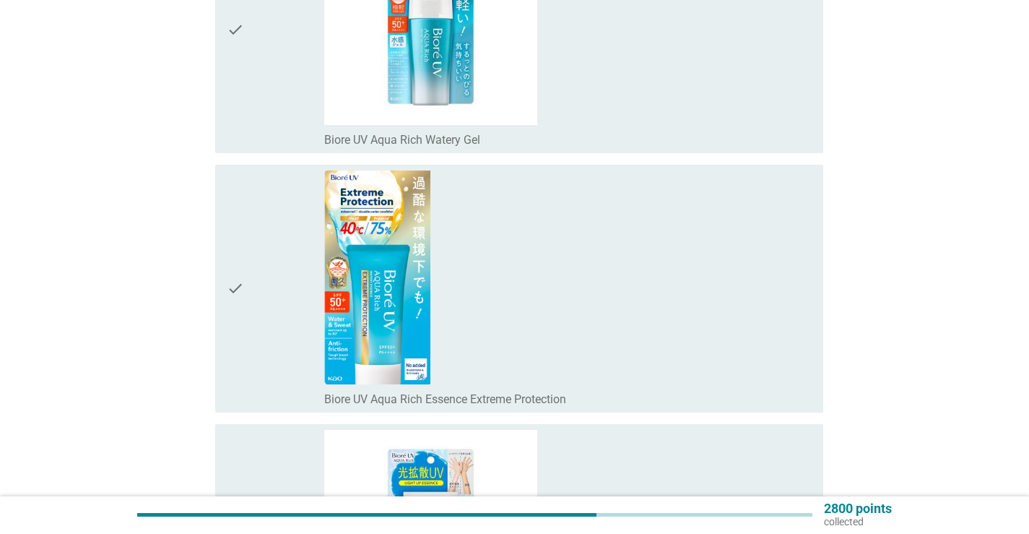
click at [780, 389] on div "check_box_outline_blank Biore UV Aqua Rich Essence Extreme Protection" at bounding box center [567, 397] width 487 height 17
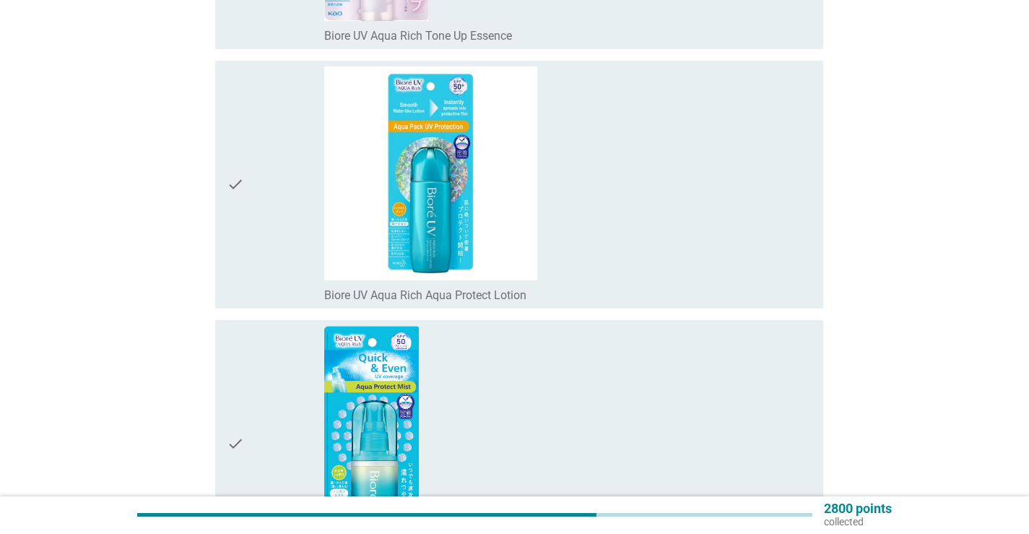
scroll to position [1516, 0]
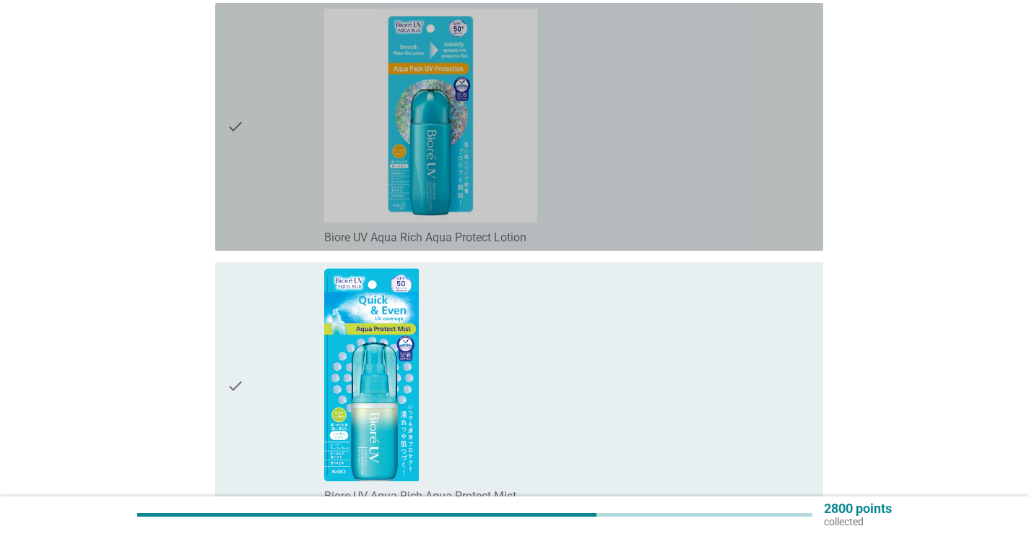
click at [674, 238] on div "check_box_outline_blank Biore UV Aqua Rich Aqua Protect Lotion" at bounding box center [567, 235] width 487 height 17
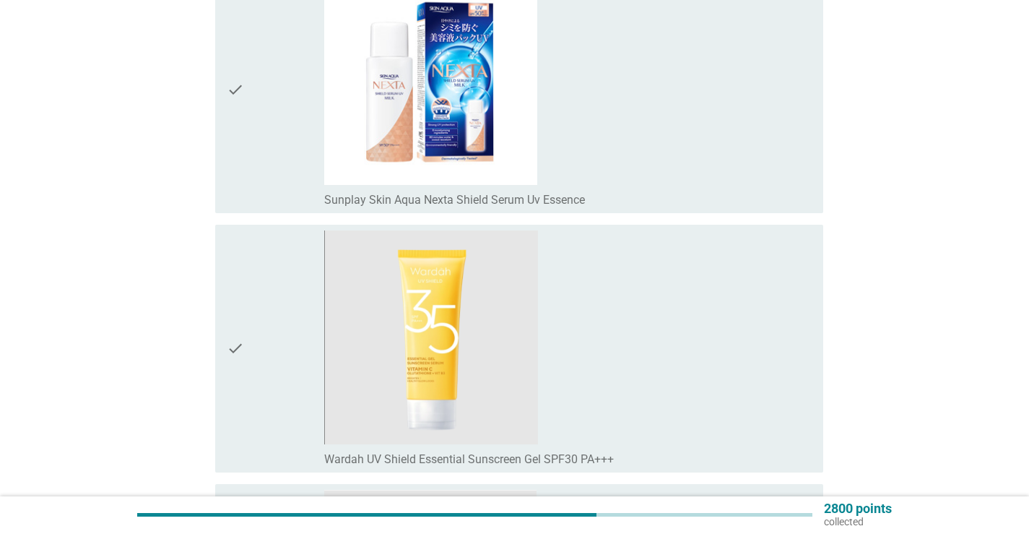
scroll to position [7870, 0]
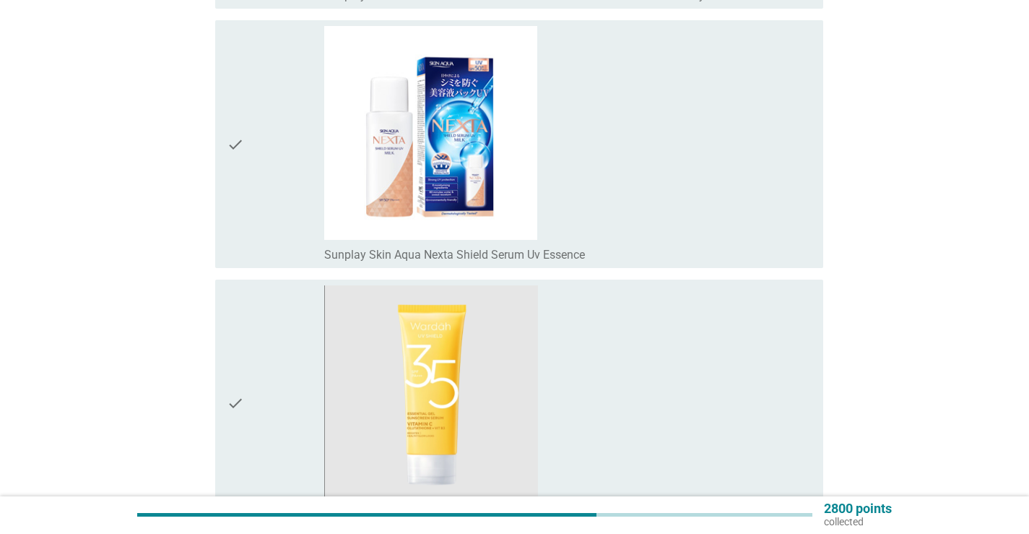
click at [640, 229] on div "check_box_outline_blank Sunplay Skin Aqua Nexta Shield Serum Uv Essence" at bounding box center [567, 144] width 487 height 236
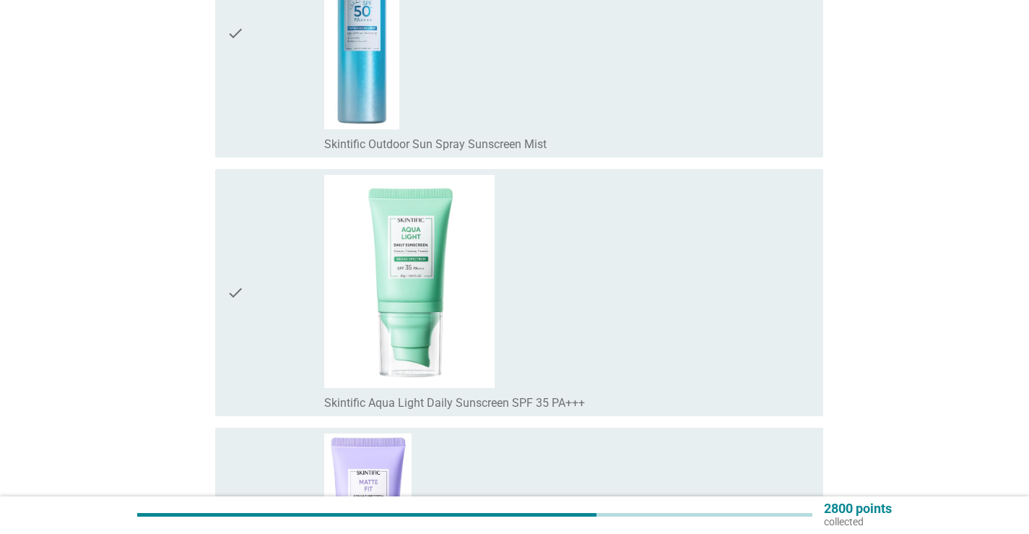
scroll to position [10830, 0]
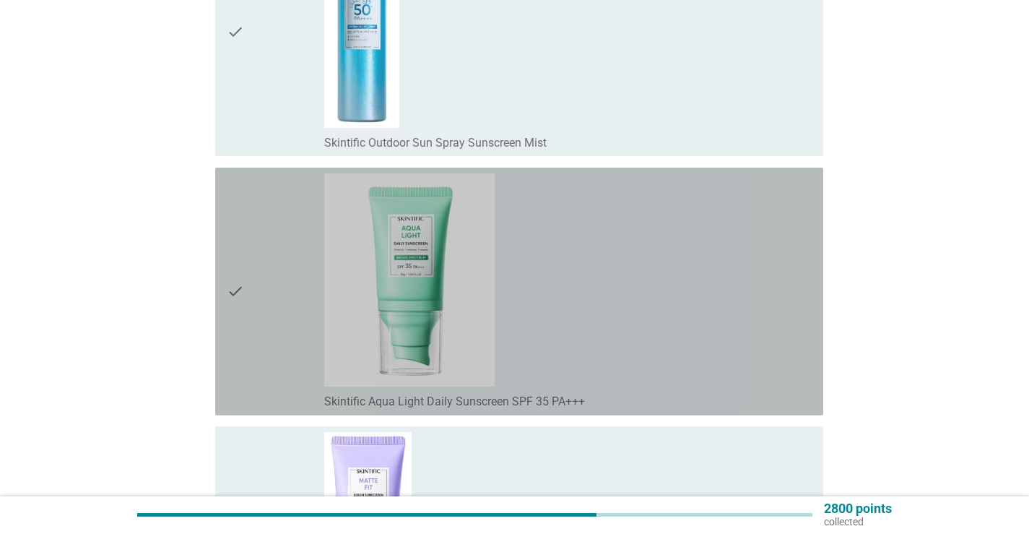
click at [653, 365] on div "check_box_outline_blank Skintific Aqua Light Daily Sunscreen SPF 35 PA+++" at bounding box center [567, 291] width 487 height 236
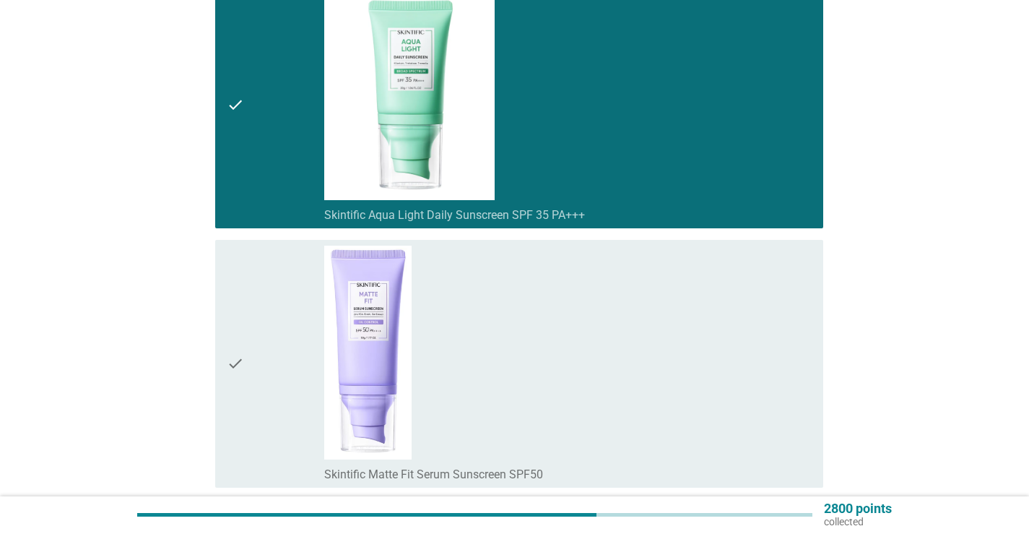
scroll to position [10974, 0]
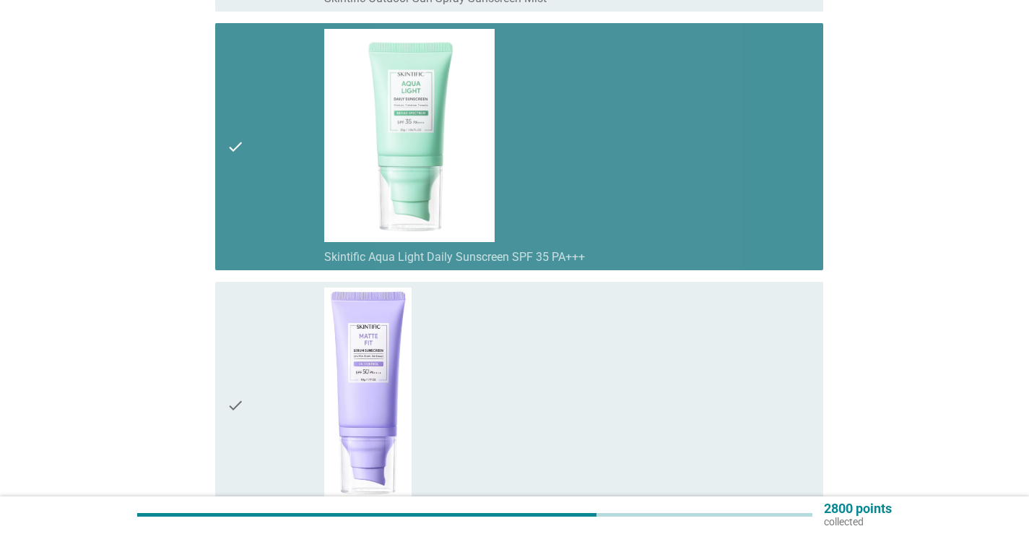
click at [632, 215] on div "check_box_outline_blank Skintific Aqua Light Daily Sunscreen SPF 35 PA+++" at bounding box center [567, 147] width 487 height 236
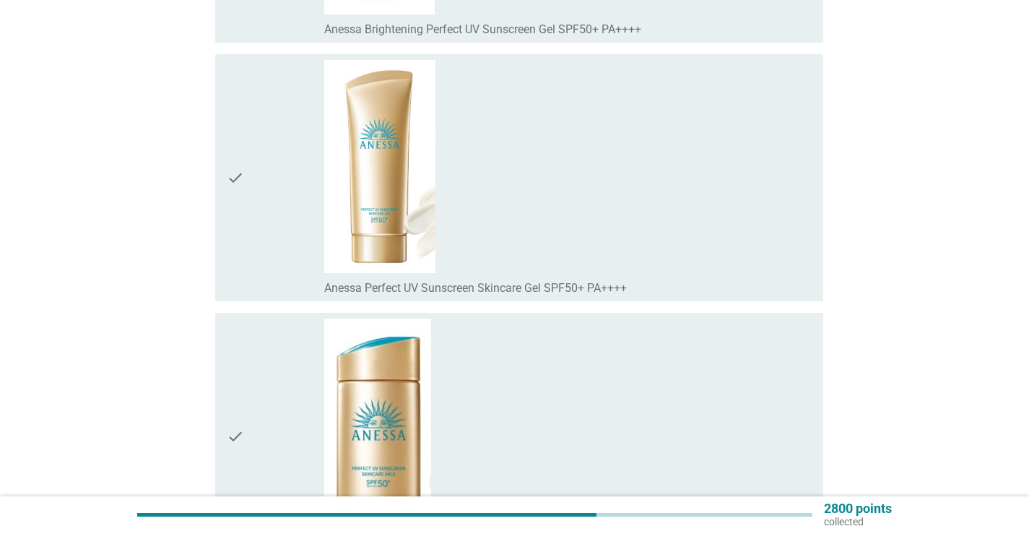
scroll to position [12346, 0]
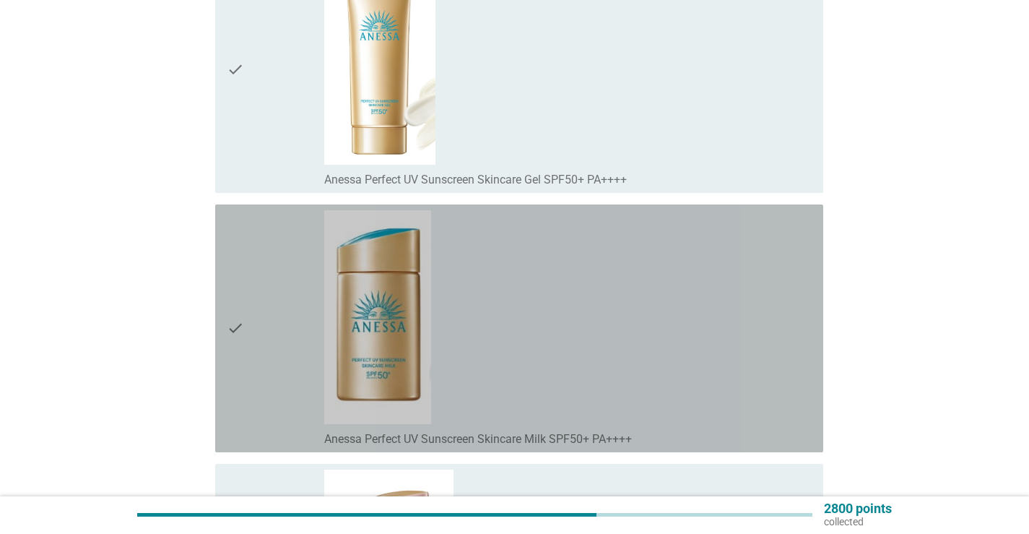
click at [684, 373] on div "check_box_outline_blank [PERSON_NAME] Perfect UV Sunscreen Skincare Milk SPF50+…" at bounding box center [567, 328] width 487 height 236
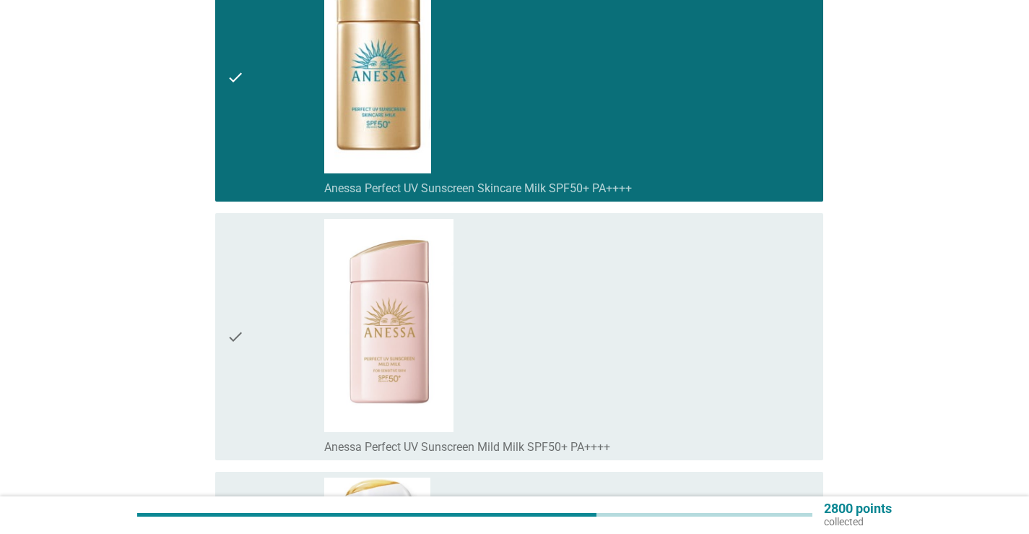
scroll to position [12707, 0]
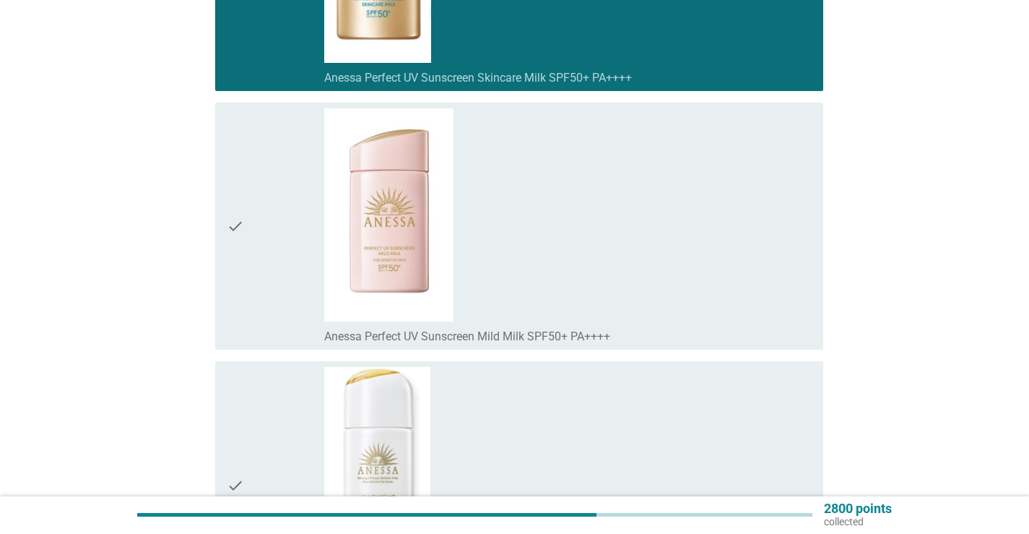
click at [668, 295] on div "check_box_outline_blank [PERSON_NAME] Perfect UV Sunscreen Mild Milk SPF50+ PA+…" at bounding box center [567, 226] width 487 height 236
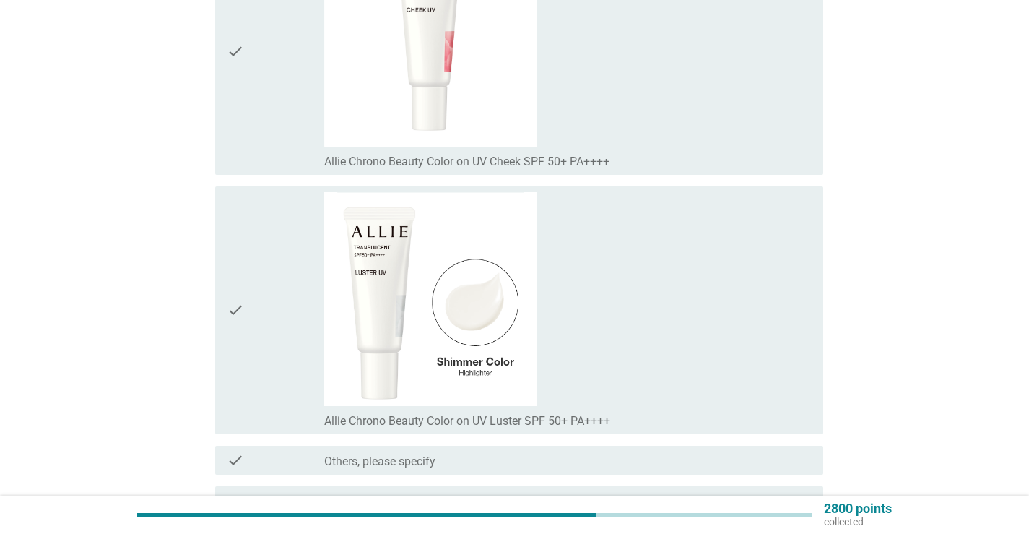
scroll to position [15107, 0]
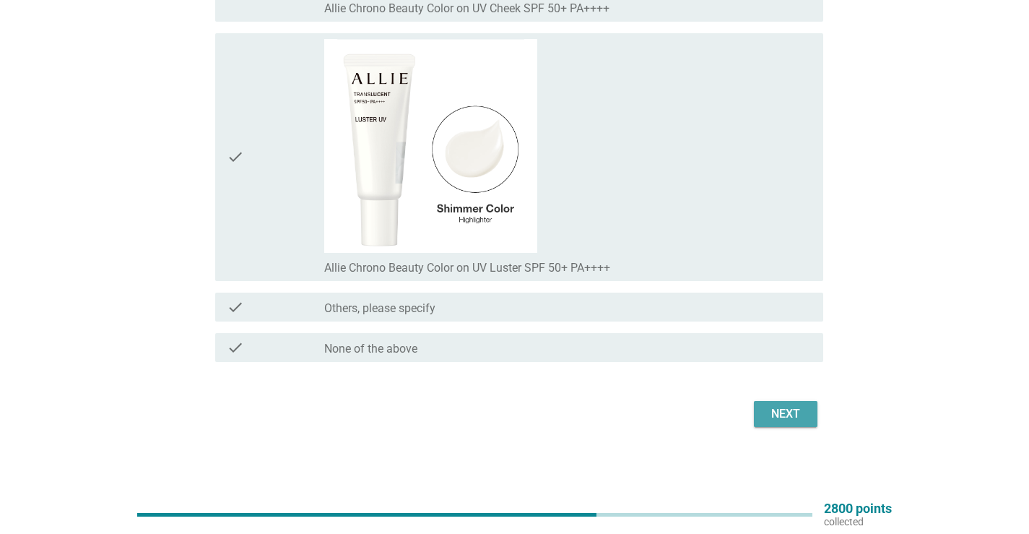
click at [788, 414] on div "Next" at bounding box center [785, 413] width 40 height 17
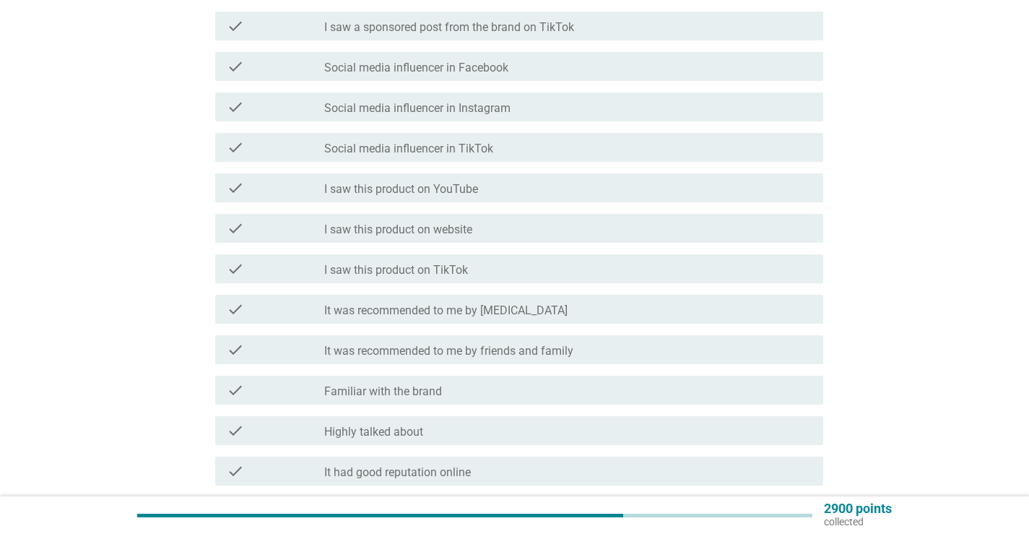
scroll to position [866, 0]
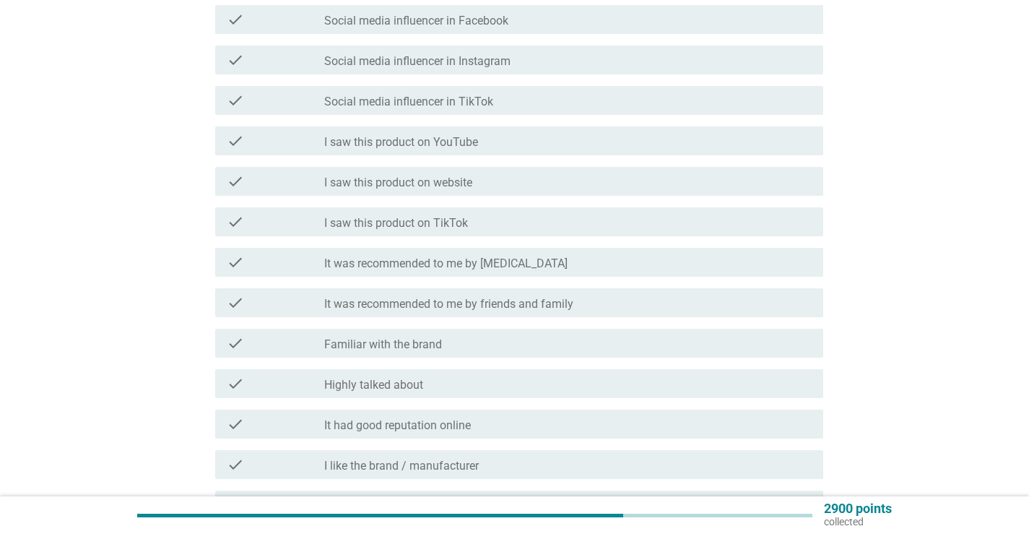
click at [437, 296] on div "check_box_outline_blank It was recommended to me by friends and family" at bounding box center [567, 302] width 487 height 17
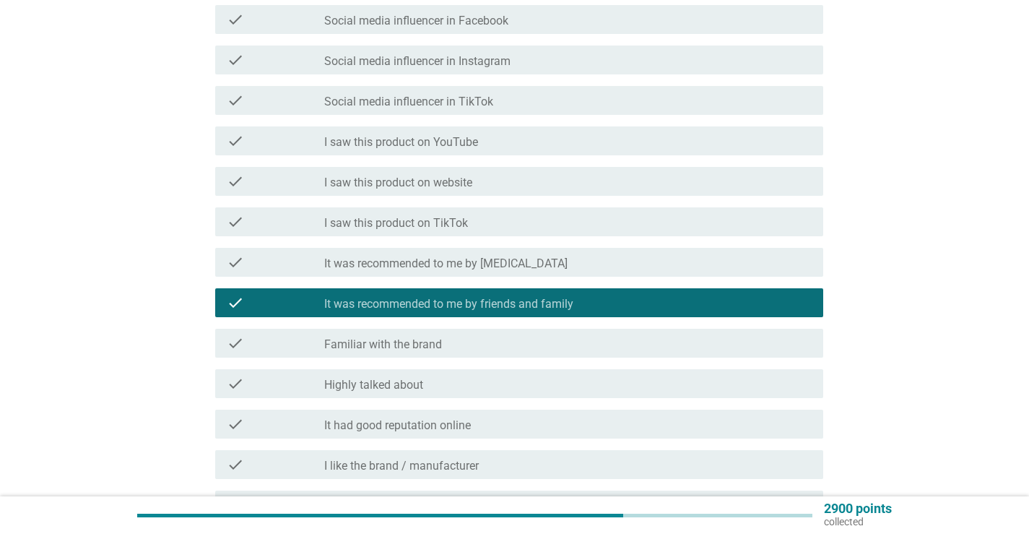
click at [427, 336] on div "check_box_outline_blank Familiar with the brand" at bounding box center [567, 342] width 487 height 17
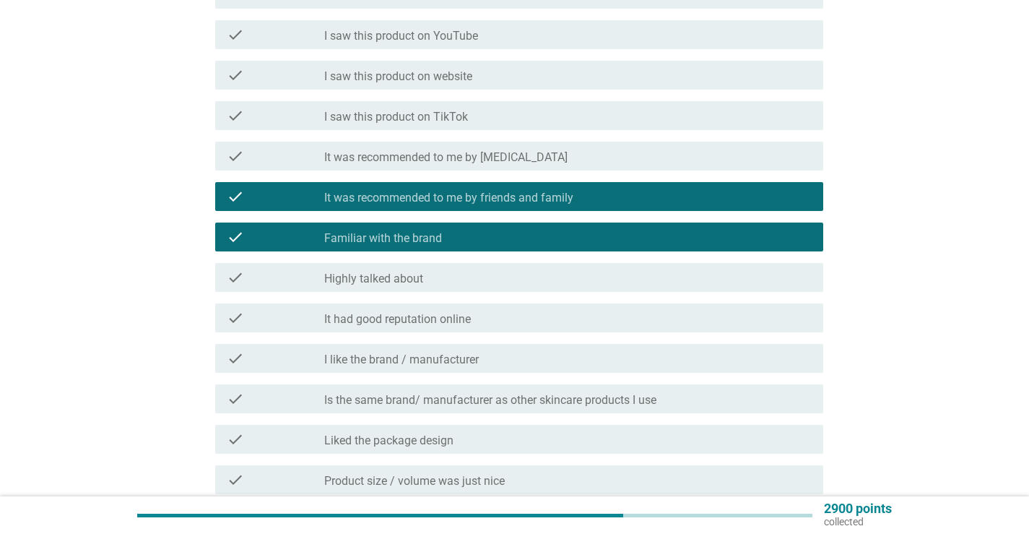
scroll to position [1011, 0]
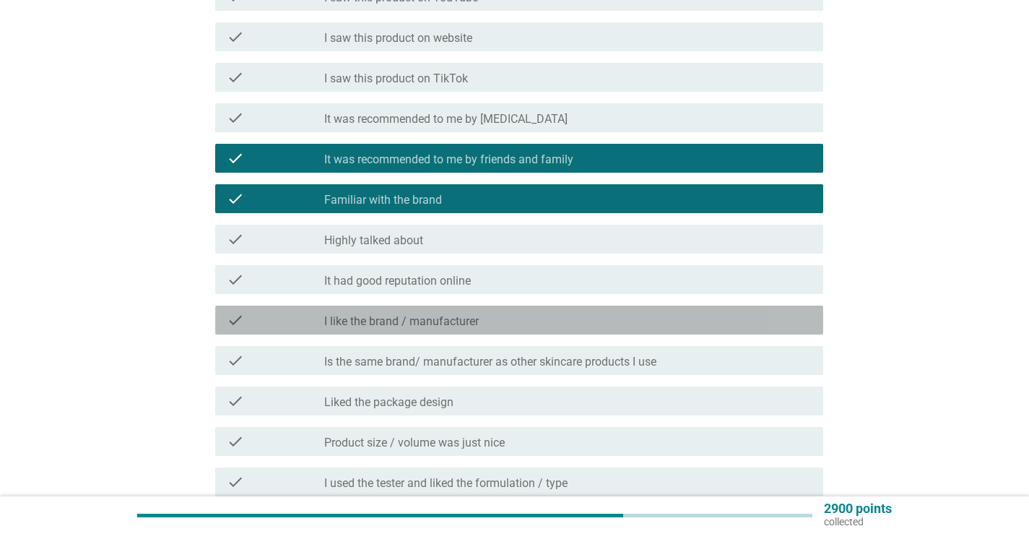
click at [675, 316] on div "check_box_outline_blank I like the brand / manufacturer" at bounding box center [567, 319] width 487 height 17
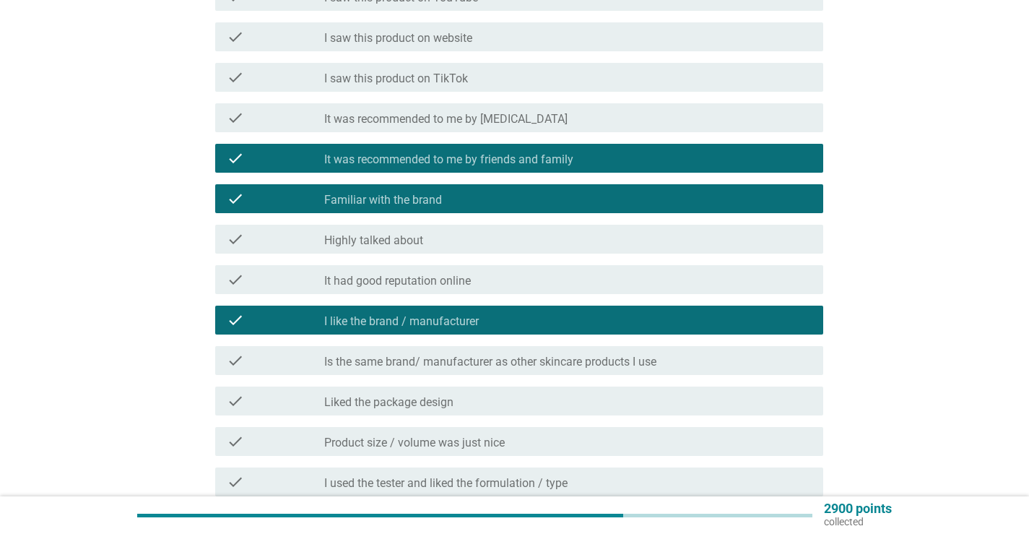
click at [693, 274] on div "check_box_outline_blank It had good reputation online" at bounding box center [567, 279] width 487 height 17
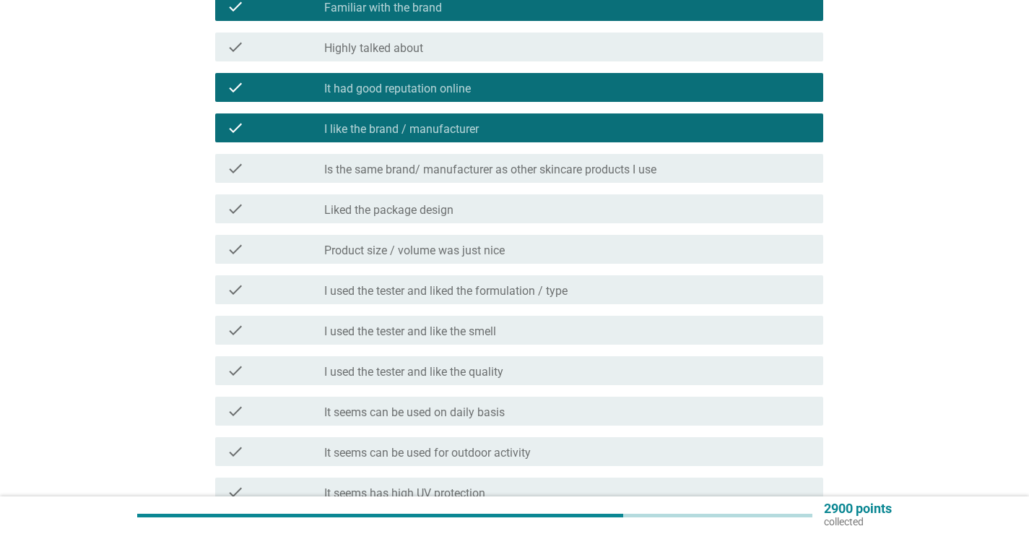
scroll to position [1227, 0]
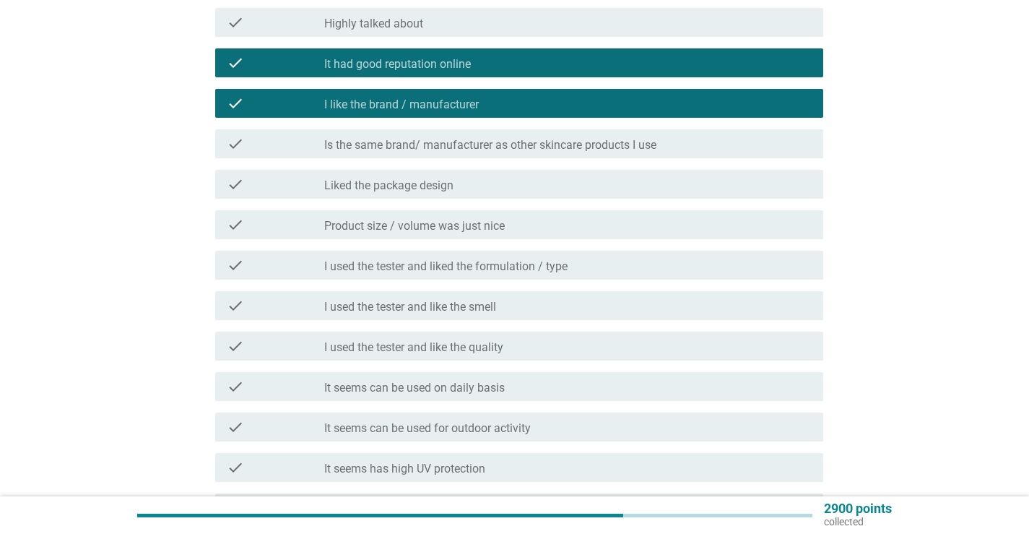
click at [605, 383] on div "check_box_outline_blank It seems can be used on daily basis" at bounding box center [567, 386] width 487 height 17
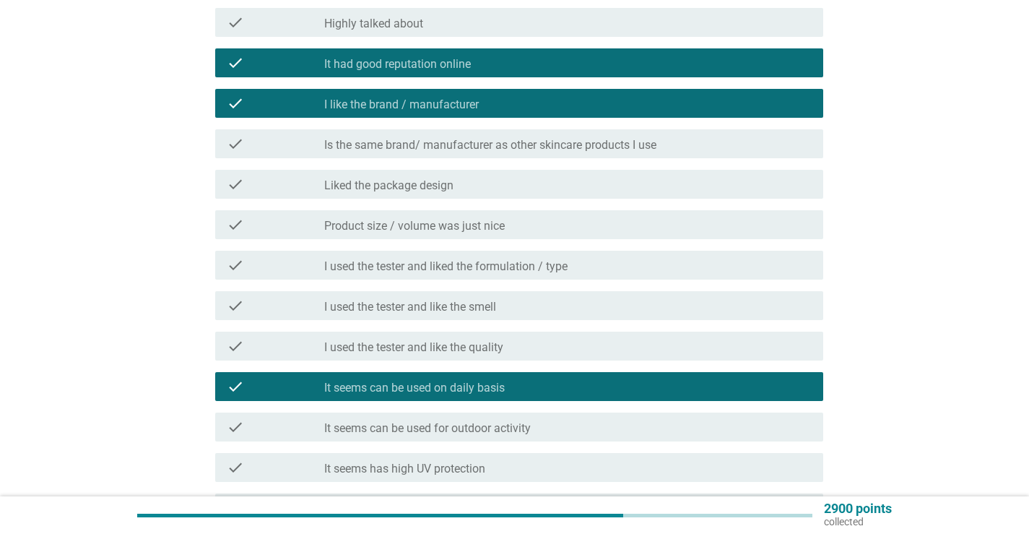
click at [598, 418] on div "check_box_outline_blank It seems can be used for outdoor activity" at bounding box center [567, 426] width 487 height 17
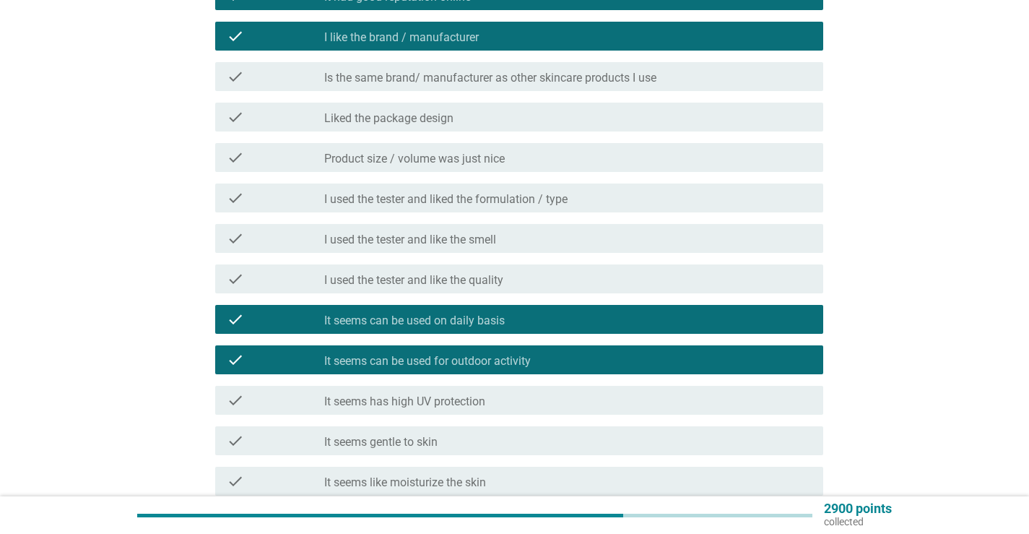
scroll to position [1372, 0]
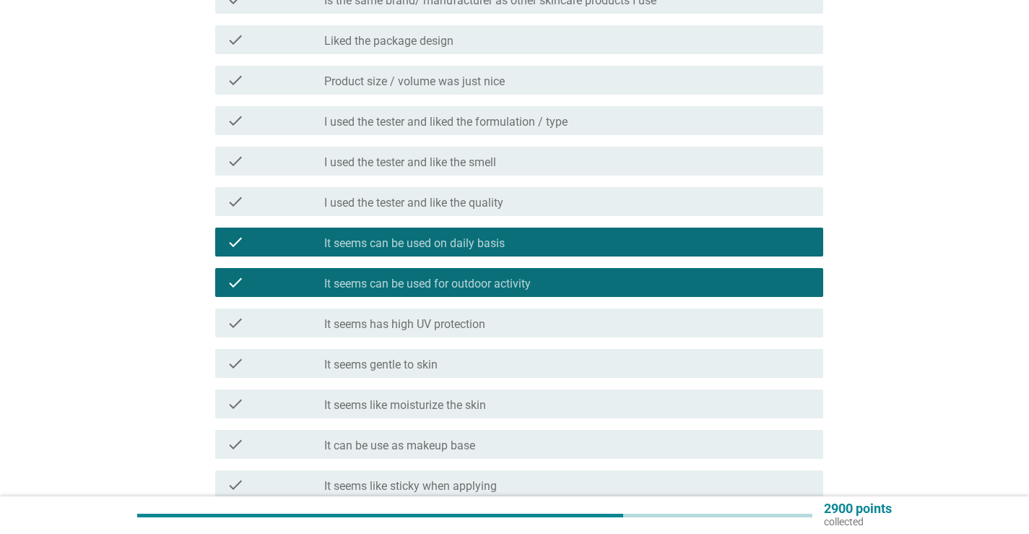
click at [562, 303] on div "check check_box_outline_blank It seems has high UV protection" at bounding box center [514, 323] width 617 height 40
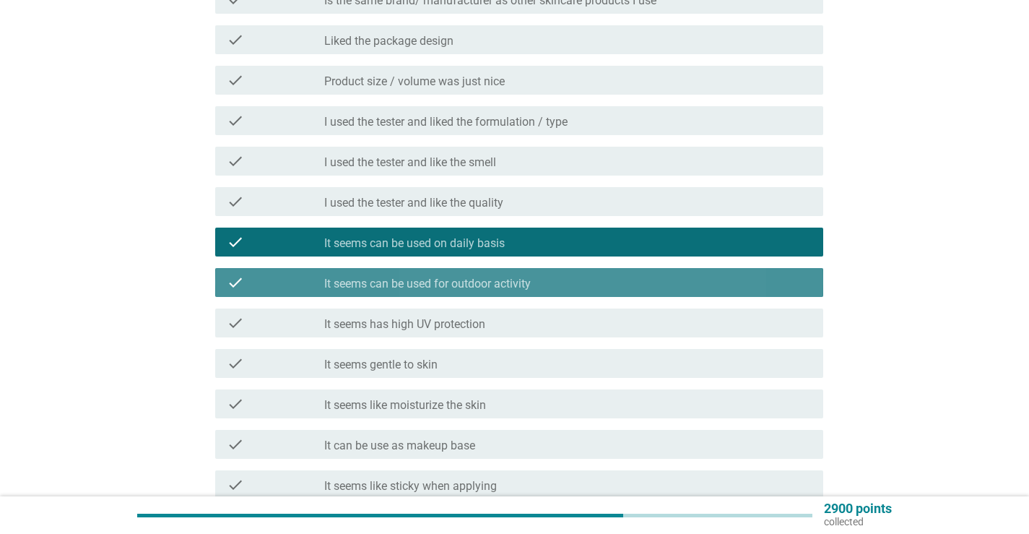
click at [562, 288] on div "check_box_outline_blank It seems can be used for outdoor activity" at bounding box center [567, 282] width 487 height 17
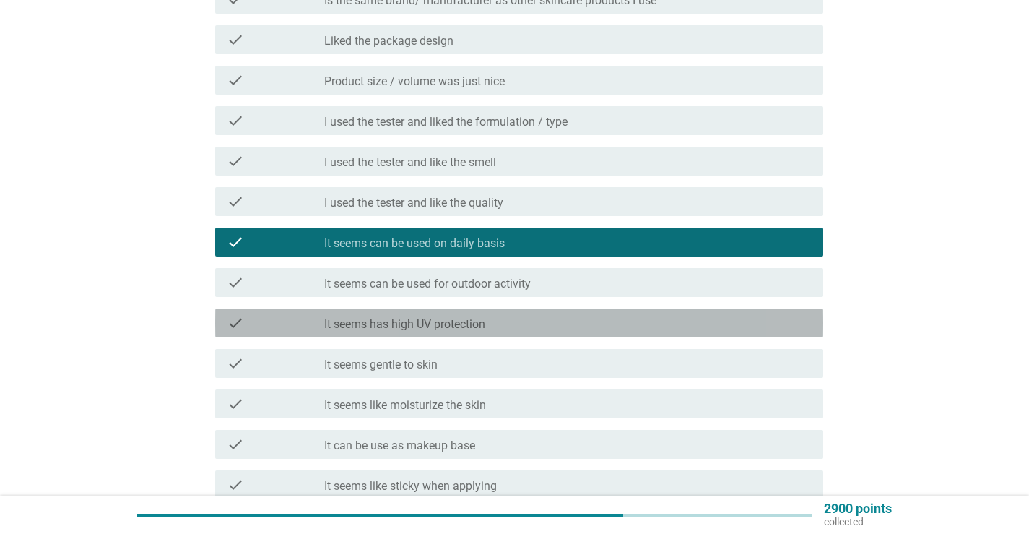
click at [557, 317] on div "check_box_outline_blank It seems has high UV protection" at bounding box center [567, 322] width 487 height 17
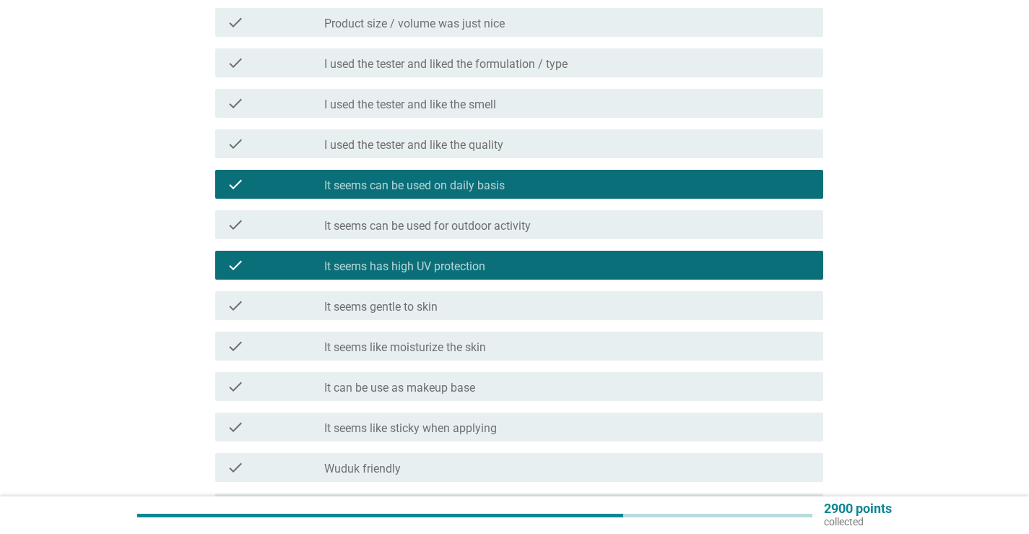
scroll to position [1588, 0]
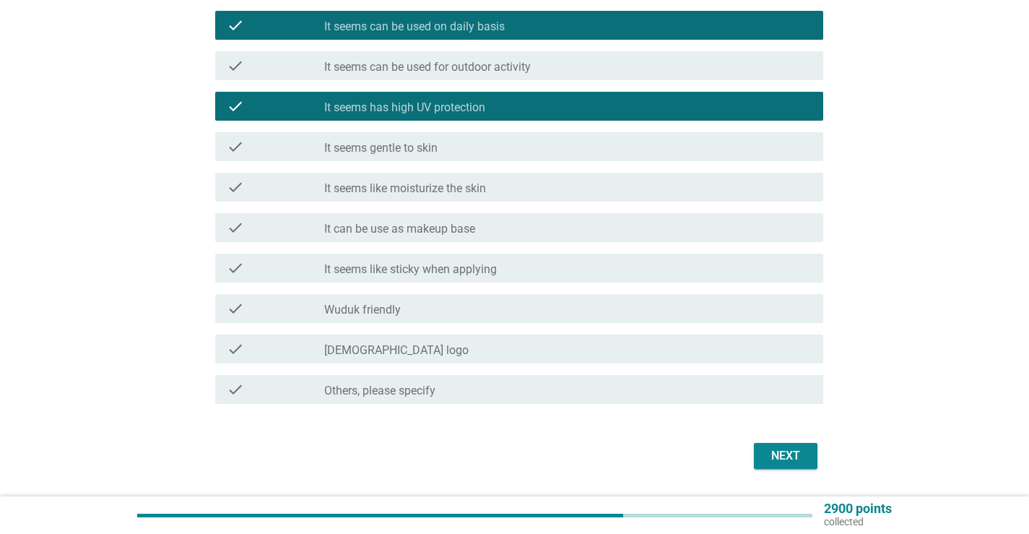
click at [598, 223] on div "check_box_outline_blank It can be use as makeup base" at bounding box center [567, 227] width 487 height 17
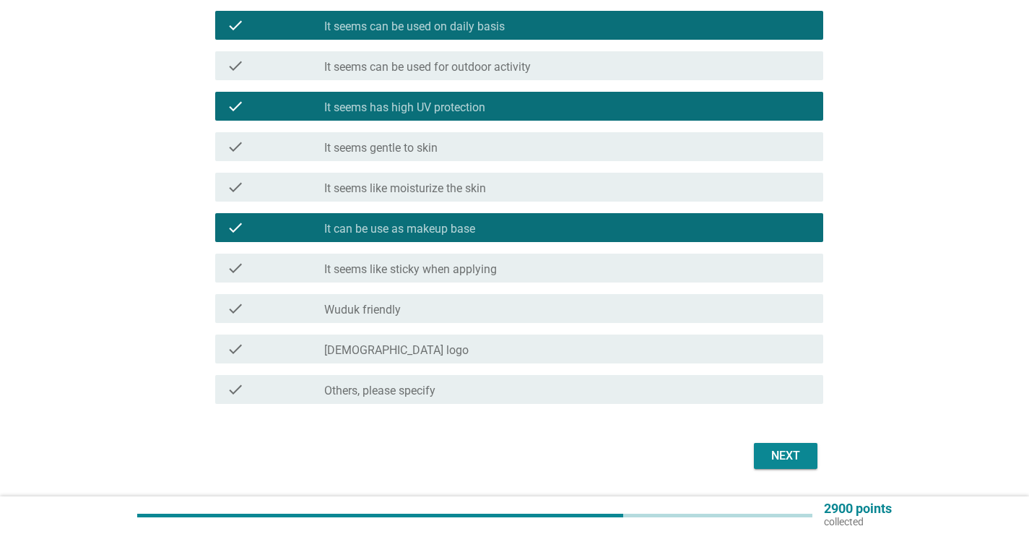
click at [572, 307] on div "check_box_outline_blank Wuduk friendly" at bounding box center [567, 308] width 487 height 17
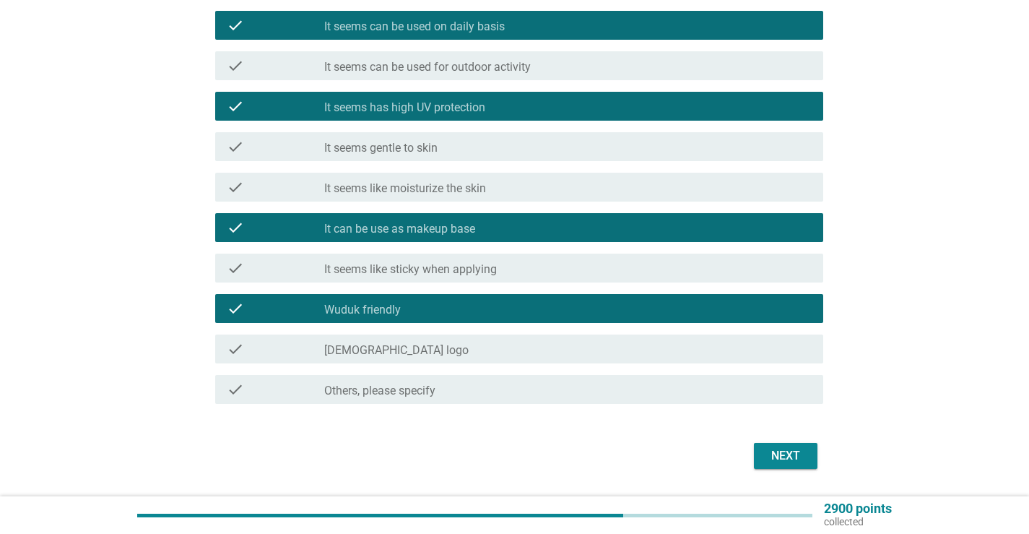
click at [567, 342] on div "check_box_outline_blank Halal logo" at bounding box center [567, 348] width 487 height 17
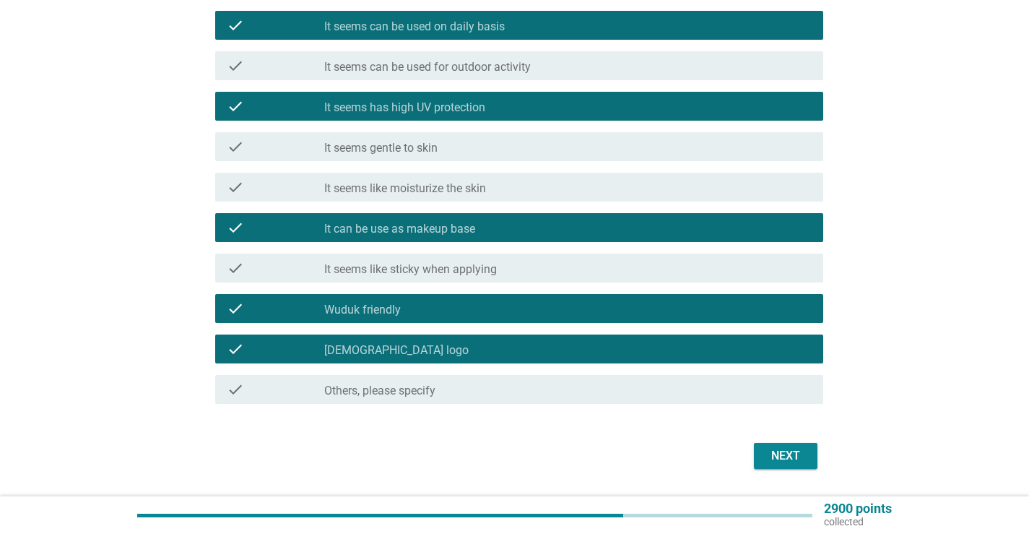
click at [570, 351] on div "check_box_outline_blank Halal logo" at bounding box center [567, 348] width 487 height 17
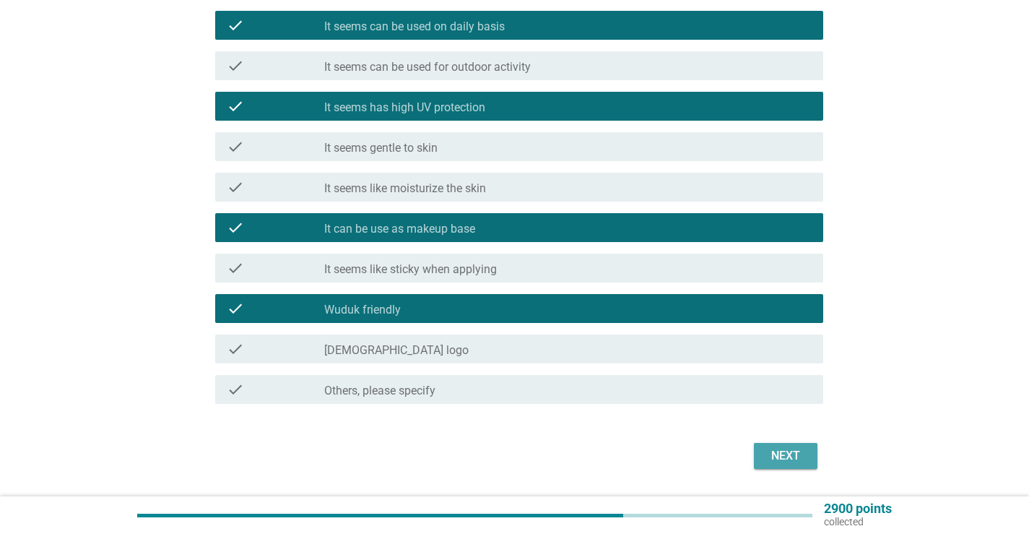
click at [760, 452] on button "Next" at bounding box center [786, 456] width 64 height 26
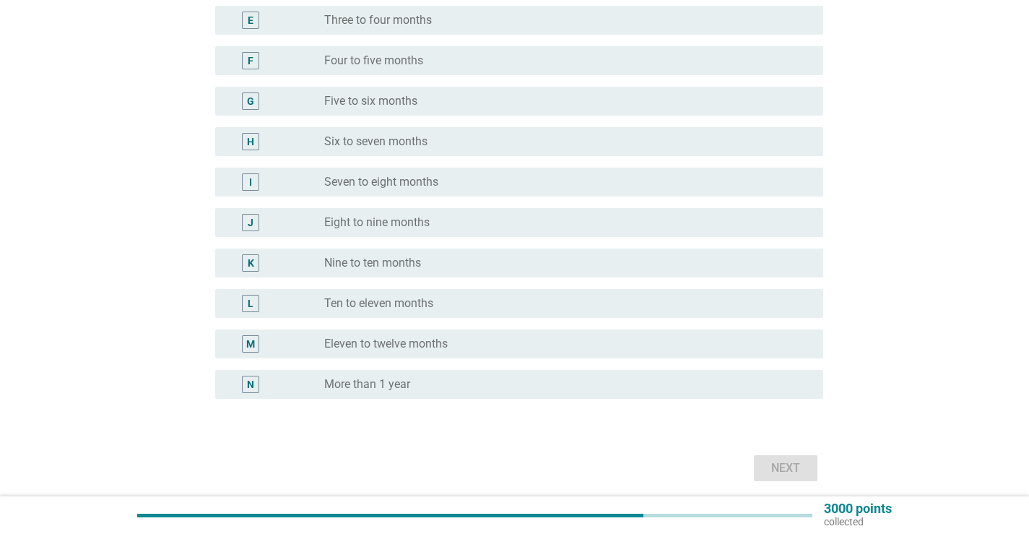
scroll to position [361, 0]
click at [765, 378] on div "radio_button_unchecked More than 1 year" at bounding box center [562, 382] width 476 height 14
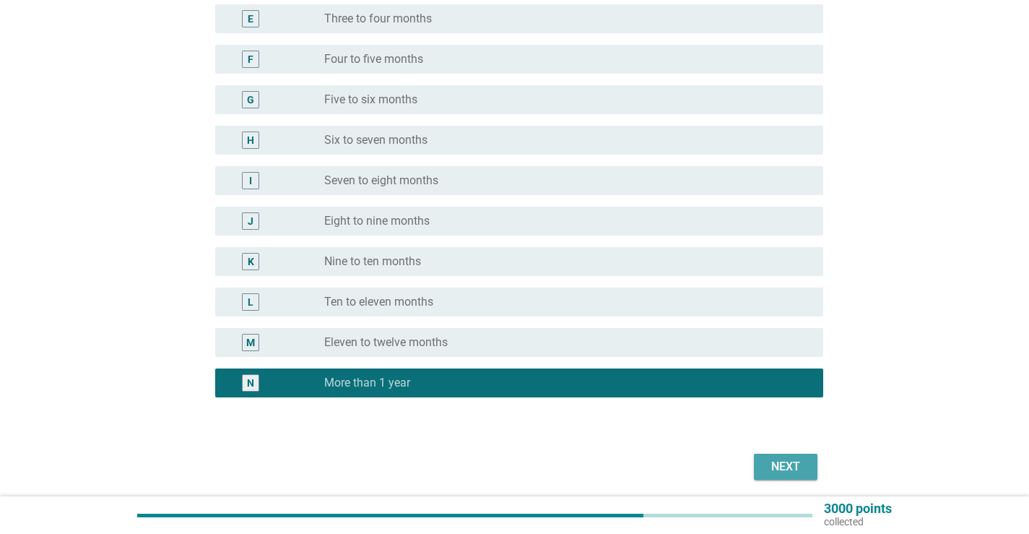
click at [788, 472] on div "Next" at bounding box center [785, 466] width 40 height 17
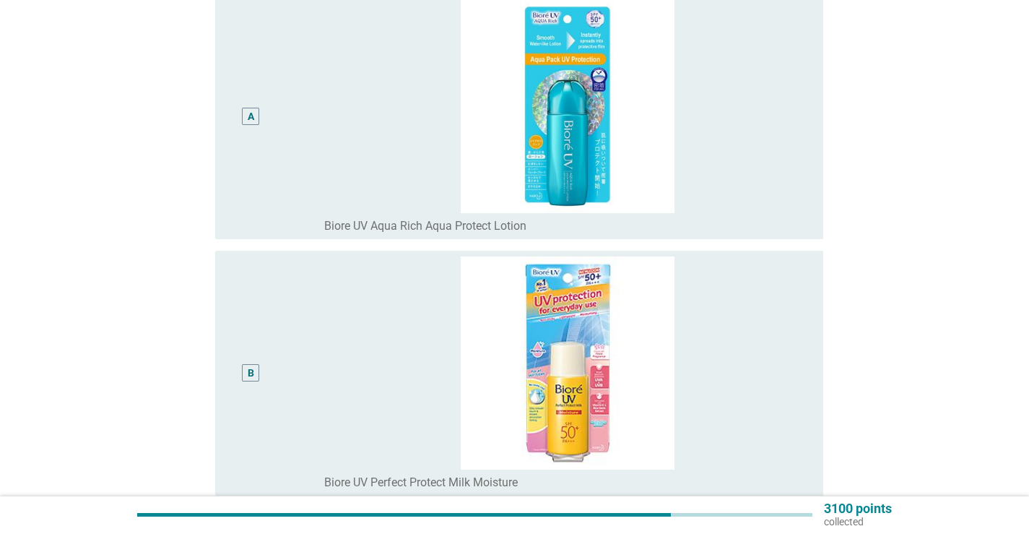
scroll to position [217, 0]
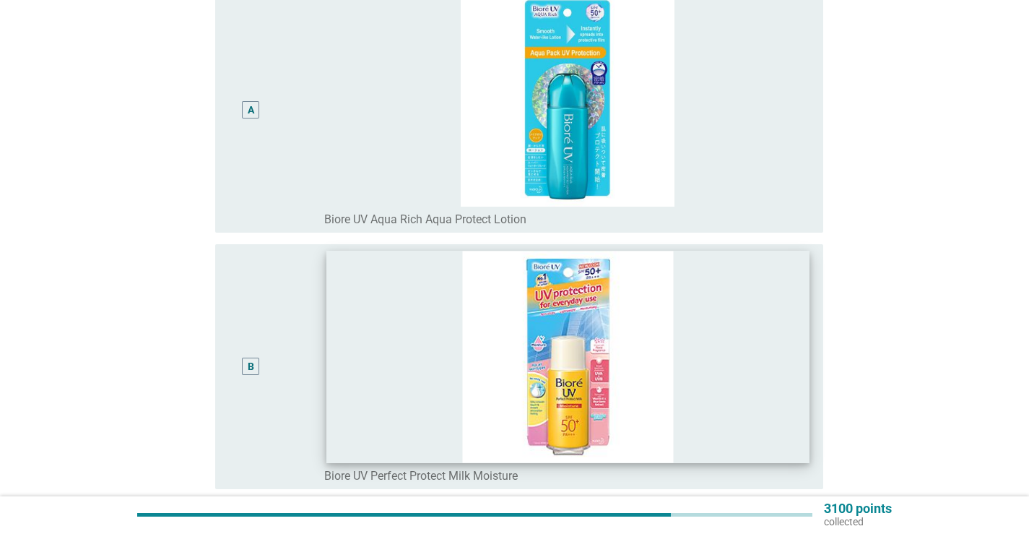
click at [796, 398] on img at bounding box center [567, 357] width 482 height 212
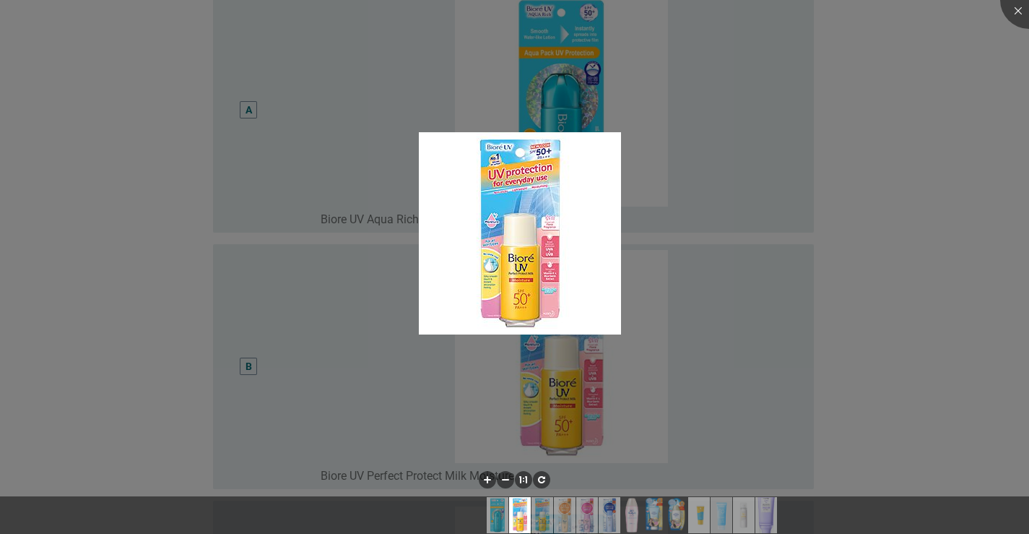
click at [781, 438] on div at bounding box center [514, 267] width 1029 height 534
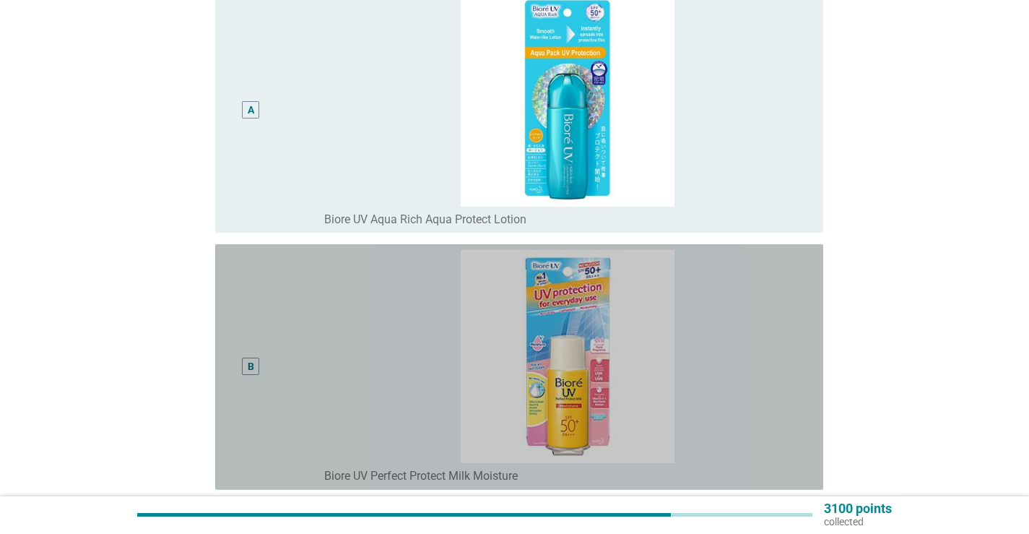
click at [651, 473] on div "radio_button_unchecked Biore UV Perfect Protect Milk Moisture" at bounding box center [562, 476] width 476 height 14
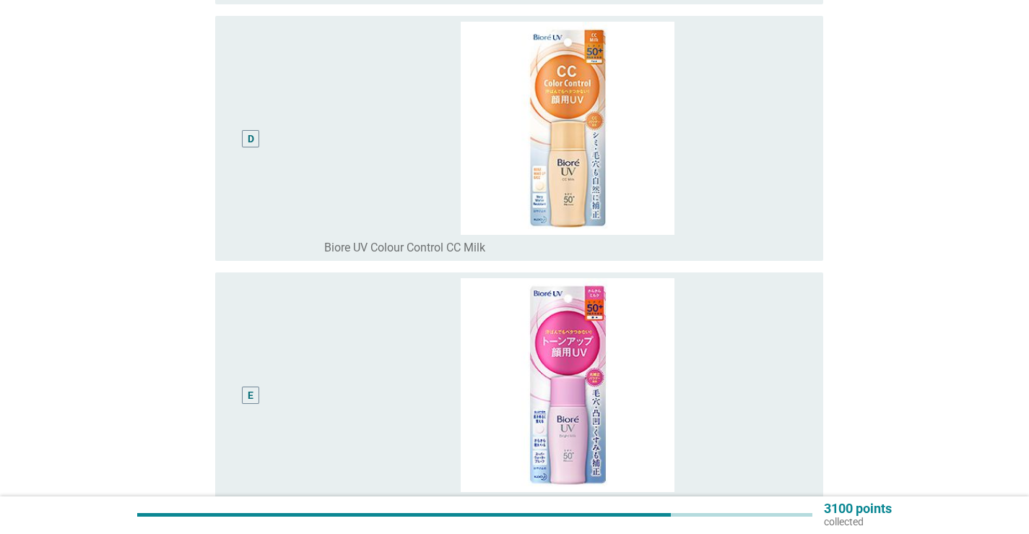
scroll to position [991, 0]
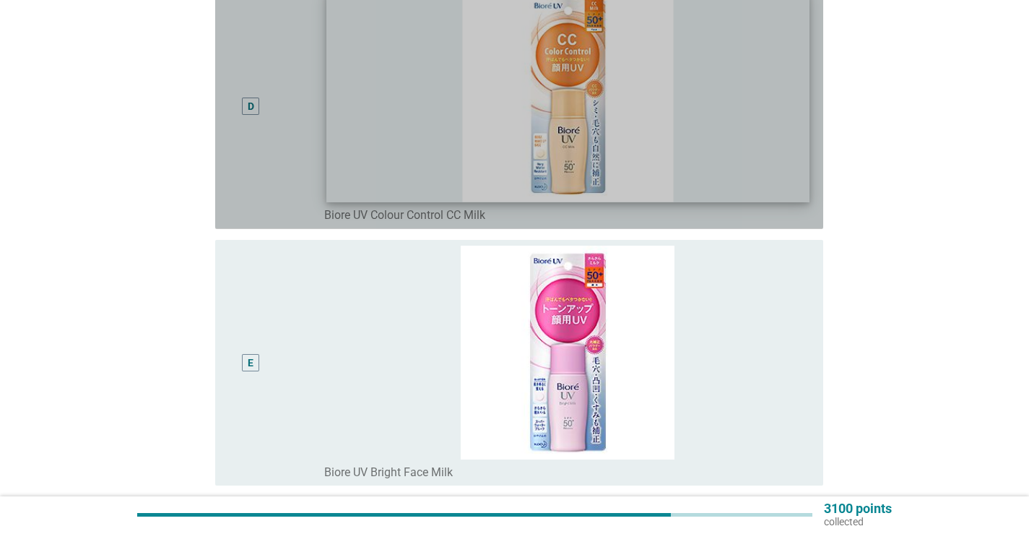
click at [774, 152] on img at bounding box center [567, 96] width 482 height 212
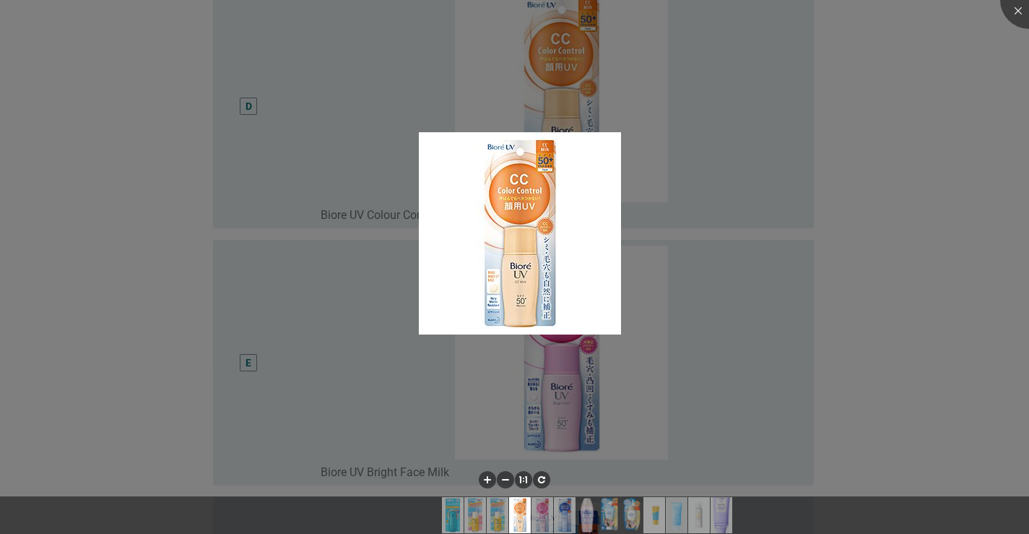
click at [861, 276] on div at bounding box center [514, 267] width 1029 height 534
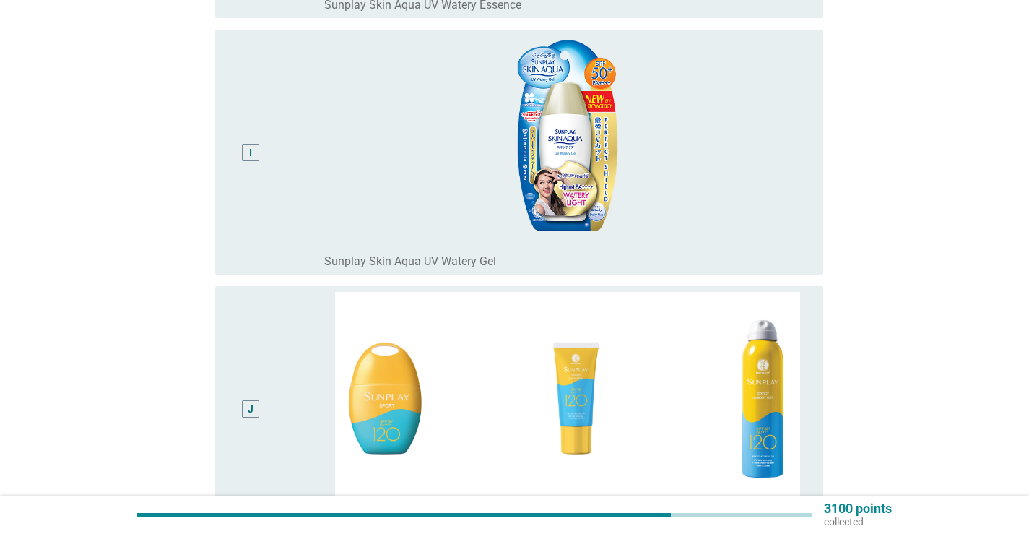
scroll to position [2234, 0]
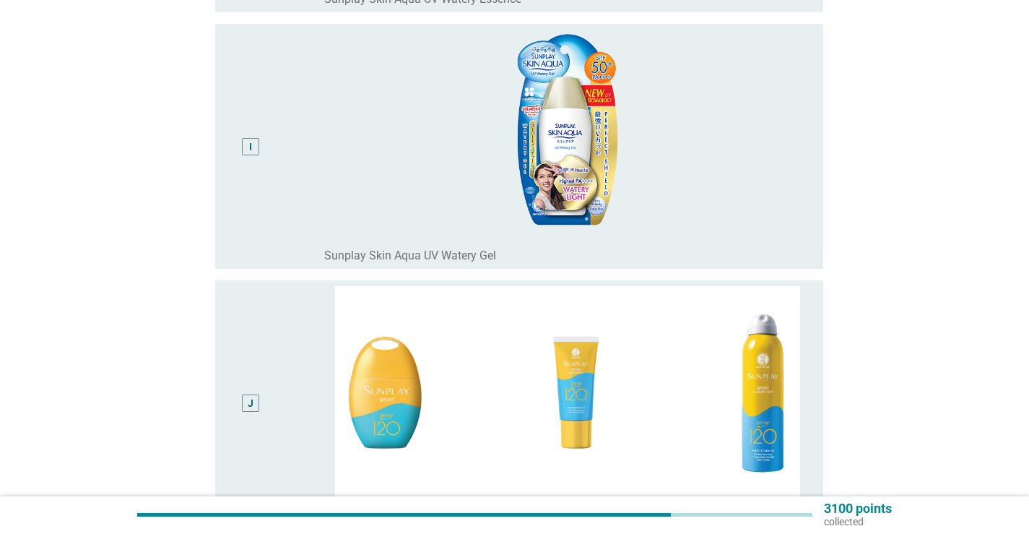
click at [650, 243] on div "radio_button_unchecked Sunplay Skin Aqua UV Watery Gel" at bounding box center [567, 253] width 487 height 20
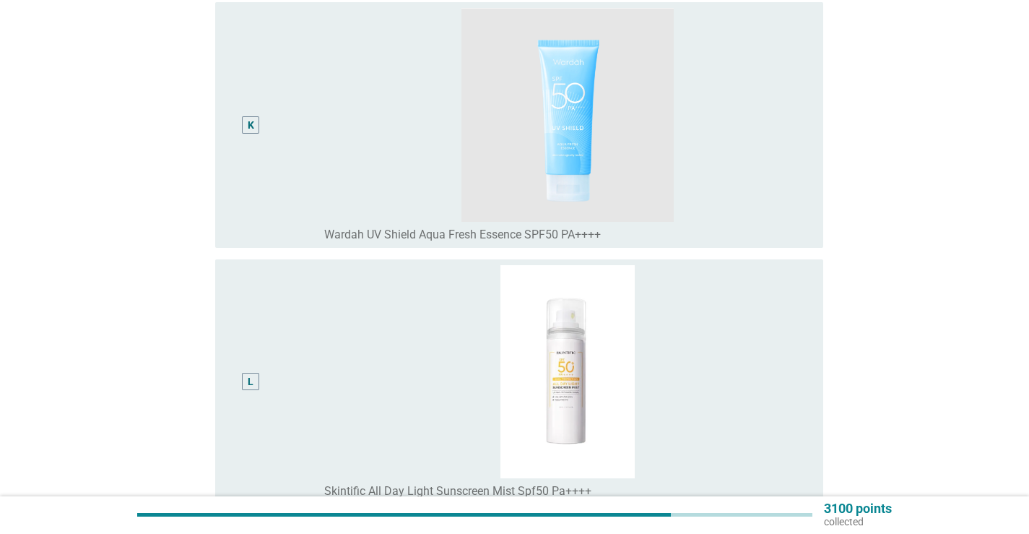
scroll to position [3266, 0]
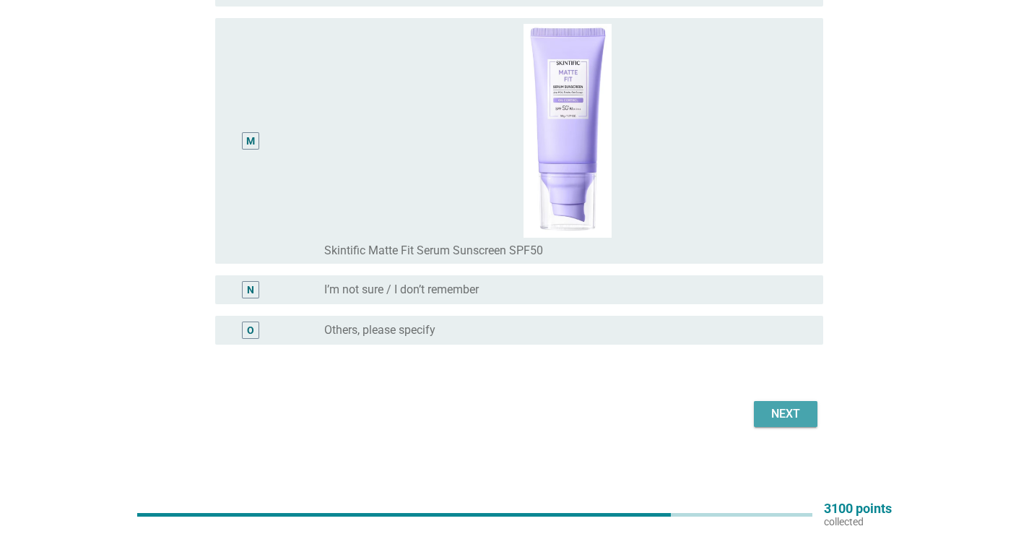
click at [793, 410] on div "Next" at bounding box center [785, 413] width 40 height 17
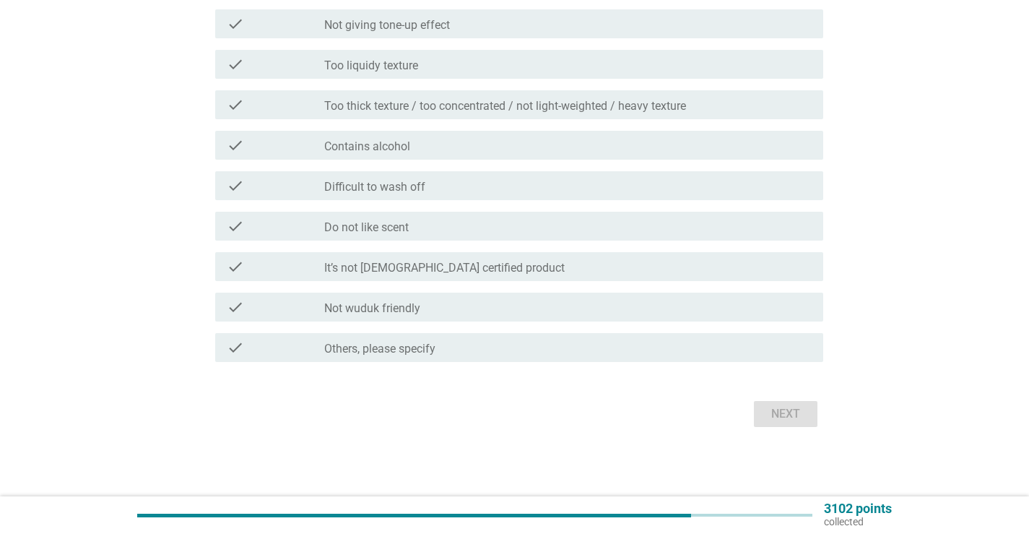
scroll to position [0, 0]
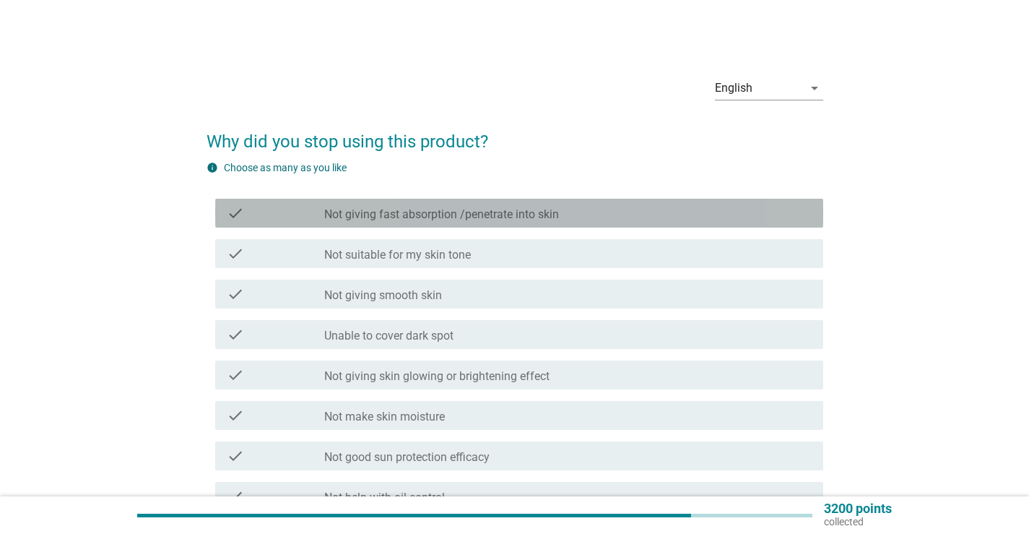
click at [656, 203] on div "check check_box_outline_blank Not giving fast absorption /penetrate into skin" at bounding box center [519, 213] width 608 height 29
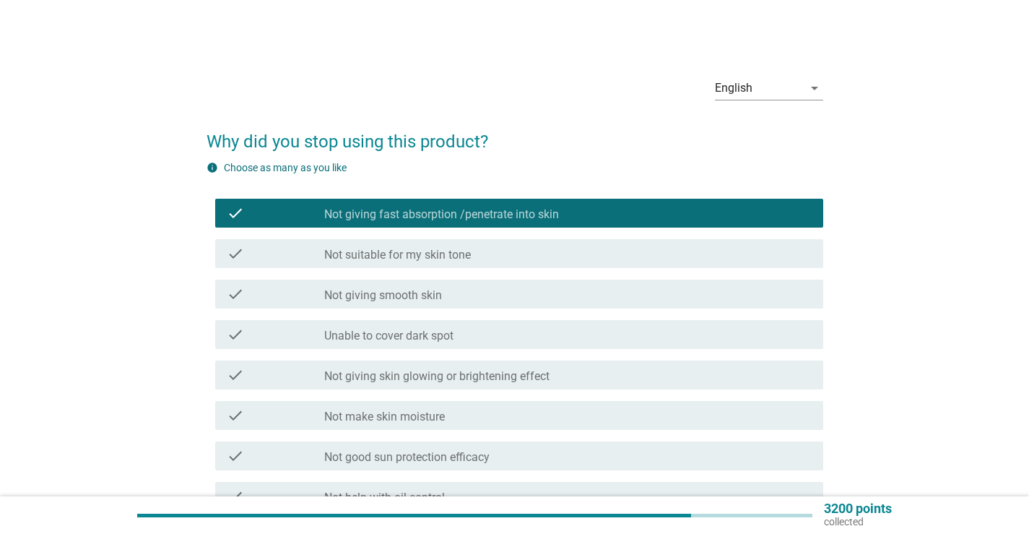
click at [523, 334] on div "check_box_outline_blank Unable to cover dark spot" at bounding box center [567, 334] width 487 height 17
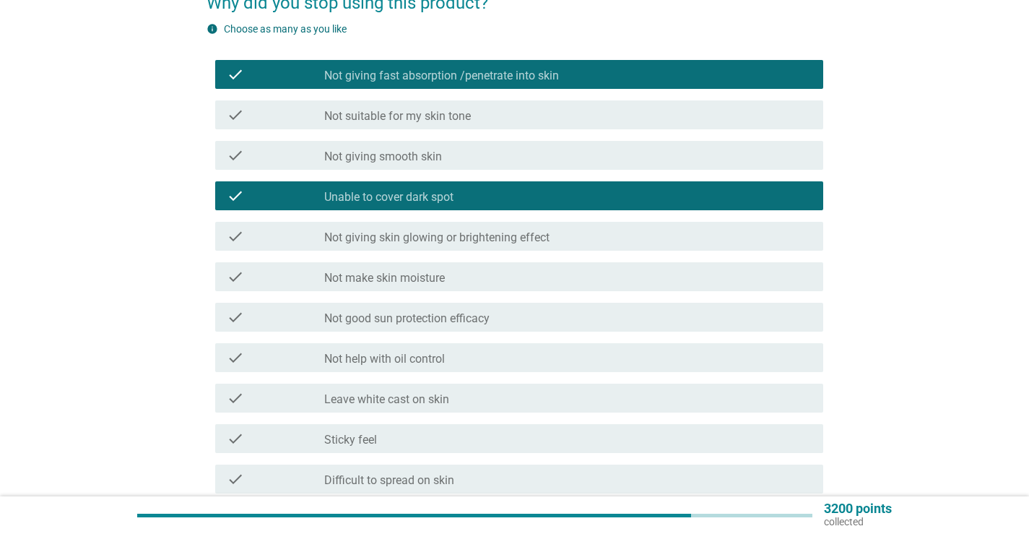
scroll to position [144, 0]
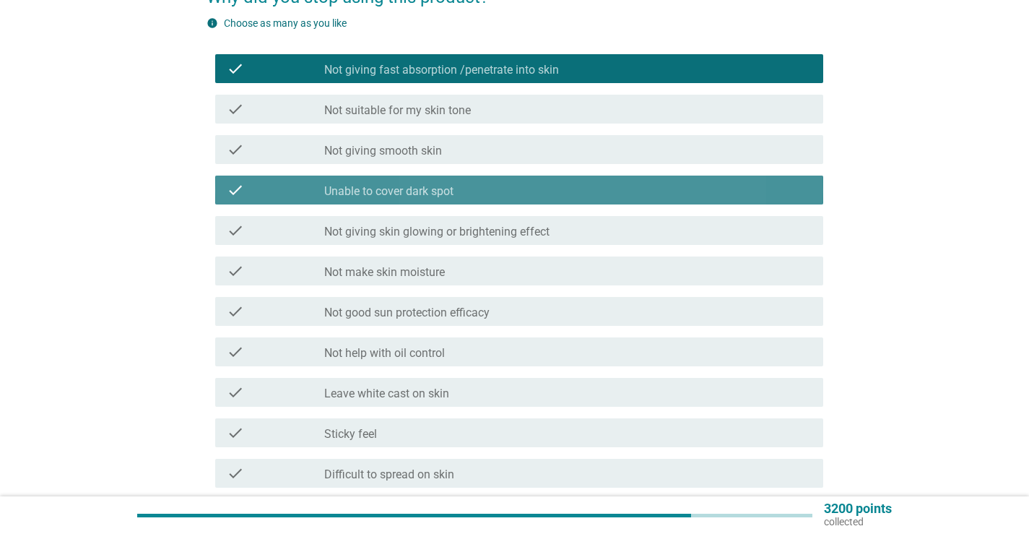
click at [689, 191] on div "check_box_outline_blank Unable to cover dark spot" at bounding box center [567, 189] width 487 height 17
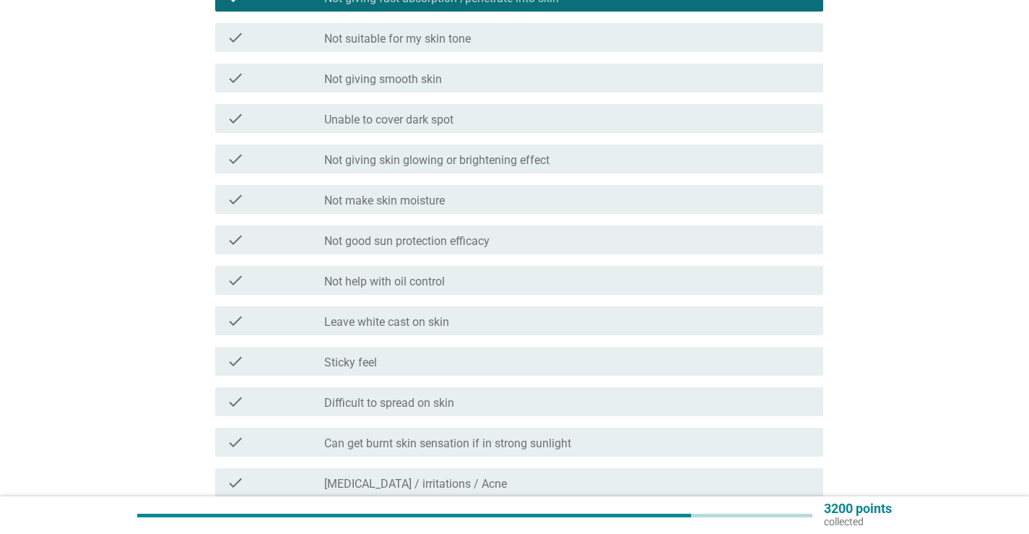
scroll to position [217, 0]
click at [788, 280] on div "check_box_outline_blank Not help with oil control" at bounding box center [567, 279] width 487 height 17
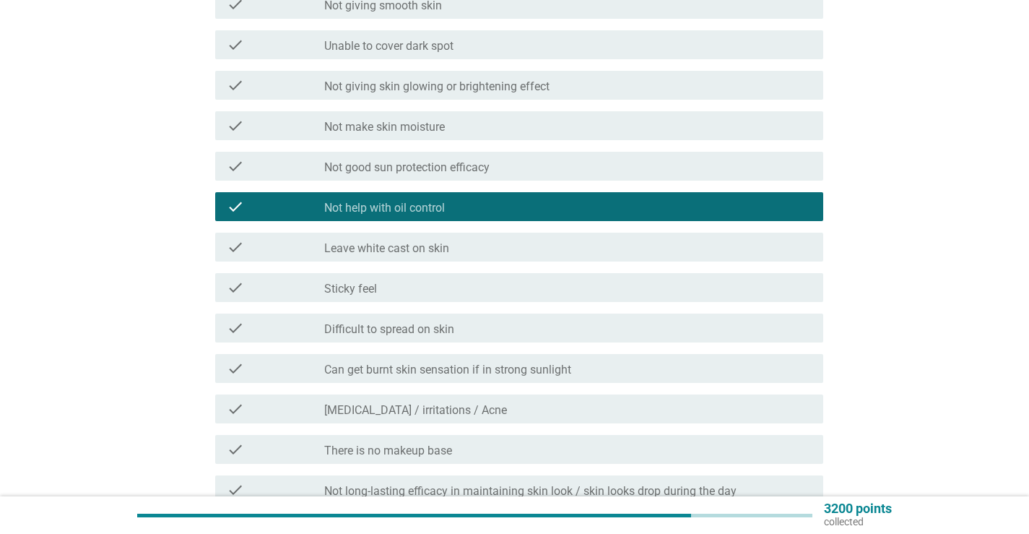
scroll to position [361, 0]
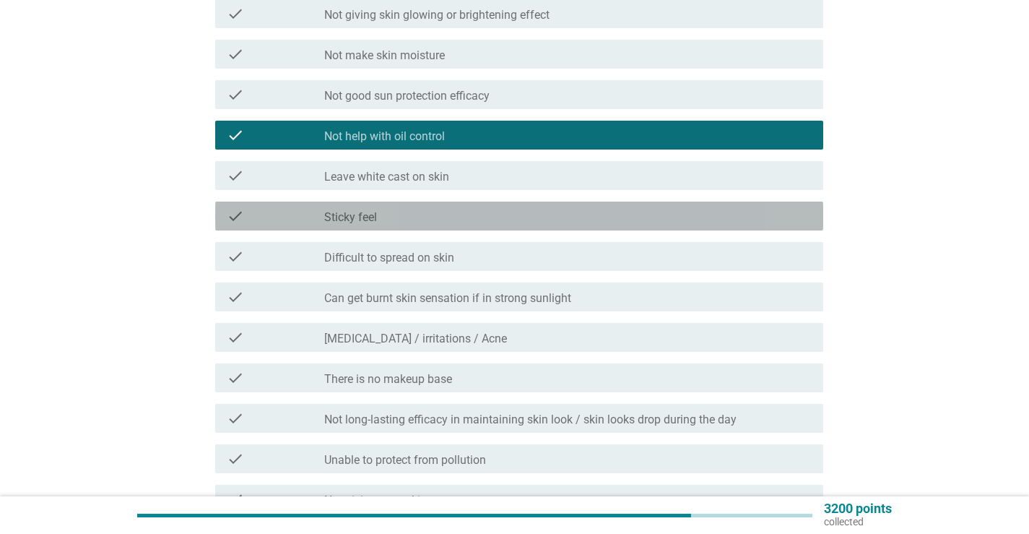
click at [742, 226] on div "check check_box_outline_blank Sticky feel" at bounding box center [519, 215] width 608 height 29
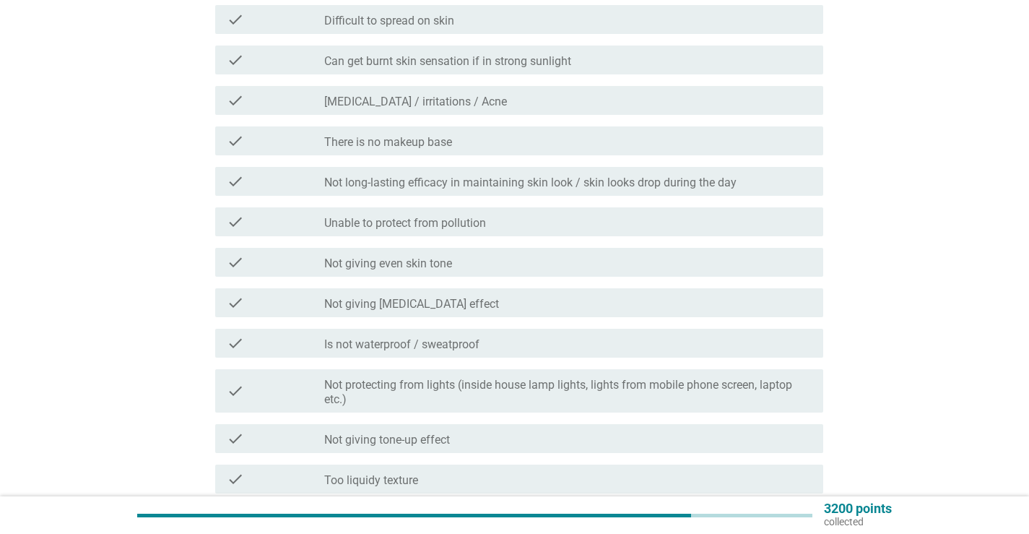
scroll to position [650, 0]
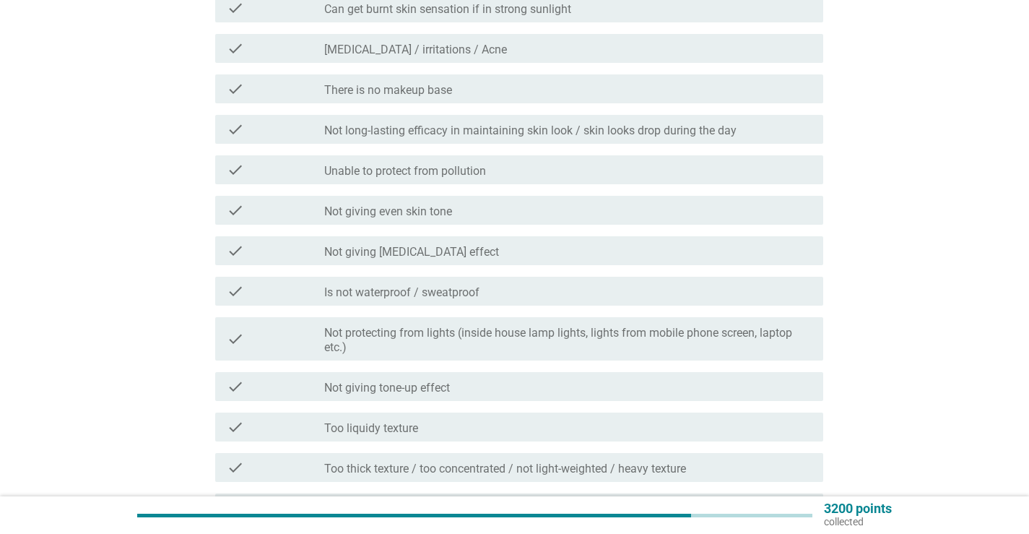
click at [695, 134] on label "Not long-lasting efficacy in maintaining skin look / skin looks drop during the…" at bounding box center [530, 130] width 412 height 14
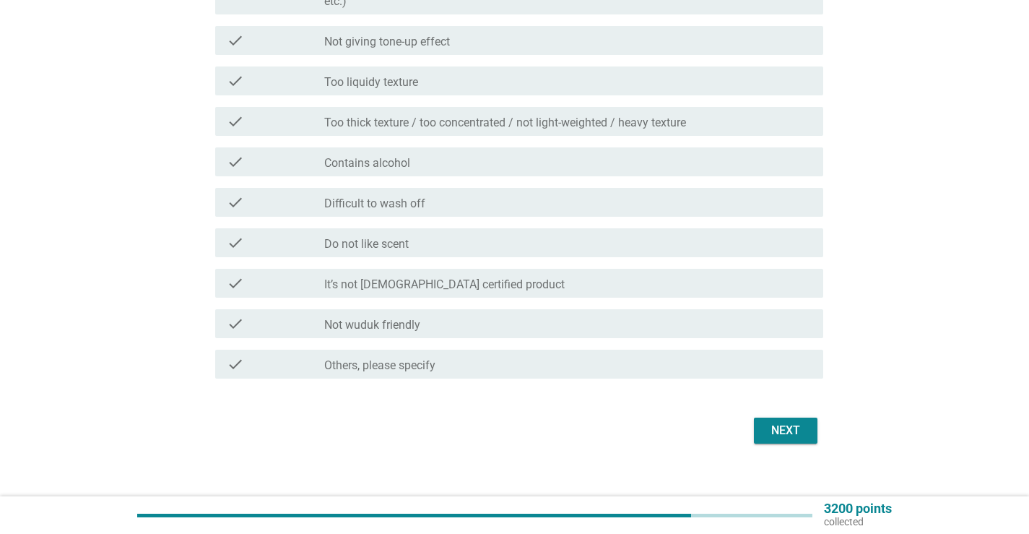
scroll to position [1011, 0]
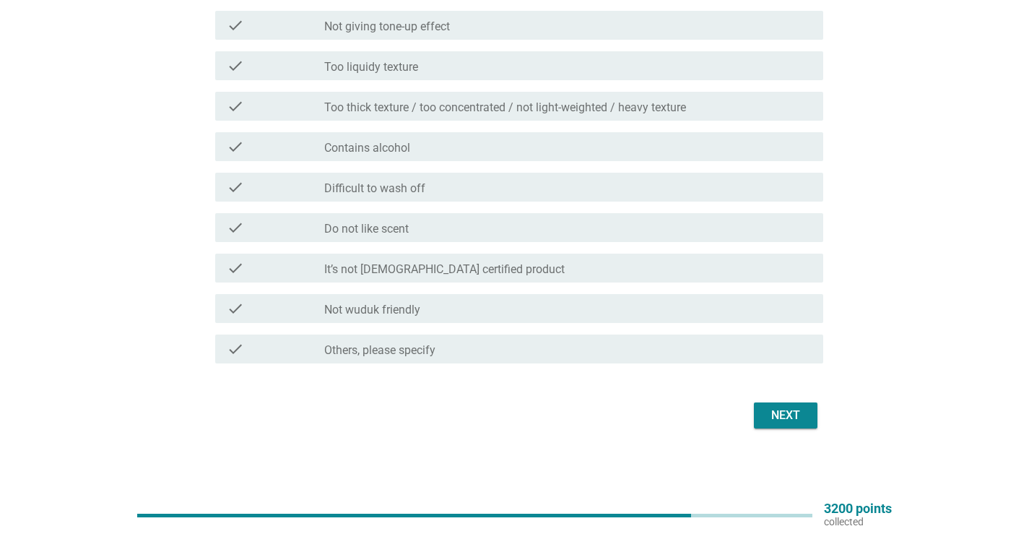
click at [767, 410] on div "Next" at bounding box center [785, 414] width 40 height 17
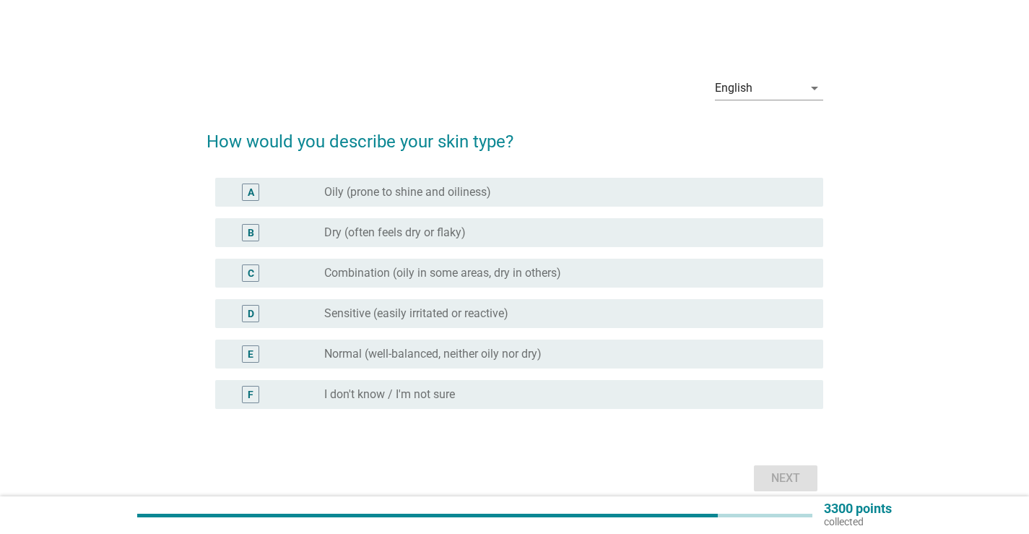
click at [634, 264] on div "C radio_button_unchecked Combination (oily in some areas, dry in others)" at bounding box center [519, 272] width 608 height 29
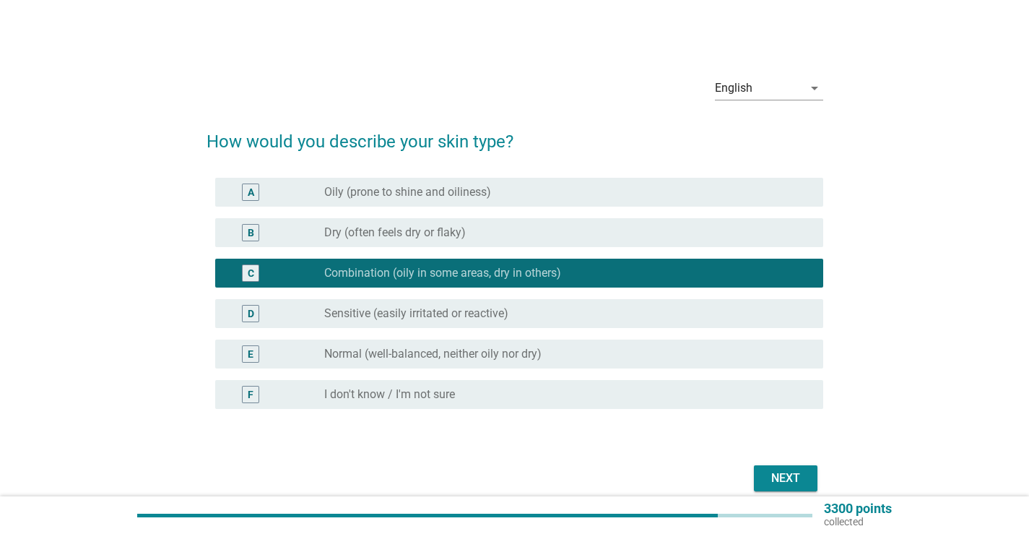
click at [778, 479] on div "Next" at bounding box center [785, 477] width 40 height 17
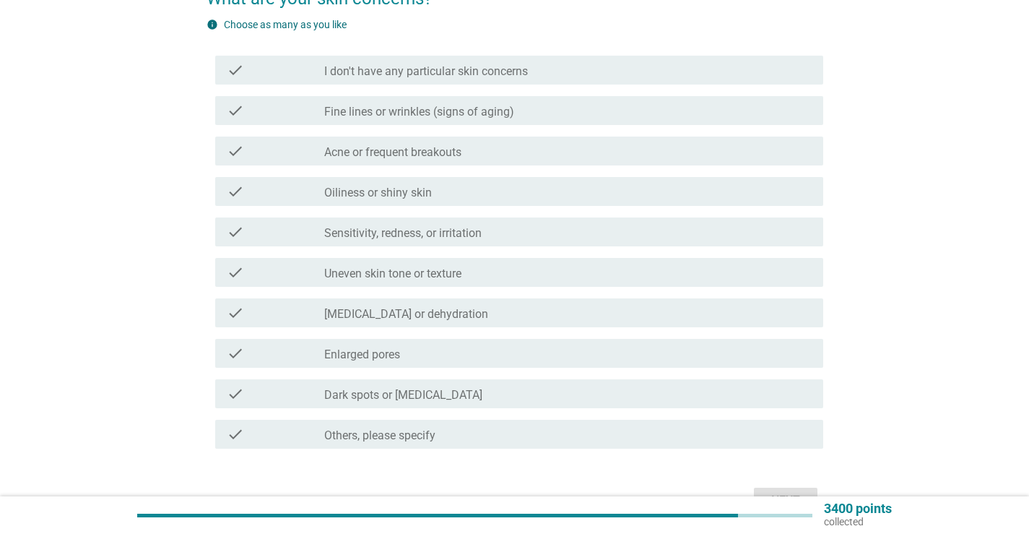
scroll to position [144, 0]
click at [404, 194] on label "Oiliness or shiny skin" at bounding box center [378, 191] width 108 height 14
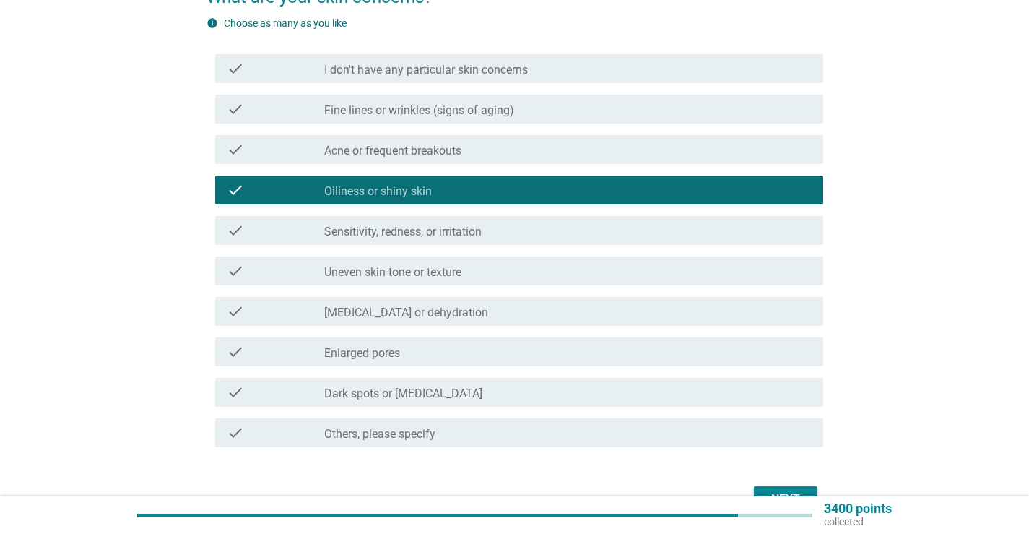
click at [482, 393] on label "Dark spots or [MEDICAL_DATA]" at bounding box center [403, 393] width 158 height 14
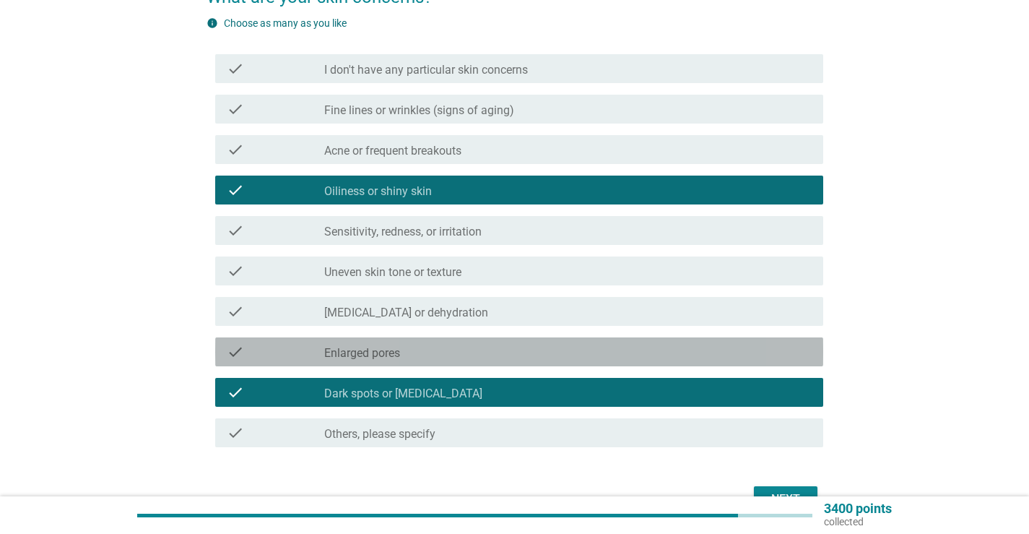
click at [481, 361] on div "check check_box_outline_blank Enlarged pores" at bounding box center [519, 351] width 608 height 29
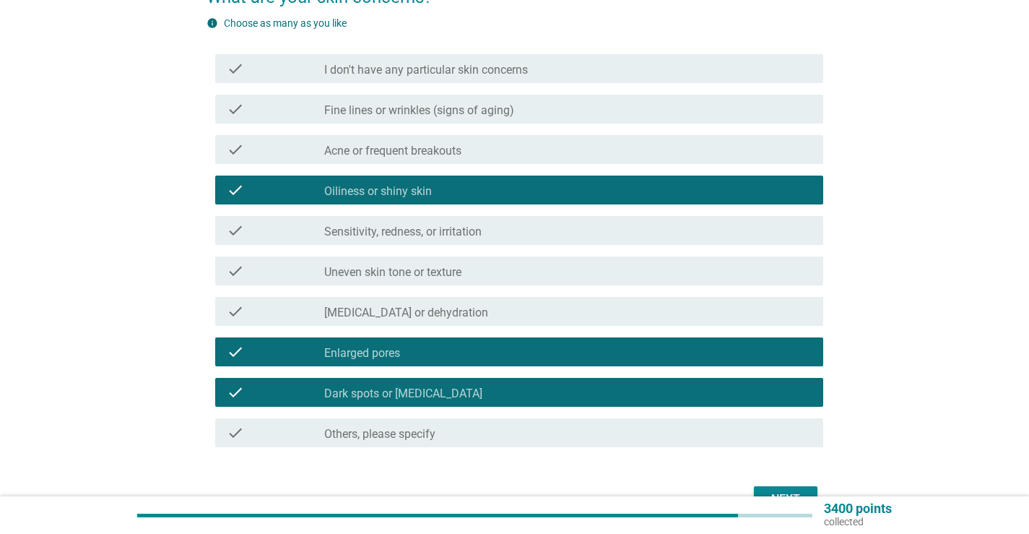
click at [783, 489] on button "Next" at bounding box center [786, 499] width 64 height 26
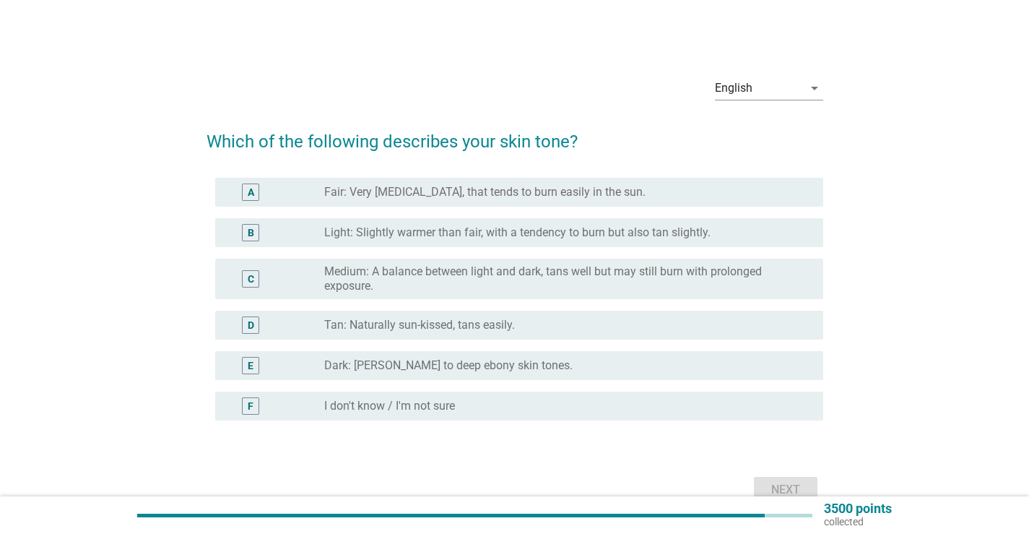
click at [732, 232] on div "radio_button_unchecked Light: Slightly warmer than fair, with a tendency to bur…" at bounding box center [562, 232] width 476 height 14
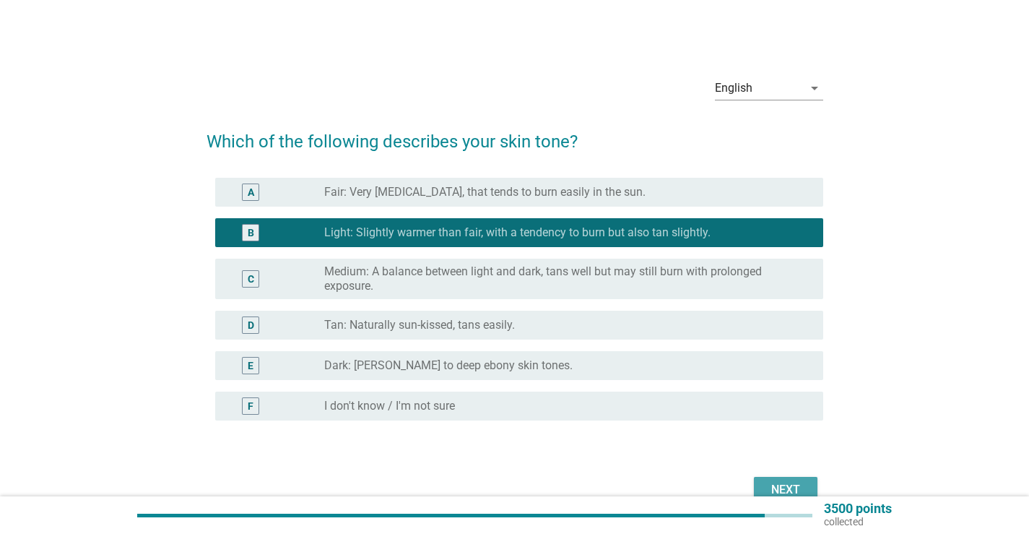
click at [779, 490] on div "Next" at bounding box center [785, 489] width 40 height 17
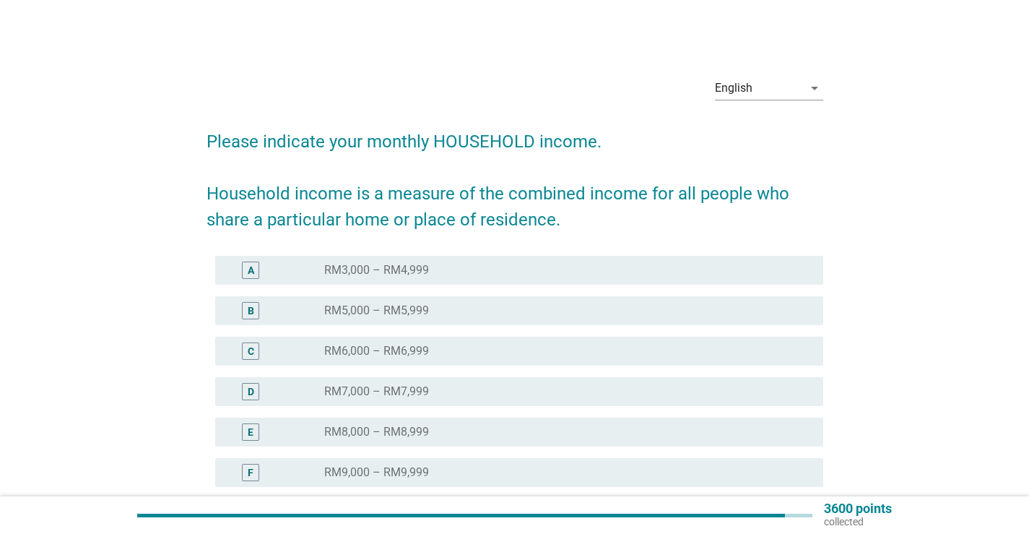
click at [244, 344] on div "C" at bounding box center [250, 350] width 17 height 17
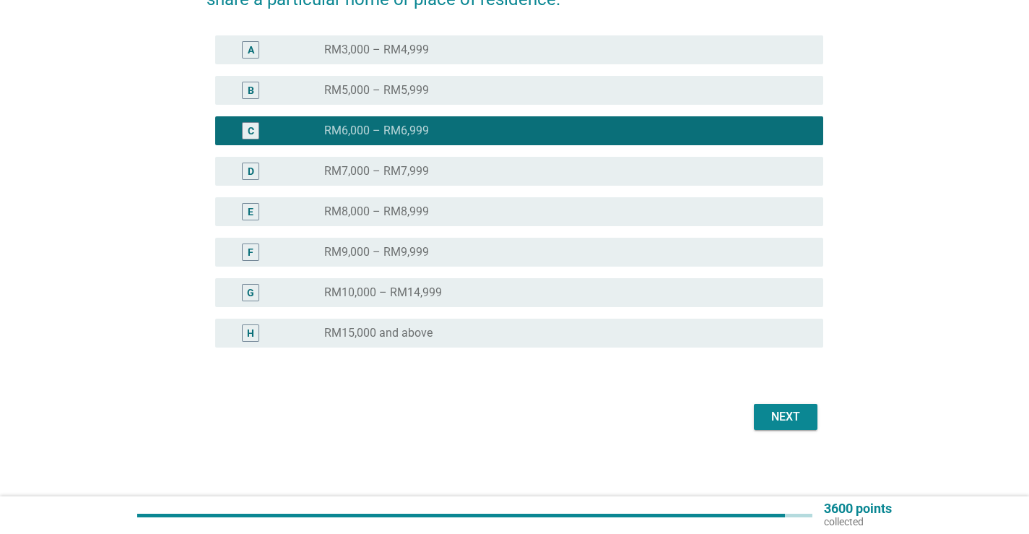
scroll to position [223, 0]
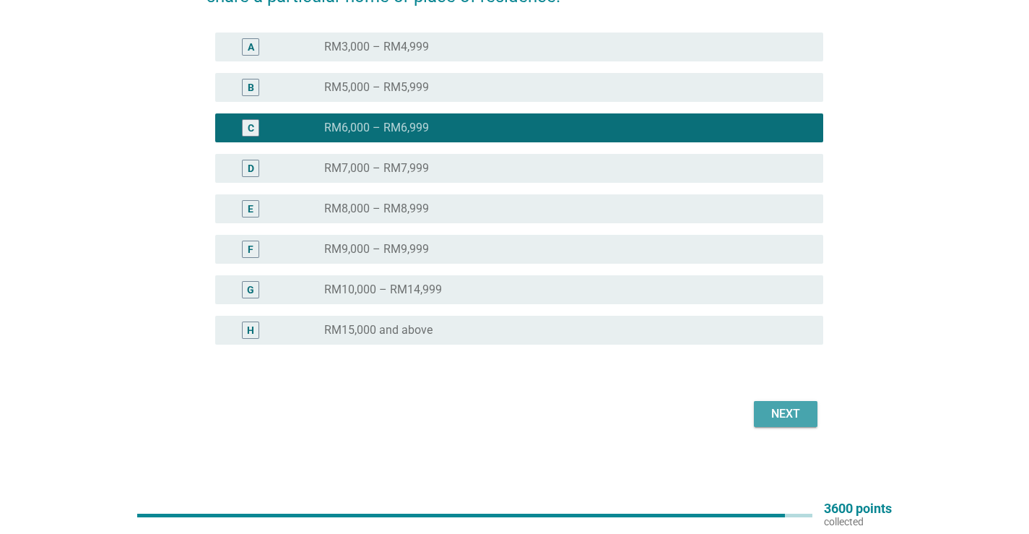
click at [807, 414] on button "Next" at bounding box center [786, 414] width 64 height 26
